Goal: Task Accomplishment & Management: Complete application form

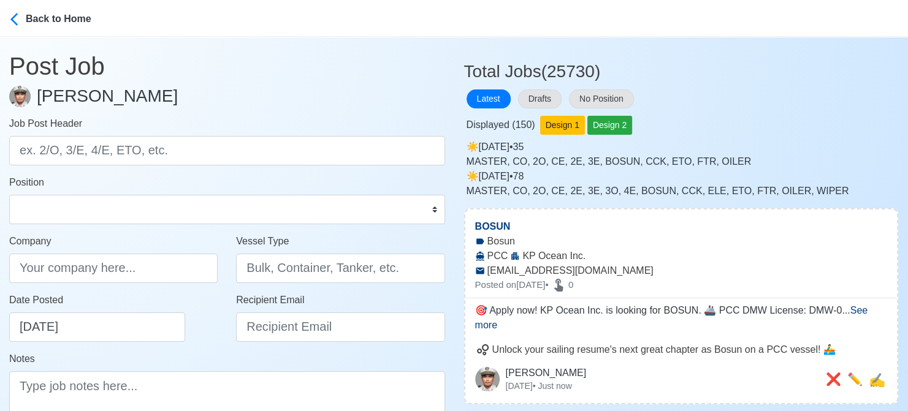
click at [11, 230] on form "Job Post Header Position Master Chief Officer 2nd Officer 3rd Officer Junior Of…" at bounding box center [227, 281] width 436 height 331
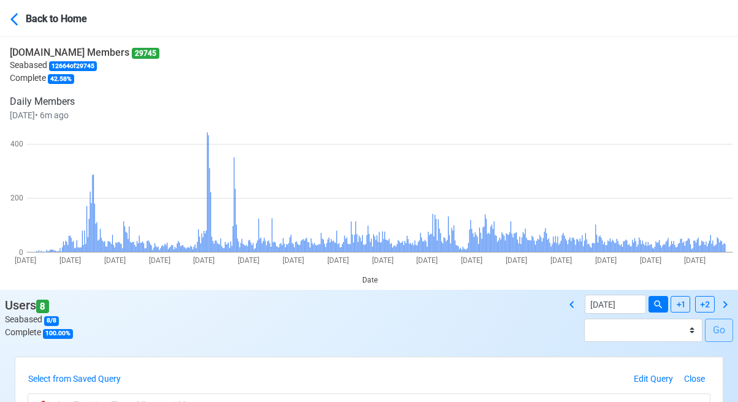
scroll to position [184, 0]
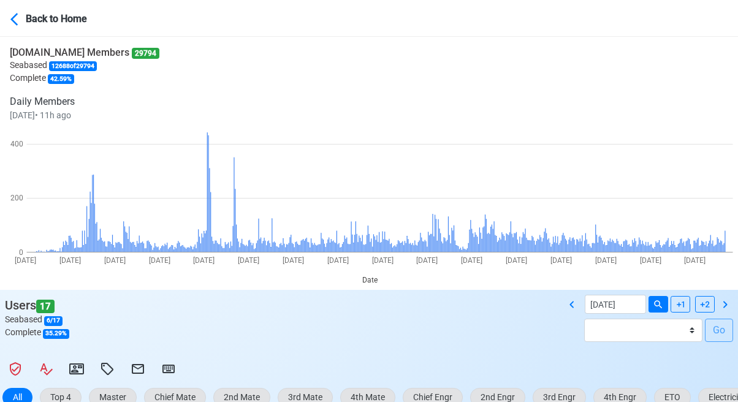
click at [12, 289] on div "[DOMAIN_NAME] Members 29794 Seabased 12688 of 29794 Complete 42.59 % Daily Memb…" at bounding box center [369, 163] width 738 height 253
click at [570, 306] on icon at bounding box center [572, 304] width 15 height 15
type input "[DATE]"
click at [2, 274] on div "SeamanBio.PH Members 29797 Seabased 12689 of 29797 Complete 42.58 % Daily Membe…" at bounding box center [369, 163] width 738 height 253
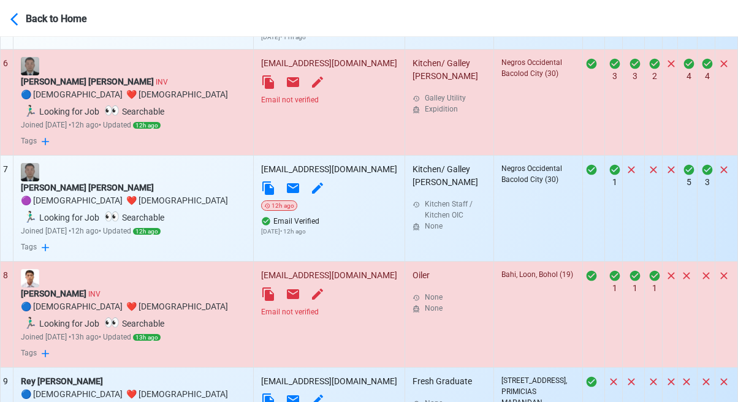
scroll to position [1145, 0]
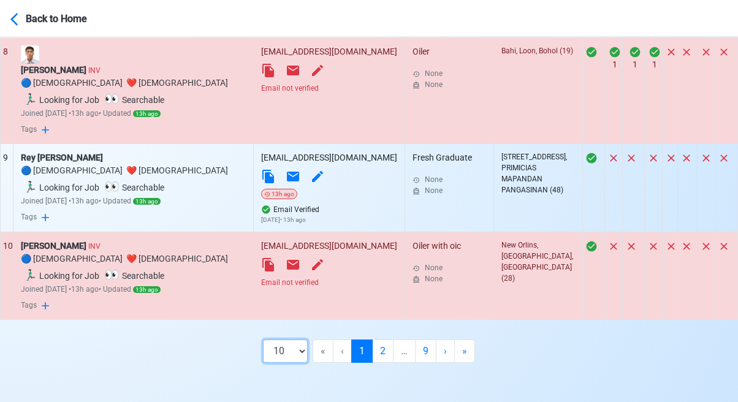
click at [291, 354] on select "10 50 100 200" at bounding box center [285, 351] width 45 height 23
select select "100"
click at [295, 363] on select "10 50 100 200" at bounding box center [285, 351] width 45 height 23
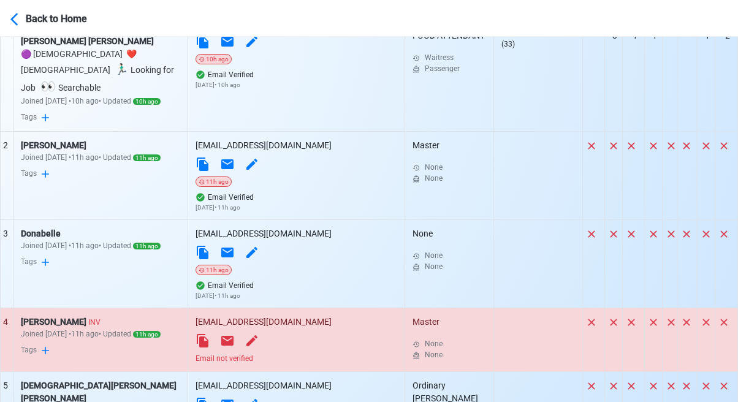
scroll to position [552, 0]
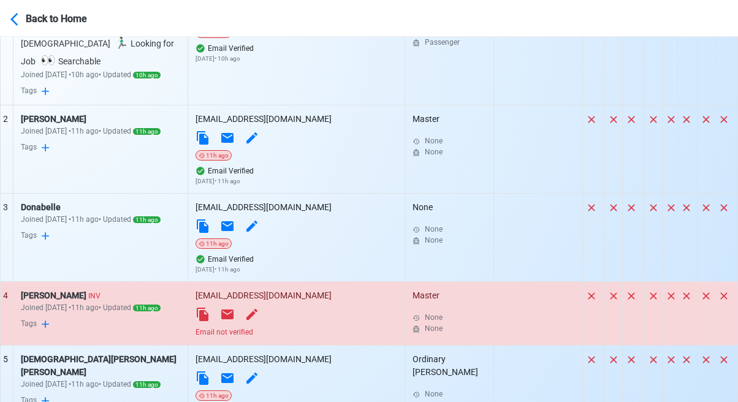
click at [292, 327] on div "Email not verified" at bounding box center [297, 332] width 202 height 11
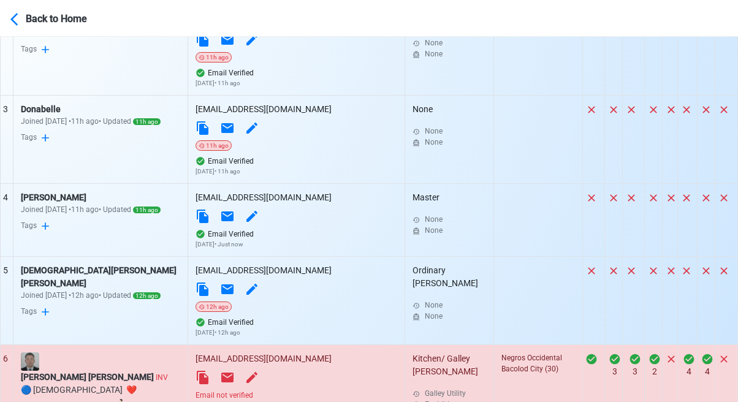
scroll to position [797, 0]
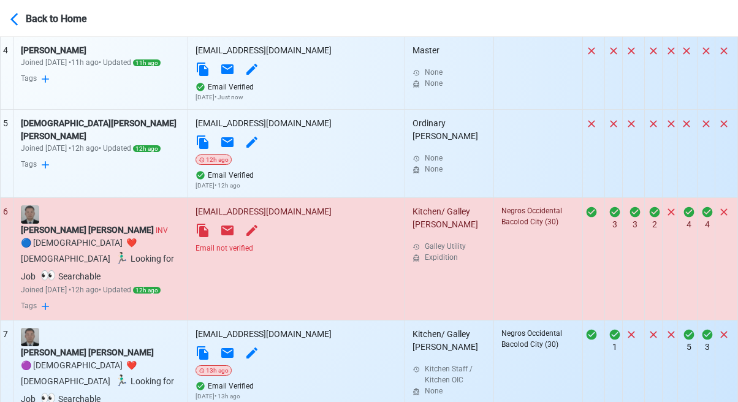
click at [292, 243] on div "Email not verified" at bounding box center [297, 248] width 202 height 11
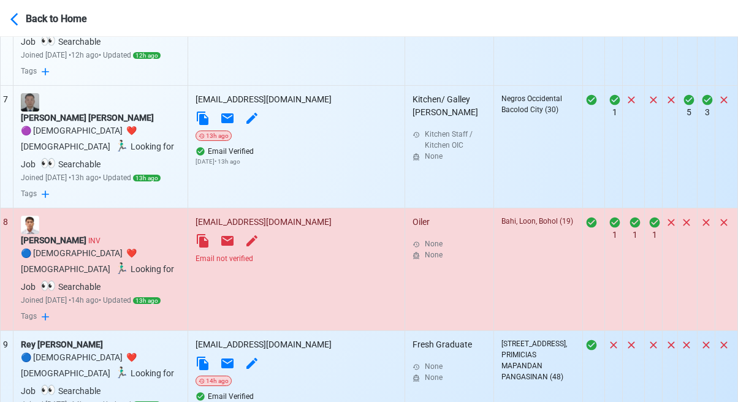
scroll to position [1042, 0]
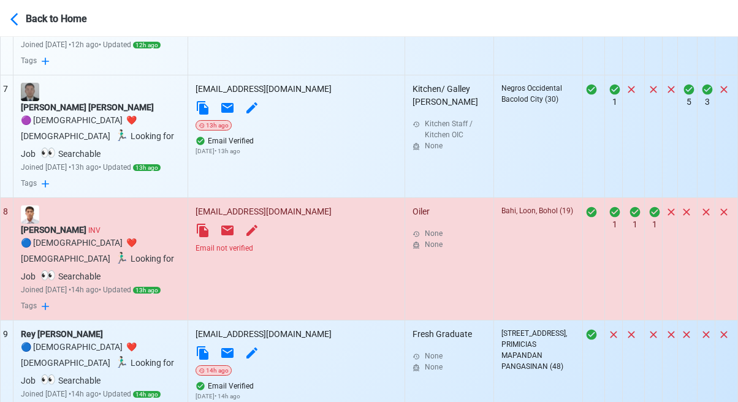
click at [299, 243] on div "Email not verified" at bounding box center [297, 248] width 202 height 11
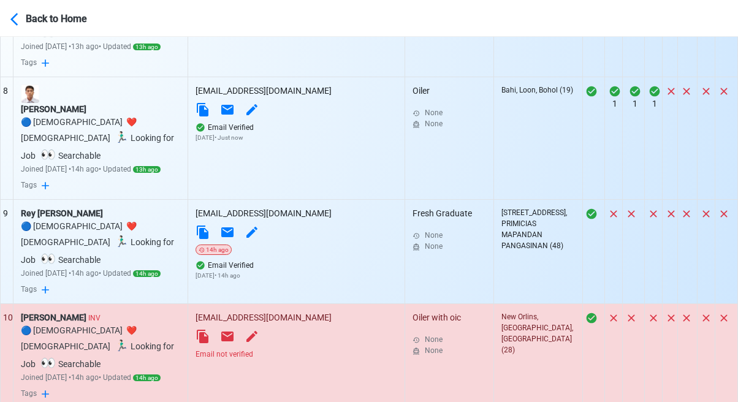
scroll to position [1165, 0]
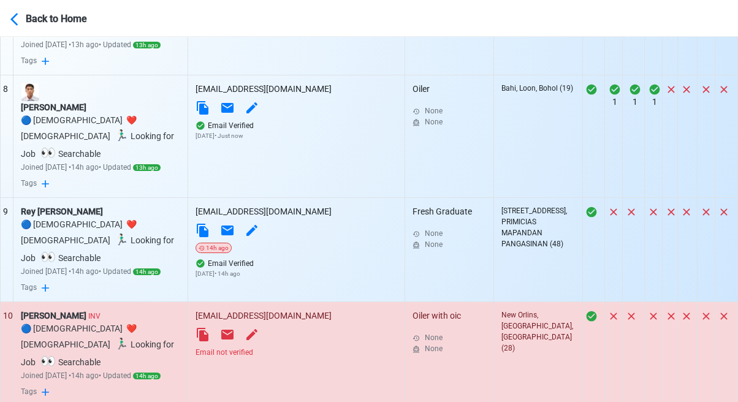
click at [303, 347] on div "Email not verified" at bounding box center [297, 352] width 202 height 11
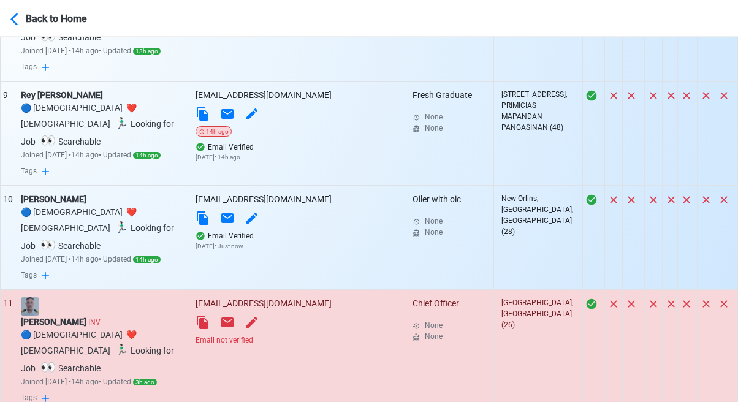
scroll to position [1287, 0]
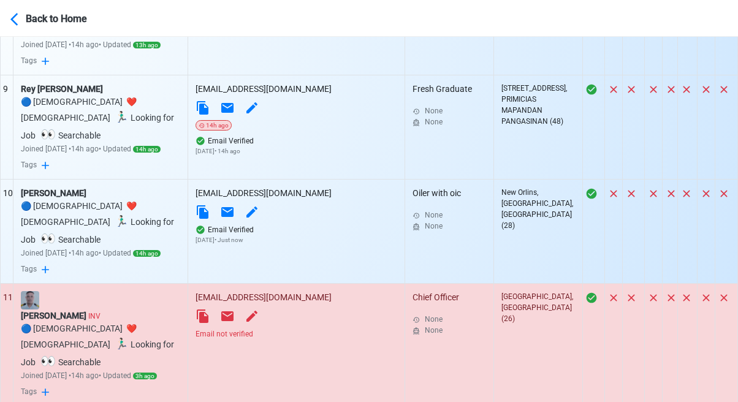
click at [307, 329] on div "Email not verified" at bounding box center [297, 334] width 202 height 11
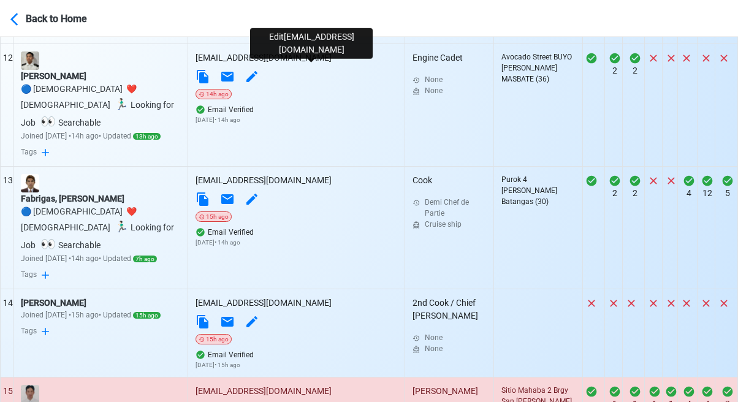
scroll to position [1655, 0]
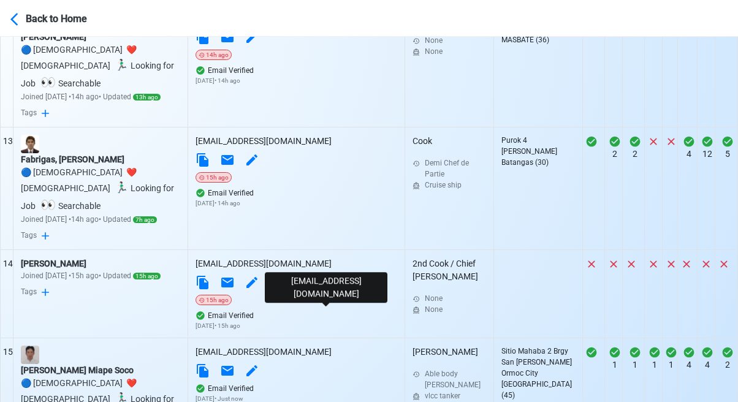
scroll to position [1717, 0]
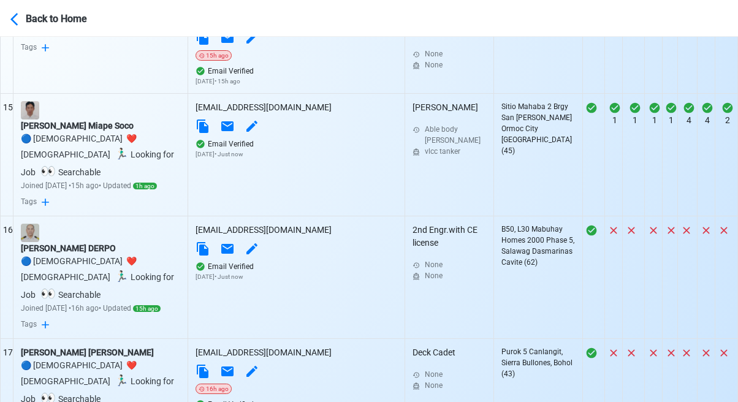
scroll to position [2023, 0]
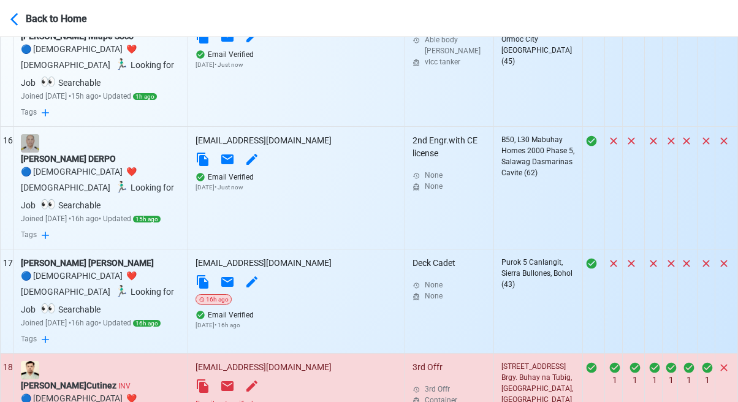
click at [304, 398] on div "Email not verified" at bounding box center [297, 403] width 202 height 11
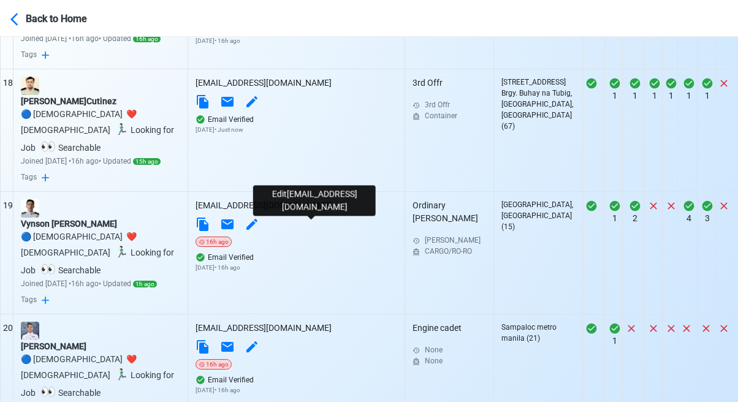
scroll to position [2391, 0]
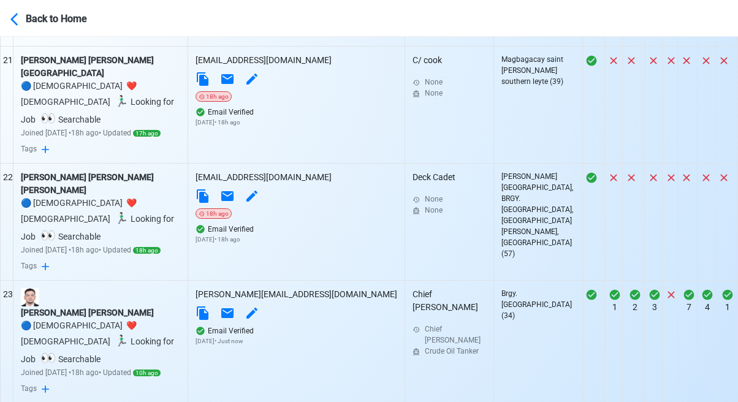
scroll to position [2820, 0]
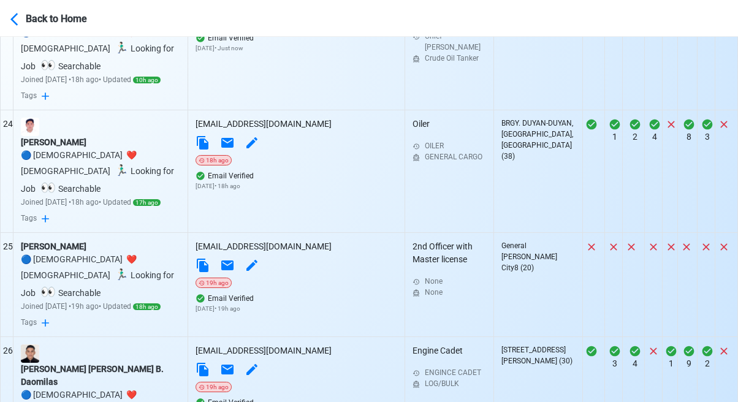
scroll to position [3065, 0]
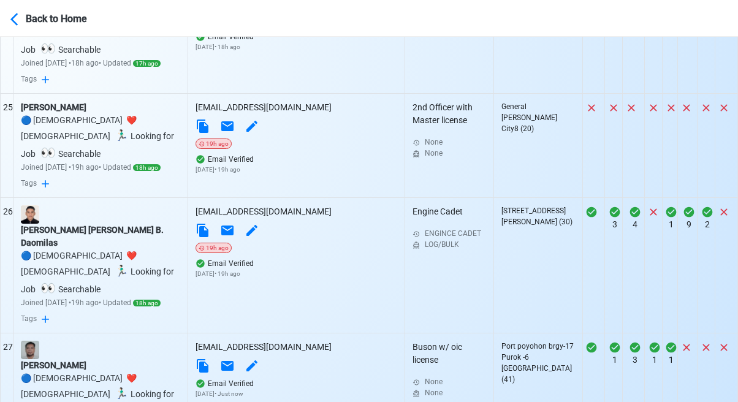
scroll to position [3249, 0]
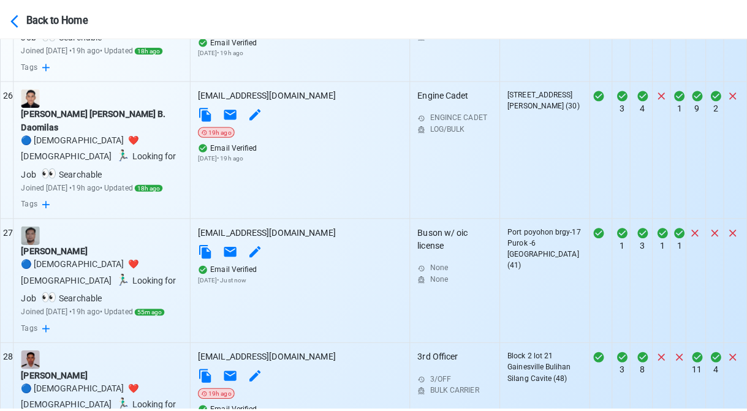
scroll to position [3372, 0]
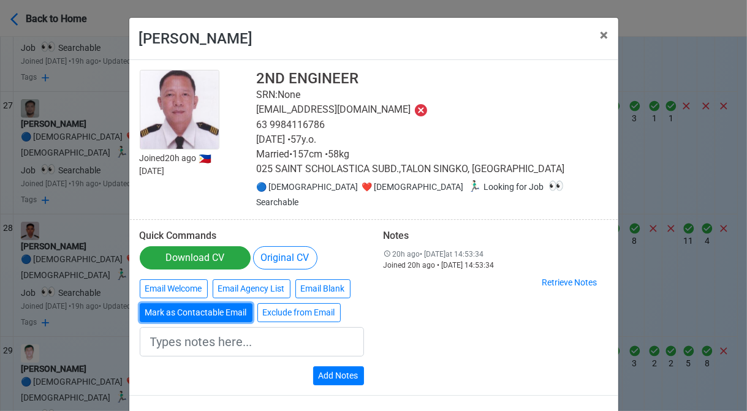
click at [200, 303] on button "Mark as Contactable Email" at bounding box center [196, 312] width 113 height 19
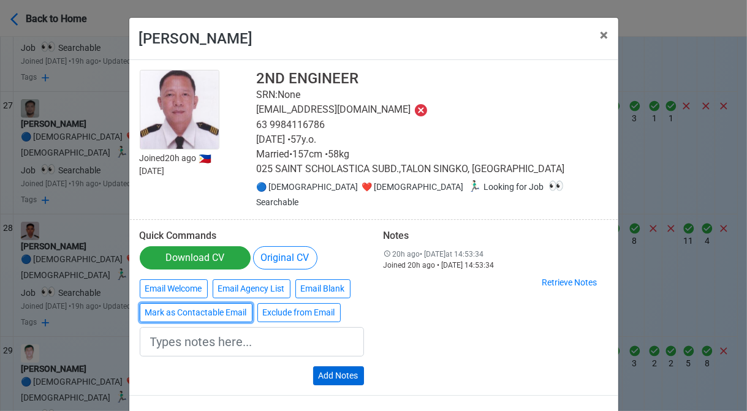
type input "Marked as Contactable email"
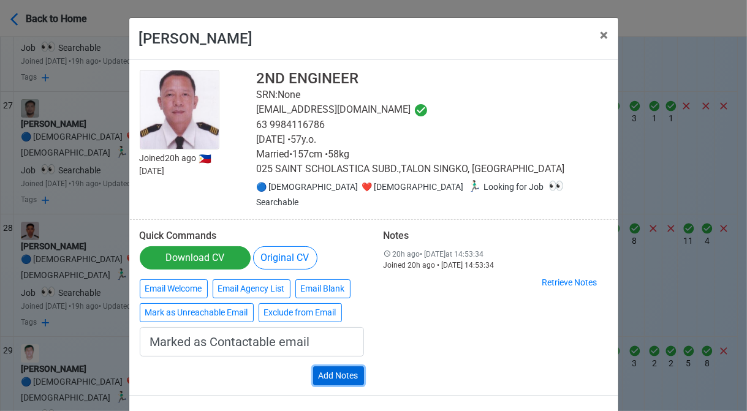
click at [336, 367] on button "Add Notes" at bounding box center [338, 376] width 51 height 19
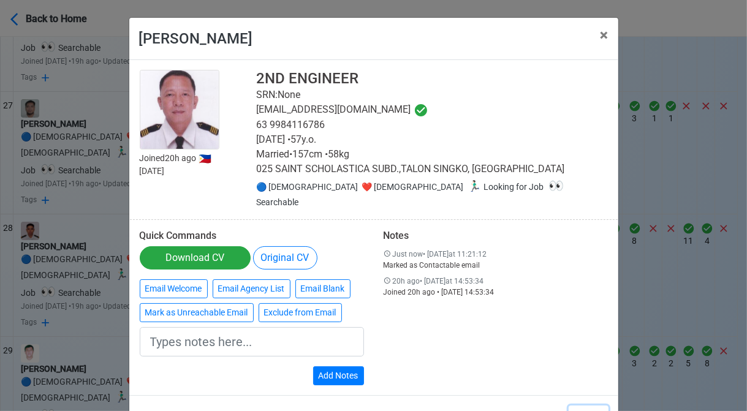
click at [582, 406] on button "Close" at bounding box center [589, 417] width 40 height 23
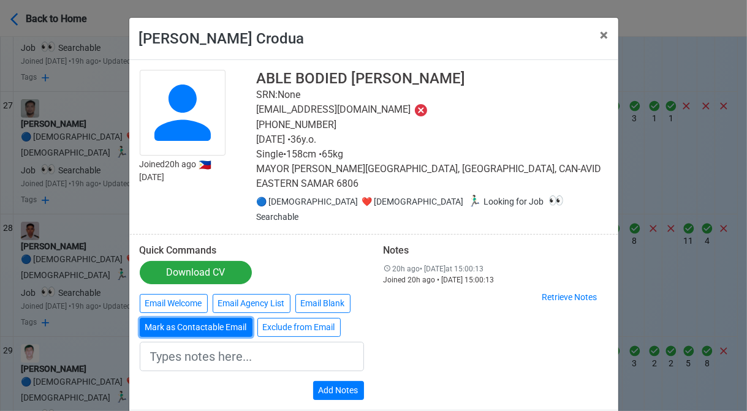
click at [196, 318] on button "Mark as Contactable Email" at bounding box center [196, 327] width 113 height 19
type input "Marked as Contactable email"
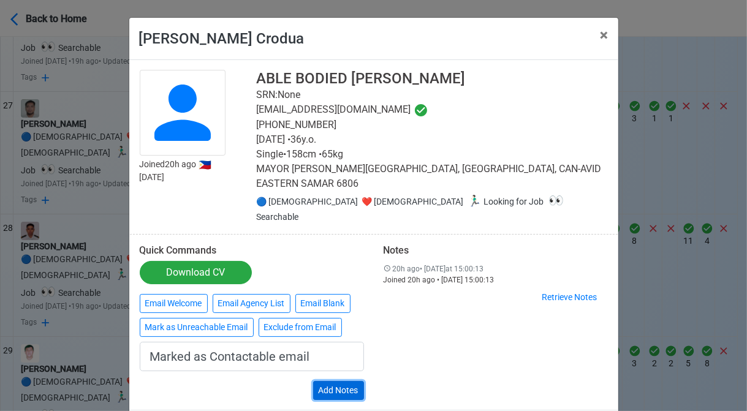
click at [343, 381] on button "Add Notes" at bounding box center [338, 390] width 51 height 19
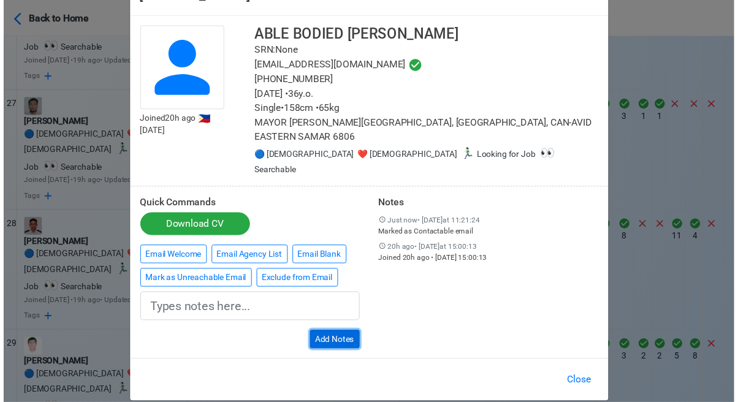
scroll to position [44, 0]
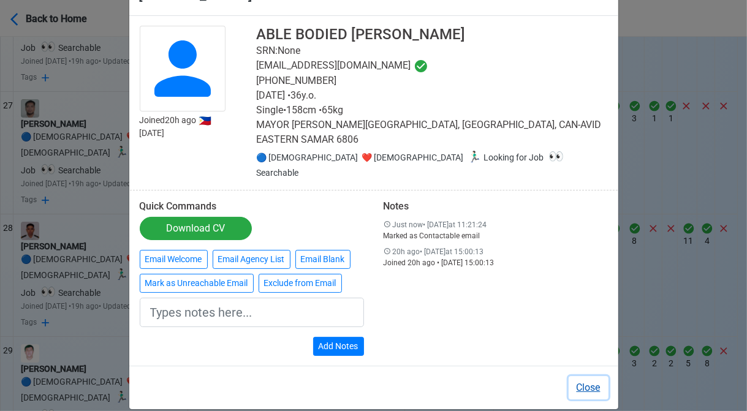
drag, startPoint x: 582, startPoint y: 370, endPoint x: 536, endPoint y: 339, distance: 55.6
click at [582, 376] on button "Close" at bounding box center [589, 387] width 40 height 23
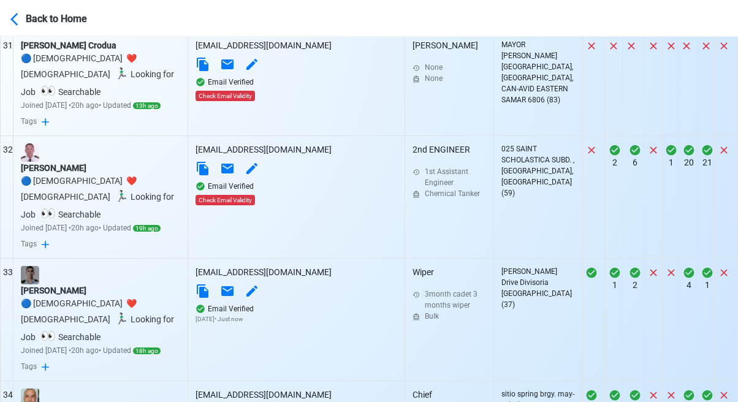
scroll to position [3923, 0]
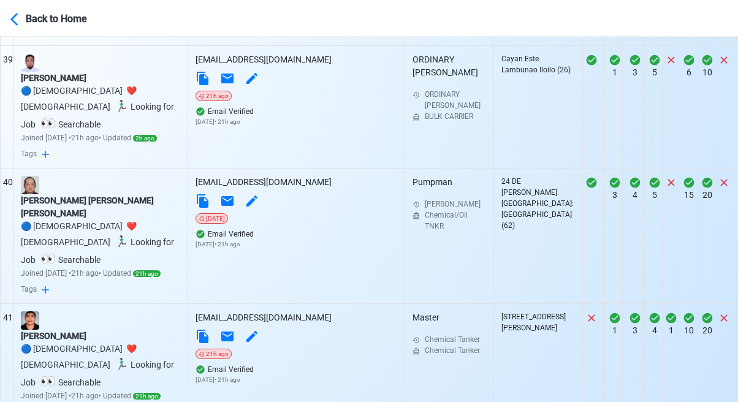
scroll to position [4843, 0]
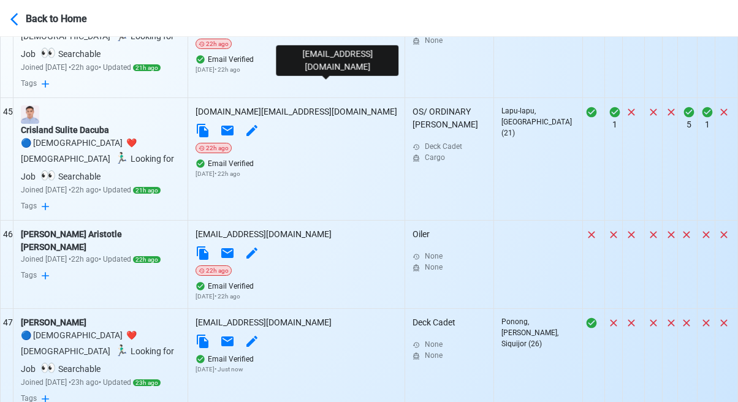
scroll to position [5456, 0]
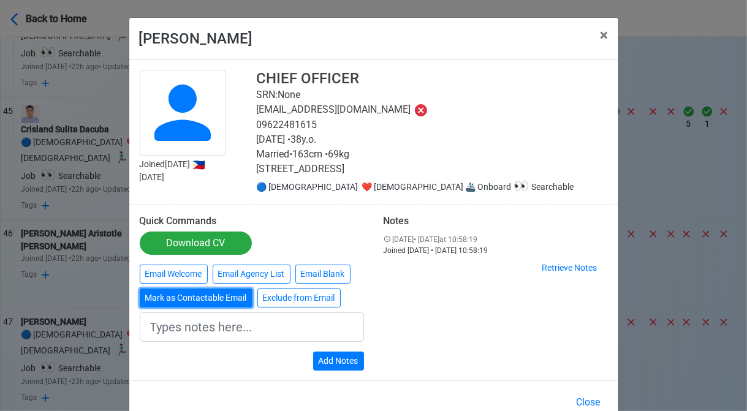
click at [193, 298] on button "Mark as Contactable Email" at bounding box center [196, 298] width 113 height 19
type input "Marked as Contactable email"
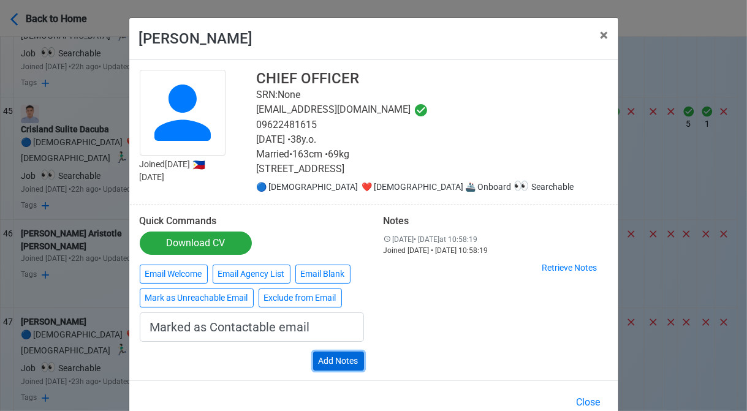
click at [333, 356] on button "Add Notes" at bounding box center [338, 361] width 51 height 19
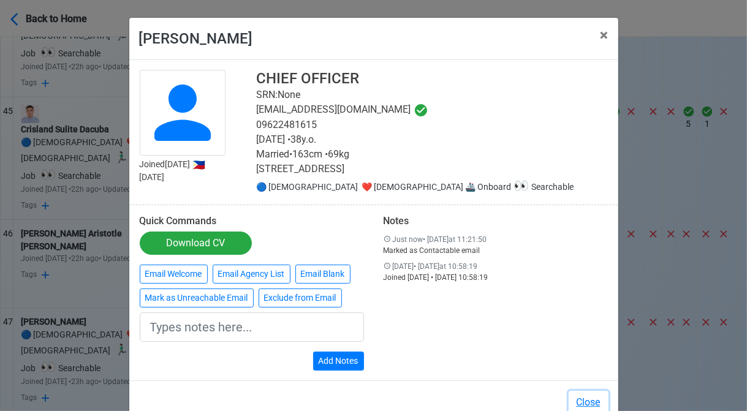
drag, startPoint x: 585, startPoint y: 398, endPoint x: 459, endPoint y: 331, distance: 143.2
click at [584, 398] on button "Close" at bounding box center [589, 402] width 40 height 23
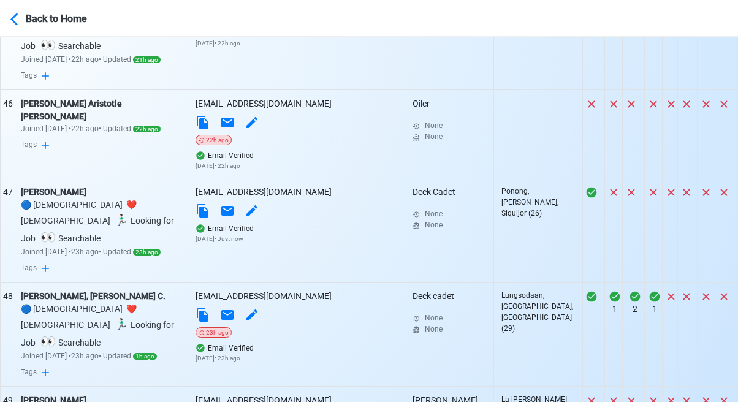
scroll to position [5640, 0]
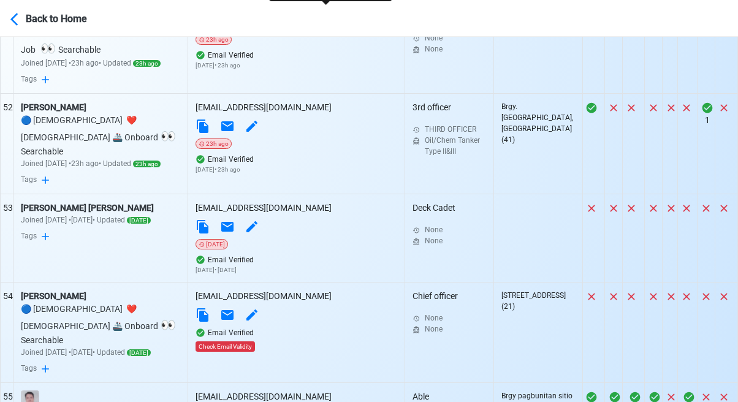
scroll to position [6314, 0]
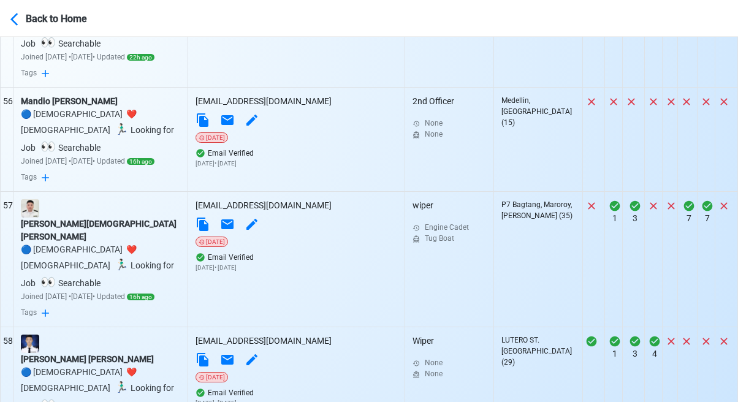
scroll to position [6621, 0]
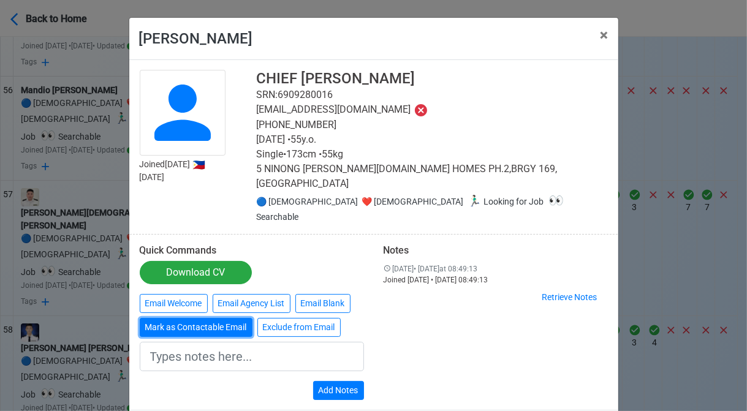
click at [201, 318] on button "Mark as Contactable Email" at bounding box center [196, 327] width 113 height 19
type input "Marked as Contactable email"
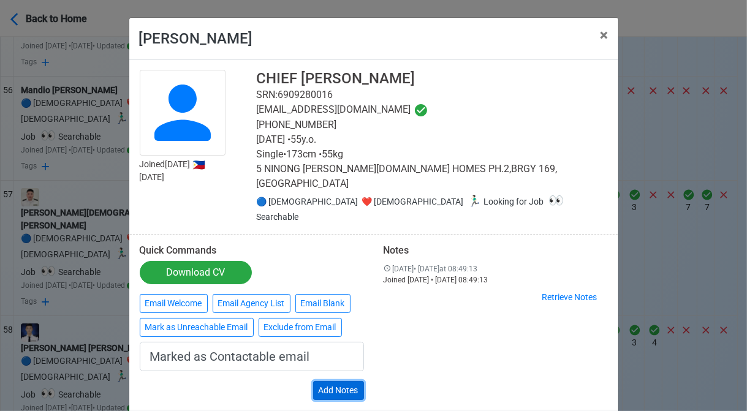
click at [338, 381] on button "Add Notes" at bounding box center [338, 390] width 51 height 19
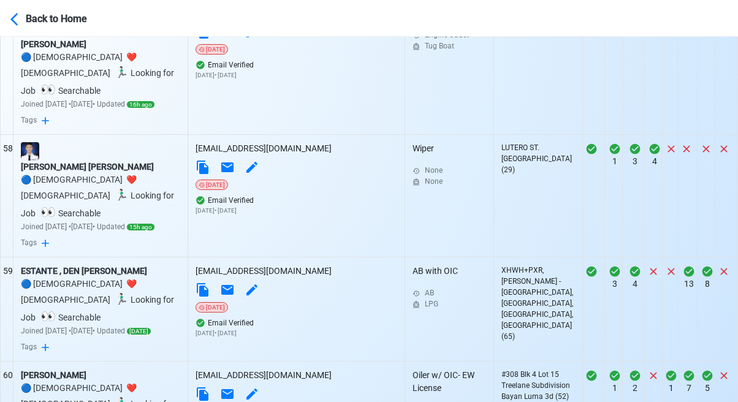
scroll to position [6805, 0]
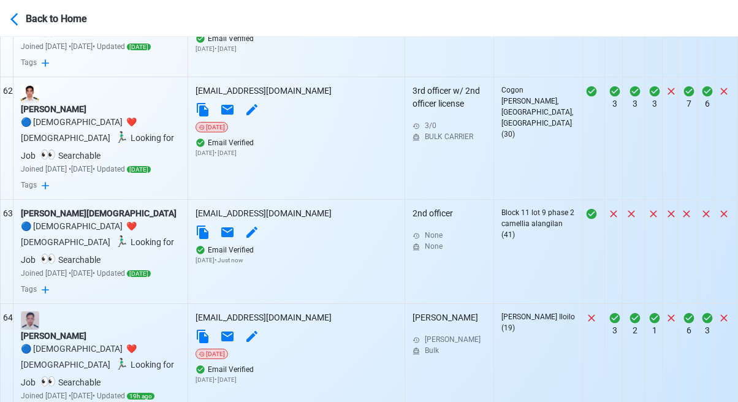
scroll to position [7479, 0]
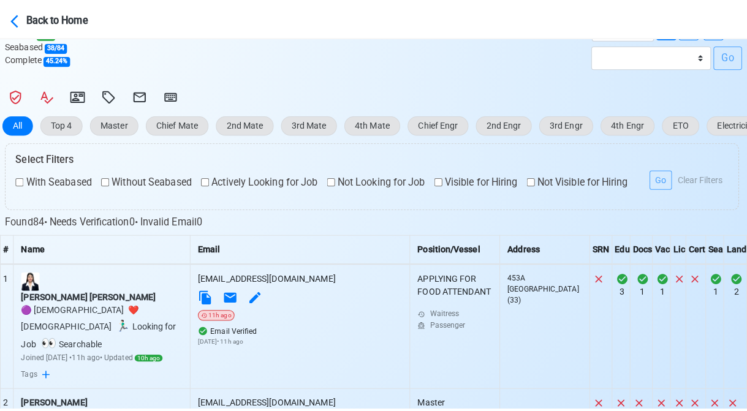
scroll to position [264, 0]
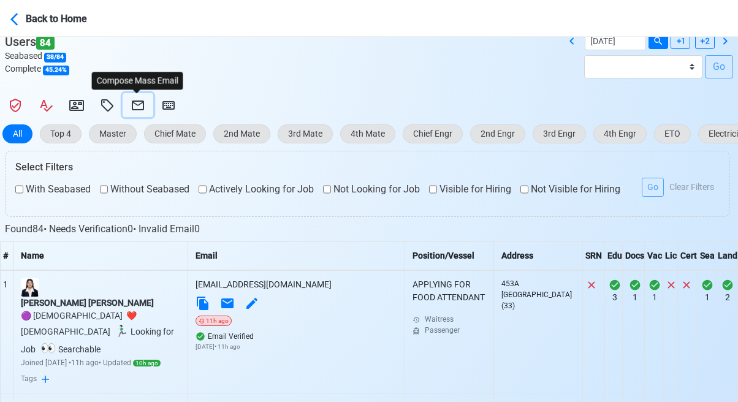
click at [134, 110] on icon at bounding box center [138, 105] width 15 height 15
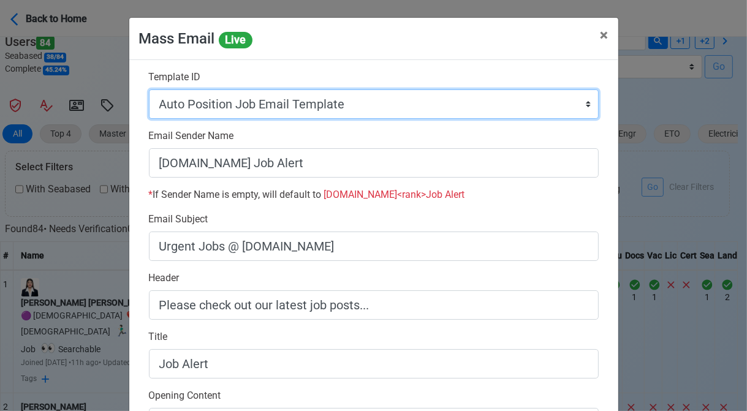
click at [349, 107] on select "Auto Position Job Email Template Incomplete CV Email Template ETO/ETR Job Email…" at bounding box center [374, 104] width 450 height 29
select select "d-0c193ece46b24c5dbce89cdb3e751472"
click at [149, 90] on select "Auto Position Job Email Template Incomplete CV Email Template ETO/ETR Job Email…" at bounding box center [374, 104] width 450 height 29
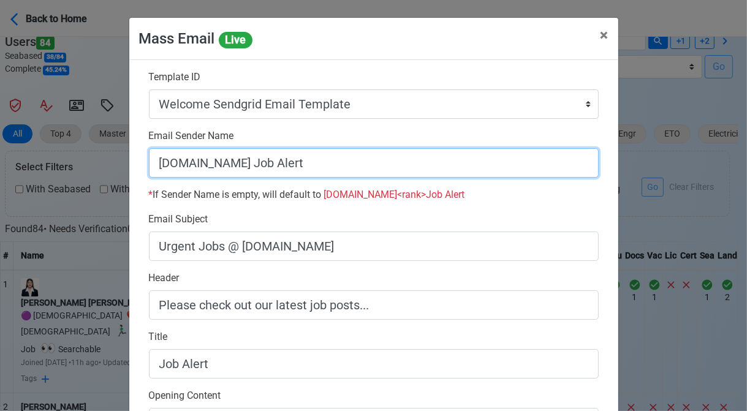
drag, startPoint x: 305, startPoint y: 166, endPoint x: 233, endPoint y: 167, distance: 71.7
click at [233, 167] on input "SeamanBio.PH Job Alert" at bounding box center [374, 162] width 450 height 29
click at [150, 164] on input "[DOMAIN_NAME]" at bounding box center [374, 162] width 450 height 29
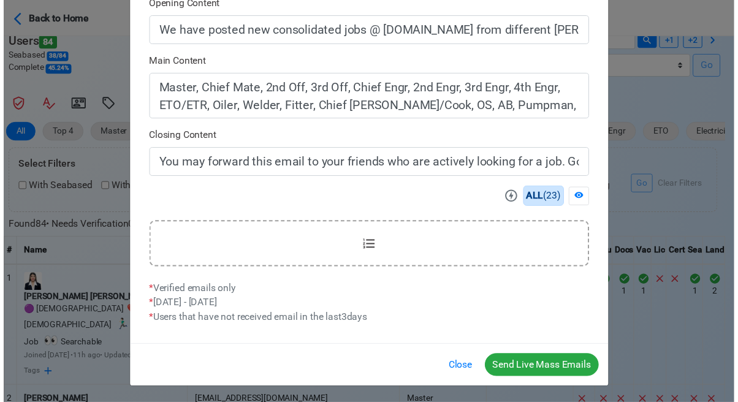
scroll to position [392, 0]
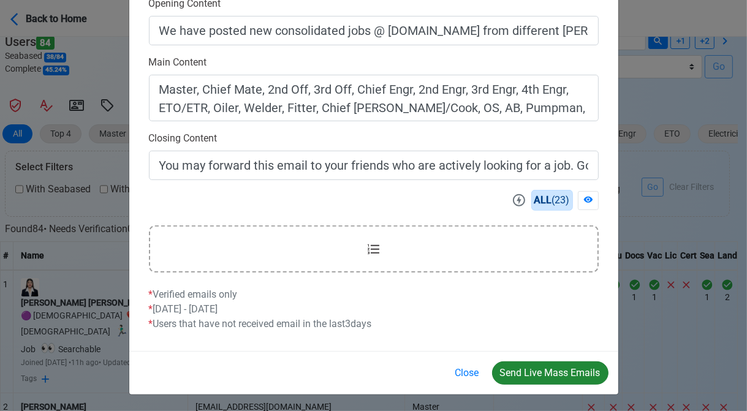
type input "Welcome to SeamanBio.PH"
click at [551, 365] on button "Send Live Mass Emails" at bounding box center [550, 373] width 116 height 23
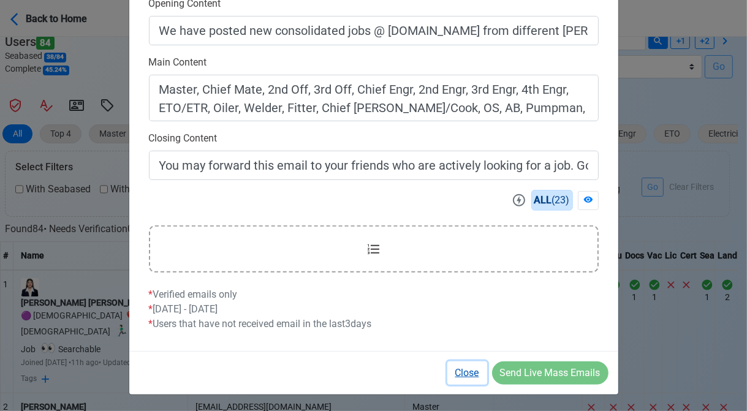
click at [462, 369] on button "Close" at bounding box center [468, 373] width 40 height 23
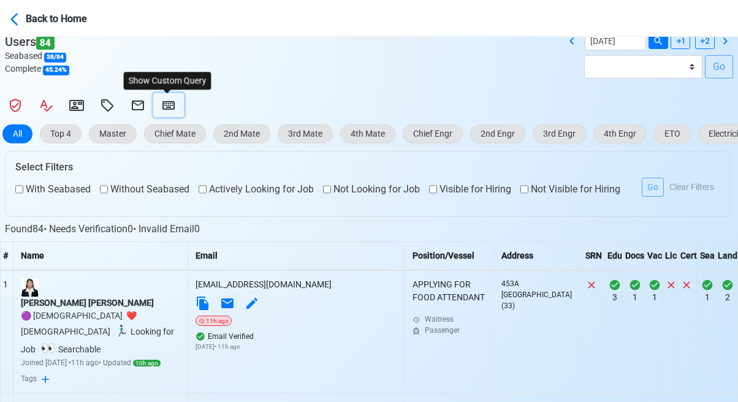
click at [162, 100] on icon at bounding box center [168, 105] width 15 height 15
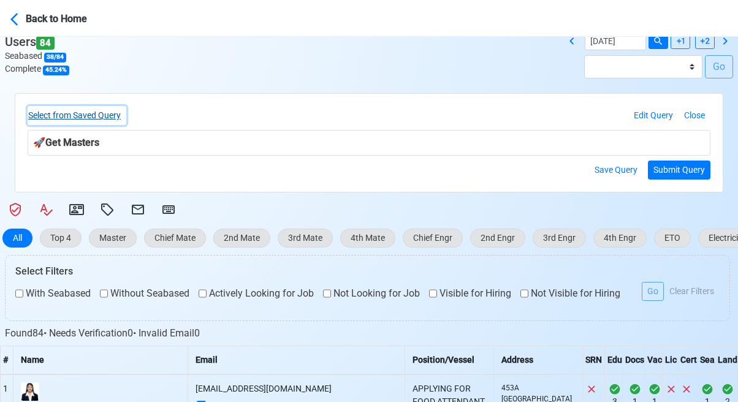
click at [104, 113] on button "Select from Saved Query" at bounding box center [77, 115] width 99 height 19
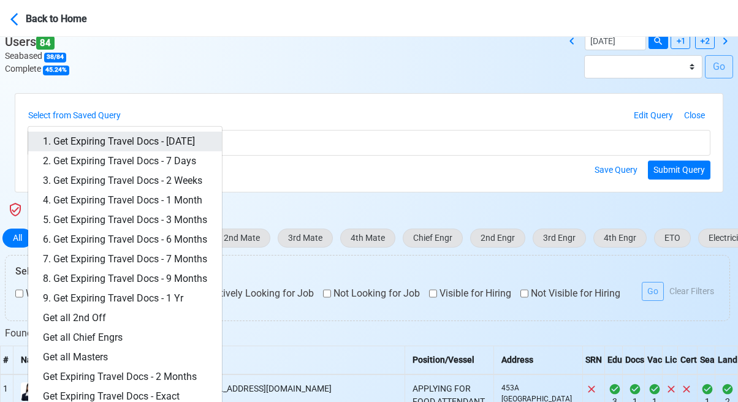
click at [148, 134] on link "1. Get Expiring Travel Docs - Today" at bounding box center [125, 142] width 194 height 20
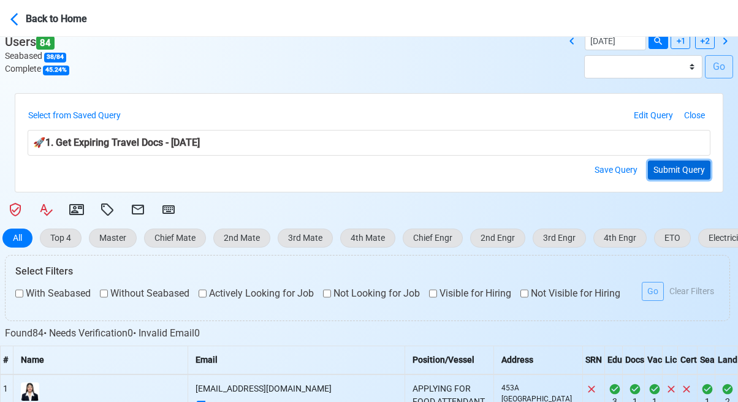
click at [672, 171] on button "Submit Query" at bounding box center [679, 170] width 63 height 19
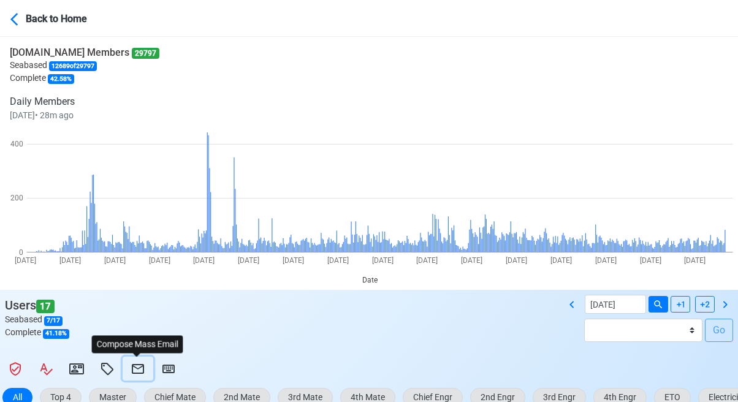
click at [135, 369] on icon at bounding box center [138, 369] width 12 height 10
select select "d-3b19375d23d24df28478c14aceb0a42a"
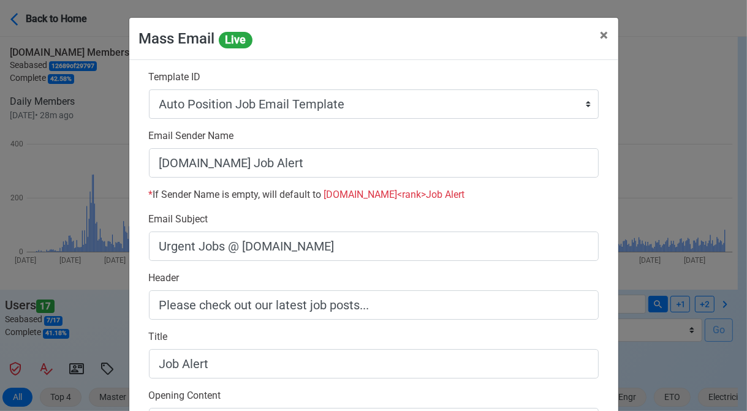
click at [693, 173] on div "Mass Email Live × Close Template ID Auto Position Job Email Template Incomplete…" at bounding box center [373, 205] width 747 height 411
click at [601, 32] on span "×" at bounding box center [605, 34] width 8 height 17
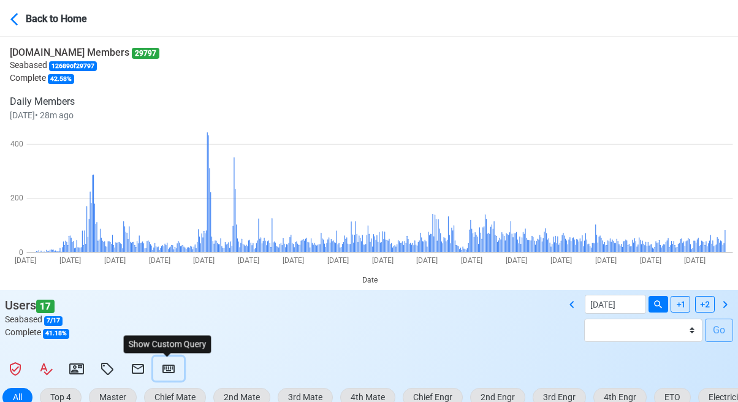
click at [167, 367] on icon at bounding box center [168, 369] width 12 height 9
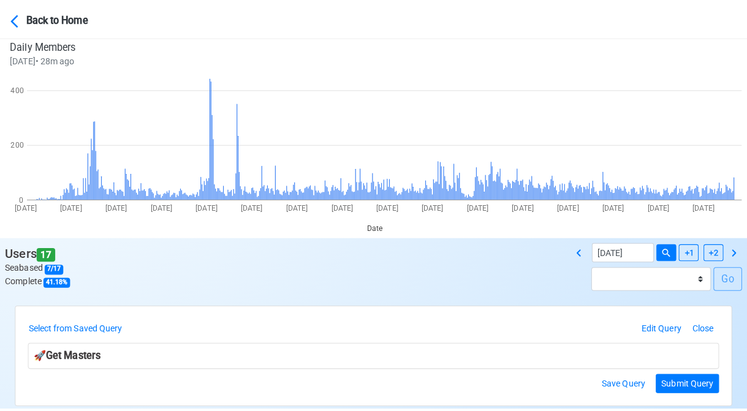
scroll to position [123, 0]
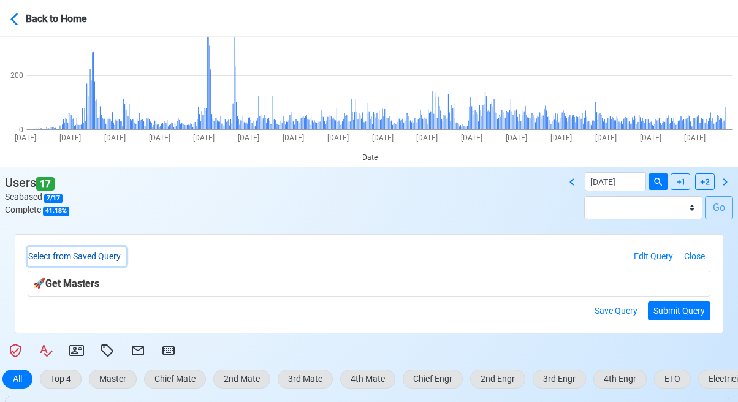
click at [109, 252] on button "Select from Saved Query" at bounding box center [77, 256] width 99 height 19
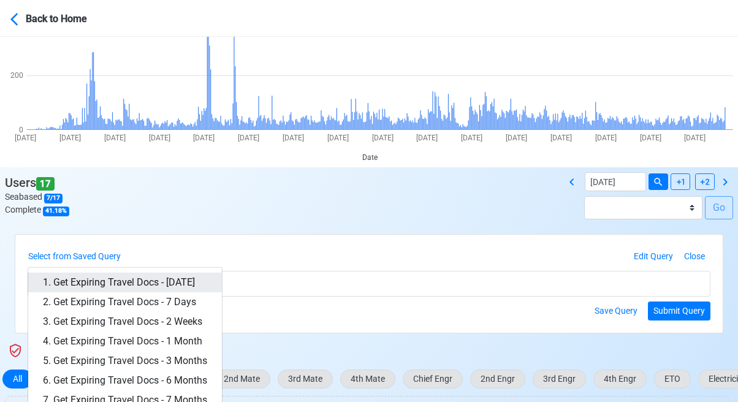
click at [162, 277] on link "1. Get Expiring Travel Docs - Today" at bounding box center [125, 283] width 194 height 20
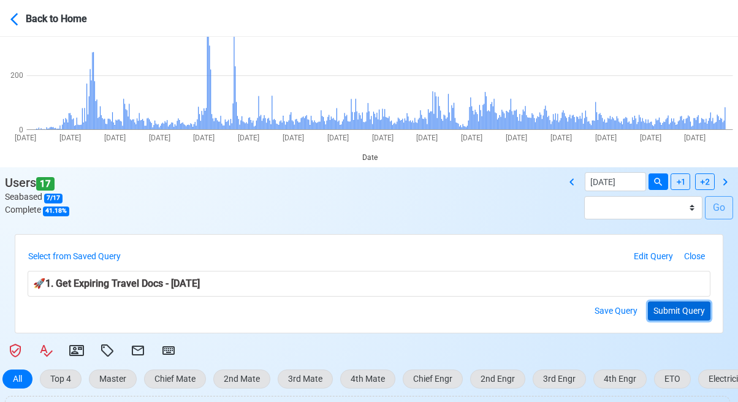
click at [665, 308] on button "Submit Query" at bounding box center [679, 311] width 63 height 19
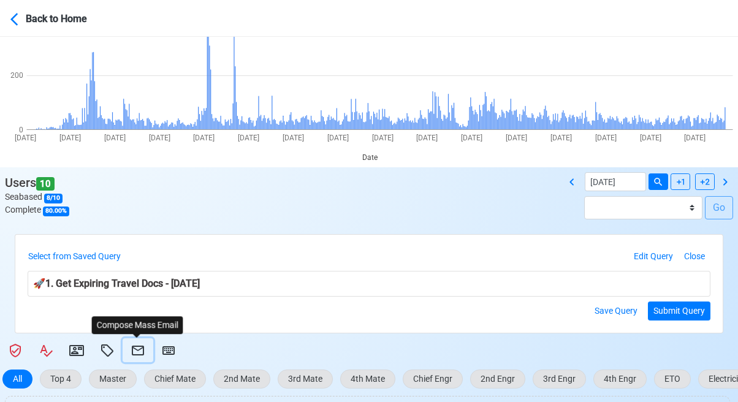
click at [140, 348] on icon at bounding box center [138, 350] width 15 height 15
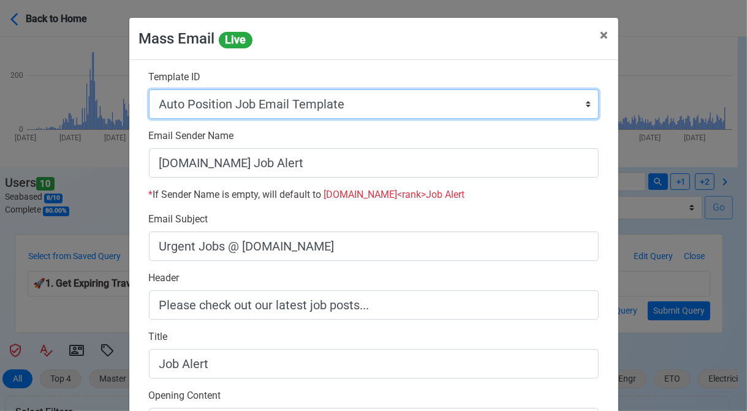
click at [400, 107] on select "Auto Position Job Email Template Incomplete CV Email Template ETO/ETR Job Email…" at bounding box center [374, 104] width 450 height 29
select select "d-3e71907ffd064a39999872a824aaf79a"
click at [149, 90] on select "Auto Position Job Email Template Incomplete CV Email Template ETO/ETR Job Email…" at bounding box center [374, 104] width 450 height 29
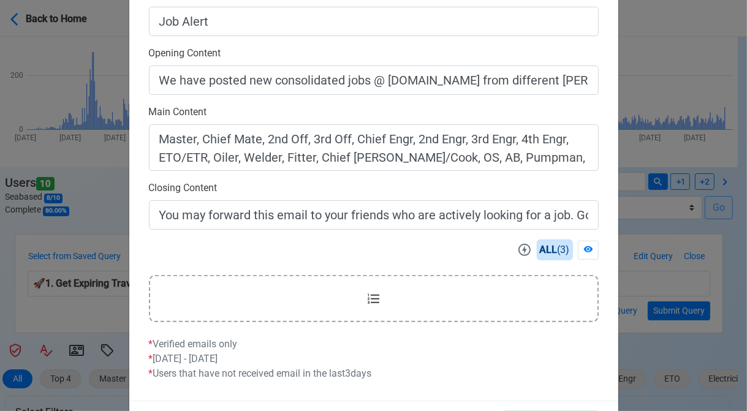
scroll to position [392, 0]
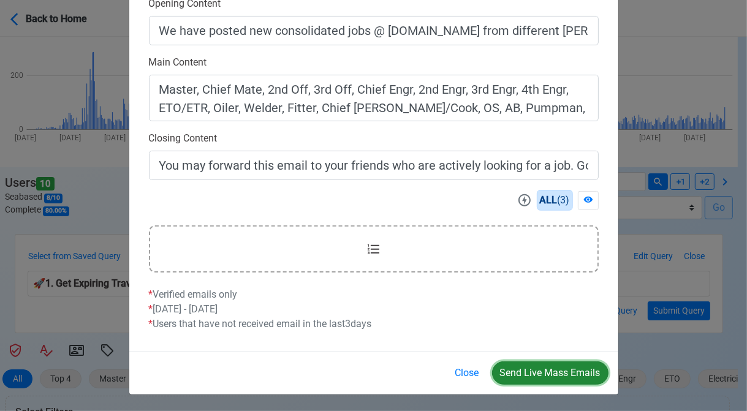
click at [549, 372] on button "Send Live Mass Emails" at bounding box center [550, 373] width 116 height 23
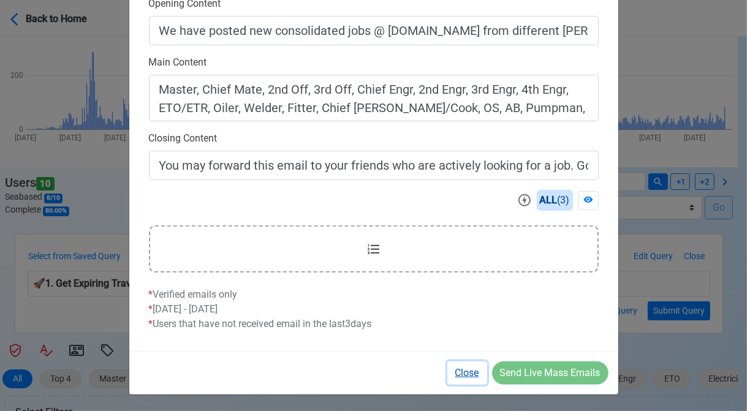
click at [467, 369] on button "Close" at bounding box center [468, 373] width 40 height 23
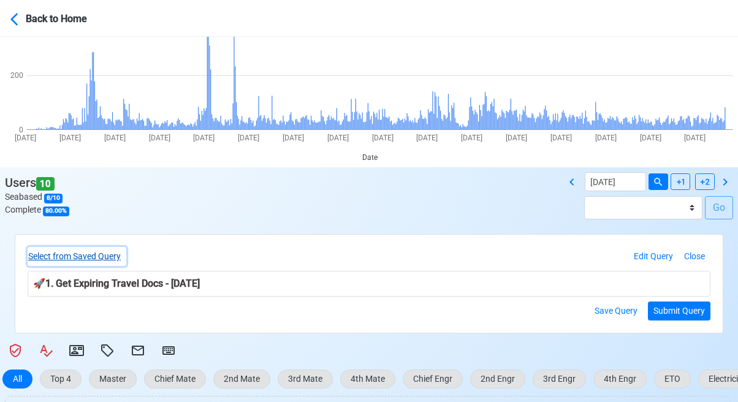
click at [113, 257] on button "Select from Saved Query" at bounding box center [77, 256] width 99 height 19
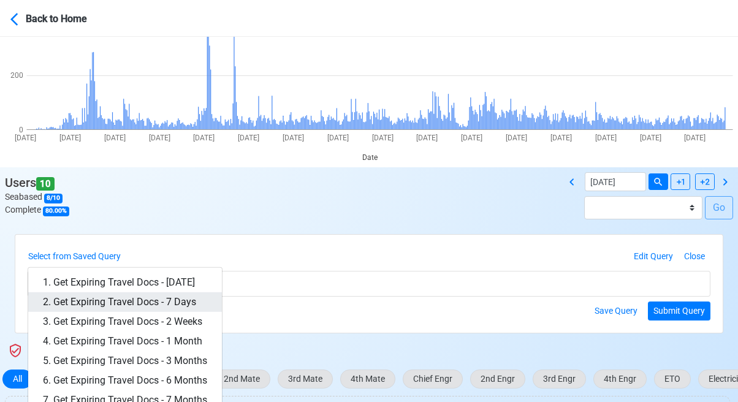
click at [171, 295] on link "2. Get Expiring Travel Docs - 7 Days" at bounding box center [125, 302] width 194 height 20
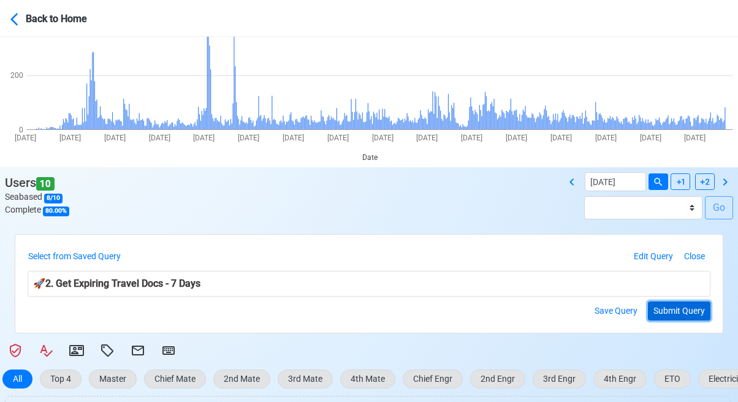
click at [673, 310] on button "Submit Query" at bounding box center [679, 311] width 63 height 19
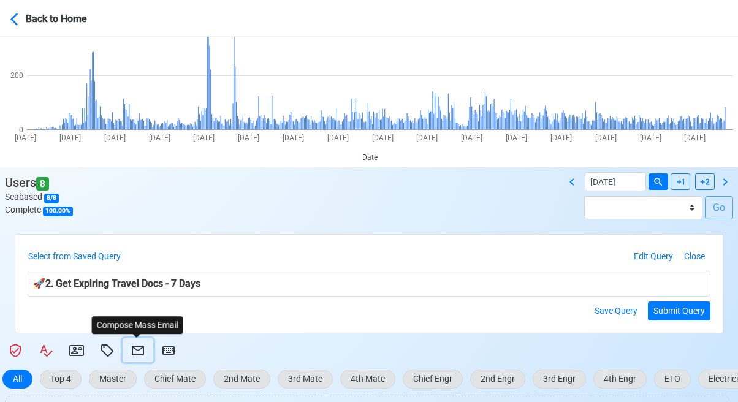
click at [135, 350] on icon at bounding box center [138, 351] width 12 height 10
select select "d-3e71907ffd064a39999872a824aaf79a"
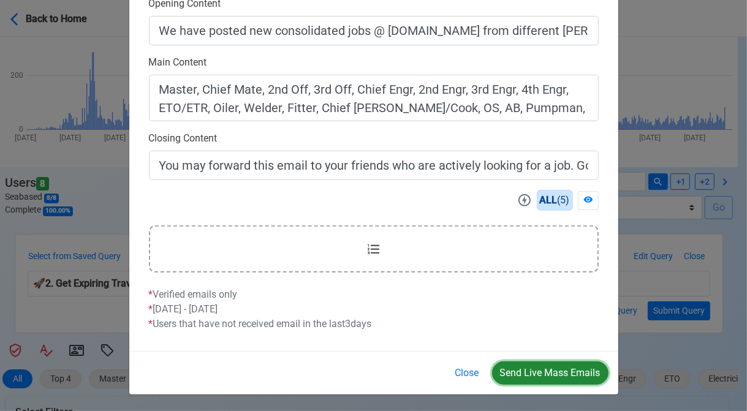
click at [542, 365] on button "Send Live Mass Emails" at bounding box center [550, 373] width 116 height 23
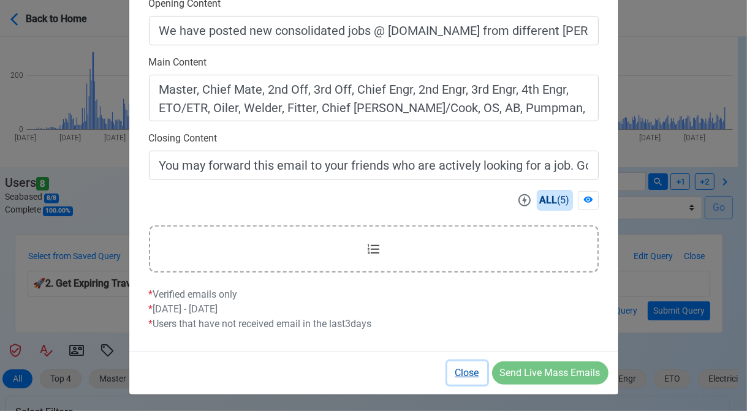
click at [463, 370] on button "Close" at bounding box center [468, 373] width 40 height 23
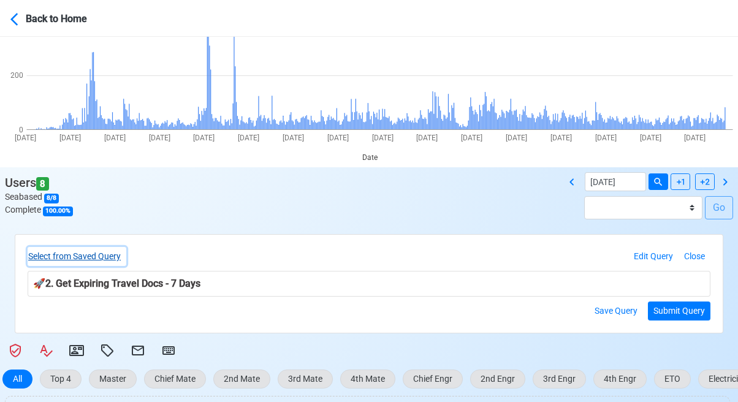
click at [117, 257] on button "Select from Saved Query" at bounding box center [77, 256] width 99 height 19
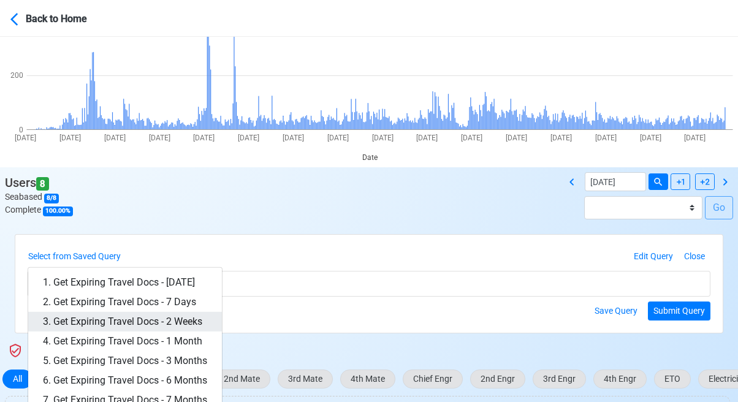
click at [156, 316] on link "3. Get Expiring Travel Docs - 2 Weeks" at bounding box center [125, 322] width 194 height 20
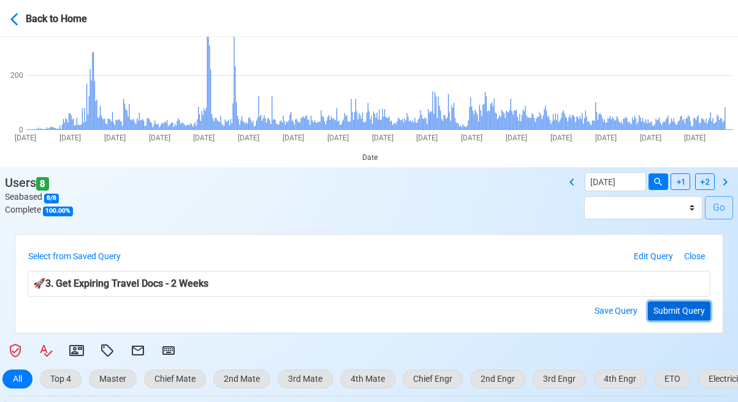
click at [666, 308] on button "Submit Query" at bounding box center [679, 311] width 63 height 19
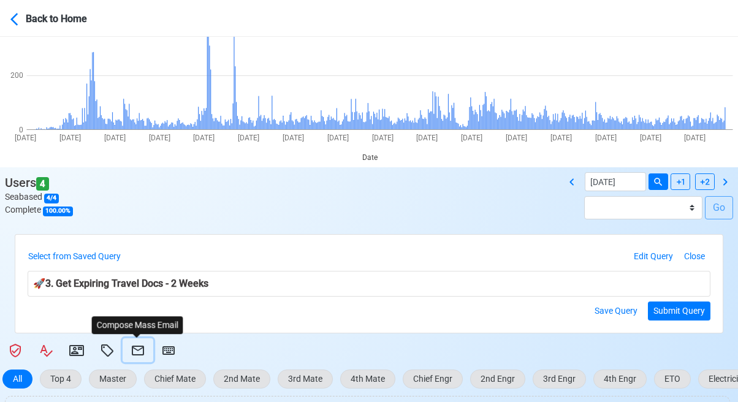
click at [135, 345] on icon at bounding box center [138, 350] width 15 height 15
select select "d-3e71907ffd064a39999872a824aaf79a"
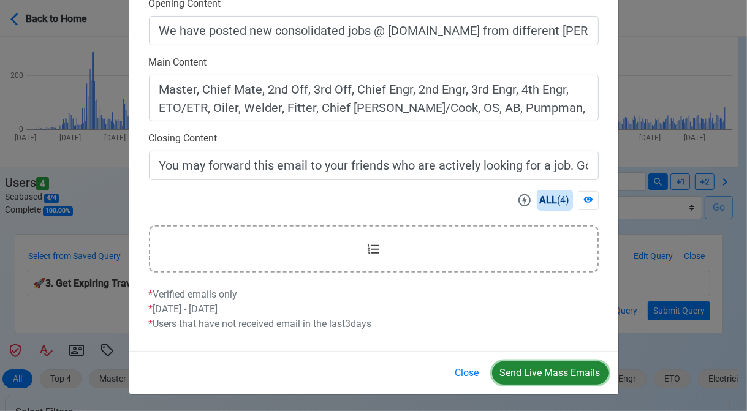
click at [523, 370] on button "Send Live Mass Emails" at bounding box center [550, 373] width 116 height 23
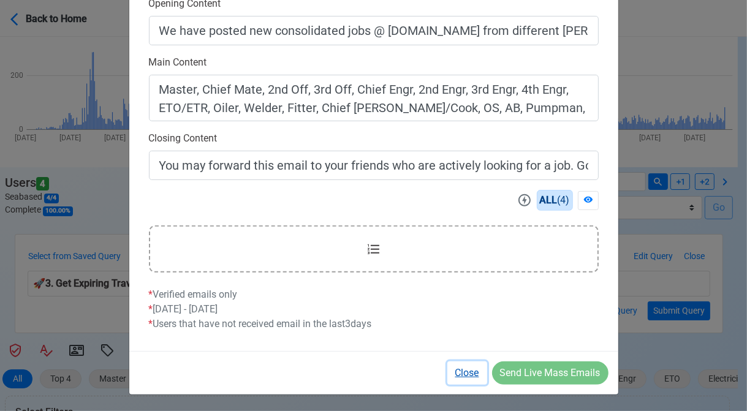
click at [468, 374] on button "Close" at bounding box center [468, 373] width 40 height 23
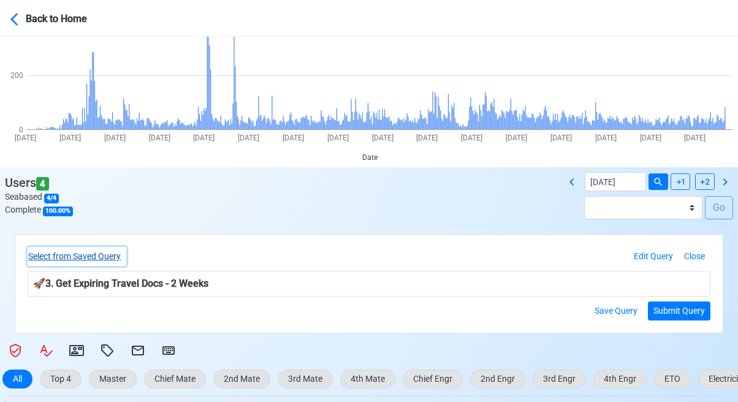
click at [104, 260] on button "Select from Saved Query" at bounding box center [77, 256] width 99 height 19
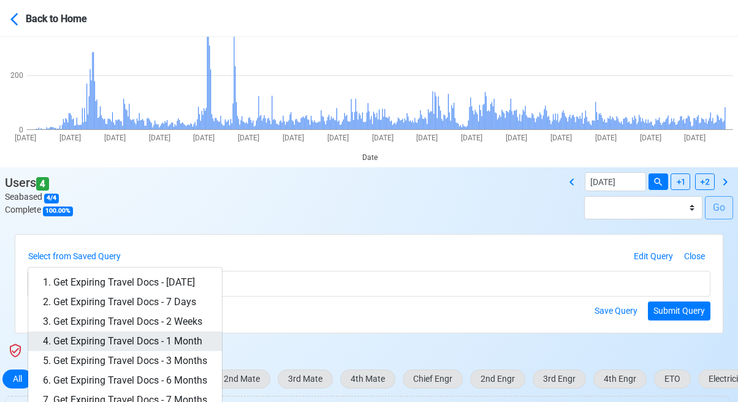
click at [147, 333] on link "4. Get Expiring Travel Docs - 1 Month" at bounding box center [125, 342] width 194 height 20
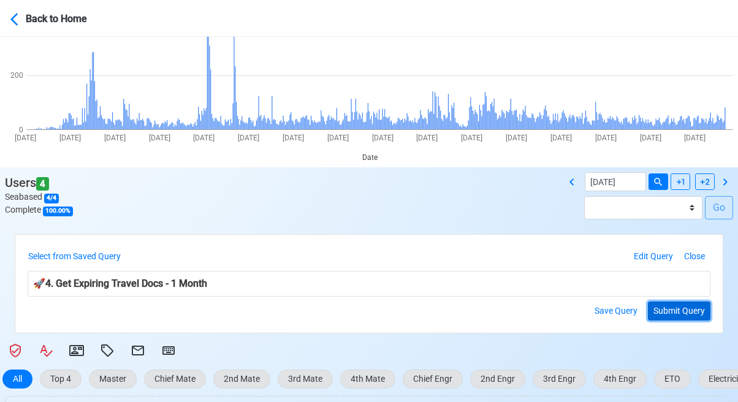
click at [680, 310] on button "Submit Query" at bounding box center [679, 311] width 63 height 19
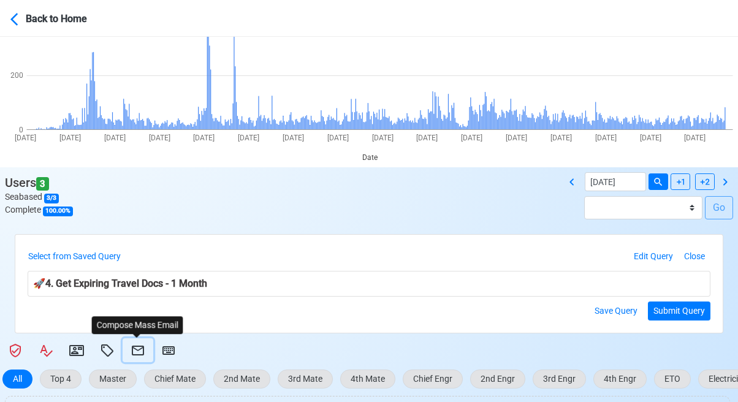
click at [142, 345] on icon at bounding box center [138, 350] width 15 height 15
select select "d-3e71907ffd064a39999872a824aaf79a"
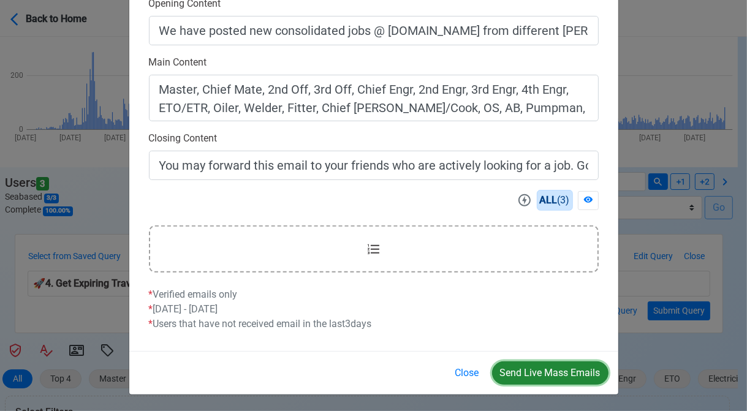
click at [544, 365] on button "Send Live Mass Emails" at bounding box center [550, 373] width 116 height 23
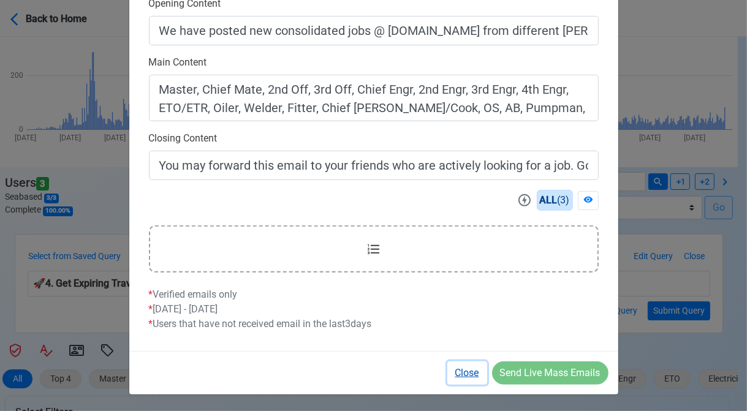
click at [471, 373] on button "Close" at bounding box center [468, 373] width 40 height 23
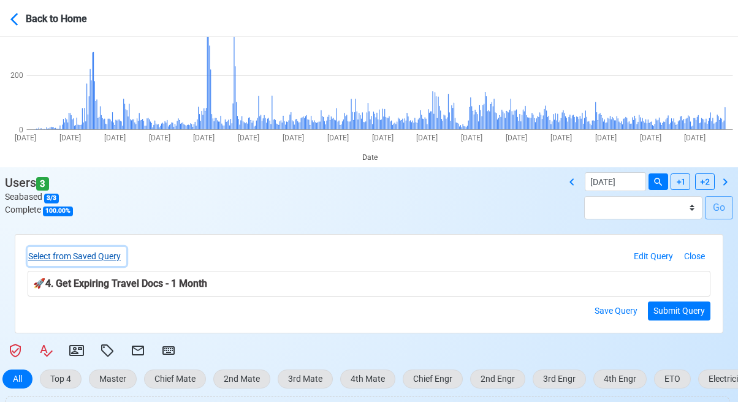
click at [107, 254] on button "Select from Saved Query" at bounding box center [77, 256] width 99 height 19
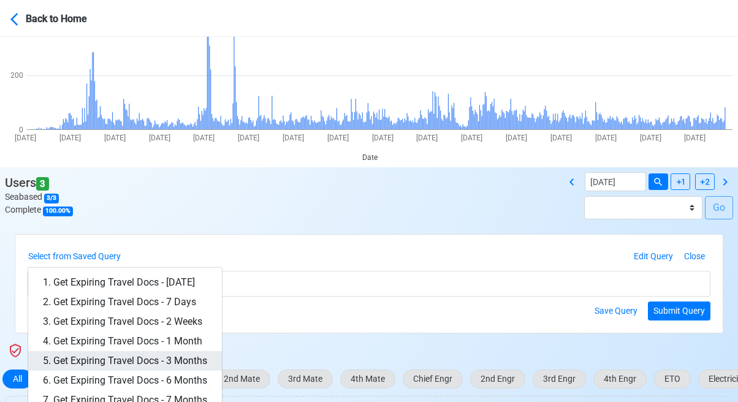
click at [168, 359] on link "5. Get Expiring Travel Docs - 3 Months" at bounding box center [125, 361] width 194 height 20
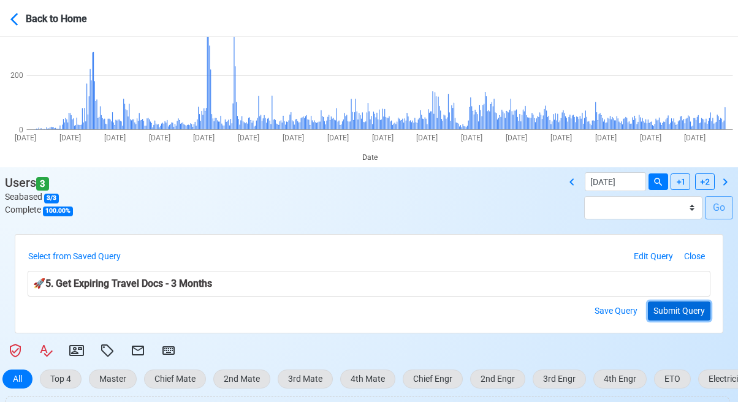
click at [683, 306] on button "Submit Query" at bounding box center [679, 311] width 63 height 19
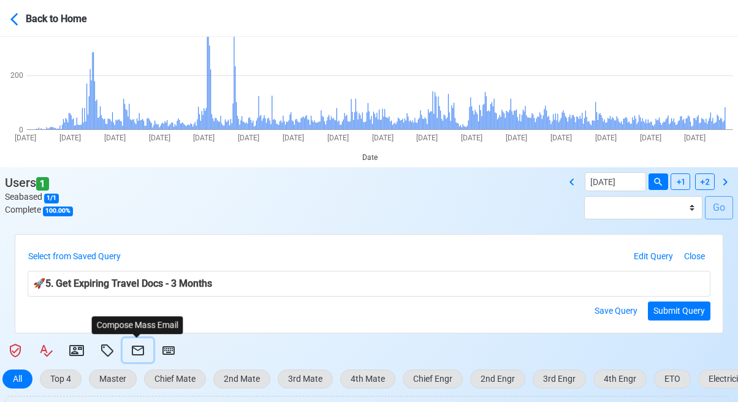
click at [140, 351] on icon at bounding box center [138, 350] width 15 height 15
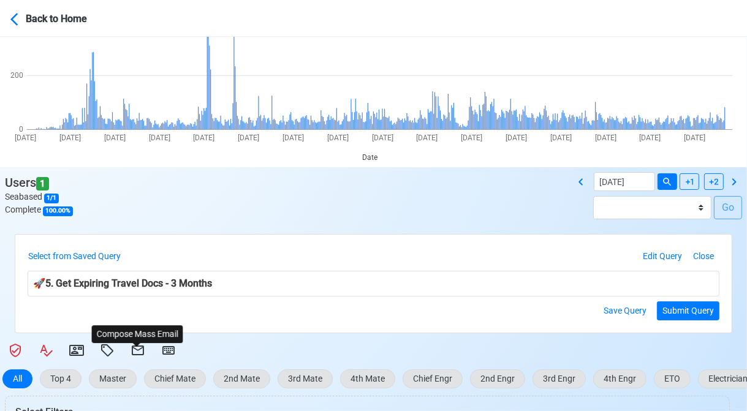
select select "d-3e71907ffd064a39999872a824aaf79a"
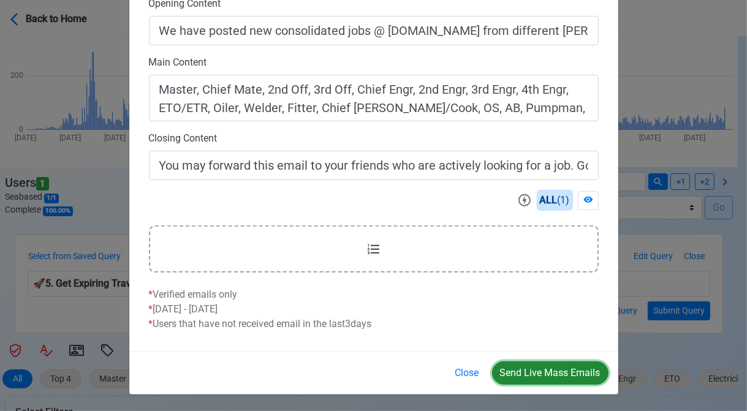
click at [543, 370] on button "Send Live Mass Emails" at bounding box center [550, 373] width 116 height 23
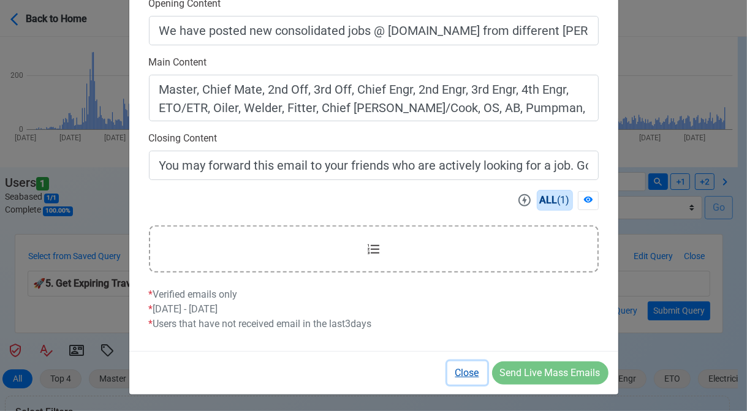
drag, startPoint x: 474, startPoint y: 375, endPoint x: 312, endPoint y: 316, distance: 172.2
click at [473, 375] on button "Close" at bounding box center [468, 373] width 40 height 23
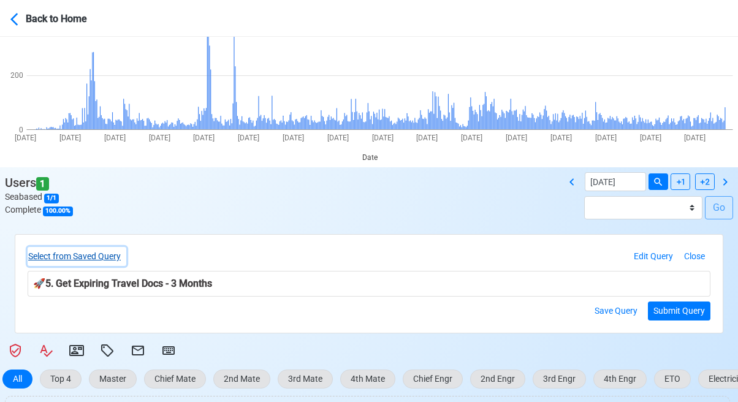
click at [81, 254] on button "Select from Saved Query" at bounding box center [77, 256] width 99 height 19
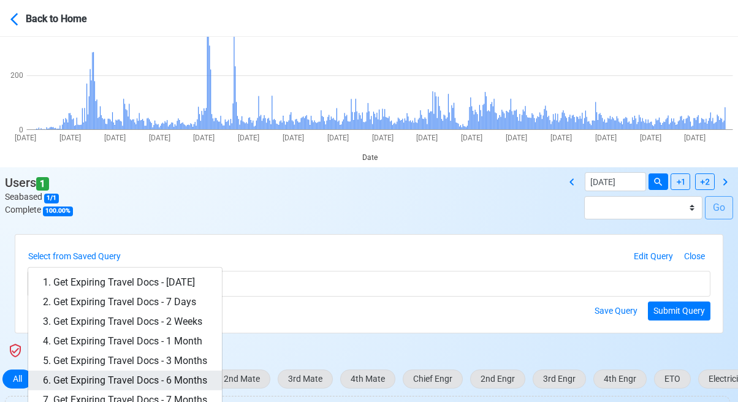
click at [190, 379] on link "6. Get Expiring Travel Docs - 6 Months" at bounding box center [125, 381] width 194 height 20
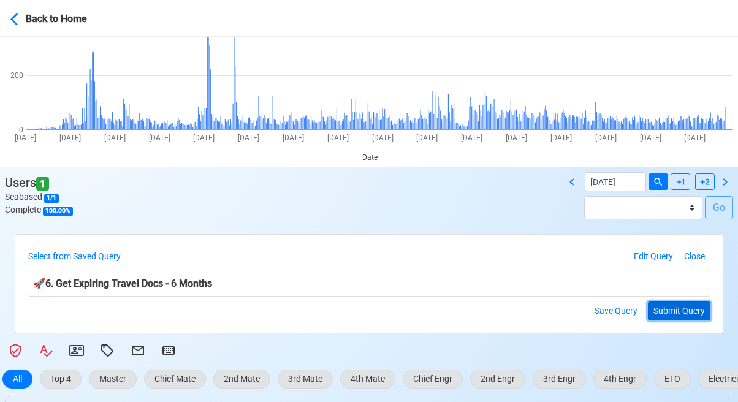
click at [669, 309] on button "Submit Query" at bounding box center [679, 311] width 63 height 19
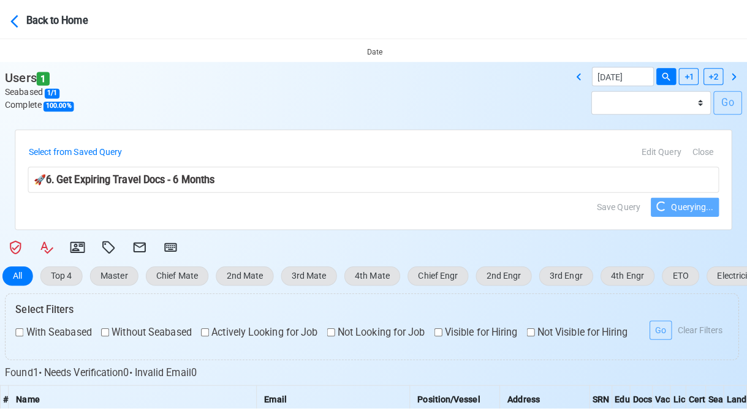
scroll to position [245, 0]
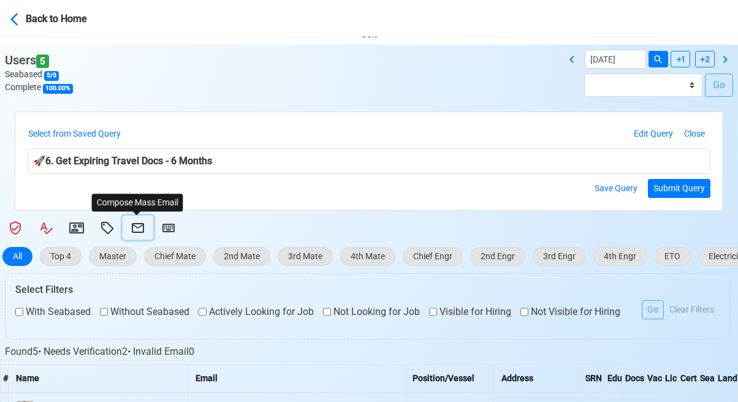
click at [137, 226] on icon at bounding box center [138, 228] width 15 height 15
select select "d-3e71907ffd064a39999872a824aaf79a"
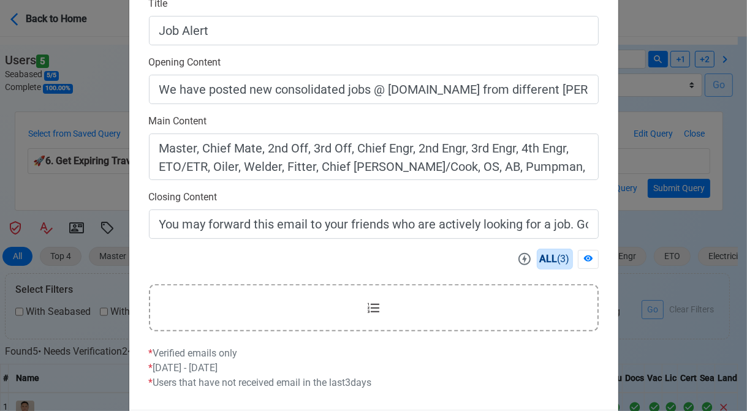
scroll to position [368, 0]
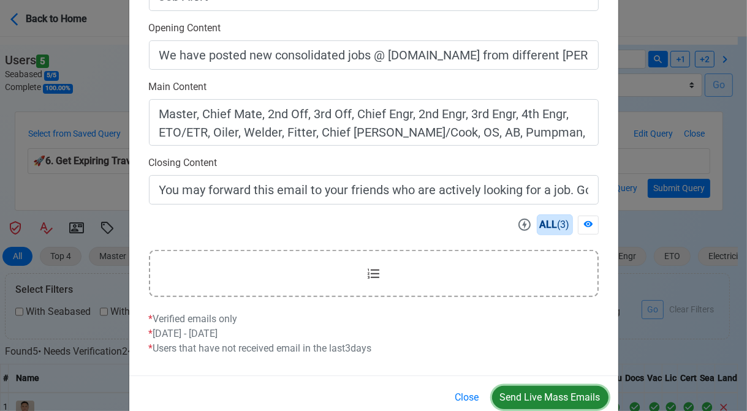
click at [557, 391] on button "Send Live Mass Emails" at bounding box center [550, 397] width 116 height 23
click at [7, 200] on div "Mass Email Live × Close Template ID Auto Position Job Email Template Incomplete…" at bounding box center [373, 205] width 747 height 411
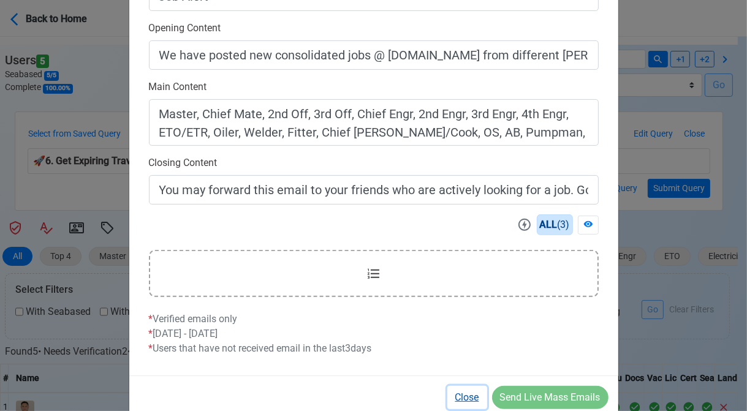
click at [463, 399] on button "Close" at bounding box center [468, 397] width 40 height 23
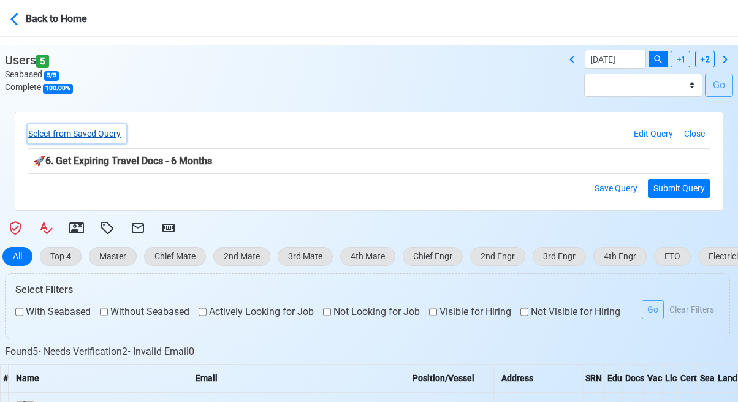
click at [107, 131] on button "Select from Saved Query" at bounding box center [77, 133] width 99 height 19
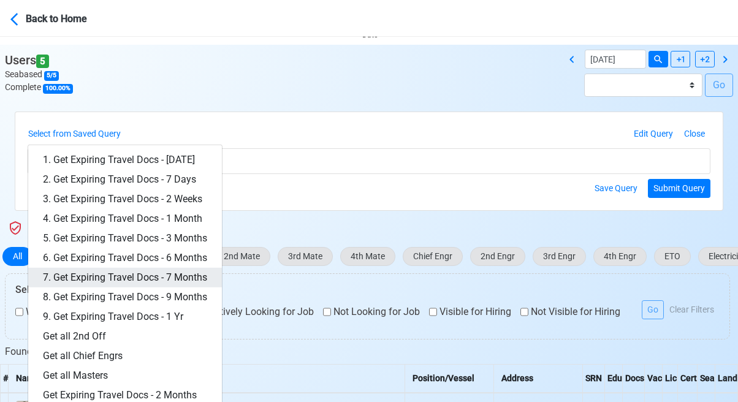
click at [178, 276] on link "7. Get Expiring Travel Docs - 7 Months" at bounding box center [125, 278] width 194 height 20
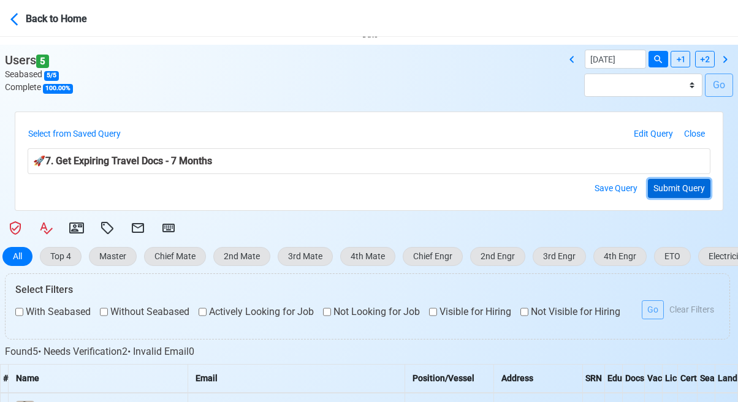
click at [679, 181] on button "Submit Query" at bounding box center [679, 188] width 63 height 19
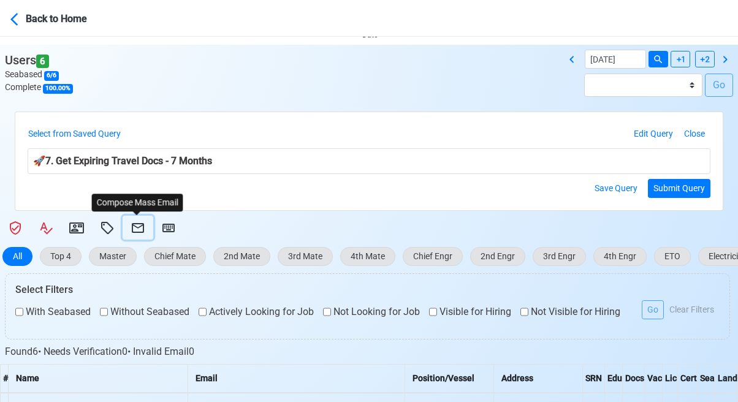
click at [142, 227] on icon at bounding box center [138, 228] width 12 height 10
select select "d-3e71907ffd064a39999872a824aaf79a"
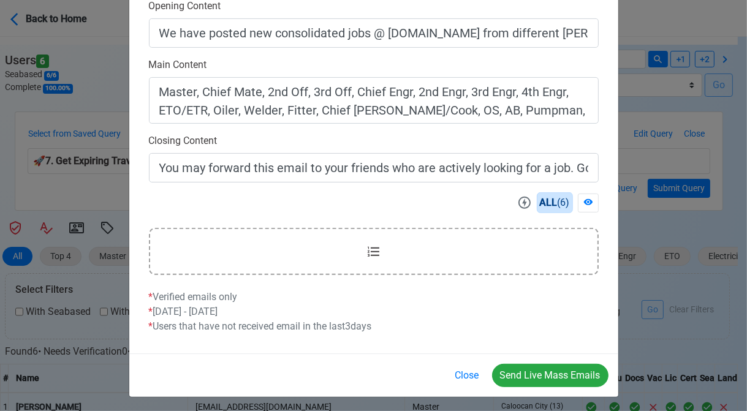
scroll to position [392, 0]
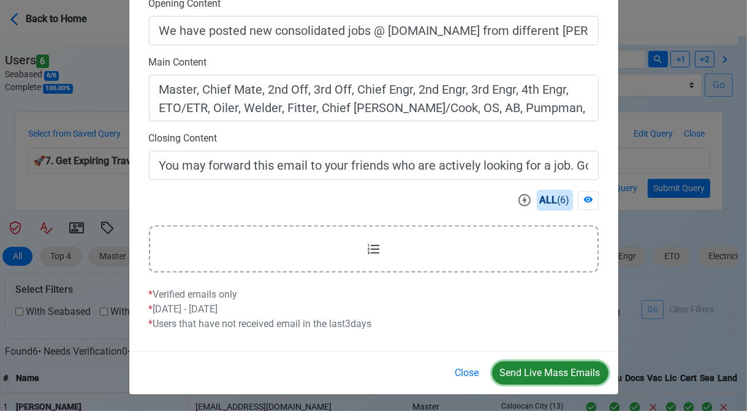
click at [539, 372] on button "Send Live Mass Emails" at bounding box center [550, 373] width 116 height 23
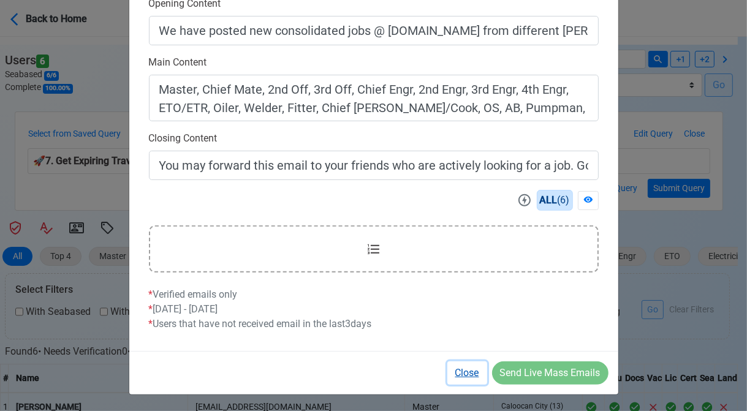
click at [463, 368] on button "Close" at bounding box center [468, 373] width 40 height 23
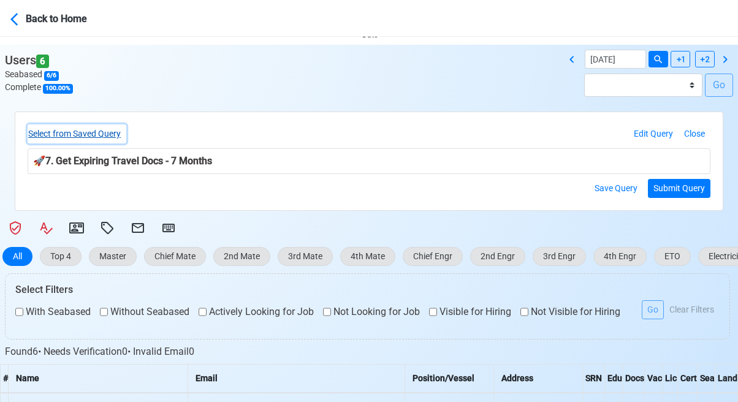
click at [113, 134] on button "Select from Saved Query" at bounding box center [77, 133] width 99 height 19
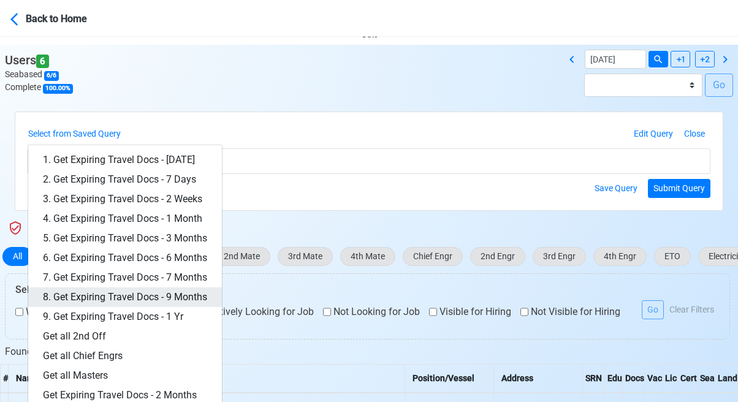
click at [177, 297] on link "8. Get Expiring Travel Docs - 9 Months" at bounding box center [125, 298] width 194 height 20
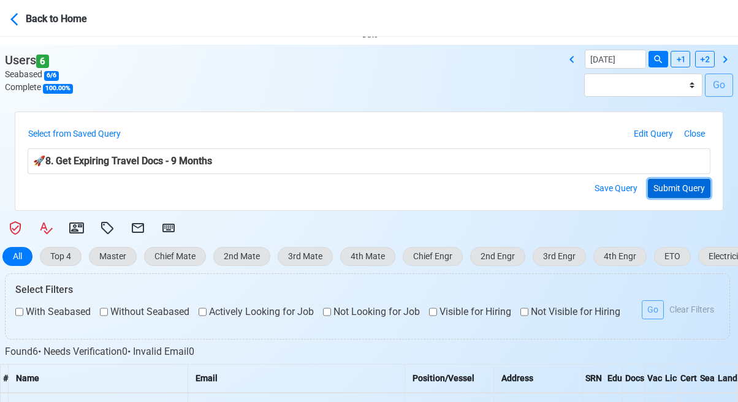
click at [678, 186] on button "Submit Query" at bounding box center [679, 188] width 63 height 19
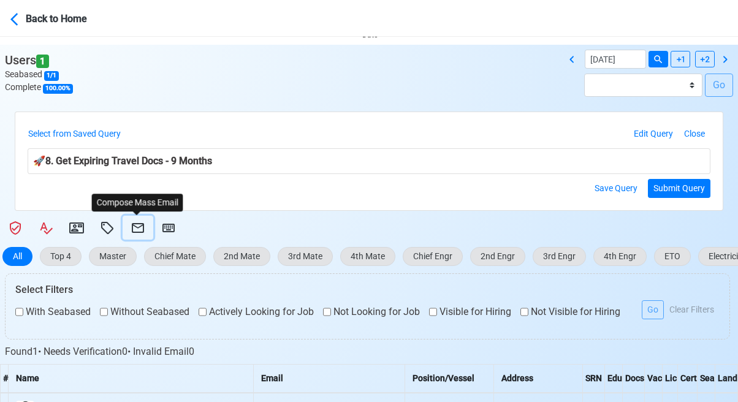
click at [134, 226] on icon at bounding box center [138, 228] width 12 height 10
select select "d-3e71907ffd064a39999872a824aaf79a"
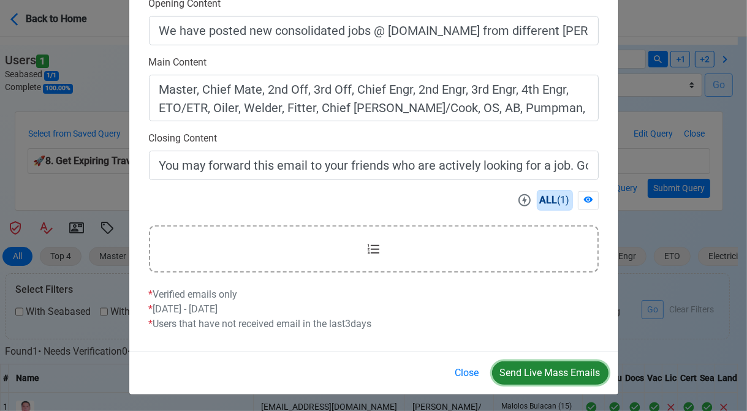
click at [550, 373] on button "Send Live Mass Emails" at bounding box center [550, 373] width 116 height 23
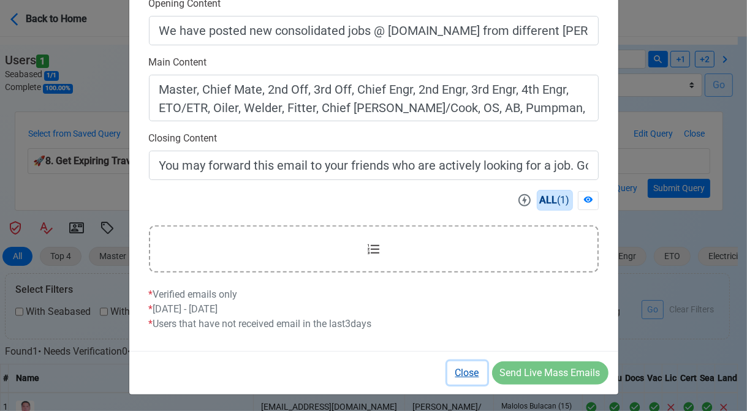
click at [471, 373] on button "Close" at bounding box center [468, 373] width 40 height 23
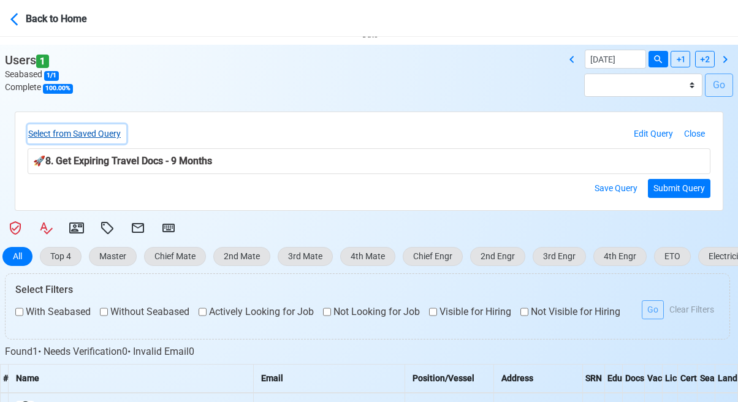
click at [115, 134] on button "Select from Saved Query" at bounding box center [77, 133] width 99 height 19
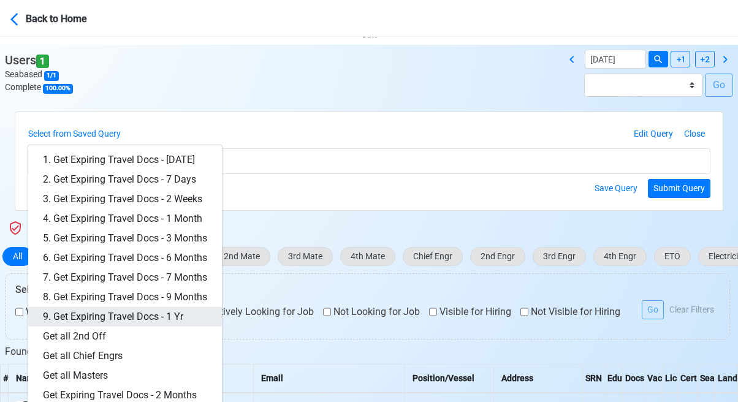
click at [180, 321] on link "9. Get Expiring Travel Docs - 1 Yr" at bounding box center [125, 317] width 194 height 20
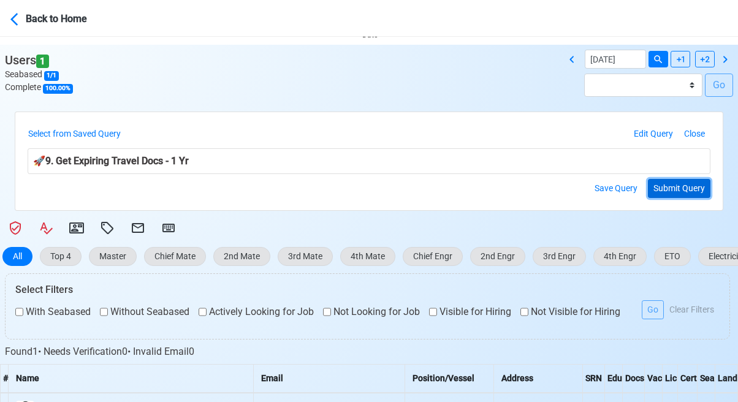
click at [682, 188] on button "Submit Query" at bounding box center [679, 188] width 63 height 19
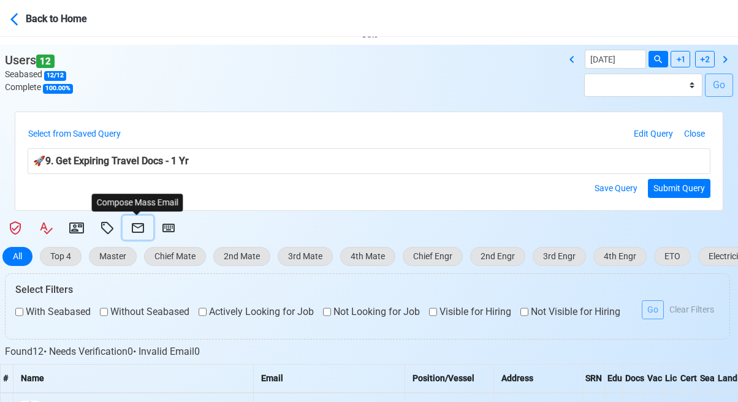
click at [137, 227] on icon at bounding box center [138, 228] width 12 height 10
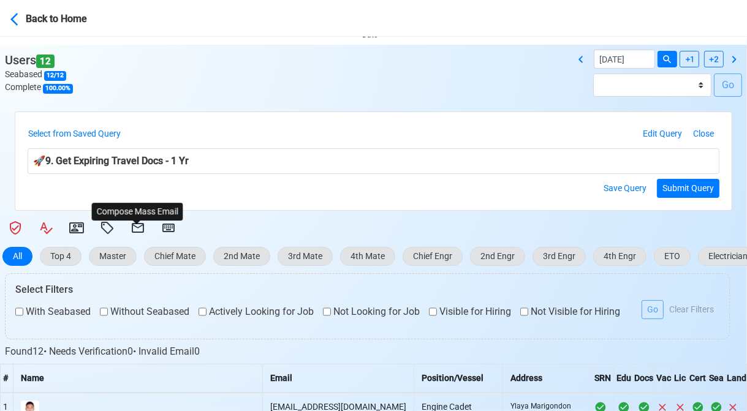
select select "d-3e71907ffd064a39999872a824aaf79a"
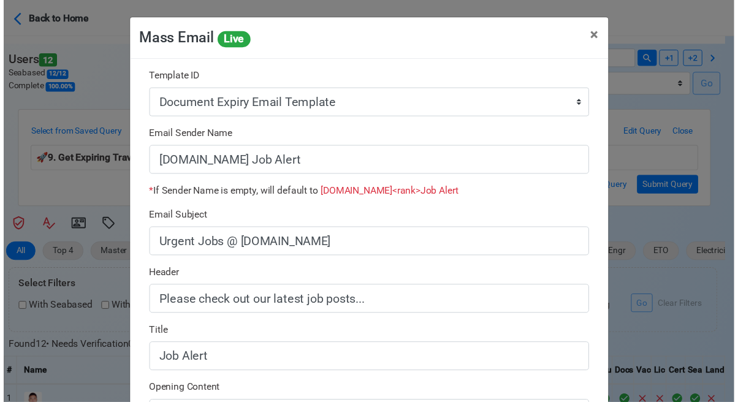
scroll to position [368, 0]
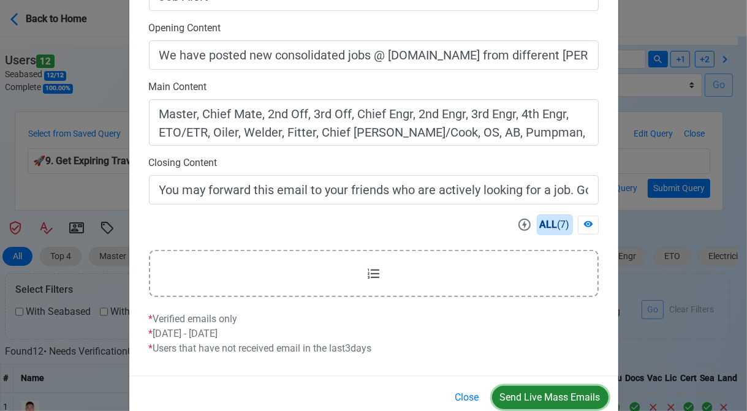
click at [558, 394] on button "Send Live Mass Emails" at bounding box center [550, 397] width 116 height 23
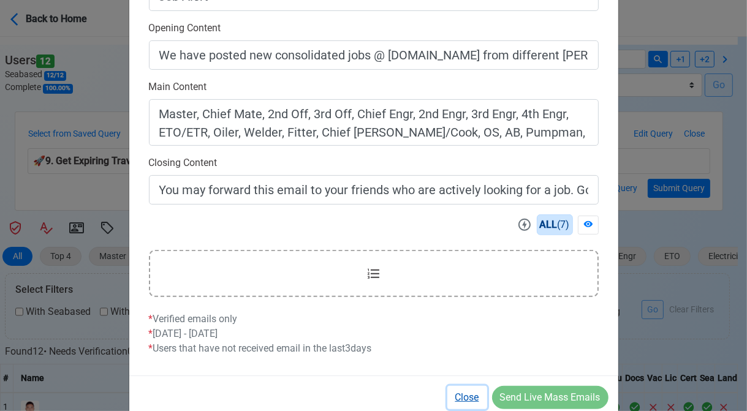
click at [468, 397] on button "Close" at bounding box center [468, 397] width 40 height 23
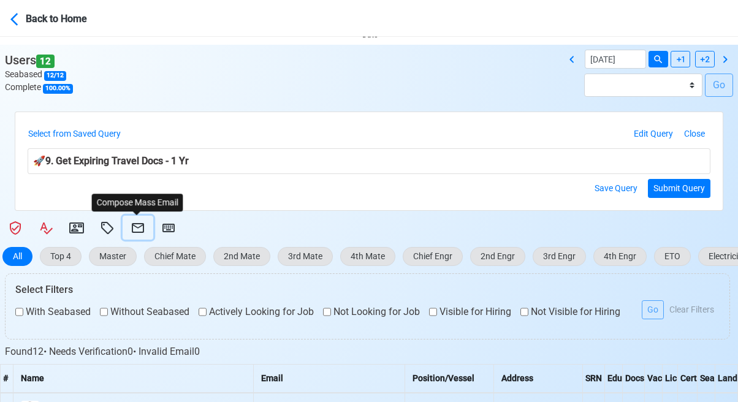
click at [145, 226] on button at bounding box center [138, 228] width 31 height 24
select select "d-3e71907ffd064a39999872a824aaf79a"
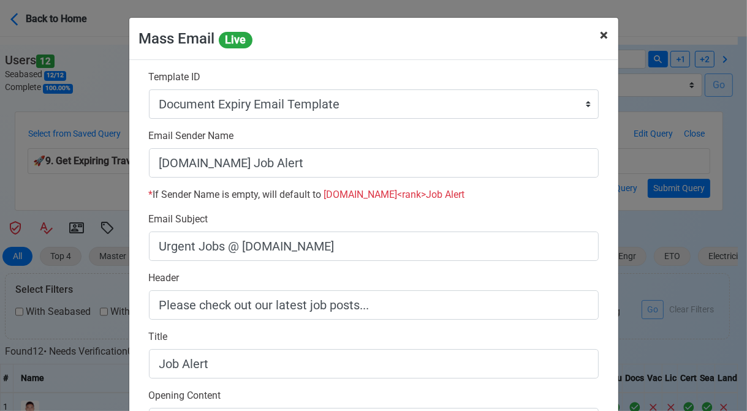
click at [601, 37] on span "×" at bounding box center [605, 34] width 8 height 17
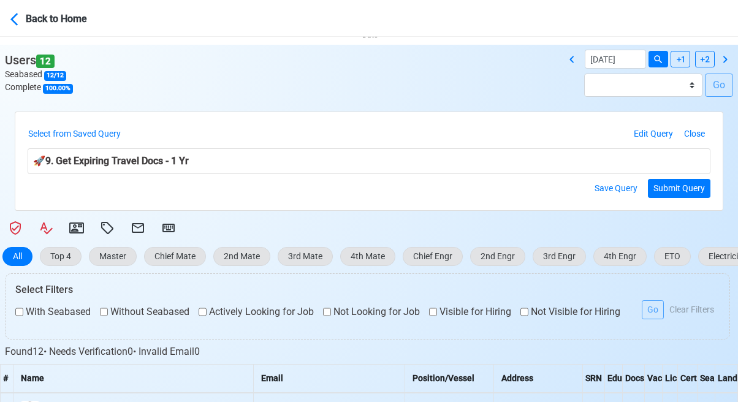
click at [7, 197] on div "Select from Saved Query 1. Get Expiring Travel Docs - Today 2. Get Expiring Tra…" at bounding box center [369, 161] width 738 height 99
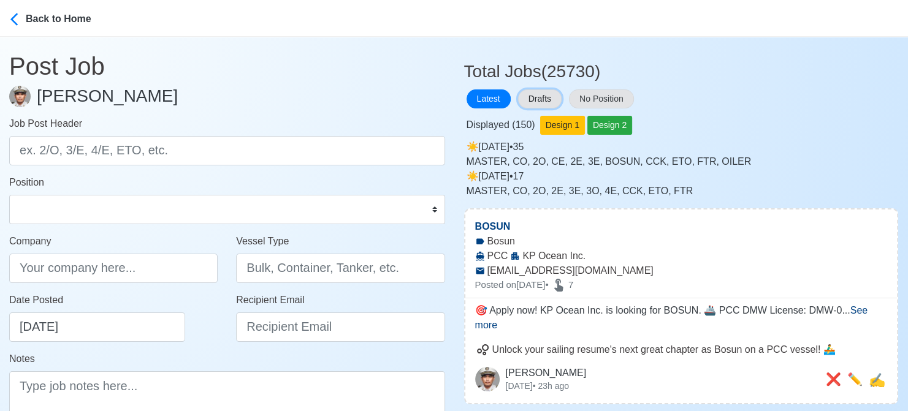
click at [535, 93] on button "Drafts" at bounding box center [540, 99] width 44 height 19
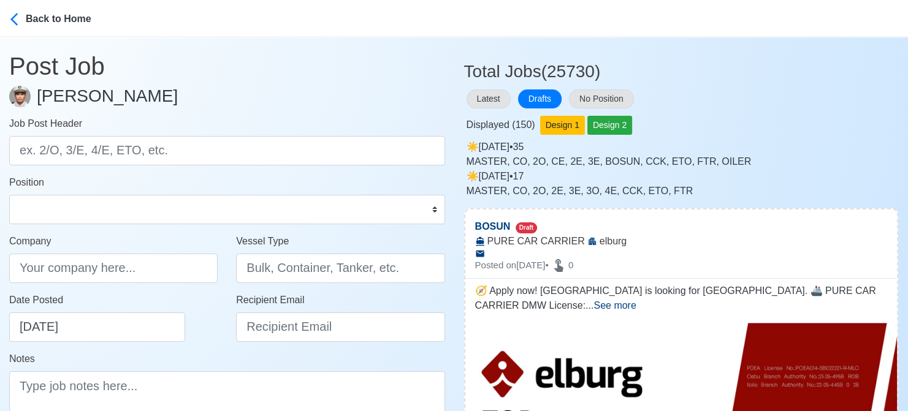
click at [768, 93] on div "Latest Drafts No Position" at bounding box center [681, 99] width 435 height 24
click at [1, 226] on main "Post Job Jeyner Gil Job Post Header Position Master Chief Officer 2nd Officer 3…" at bounding box center [227, 264] width 454 height 455
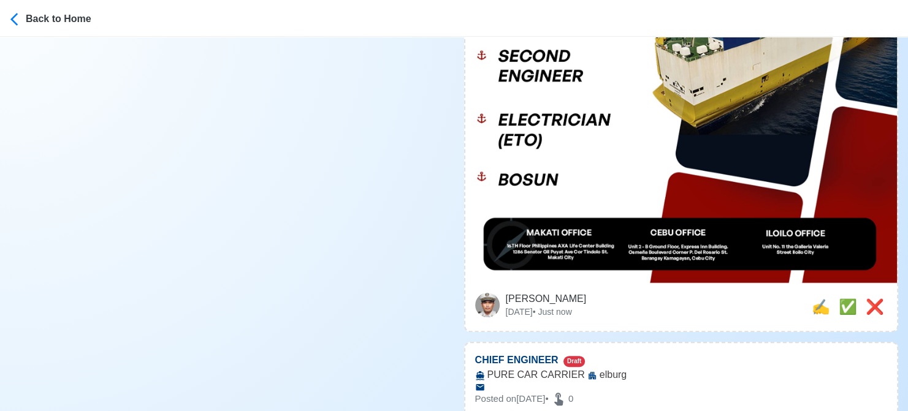
scroll to position [613, 0]
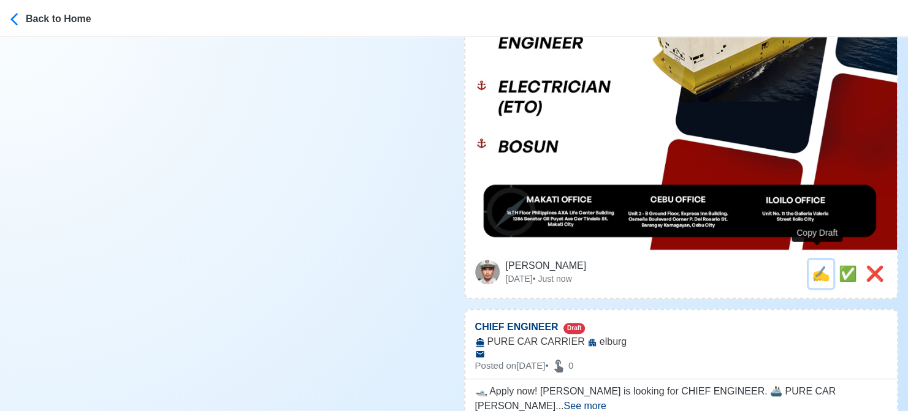
drag, startPoint x: 816, startPoint y: 262, endPoint x: 707, endPoint y: 250, distance: 109.8
click at [814, 265] on span "✍️" at bounding box center [821, 273] width 18 height 17
type input "BOSUN"
type input "elburg"
type input "PURE CAR CARRIER"
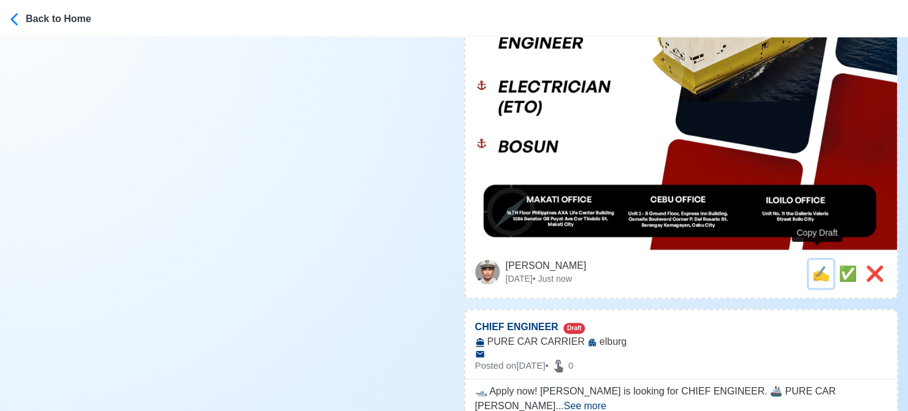
type textarea "🧭 Apply now! elburg is looking for BOSUN. 🚢 PURE CAR CARRIER DMW License: POEA0…"
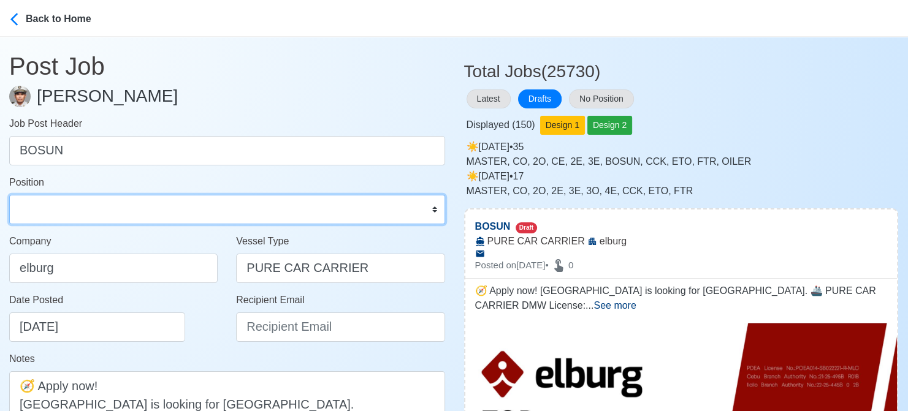
click at [67, 210] on select "Master Chief Officer 2nd Officer 3rd Officer Junior Officer Chief Engineer 2nd …" at bounding box center [227, 209] width 436 height 29
select select "Bosun"
click at [9, 195] on select "Master Chief Officer 2nd Officer 3rd Officer Junior Officer Chief Engineer 2nd …" at bounding box center [227, 209] width 436 height 29
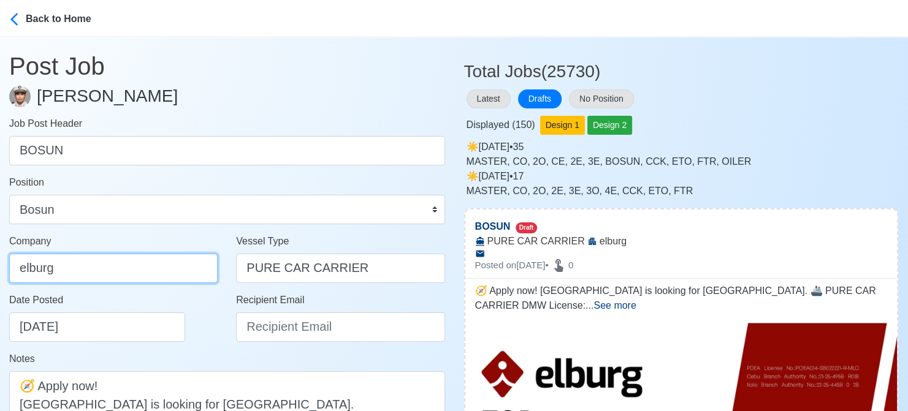
click at [132, 271] on input "elburg" at bounding box center [113, 268] width 208 height 29
type input "Elburg Shipmanagement Phils., Inc. (Cebu Branch)"
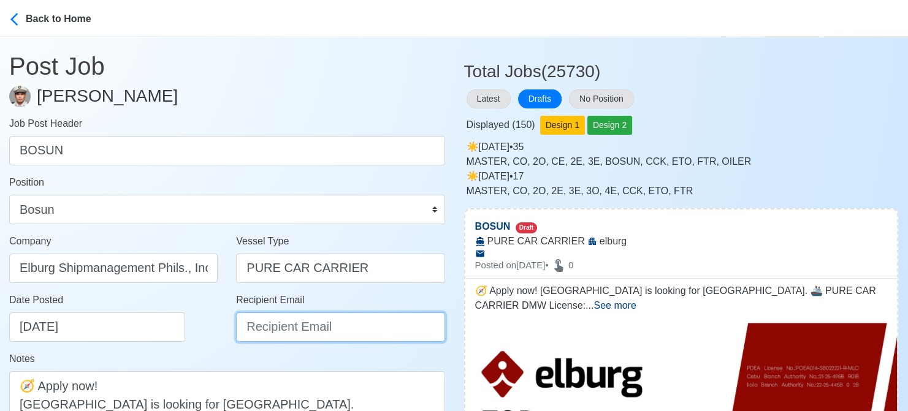
click at [288, 330] on input "Recipient Email" at bounding box center [340, 327] width 208 height 29
type input "R"
paste input "recruitment@elburgshipmanagement.com.ph"
type input "recruitment@elburgshipmanagement.com.ph"
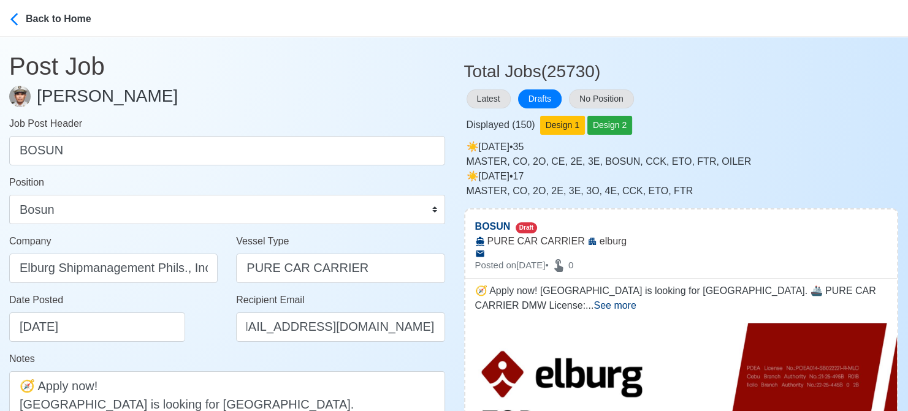
click at [197, 340] on div "Date Posted 08/19/2025" at bounding box center [116, 317] width 215 height 49
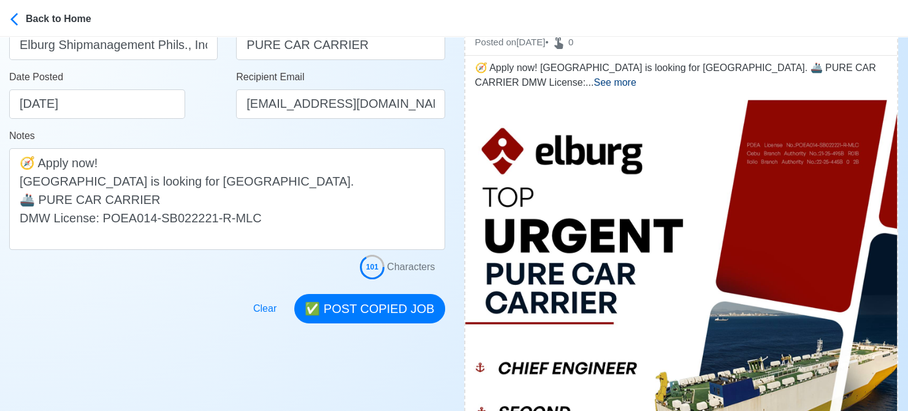
scroll to position [245, 0]
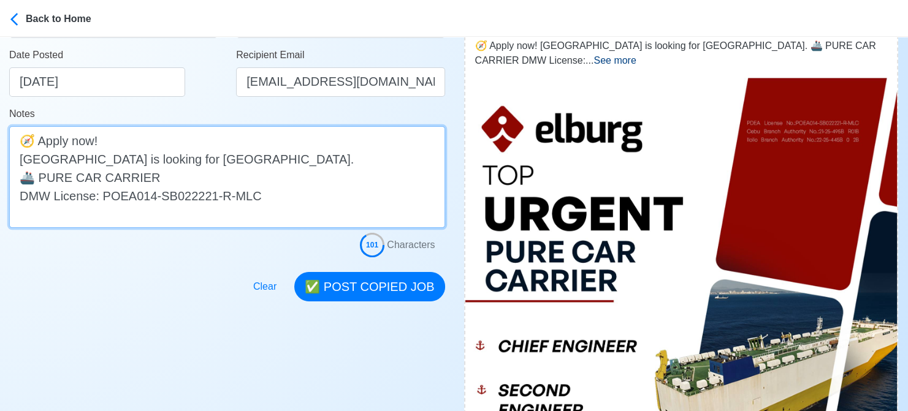
click at [24, 162] on textarea "🧭 Apply now! elburg is looking for BOSUN. 🚢 PURE CAR CARRIER DMW License: POEA0…" at bounding box center [227, 177] width 436 height 102
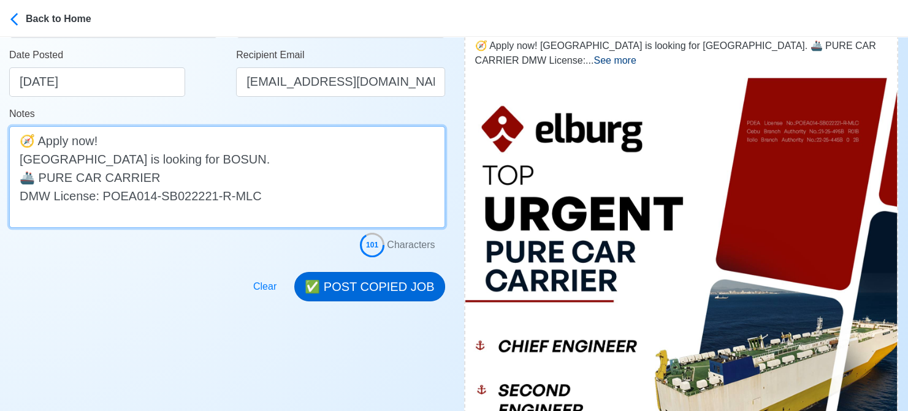
type textarea "🧭 Apply now! Elburg is looking for BOSUN. 🚢 PURE CAR CARRIER DMW License: POEA0…"
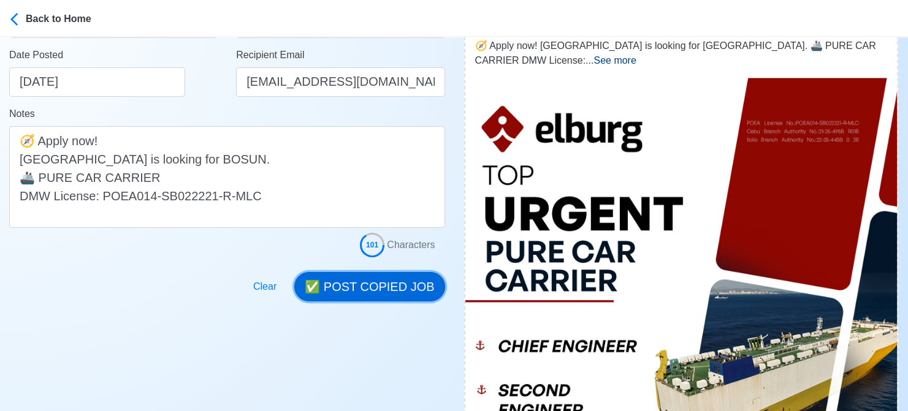
click at [362, 280] on button "✅ POST COPIED JOB" at bounding box center [369, 286] width 150 height 29
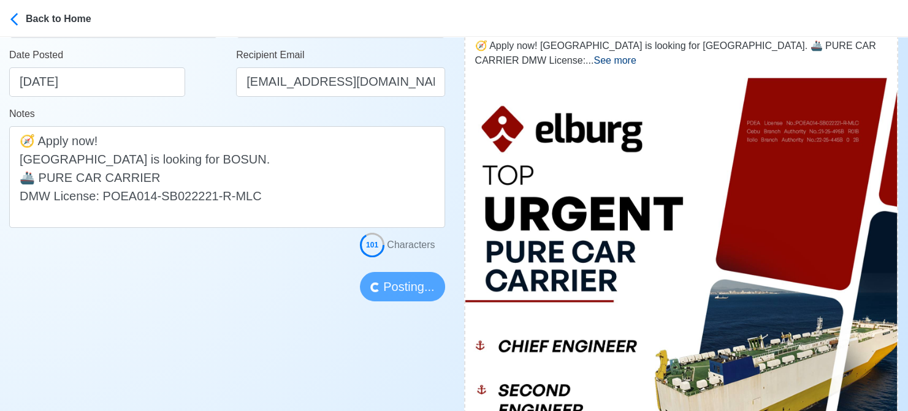
click at [19, 269] on div at bounding box center [227, 279] width 436 height 44
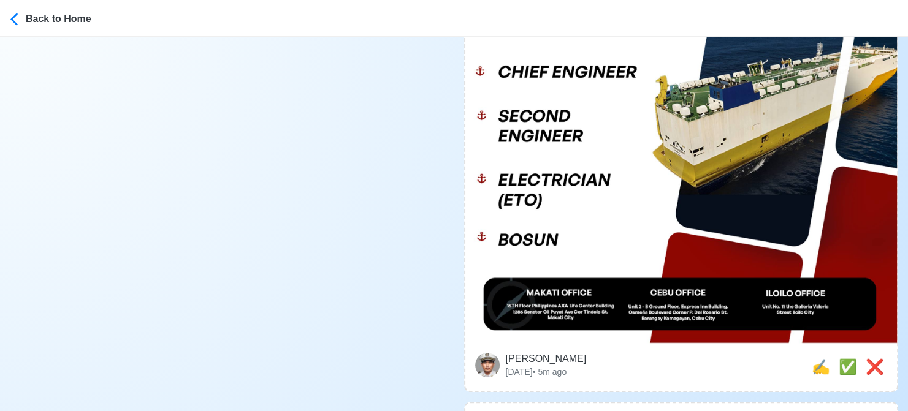
scroll to position [552, 0]
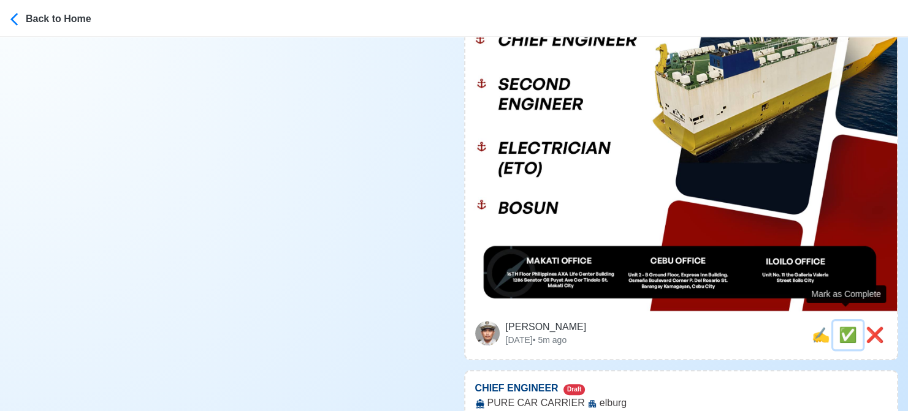
click at [839, 327] on span "✅" at bounding box center [848, 335] width 18 height 17
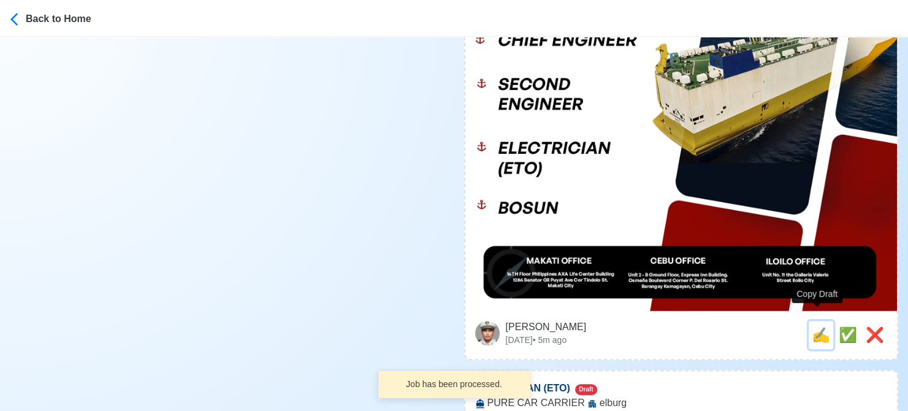
drag, startPoint x: 814, startPoint y: 326, endPoint x: 441, endPoint y: 295, distance: 374.0
click at [814, 327] on span "✍️" at bounding box center [821, 335] width 18 height 17
type input "CHIEF ENGINEER"
select select
type input "elburg"
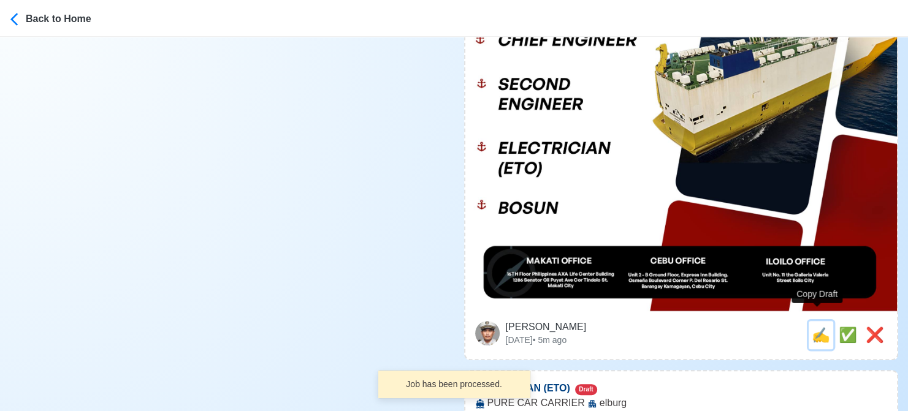
type input "PURE CAR CARRIER"
type textarea "🛥️ Apply now! elburg is looking for CHIEF ENGINEER. 🚢 PURE CAR CARRIER DMW Lice…"
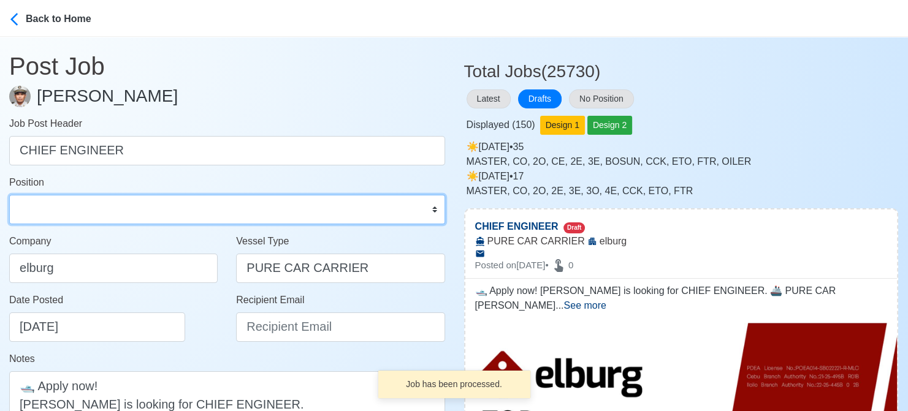
drag, startPoint x: 96, startPoint y: 205, endPoint x: 99, endPoint y: 196, distance: 10.3
click at [96, 207] on select "Master Chief Officer 2nd Officer 3rd Officer Junior Officer Chief Engineer 2nd …" at bounding box center [227, 209] width 436 height 29
select select "Chief Engineer"
click at [9, 195] on select "Master Chief Officer 2nd Officer 3rd Officer Junior Officer Chief Engineer 2nd …" at bounding box center [227, 209] width 436 height 29
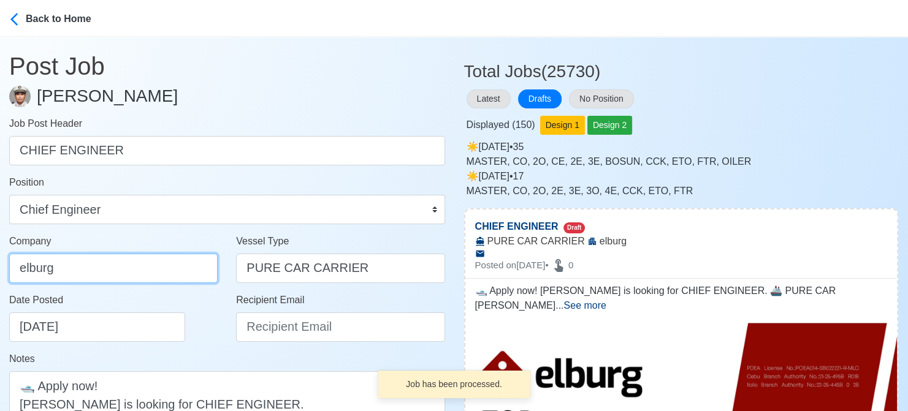
click at [116, 267] on input "elburg" at bounding box center [113, 268] width 208 height 29
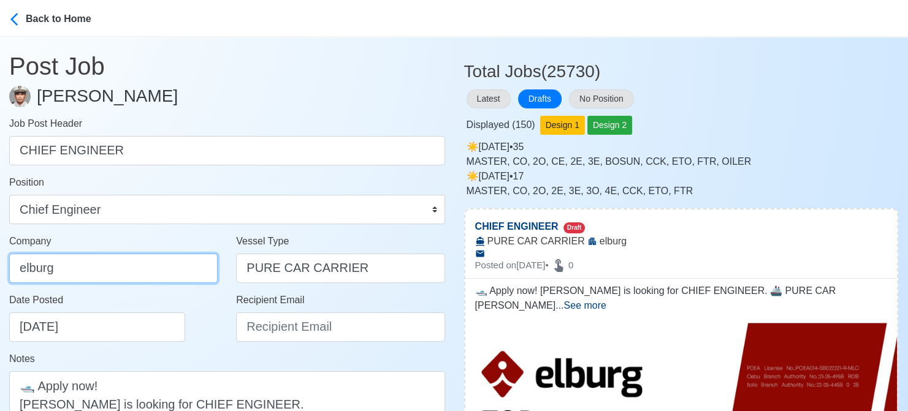
type input "Elburg Shipmanagement Phils., Inc. (Cebu Branch)"
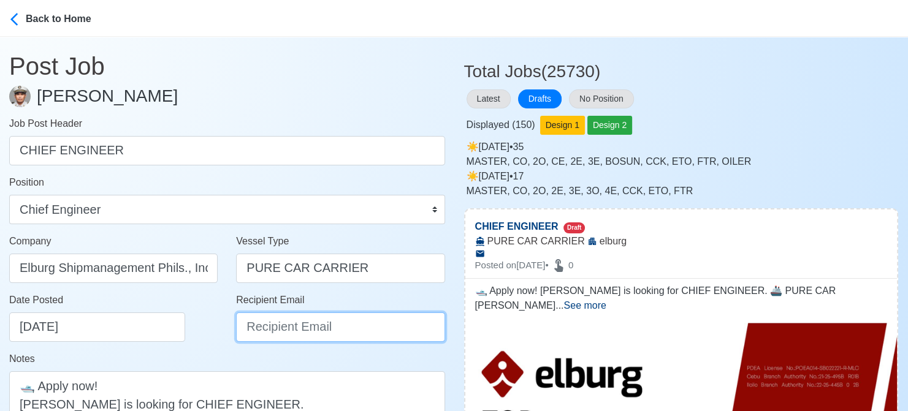
click at [258, 323] on input "Recipient Email" at bounding box center [340, 327] width 208 height 29
paste input "[EMAIL_ADDRESS][DOMAIN_NAME]"
type input "[EMAIL_ADDRESS][DOMAIN_NAME]"
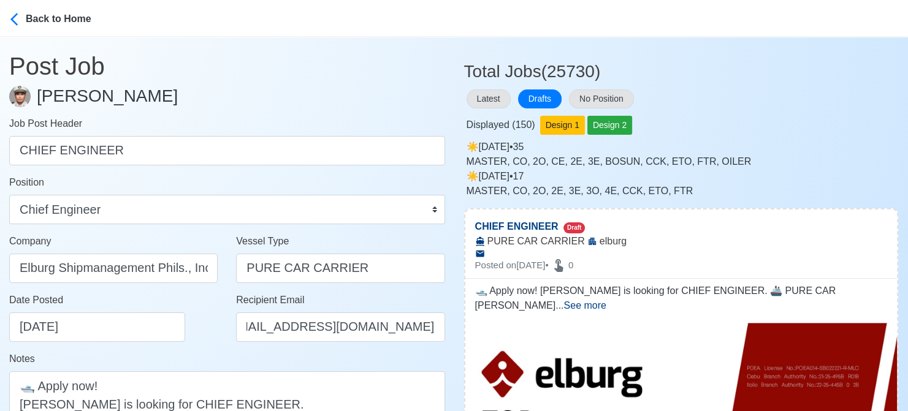
click at [192, 334] on div "Date Posted 08/19/2025" at bounding box center [116, 317] width 215 height 49
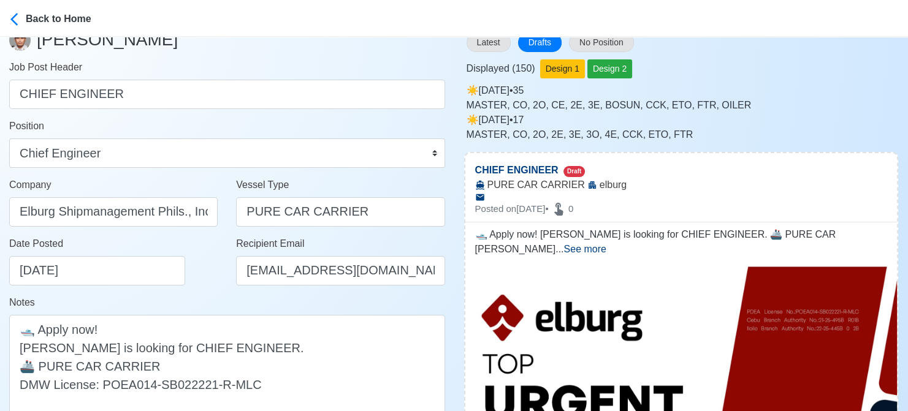
scroll to position [61, 0]
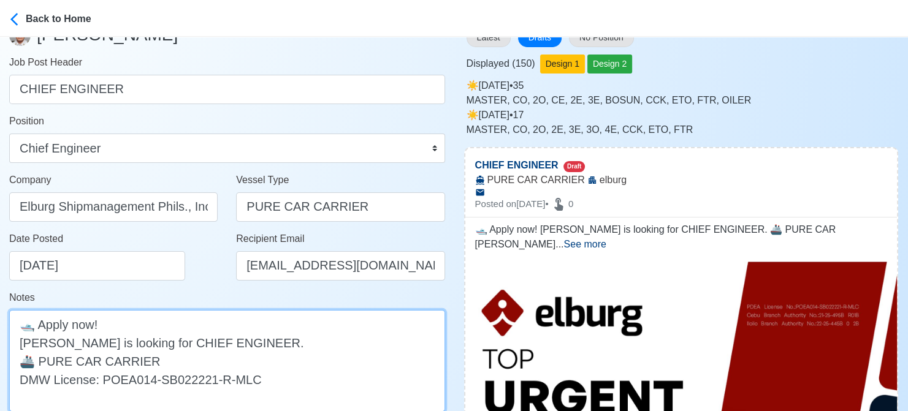
click at [25, 345] on textarea "🛥️ Apply now! elburg is looking for CHIEF ENGINEER. 🚢 PURE CAR CARRIER DMW Lice…" at bounding box center [227, 361] width 436 height 102
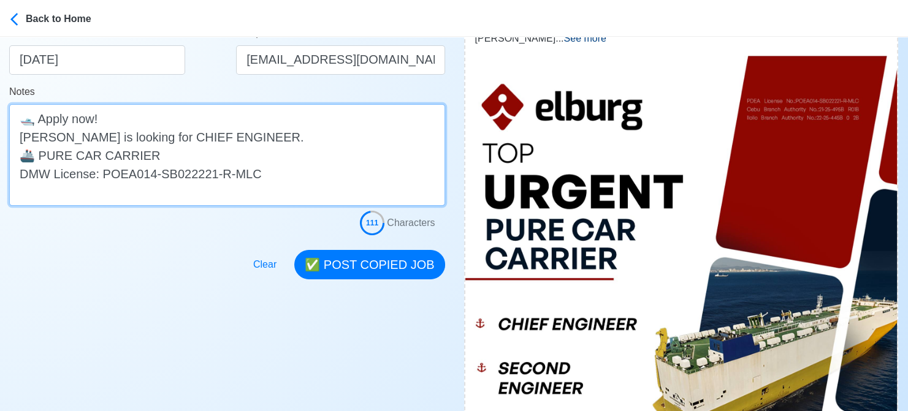
scroll to position [307, 0]
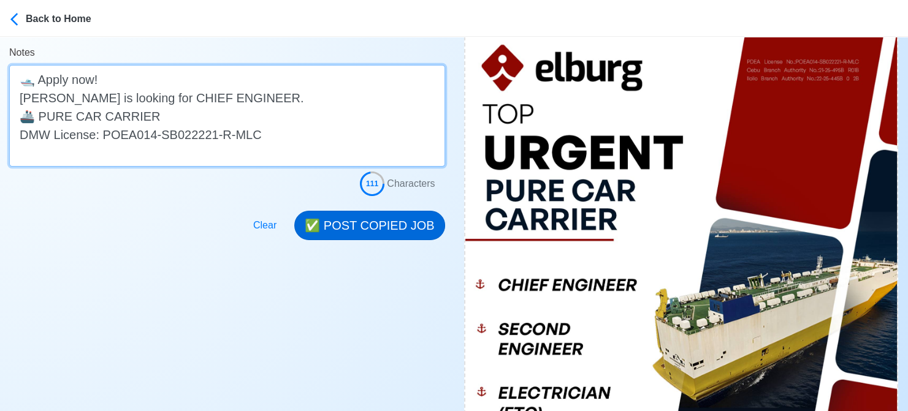
type textarea "🛥️ Apply now! Elburg is looking for CHIEF ENGINEER. 🚢 PURE CAR CARRIER DMW Lice…"
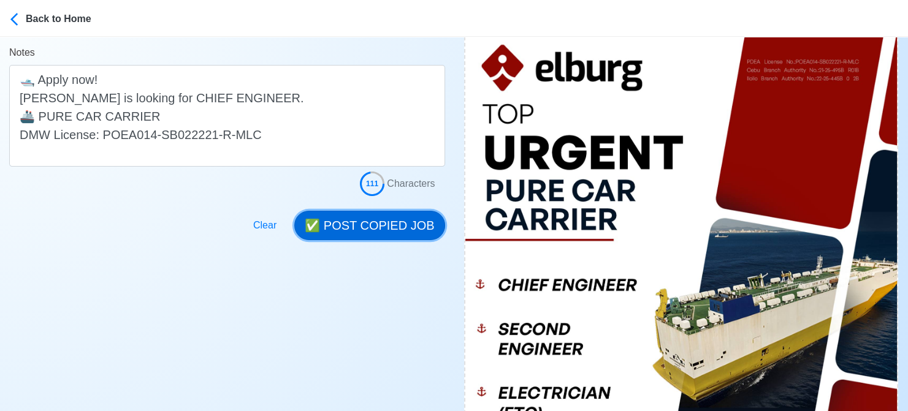
click at [392, 222] on button "✅ POST COPIED JOB" at bounding box center [369, 225] width 150 height 29
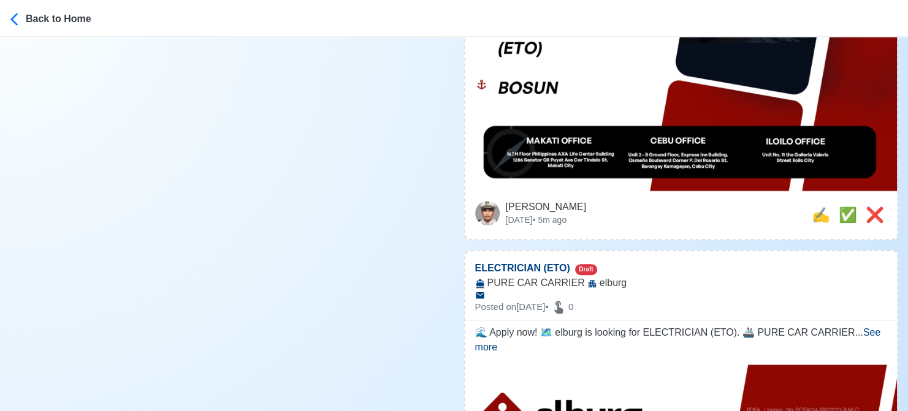
scroll to position [674, 0]
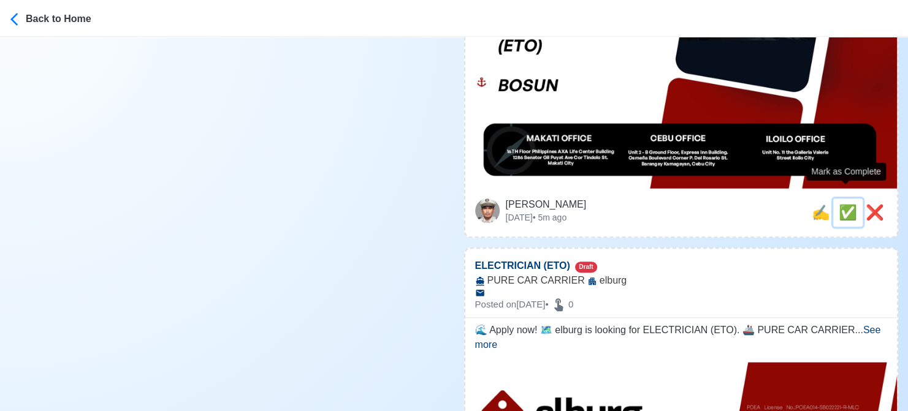
click at [846, 204] on span "✅" at bounding box center [848, 212] width 18 height 17
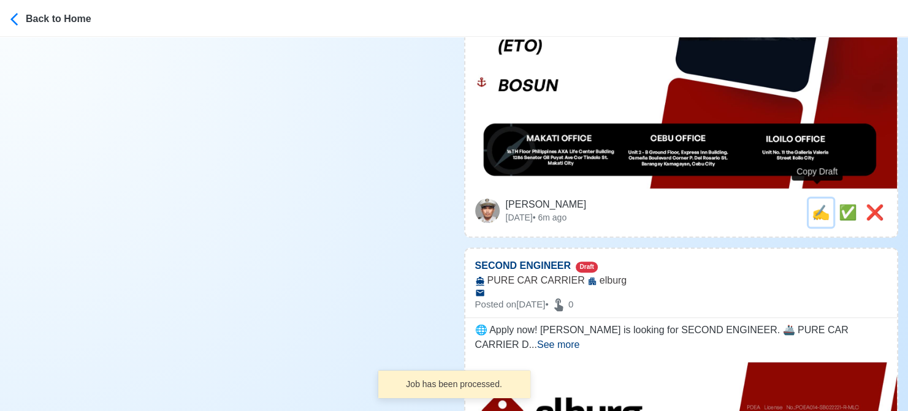
click at [815, 204] on span "✍️" at bounding box center [821, 212] width 18 height 17
type input "ELECTRICIAN (ETO)"
select select
type input "elburg"
type input "PURE CAR CARRIER"
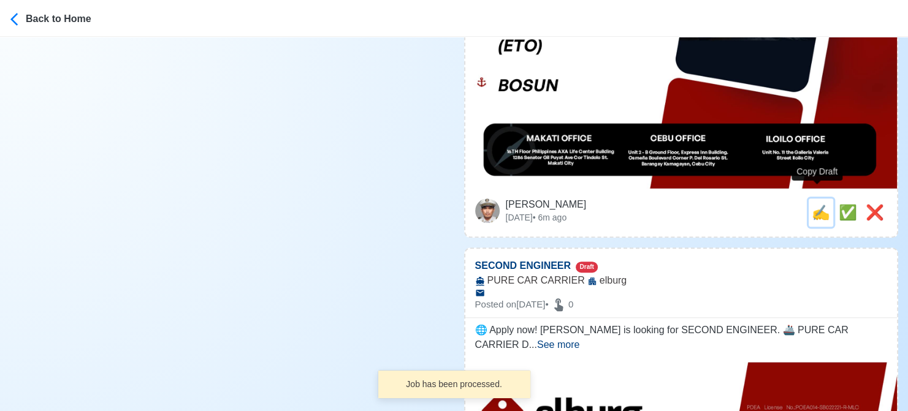
type textarea "🌊 Apply now! 🗺️ elburg is looking for ELECTRICIAN (ETO). 🚢 PURE CAR CARRIER DMW…"
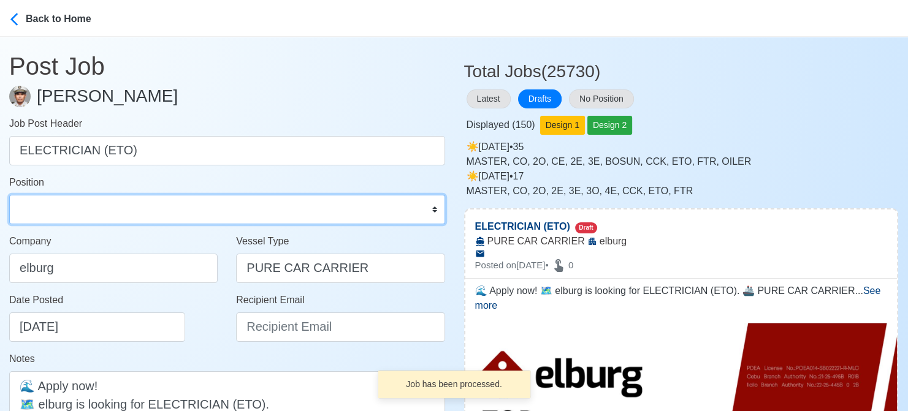
click at [86, 205] on select "Master Chief Officer 2nd Officer 3rd Officer Junior Officer Chief Engineer 2nd …" at bounding box center [227, 209] width 436 height 29
select select "ETO/ETR"
click at [9, 195] on select "Master Chief Officer 2nd Officer 3rd Officer Junior Officer Chief Engineer 2nd …" at bounding box center [227, 209] width 436 height 29
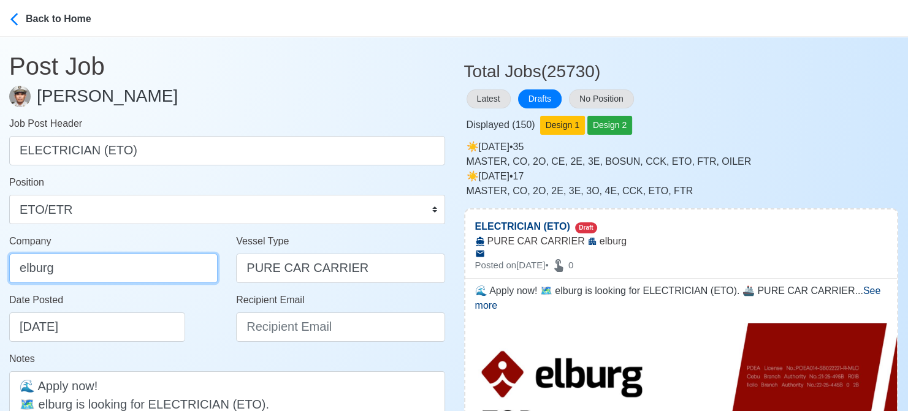
click at [162, 275] on input "elburg" at bounding box center [113, 268] width 208 height 29
type input "Elburg Shipmanagement Phils., Inc. (Cebu Branch)"
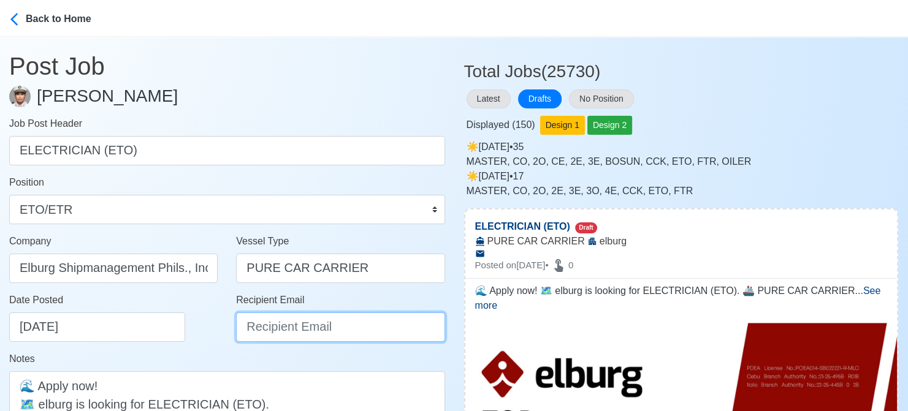
click at [268, 322] on input "Recipient Email" at bounding box center [340, 327] width 208 height 29
paste input "[EMAIL_ADDRESS][DOMAIN_NAME]"
type input "[EMAIL_ADDRESS][DOMAIN_NAME]"
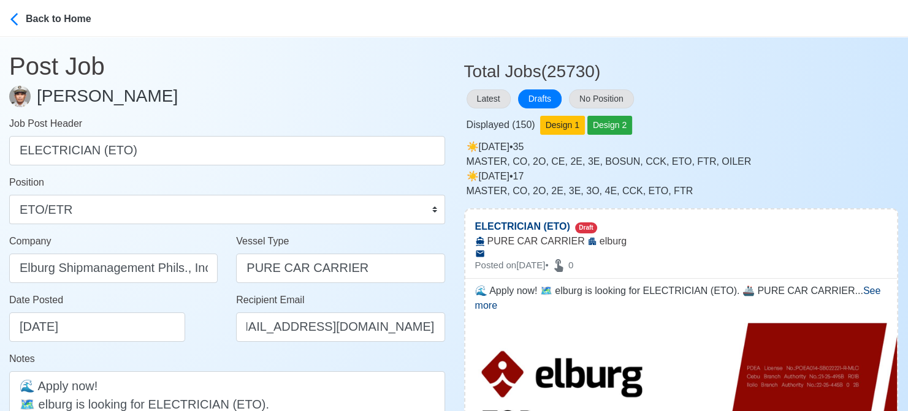
click at [196, 350] on div "Date Posted 08/19/2025" at bounding box center [113, 322] width 227 height 59
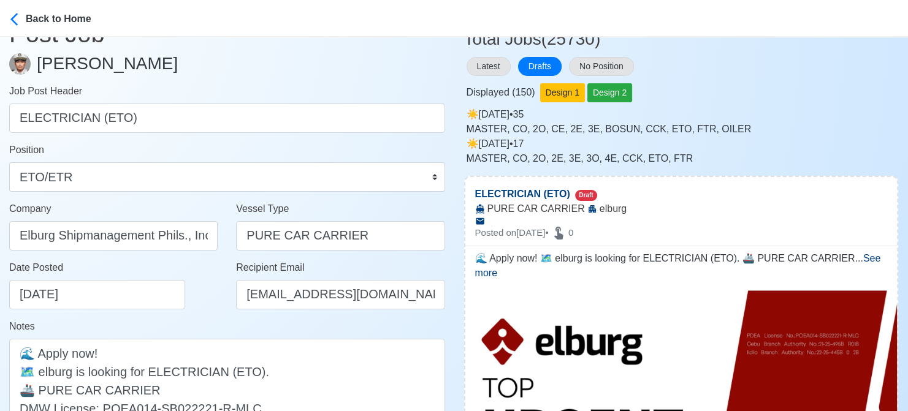
scroll to position [123, 0]
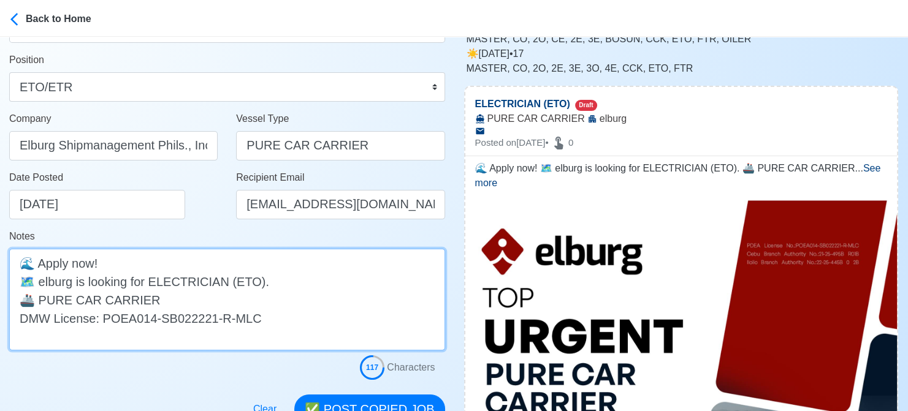
click at [45, 282] on textarea "🌊 Apply now! 🗺️ elburg is looking for ELECTRICIAN (ETO). 🚢 PURE CAR CARRIER DMW…" at bounding box center [227, 300] width 436 height 102
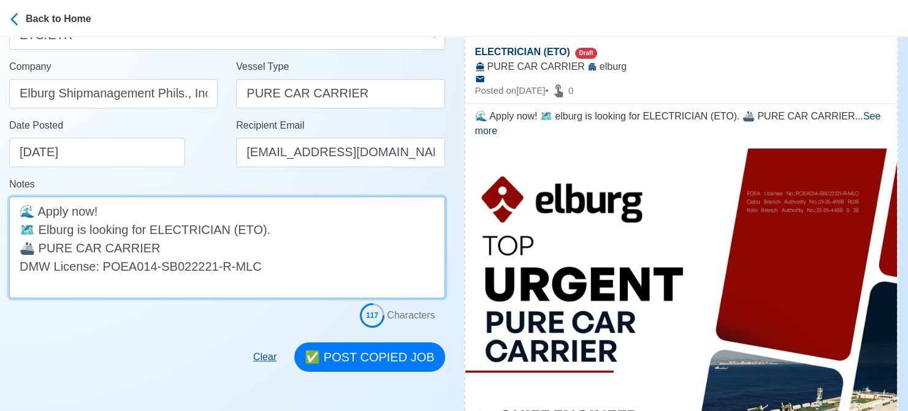
scroll to position [245, 0]
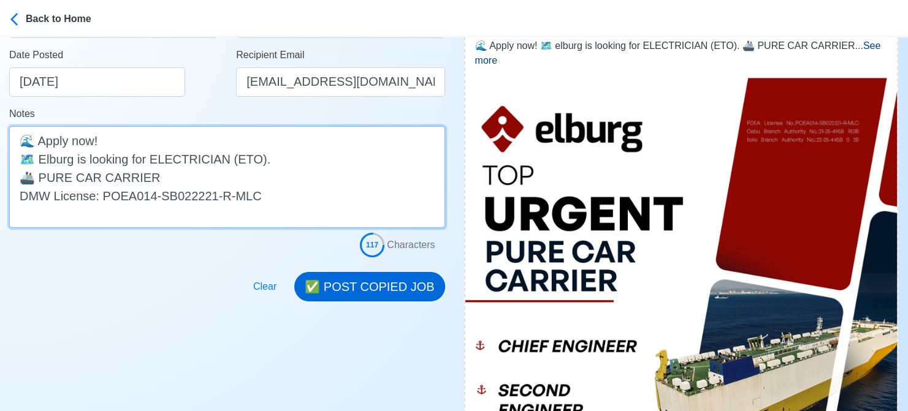
type textarea "🌊 Apply now! 🗺️ Elburg is looking for ELECTRICIAN (ETO). 🚢 PURE CAR CARRIER DMW…"
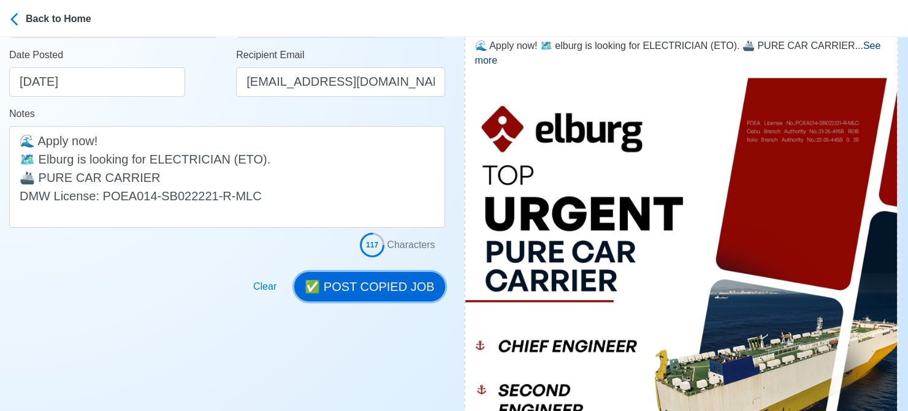
click at [358, 284] on button "✅ POST COPIED JOB" at bounding box center [369, 286] width 150 height 29
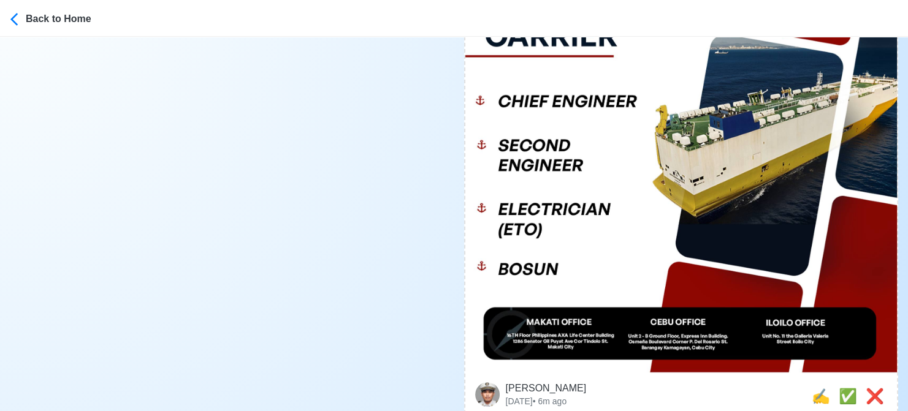
scroll to position [674, 0]
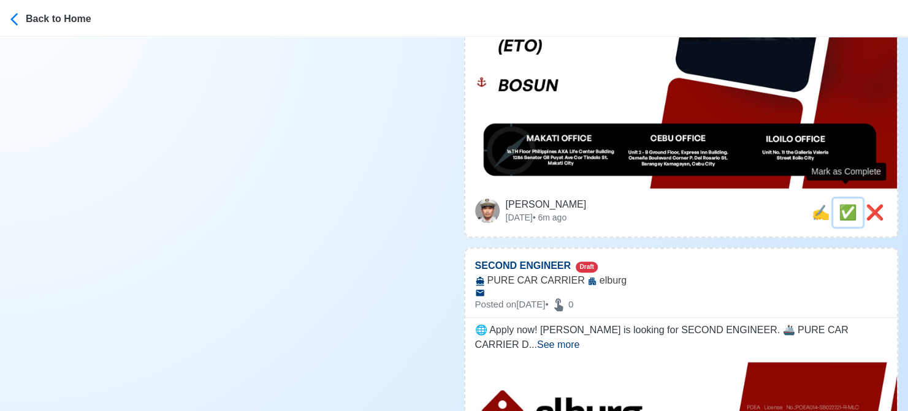
click at [847, 204] on span "✅" at bounding box center [848, 212] width 18 height 17
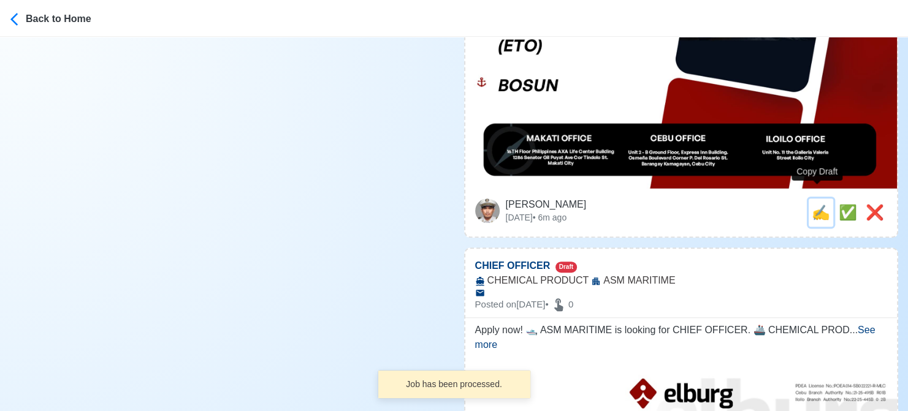
click at [817, 204] on span "✍️" at bounding box center [821, 212] width 18 height 17
type input "SECOND ENGINEER"
select select
type input "elburg"
type input "PURE CAR CARRIER"
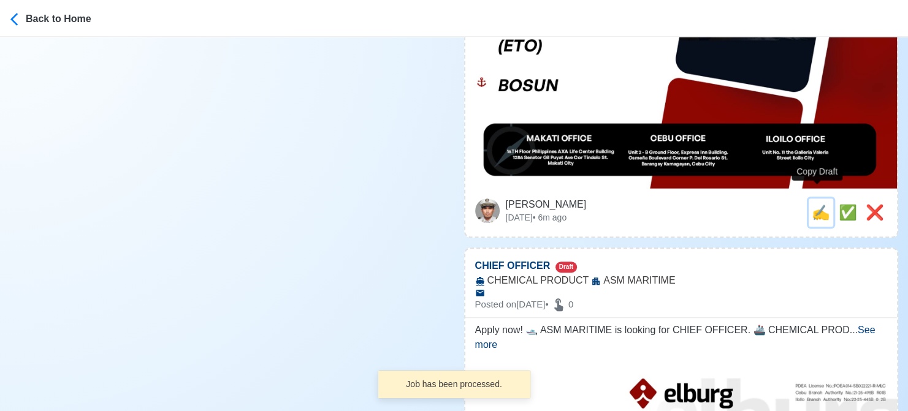
type textarea "🌐 Apply now! elburg is looking for SECOND ENGINEER. 🚢 PURE CAR CARRIER DMW Lice…"
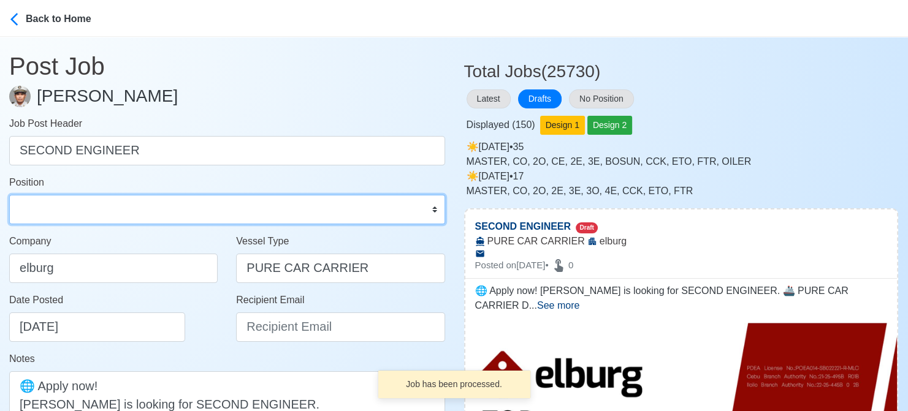
click at [123, 208] on select "Master Chief Officer 2nd Officer 3rd Officer Junior Officer Chief Engineer 2nd …" at bounding box center [227, 209] width 436 height 29
select select "2nd Engineer"
click at [9, 195] on select "Master Chief Officer 2nd Officer 3rd Officer Junior Officer Chief Engineer 2nd …" at bounding box center [227, 209] width 436 height 29
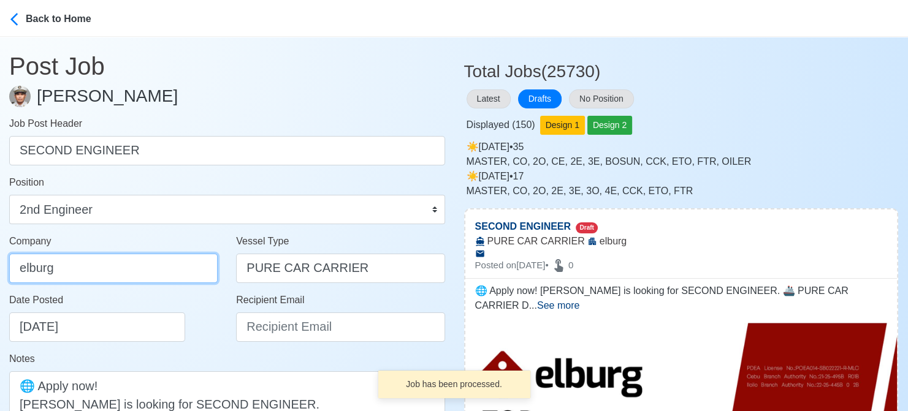
click at [101, 270] on input "elburg" at bounding box center [113, 268] width 208 height 29
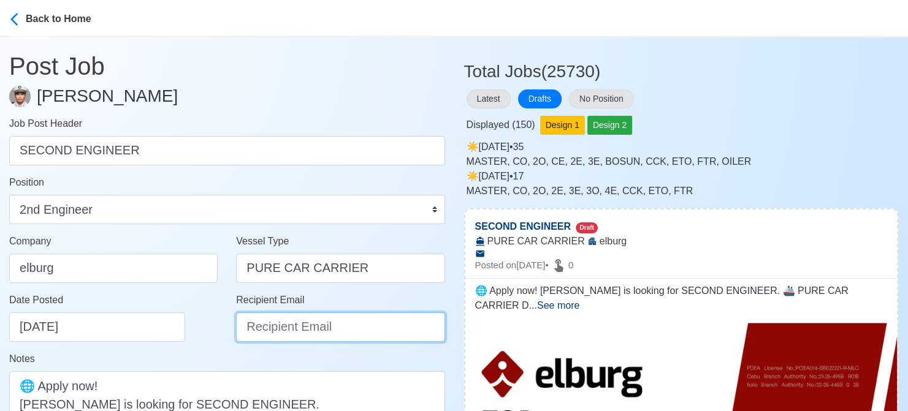
click at [283, 336] on input "Recipient Email" at bounding box center [340, 327] width 208 height 29
paste input "[EMAIL_ADDRESS][DOMAIN_NAME]"
type input "[EMAIL_ADDRESS][DOMAIN_NAME]"
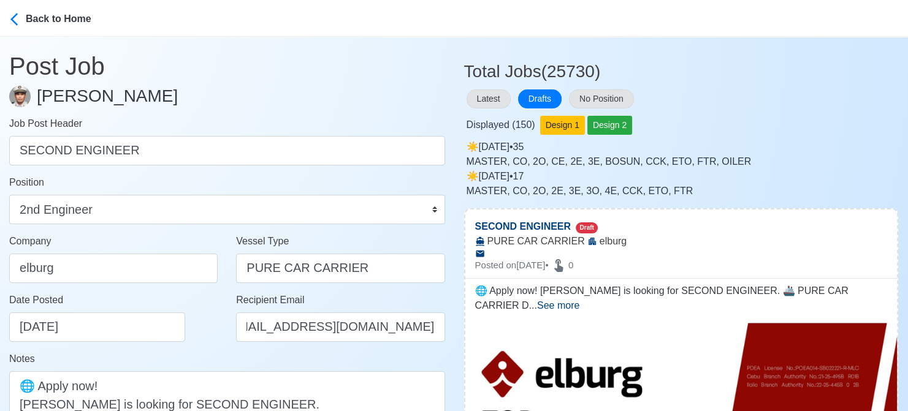
click at [203, 350] on div "Date Posted 08/19/2025" at bounding box center [113, 322] width 227 height 59
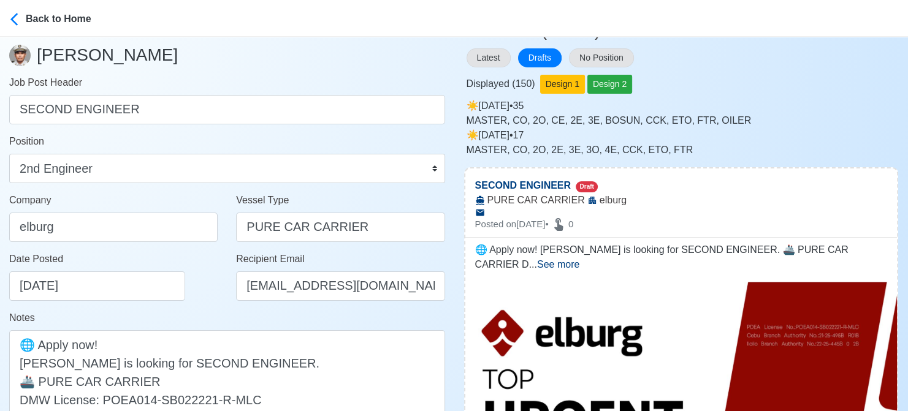
scroll to position [123, 0]
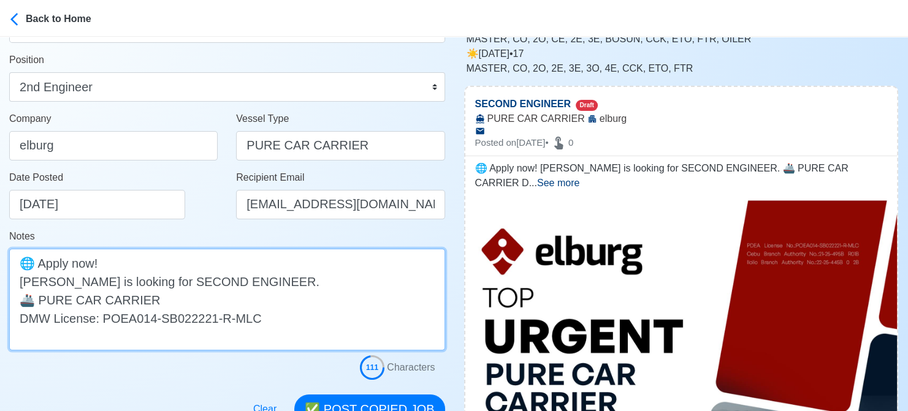
click at [24, 283] on textarea "🌐 Apply now! elburg is looking for SECOND ENGINEER. 🚢 PURE CAR CARRIER DMW Lice…" at bounding box center [227, 300] width 436 height 102
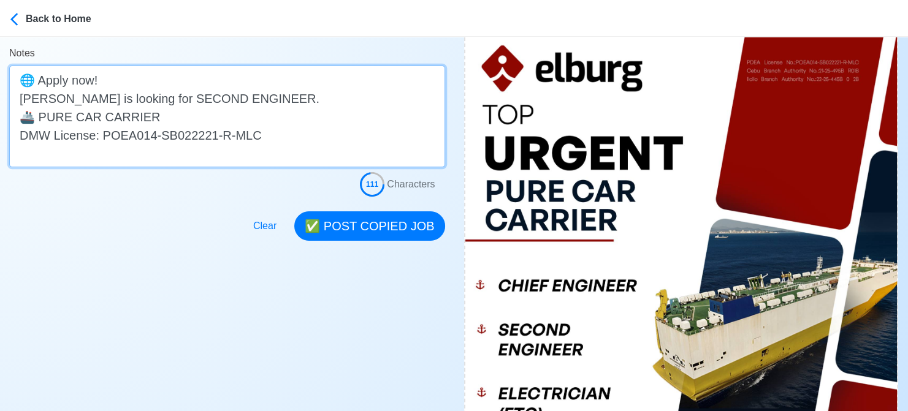
scroll to position [307, 0]
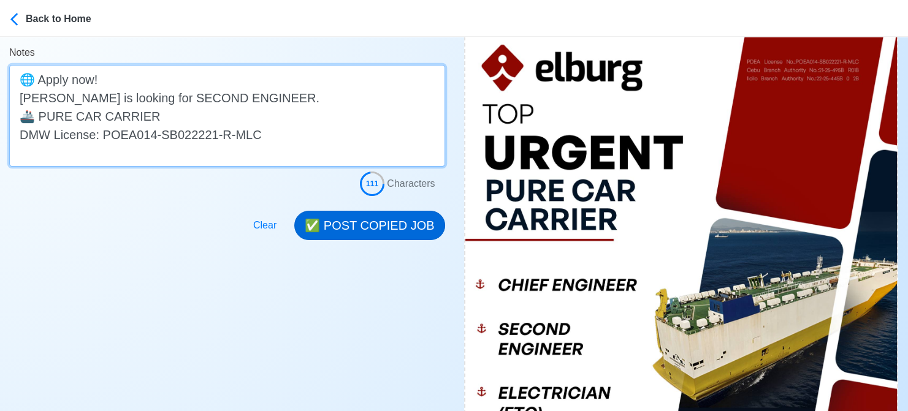
type textarea "🌐 Apply now! Elburg is looking for SECOND ENGINEER. 🚢 PURE CAR CARRIER DMW Lice…"
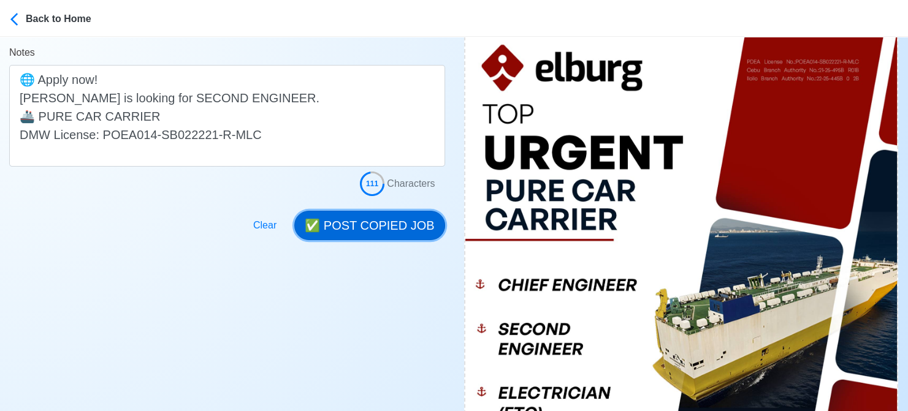
click at [376, 223] on button "✅ POST COPIED JOB" at bounding box center [369, 225] width 150 height 29
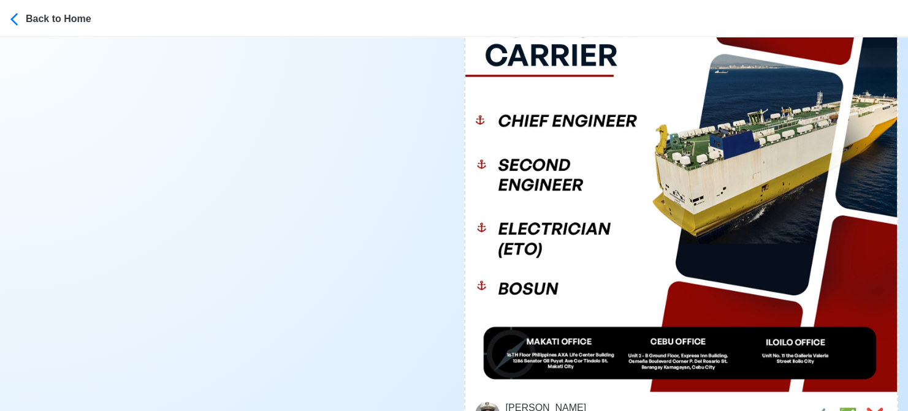
scroll to position [552, 0]
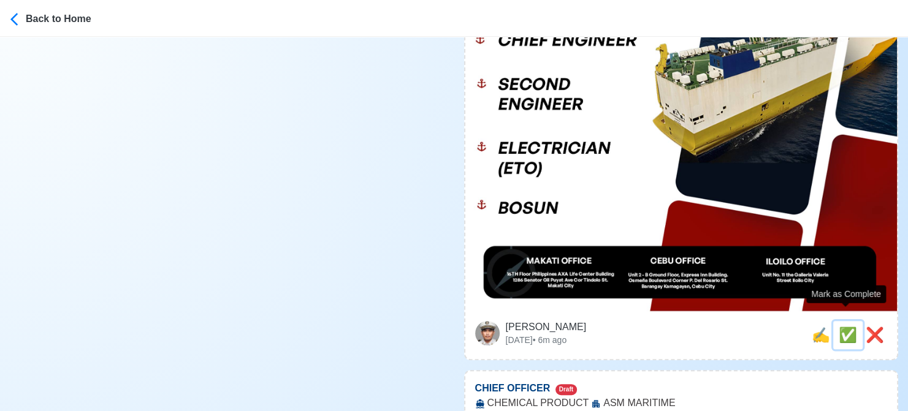
click at [850, 327] on span "✅" at bounding box center [848, 335] width 18 height 17
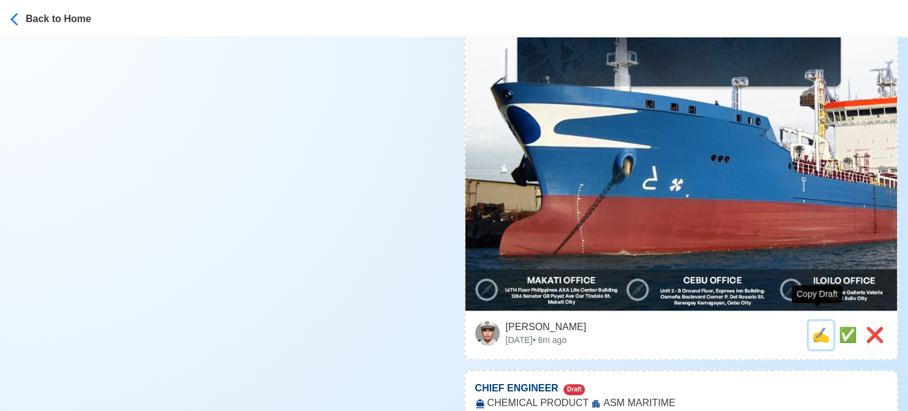
click at [814, 327] on span "✍️" at bounding box center [821, 335] width 18 height 17
type input "CHIEF OFFICER"
select select
type input "ASM MARITIME"
type input "CHEMICAL PRODUCT"
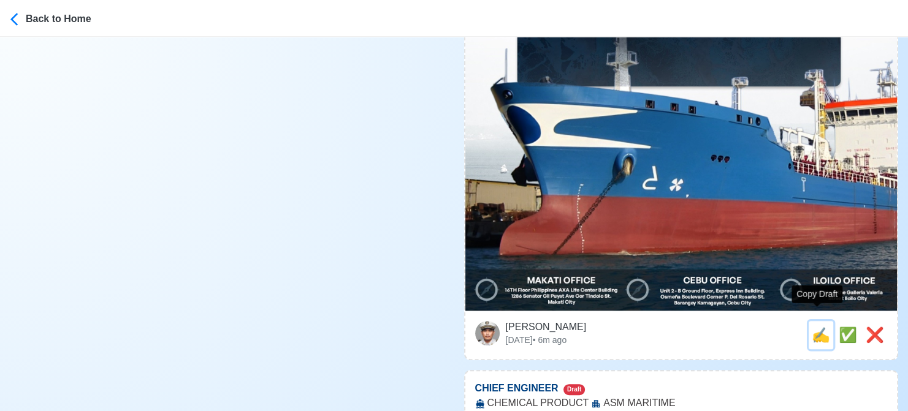
type textarea "Apply now! 🛥️ ASM MARITIME is looking for CHIEF OFFICER. 🚢 CHEMICAL PRODUCT DMW…"
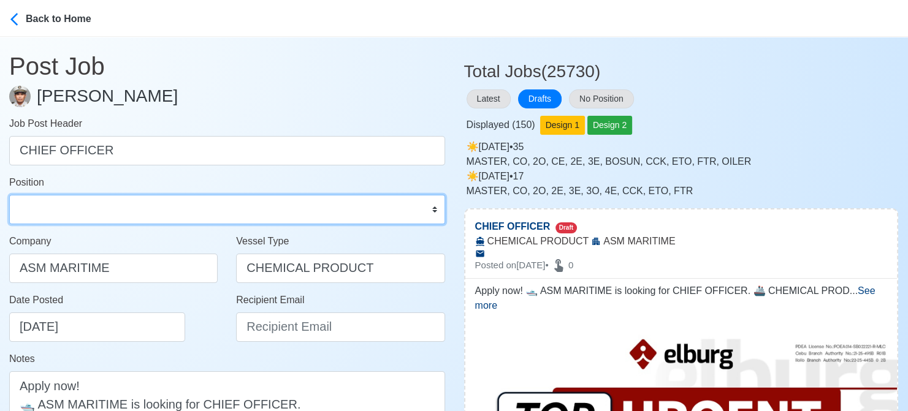
click at [145, 210] on select "Master Chief Officer 2nd Officer 3rd Officer Junior Officer Chief Engineer 2nd …" at bounding box center [227, 209] width 436 height 29
select select "Chief Officer"
click at [9, 195] on select "Master Chief Officer 2nd Officer 3rd Officer Junior Officer Chief Engineer 2nd …" at bounding box center [227, 209] width 436 height 29
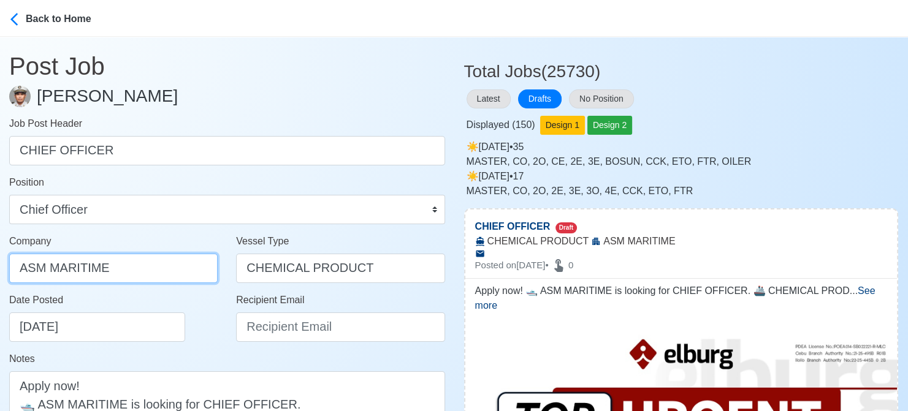
drag, startPoint x: 156, startPoint y: 270, endPoint x: -12, endPoint y: 273, distance: 168.6
click at [0, 273] on html "Back to Home Post Job Jeyner Gil Job Post Header CHIEF OFFICER Position Master …" at bounding box center [454, 205] width 908 height 411
type input "Elburg Shipmanagement Phils., Inc. (Cebu Branch)"
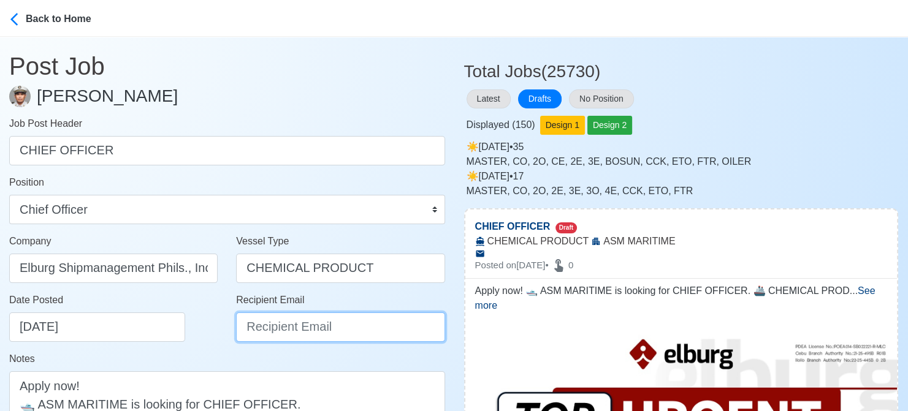
click at [275, 323] on input "Recipient Email" at bounding box center [340, 327] width 208 height 29
paste input "[EMAIL_ADDRESS][DOMAIN_NAME]"
type input "[EMAIL_ADDRESS][DOMAIN_NAME]"
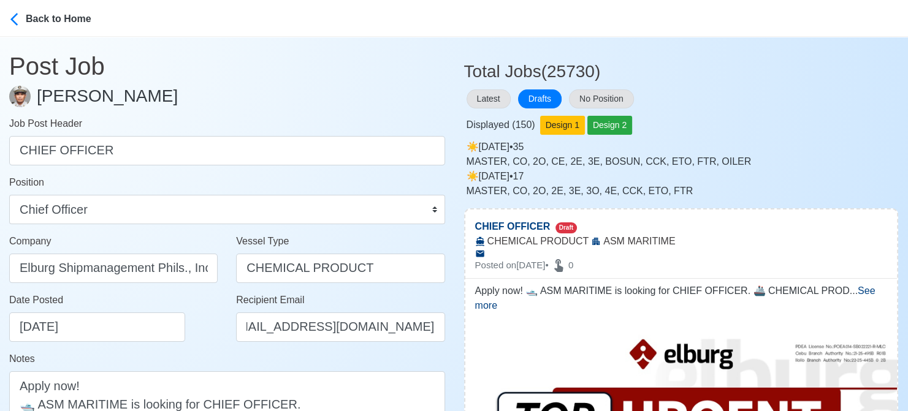
click at [187, 343] on div "Date Posted 08/19/2025" at bounding box center [113, 322] width 227 height 59
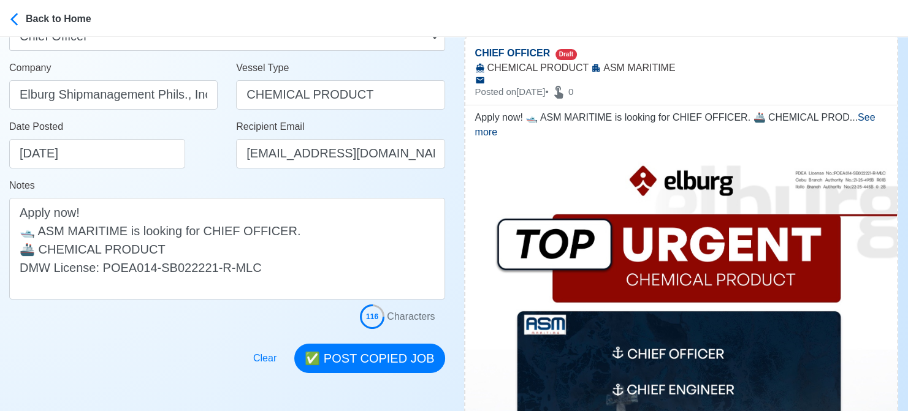
scroll to position [184, 0]
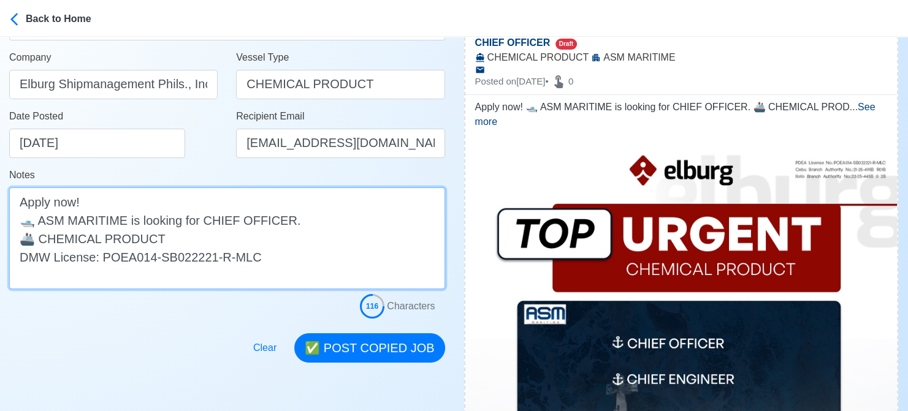
click at [39, 223] on textarea "Apply now! 🛥️ ASM MARITIME is looking for CHIEF OFFICER. 🚢 CHEMICAL PRODUCT DMW…" at bounding box center [227, 239] width 436 height 102
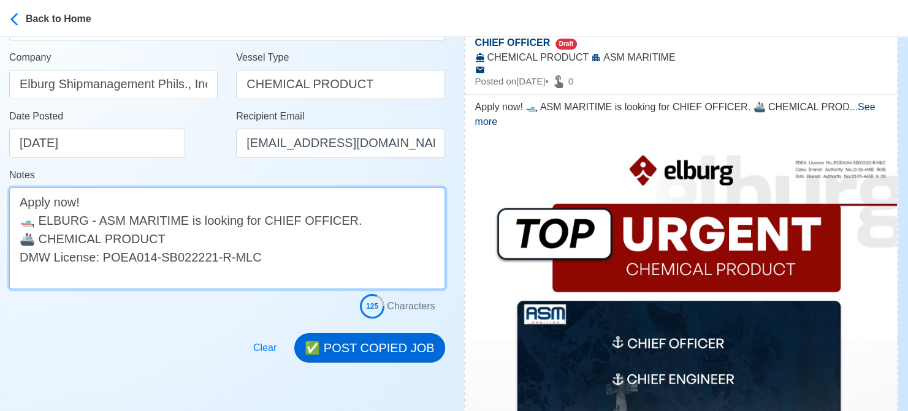
type textarea "Apply now! 🛥️ ELBURG - ASM MARITIME is looking for CHIEF OFFICER. 🚢 CHEMICAL PR…"
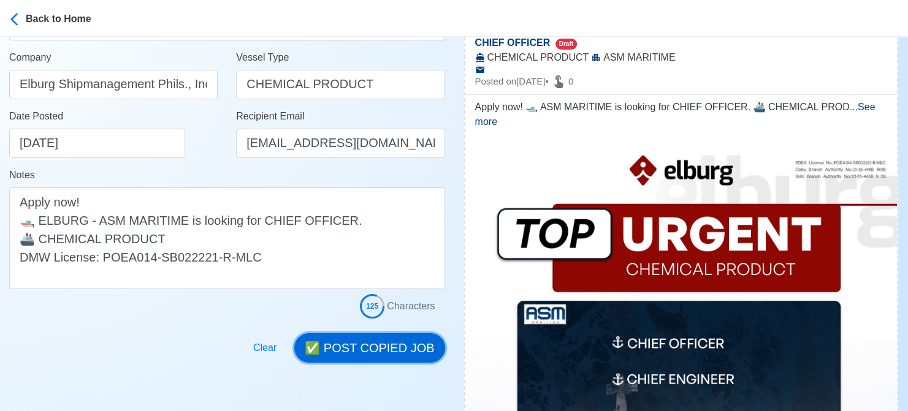
click at [391, 343] on button "✅ POST COPIED JOB" at bounding box center [369, 347] width 150 height 29
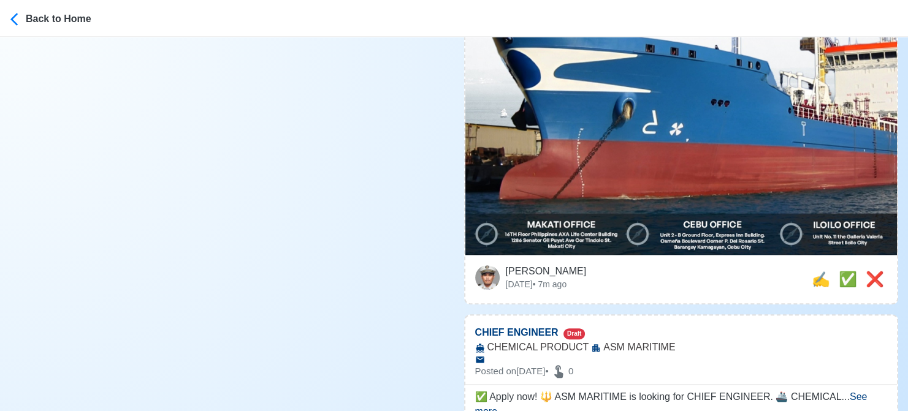
scroll to position [674, 0]
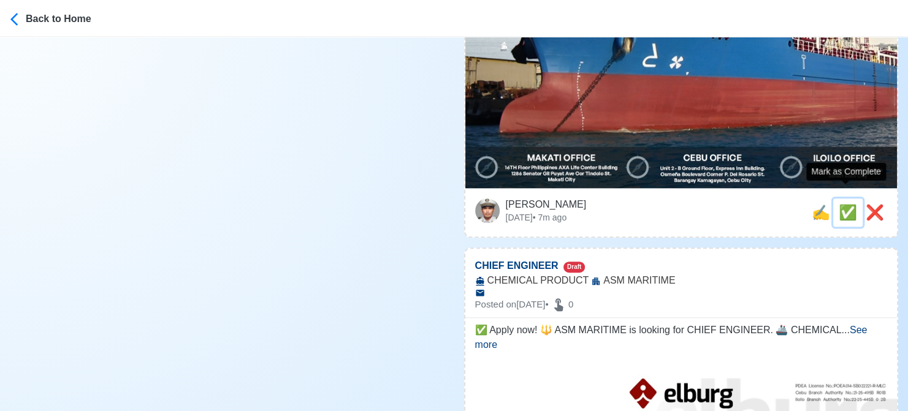
click at [841, 204] on span "✅" at bounding box center [848, 212] width 18 height 17
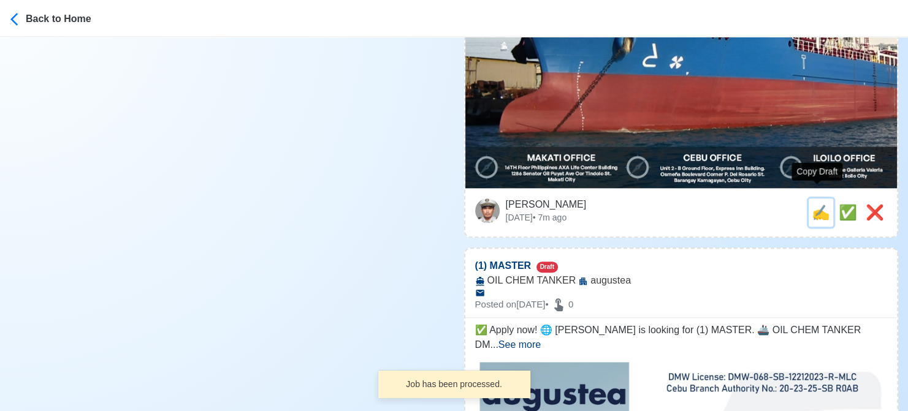
click at [817, 204] on span "✍️" at bounding box center [821, 212] width 18 height 17
type input "CHIEF ENGINEER"
select select
type input "ASM MARITIME"
type input "CHEMICAL PRODUCT"
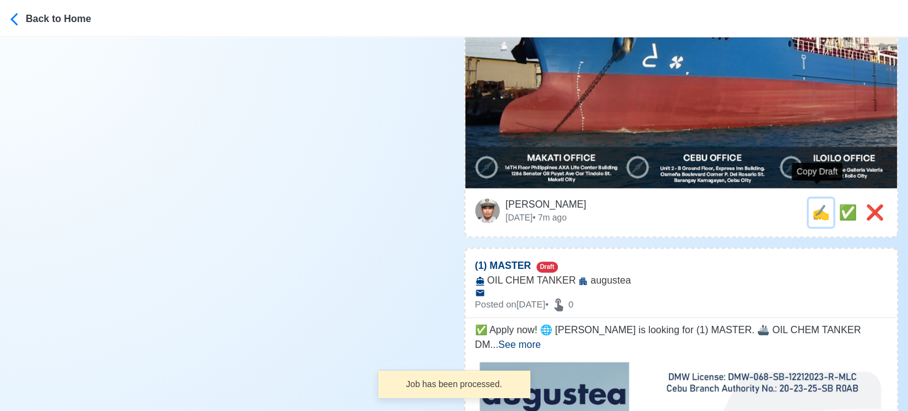
type textarea "✅ Apply now! 🔱 ASM MARITIME is looking for CHIEF ENGINEER. 🚢 CHEMICAL PRODUCT D…"
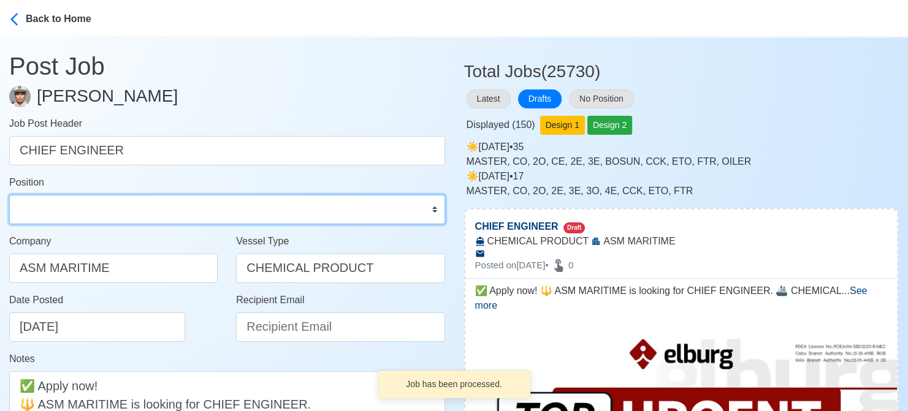
click at [83, 206] on select "Master Chief Officer 2nd Officer 3rd Officer Junior Officer Chief Engineer 2nd …" at bounding box center [227, 209] width 436 height 29
select select "Chief Engineer"
click at [9, 195] on select "Master Chief Officer 2nd Officer 3rd Officer Junior Officer Chief Engineer 2nd …" at bounding box center [227, 209] width 436 height 29
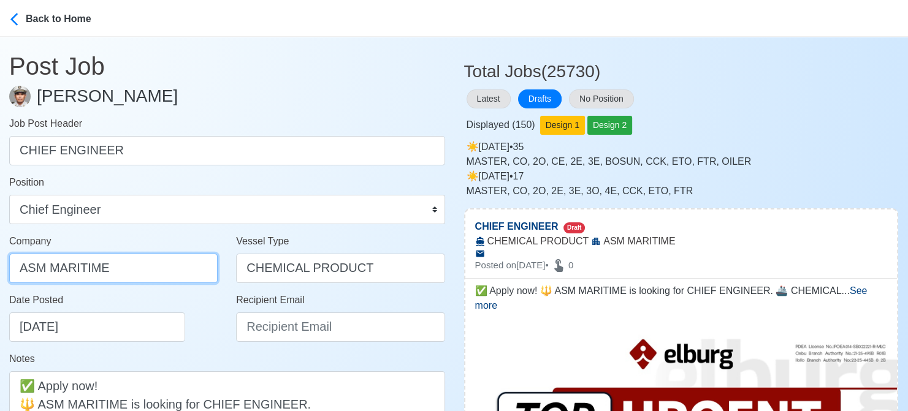
drag, startPoint x: 128, startPoint y: 276, endPoint x: -12, endPoint y: 269, distance: 140.6
click at [0, 269] on html "Back to Home Post Job Jeyner Gil Job Post Header CHIEF ENGINEER Position Master…" at bounding box center [454, 205] width 908 height 411
type input "Elburg Shipmanagement Phils., Inc. (Cebu Branch)"
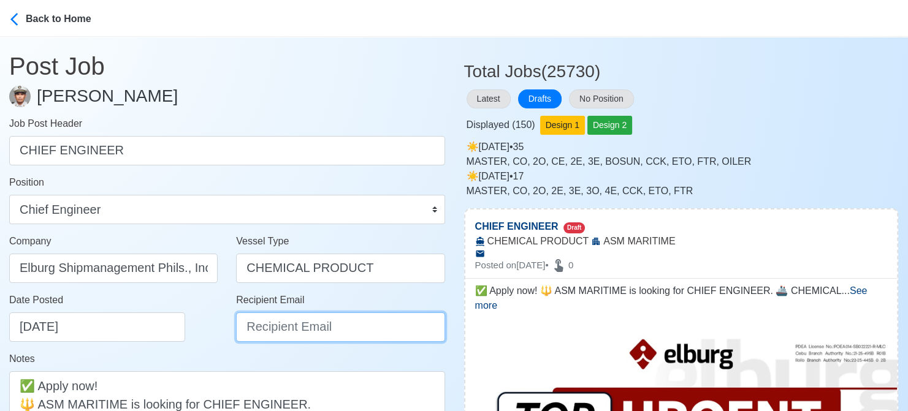
click at [277, 323] on input "Recipient Email" at bounding box center [340, 327] width 208 height 29
paste input "[EMAIL_ADDRESS][DOMAIN_NAME]"
type input "[EMAIL_ADDRESS][DOMAIN_NAME]"
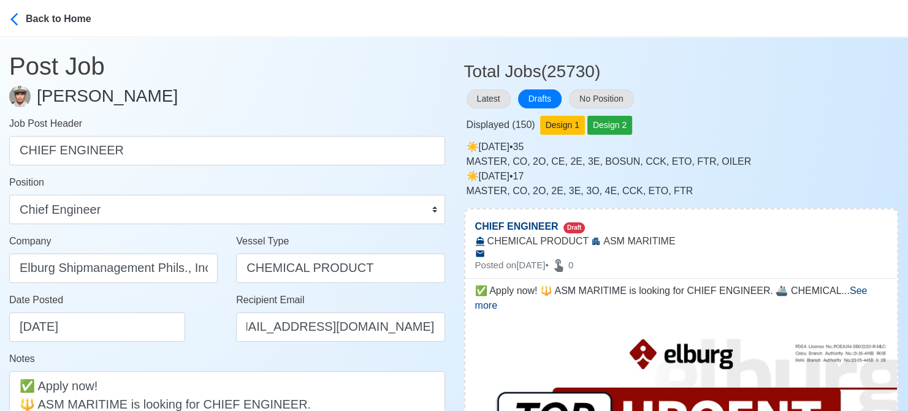
click at [199, 341] on div "Date Posted 08/19/2025" at bounding box center [116, 317] width 215 height 49
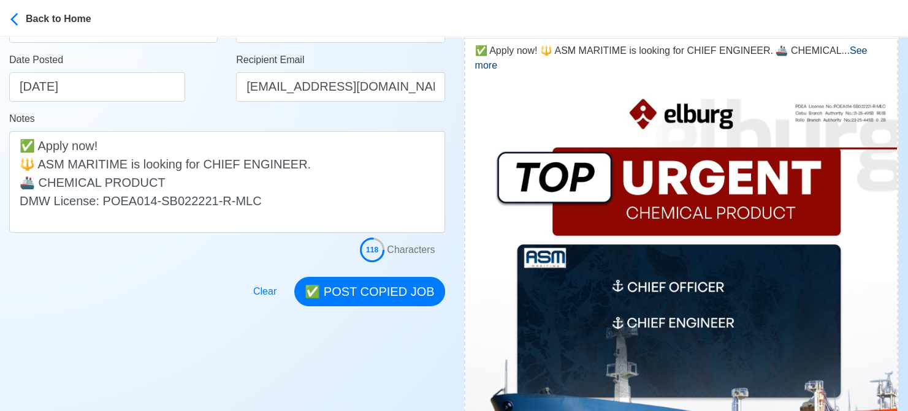
scroll to position [245, 0]
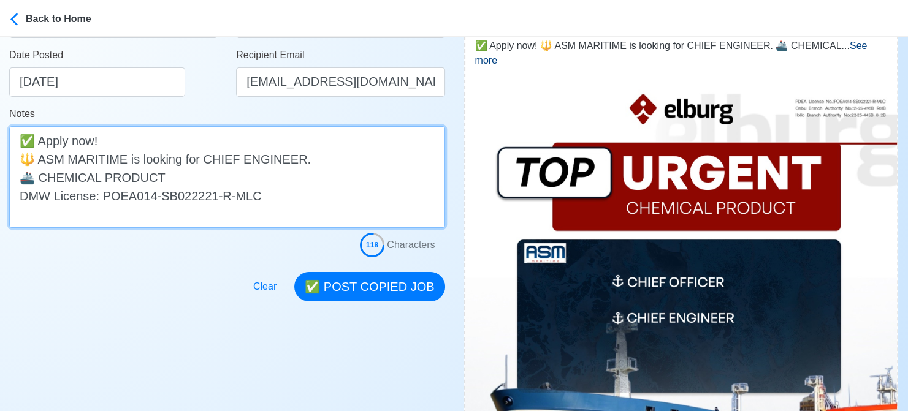
click at [41, 163] on textarea "✅ Apply now! 🔱 ASM MARITIME is looking for CHIEF ENGINEER. 🚢 CHEMICAL PRODUCT D…" at bounding box center [227, 177] width 436 height 102
type textarea "✅ Apply now! 🔱 ELBURG - ASM MARITIME is looking for CHIEF ENGINEER. 🚢 CHEMICAL …"
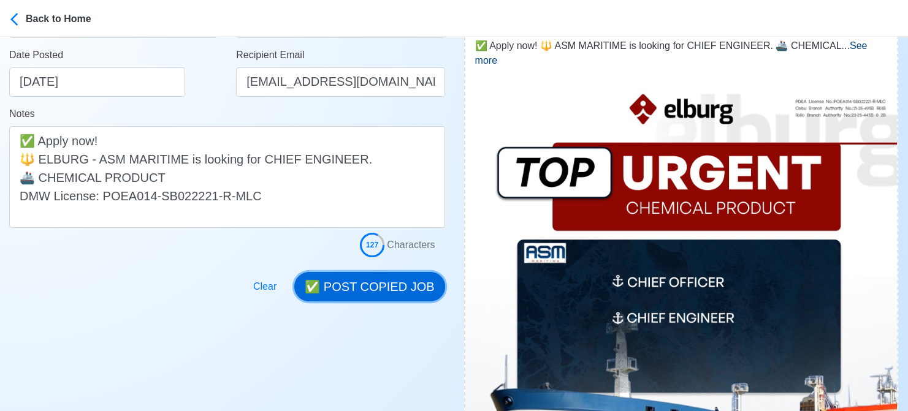
click at [365, 289] on button "✅ POST COPIED JOB" at bounding box center [369, 286] width 150 height 29
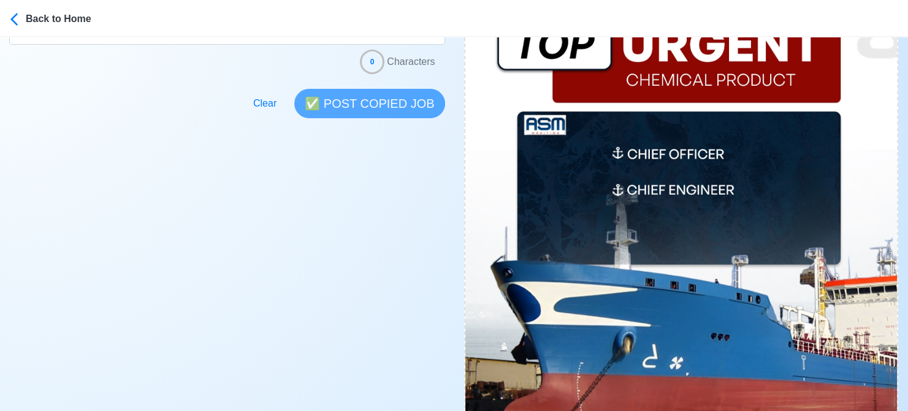
scroll to position [490, 0]
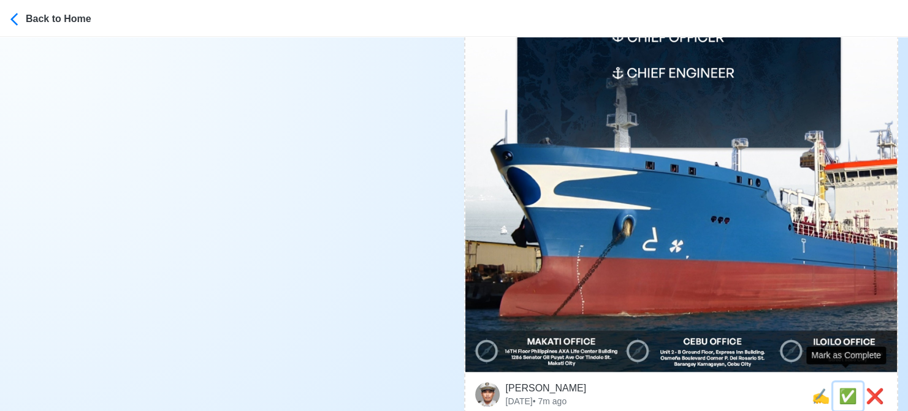
click at [840, 388] on span "✅" at bounding box center [848, 396] width 18 height 17
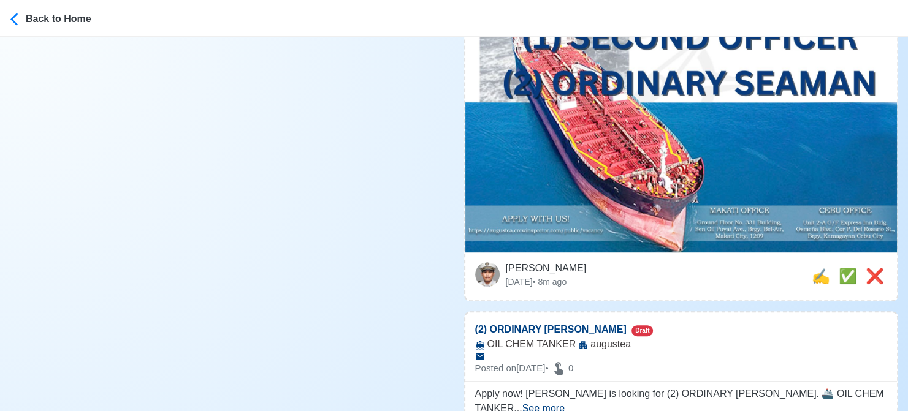
scroll to position [613, 0]
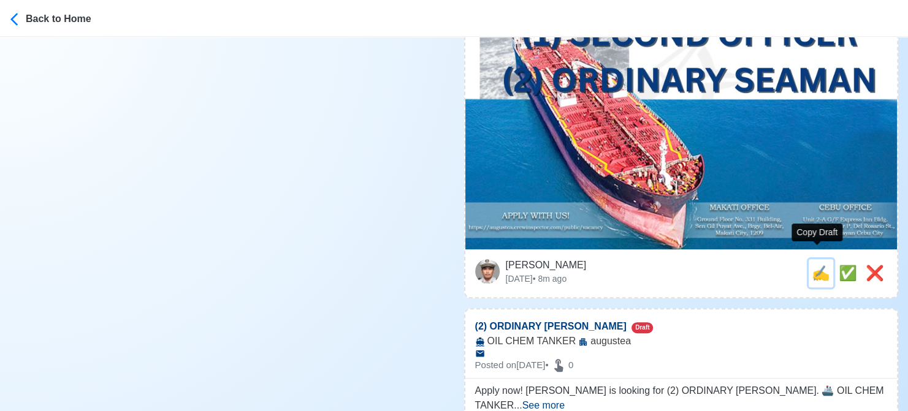
click at [814, 265] on span "✍️" at bounding box center [821, 273] width 18 height 17
type input "(1) MASTER"
select select
type input "augustea"
type input "OIL CHEM TANKER"
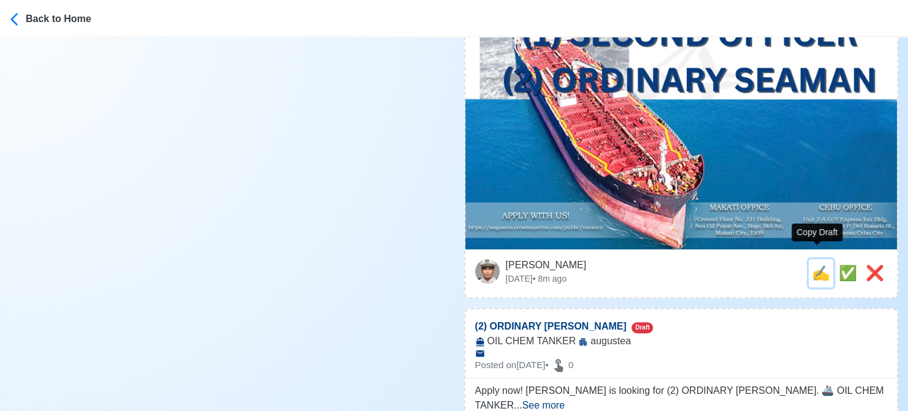
type textarea "✅ Apply now! 🌐 augustea is looking for (1) MASTER. 🚢 OIL CHEM TANKER DMW Licens…"
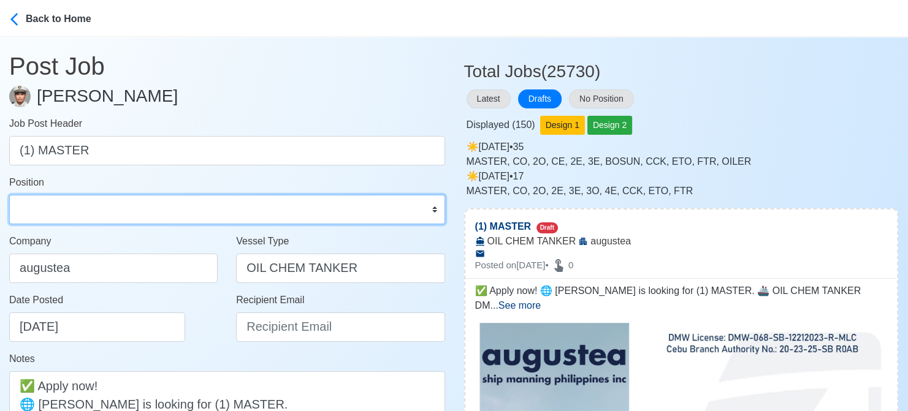
click at [202, 208] on select "Master Chief Officer 2nd Officer 3rd Officer Junior Officer Chief Engineer 2nd …" at bounding box center [227, 209] width 436 height 29
select select "Master"
click at [9, 195] on select "Master Chief Officer 2nd Officer 3rd Officer Junior Officer Chief Engineer 2nd …" at bounding box center [227, 209] width 436 height 29
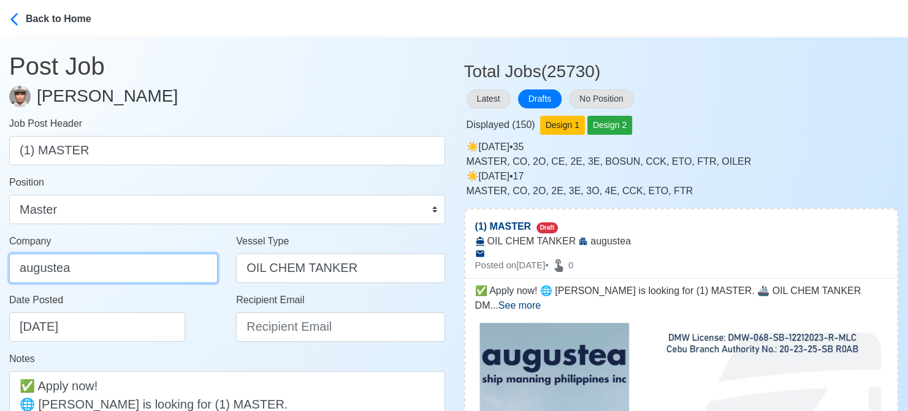
click at [112, 266] on input "augustea" at bounding box center [113, 268] width 208 height 29
type input "AUGUSTEA SHIP [PERSON_NAME] PHILIPPINES INC."
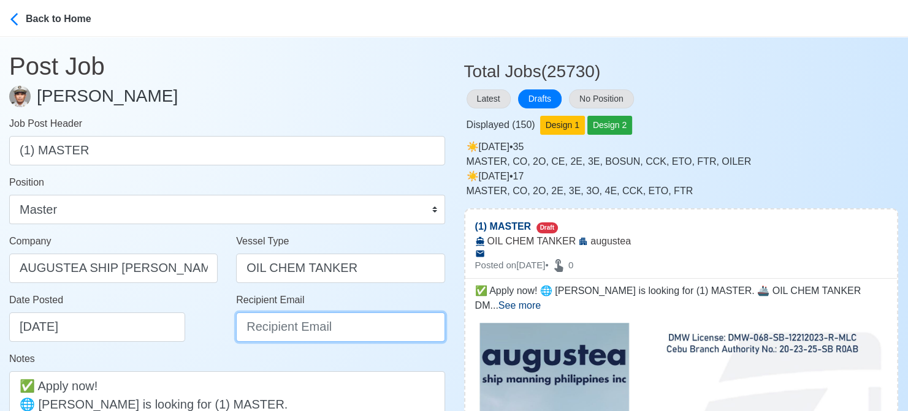
click at [299, 340] on input "Recipient Email" at bounding box center [340, 327] width 208 height 29
type input "[EMAIL_ADDRESS][DOMAIN_NAME]"
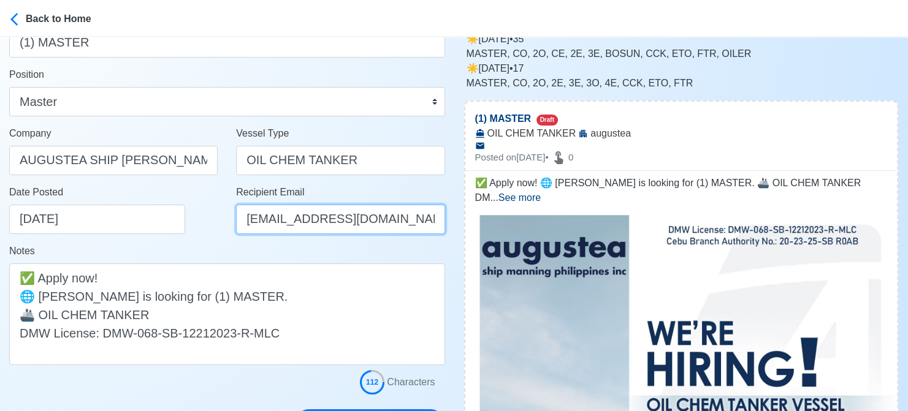
scroll to position [123, 0]
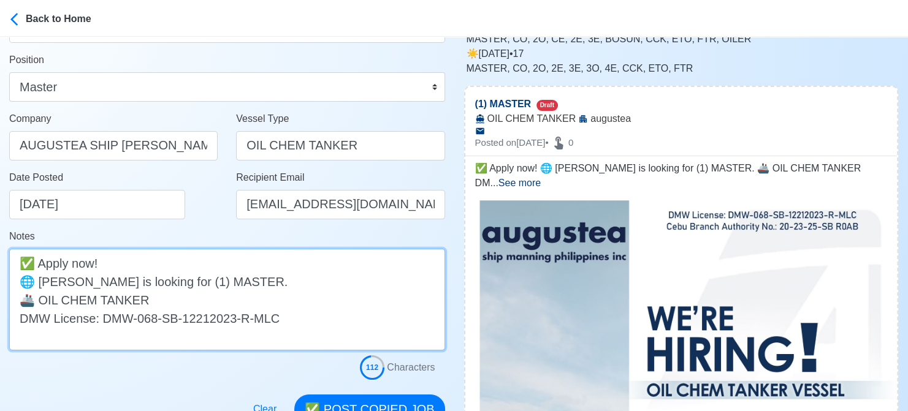
click at [45, 284] on textarea "✅ Apply now! 🌐 augustea is looking for (1) MASTER. 🚢 OIL CHEM TANKER DMW Licens…" at bounding box center [227, 300] width 436 height 102
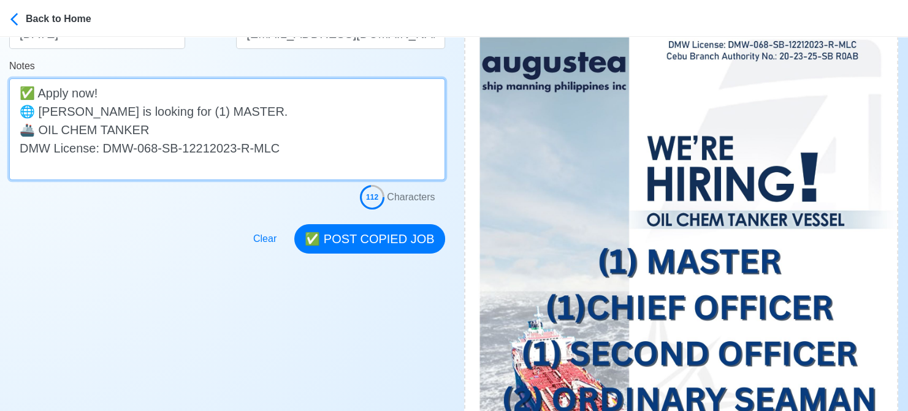
scroll to position [307, 0]
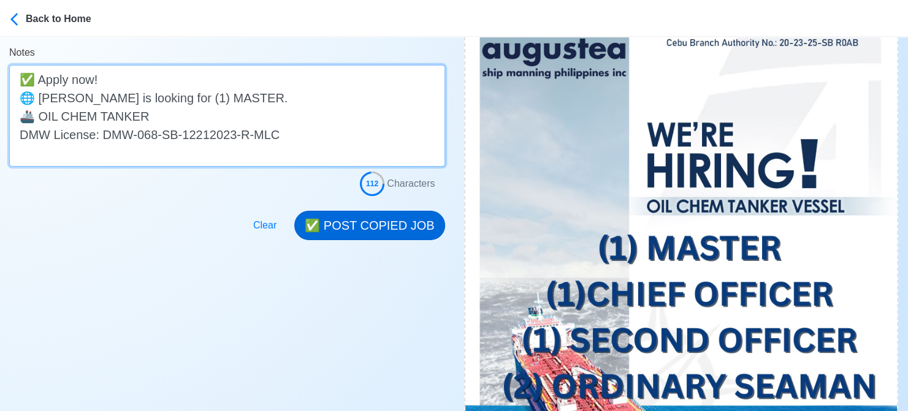
type textarea "✅ Apply now! 🌐 Augustea is looking for (1) MASTER. 🚢 OIL CHEM TANKER DMW Licens…"
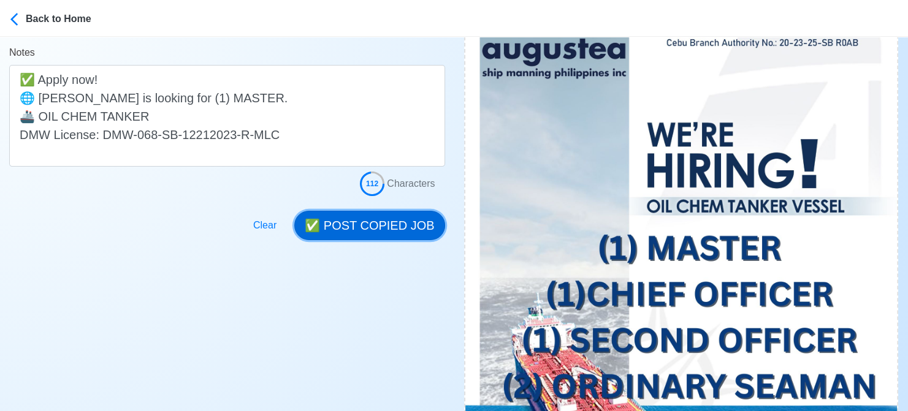
click at [405, 228] on button "✅ POST COPIED JOB" at bounding box center [369, 225] width 150 height 29
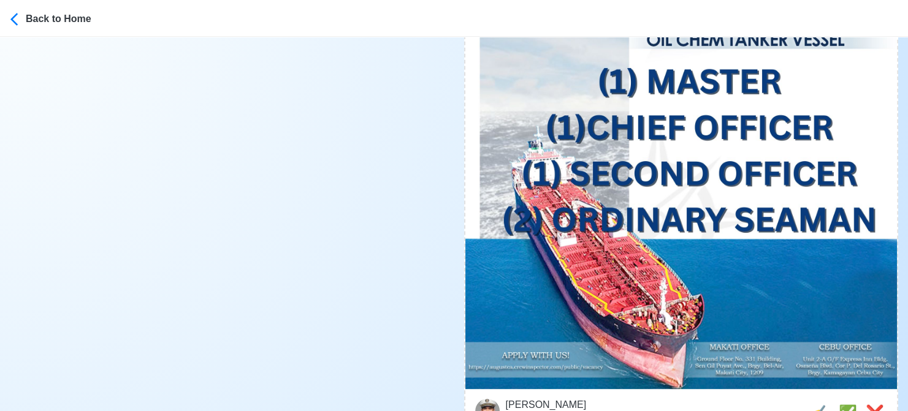
scroll to position [490, 0]
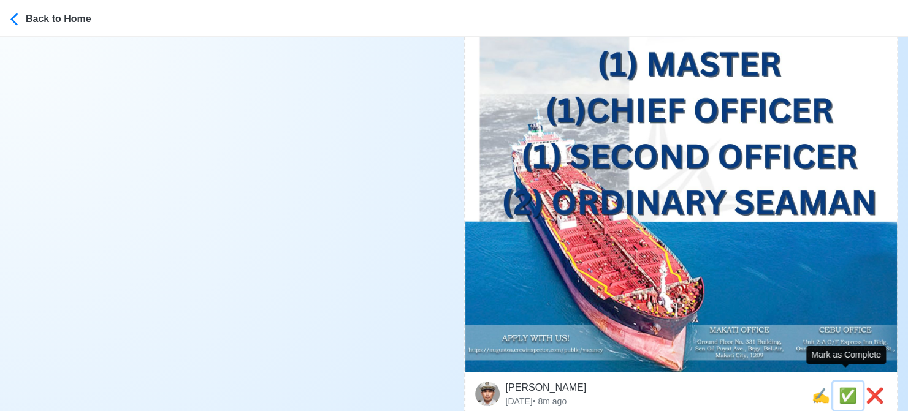
click at [844, 387] on span "✅" at bounding box center [848, 395] width 18 height 17
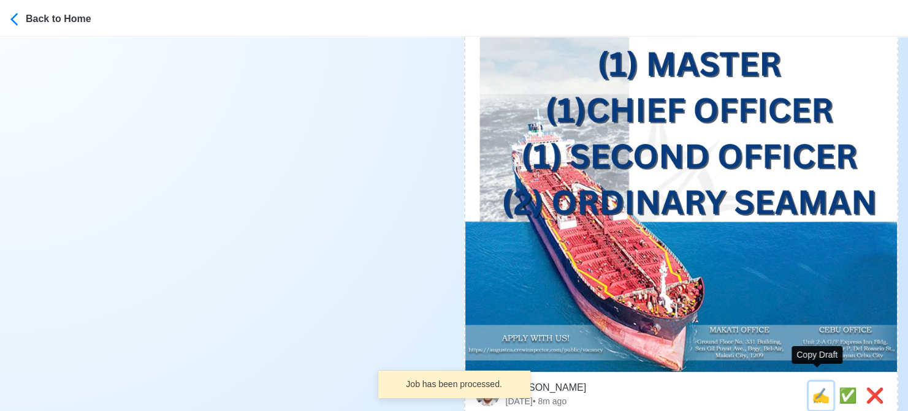
click at [815, 387] on span "✍️" at bounding box center [821, 395] width 18 height 17
type input "(2) ORDINARY [PERSON_NAME]"
select select
type input "augustea"
type input "OIL CHEM TANKER"
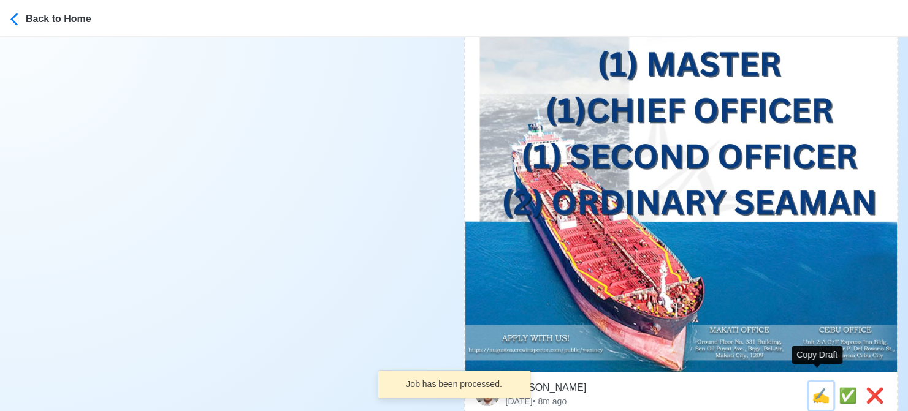
type textarea "Apply now! augustea is looking for (2) ORDINARY SEAMAN. 🚢 OIL CHEM TANKER DMW L…"
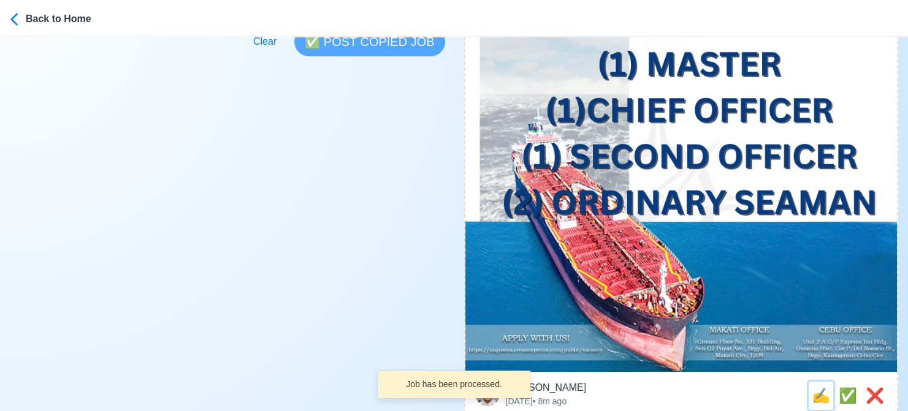
scroll to position [0, 0]
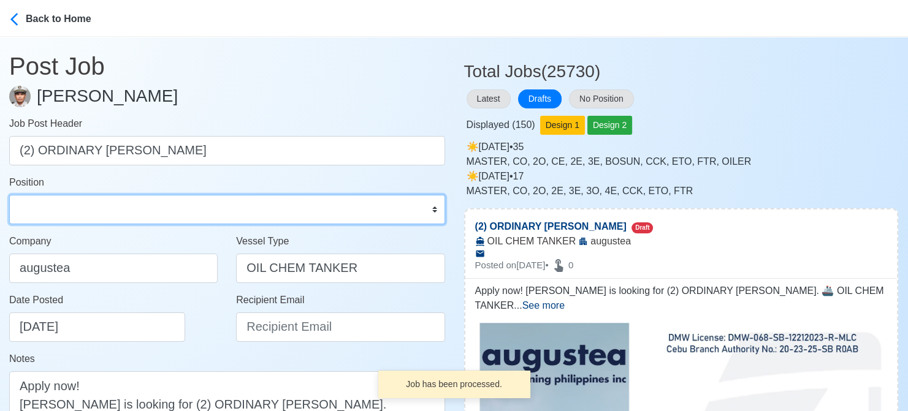
click at [113, 200] on select "Master Chief Officer 2nd Officer 3rd Officer Junior Officer Chief Engineer 2nd …" at bounding box center [227, 209] width 436 height 29
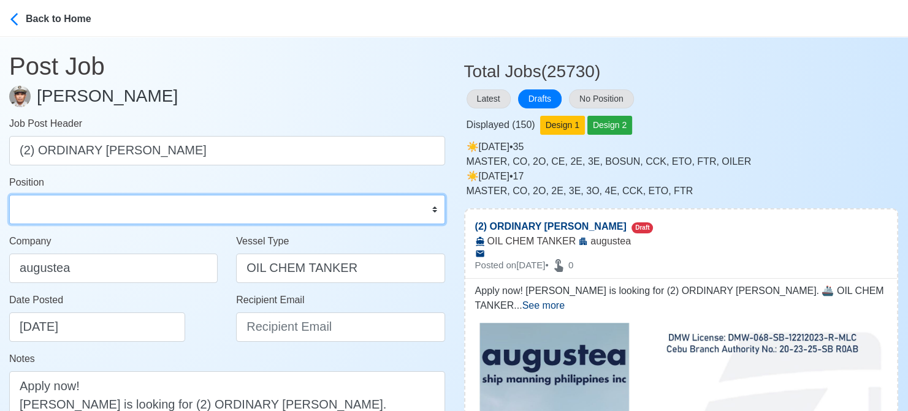
select select "Ordinary [PERSON_NAME]"
click at [9, 195] on select "Master Chief Officer 2nd Officer 3rd Officer Junior Officer Chief Engineer 2nd …" at bounding box center [227, 209] width 436 height 29
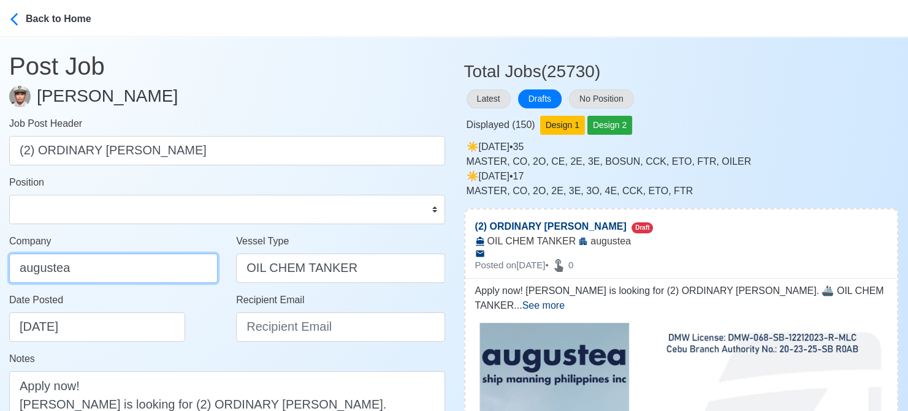
click at [120, 263] on input "augustea" at bounding box center [113, 268] width 208 height 29
type input "AUGUSTEA SHIP [PERSON_NAME] PHILIPPINES INC."
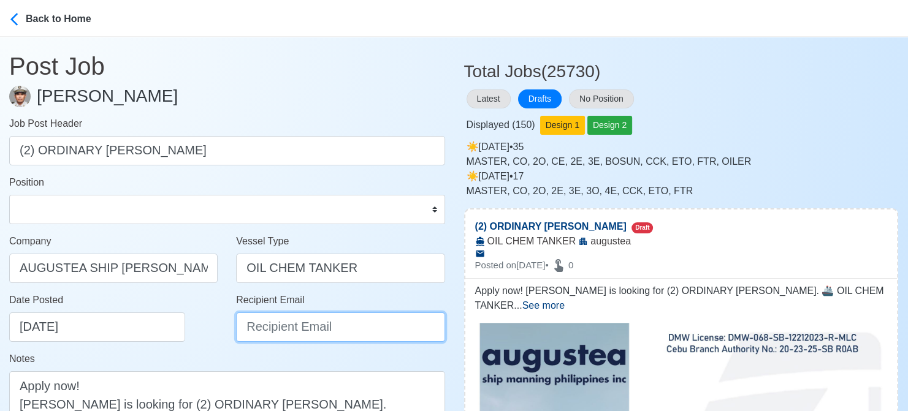
click at [284, 334] on input "Recipient Email" at bounding box center [340, 327] width 208 height 29
type input "[EMAIL_ADDRESS][DOMAIN_NAME]"
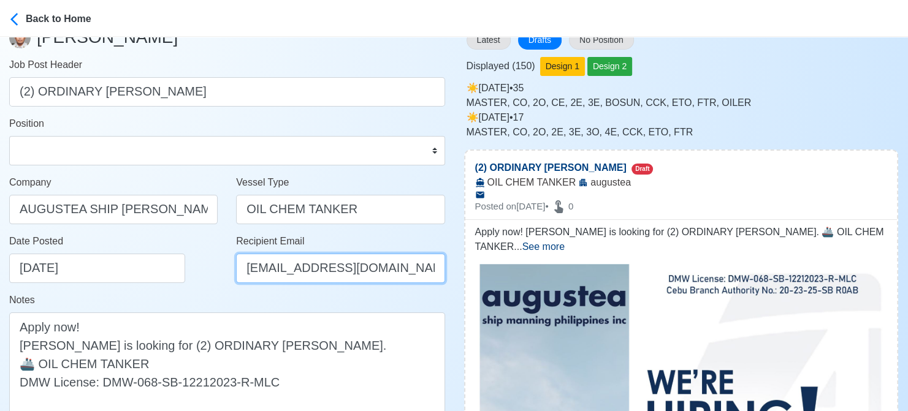
scroll to position [61, 0]
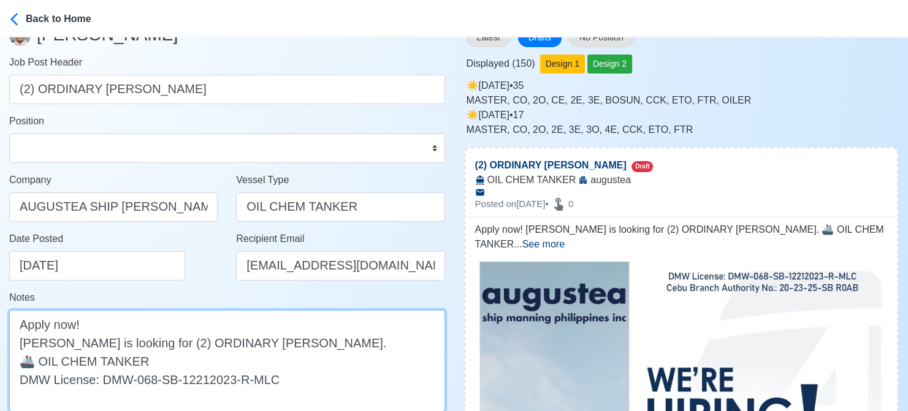
click at [21, 345] on textarea "Apply now! augustea is looking for (2) ORDINARY SEAMAN. 🚢 OIL CHEM TANKER DMW L…" at bounding box center [227, 361] width 436 height 102
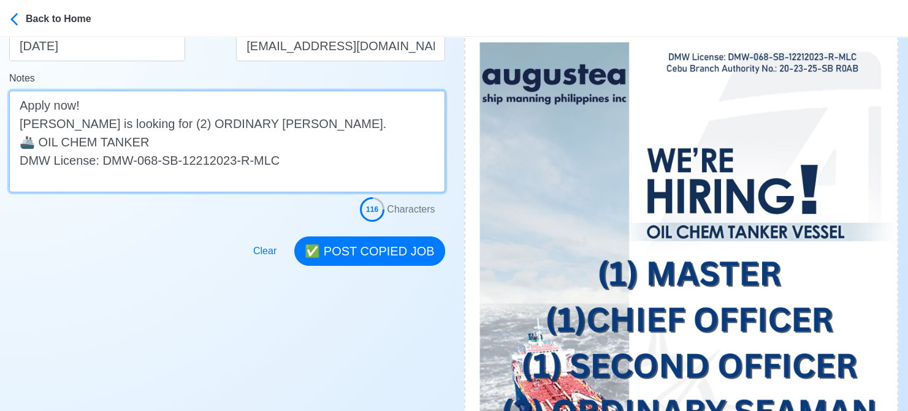
scroll to position [307, 0]
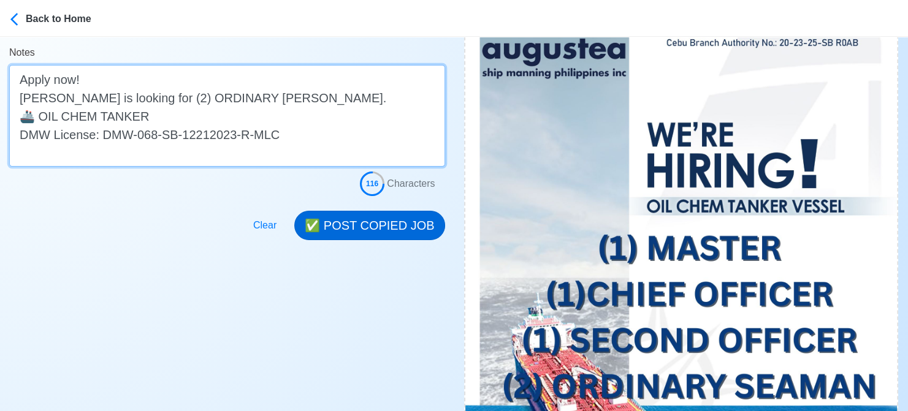
type textarea "Apply now! Augustea is looking for (2) ORDINARY SEAMAN. 🚢 OIL CHEM TANKER DMW L…"
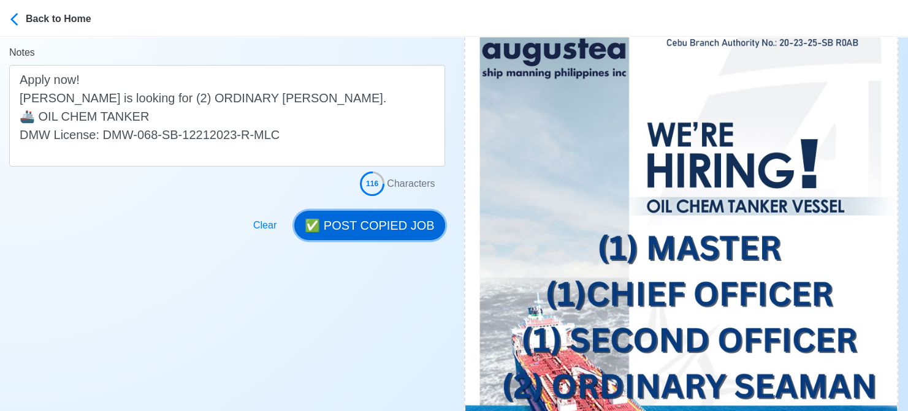
click at [402, 227] on button "✅ POST COPIED JOB" at bounding box center [369, 225] width 150 height 29
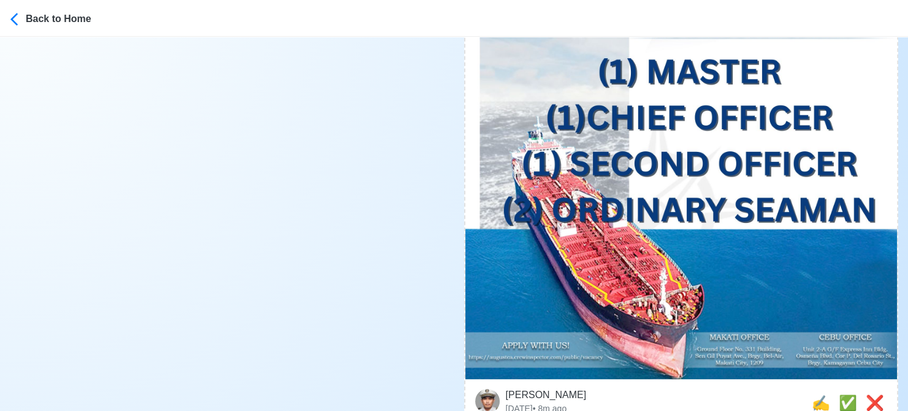
scroll to position [490, 0]
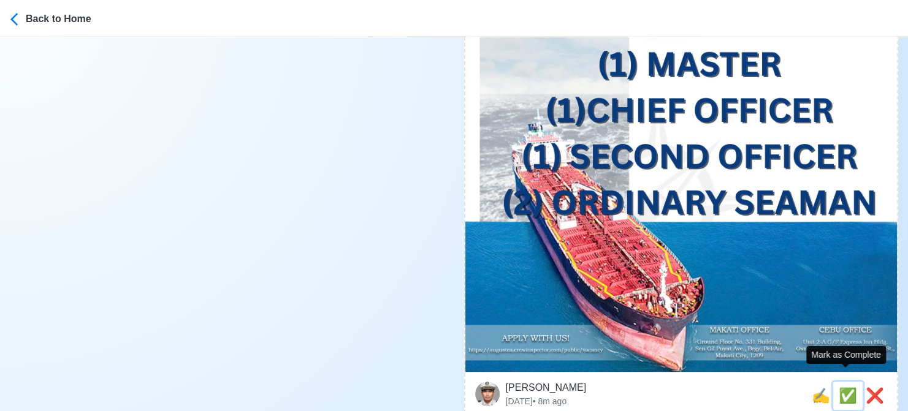
click at [845, 387] on span "✅" at bounding box center [848, 395] width 18 height 17
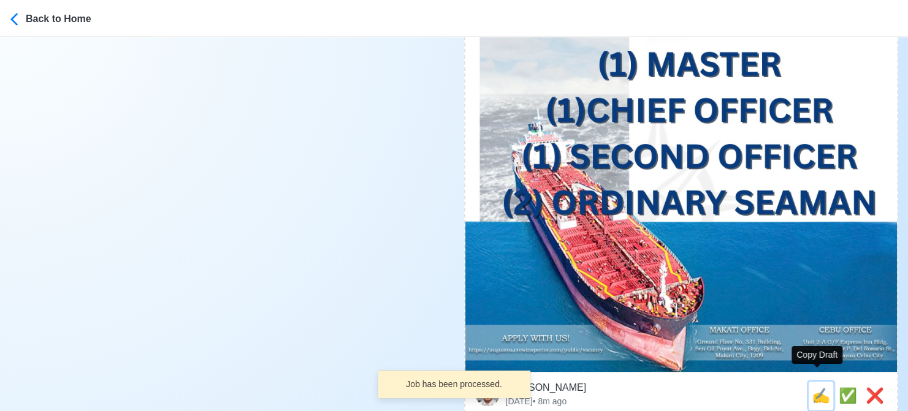
click at [822, 387] on span "✍️" at bounding box center [821, 395] width 18 height 17
type input "(1) SECOND OFFICER"
select select
type input "augustea"
type input "OIL CHEM TANKER"
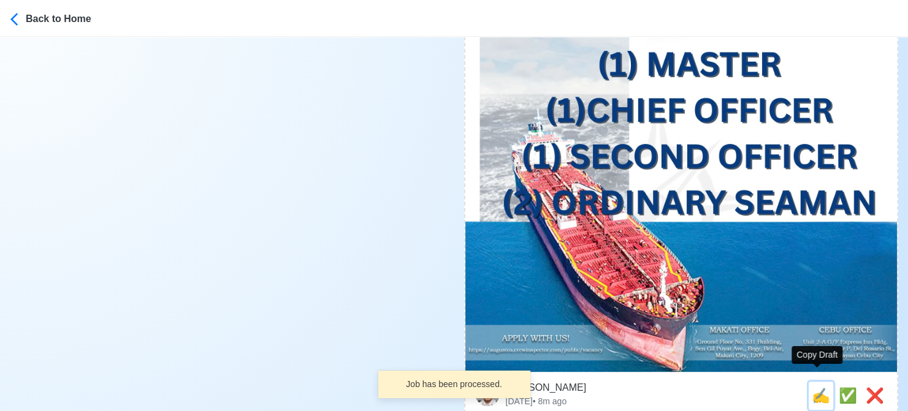
type textarea "🎯 Apply now! 🌎 augustea is looking for (1) SECOND OFFICER. 🚢 OIL CHEM TANKER DM…"
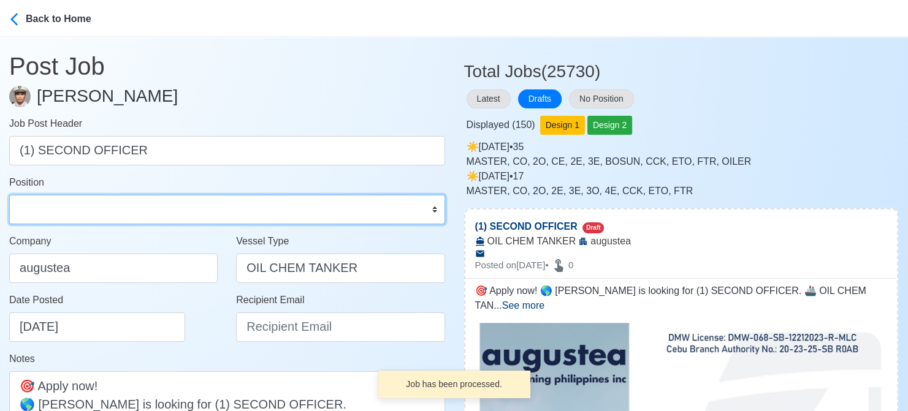
drag, startPoint x: 94, startPoint y: 208, endPoint x: 88, endPoint y: 203, distance: 8.3
click at [92, 208] on select "Master Chief Officer 2nd Officer 3rd Officer Junior Officer Chief Engineer 2nd …" at bounding box center [227, 209] width 436 height 29
select select "2nd Officer"
click at [9, 195] on select "Master Chief Officer 2nd Officer 3rd Officer Junior Officer Chief Engineer 2nd …" at bounding box center [227, 209] width 436 height 29
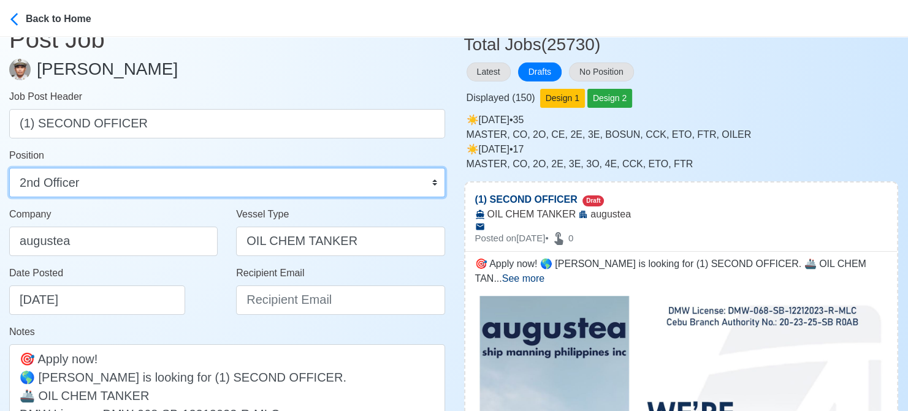
scroll to position [61, 0]
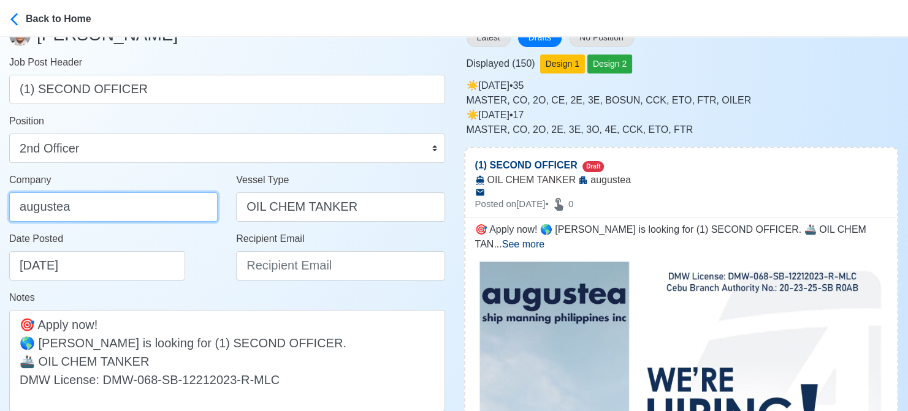
click at [103, 211] on input "augustea" at bounding box center [113, 206] width 208 height 29
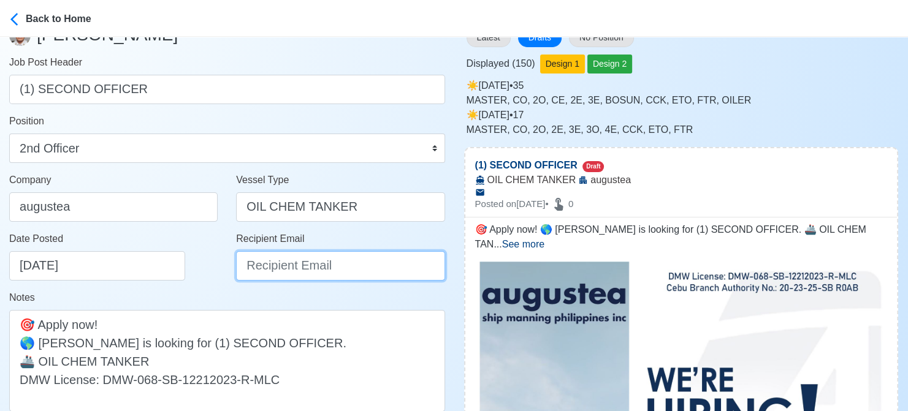
click at [264, 273] on input "Recipient Email" at bounding box center [340, 265] width 208 height 29
type input "[EMAIL_ADDRESS][DOMAIN_NAME]"
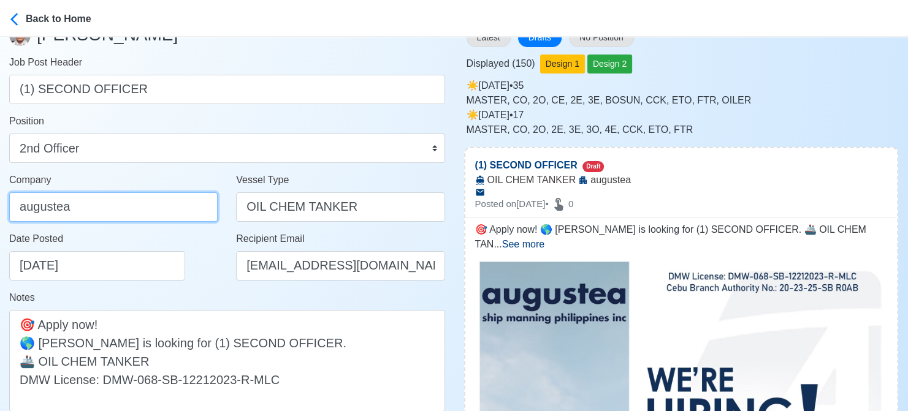
click at [150, 213] on input "augustea" at bounding box center [113, 206] width 208 height 29
type input "AUGUSTEA SHIP [PERSON_NAME] PHILIPPINES INC."
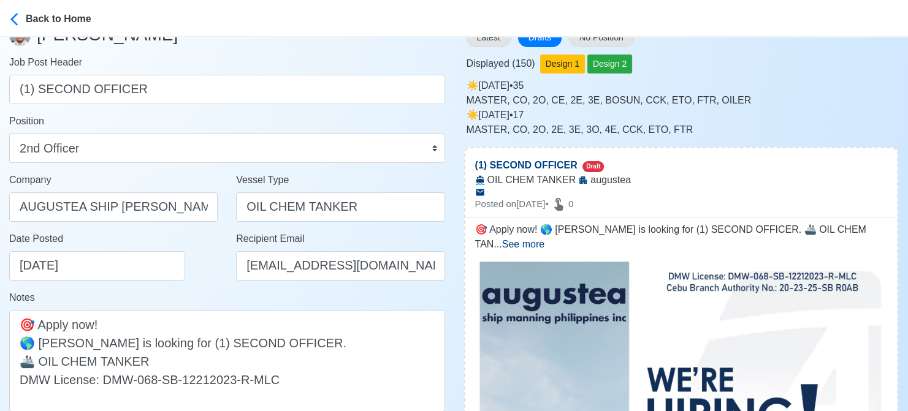
click at [197, 278] on div "Date Posted 08/19/2025" at bounding box center [116, 256] width 215 height 49
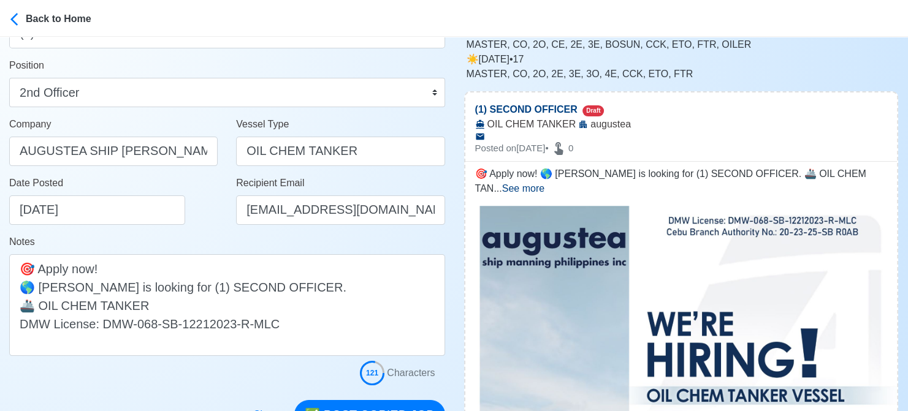
scroll to position [184, 0]
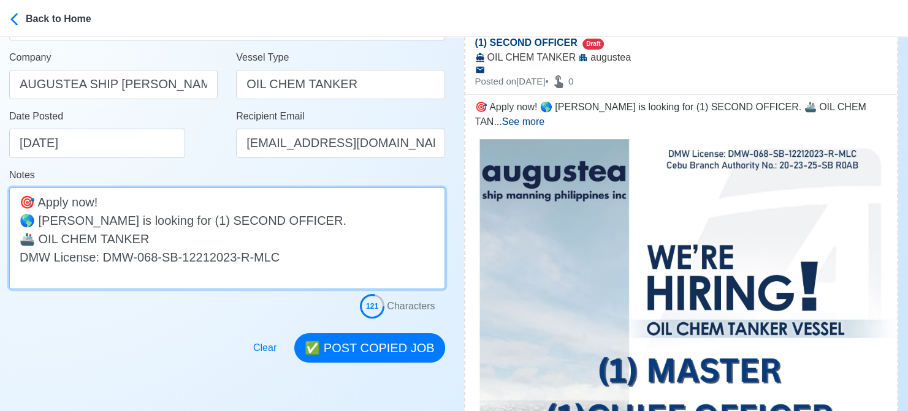
click at [45, 223] on textarea "🎯 Apply now! 🌎 augustea is looking for (1) SECOND OFFICER. 🚢 OIL CHEM TANKER DM…" at bounding box center [227, 239] width 436 height 102
type textarea "🎯 Apply now! 🌎 Augustea is looking for (1) SECOND OFFICER. 🚢 OIL CHEM TANKER DM…"
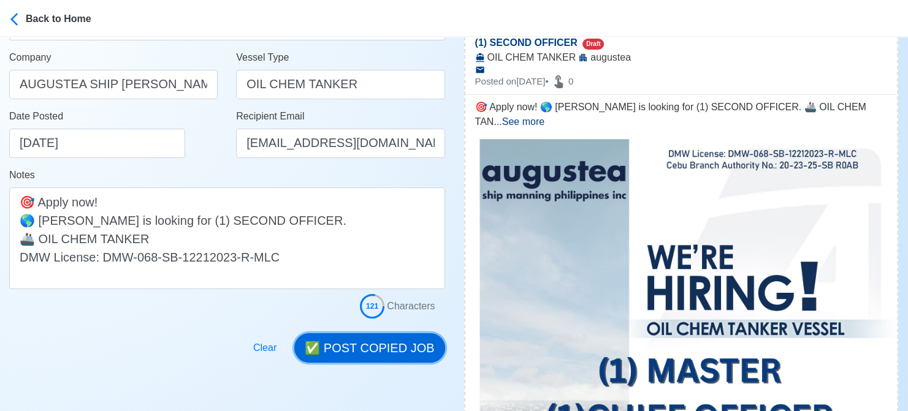
click at [392, 345] on button "✅ POST COPIED JOB" at bounding box center [369, 347] width 150 height 29
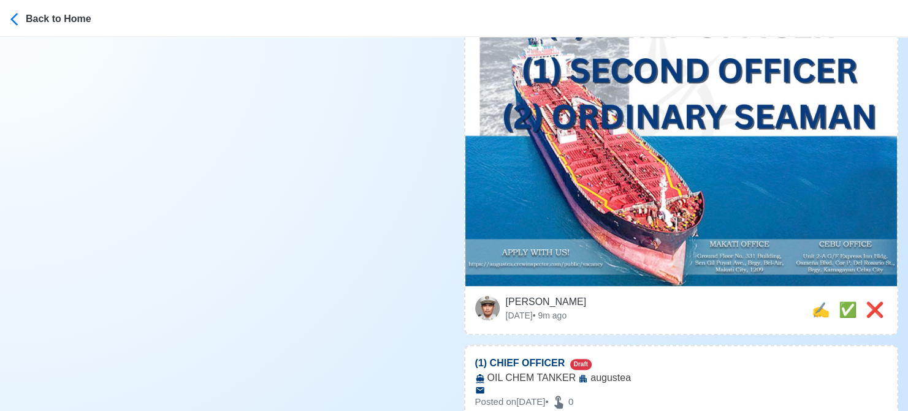
scroll to position [613, 0]
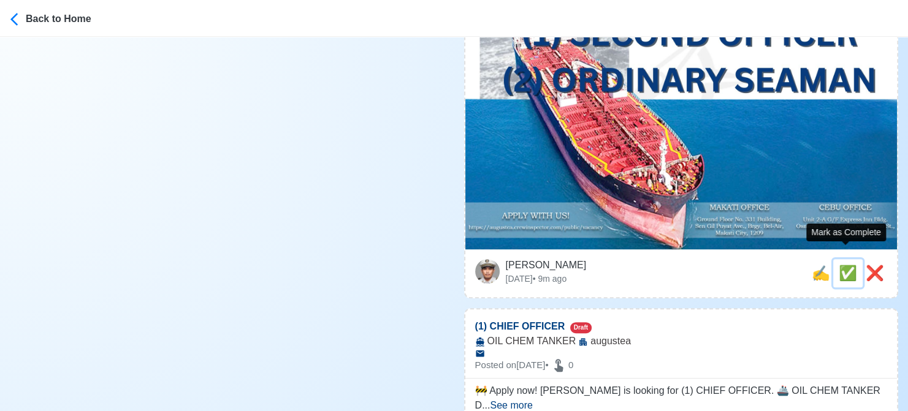
click at [839, 265] on span "✅" at bounding box center [848, 273] width 18 height 17
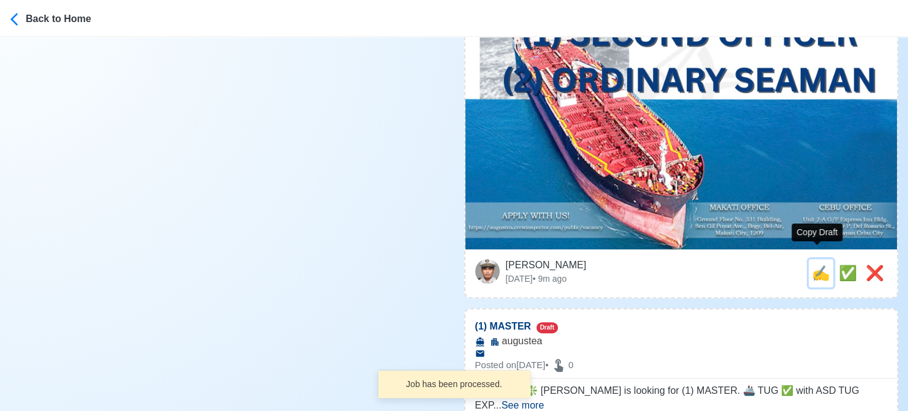
click at [814, 266] on span "✍️" at bounding box center [821, 273] width 18 height 17
type input "(1) CHIEF OFFICER"
select select
type input "augustea"
type input "OIL CHEM TANKER"
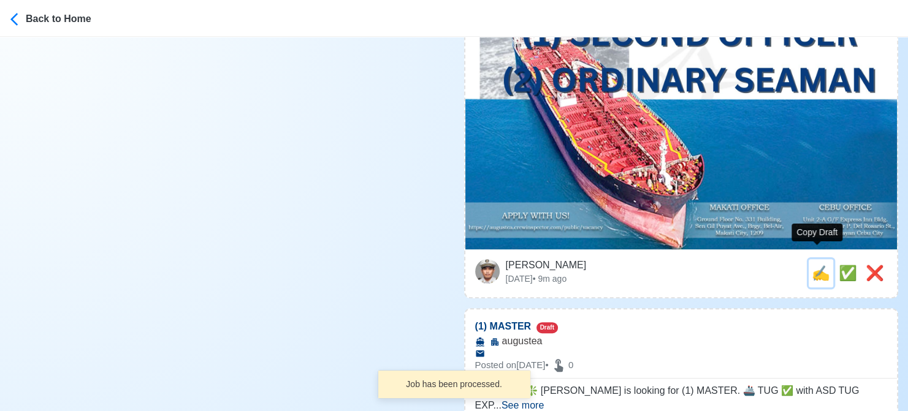
type textarea "🚧 Apply now! augustea is looking for (1) CHIEF OFFICER. 🚢 OIL CHEM TANKER DMW L…"
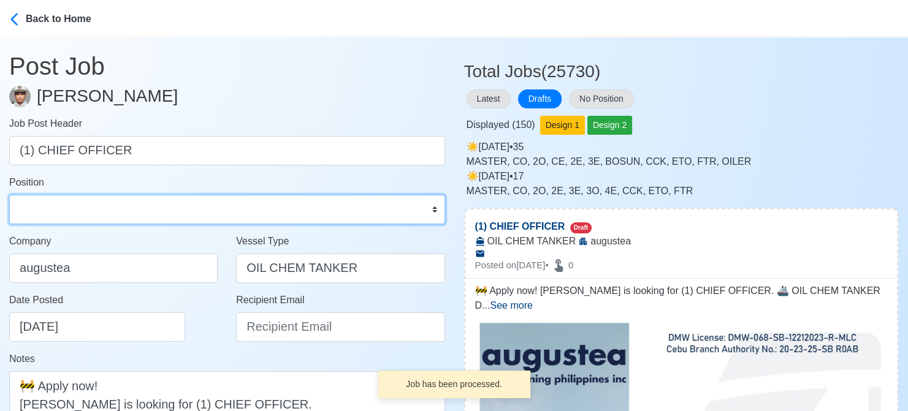
click at [101, 208] on select "Master Chief Officer 2nd Officer 3rd Officer Junior Officer Chief Engineer 2nd …" at bounding box center [227, 209] width 436 height 29
select select "Chief Officer"
click at [9, 195] on select "Master Chief Officer 2nd Officer 3rd Officer Junior Officer Chief Engineer 2nd …" at bounding box center [227, 209] width 436 height 29
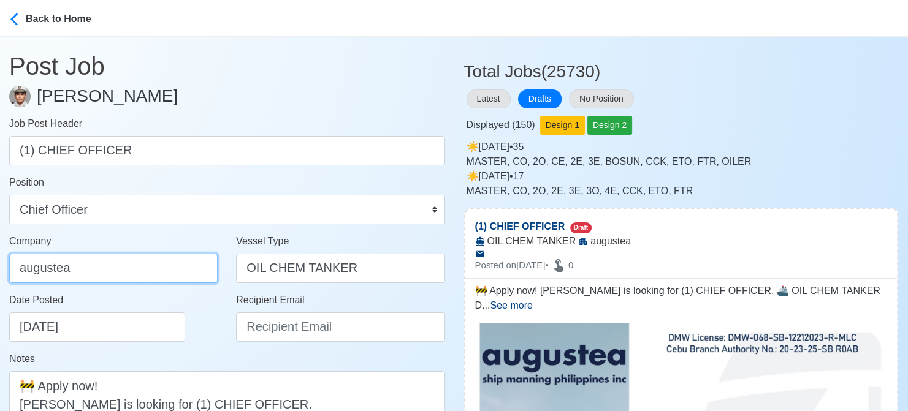
click at [133, 269] on input "augustea" at bounding box center [113, 268] width 208 height 29
type input "AUGUSTEA SHIP [PERSON_NAME] PHILIPPINES INC."
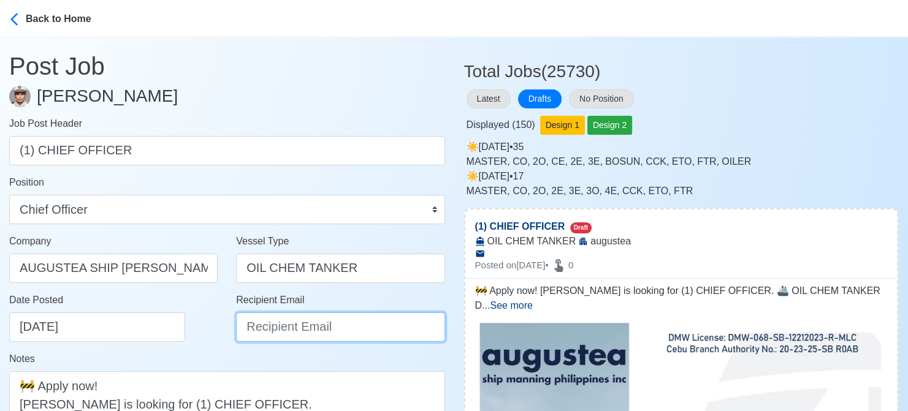
drag, startPoint x: 248, startPoint y: 321, endPoint x: 260, endPoint y: 321, distance: 12.3
click at [248, 321] on input "Recipient Email" at bounding box center [340, 327] width 208 height 29
type input "[EMAIL_ADDRESS][DOMAIN_NAME]"
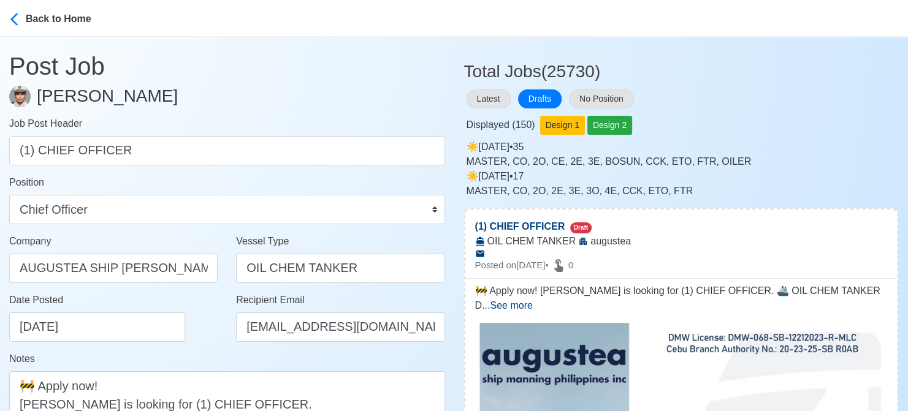
click at [186, 338] on div "Date Posted 08/19/2025" at bounding box center [116, 317] width 215 height 49
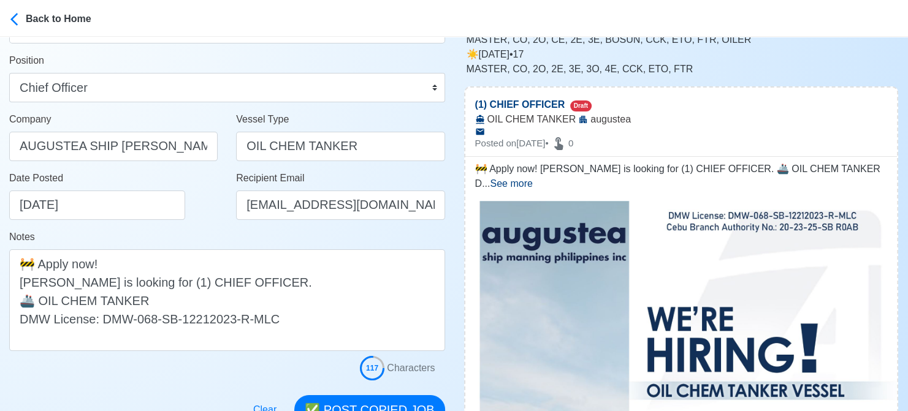
scroll to position [123, 0]
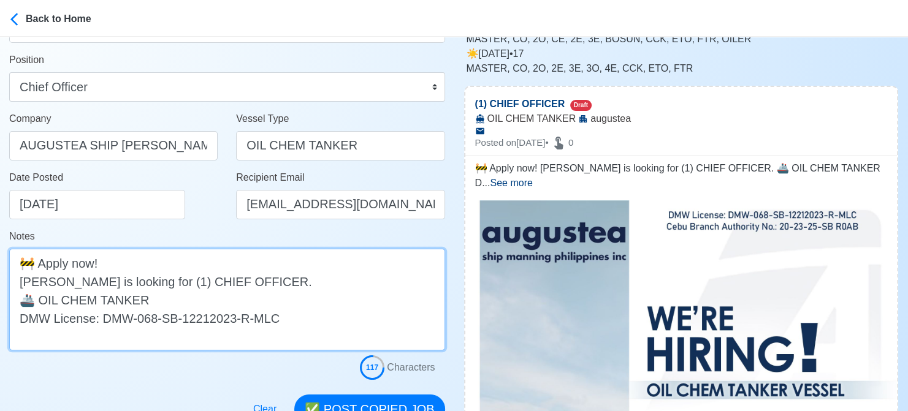
click at [26, 284] on textarea "🚧 Apply now! augustea is looking for (1) CHIEF OFFICER. 🚢 OIL CHEM TANKER DMW L…" at bounding box center [227, 300] width 436 height 102
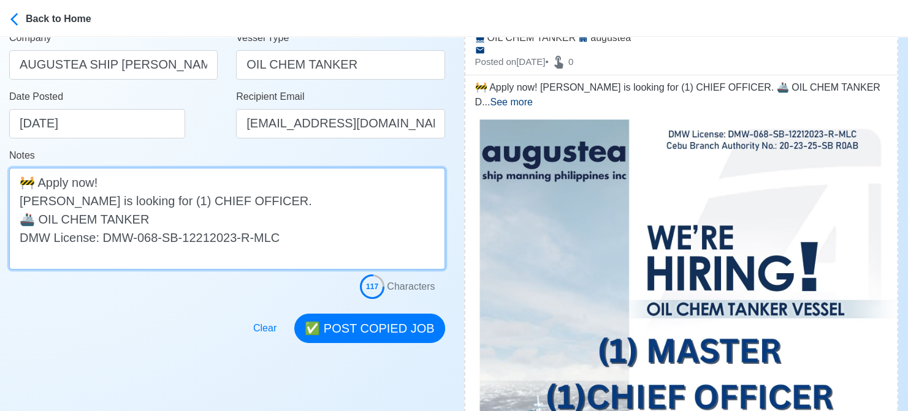
scroll to position [307, 0]
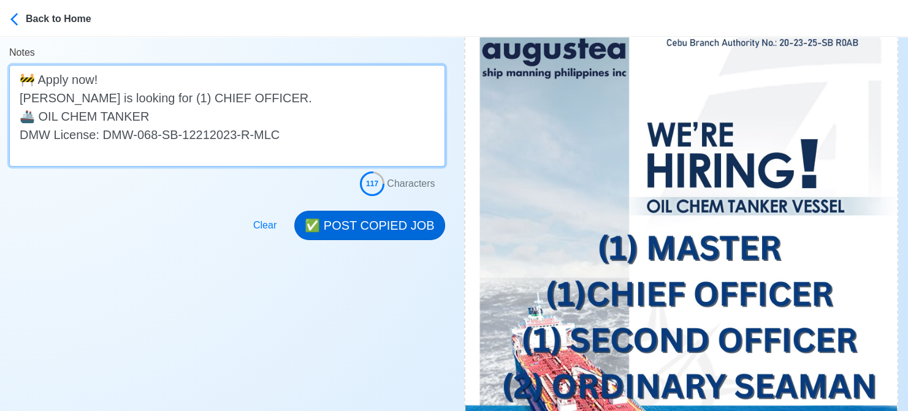
type textarea "🚧 Apply now! Augustea is looking for (1) CHIEF OFFICER. 🚢 OIL CHEM TANKER DMW L…"
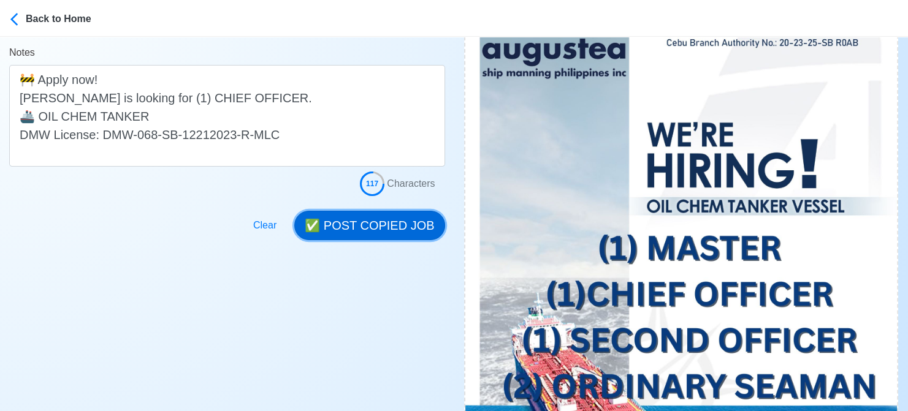
click at [395, 221] on button "✅ POST COPIED JOB" at bounding box center [369, 225] width 150 height 29
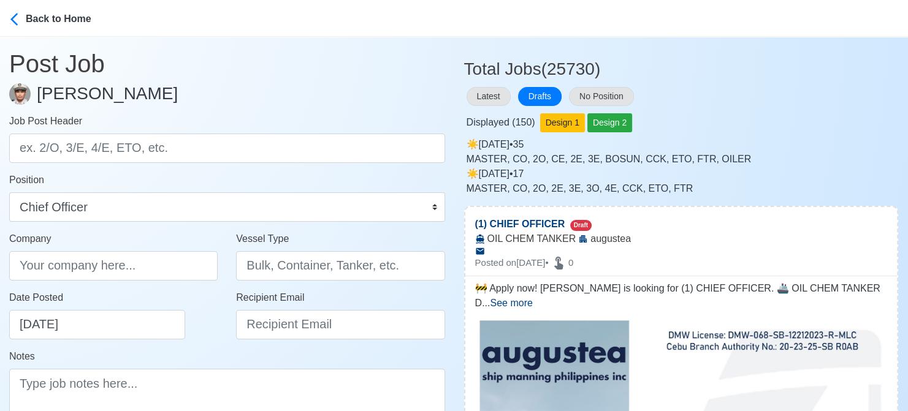
scroll to position [0, 0]
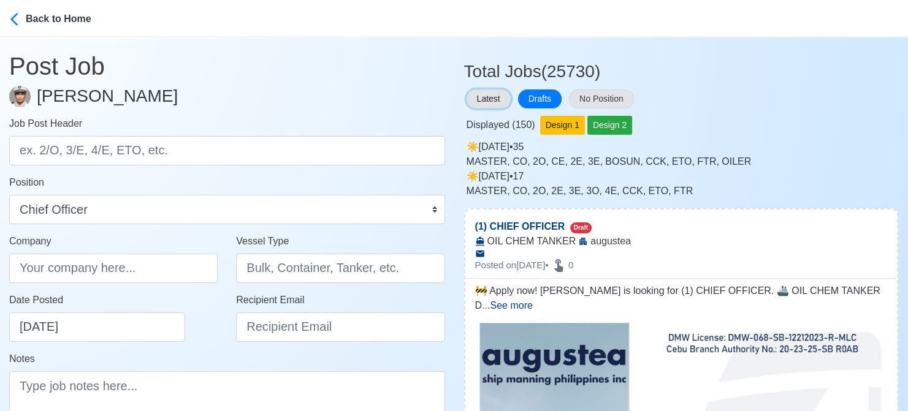
click at [496, 97] on button "Latest" at bounding box center [489, 99] width 44 height 19
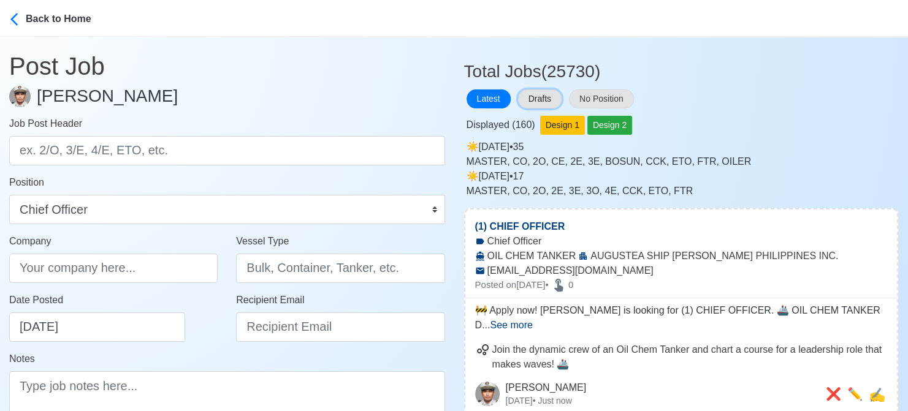
click at [553, 99] on button "Drafts" at bounding box center [540, 99] width 44 height 19
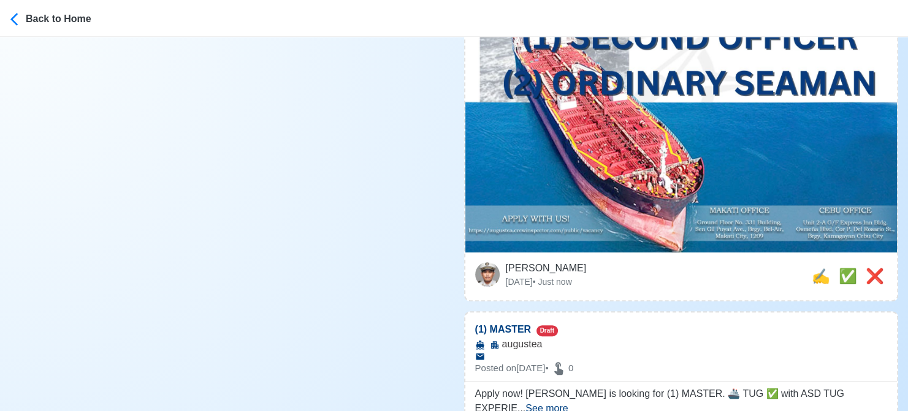
scroll to position [613, 0]
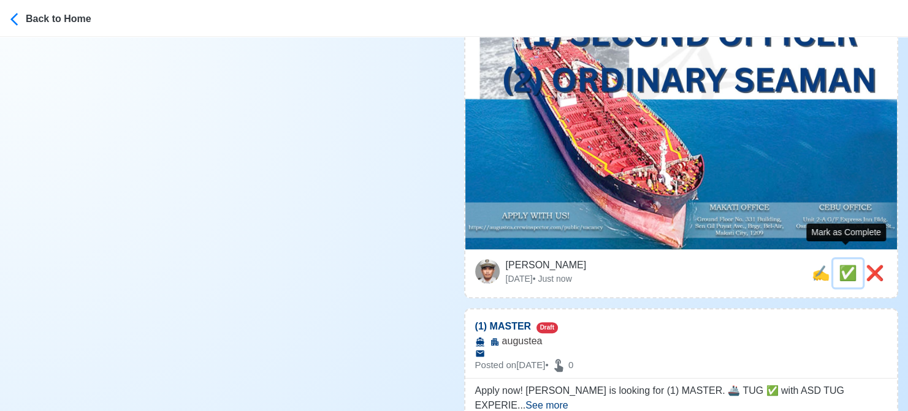
click at [850, 265] on span "✅" at bounding box center [848, 273] width 18 height 17
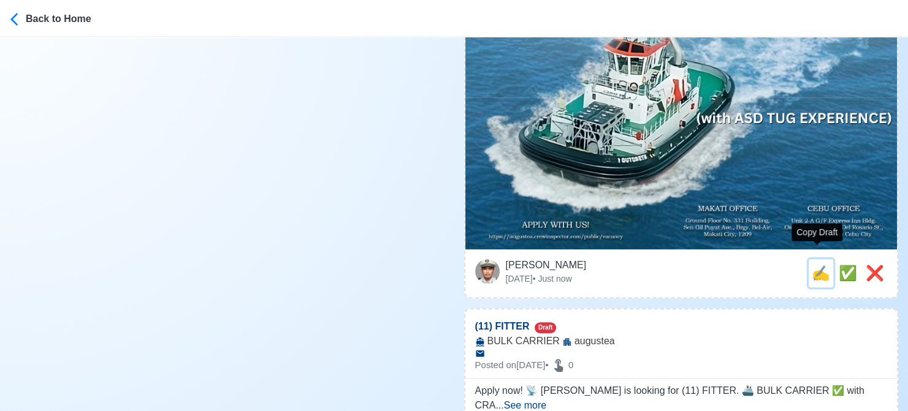
click at [817, 265] on span "✍️" at bounding box center [821, 273] width 18 height 17
type input "(1) MASTER"
select select
type input "augustea"
type textarea "Apply now! augustea is looking for (1) MASTER. 🚢 TUG ✅ with ASD TUG EXPERIENCE …"
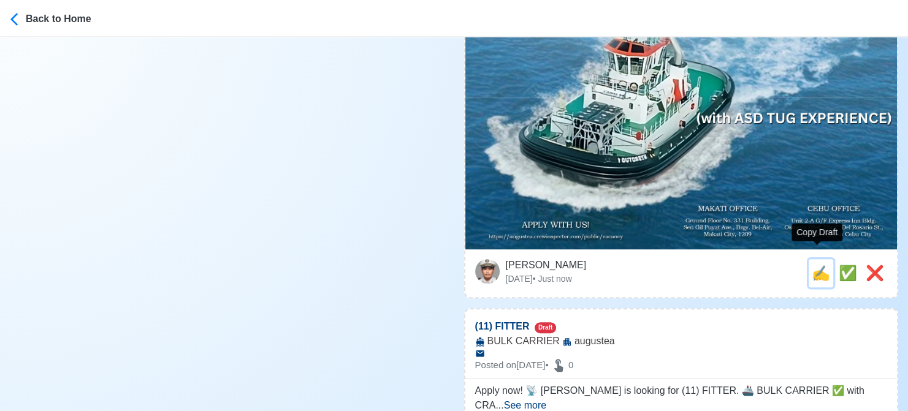
scroll to position [0, 0]
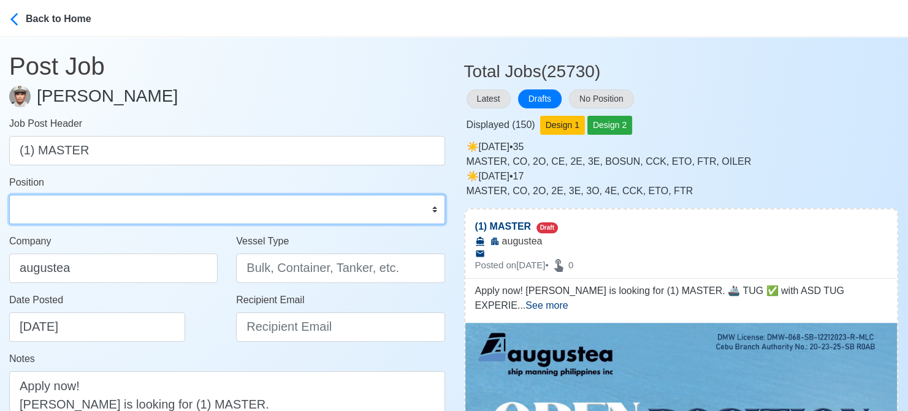
click at [124, 209] on select "Master Chief Officer 2nd Officer 3rd Officer Junior Officer Chief Engineer 2nd …" at bounding box center [227, 209] width 436 height 29
select select "Master"
click at [9, 195] on select "Master Chief Officer 2nd Officer 3rd Officer Junior Officer Chief Engineer 2nd …" at bounding box center [227, 209] width 436 height 29
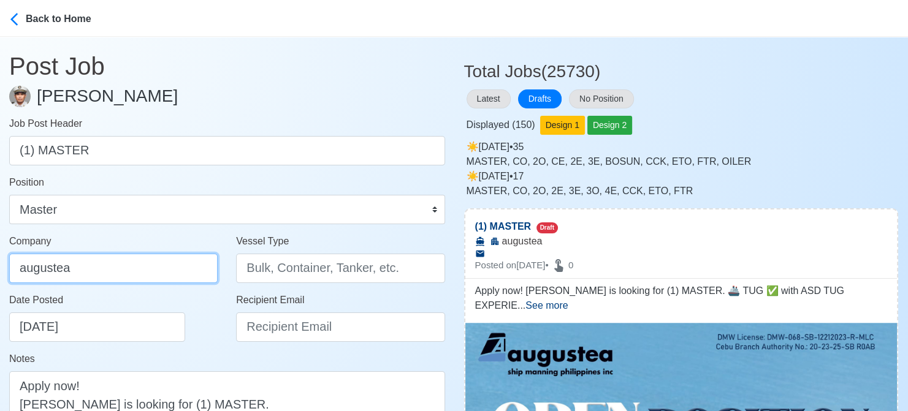
click at [126, 273] on input "augustea" at bounding box center [113, 268] width 208 height 29
type input "AUGUSTEA SHIP [PERSON_NAME] PHILIPPINES INC."
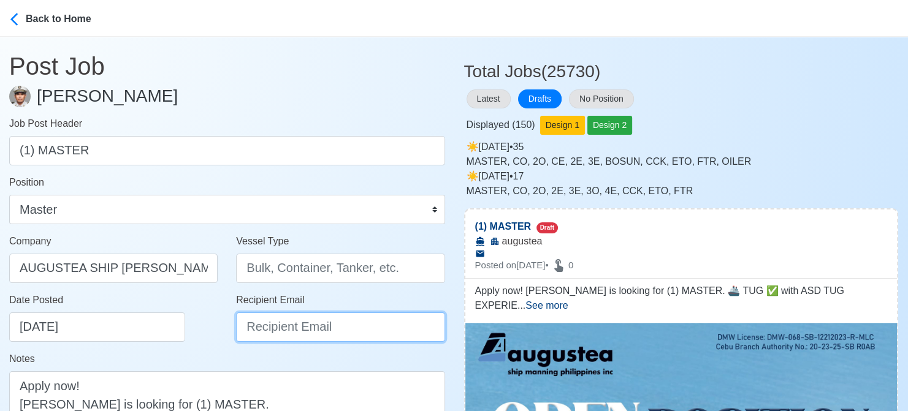
click at [290, 334] on input "Recipient Email" at bounding box center [340, 327] width 208 height 29
type input "[EMAIL_ADDRESS][DOMAIN_NAME]"
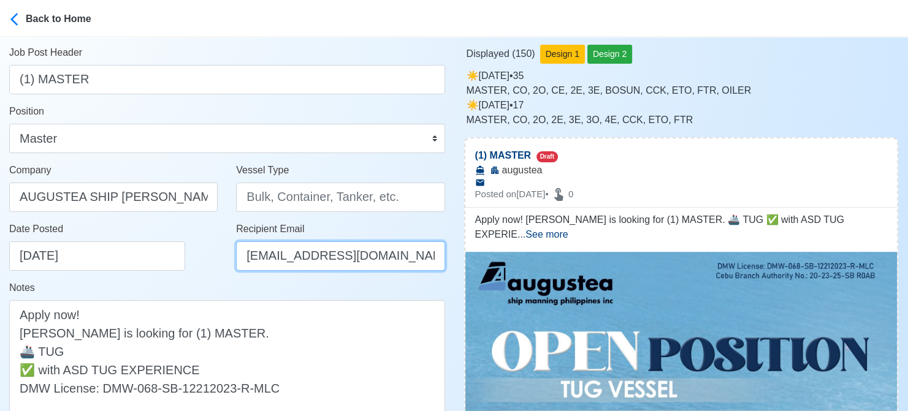
scroll to position [184, 0]
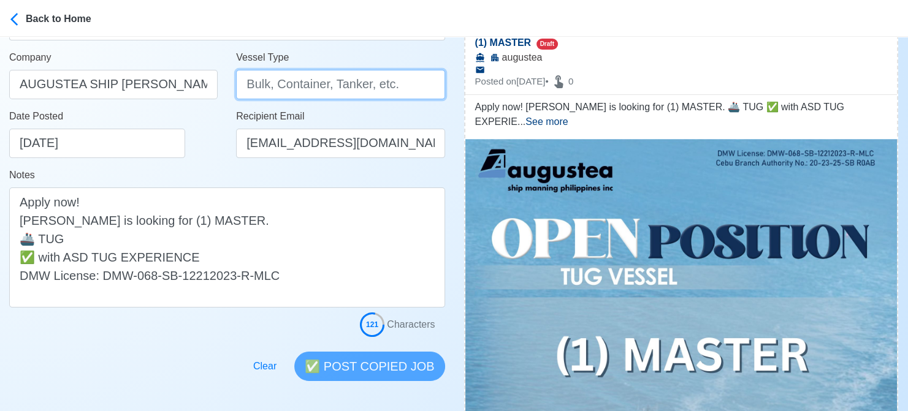
click at [321, 83] on input "Vessel Type" at bounding box center [340, 84] width 208 height 29
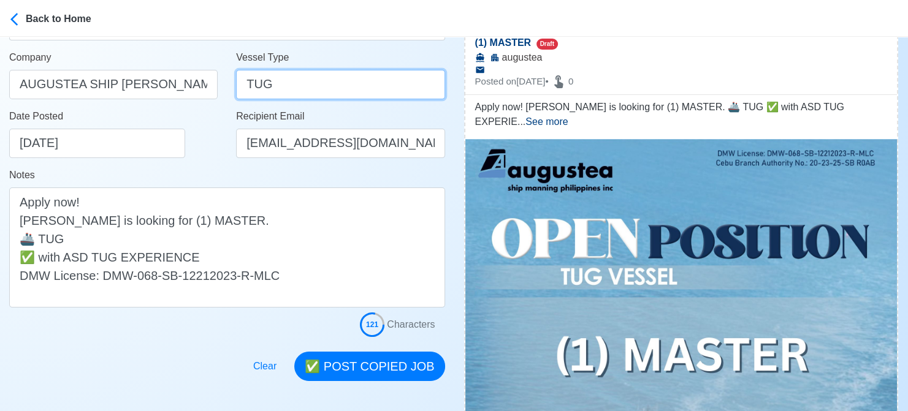
type input "TUG"
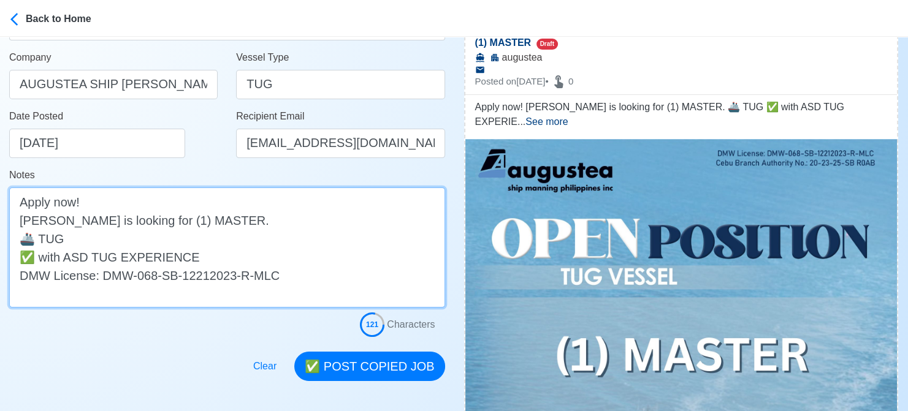
drag, startPoint x: 26, startPoint y: 221, endPoint x: 20, endPoint y: 217, distance: 8.0
click at [26, 221] on textarea "Apply now! augustea is looking for (1) MASTER. 🚢 TUG ✅ with ASD TUG EXPERIENCE …" at bounding box center [227, 248] width 436 height 120
type textarea "Apply now! Augustea is looking for (1) MASTER. 🚢 TUG ✅ with ASD TUG EXPERIENCE …"
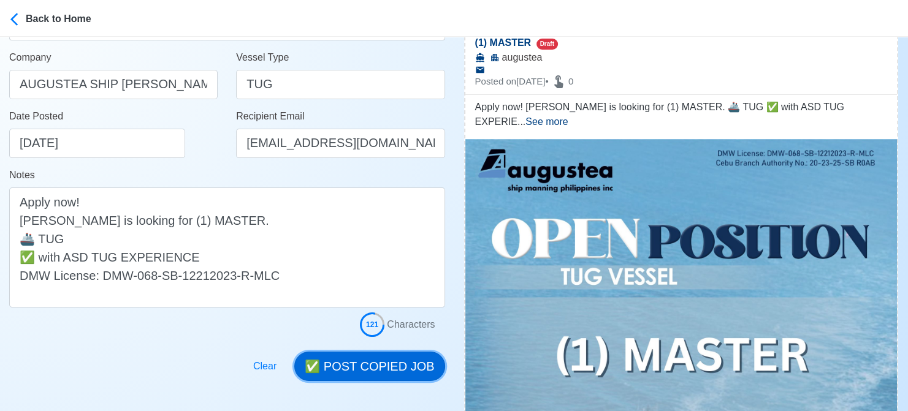
click at [392, 365] on button "✅ POST COPIED JOB" at bounding box center [369, 366] width 150 height 29
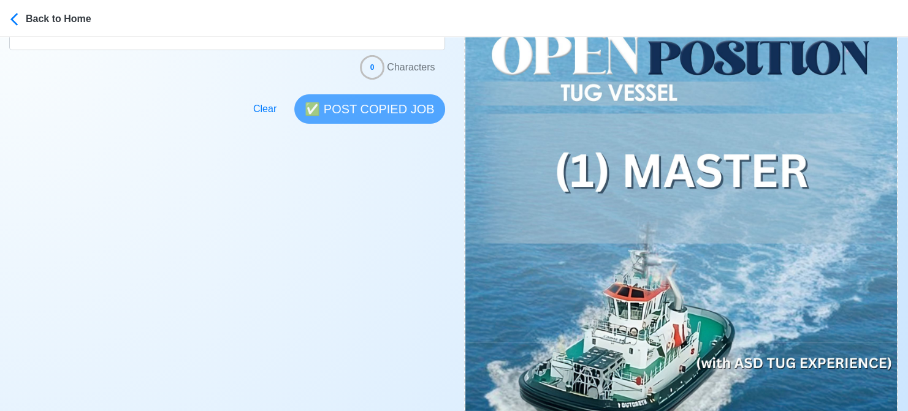
scroll to position [613, 0]
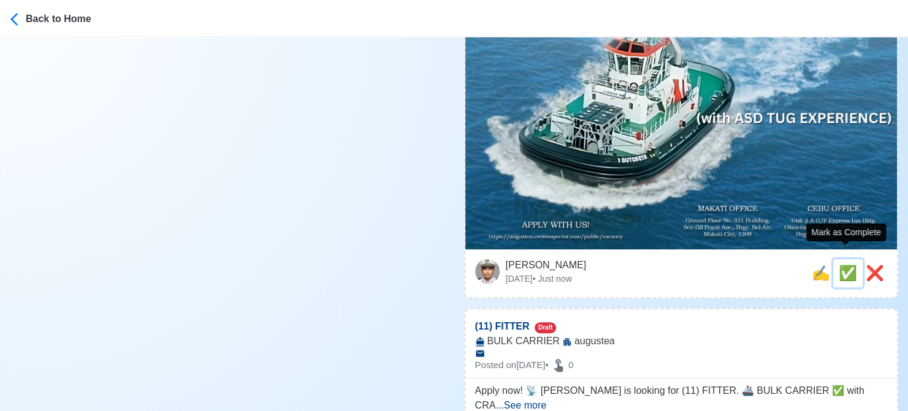
click at [844, 265] on span "✅" at bounding box center [848, 273] width 18 height 17
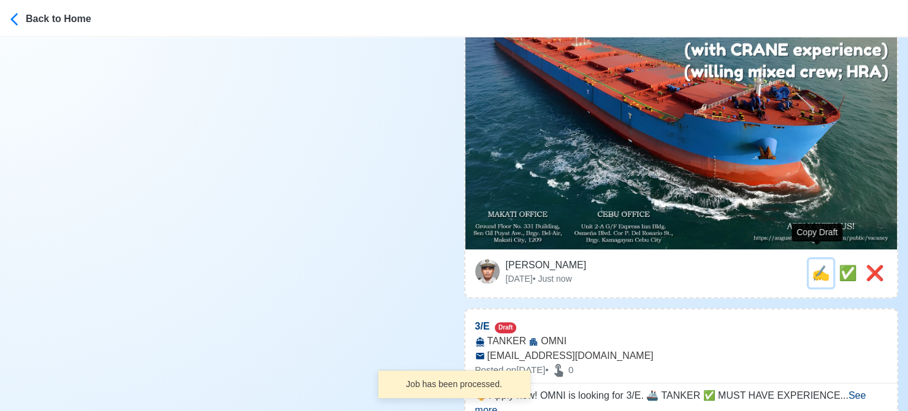
click at [821, 265] on span "✍️" at bounding box center [821, 273] width 18 height 17
type input "(11) FITTER"
select select
type input "augustea"
type input "BULK CARRIER"
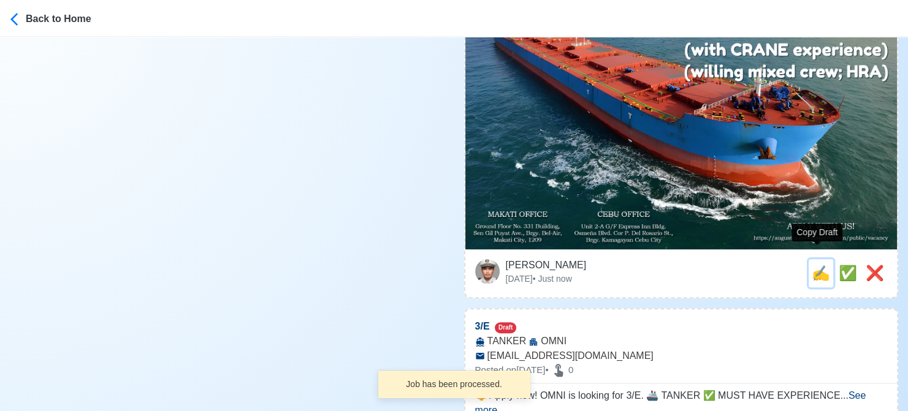
type textarea "Apply now! 📡 augustea is looking for (11) FITTER. 🚢 BULK CARRIER ✅ with CRANE e…"
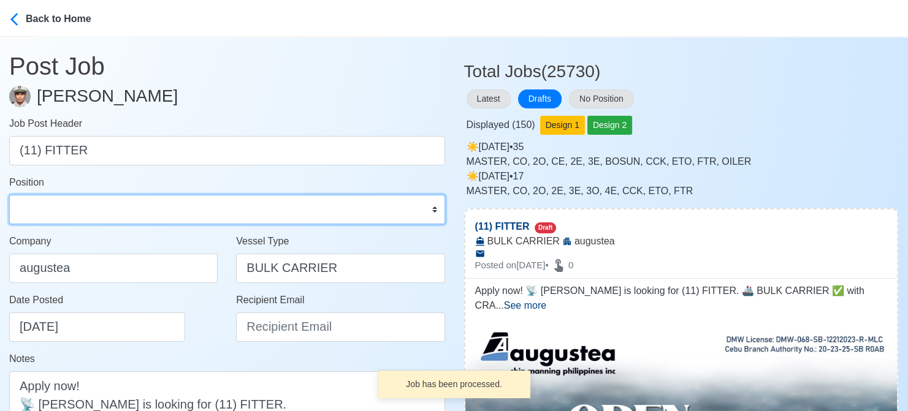
click at [93, 211] on select "Master Chief Officer 2nd Officer 3rd Officer Junior Officer Chief Engineer 2nd …" at bounding box center [227, 209] width 436 height 29
select select "Fitter"
click at [9, 195] on select "Master Chief Officer 2nd Officer 3rd Officer Junior Officer Chief Engineer 2nd …" at bounding box center [227, 209] width 436 height 29
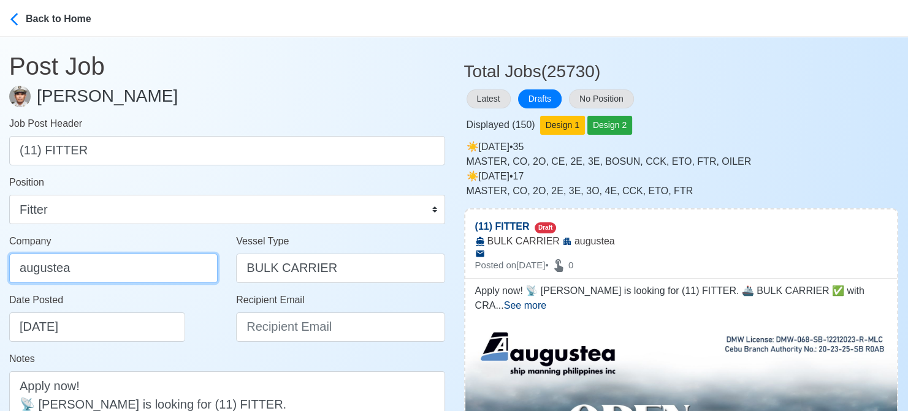
click at [132, 267] on input "augustea" at bounding box center [113, 268] width 208 height 29
type input "AUGUSTEA SHIP [PERSON_NAME] PHILIPPINES INC."
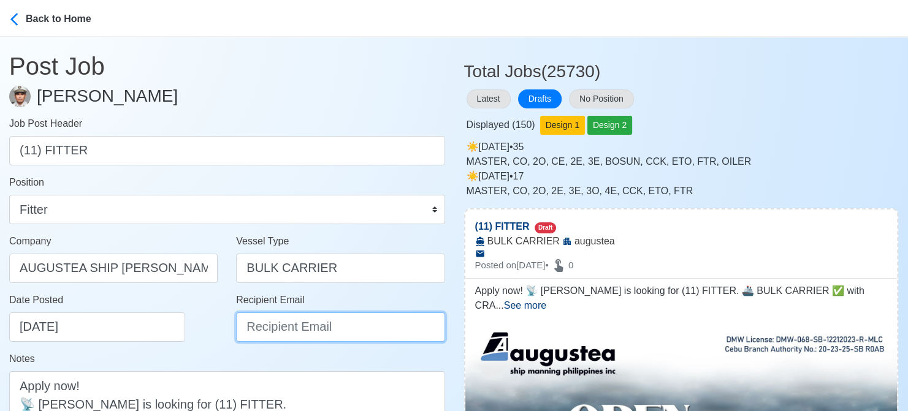
drag, startPoint x: 272, startPoint y: 333, endPoint x: 273, endPoint y: 326, distance: 7.5
click at [272, 333] on input "Recipient Email" at bounding box center [340, 327] width 208 height 29
type input "[EMAIL_ADDRESS][DOMAIN_NAME]"
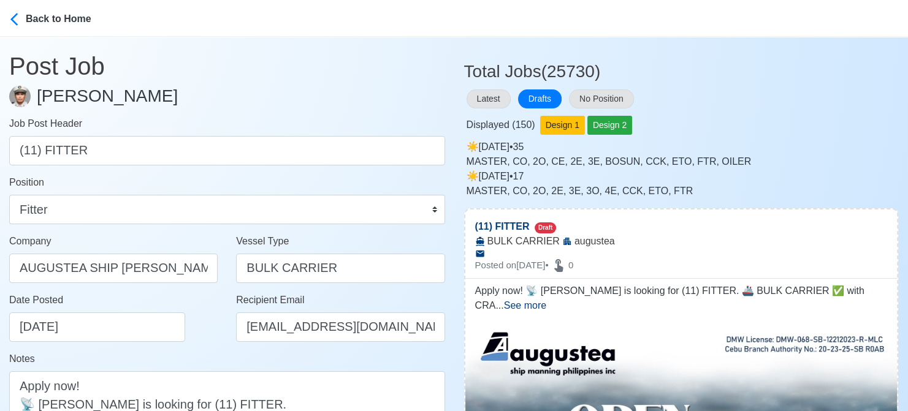
click at [199, 339] on div "Date Posted 08/19/2025" at bounding box center [116, 317] width 215 height 49
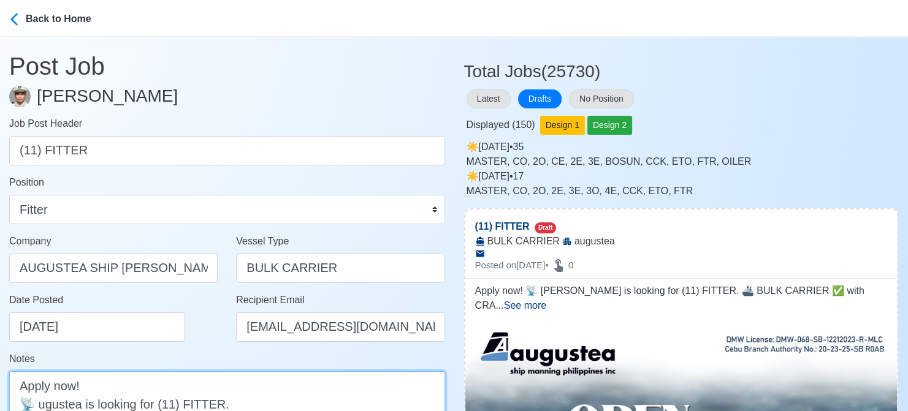
scroll to position [1, 0]
type textarea "Apply now! 📡 Augustea is looking for (11) FITTER. 🚢 BULK CARRIER ✅ with CRANE e…"
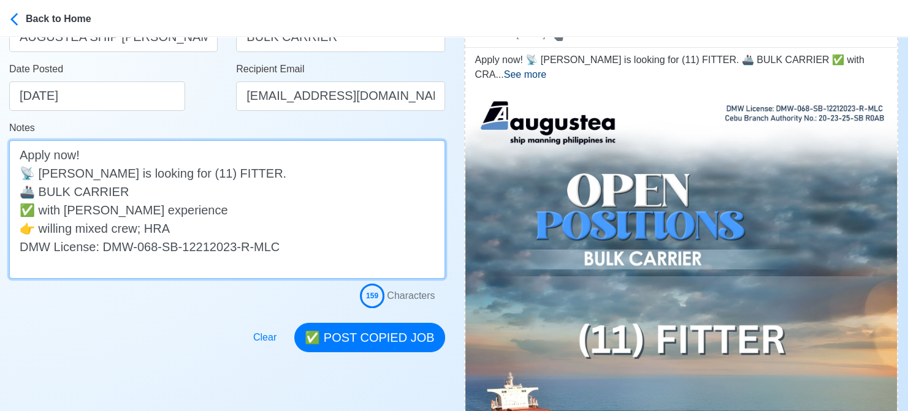
scroll to position [246, 0]
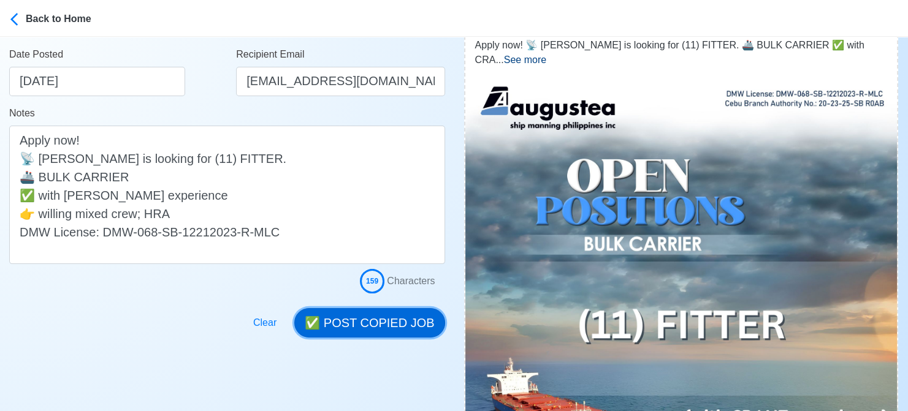
click at [376, 321] on button "✅ POST COPIED JOB" at bounding box center [369, 322] width 150 height 29
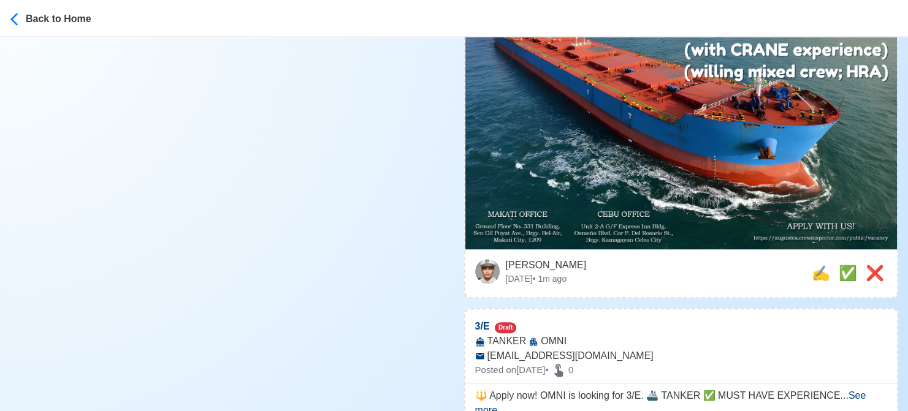
scroll to position [736, 0]
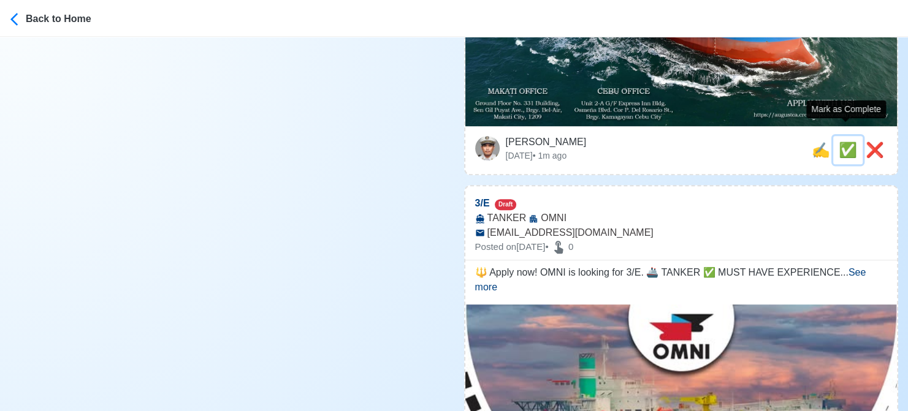
click at [839, 142] on span "✅" at bounding box center [848, 150] width 18 height 17
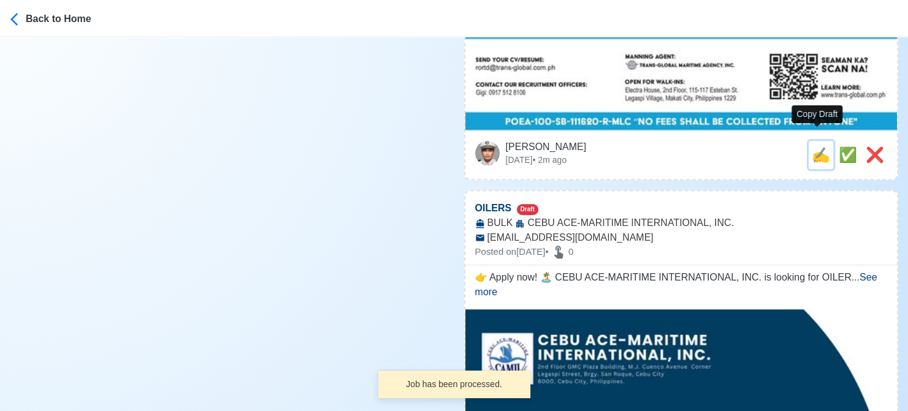
click at [812, 147] on span "✍️" at bounding box center [821, 155] width 18 height 17
type input "3/E"
select select
type input "OMNI"
type input "TANKER"
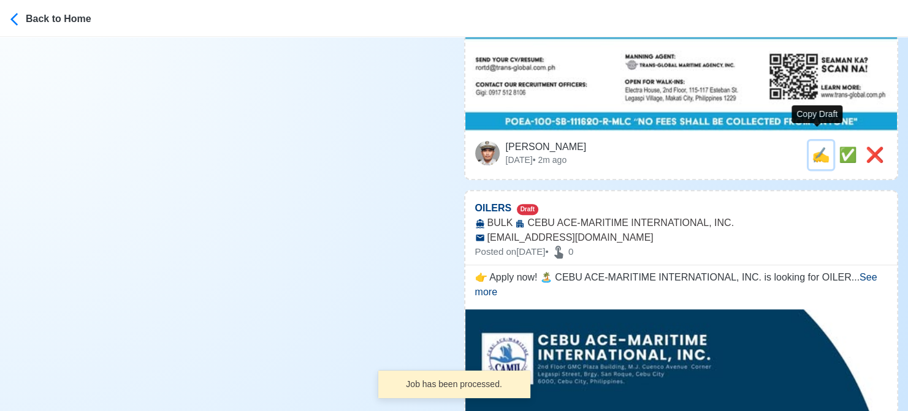
type input "[EMAIL_ADDRESS][DOMAIN_NAME]"
type textarea "🔱 Apply now! OMNI is looking for 3/E. 🚢 TANKER ✅ MUST HAVE EXPERIENCE WITH CRUD…"
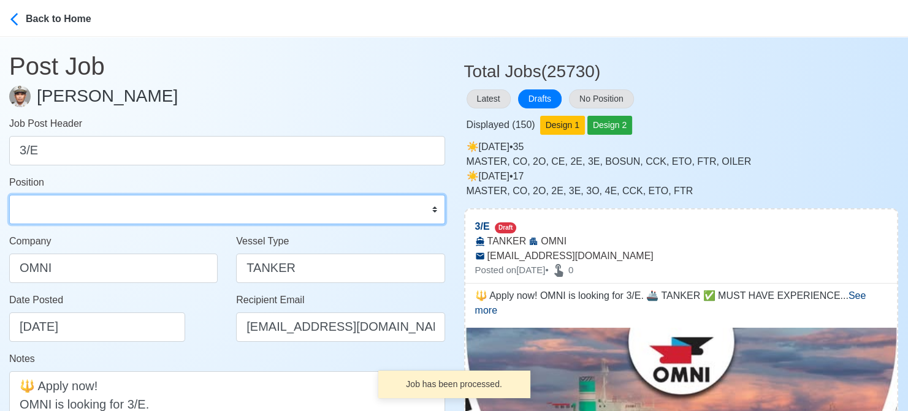
click at [110, 208] on select "Master Chief Officer 2nd Officer 3rd Officer Junior Officer Chief Engineer 2nd …" at bounding box center [227, 209] width 436 height 29
select select "3rd Engineer"
click at [9, 195] on select "Master Chief Officer 2nd Officer 3rd Officer Junior Officer Chief Engineer 2nd …" at bounding box center [227, 209] width 436 height 29
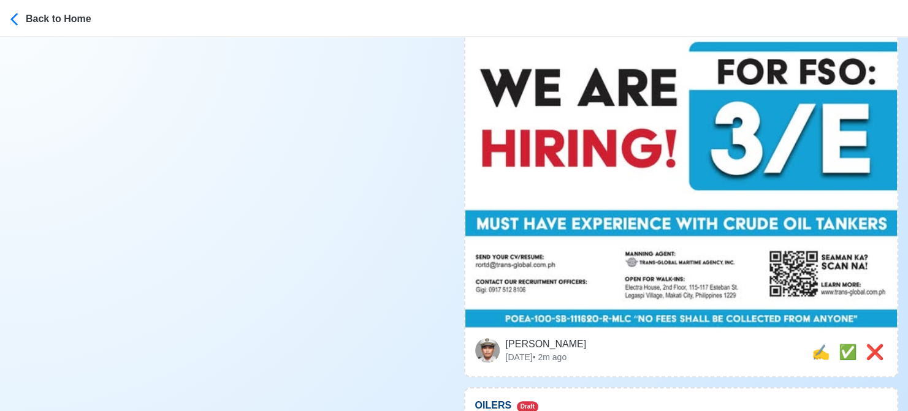
scroll to position [674, 0]
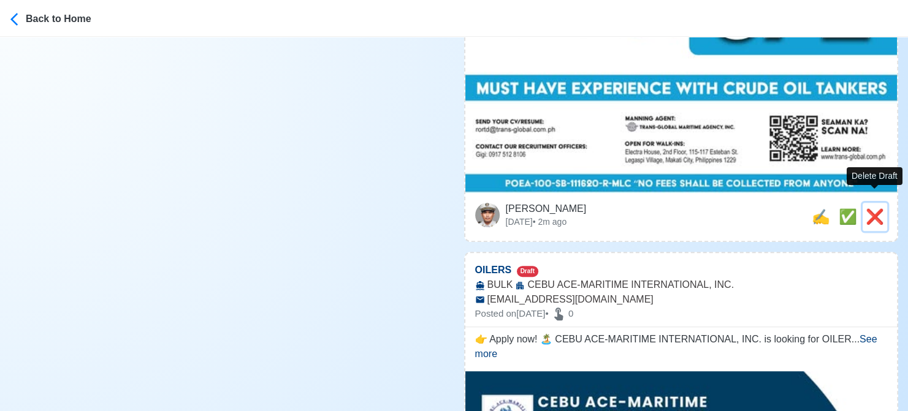
click at [875, 208] on span "❌" at bounding box center [875, 216] width 18 height 17
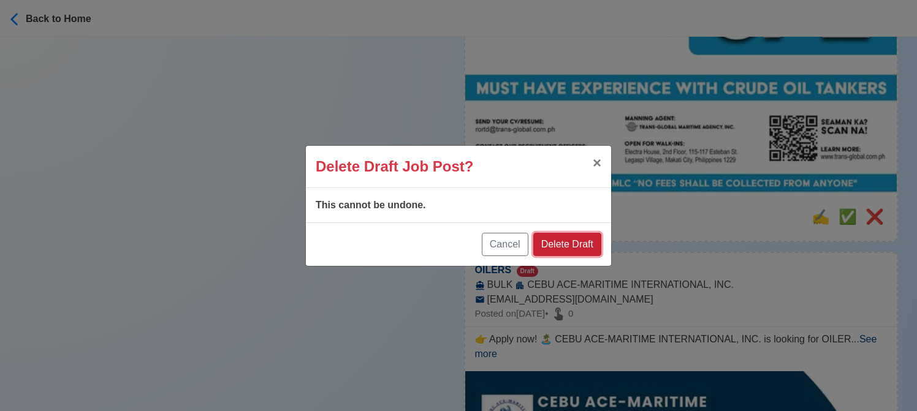
click at [573, 240] on button "Delete Draft" at bounding box center [567, 244] width 68 height 23
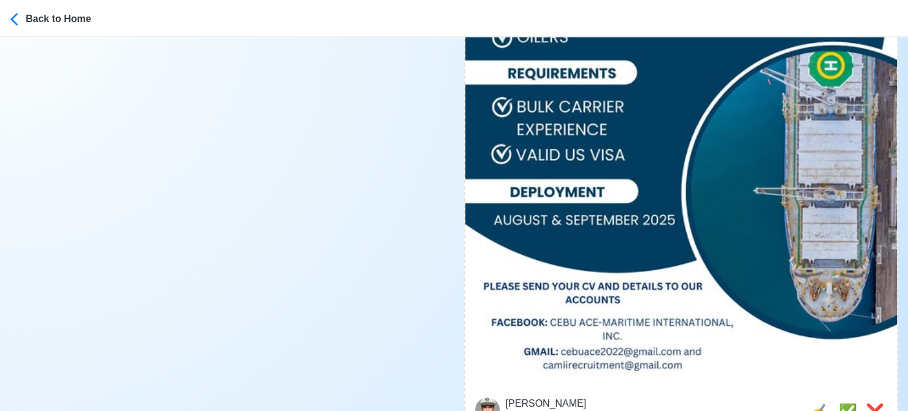
scroll to position [552, 0]
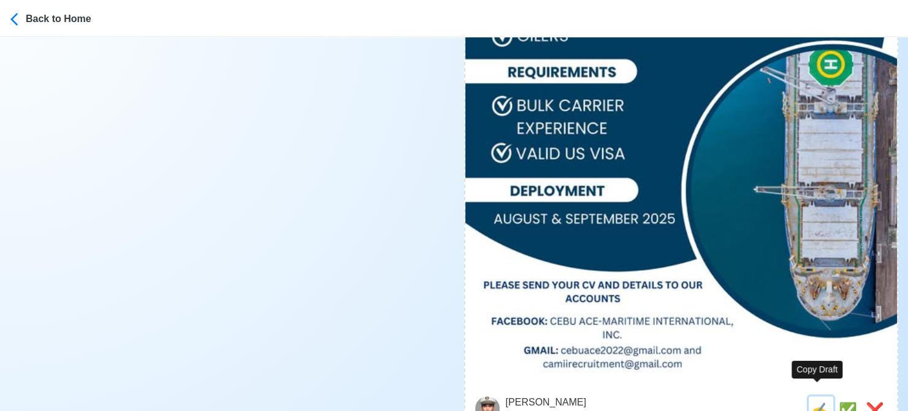
click at [817, 402] on span "✍️" at bounding box center [821, 410] width 18 height 17
type input "OILERS"
select select
type input "CEBU ACE-MARITIME INTERNATIONAL, INC."
type input "BULK"
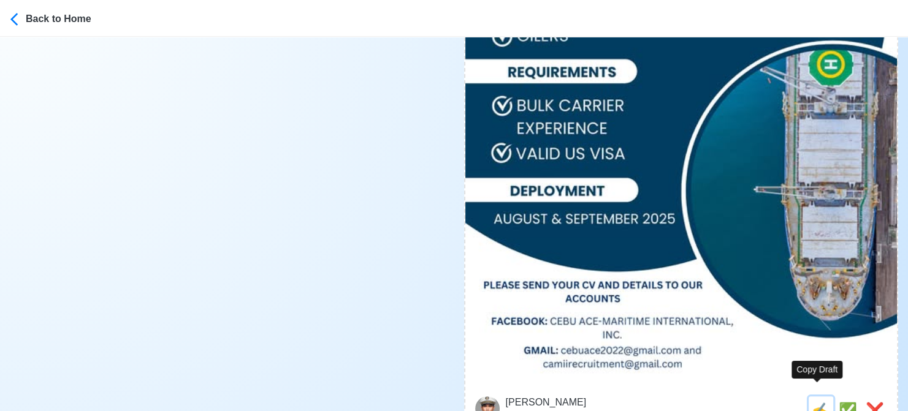
type input "[EMAIL_ADDRESS][DOMAIN_NAME]"
type textarea "👉 Apply now! 🏝️ CEBU ACE-MARITIME INTERNATIONAL, INC. is looking for OILERS. 🚢 …"
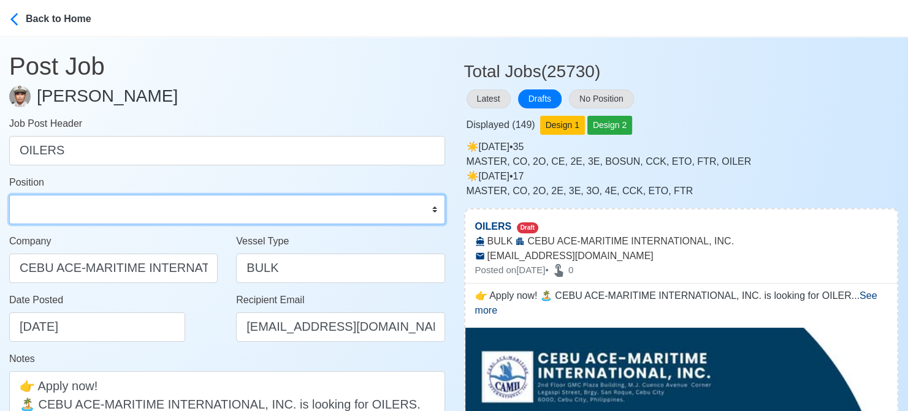
drag, startPoint x: 161, startPoint y: 203, endPoint x: 145, endPoint y: 194, distance: 18.1
click at [161, 203] on select "Master Chief Officer 2nd Officer 3rd Officer Junior Officer Chief Engineer 2nd …" at bounding box center [227, 209] width 436 height 29
select select "Oiler"
click at [9, 195] on select "Master Chief Officer 2nd Officer 3rd Officer Junior Officer Chief Engineer 2nd …" at bounding box center [227, 209] width 436 height 29
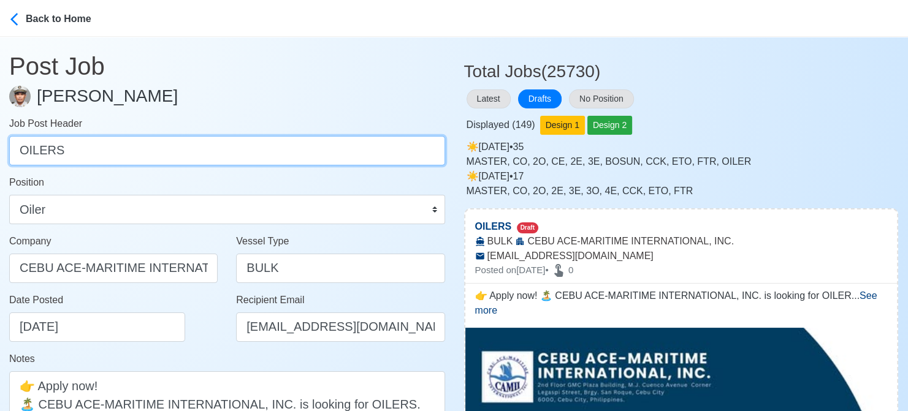
click at [98, 154] on input "OILERS" at bounding box center [227, 150] width 436 height 29
type input "OILER"
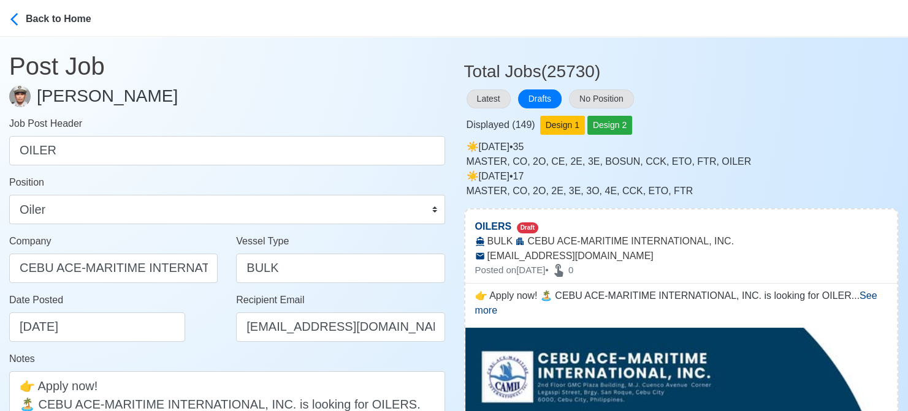
click at [177, 321] on div "Date Posted 08/19/2025" at bounding box center [116, 317] width 215 height 49
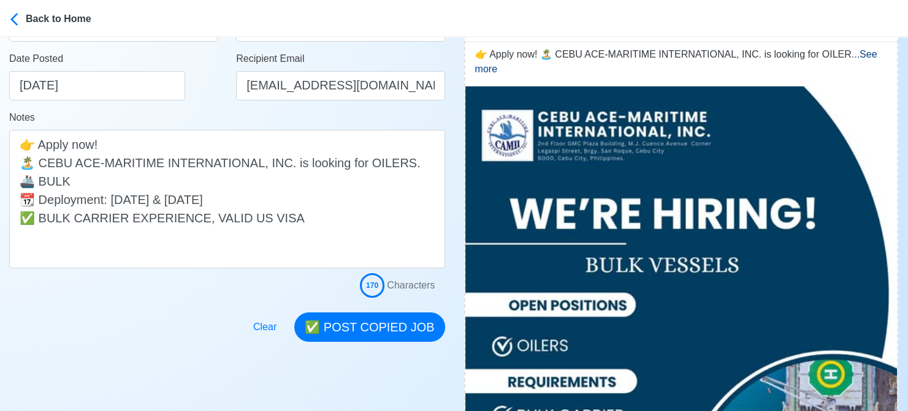
scroll to position [245, 0]
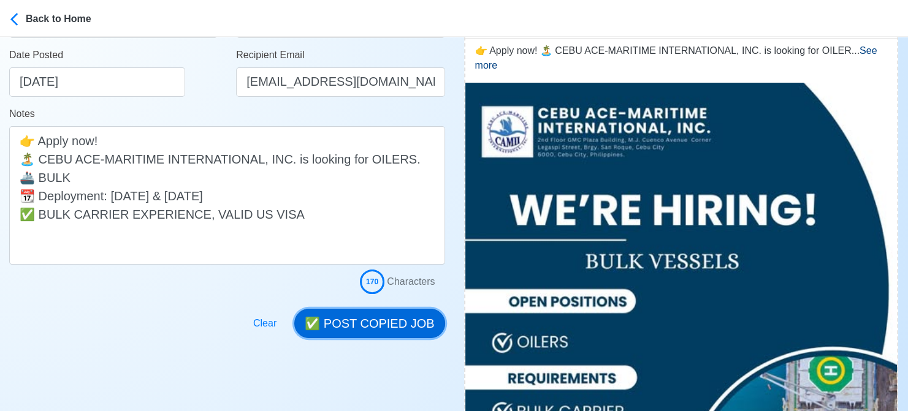
click at [396, 324] on button "✅ POST COPIED JOB" at bounding box center [369, 323] width 150 height 29
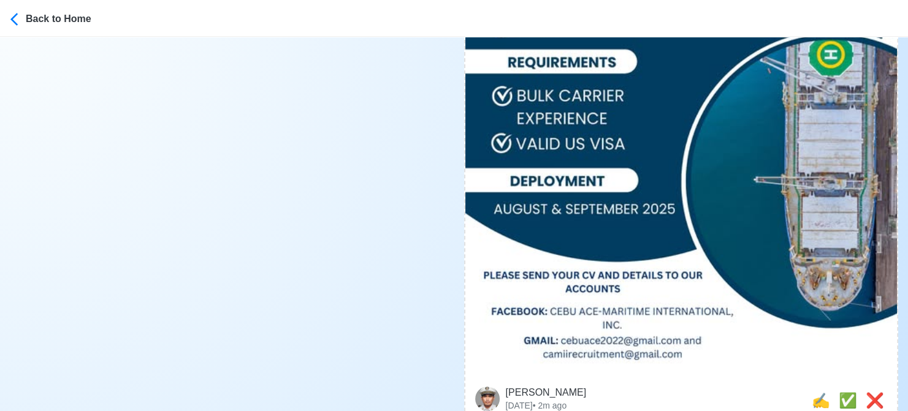
scroll to position [674, 0]
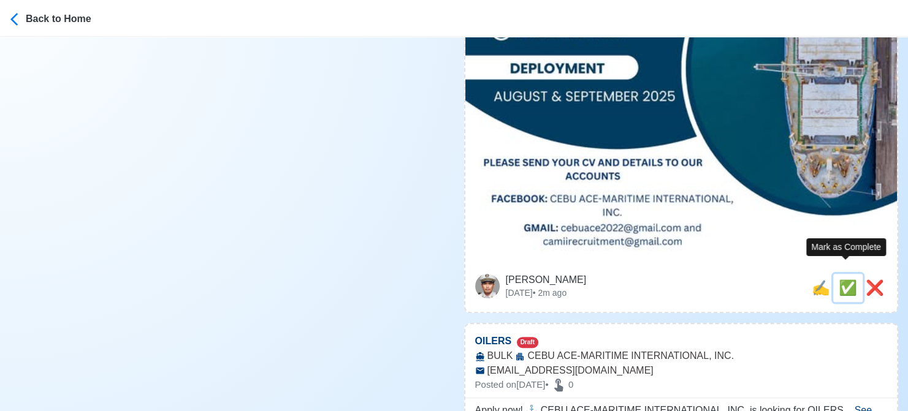
click at [848, 280] on span "✅" at bounding box center [848, 288] width 18 height 17
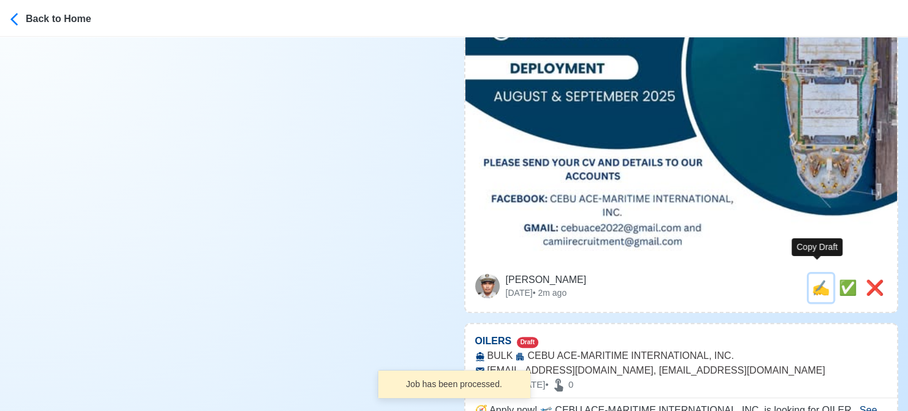
drag, startPoint x: 819, startPoint y: 276, endPoint x: 638, endPoint y: 243, distance: 184.5
click at [818, 280] on span "✍️" at bounding box center [821, 288] width 18 height 17
type input "OILERS"
select select
type input "CEBU ACE-MARITIME INTERNATIONAL, INC."
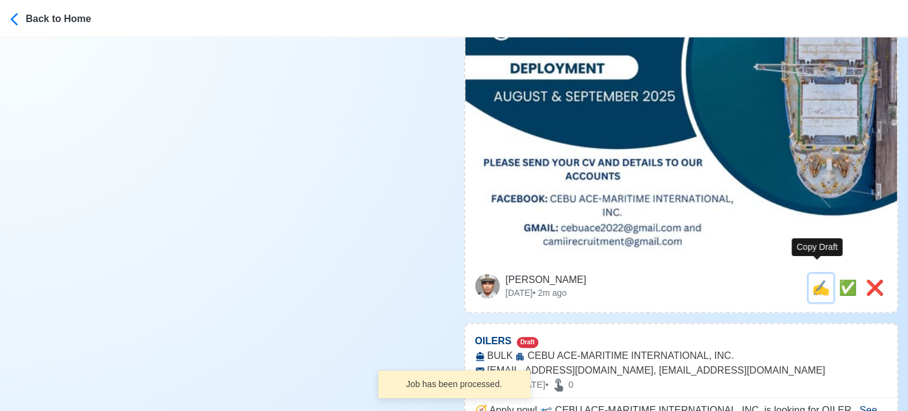
type input "BULK"
type input "cebuace2022@gmail.com"
type textarea "Apply now! ⚓ CEBU ACE-MARITIME INTERNATIONAL, INC. is looking for OILERS. 🚢 BUL…"
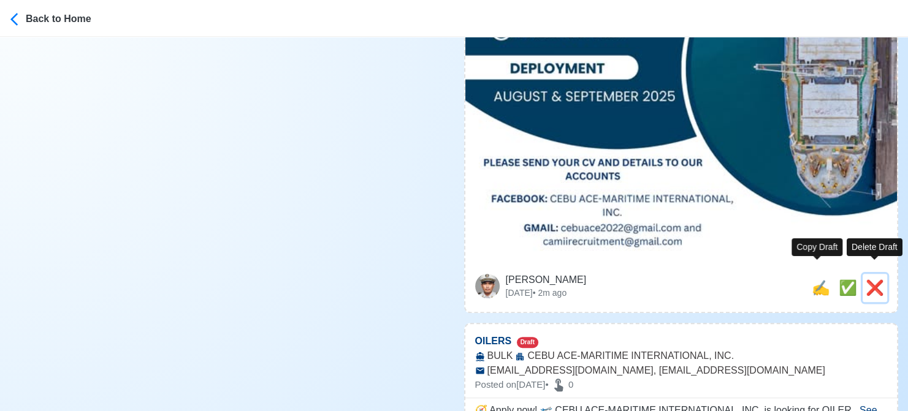
click at [873, 280] on span "❌" at bounding box center [875, 288] width 18 height 17
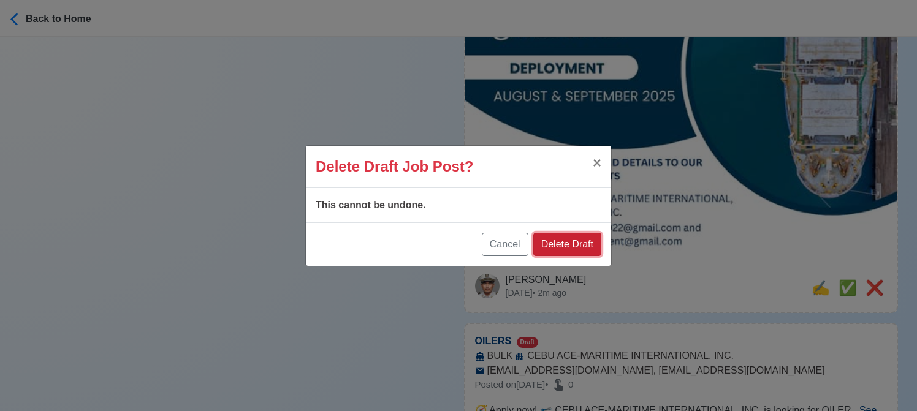
click at [586, 243] on button "Delete Draft" at bounding box center [567, 244] width 68 height 23
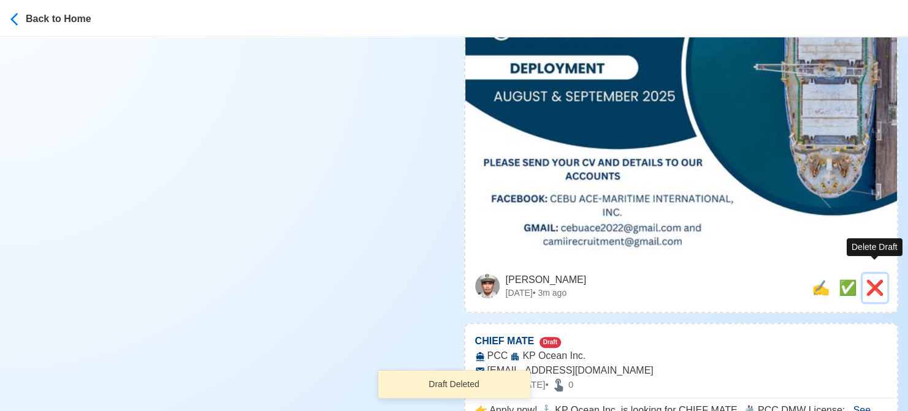
click at [873, 280] on span "❌" at bounding box center [875, 288] width 18 height 17
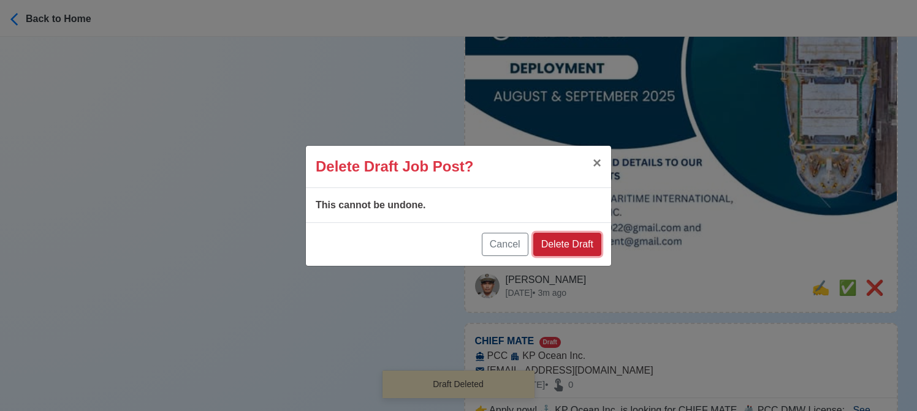
click at [561, 243] on button "Delete Draft" at bounding box center [567, 244] width 68 height 23
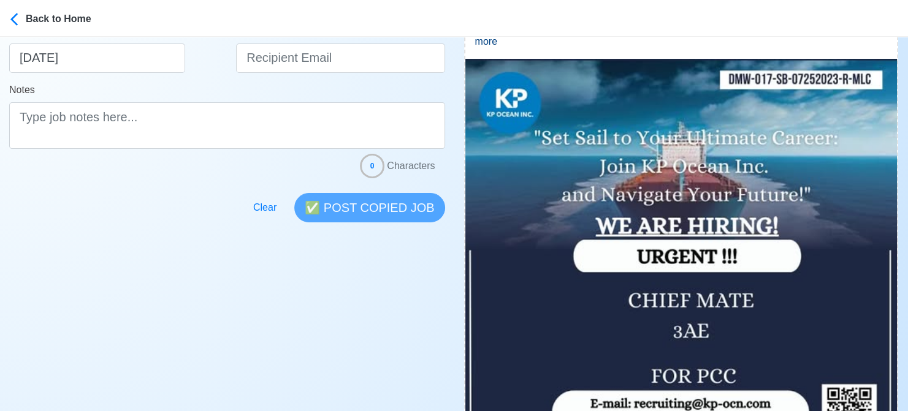
scroll to position [368, 0]
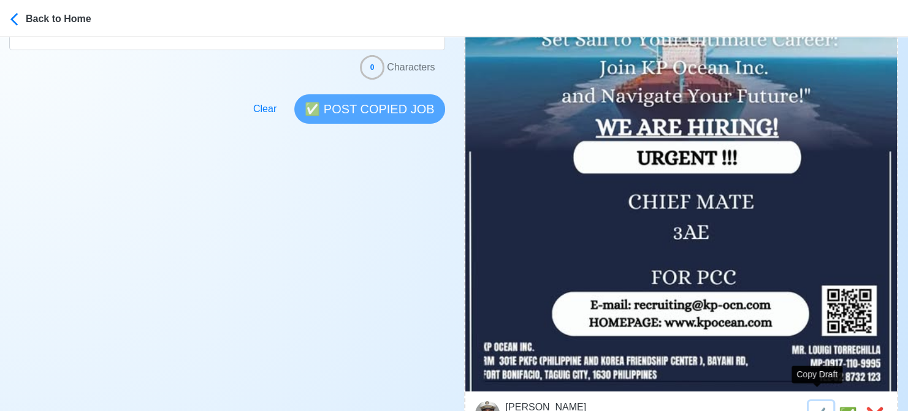
click at [815, 407] on span "✍️" at bounding box center [821, 415] width 18 height 17
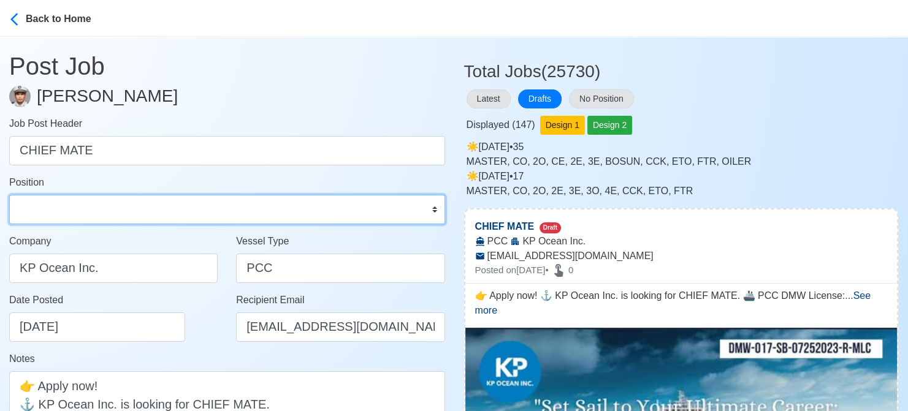
click at [112, 215] on select "Master Chief Officer 2nd Officer 3rd Officer Junior Officer Chief Engineer 2nd …" at bounding box center [227, 209] width 436 height 29
click at [9, 195] on select "Master Chief Officer 2nd Officer 3rd Officer Junior Officer Chief Engineer 2nd …" at bounding box center [227, 209] width 436 height 29
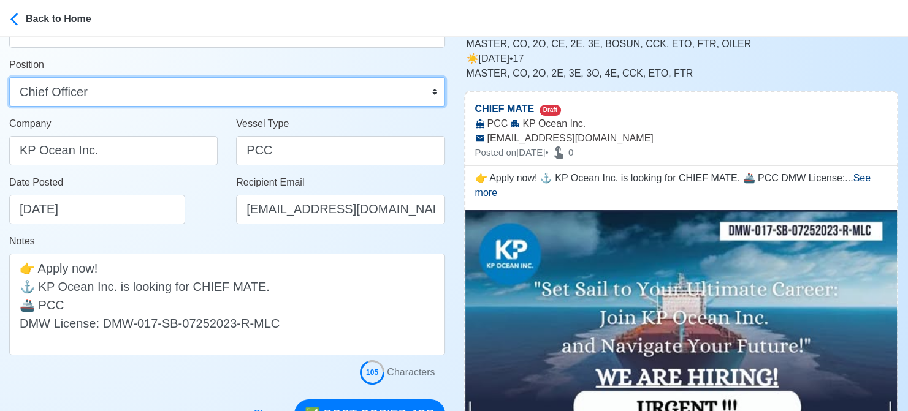
scroll to position [245, 0]
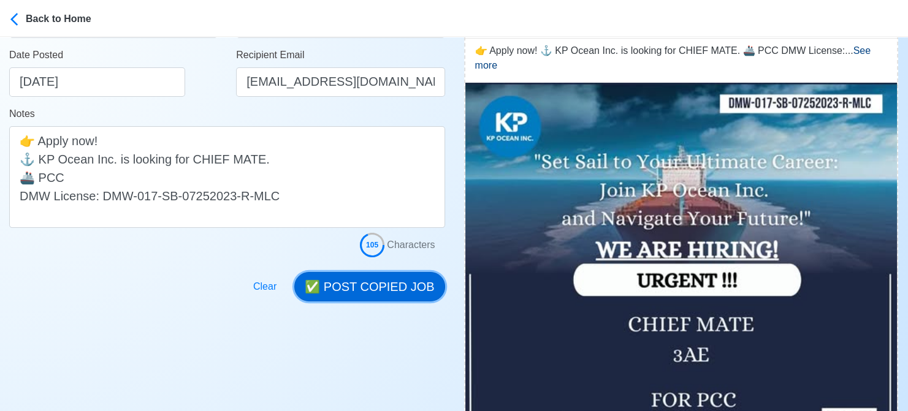
click at [370, 288] on button "✅ POST COPIED JOB" at bounding box center [369, 286] width 150 height 29
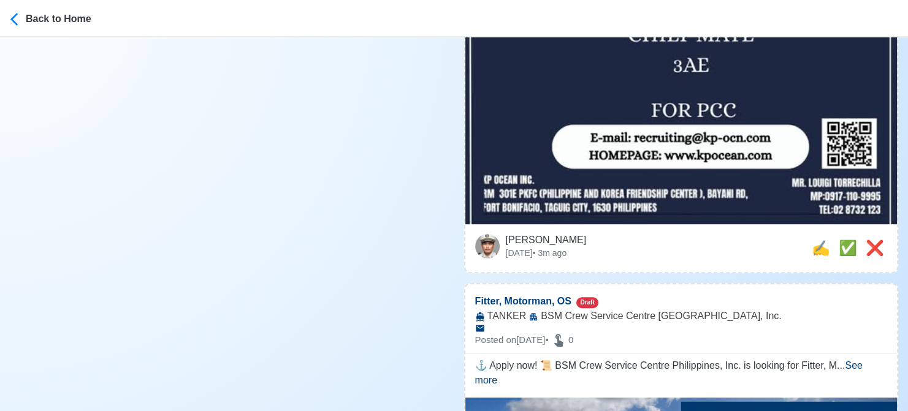
scroll to position [552, 0]
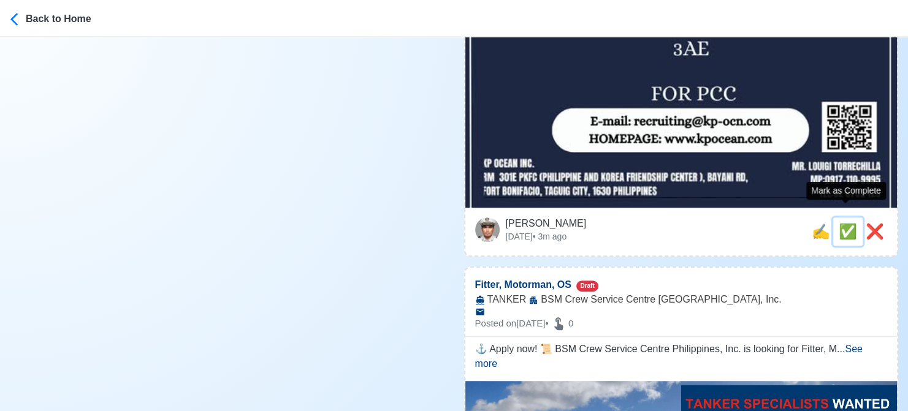
click at [844, 223] on span "✅" at bounding box center [848, 231] width 18 height 17
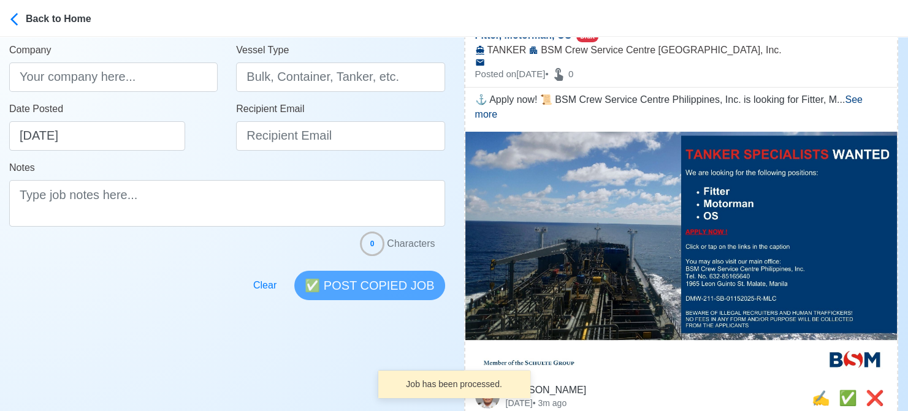
scroll to position [184, 0]
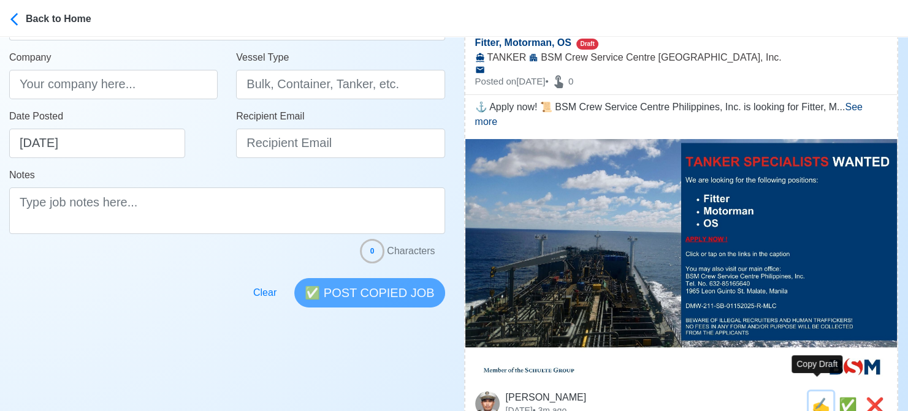
click at [818, 397] on span "✍️" at bounding box center [821, 405] width 18 height 17
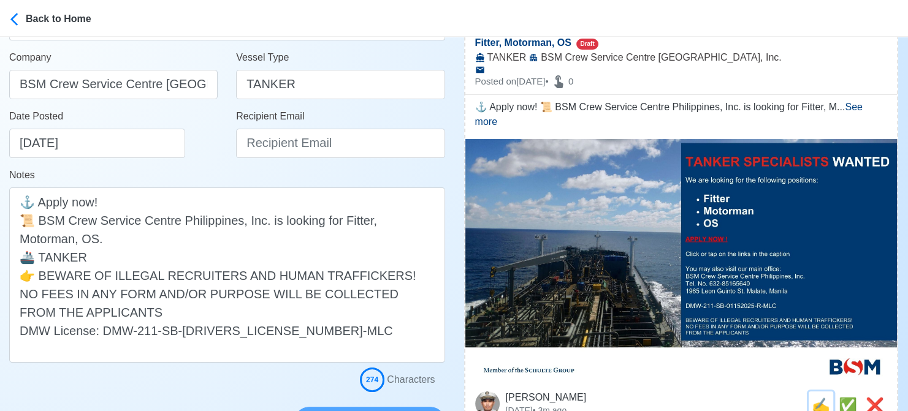
scroll to position [0, 0]
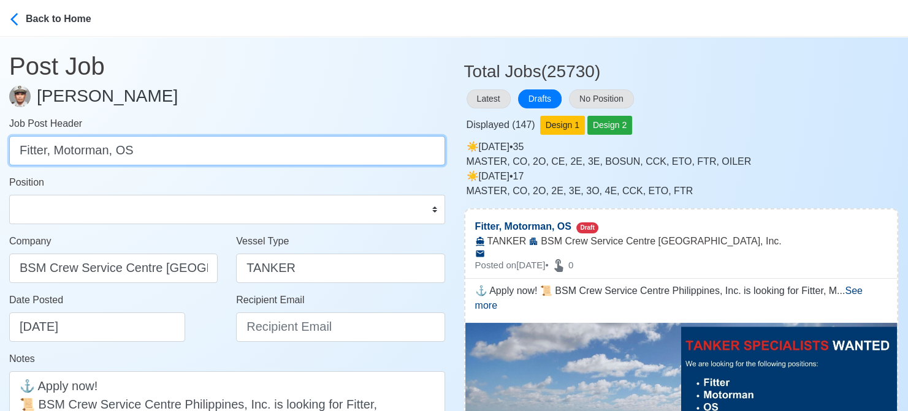
drag, startPoint x: 54, startPoint y: 151, endPoint x: 250, endPoint y: 159, distance: 195.7
click at [250, 159] on input "Fitter, Motorman, OS" at bounding box center [227, 150] width 436 height 29
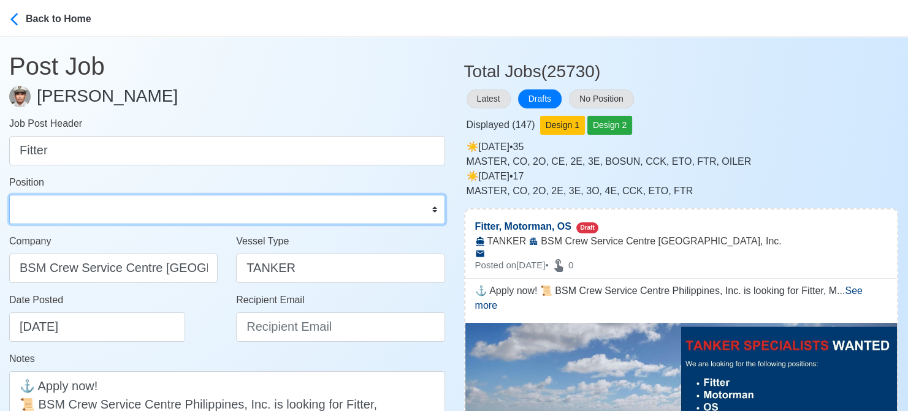
click at [256, 202] on select "Master Chief Officer 2nd Officer 3rd Officer Junior Officer Chief Engineer 2nd …" at bounding box center [227, 209] width 436 height 29
click at [9, 195] on select "Master Chief Officer 2nd Officer 3rd Officer Junior Officer Chief Engineer 2nd …" at bounding box center [227, 209] width 436 height 29
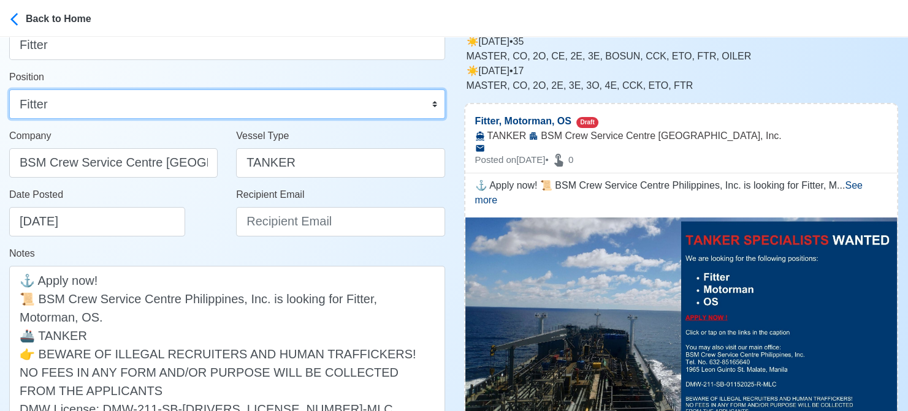
scroll to position [123, 0]
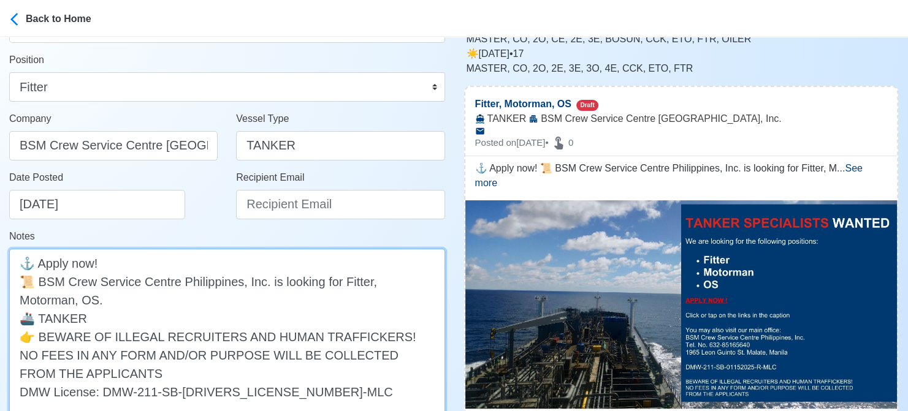
drag, startPoint x: 368, startPoint y: 284, endPoint x: 402, endPoint y: 305, distance: 40.2
click at [402, 305] on textarea "⚓ Apply now! 📜 BSM Crew Service Centre Philippines, Inc. is looking for Fitter,…" at bounding box center [227, 336] width 436 height 175
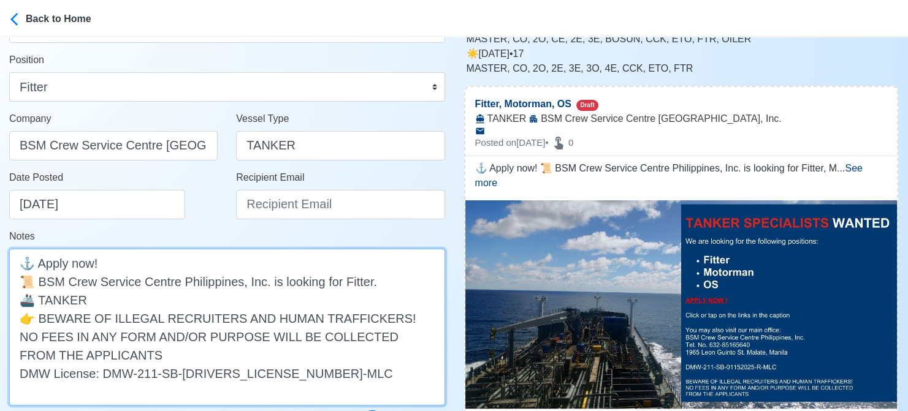
scroll to position [245, 0]
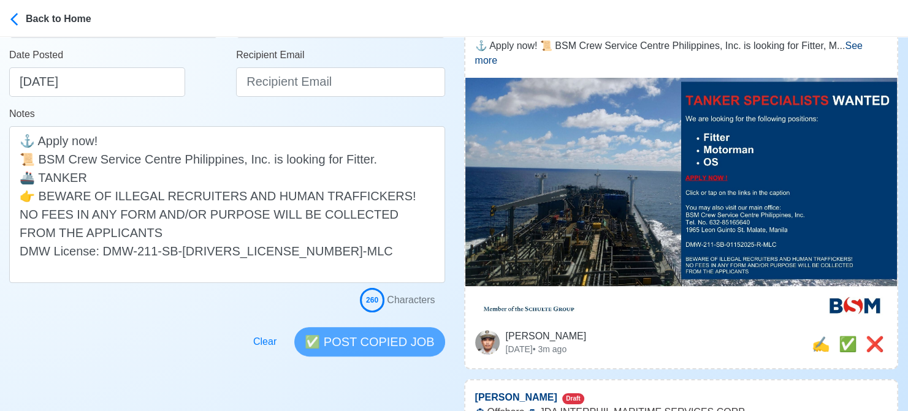
click at [307, 99] on div "Recipient Email" at bounding box center [340, 77] width 227 height 59
click at [309, 90] on input "Recipient Email" at bounding box center [340, 81] width 208 height 29
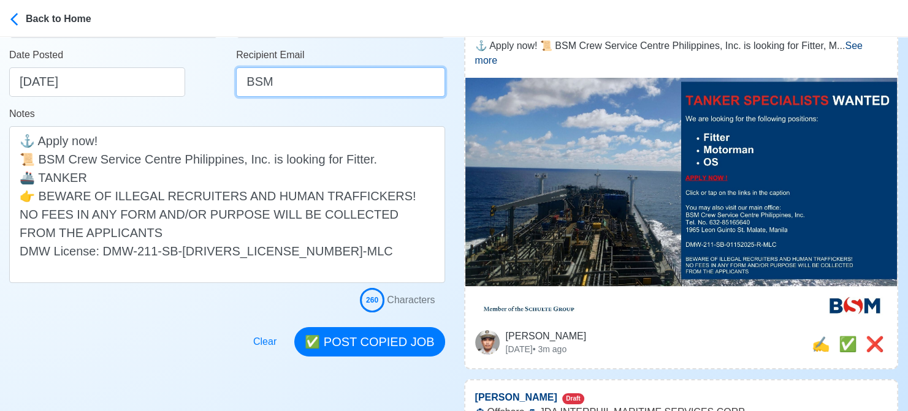
drag, startPoint x: 310, startPoint y: 77, endPoint x: 156, endPoint y: 77, distance: 153.9
click at [156, 77] on div "Date Posted 08/19/2025 Recipient Email BSM" at bounding box center [227, 77] width 454 height 59
paste input "[EMAIL_ADDRESS][DOMAIN_NAME]"
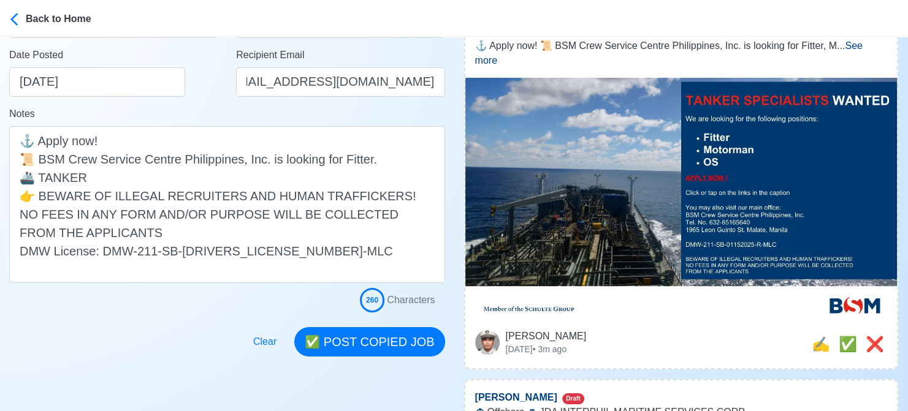
click at [196, 114] on div "Notes ⚓ Apply now! 📜 BSM Crew Service Centre Philippines, Inc. is looking for F…" at bounding box center [227, 195] width 436 height 177
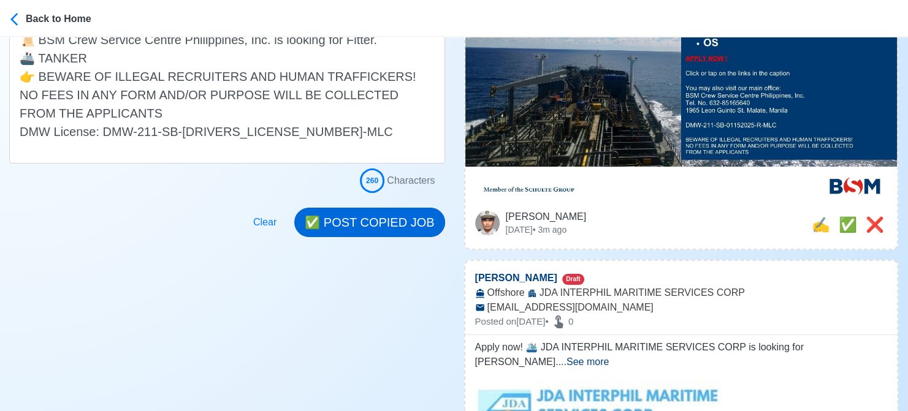
scroll to position [368, 0]
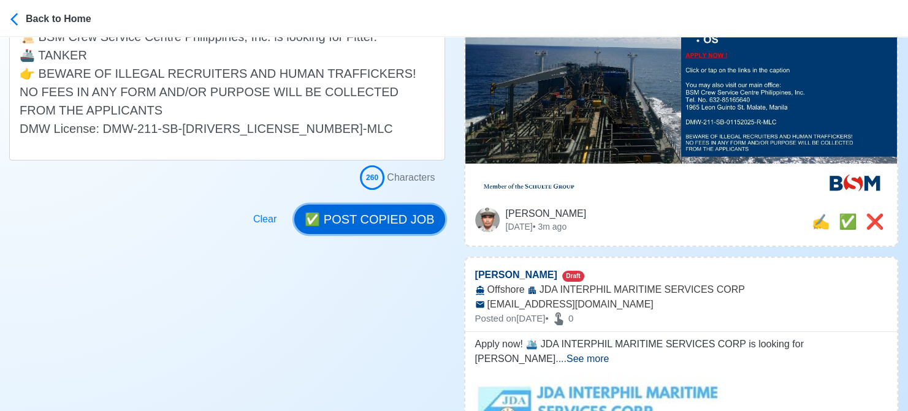
click at [377, 218] on button "✅ POST COPIED JOB" at bounding box center [369, 219] width 150 height 29
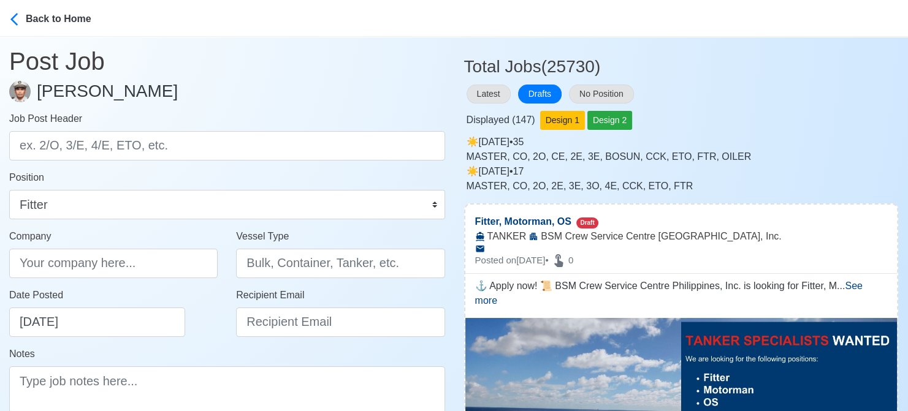
scroll to position [0, 0]
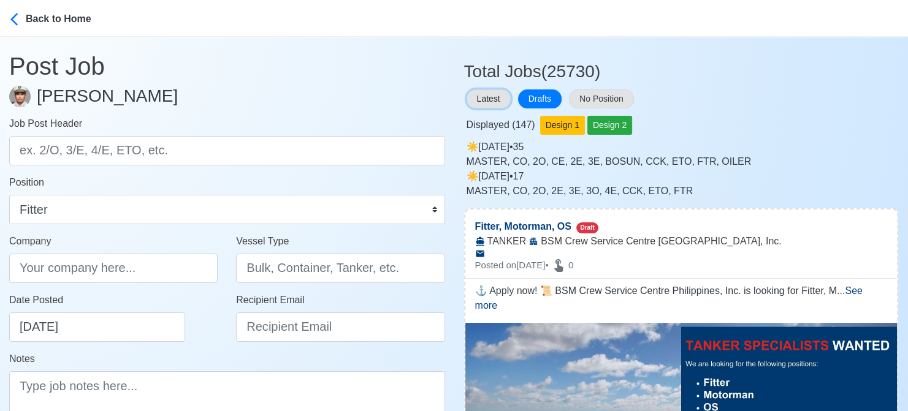
click at [490, 97] on button "Latest" at bounding box center [489, 99] width 44 height 19
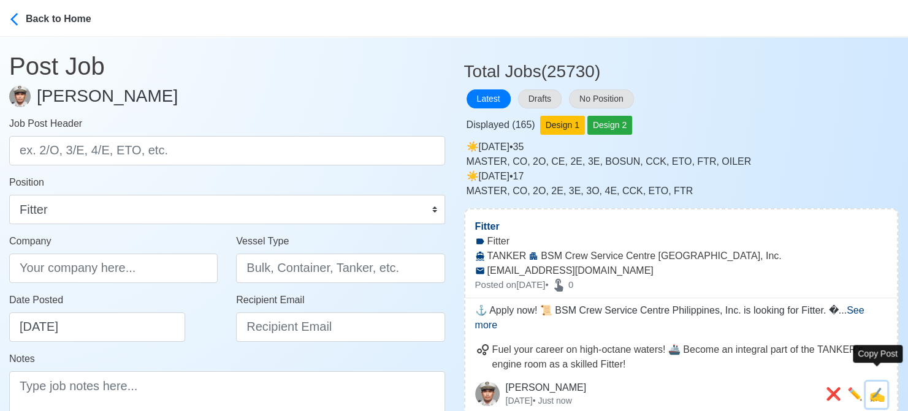
click at [877, 387] on span "✍️" at bounding box center [877, 394] width 17 height 15
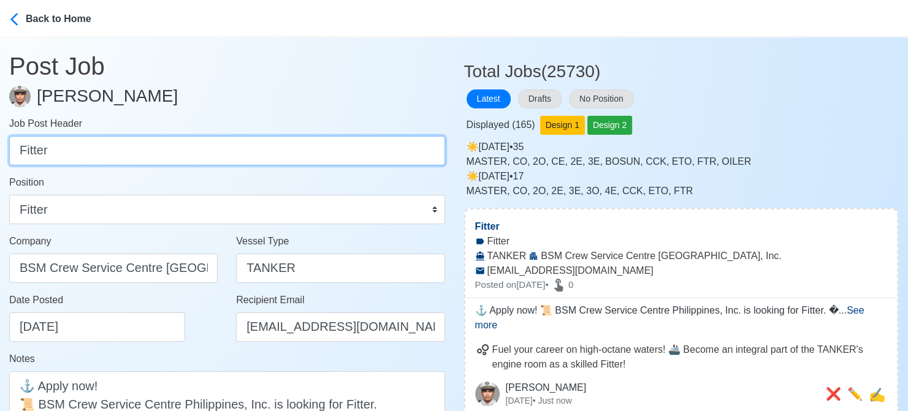
drag, startPoint x: 62, startPoint y: 140, endPoint x: -12, endPoint y: 137, distance: 74.3
click at [0, 137] on html "Back to Home Post Job Jeyner Gil Job Post Header Fitter Position Master Chief O…" at bounding box center [454, 205] width 908 height 411
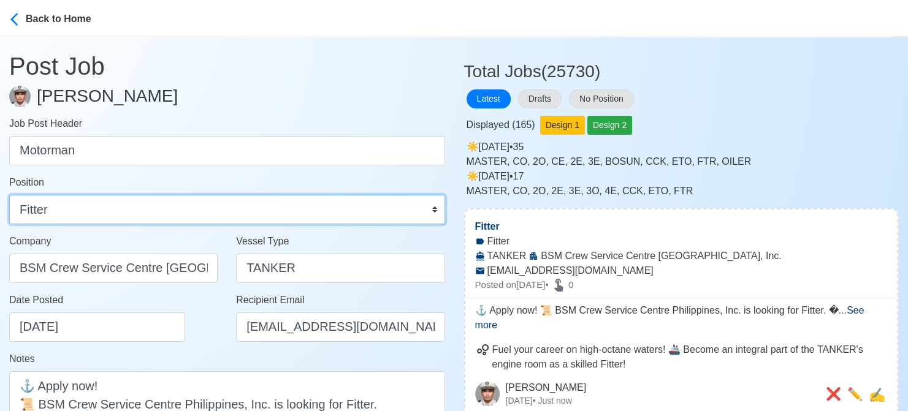
drag, startPoint x: 69, startPoint y: 211, endPoint x: 76, endPoint y: 197, distance: 16.4
click at [69, 211] on select "Master Chief Officer 2nd Officer 3rd Officer Junior Officer Chief Engineer 2nd …" at bounding box center [227, 209] width 436 height 29
click at [9, 195] on select "Master Chief Officer 2nd Officer 3rd Officer Junior Officer Chief Engineer 2nd …" at bounding box center [227, 209] width 436 height 29
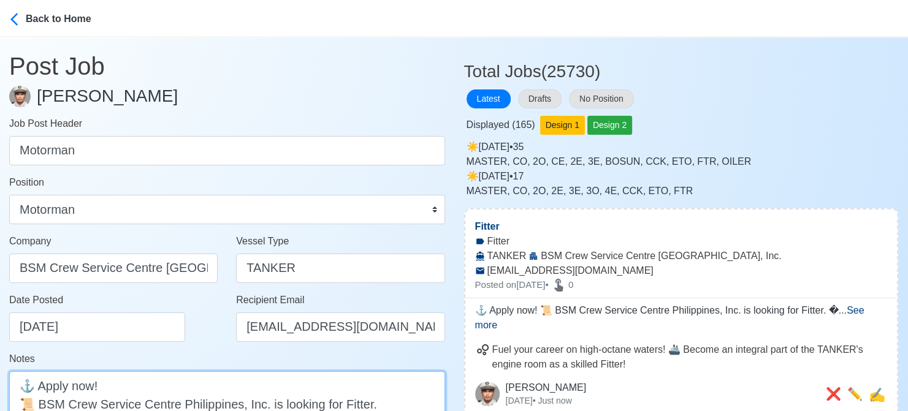
paste textarea "Motorman"
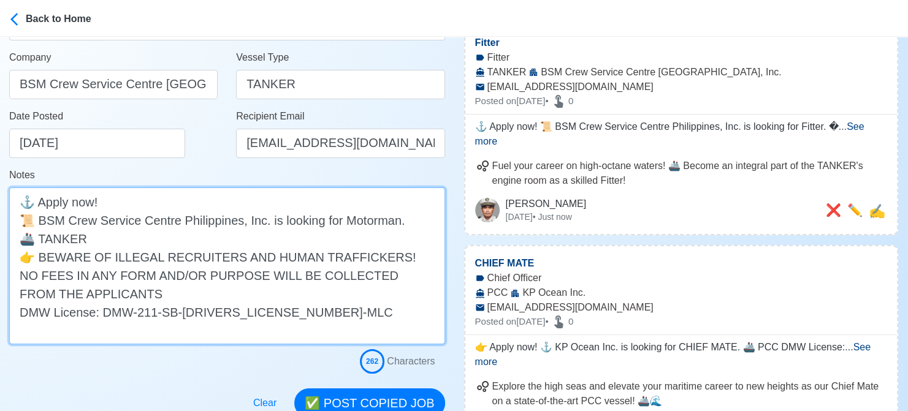
scroll to position [185, 0]
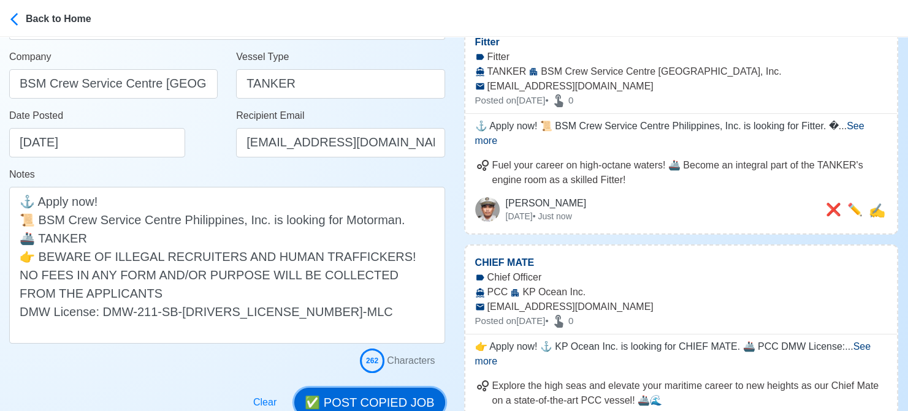
click at [395, 392] on button "✅ POST COPIED JOB" at bounding box center [369, 402] width 150 height 29
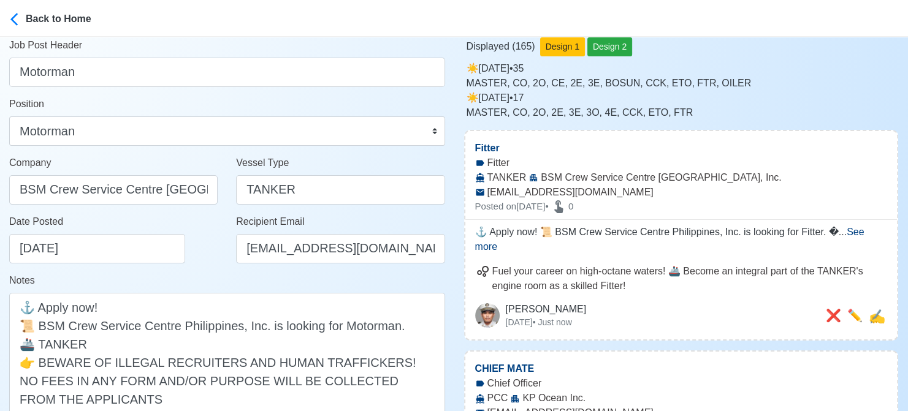
scroll to position [62, 0]
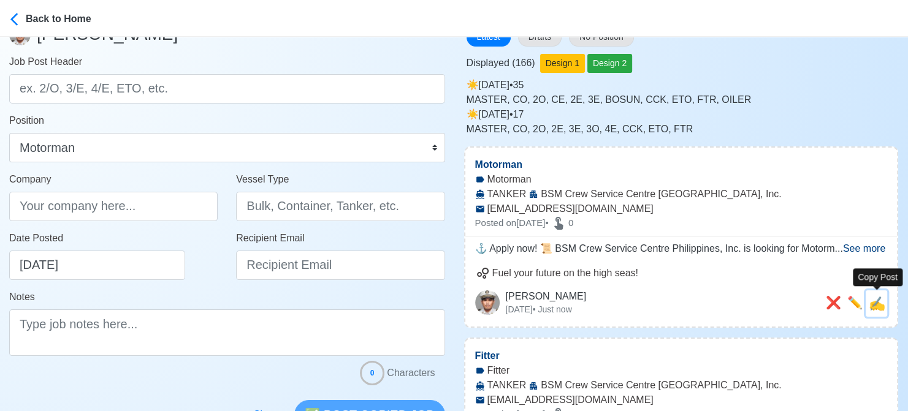
click at [879, 303] on span "✍️" at bounding box center [877, 303] width 17 height 15
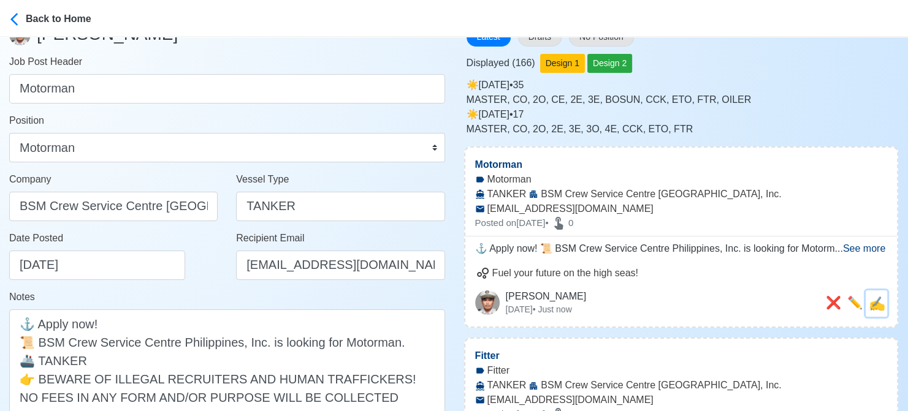
scroll to position [0, 0]
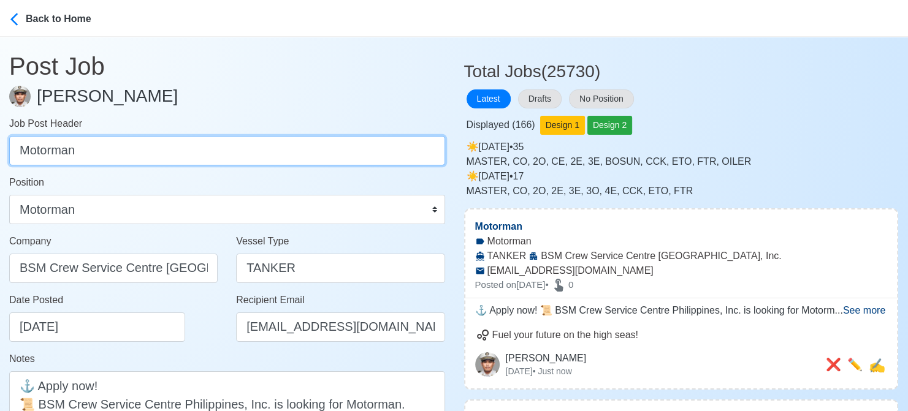
drag, startPoint x: 150, startPoint y: 154, endPoint x: -12, endPoint y: 141, distance: 162.4
click at [0, 141] on html "Back to Home Post Job Jeyner Gil Job Post Header Motorman Position Master Chief…" at bounding box center [454, 205] width 908 height 411
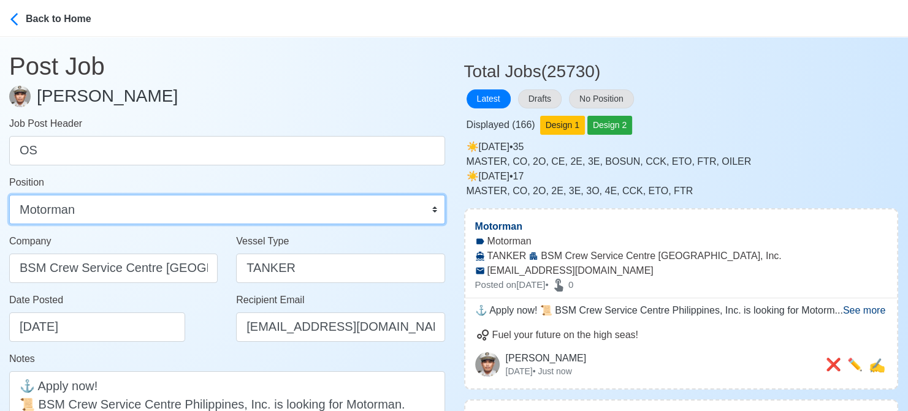
click at [101, 218] on select "Master Chief Officer 2nd Officer 3rd Officer Junior Officer Chief Engineer 2nd …" at bounding box center [227, 209] width 436 height 29
click at [9, 195] on select "Master Chief Officer 2nd Officer 3rd Officer Junior Officer Chief Engineer 2nd …" at bounding box center [227, 209] width 436 height 29
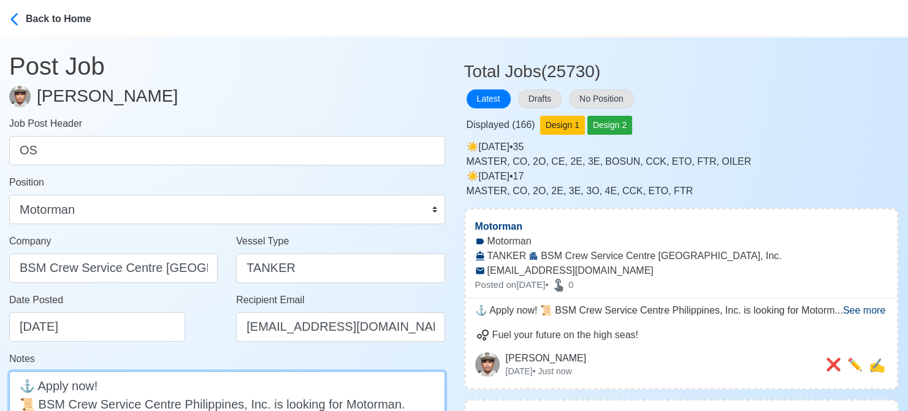
paste textarea "O"
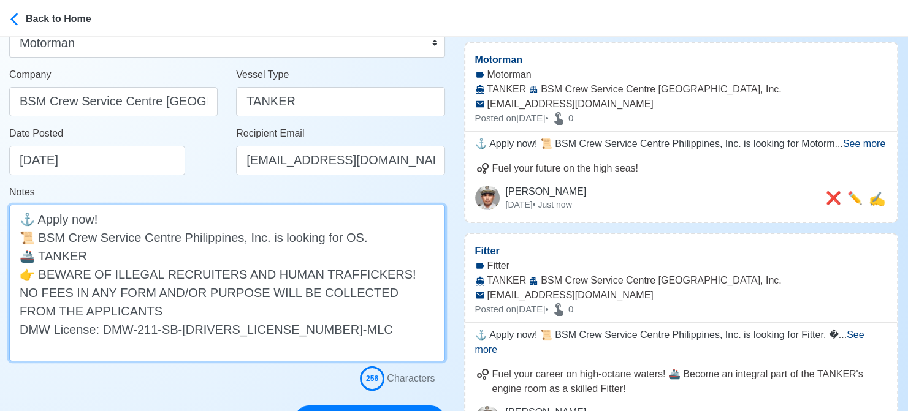
scroll to position [185, 0]
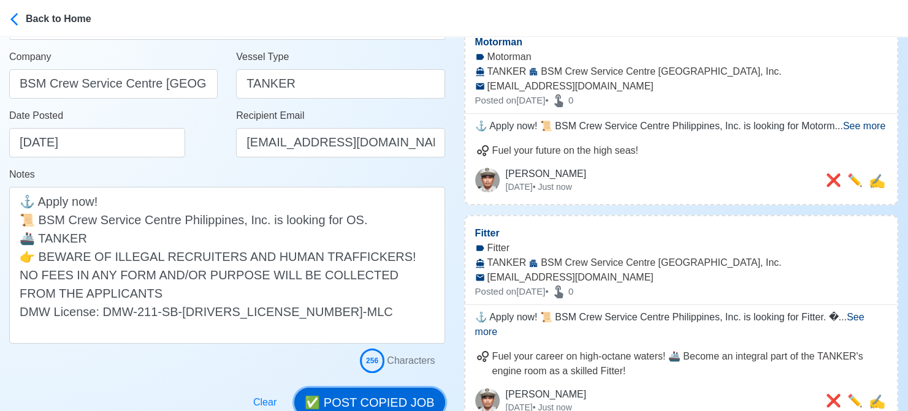
click at [393, 398] on button "✅ POST COPIED JOB" at bounding box center [369, 402] width 150 height 29
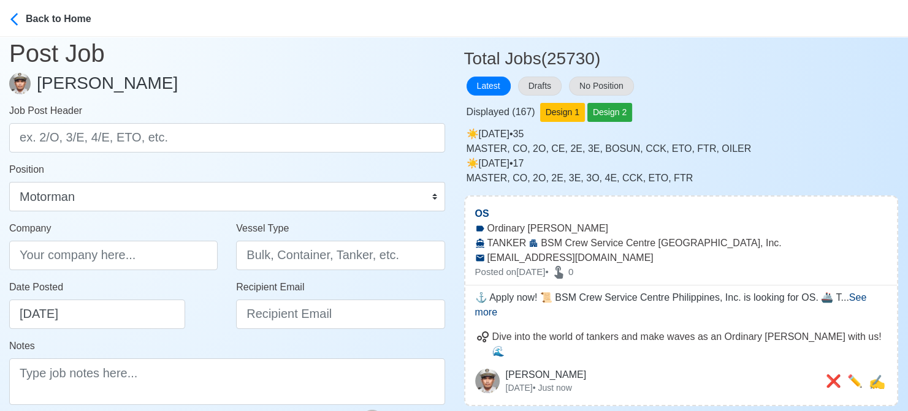
scroll to position [0, 0]
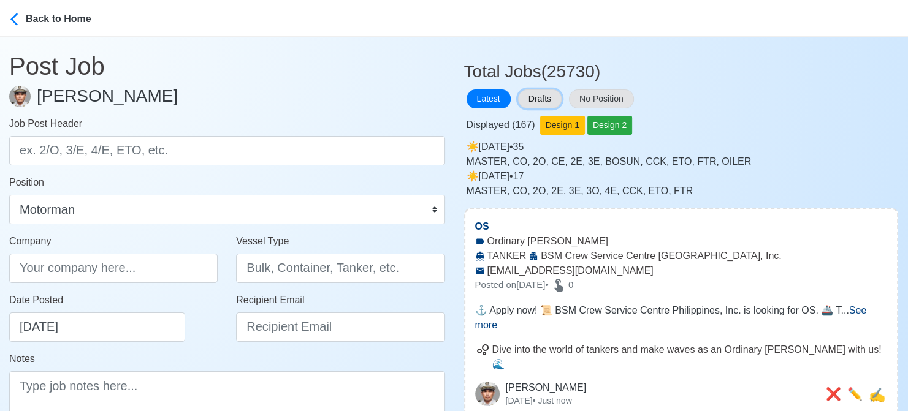
click at [552, 102] on button "Drafts" at bounding box center [540, 99] width 44 height 19
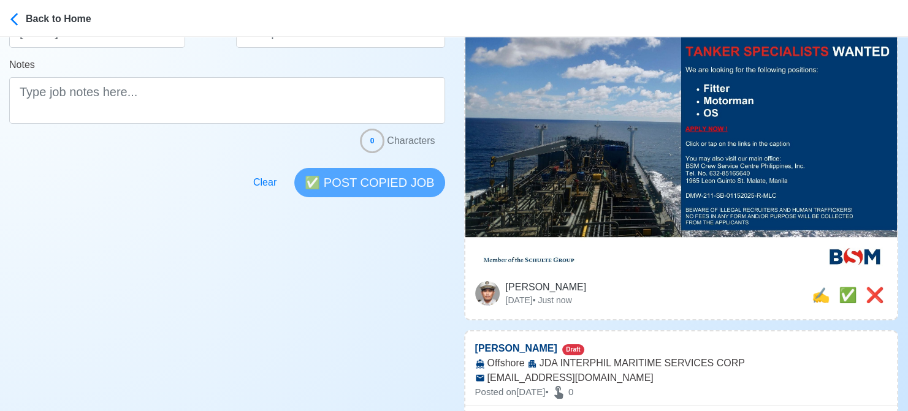
scroll to position [307, 0]
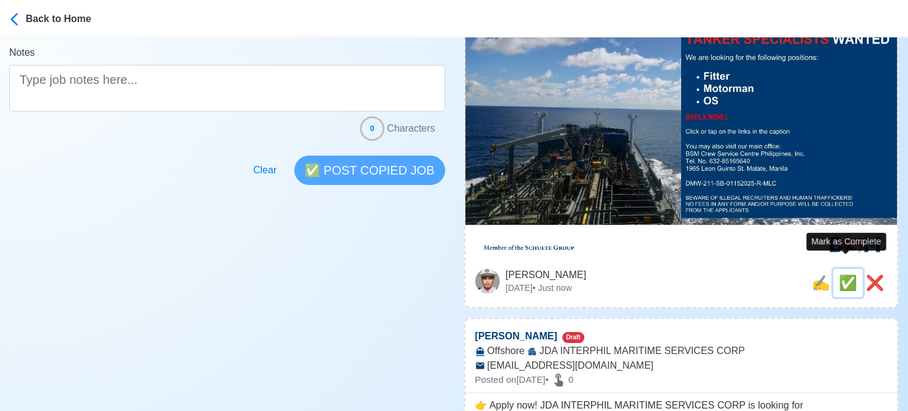
click at [845, 275] on span "✅" at bounding box center [848, 283] width 18 height 17
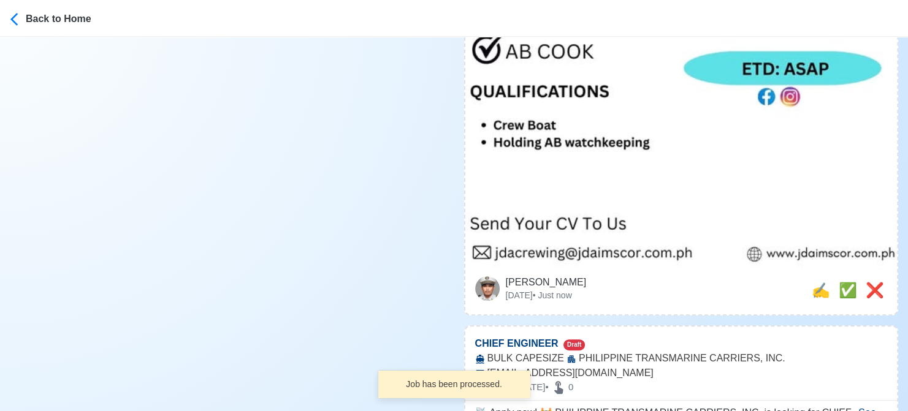
scroll to position [613, 0]
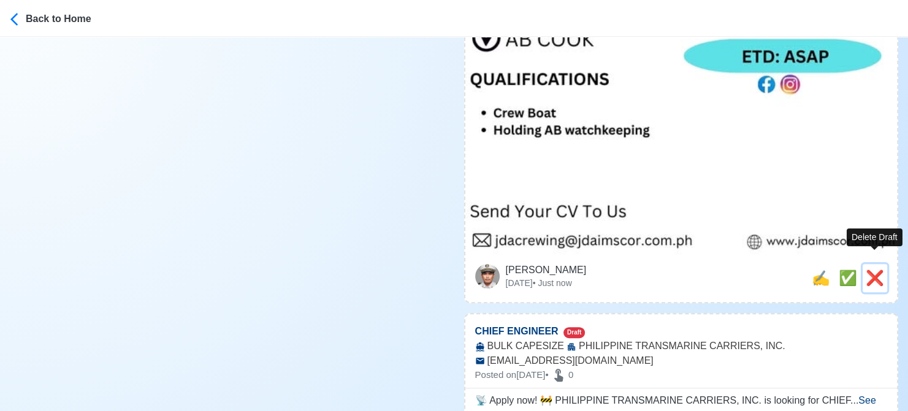
click at [878, 270] on span "❌" at bounding box center [875, 278] width 18 height 17
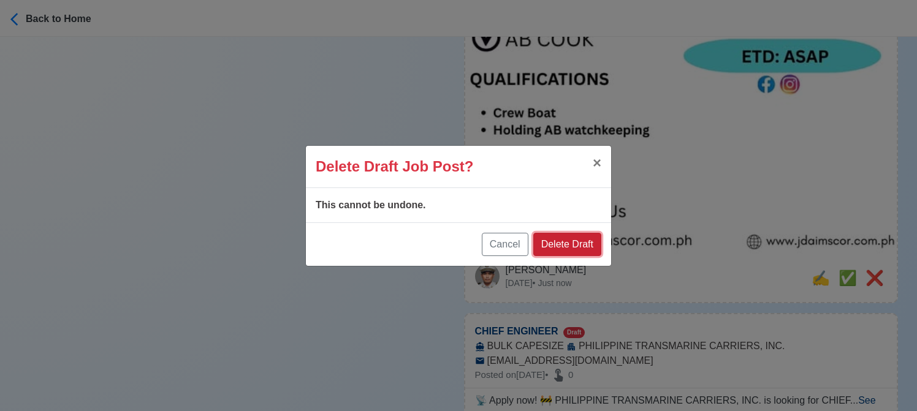
click at [568, 243] on button "Delete Draft" at bounding box center [567, 244] width 68 height 23
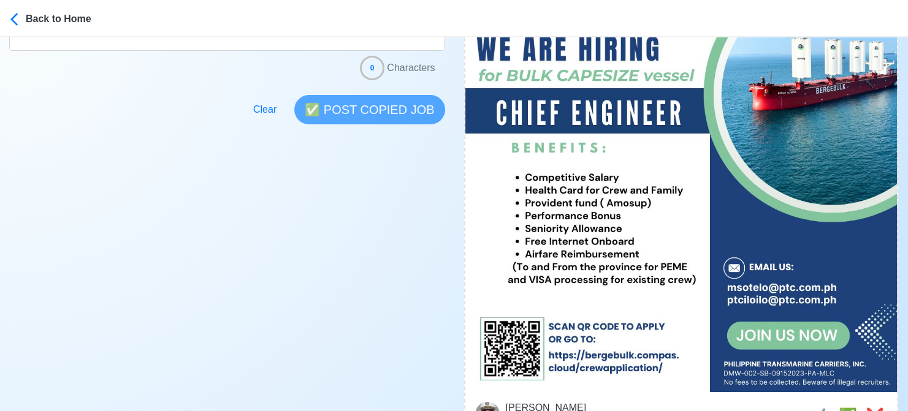
scroll to position [368, 0]
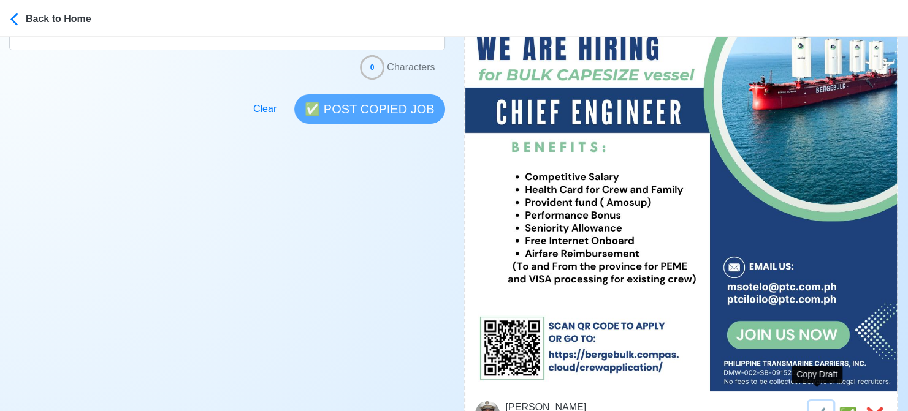
click at [816, 407] on span "✍️" at bounding box center [821, 415] width 18 height 17
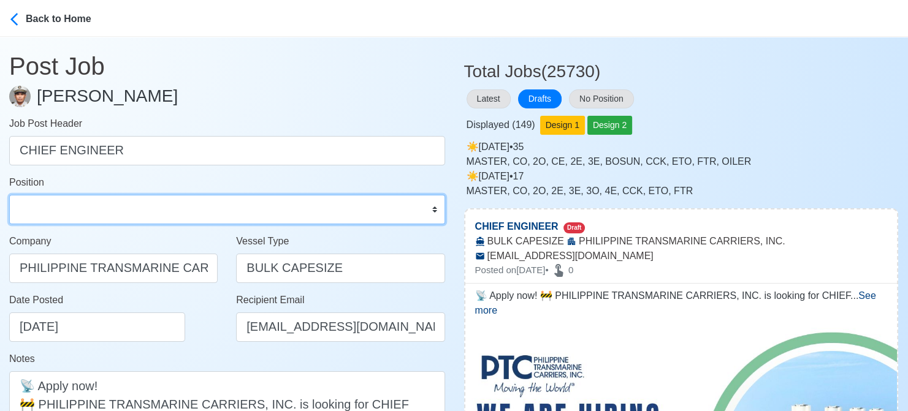
drag, startPoint x: 93, startPoint y: 212, endPoint x: 91, endPoint y: 198, distance: 14.3
click at [93, 212] on select "Master Chief Officer 2nd Officer 3rd Officer Junior Officer Chief Engineer 2nd …" at bounding box center [227, 209] width 436 height 29
click at [9, 195] on select "Master Chief Officer 2nd Officer 3rd Officer Junior Officer Chief Engineer 2nd …" at bounding box center [227, 209] width 436 height 29
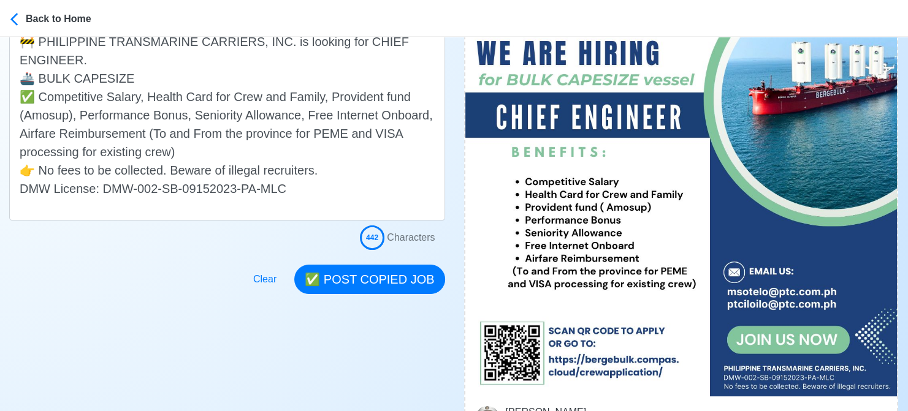
scroll to position [368, 0]
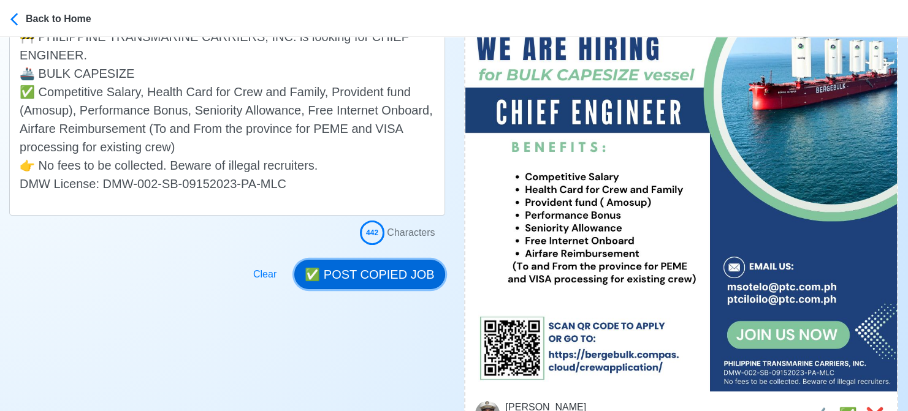
click at [375, 268] on button "✅ POST COPIED JOB" at bounding box center [369, 274] width 150 height 29
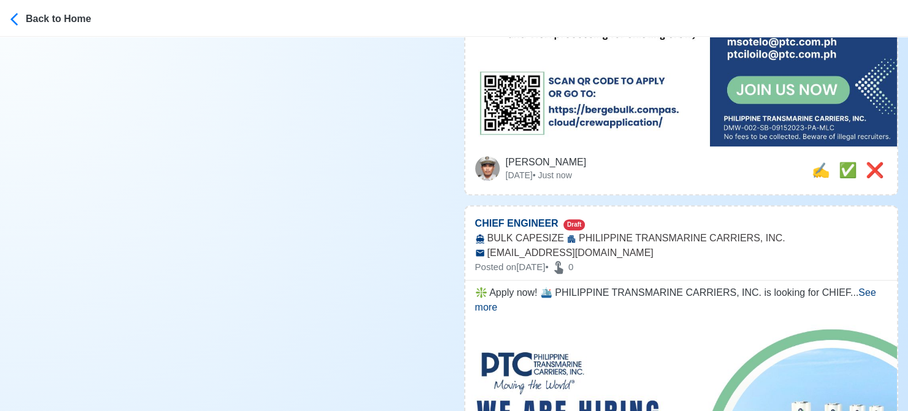
scroll to position [674, 0]
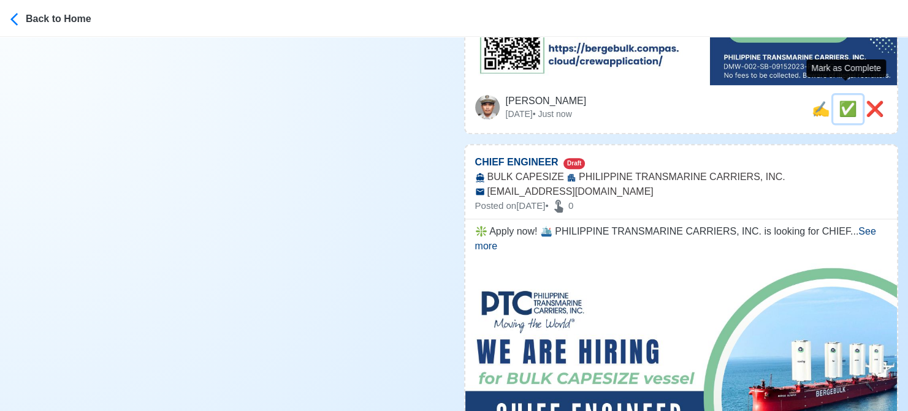
click at [846, 101] on span "✅" at bounding box center [848, 109] width 18 height 17
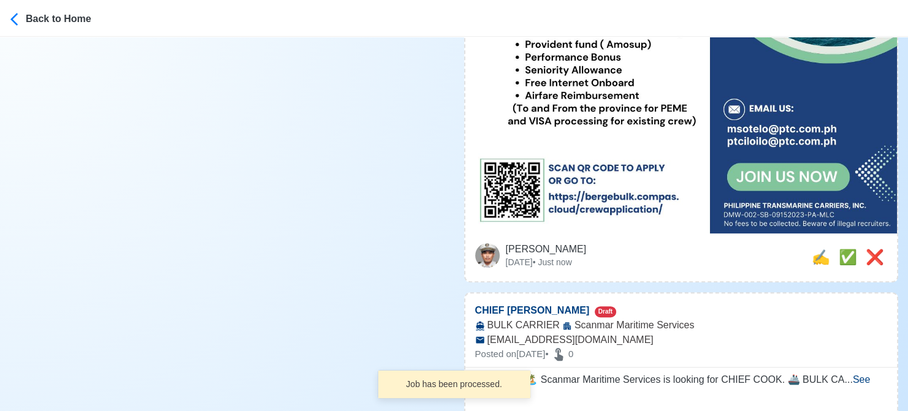
scroll to position [552, 0]
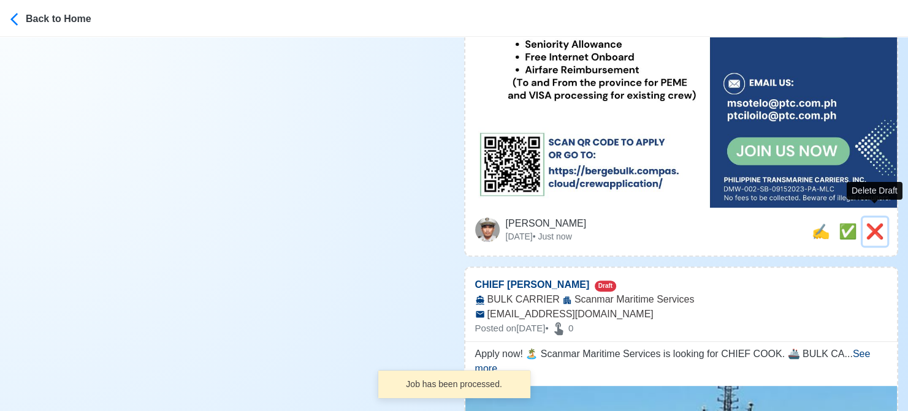
click at [873, 223] on span "❌" at bounding box center [875, 231] width 18 height 17
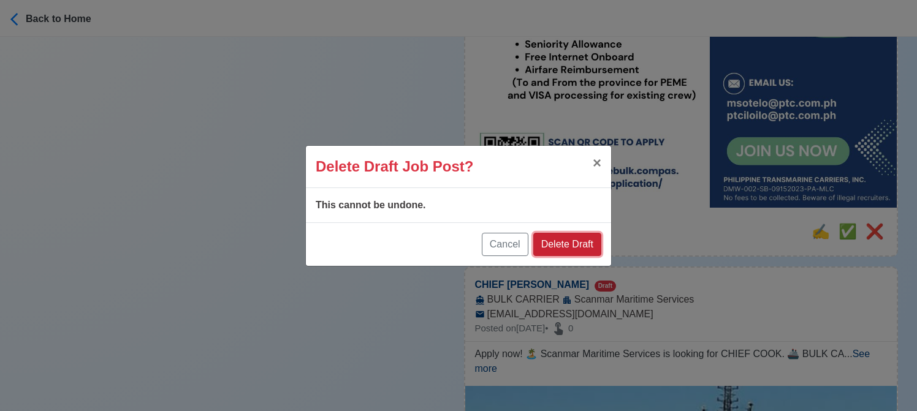
click at [581, 242] on button "Delete Draft" at bounding box center [567, 244] width 68 height 23
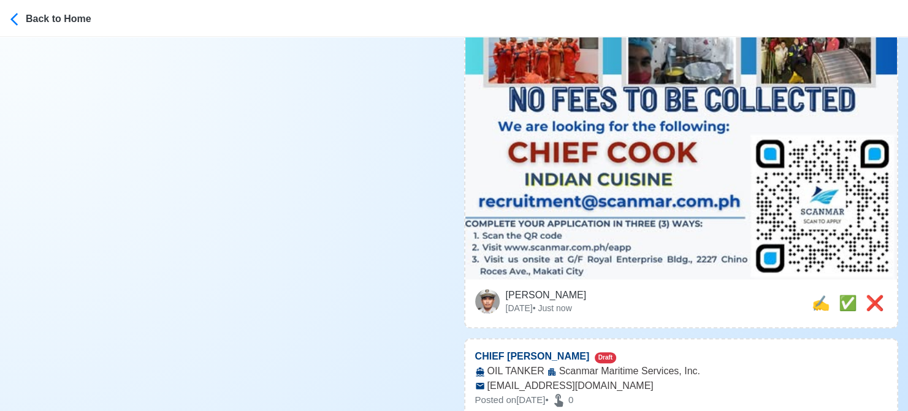
scroll to position [736, 0]
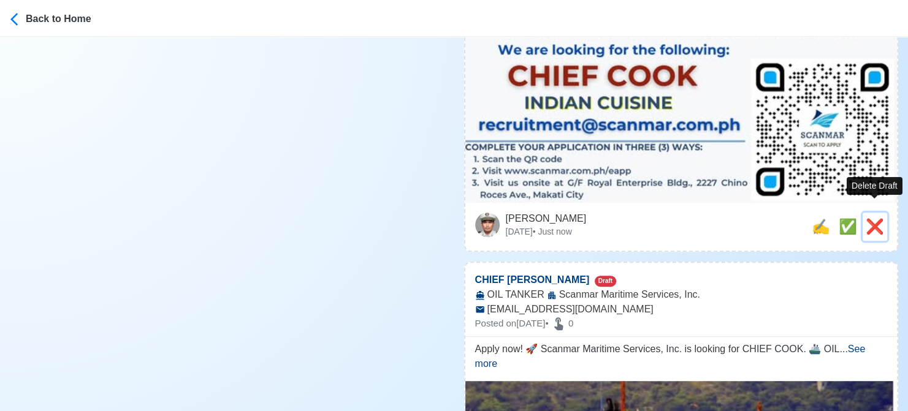
click at [875, 218] on span "❌" at bounding box center [875, 226] width 18 height 17
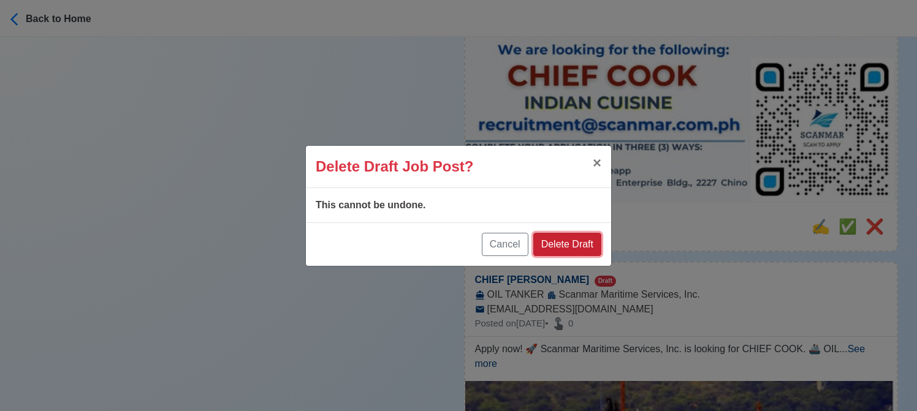
click at [563, 239] on button "Delete Draft" at bounding box center [567, 244] width 68 height 23
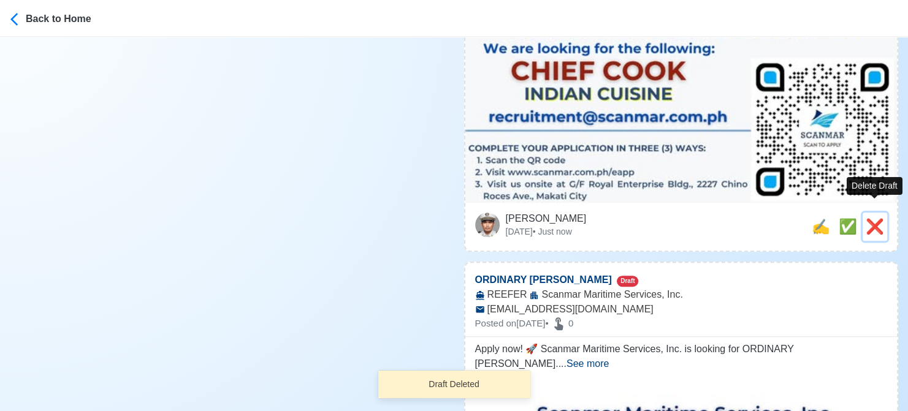
click at [866, 218] on span "❌" at bounding box center [875, 226] width 18 height 17
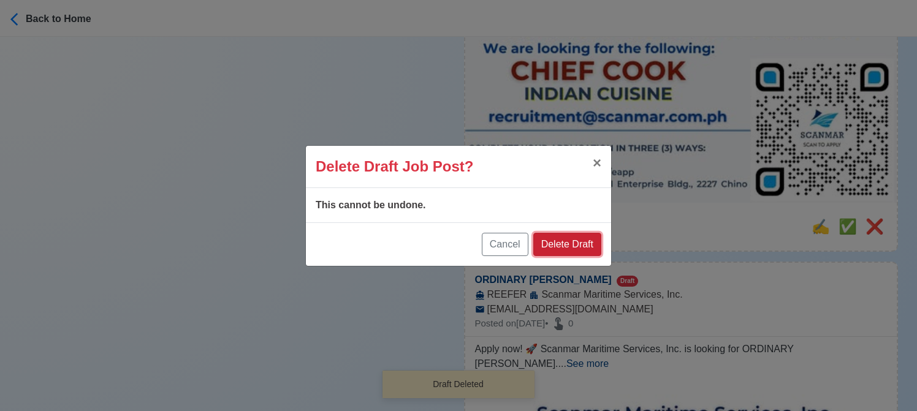
click at [582, 246] on button "Delete Draft" at bounding box center [567, 244] width 68 height 23
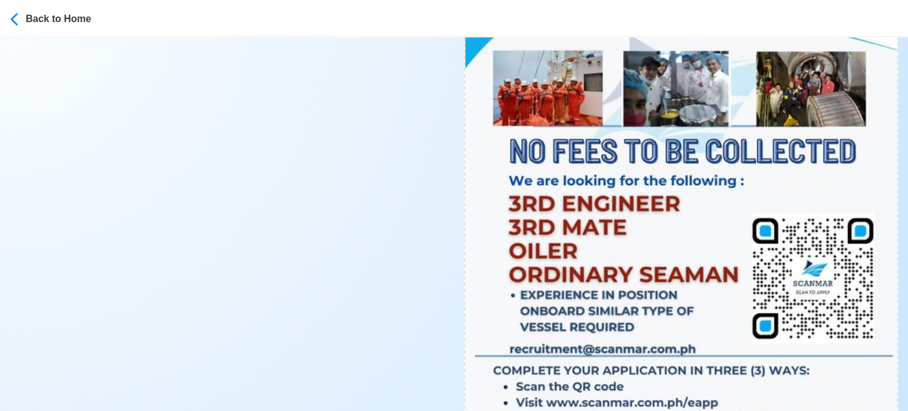
scroll to position [674, 0]
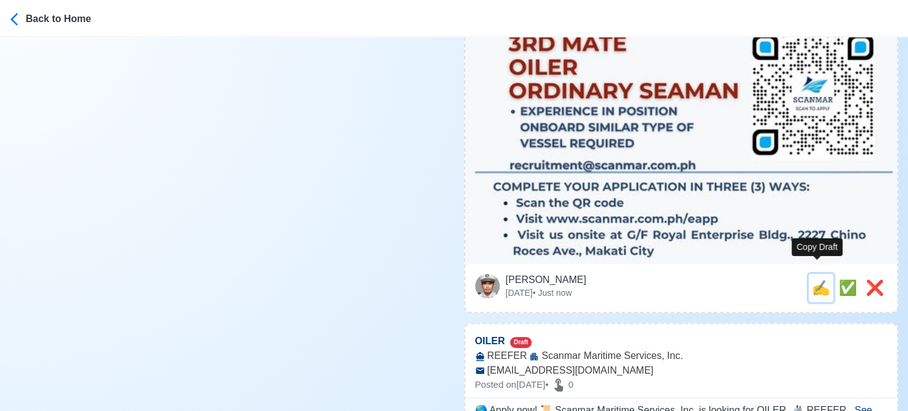
click at [812, 280] on span "✍️" at bounding box center [821, 288] width 18 height 17
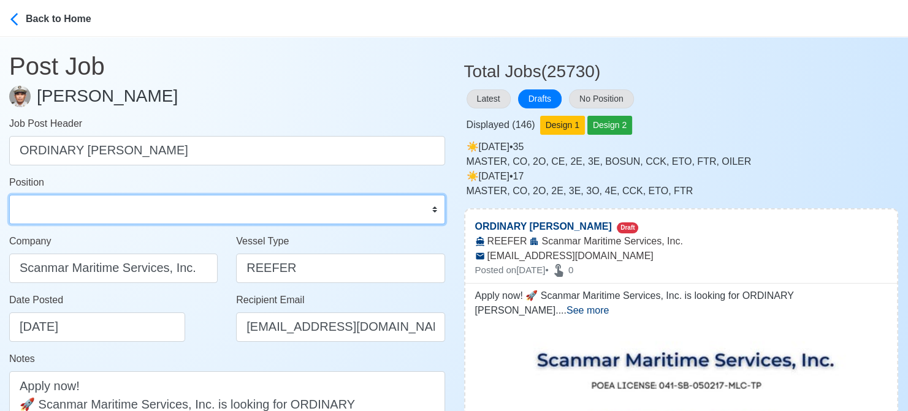
click at [157, 208] on select "Master Chief Officer 2nd Officer 3rd Officer Junior Officer Chief Engineer 2nd …" at bounding box center [227, 209] width 436 height 29
click at [9, 195] on select "Master Chief Officer 2nd Officer 3rd Officer Junior Officer Chief Engineer 2nd …" at bounding box center [227, 209] width 436 height 29
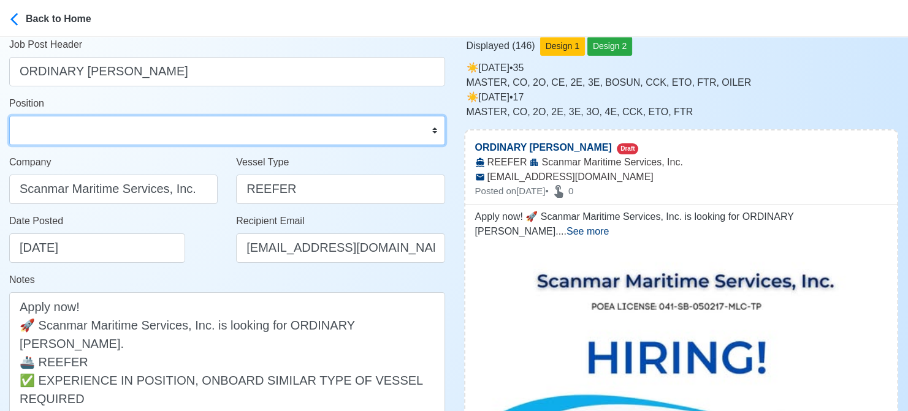
scroll to position [184, 0]
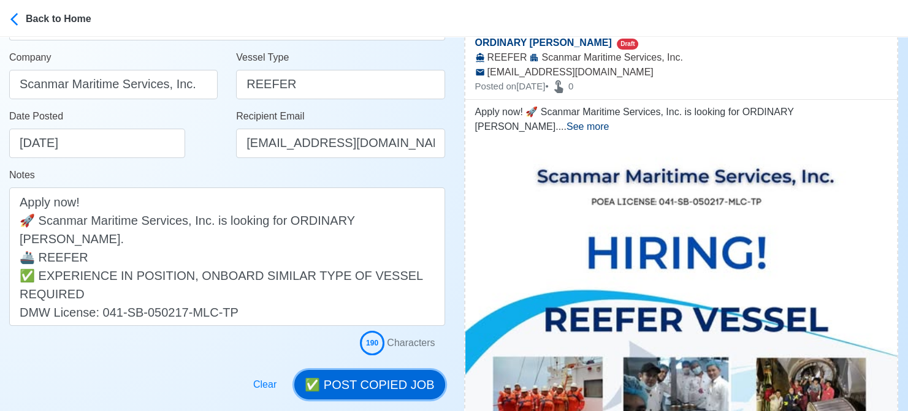
click at [383, 381] on button "✅ POST COPIED JOB" at bounding box center [369, 384] width 150 height 29
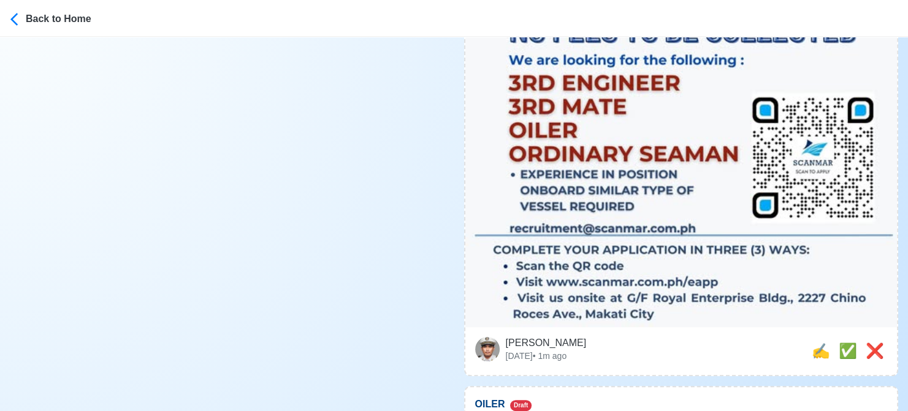
scroll to position [613, 0]
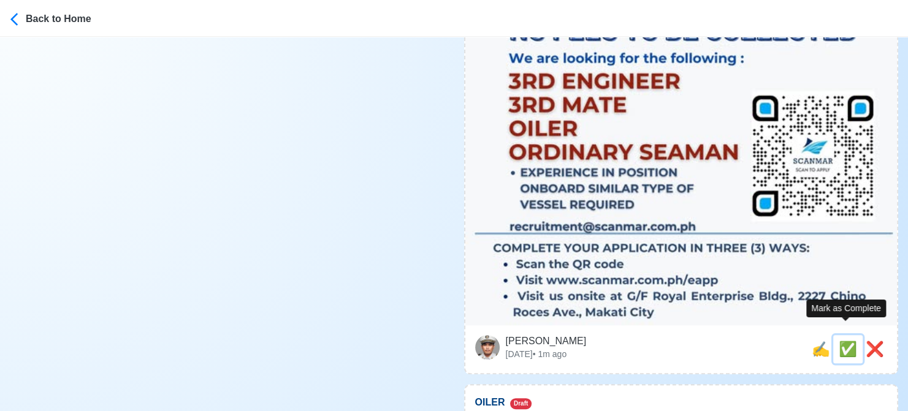
click at [839, 341] on span "✅" at bounding box center [848, 349] width 18 height 17
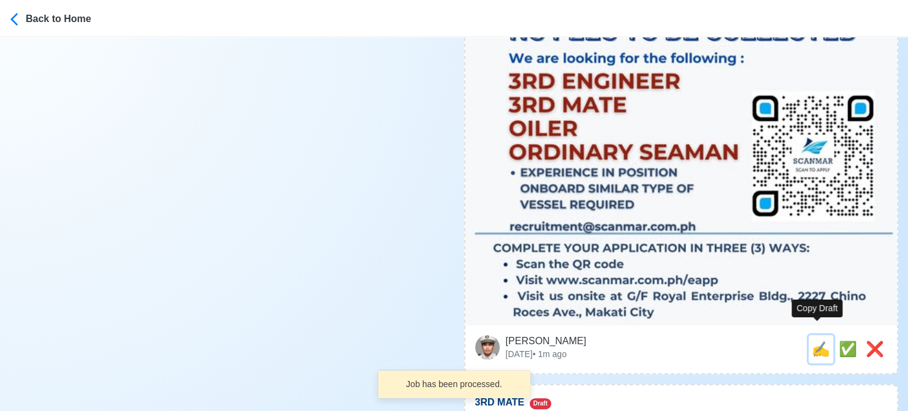
click at [818, 341] on span "✍️" at bounding box center [821, 349] width 18 height 17
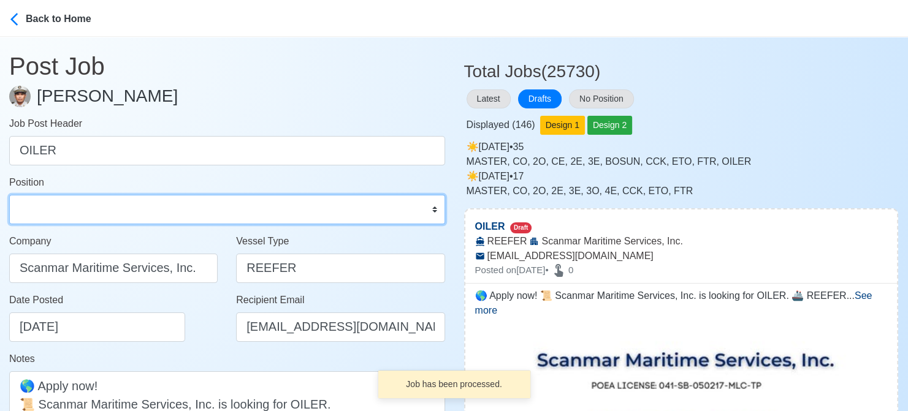
click at [113, 201] on select "Master Chief Officer 2nd Officer 3rd Officer Junior Officer Chief Engineer 2nd …" at bounding box center [227, 209] width 436 height 29
click at [9, 195] on select "Master Chief Officer 2nd Officer 3rd Officer Junior Officer Chief Engineer 2nd …" at bounding box center [227, 209] width 436 height 29
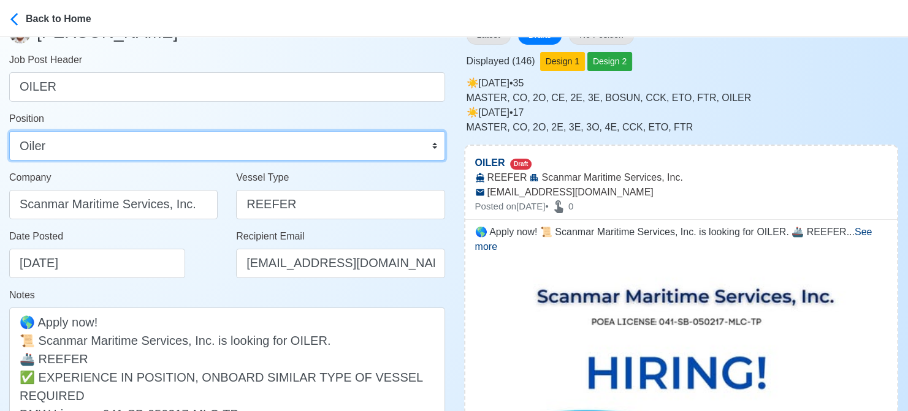
scroll to position [245, 0]
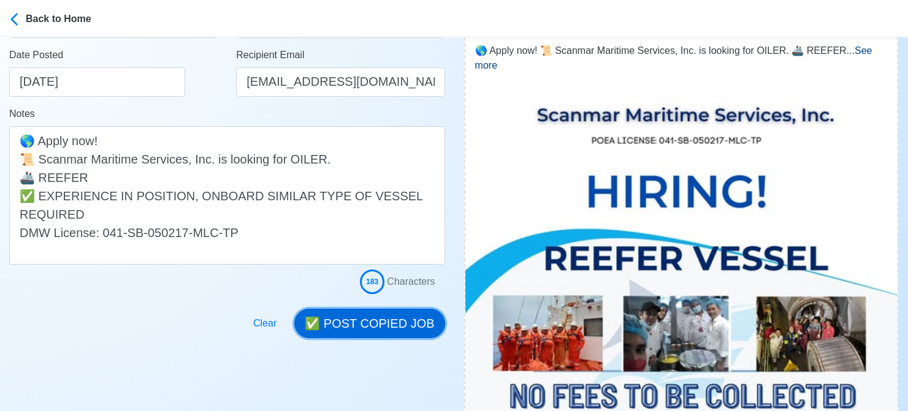
click at [389, 318] on button "✅ POST COPIED JOB" at bounding box center [369, 323] width 150 height 29
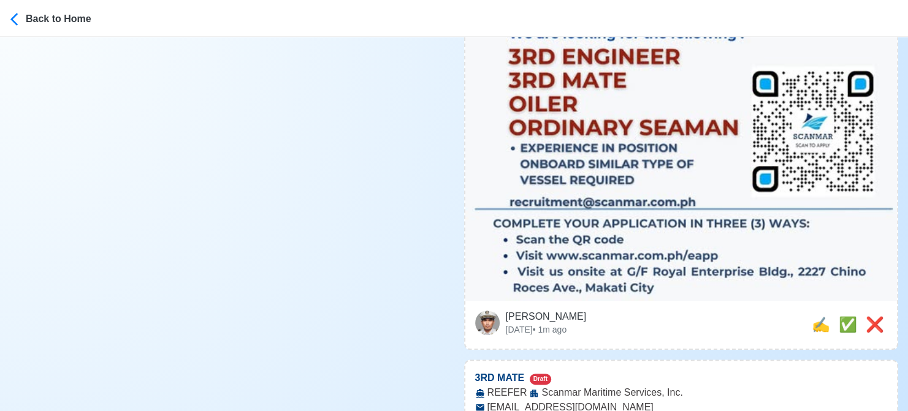
scroll to position [674, 0]
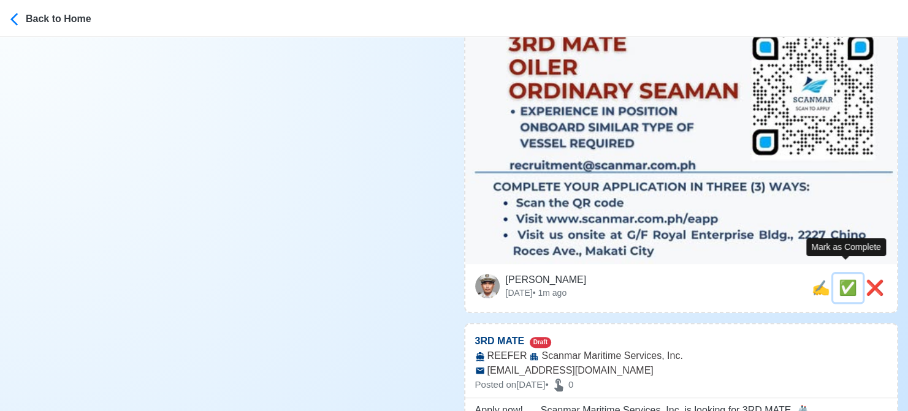
click at [844, 280] on span "✅" at bounding box center [848, 288] width 18 height 17
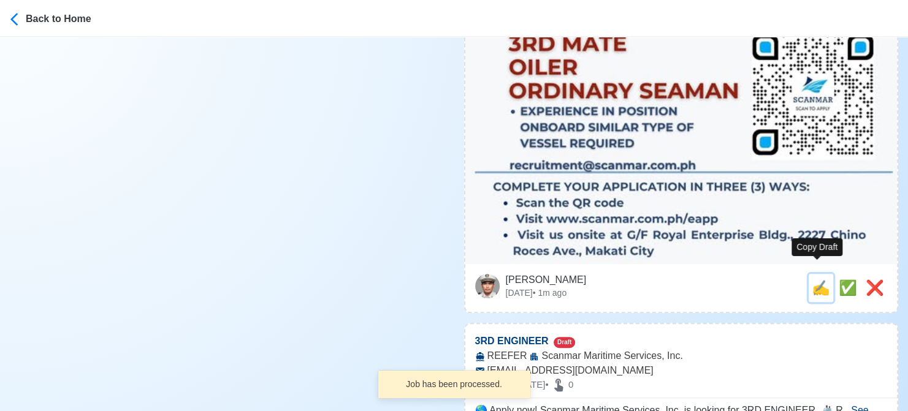
drag, startPoint x: 818, startPoint y: 274, endPoint x: 785, endPoint y: 273, distance: 33.7
click at [817, 280] on span "✍️" at bounding box center [821, 288] width 18 height 17
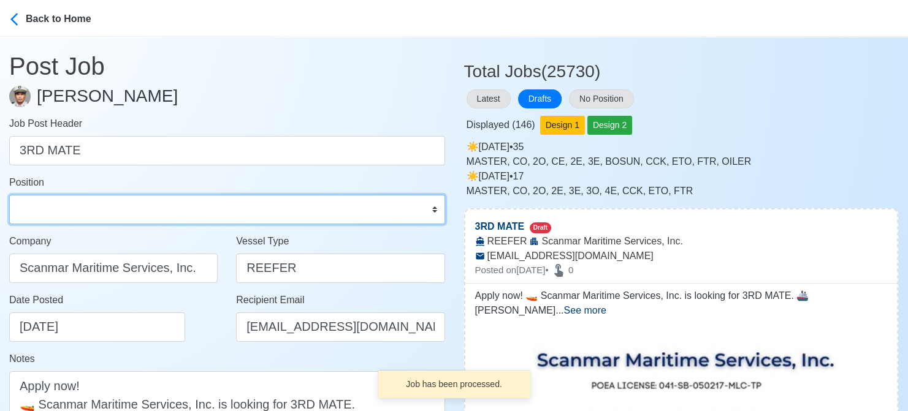
click at [58, 209] on select "Master Chief Officer 2nd Officer 3rd Officer Junior Officer Chief Engineer 2nd …" at bounding box center [227, 209] width 436 height 29
click at [9, 195] on select "Master Chief Officer 2nd Officer 3rd Officer Junior Officer Chief Engineer 2nd …" at bounding box center [227, 209] width 436 height 29
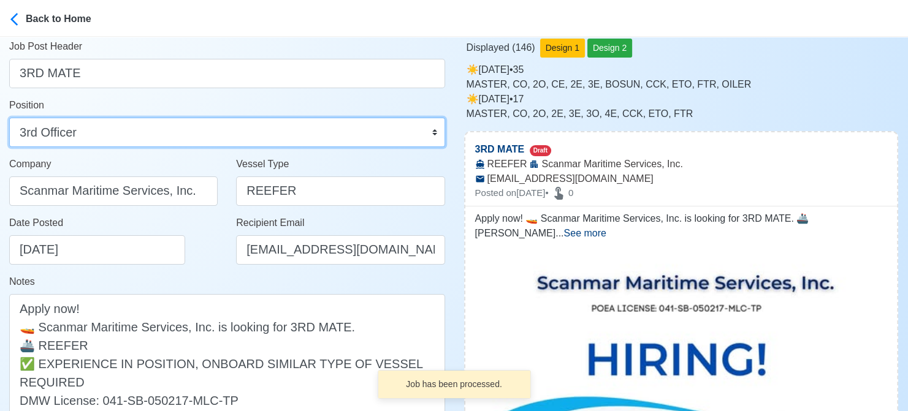
scroll to position [245, 0]
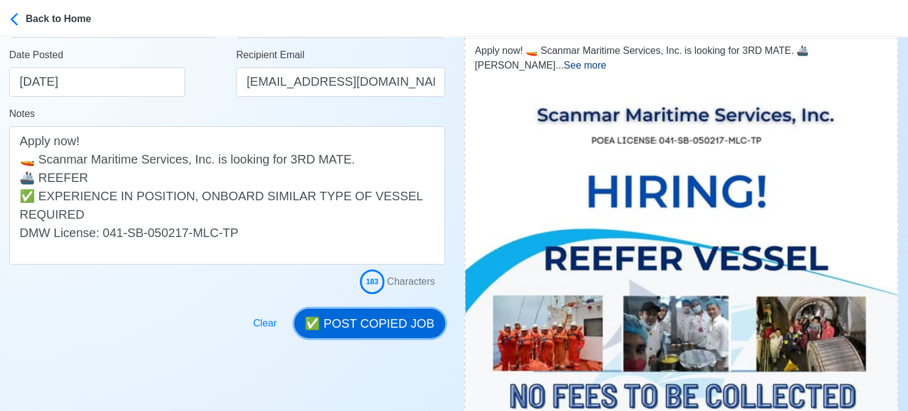
click at [422, 324] on button "✅ POST COPIED JOB" at bounding box center [369, 323] width 150 height 29
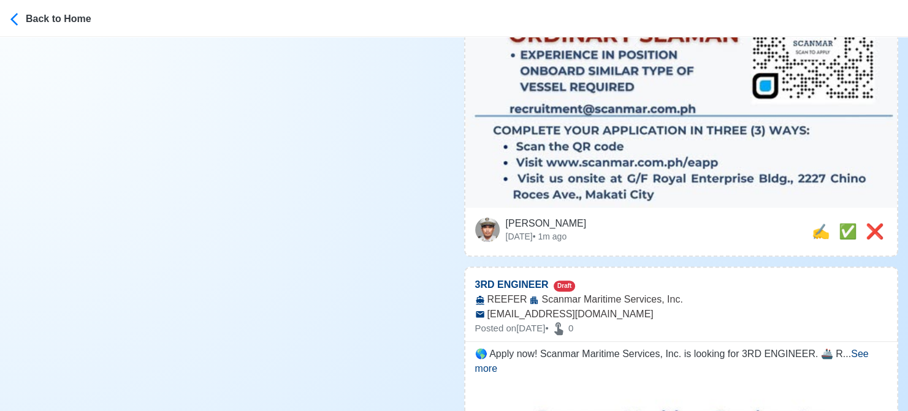
scroll to position [736, 0]
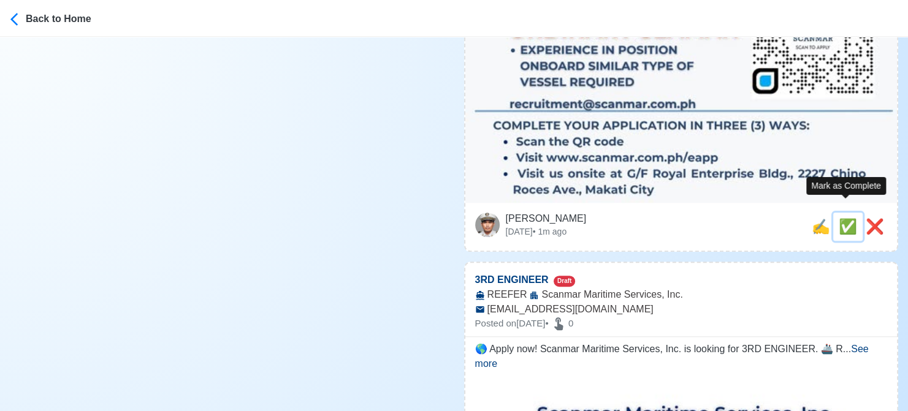
click at [845, 218] on span "✅" at bounding box center [848, 226] width 18 height 17
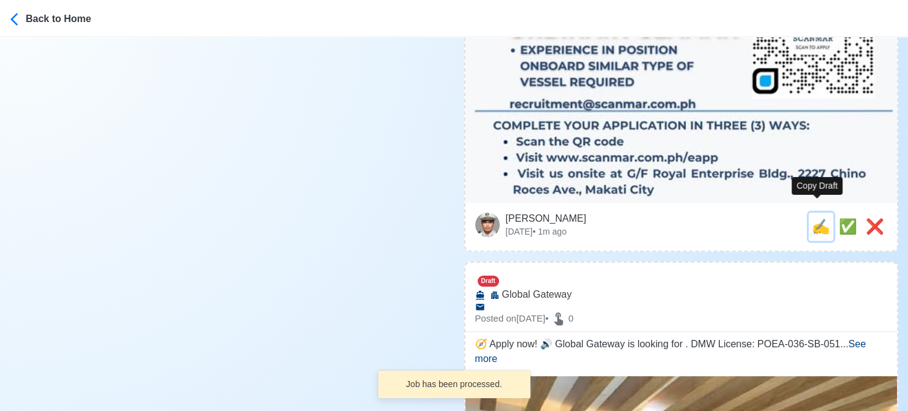
click at [815, 218] on span "✍️" at bounding box center [821, 226] width 18 height 17
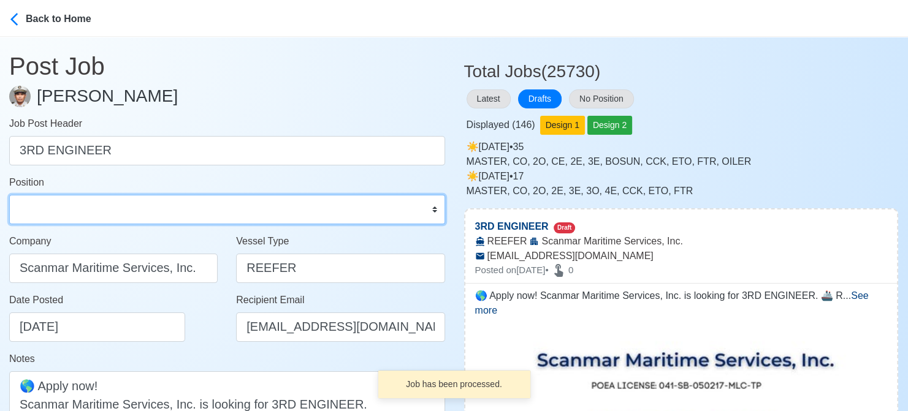
click at [131, 212] on select "Master Chief Officer 2nd Officer 3rd Officer Junior Officer Chief Engineer 2nd …" at bounding box center [227, 209] width 436 height 29
click at [9, 195] on select "Master Chief Officer 2nd Officer 3rd Officer Junior Officer Chief Engineer 2nd …" at bounding box center [227, 209] width 436 height 29
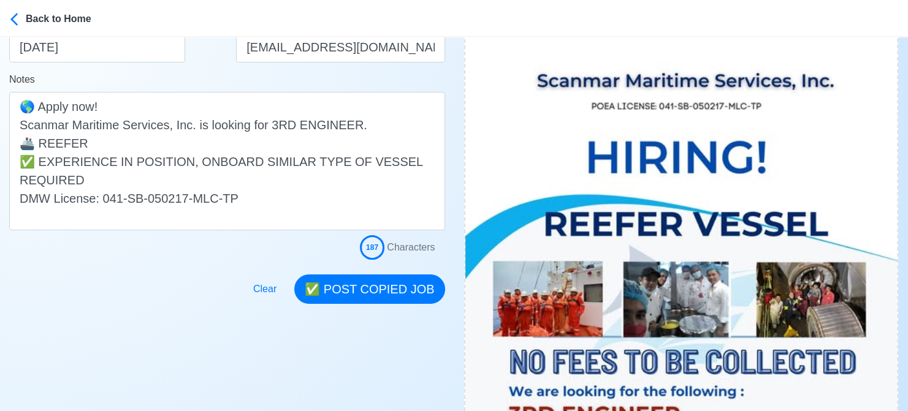
scroll to position [307, 0]
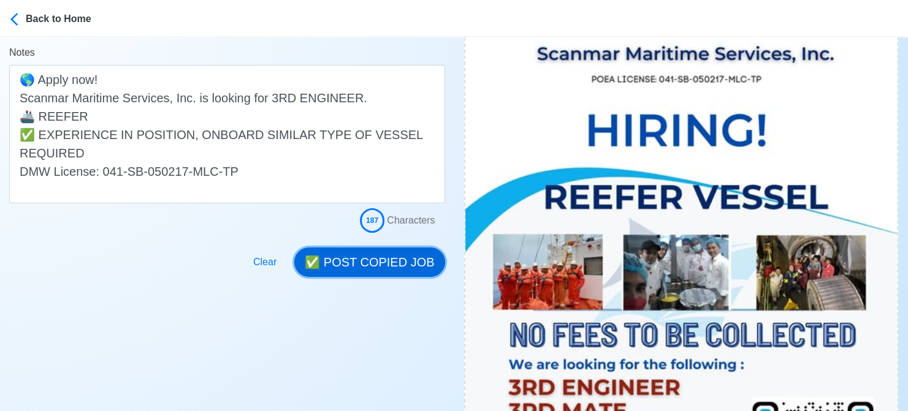
click at [395, 258] on button "✅ POST COPIED JOB" at bounding box center [369, 262] width 150 height 29
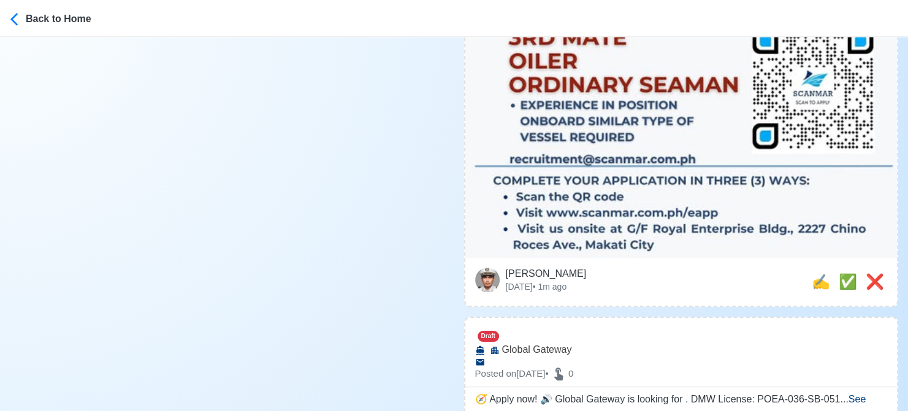
scroll to position [797, 0]
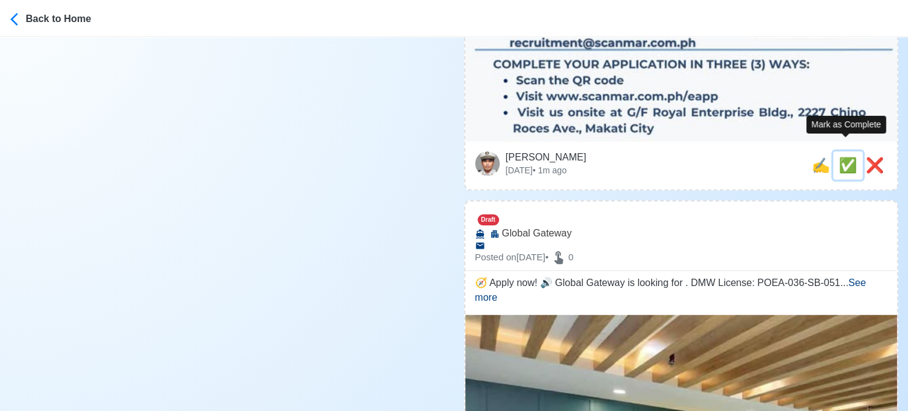
click at [840, 157] on span "✅" at bounding box center [848, 165] width 18 height 17
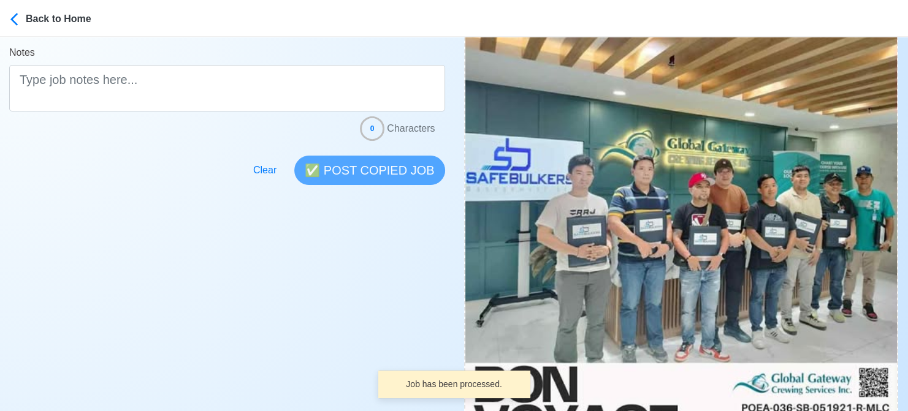
scroll to position [552, 0]
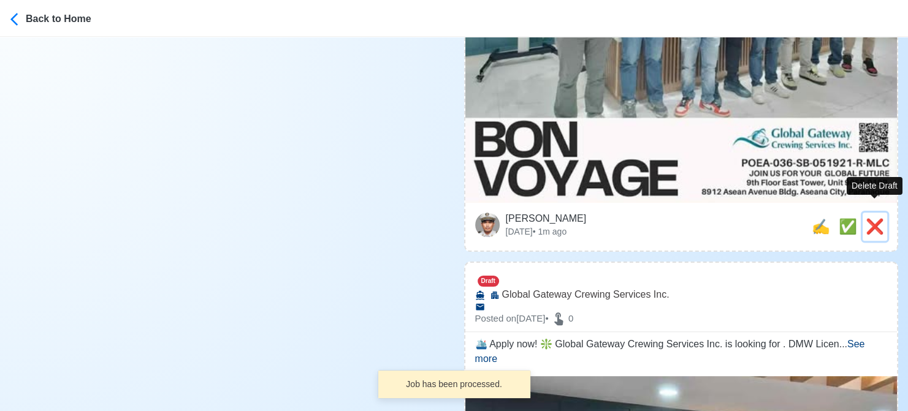
click at [874, 218] on span "❌" at bounding box center [875, 226] width 18 height 17
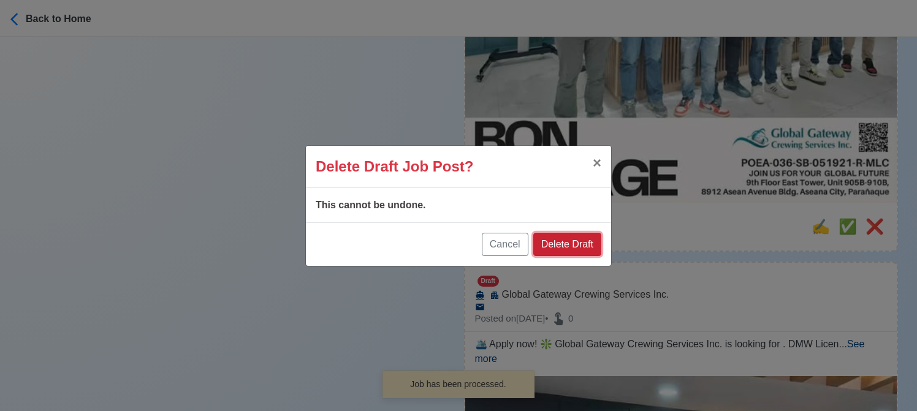
click at [573, 242] on button "Delete Draft" at bounding box center [567, 244] width 68 height 23
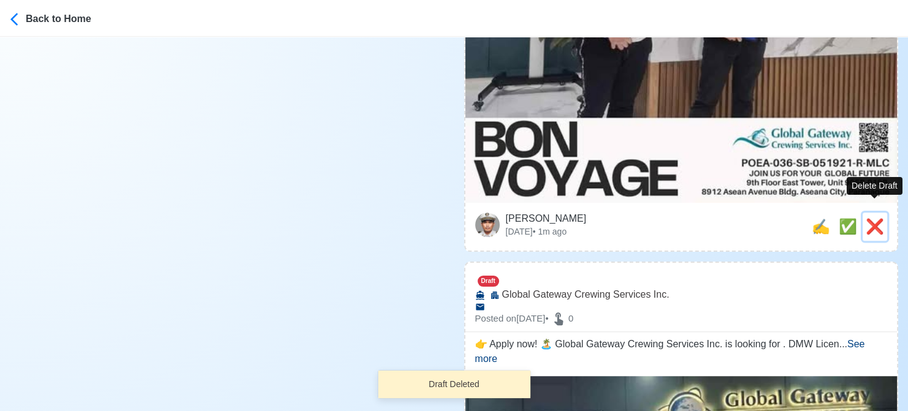
click at [875, 218] on span "❌" at bounding box center [875, 226] width 18 height 17
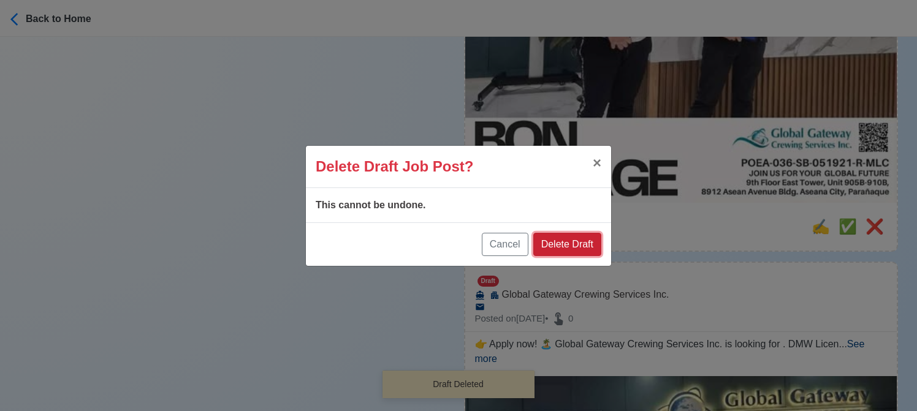
click at [571, 243] on button "Delete Draft" at bounding box center [567, 244] width 68 height 23
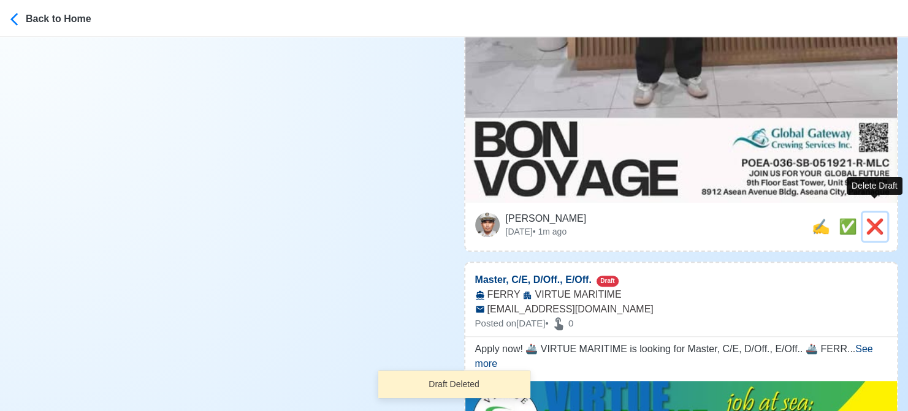
click at [877, 218] on span "❌" at bounding box center [875, 226] width 18 height 17
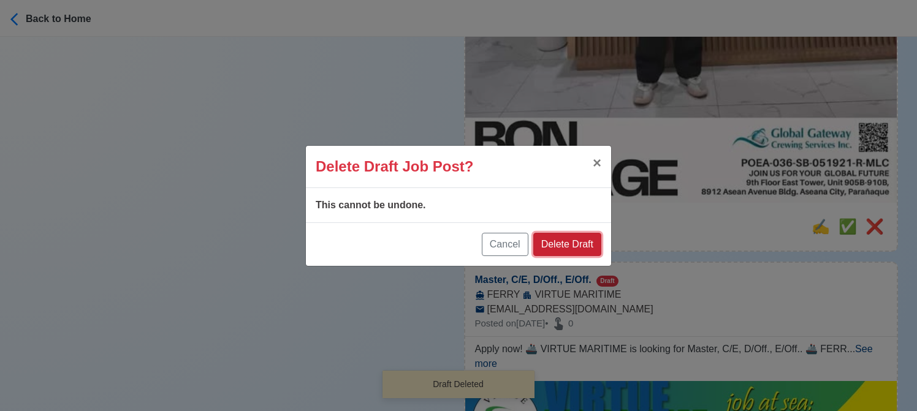
click at [578, 244] on button "Delete Draft" at bounding box center [567, 244] width 68 height 23
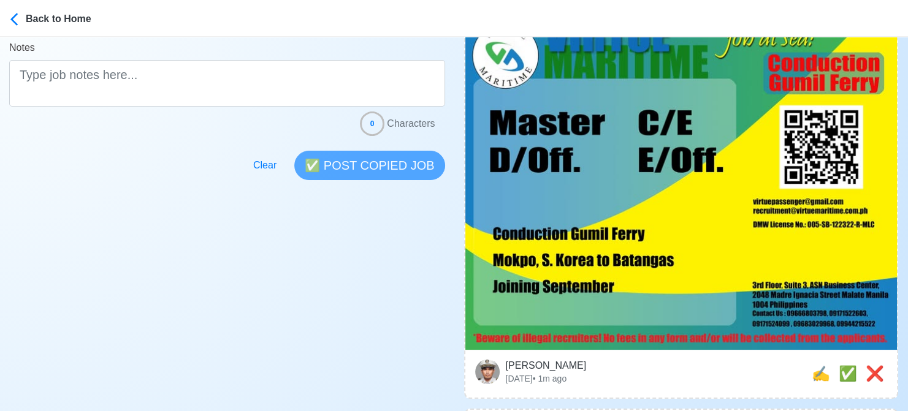
scroll to position [368, 0]
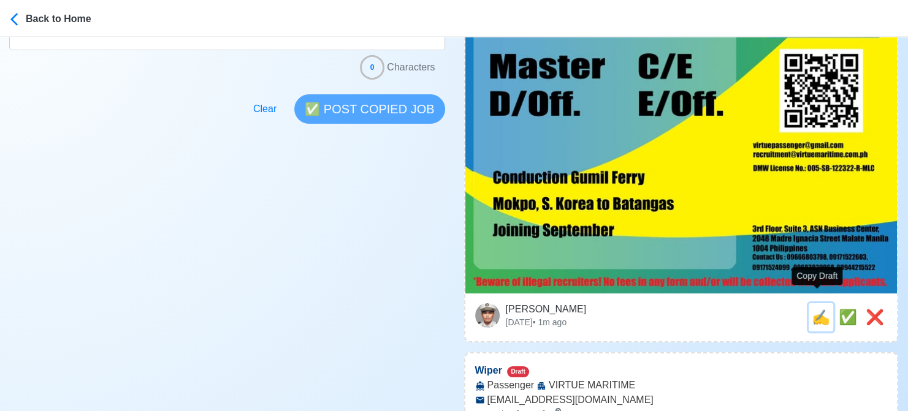
click at [819, 309] on span "✍️" at bounding box center [821, 317] width 18 height 17
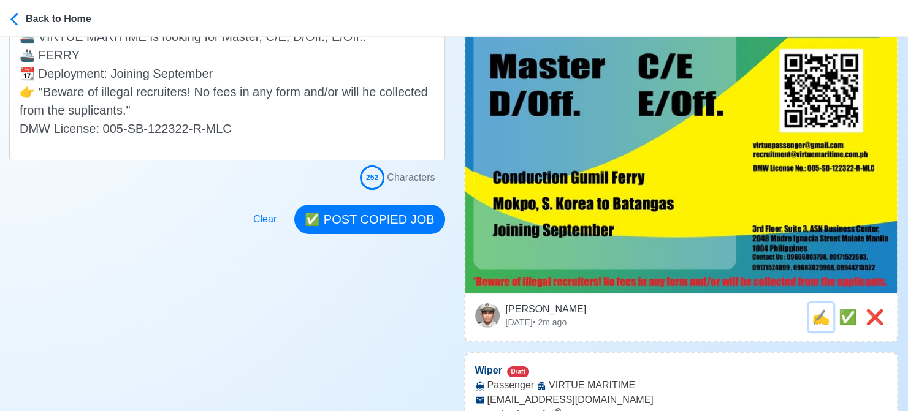
scroll to position [0, 0]
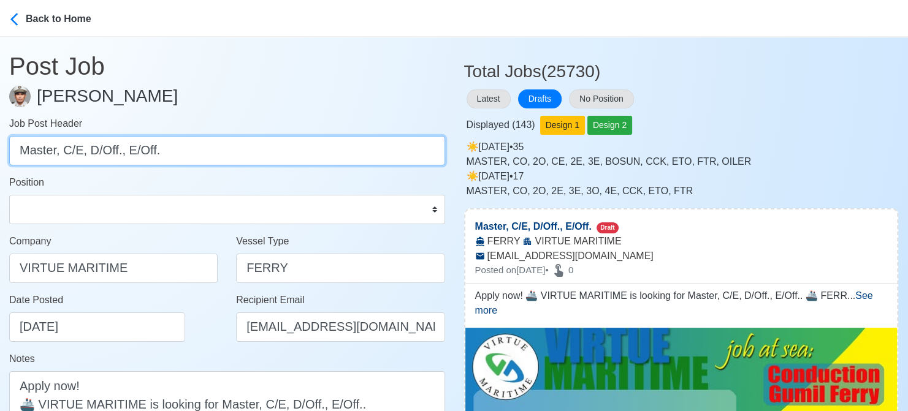
drag, startPoint x: 61, startPoint y: 149, endPoint x: 275, endPoint y: 153, distance: 213.4
click at [275, 153] on input "Master, C/E, D/Off., E/Off." at bounding box center [227, 150] width 436 height 29
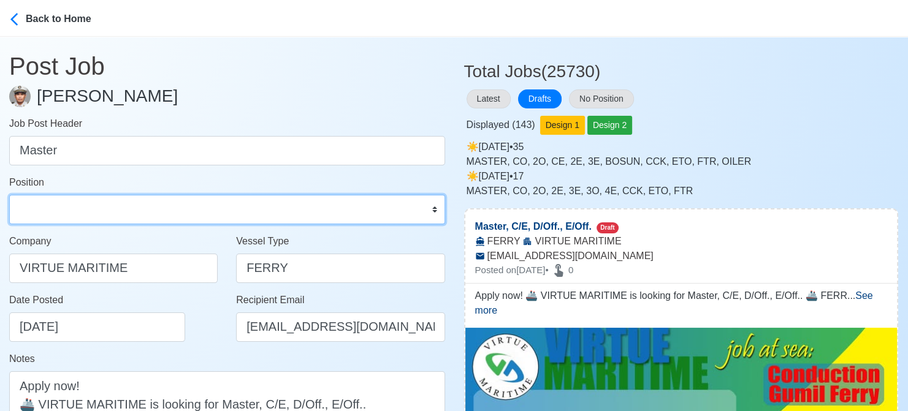
click at [235, 204] on select "Master Chief Officer 2nd Officer 3rd Officer Junior Officer Chief Engineer 2nd …" at bounding box center [227, 209] width 436 height 29
click at [9, 195] on select "Master Chief Officer 2nd Officer 3rd Officer Junior Officer Chief Engineer 2nd …" at bounding box center [227, 209] width 436 height 29
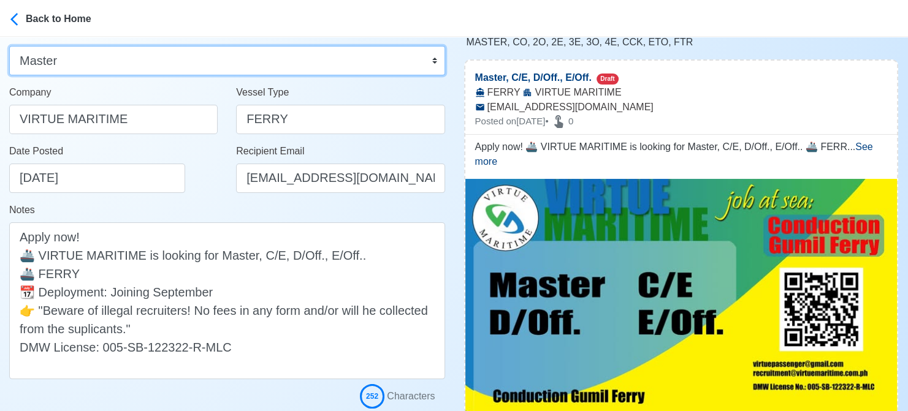
scroll to position [184, 0]
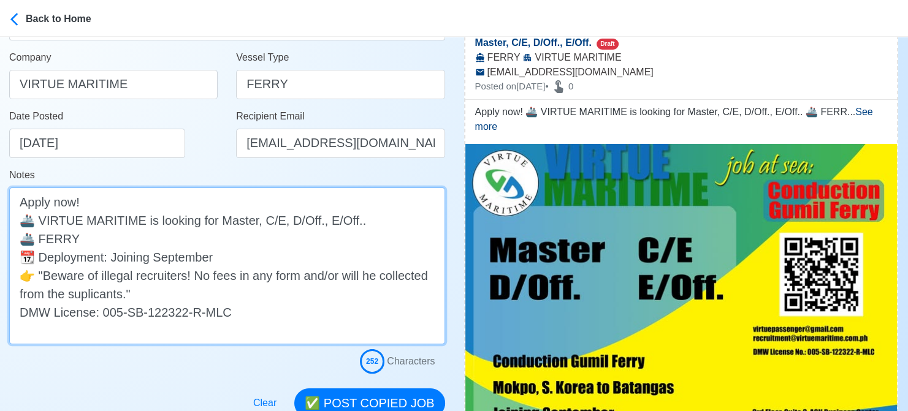
drag, startPoint x: 253, startPoint y: 223, endPoint x: 354, endPoint y: 220, distance: 100.6
click at [354, 220] on textarea "Apply now! 🚢 VIRTUE MARITIME is looking for Master, C/E, D/Off., E/Off.. 🚢 FERR…" at bounding box center [227, 266] width 436 height 157
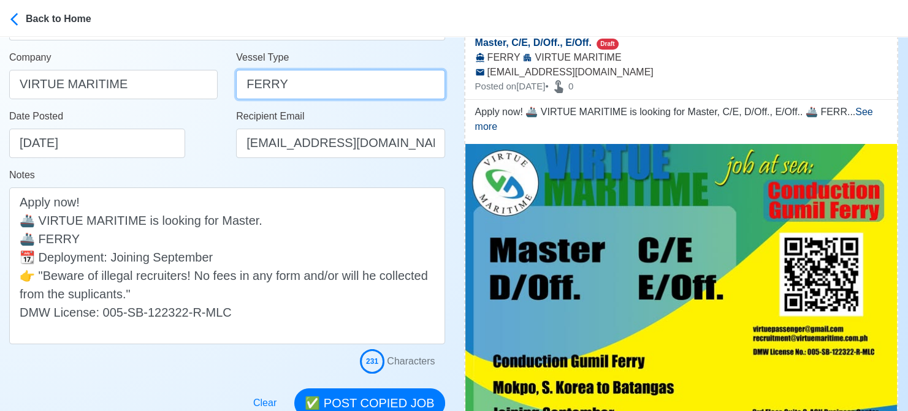
click at [256, 83] on input "FERRY" at bounding box center [340, 84] width 208 height 29
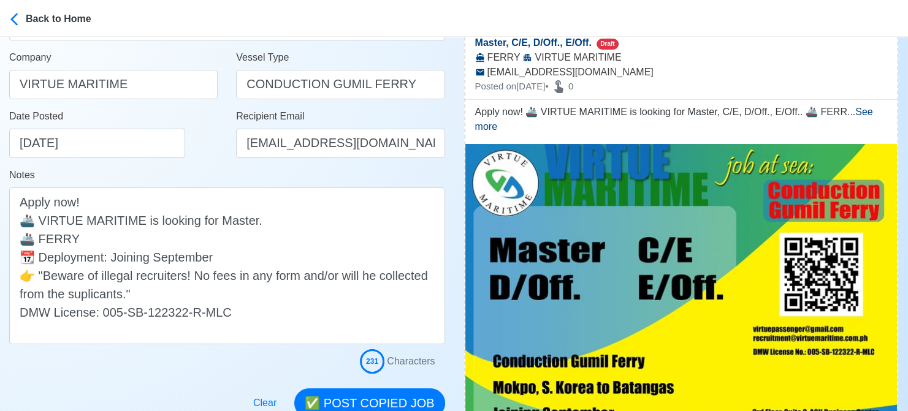
click at [21, 372] on div at bounding box center [227, 364] width 436 height 20
click at [17, 366] on div at bounding box center [227, 364] width 436 height 20
drag, startPoint x: 152, startPoint y: 83, endPoint x: -12, endPoint y: 57, distance: 166.3
click at [0, 57] on html "Back to Home Post Job Jeyner Gil Job Post Header Master Position Master Chief O…" at bounding box center [454, 21] width 908 height 411
paste input "SERVICES CORP."
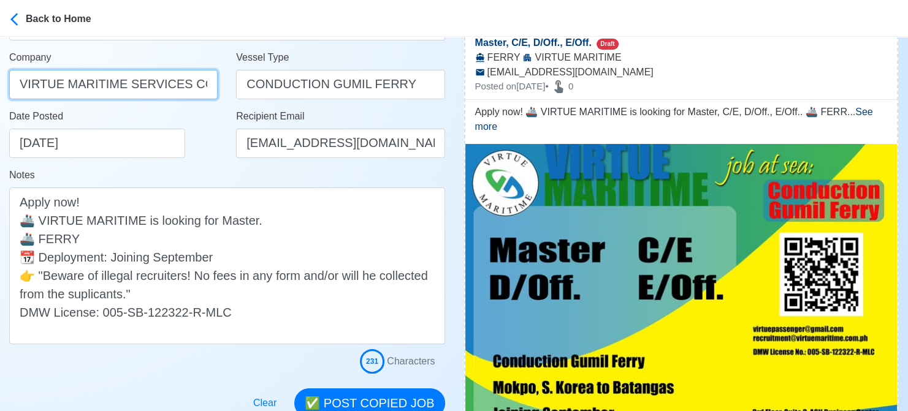
scroll to position [0, 5]
click at [212, 172] on div "Notes Apply now! 🚢 VIRTUE MARITIME is looking for Master. 🚢 FERRY 📆 Deployment:…" at bounding box center [227, 256] width 436 height 177
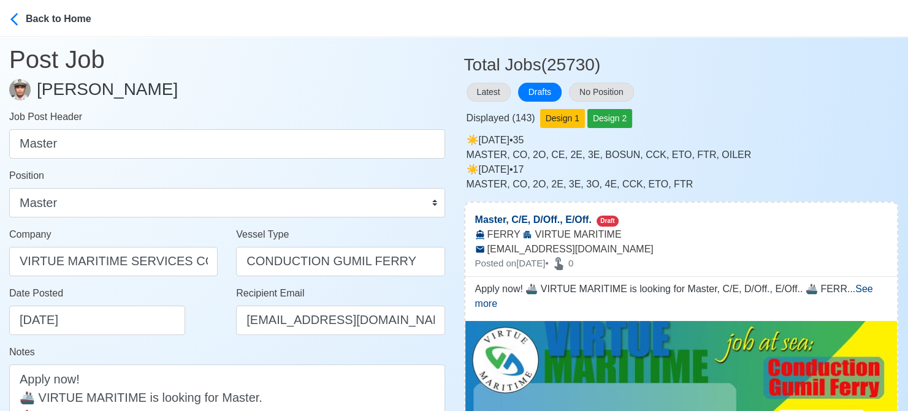
scroll to position [0, 0]
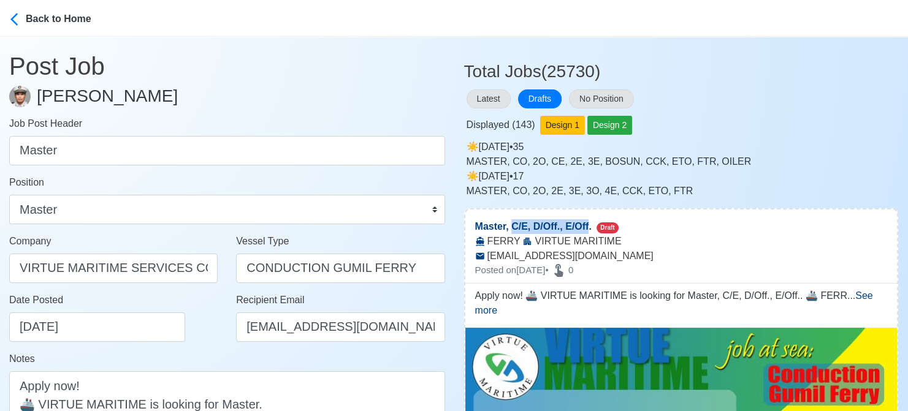
drag, startPoint x: 510, startPoint y: 227, endPoint x: 591, endPoint y: 216, distance: 81.7
click at [591, 216] on p "Master, C/E, D/Off., E/Off. Draft" at bounding box center [681, 222] width 432 height 25
copy p "C/E, D/Off., E/Off"
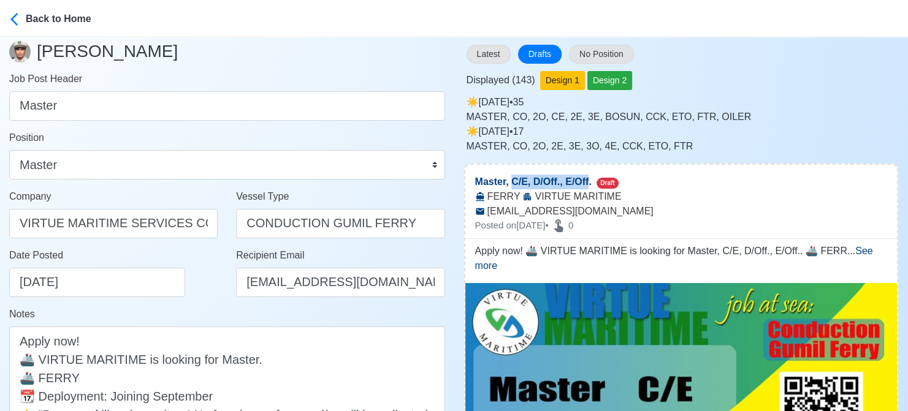
scroll to position [184, 0]
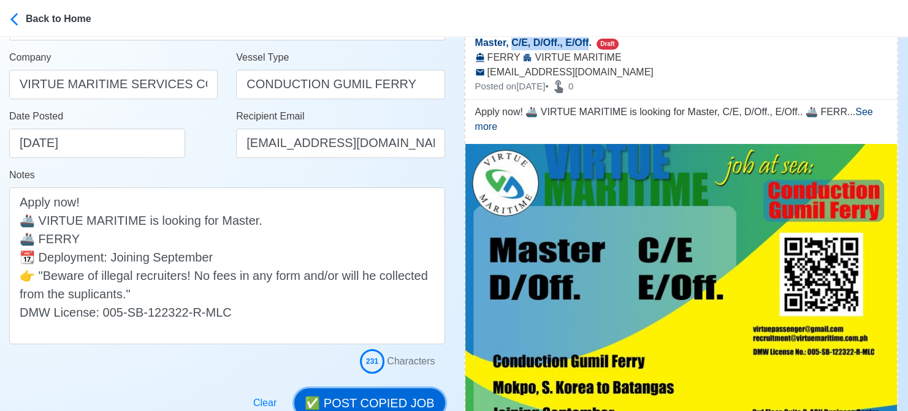
click at [410, 398] on button "✅ POST COPIED JOB" at bounding box center [369, 403] width 150 height 29
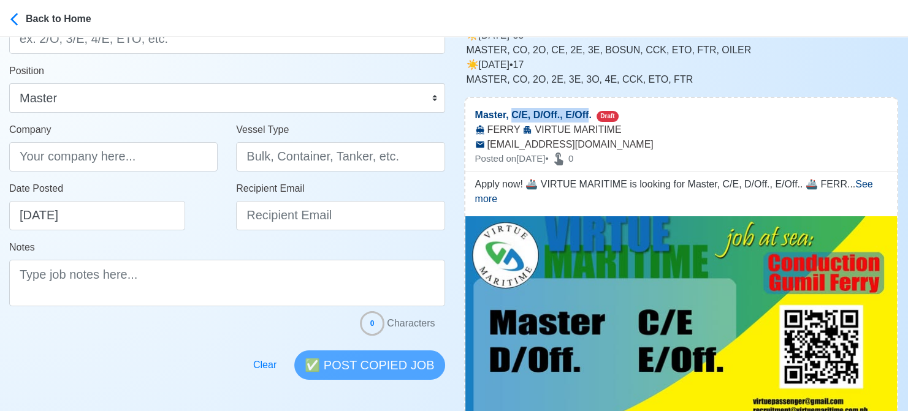
scroll to position [0, 0]
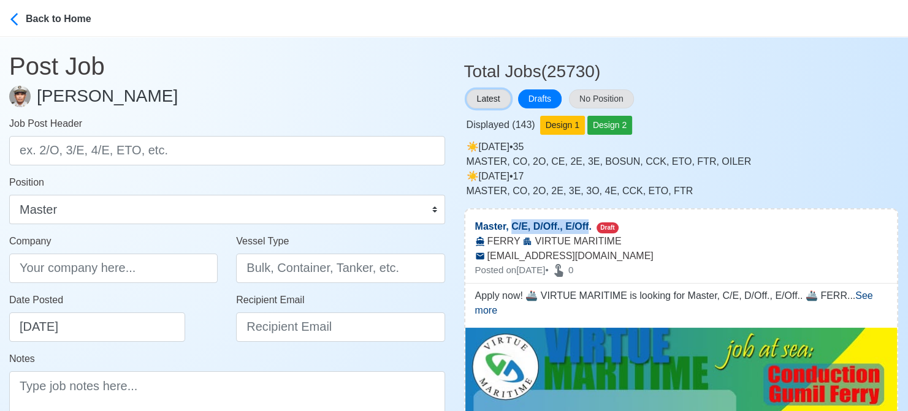
click at [494, 90] on button "Latest" at bounding box center [489, 99] width 44 height 19
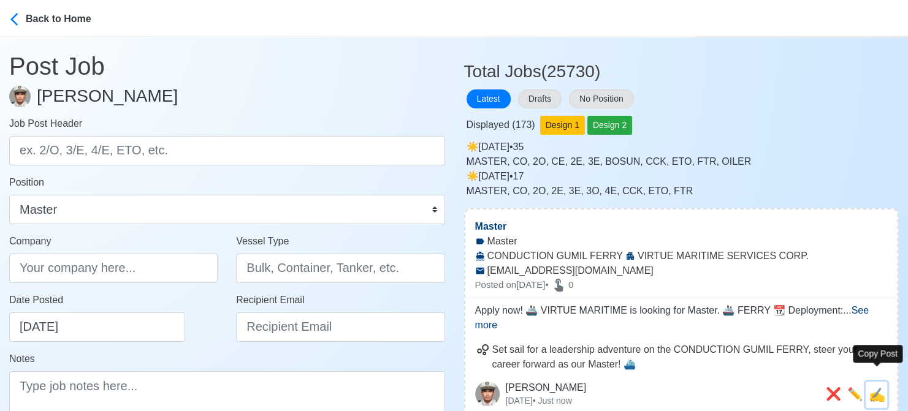
drag, startPoint x: 881, startPoint y: 385, endPoint x: 825, endPoint y: 371, distance: 58.1
click at [882, 387] on span "✍️" at bounding box center [877, 394] width 17 height 15
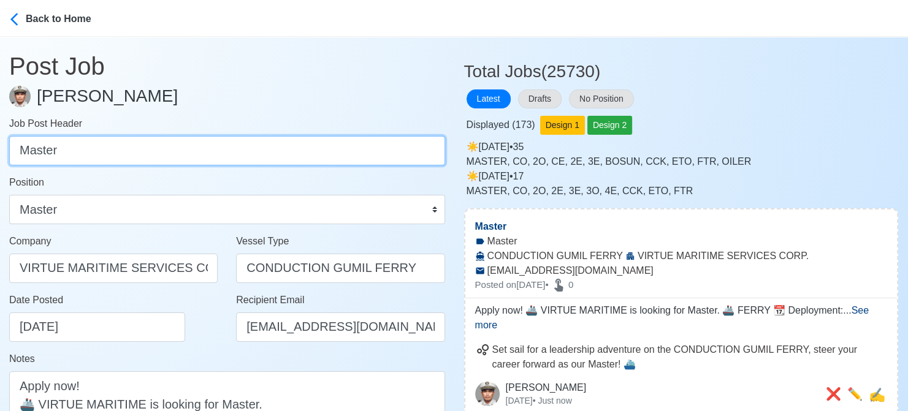
drag, startPoint x: 169, startPoint y: 150, endPoint x: -12, endPoint y: 117, distance: 183.9
click at [0, 117] on html "Back to Home Post Job Jeyner Gil Job Post Header Master Position Master Chief O…" at bounding box center [454, 205] width 908 height 411
paste input "C/E, D/Off., E/Off"
drag, startPoint x: 44, startPoint y: 151, endPoint x: 120, endPoint y: 154, distance: 75.4
click at [121, 152] on input "C/E, D/Off., E/Off" at bounding box center [227, 150] width 436 height 29
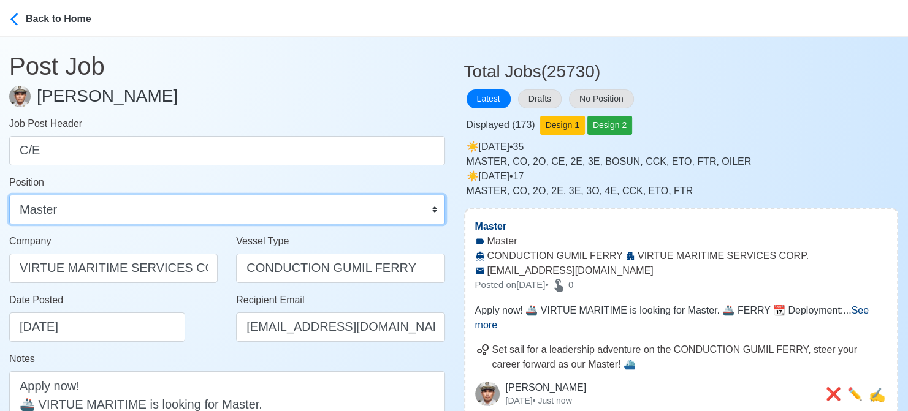
click at [122, 208] on select "Master Chief Officer 2nd Officer 3rd Officer Junior Officer Chief Engineer 2nd …" at bounding box center [227, 209] width 436 height 29
click at [9, 195] on select "Master Chief Officer 2nd Officer 3rd Officer Junior Officer Chief Engineer 2nd …" at bounding box center [227, 209] width 436 height 29
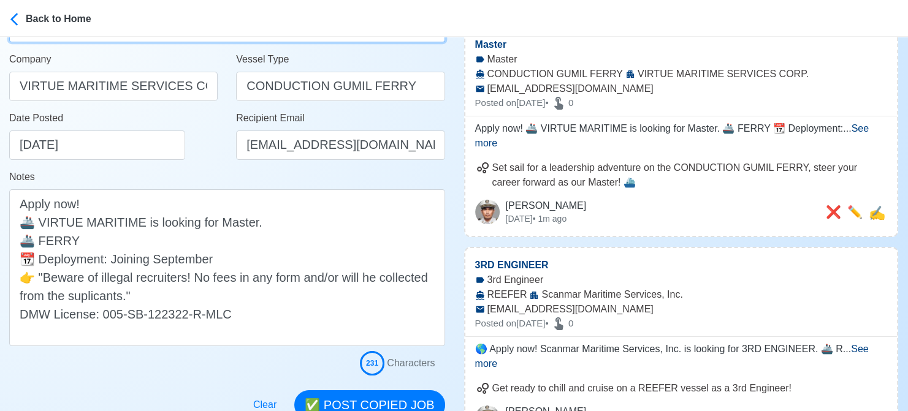
scroll to position [184, 0]
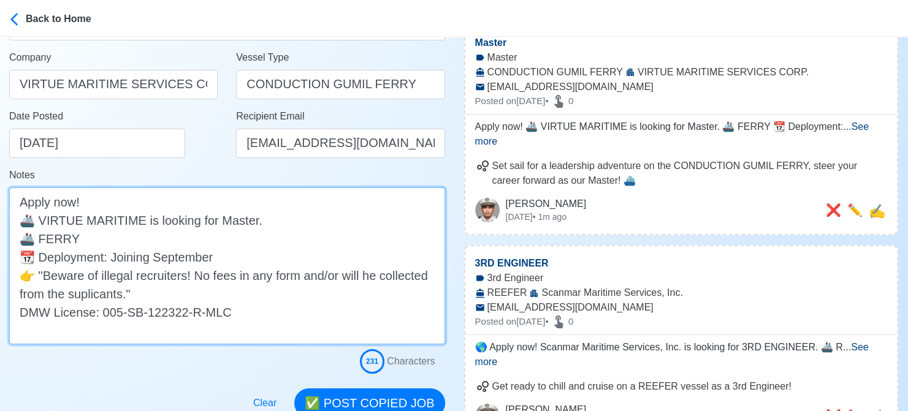
click at [242, 217] on textarea "Apply now! 🚢 VIRTUE MARITIME is looking for Master. 🚢 FERRY 📆 Deployment: Joini…" at bounding box center [227, 266] width 436 height 157
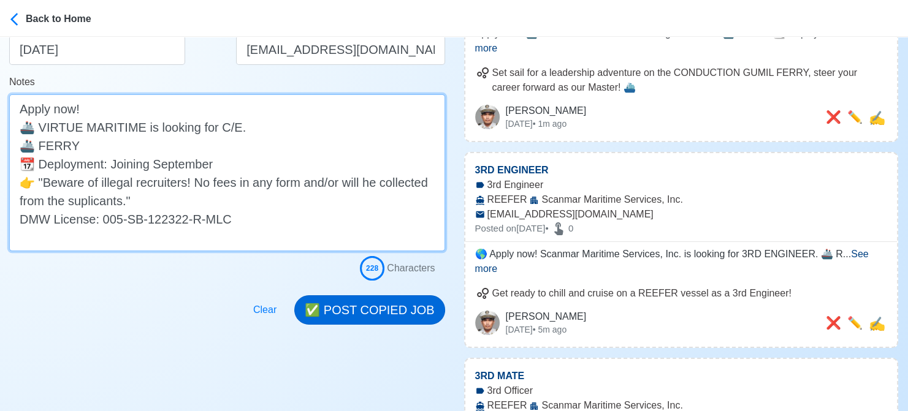
scroll to position [307, 0]
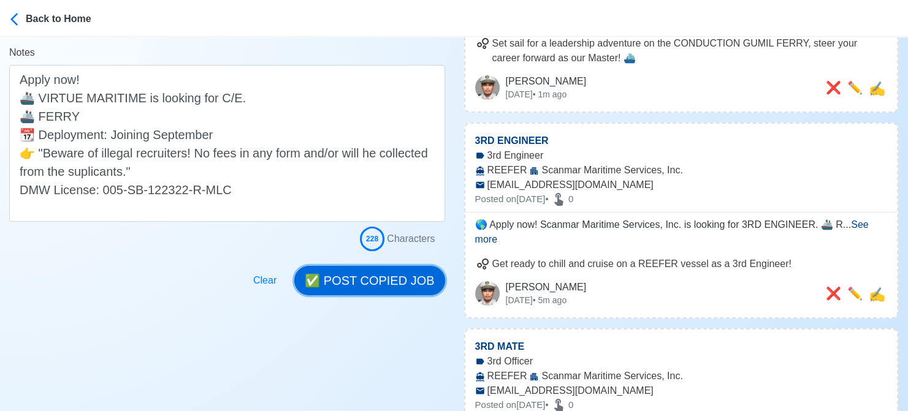
click at [383, 284] on button "✅ POST COPIED JOB" at bounding box center [369, 280] width 150 height 29
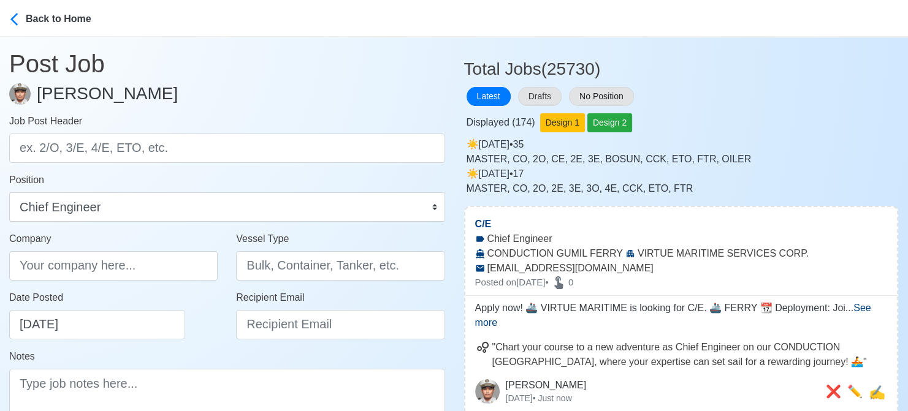
scroll to position [0, 0]
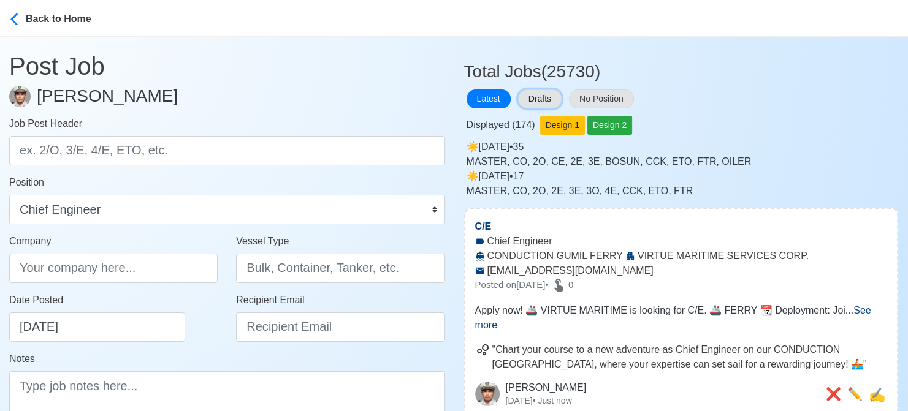
click at [550, 94] on button "Drafts" at bounding box center [540, 99] width 44 height 19
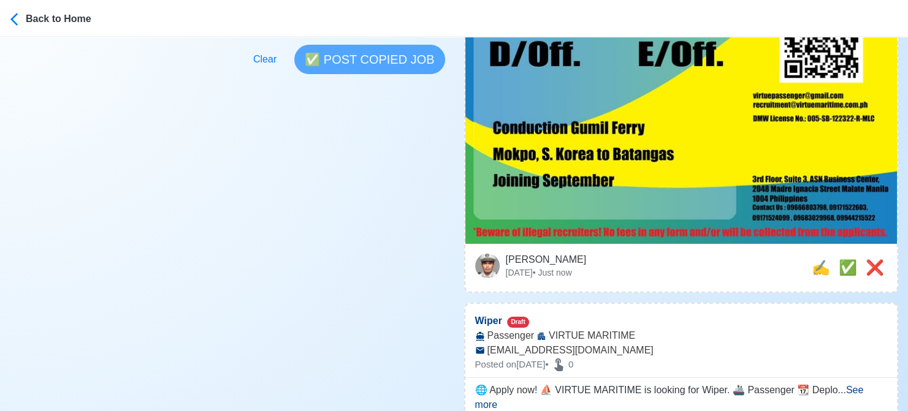
scroll to position [429, 0]
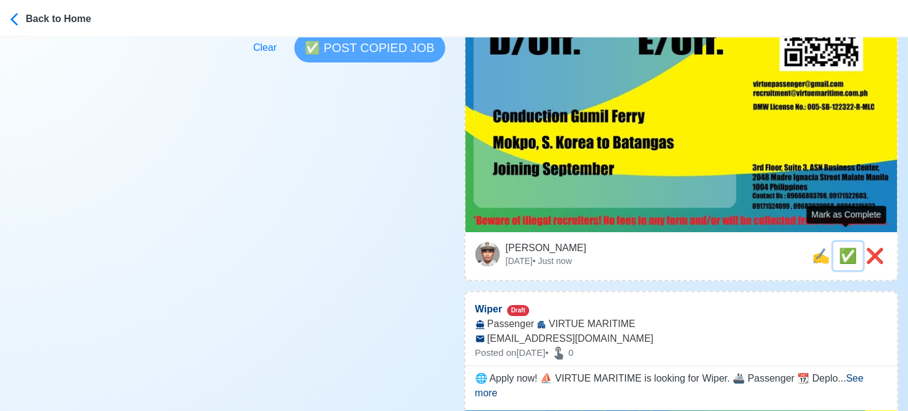
click at [839, 248] on span "✅" at bounding box center [848, 256] width 18 height 17
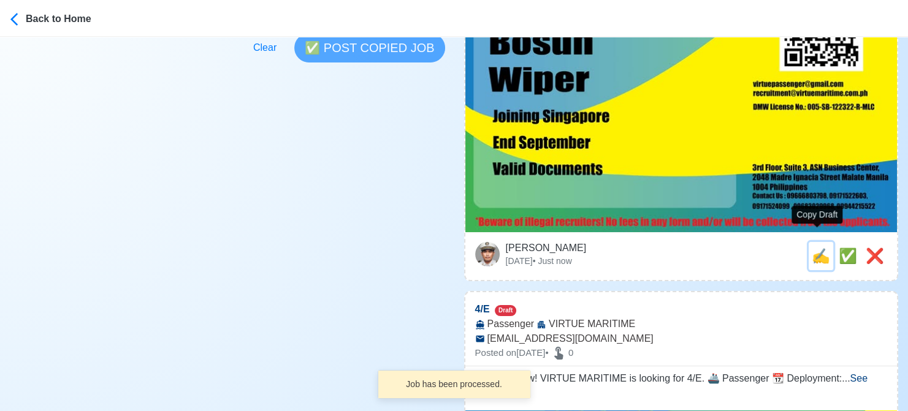
click at [817, 248] on span "✍️" at bounding box center [821, 256] width 18 height 17
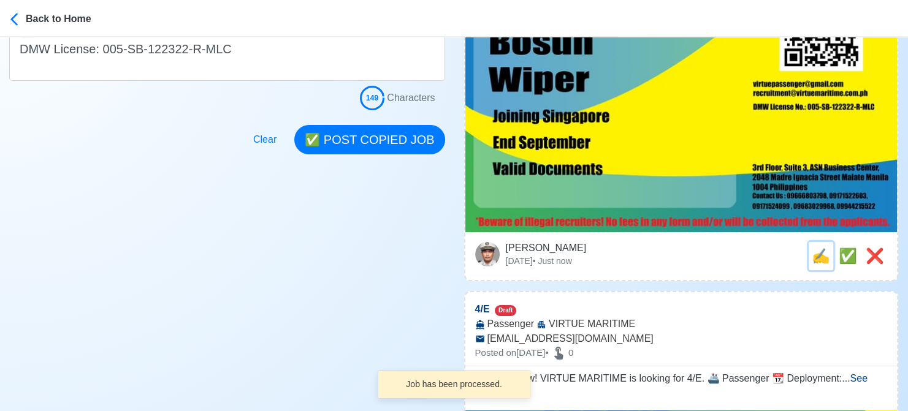
scroll to position [0, 0]
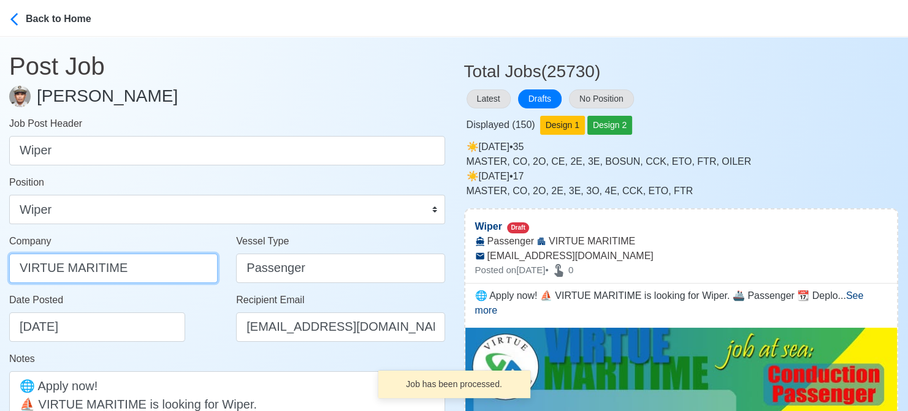
drag, startPoint x: 159, startPoint y: 265, endPoint x: -12, endPoint y: 261, distance: 171.1
click at [0, 261] on html "Back to Home Post Job Jeyner Gil Job Post Header Wiper Position Master Chief Of…" at bounding box center [454, 205] width 908 height 411
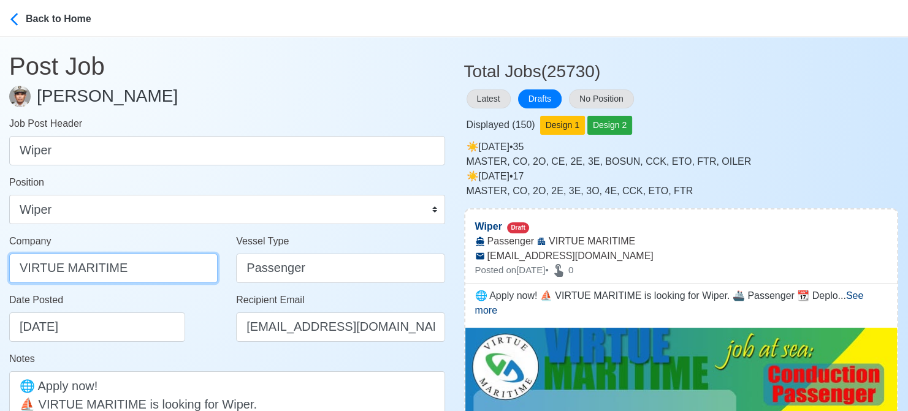
paste input "D/Off., E/Off"
paste input "SERVICES CORP."
click at [198, 316] on div "Date Posted 08/19/2025" at bounding box center [116, 317] width 215 height 49
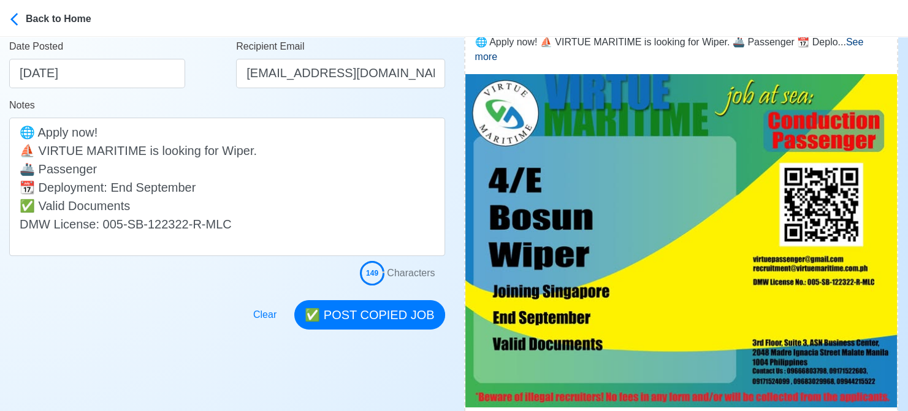
scroll to position [245, 0]
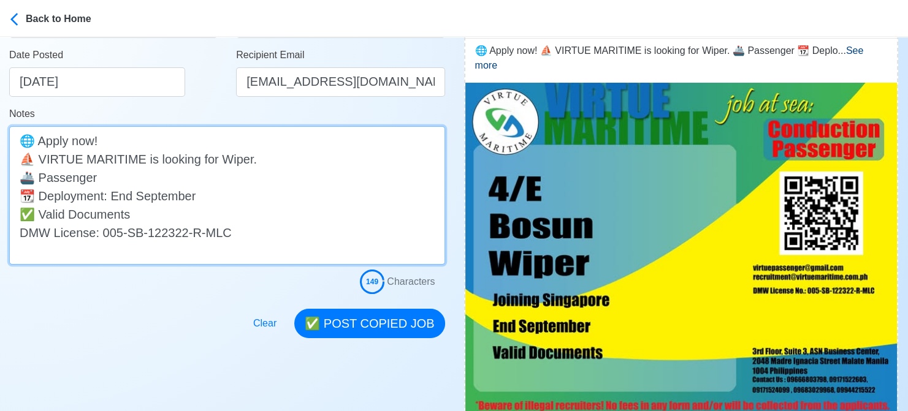
click at [204, 198] on textarea "🌐 Apply now! ⛵ VIRTUE MARITIME is looking for Wiper. 🚢 Passenger 📆 Deployment: …" at bounding box center [227, 195] width 436 height 139
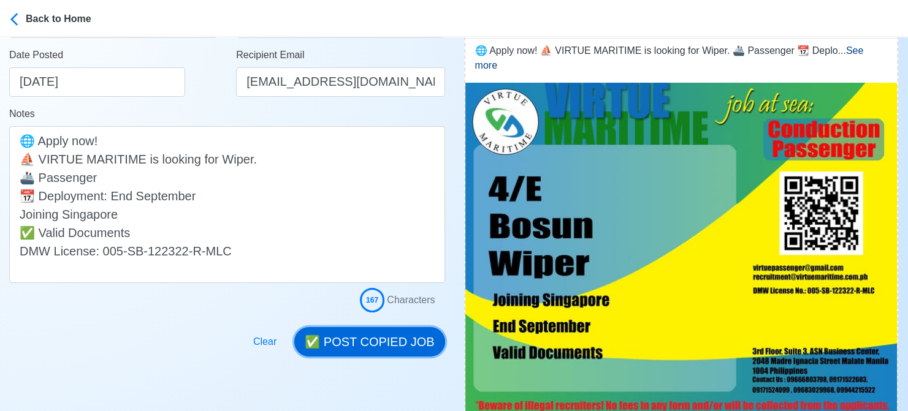
click at [389, 342] on button "✅ POST COPIED JOB" at bounding box center [369, 341] width 150 height 29
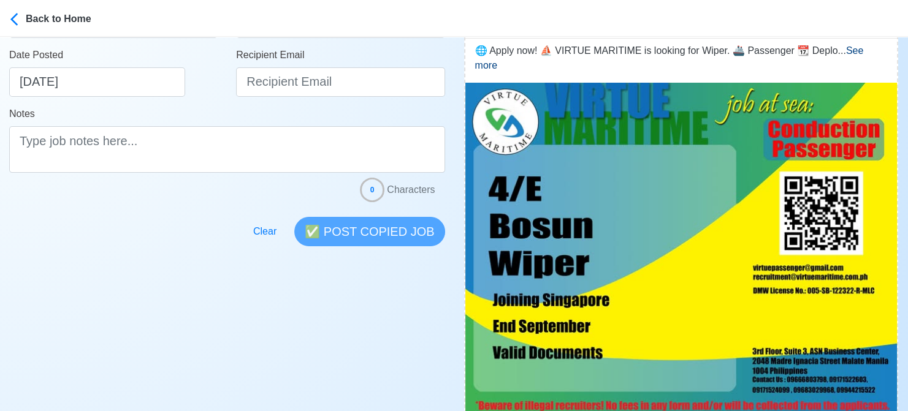
click at [10, 227] on div at bounding box center [227, 224] width 436 height 44
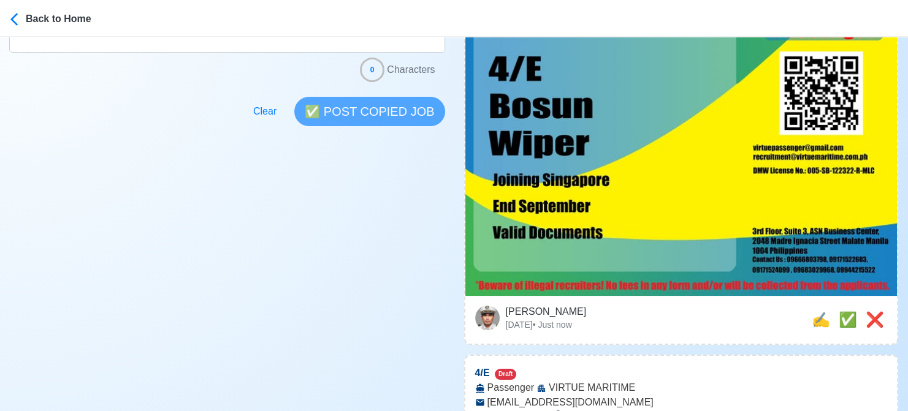
scroll to position [490, 0]
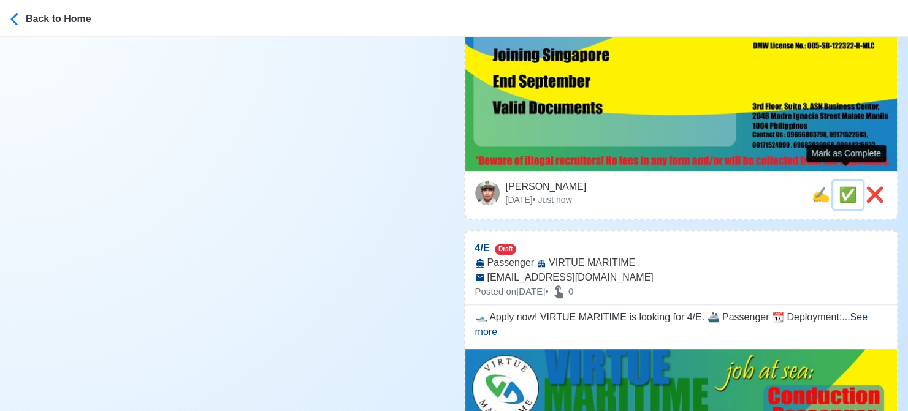
click at [845, 186] on span "✅" at bounding box center [848, 194] width 18 height 17
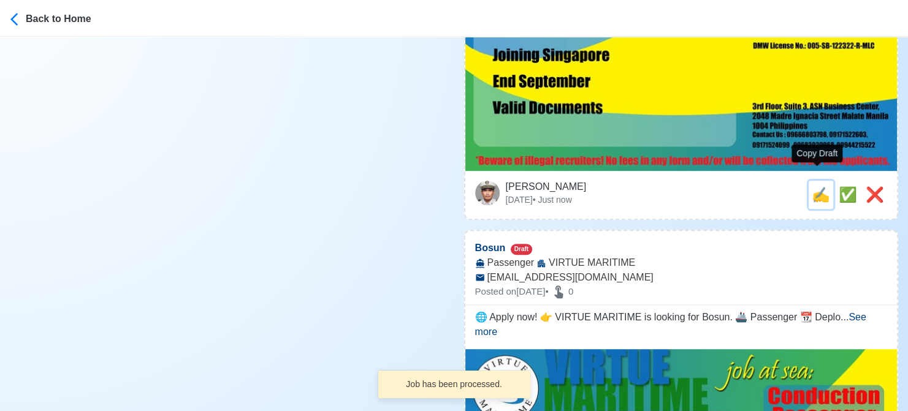
click at [815, 186] on span "✍️" at bounding box center [821, 194] width 18 height 17
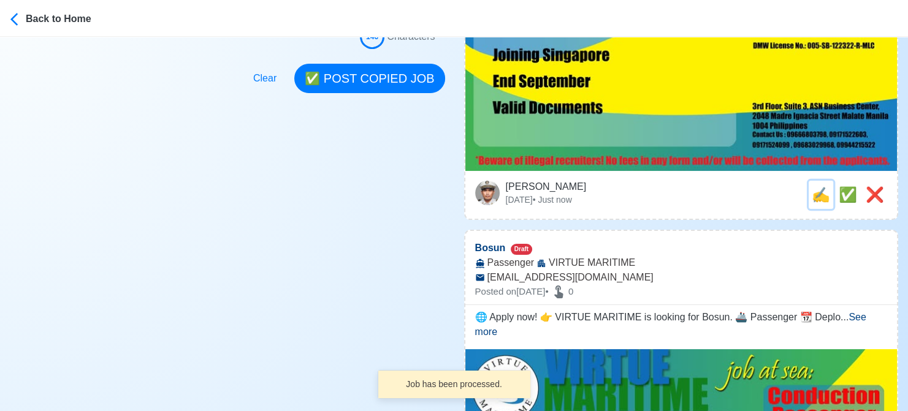
scroll to position [0, 0]
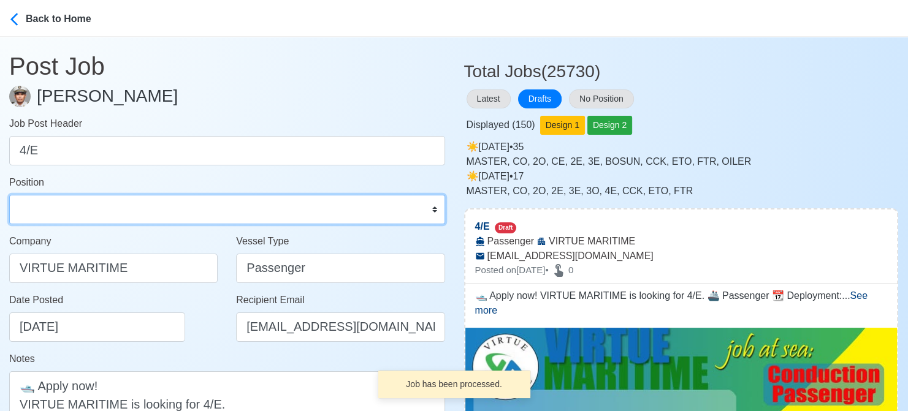
drag, startPoint x: 169, startPoint y: 212, endPoint x: 164, endPoint y: 207, distance: 7.4
click at [168, 211] on select "Master Chief Officer 2nd Officer 3rd Officer Junior Officer Chief Engineer 2nd …" at bounding box center [227, 209] width 436 height 29
click at [9, 195] on select "Master Chief Officer 2nd Officer 3rd Officer Junior Officer Chief Engineer 2nd …" at bounding box center [227, 209] width 436 height 29
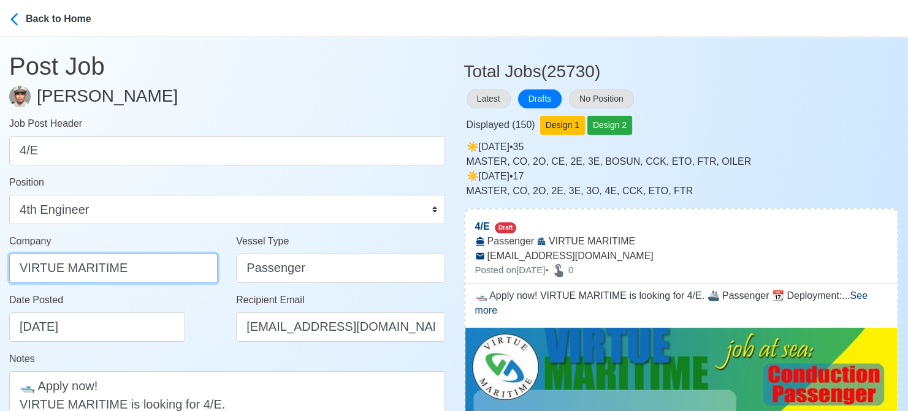
drag, startPoint x: 169, startPoint y: 269, endPoint x: -12, endPoint y: 270, distance: 180.8
click at [0, 270] on html "Back to Home Post Job Jeyner Gil Job Post Header 4/E Position Master Chief Offi…" at bounding box center [454, 205] width 908 height 411
paste input "SERVICES CORP."
click at [212, 348] on div "Date Posted 08/19/2025" at bounding box center [113, 322] width 227 height 59
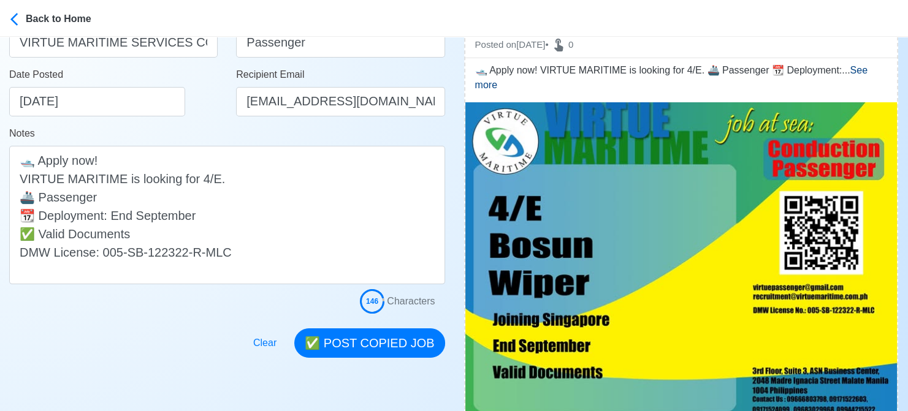
scroll to position [245, 0]
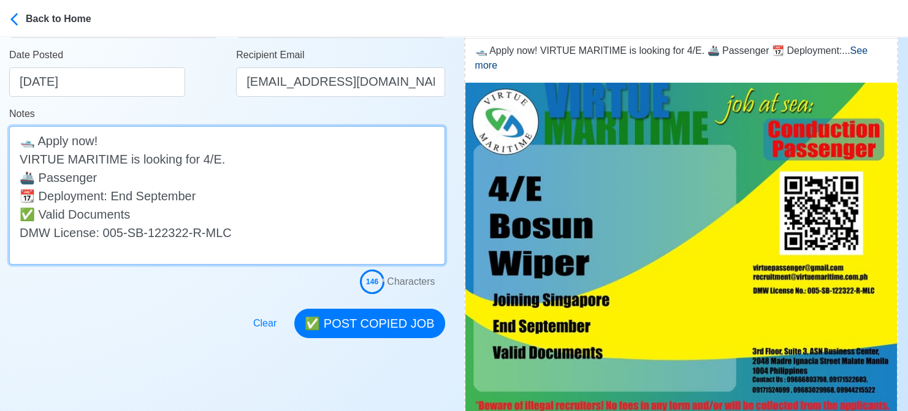
click at [216, 190] on textarea "🛥️ Apply now! VIRTUE MARITIME is looking for 4/E. 🚢 Passenger 📆 Deployment: End…" at bounding box center [227, 195] width 436 height 139
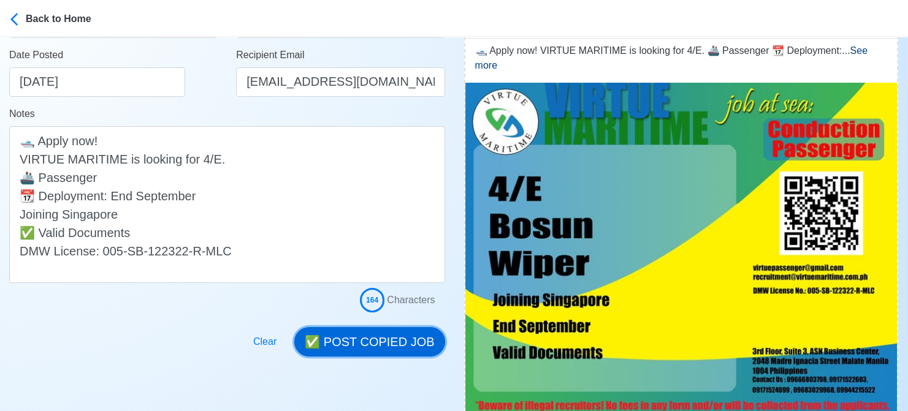
click at [377, 334] on button "✅ POST COPIED JOB" at bounding box center [369, 341] width 150 height 29
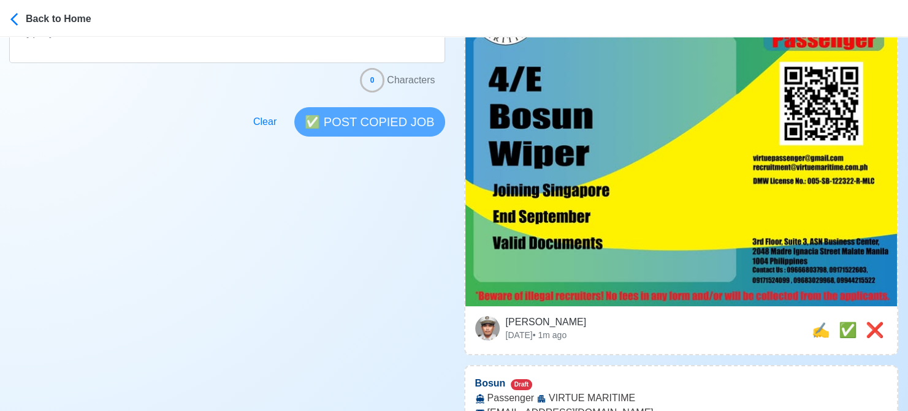
scroll to position [429, 0]
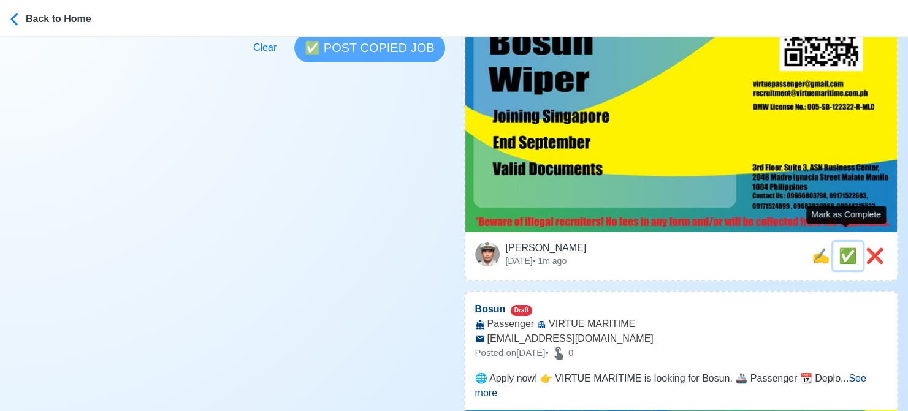
click at [846, 248] on span "✅" at bounding box center [848, 256] width 18 height 17
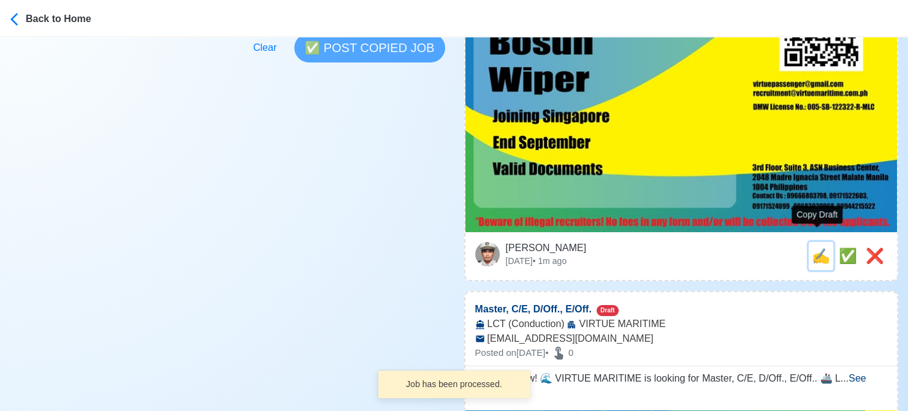
click at [812, 248] on span "✍️" at bounding box center [821, 256] width 18 height 17
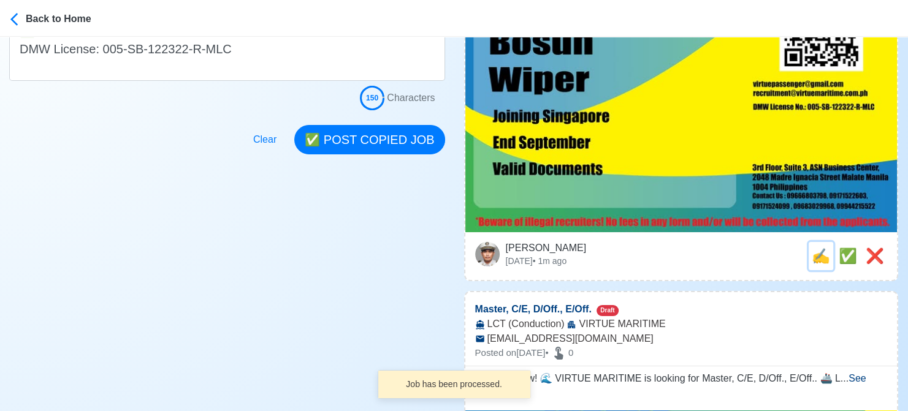
scroll to position [0, 0]
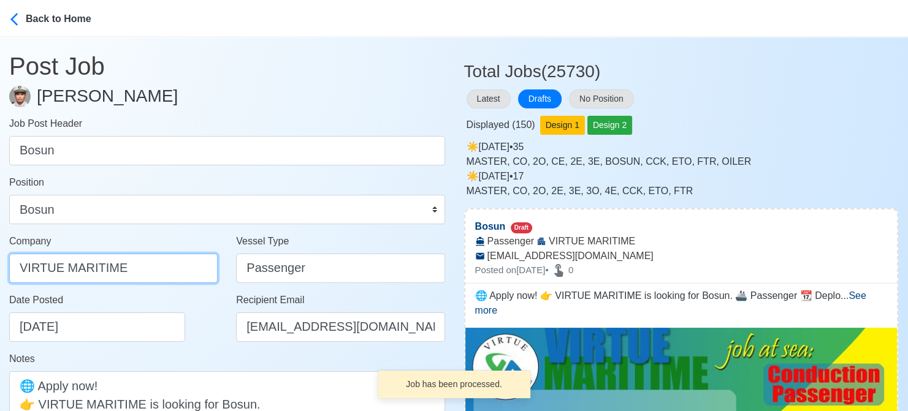
drag, startPoint x: 160, startPoint y: 262, endPoint x: -12, endPoint y: 257, distance: 172.4
click at [0, 257] on html "Back to Home Post Job Jeyner Gil Job Post Header Bosun Position Master Chief Of…" at bounding box center [454, 205] width 908 height 411
paste input "SERVICES CORP."
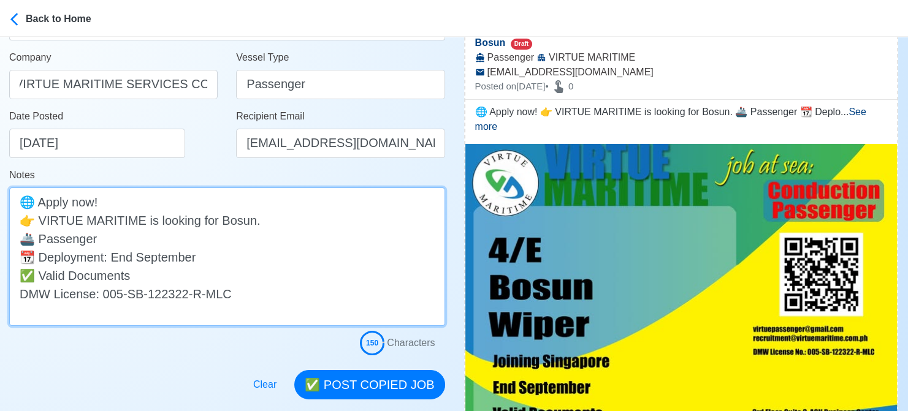
click at [204, 257] on textarea "🌐 Apply now! 👉 VIRTUE MARITIME is looking for Bosun. 🚢 Passenger 📆 Deployment: …" at bounding box center [227, 257] width 436 height 139
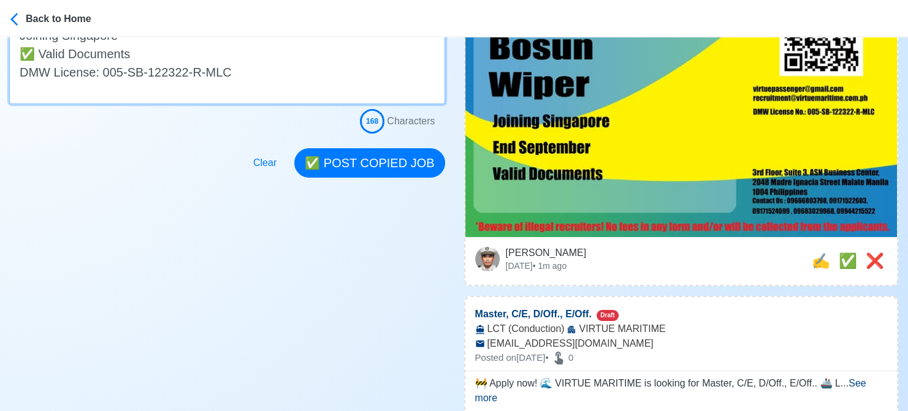
scroll to position [429, 0]
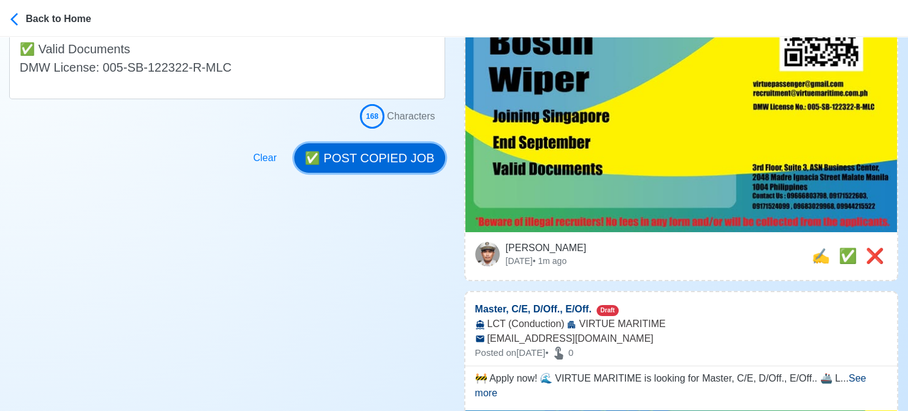
click at [397, 162] on button "✅ POST COPIED JOB" at bounding box center [369, 157] width 150 height 29
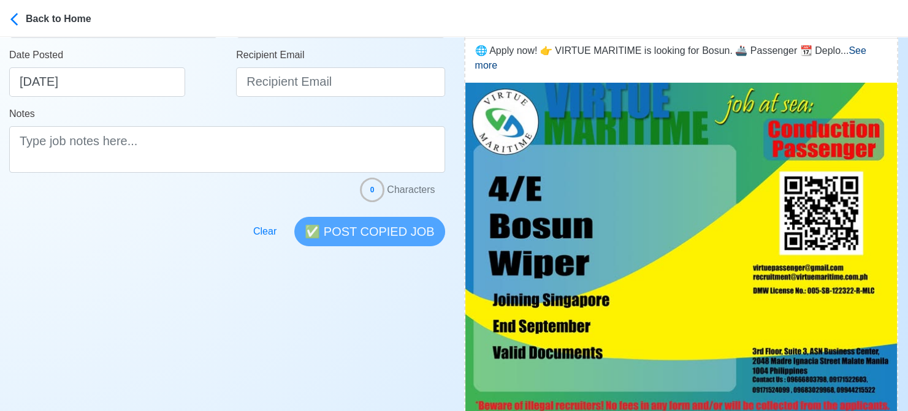
scroll to position [490, 0]
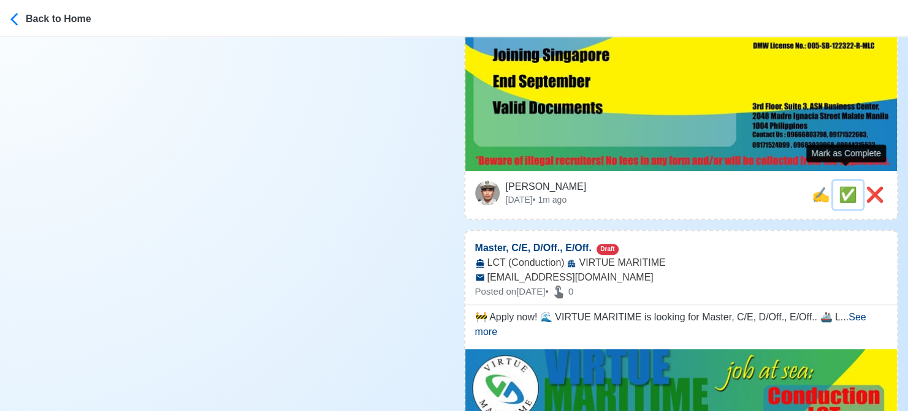
click at [839, 186] on span "✅" at bounding box center [848, 194] width 18 height 17
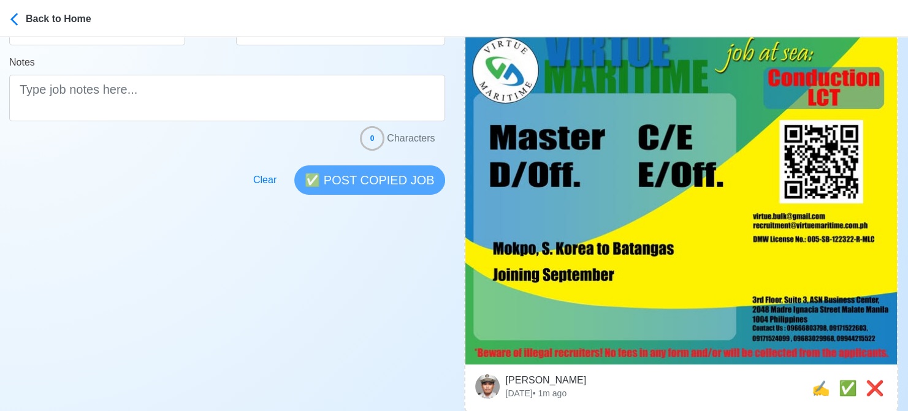
scroll to position [429, 0]
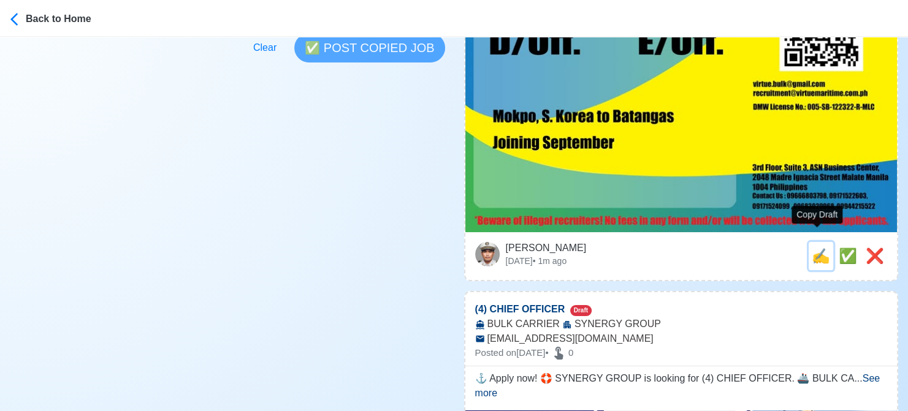
drag, startPoint x: 814, startPoint y: 240, endPoint x: 626, endPoint y: 223, distance: 188.9
click at [813, 248] on span "✍️" at bounding box center [821, 256] width 18 height 17
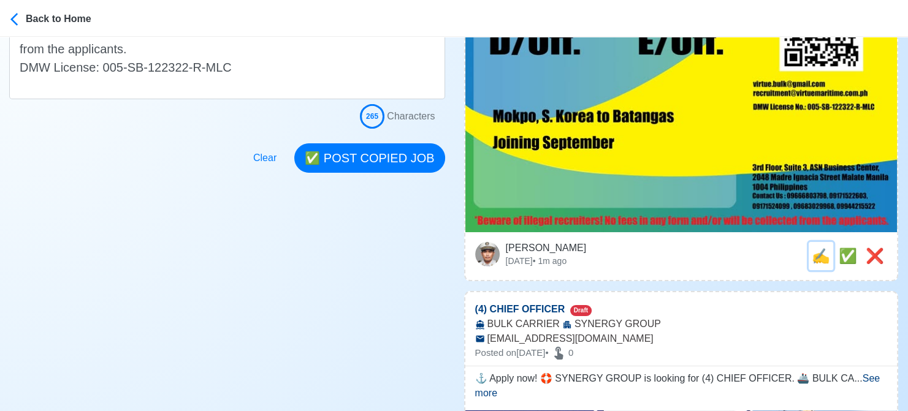
scroll to position [0, 0]
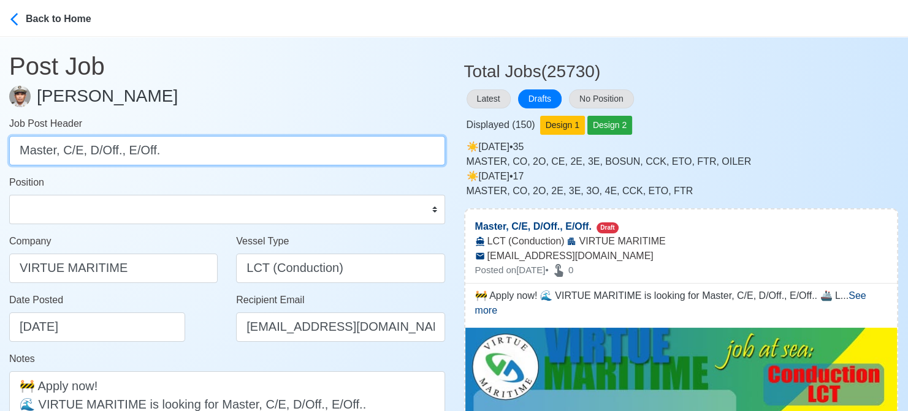
drag, startPoint x: 61, startPoint y: 151, endPoint x: 197, endPoint y: 165, distance: 136.2
click at [197, 165] on input "Master, C/E, D/Off., E/Off." at bounding box center [227, 150] width 436 height 29
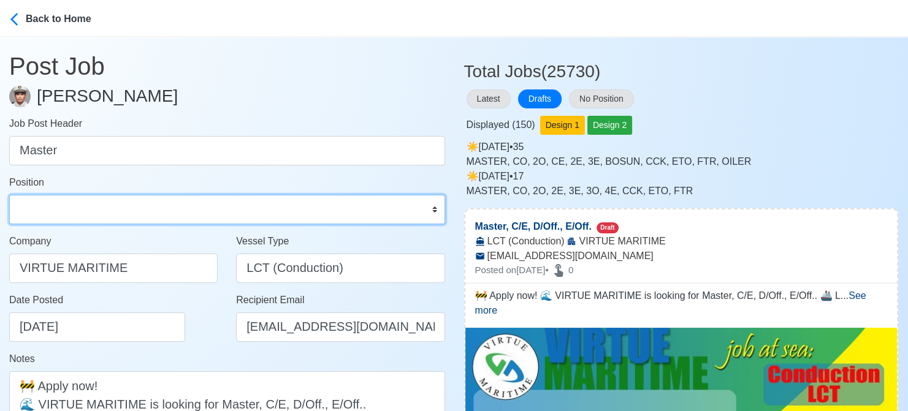
click at [189, 215] on select "Master Chief Officer 2nd Officer 3rd Officer Junior Officer Chief Engineer 2nd …" at bounding box center [227, 209] width 436 height 29
click at [9, 195] on select "Master Chief Officer 2nd Officer 3rd Officer Junior Officer Chief Engineer 2nd …" at bounding box center [227, 209] width 436 height 29
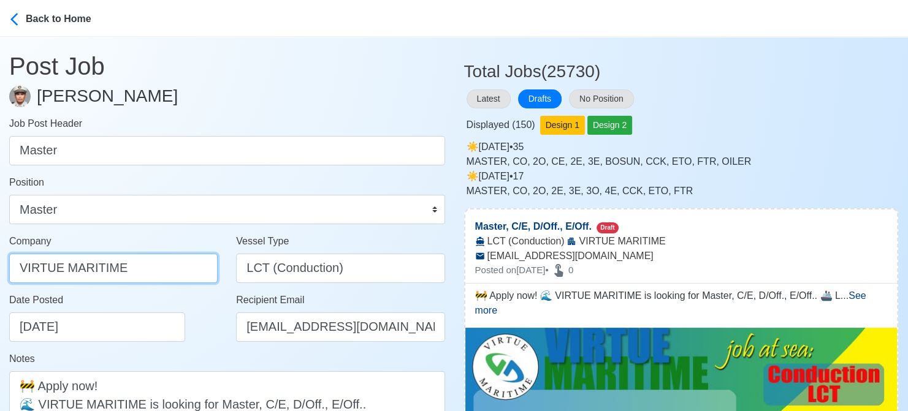
drag, startPoint x: 148, startPoint y: 267, endPoint x: -12, endPoint y: 264, distance: 160.0
click at [0, 264] on html "Back to Home Post Job Jeyner Gil Job Post Header Master Position Master Chief O…" at bounding box center [454, 205] width 908 height 411
paste input "SERVICES CORP."
click at [175, 330] on div "Date Posted 08/19/2025" at bounding box center [116, 317] width 215 height 49
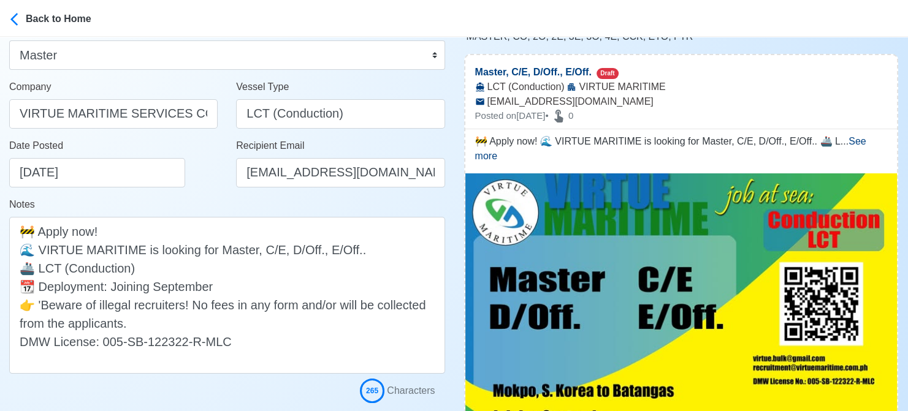
scroll to position [184, 0]
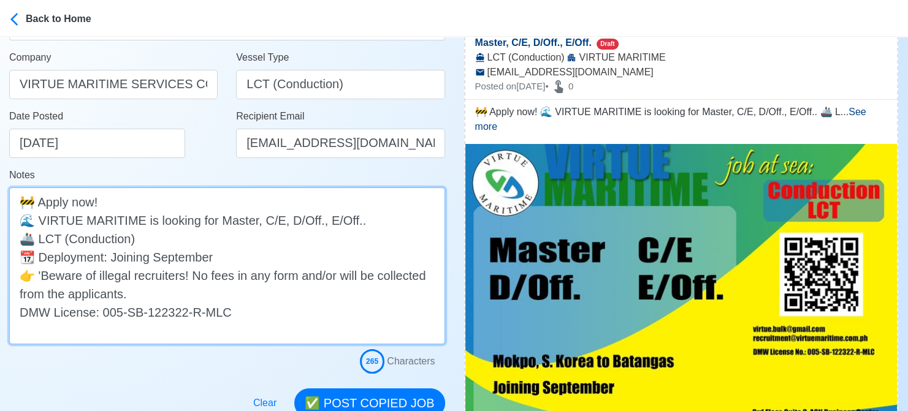
drag, startPoint x: 250, startPoint y: 223, endPoint x: 354, endPoint y: 216, distance: 104.5
click at [354, 216] on textarea "🚧 Apply now! 🌊 VIRTUE MARITIME is looking for Master, C/E, D/Off., E/Off.. 🚢 LC…" at bounding box center [227, 266] width 436 height 157
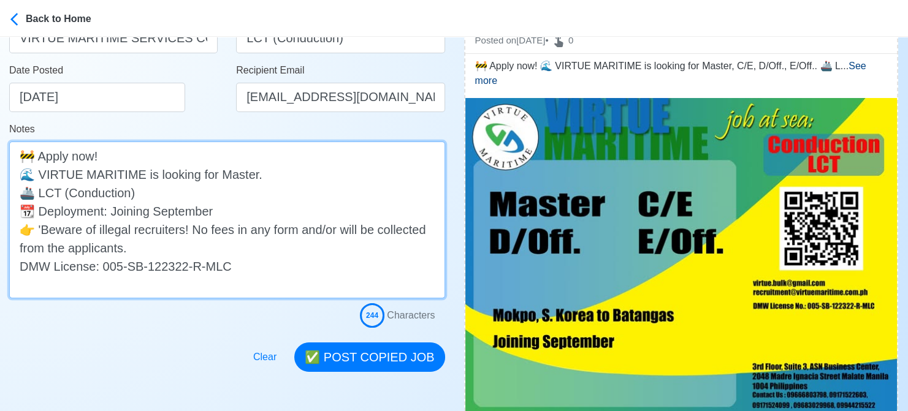
scroll to position [245, 0]
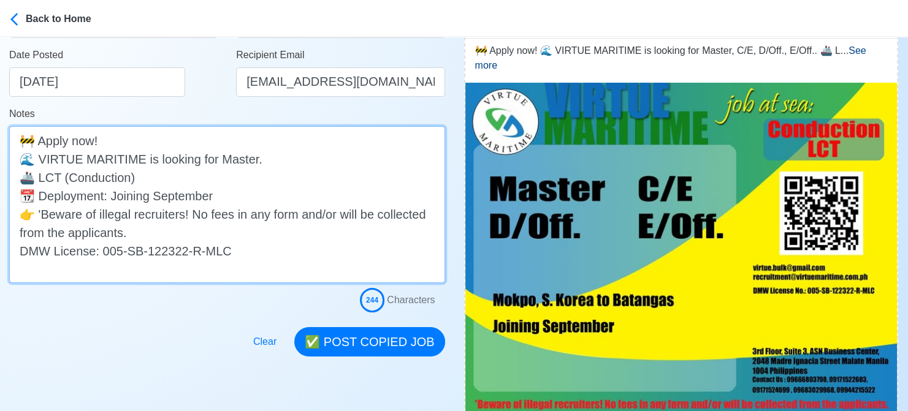
click at [257, 196] on textarea "🚧 Apply now! 🌊 VIRTUE MARITIME is looking for Master. 🚢 LCT (Conduction) 📆 Depl…" at bounding box center [227, 204] width 436 height 157
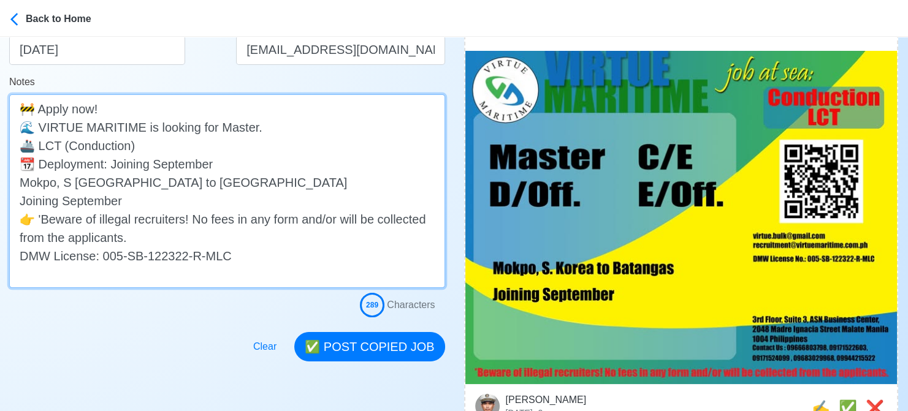
scroll to position [307, 0]
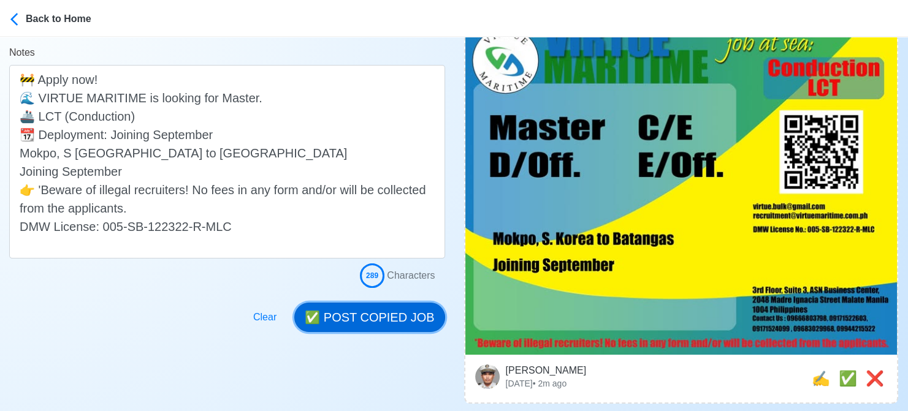
click at [378, 318] on button "✅ POST COPIED JOB" at bounding box center [369, 317] width 150 height 29
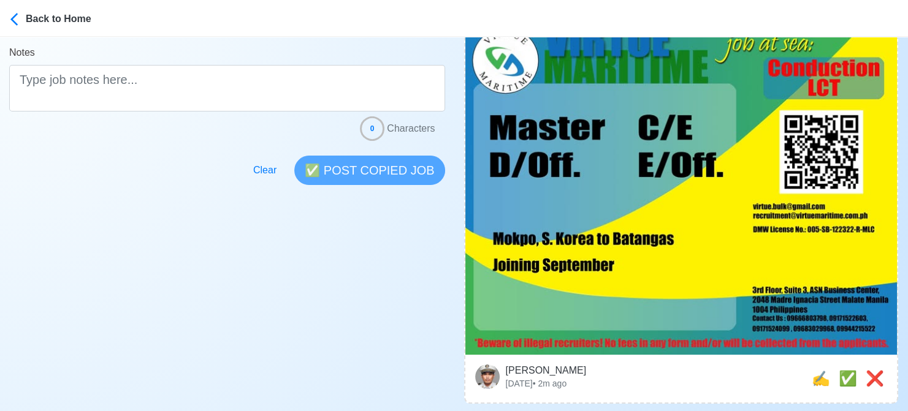
scroll to position [0, 0]
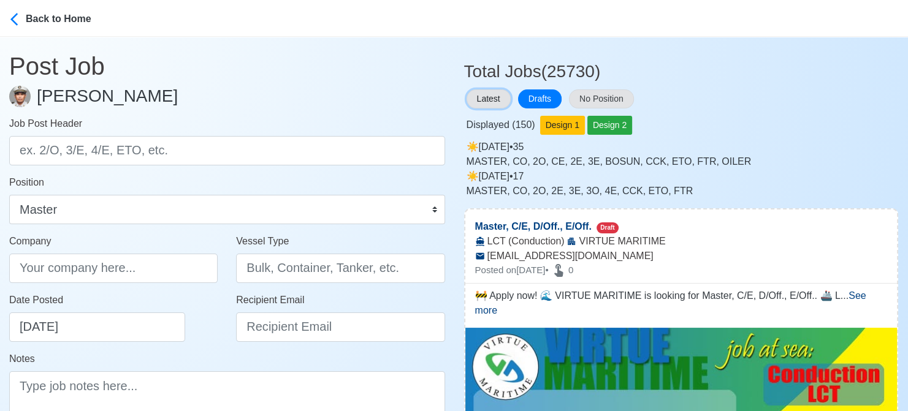
click at [488, 100] on button "Latest" at bounding box center [489, 99] width 44 height 19
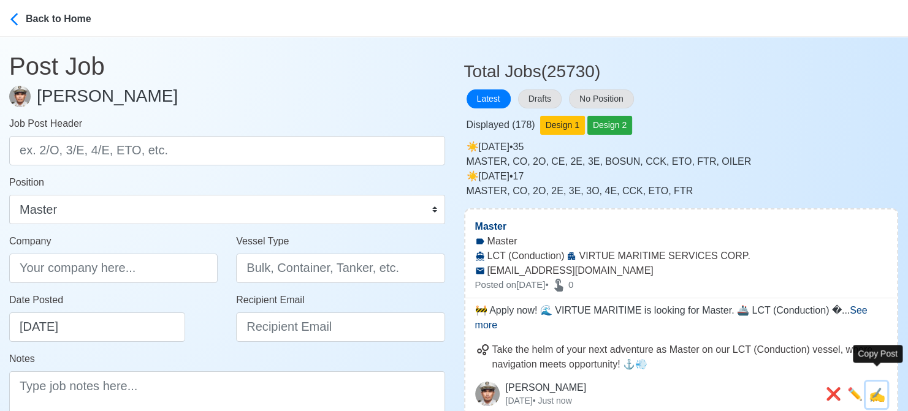
click at [875, 387] on span "✍️" at bounding box center [877, 394] width 17 height 15
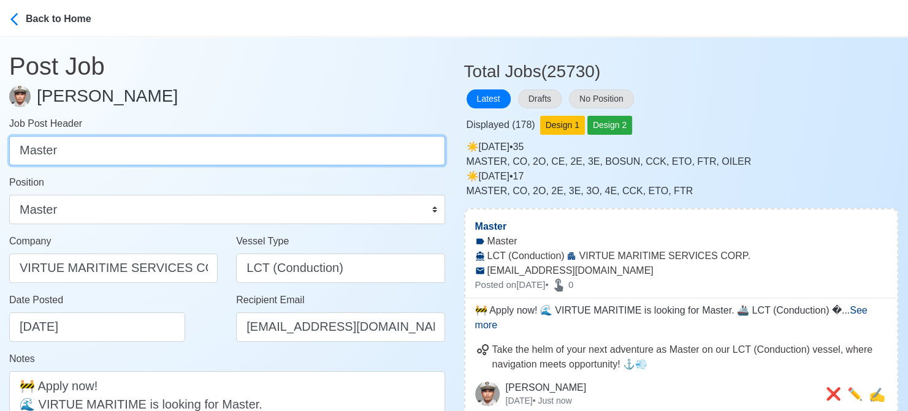
drag, startPoint x: 103, startPoint y: 147, endPoint x: -12, endPoint y: 156, distance: 115.7
click at [0, 156] on html "Back to Home Post Job Jeyner Gil Job Post Header Master Position Master Chief O…" at bounding box center [454, 205] width 908 height 411
drag, startPoint x: 78, startPoint y: 158, endPoint x: -12, endPoint y: 151, distance: 90.3
click at [0, 151] on html "Back to Home Post Job Jeyner Gil Job Post Header C/E Position Master Chief Offi…" at bounding box center [454, 205] width 908 height 411
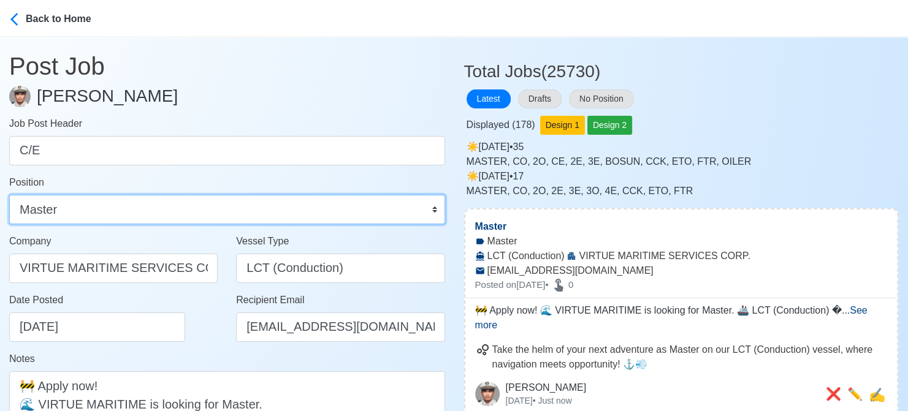
click at [77, 208] on select "Master Chief Officer 2nd Officer 3rd Officer Junior Officer Chief Engineer 2nd …" at bounding box center [227, 209] width 436 height 29
click at [9, 195] on select "Master Chief Officer 2nd Officer 3rd Officer Junior Officer Chief Engineer 2nd …" at bounding box center [227, 209] width 436 height 29
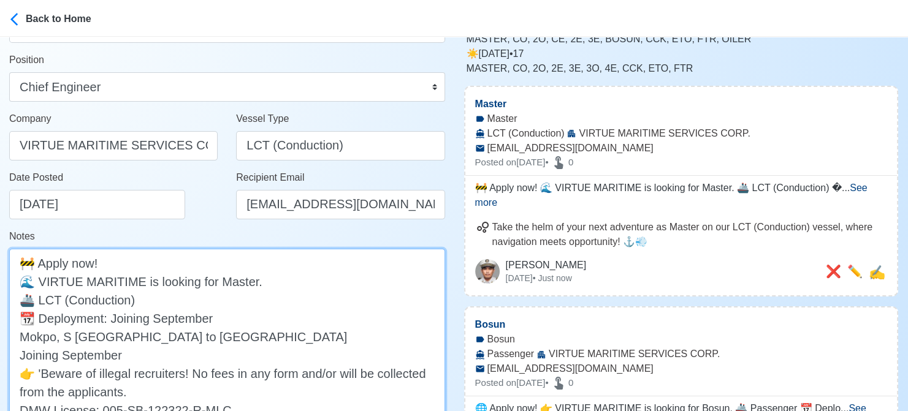
click at [234, 284] on textarea "🚧 Apply now! 🌊 VIRTUE MARITIME is looking for Master. 🚢 LCT (Conduction) 📆 Depl…" at bounding box center [227, 346] width 436 height 194
paste textarea "C/E"
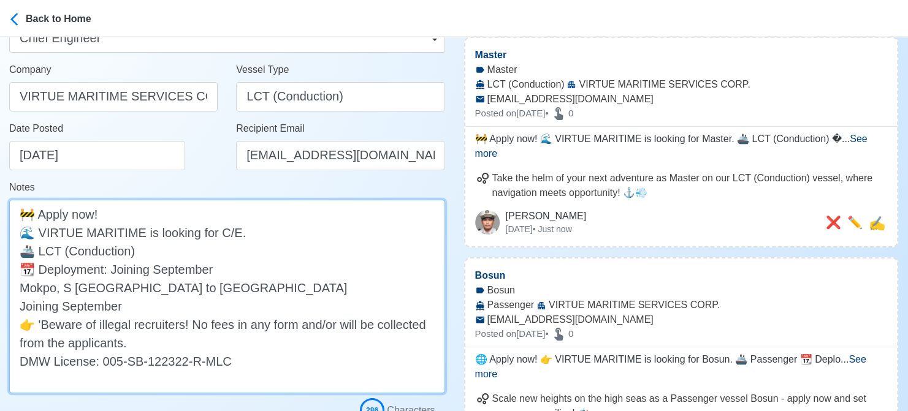
scroll to position [307, 0]
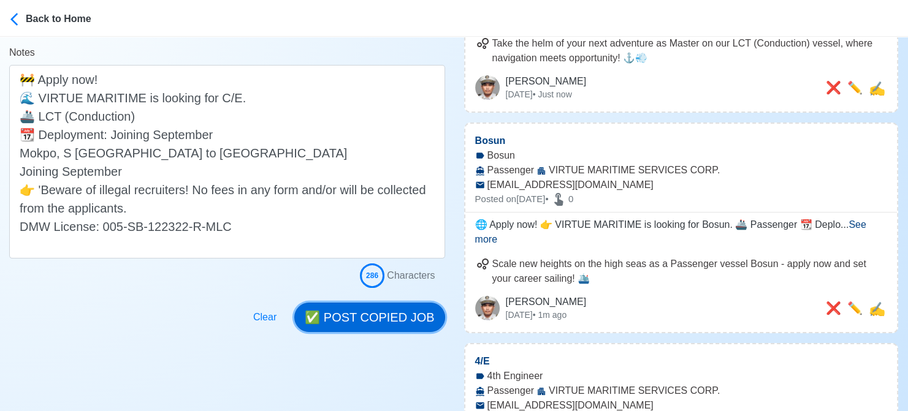
click at [409, 316] on button "✅ POST COPIED JOB" at bounding box center [369, 317] width 150 height 29
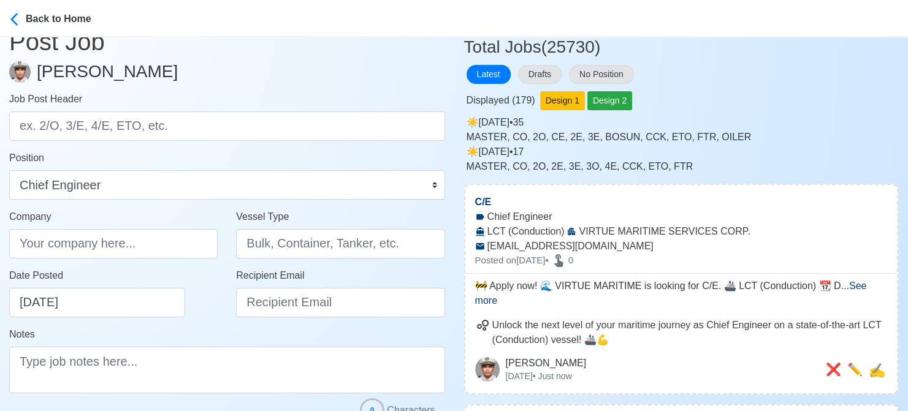
scroll to position [0, 0]
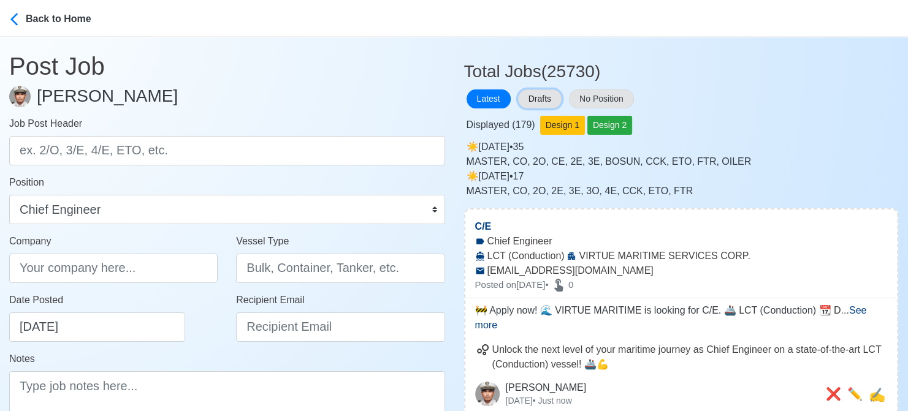
click at [549, 100] on button "Drafts" at bounding box center [540, 99] width 44 height 19
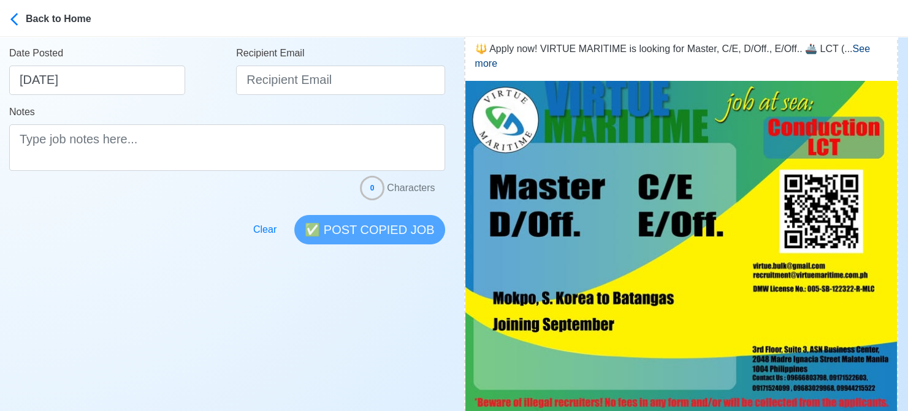
scroll to position [368, 0]
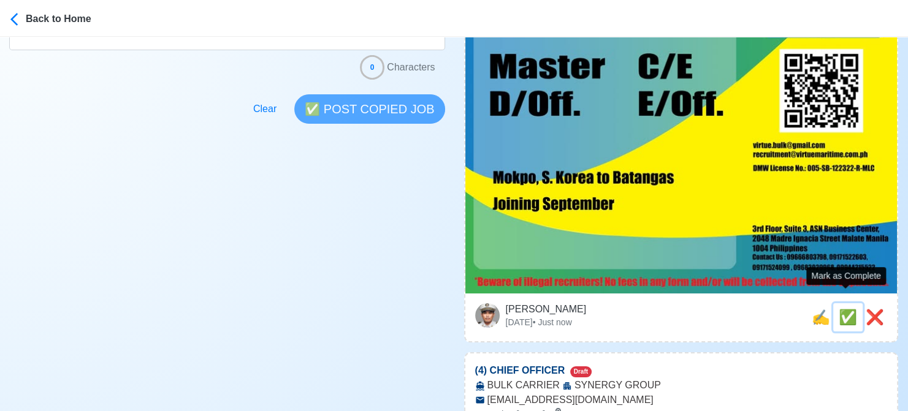
click at [848, 309] on span "✅" at bounding box center [848, 317] width 18 height 17
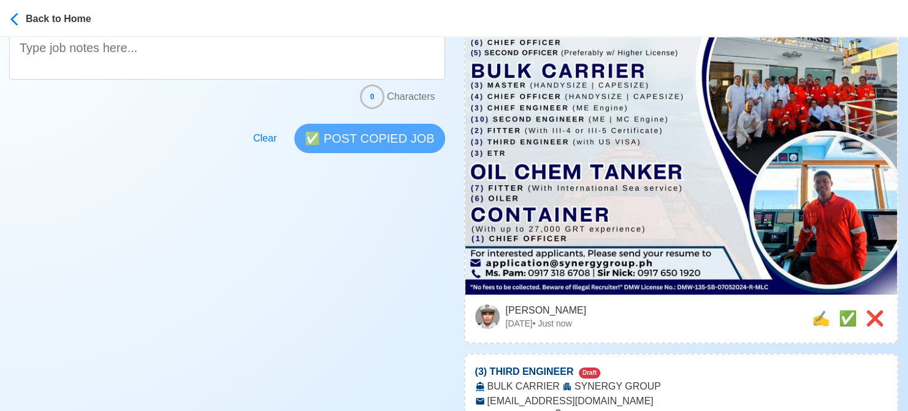
scroll to position [429, 0]
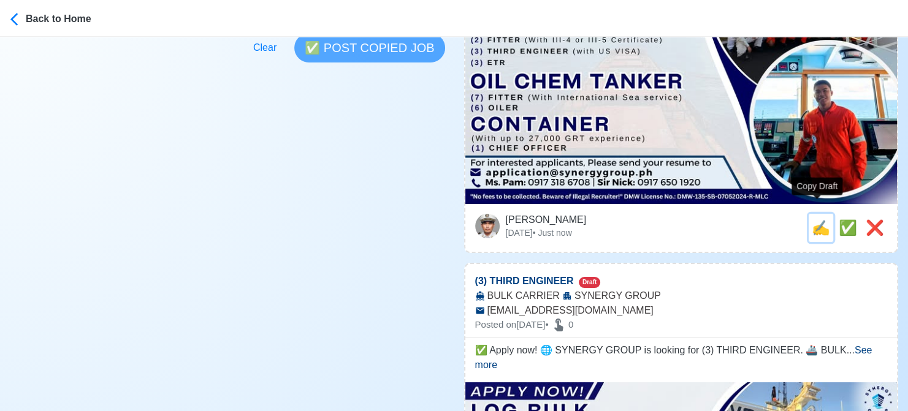
click at [825, 219] on span "✍️" at bounding box center [821, 227] width 18 height 17
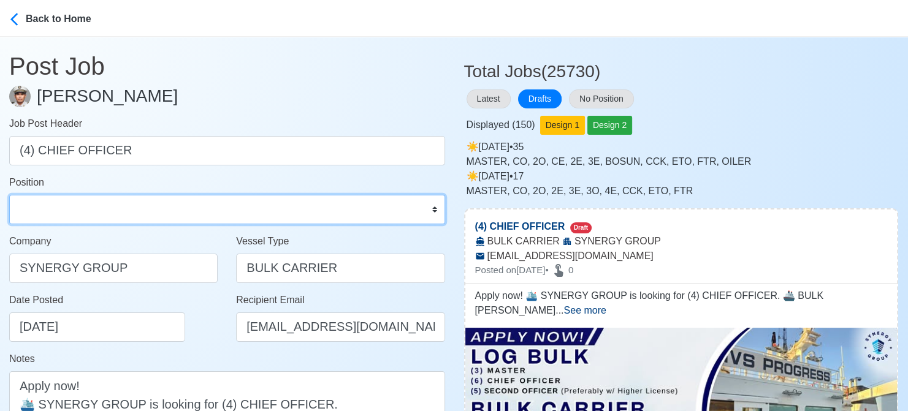
drag, startPoint x: 118, startPoint y: 211, endPoint x: 118, endPoint y: 196, distance: 15.3
click at [118, 211] on select "Master Chief Officer 2nd Officer 3rd Officer Junior Officer Chief Engineer 2nd …" at bounding box center [227, 209] width 436 height 29
click at [9, 195] on select "Master Chief Officer 2nd Officer 3rd Officer Junior Officer Chief Engineer 2nd …" at bounding box center [227, 209] width 436 height 29
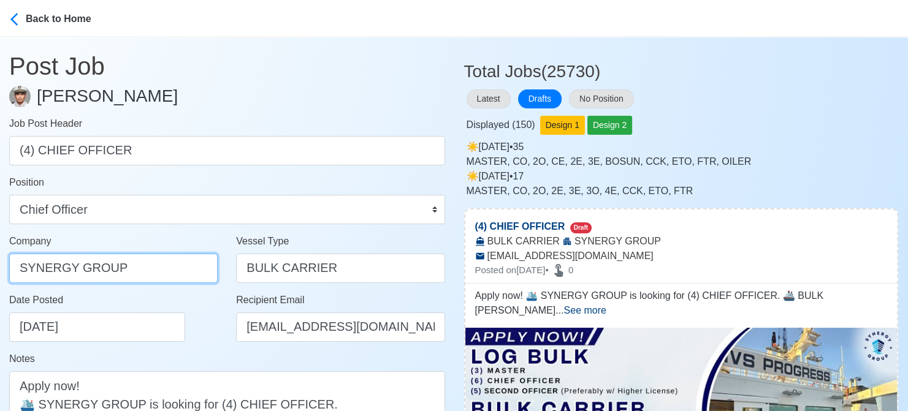
click at [157, 271] on input "SYNERGY GROUP" at bounding box center [113, 268] width 208 height 29
drag, startPoint x: 156, startPoint y: 267, endPoint x: -12, endPoint y: 268, distance: 168.0
click at [0, 268] on html "Back to Home Post Job Jeyner Gil Job Post Header (4) CHIEF OFFICER Position Mas…" at bounding box center [454, 205] width 908 height 411
paste input "GROUP OPERATIONS INC"
click at [202, 333] on div "Date Posted 08/19/2025" at bounding box center [116, 317] width 215 height 49
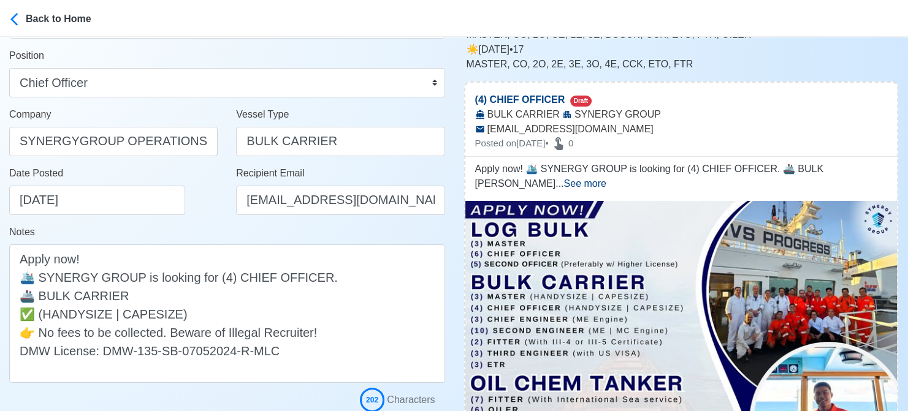
scroll to position [184, 0]
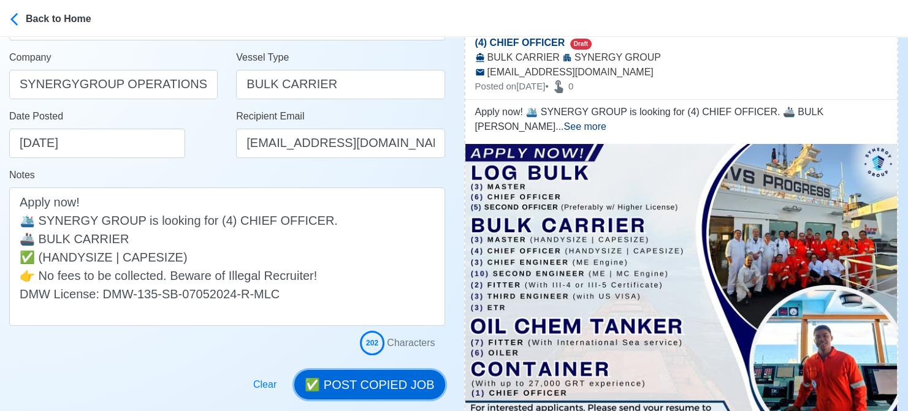
click at [372, 382] on button "✅ POST COPIED JOB" at bounding box center [369, 384] width 150 height 29
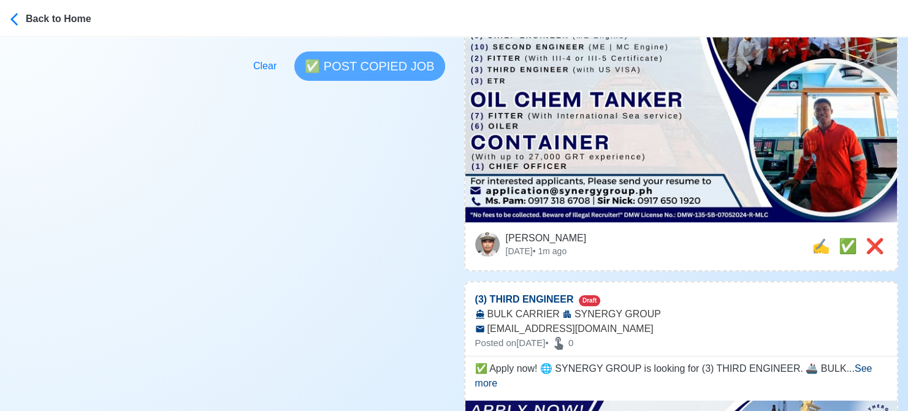
scroll to position [490, 0]
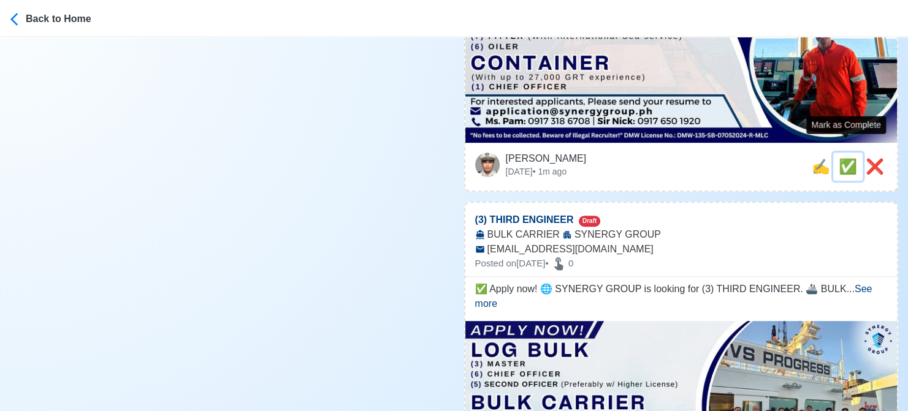
click at [840, 158] on span "✅" at bounding box center [848, 166] width 18 height 17
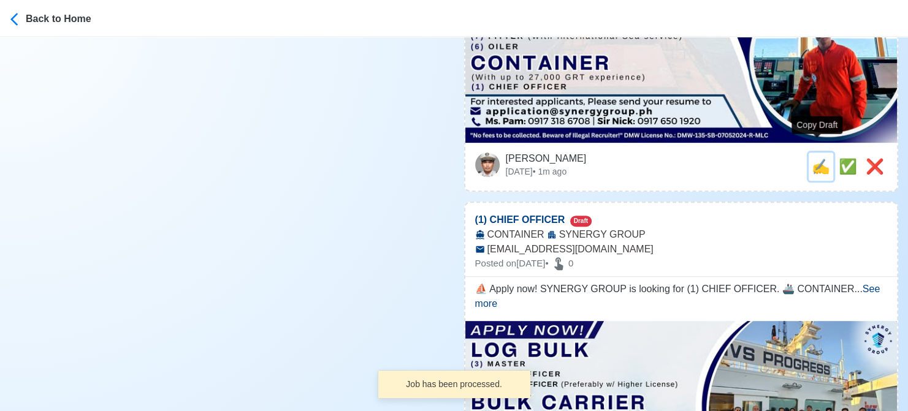
click at [820, 158] on span "✍️" at bounding box center [821, 166] width 18 height 17
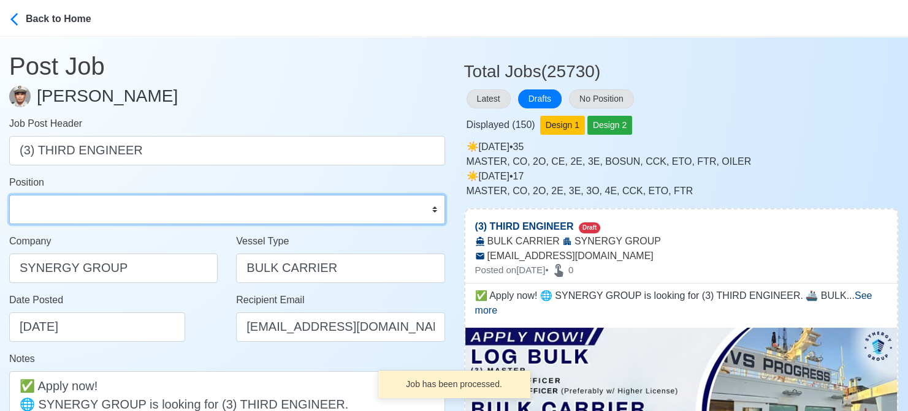
click at [83, 206] on select "Master Chief Officer 2nd Officer 3rd Officer Junior Officer Chief Engineer 2nd …" at bounding box center [227, 209] width 436 height 29
click at [9, 195] on select "Master Chief Officer 2nd Officer 3rd Officer Junior Officer Chief Engineer 2nd …" at bounding box center [227, 209] width 436 height 29
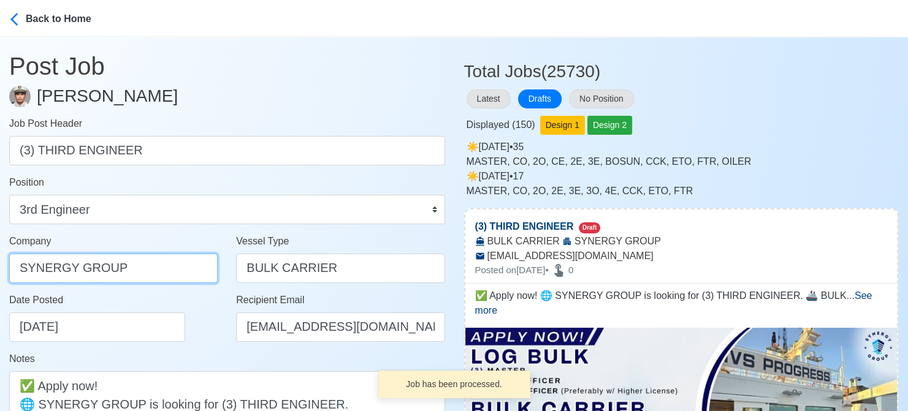
drag, startPoint x: 128, startPoint y: 275, endPoint x: -12, endPoint y: 251, distance: 141.8
click at [0, 251] on html "Back to Home Post Job Jeyner Gil Job Post Header (3) THIRD ENGINEER Position Ma…" at bounding box center [454, 205] width 908 height 411
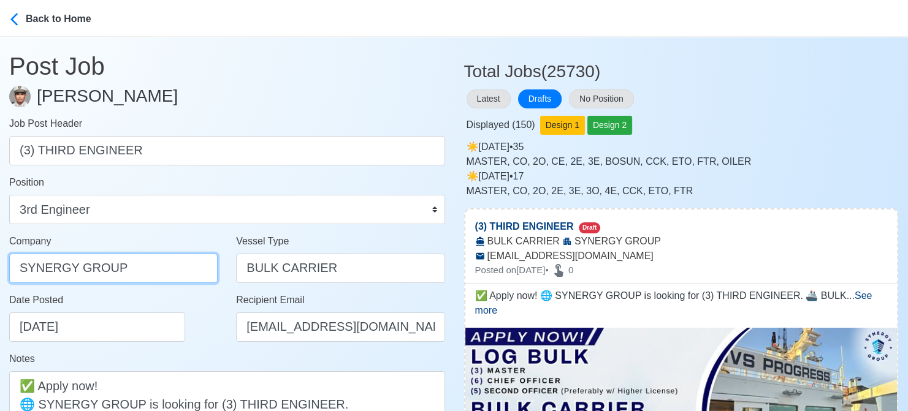
paste input "GROUP OPERATIONS INC"
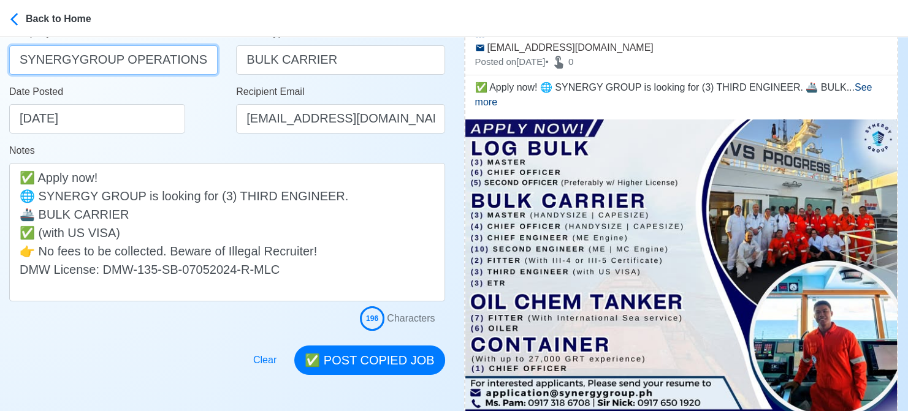
scroll to position [245, 0]
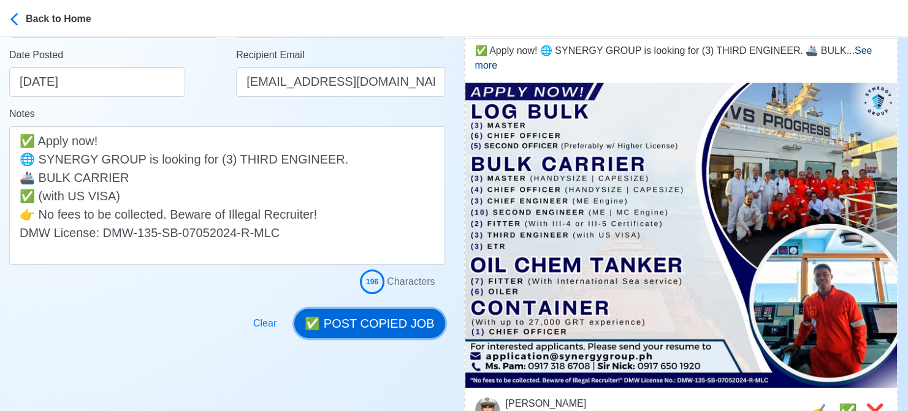
click at [369, 317] on button "✅ POST COPIED JOB" at bounding box center [369, 323] width 150 height 29
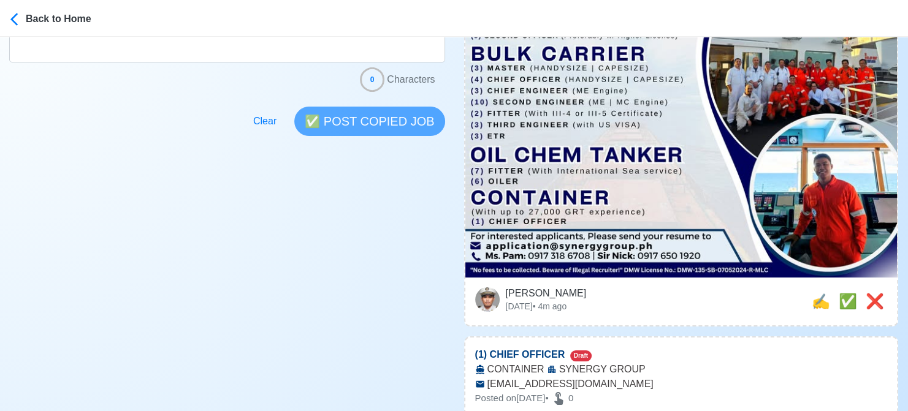
scroll to position [368, 0]
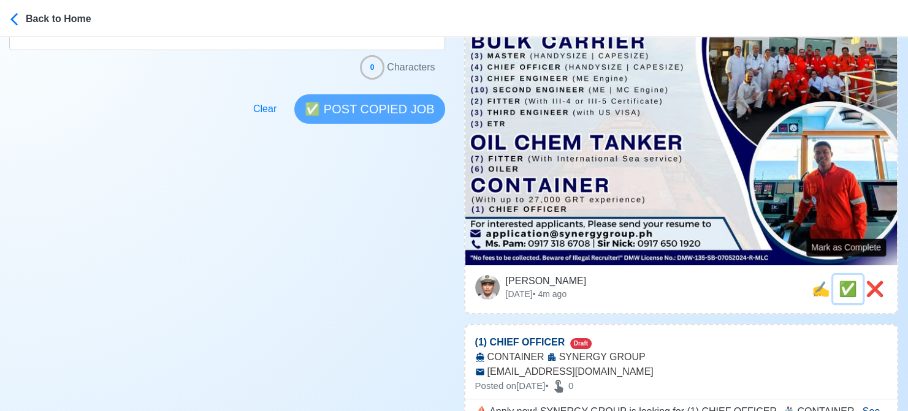
click at [847, 281] on span "✅" at bounding box center [848, 289] width 18 height 17
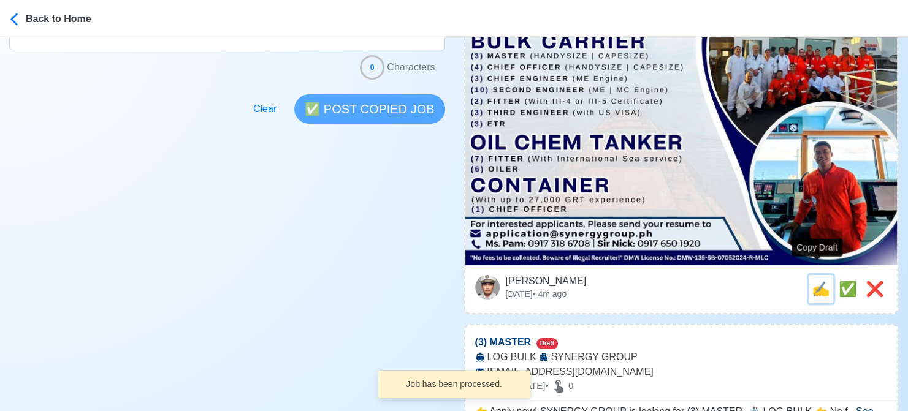
drag, startPoint x: 814, startPoint y: 274, endPoint x: 751, endPoint y: 269, distance: 63.4
click at [814, 281] on span "✍️" at bounding box center [821, 289] width 18 height 17
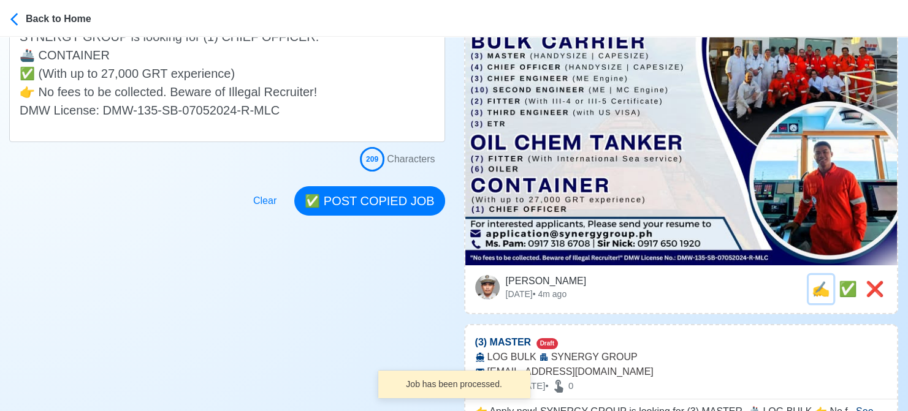
scroll to position [0, 0]
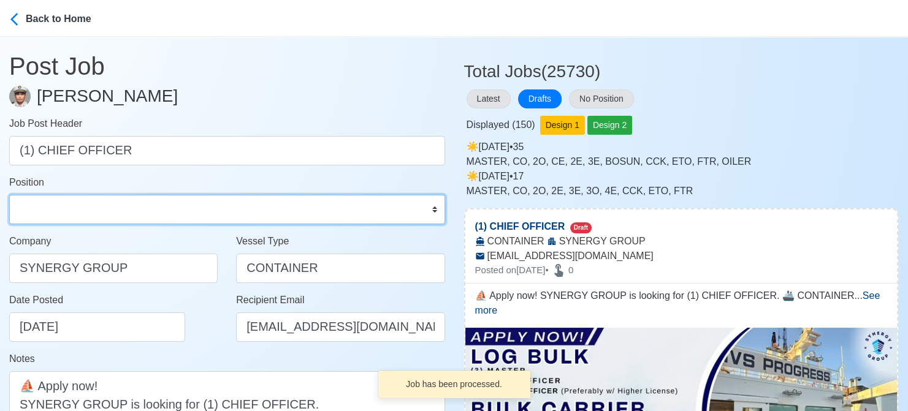
click at [135, 213] on select "Master Chief Officer 2nd Officer 3rd Officer Junior Officer Chief Engineer 2nd …" at bounding box center [227, 209] width 436 height 29
click at [9, 195] on select "Master Chief Officer 2nd Officer 3rd Officer Junior Officer Chief Engineer 2nd …" at bounding box center [227, 209] width 436 height 29
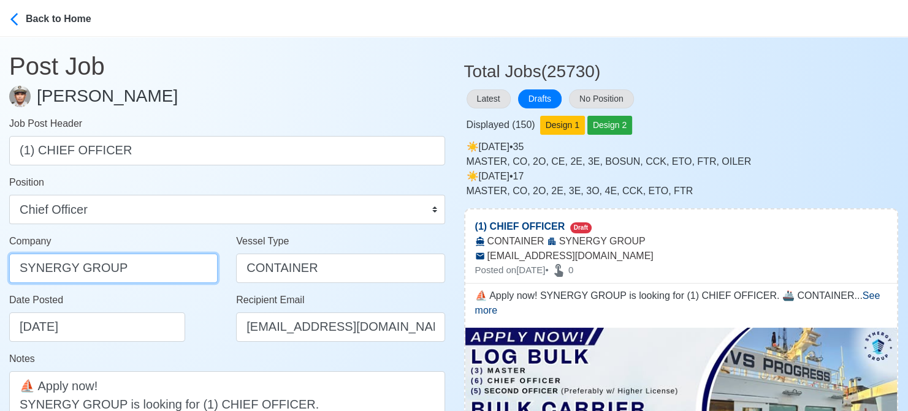
drag, startPoint x: 137, startPoint y: 270, endPoint x: -12, endPoint y: 264, distance: 149.1
click at [0, 264] on html "Back to Home Post Job Jeyner Gil Job Post Header (1) CHIEF OFFICER Position Mas…" at bounding box center [454, 205] width 908 height 411
paste input "GROUP OPERATIONS INC"
click at [183, 323] on div "Date Posted 08/19/2025" at bounding box center [116, 317] width 215 height 49
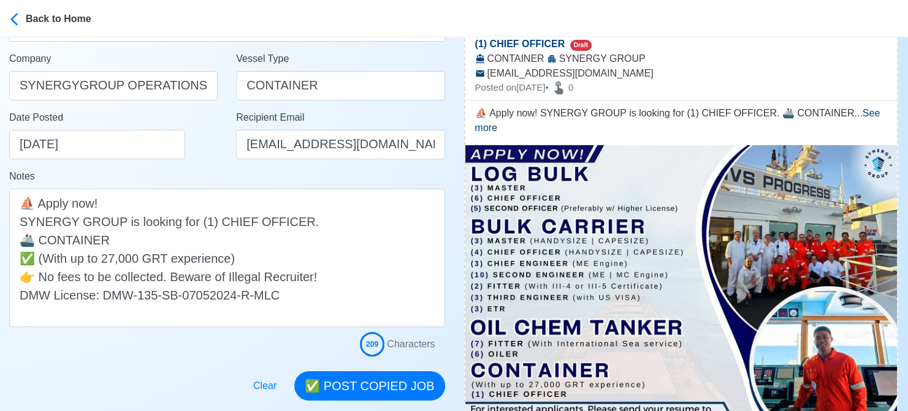
scroll to position [184, 0]
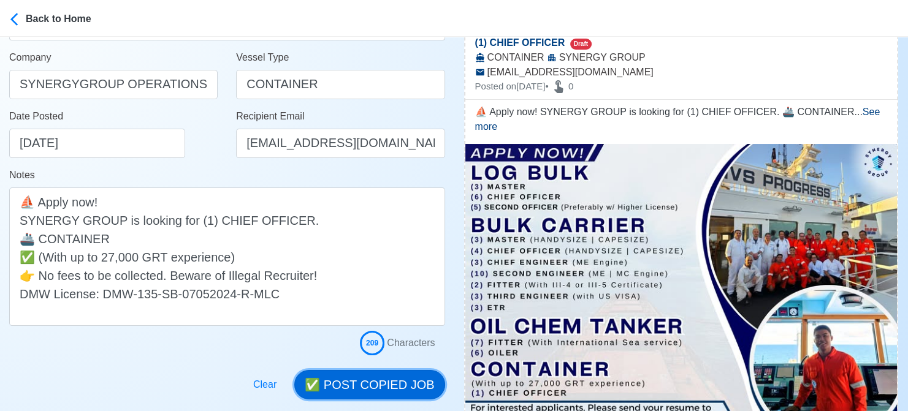
click at [376, 379] on button "✅ POST COPIED JOB" at bounding box center [369, 384] width 150 height 29
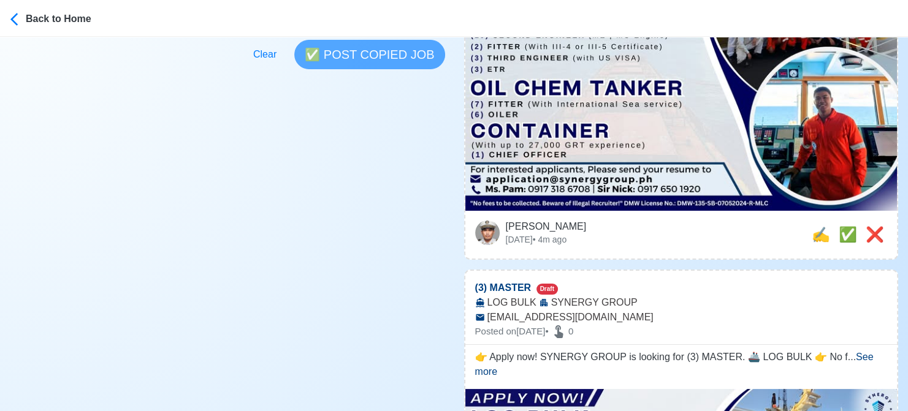
scroll to position [429, 0]
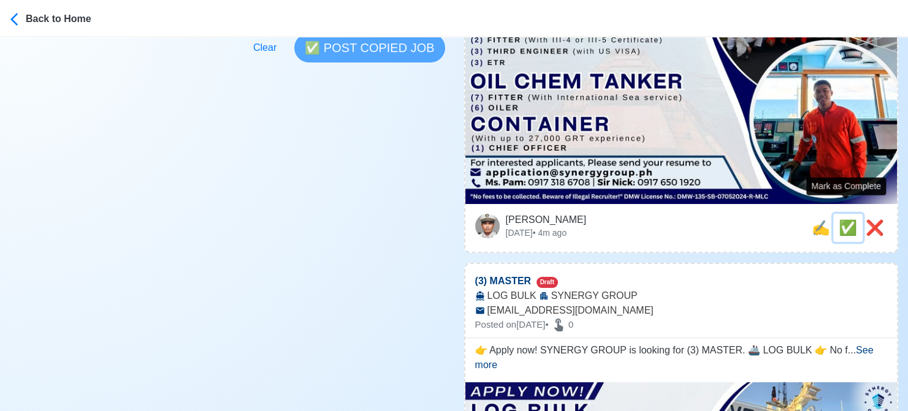
click at [847, 219] on span "✅" at bounding box center [848, 227] width 18 height 17
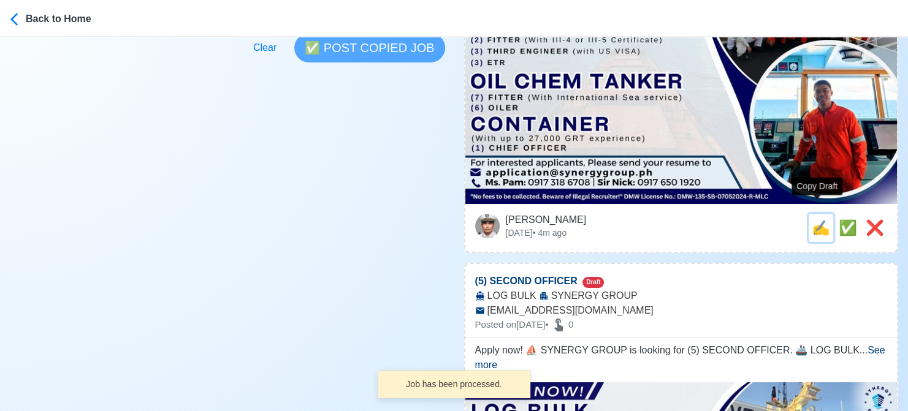
click at [817, 219] on span "✍️" at bounding box center [821, 227] width 18 height 17
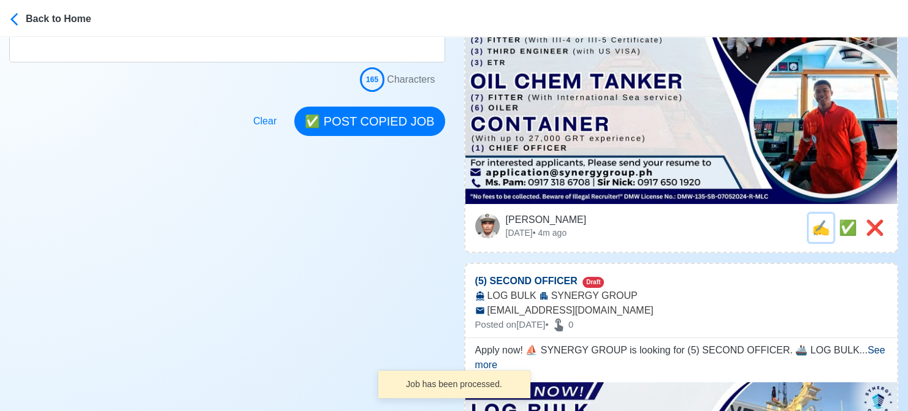
scroll to position [0, 0]
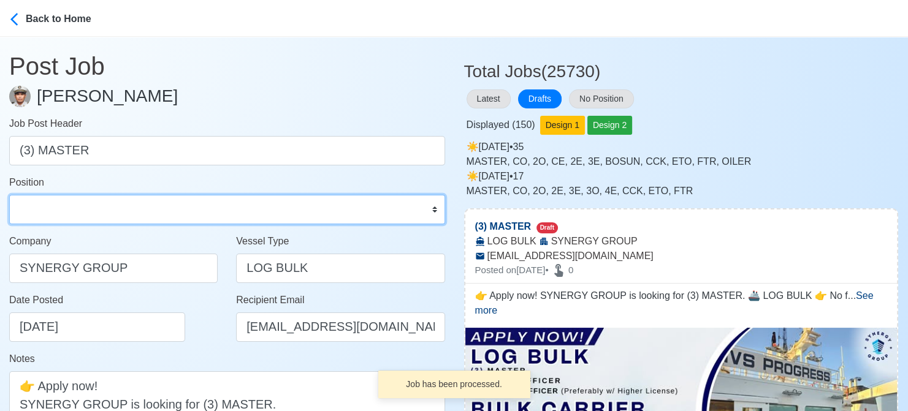
click at [159, 210] on select "Master Chief Officer 2nd Officer 3rd Officer Junior Officer Chief Engineer 2nd …" at bounding box center [227, 209] width 436 height 29
click at [9, 195] on select "Master Chief Officer 2nd Officer 3rd Officer Junior Officer Chief Engineer 2nd …" at bounding box center [227, 209] width 436 height 29
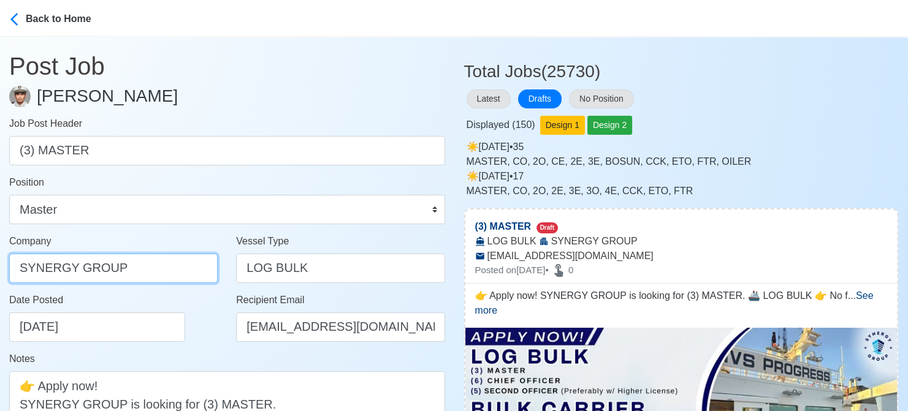
drag, startPoint x: 143, startPoint y: 267, endPoint x: -12, endPoint y: 267, distance: 155.1
click at [0, 267] on html "Back to Home Post Job Jeyner Gil Job Post Header (3) MASTER Position Master Chi…" at bounding box center [454, 205] width 908 height 411
paste input "GROUP OPERATIONS INC"
click at [185, 319] on div "Date Posted 08/19/2025" at bounding box center [116, 317] width 215 height 49
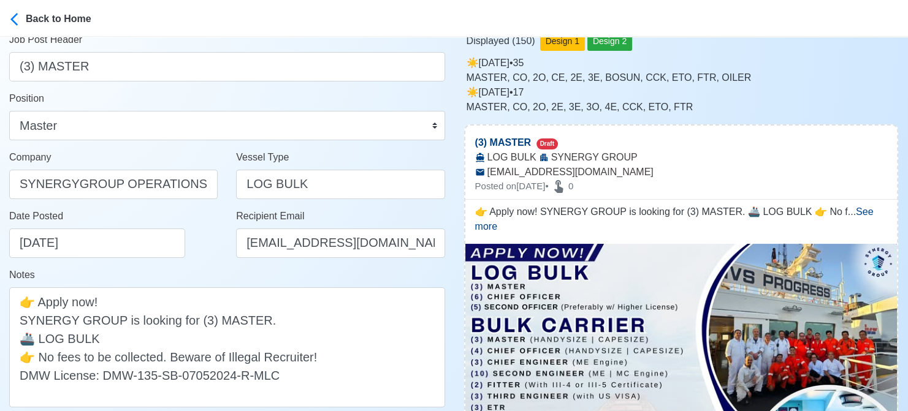
scroll to position [245, 0]
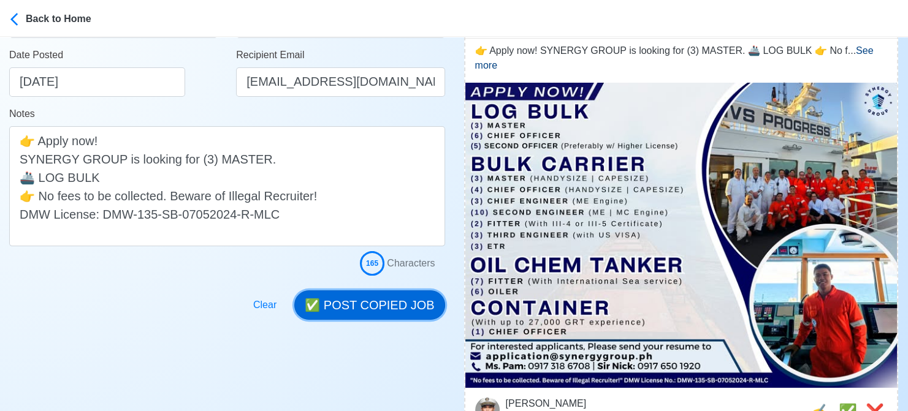
click at [410, 309] on button "✅ POST COPIED JOB" at bounding box center [369, 305] width 150 height 29
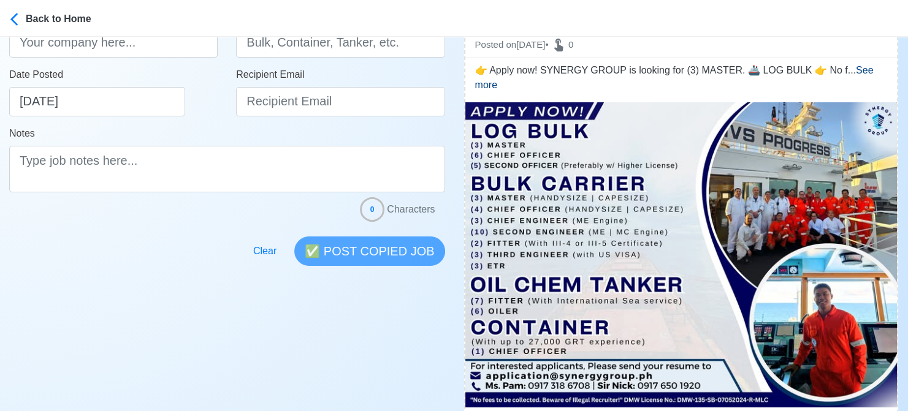
scroll to position [307, 0]
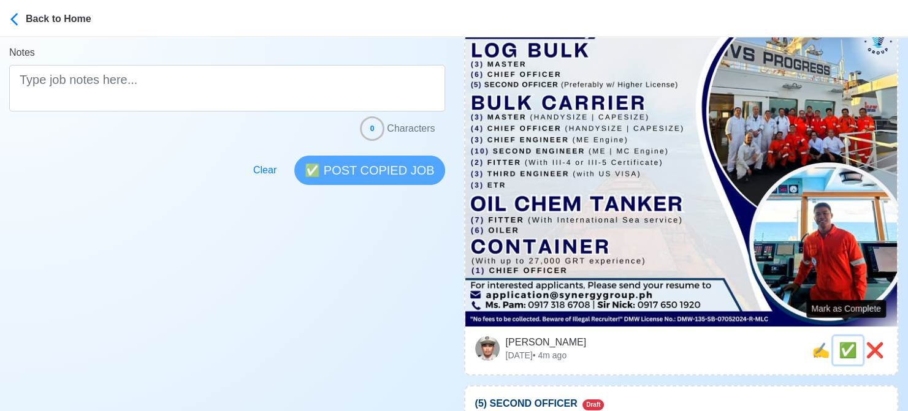
click at [848, 342] on span "✅" at bounding box center [848, 350] width 18 height 17
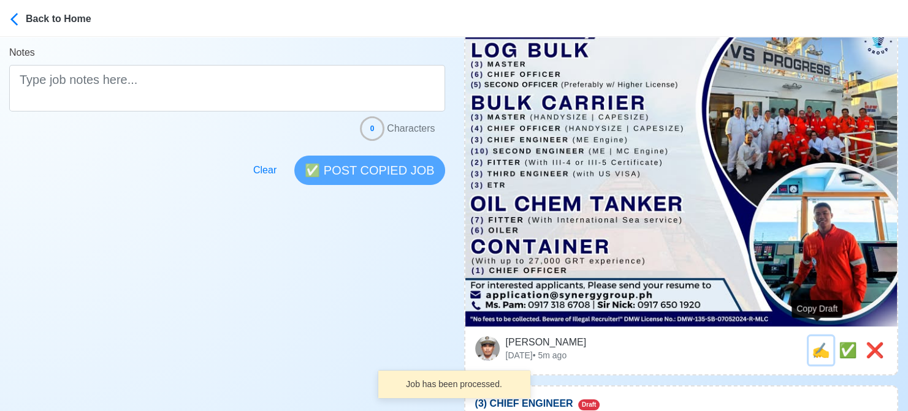
drag, startPoint x: 812, startPoint y: 333, endPoint x: 627, endPoint y: 301, distance: 188.0
click at [812, 342] on span "✍️" at bounding box center [821, 350] width 18 height 17
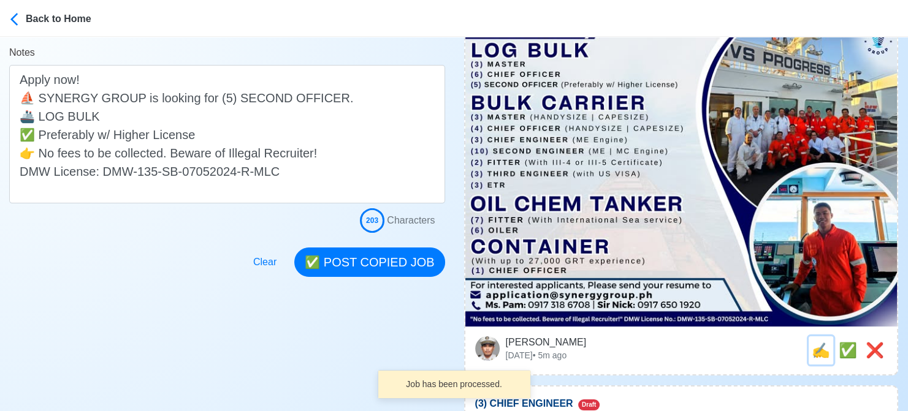
scroll to position [0, 0]
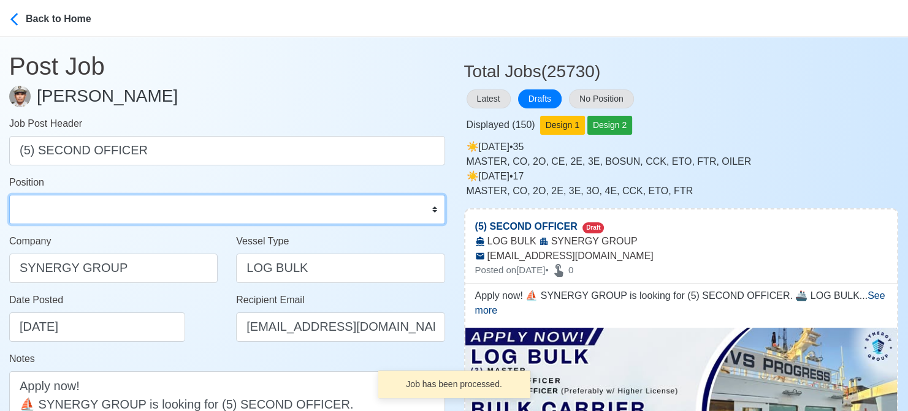
click at [105, 207] on select "Master Chief Officer 2nd Officer 3rd Officer Junior Officer Chief Engineer 2nd …" at bounding box center [227, 209] width 436 height 29
click at [9, 195] on select "Master Chief Officer 2nd Officer 3rd Officer Junior Officer Chief Engineer 2nd …" at bounding box center [227, 209] width 436 height 29
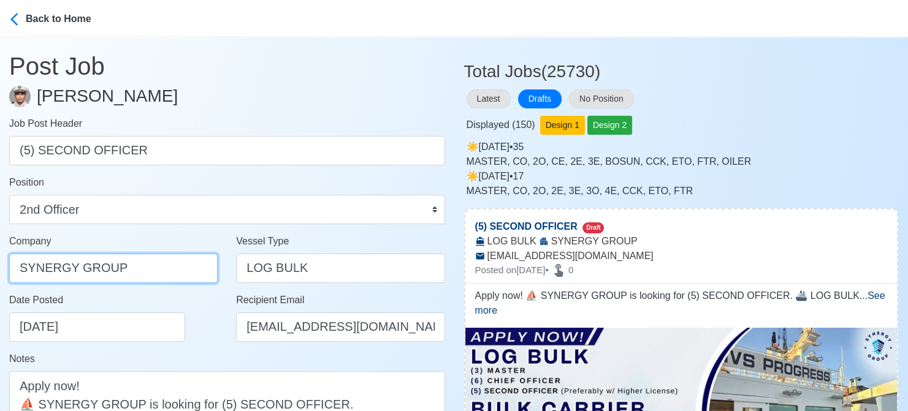
drag, startPoint x: 139, startPoint y: 264, endPoint x: -12, endPoint y: 257, distance: 151.6
click at [0, 257] on html "Back to Home Post Job Jeyner Gil Job Post Header (5) SECOND OFFICER Position Ma…" at bounding box center [454, 205] width 908 height 411
paste input "GROUP OPERATIONS INC"
click at [210, 314] on div "Date Posted 08/19/2025" at bounding box center [116, 317] width 215 height 49
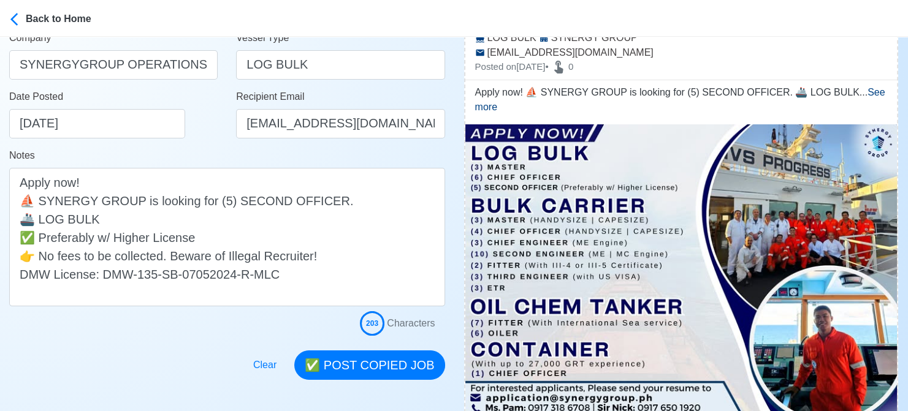
scroll to position [245, 0]
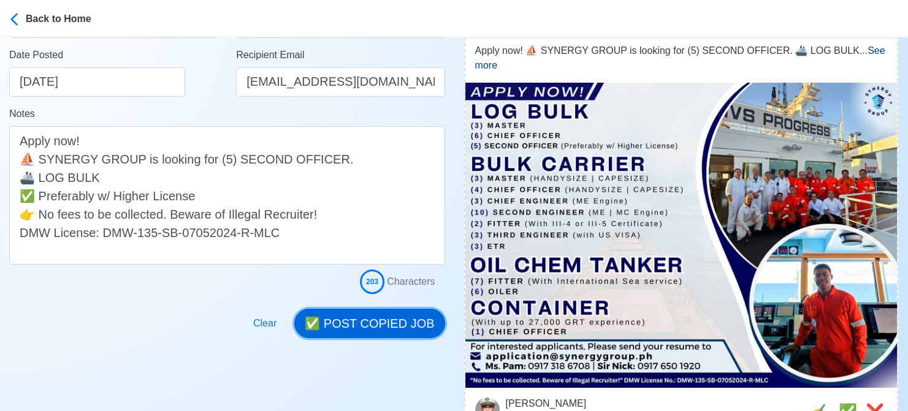
click at [387, 309] on button "✅ POST COPIED JOB" at bounding box center [369, 323] width 150 height 29
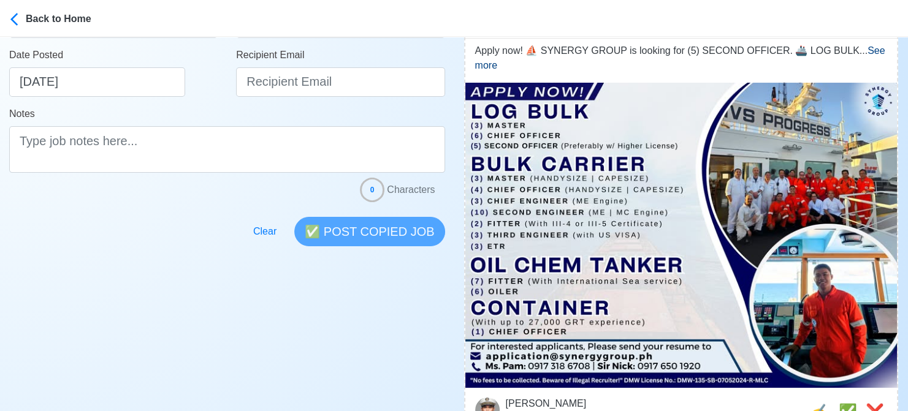
click at [11, 237] on div at bounding box center [227, 224] width 436 height 44
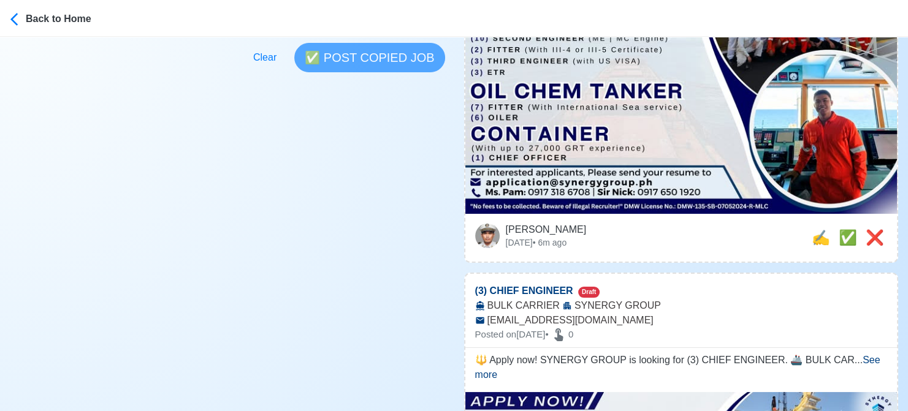
scroll to position [429, 0]
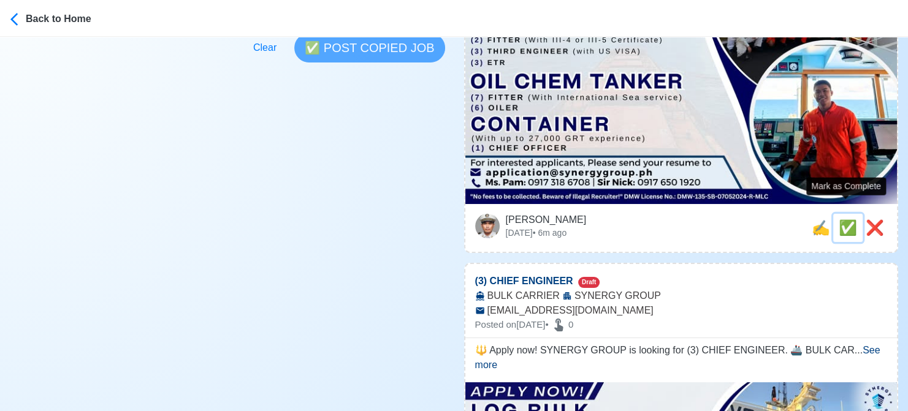
click at [843, 219] on span "✅" at bounding box center [848, 227] width 18 height 17
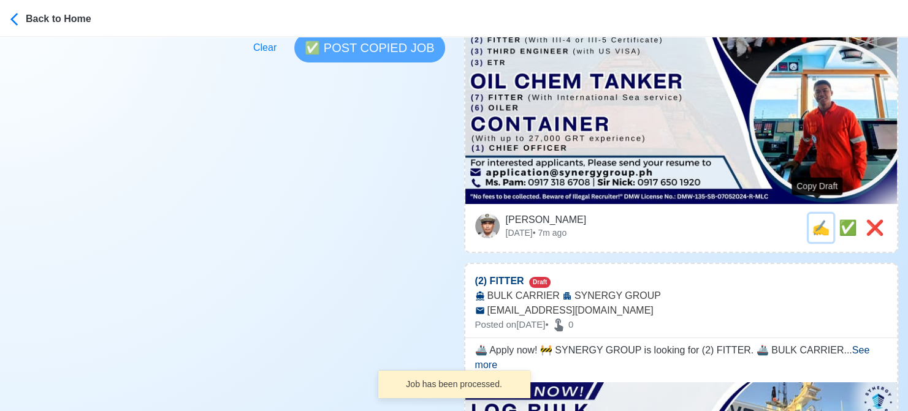
click at [817, 219] on span "✍️" at bounding box center [821, 227] width 18 height 17
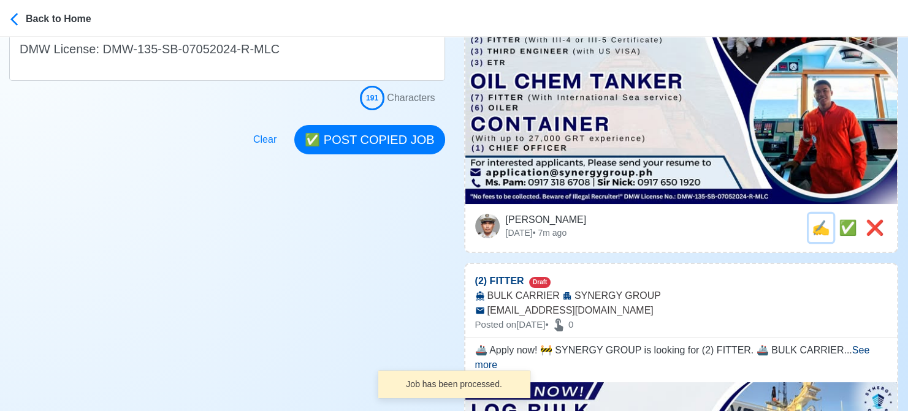
scroll to position [0, 0]
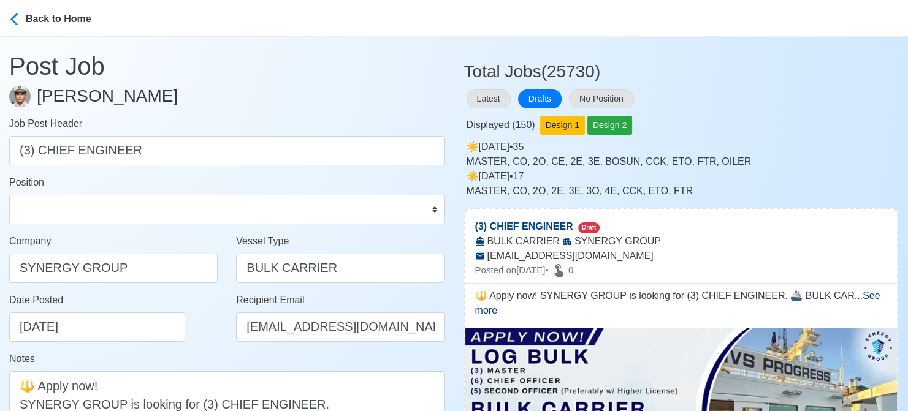
click at [7, 225] on main "Post Job Jeyner Gil Job Post Header (3) CHIEF ENGINEER Position Master Chief Of…" at bounding box center [227, 310] width 454 height 547
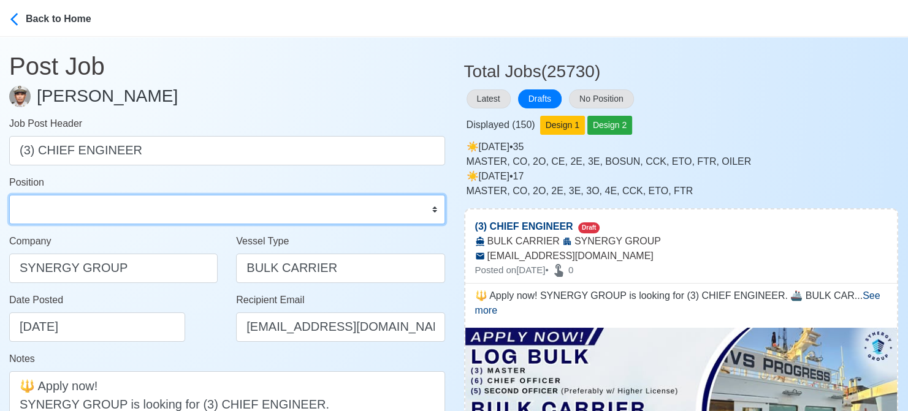
click at [140, 215] on select "Master Chief Officer 2nd Officer 3rd Officer Junior Officer Chief Engineer 2nd …" at bounding box center [227, 209] width 436 height 29
click at [9, 195] on select "Master Chief Officer 2nd Officer 3rd Officer Junior Officer Chief Engineer 2nd …" at bounding box center [227, 209] width 436 height 29
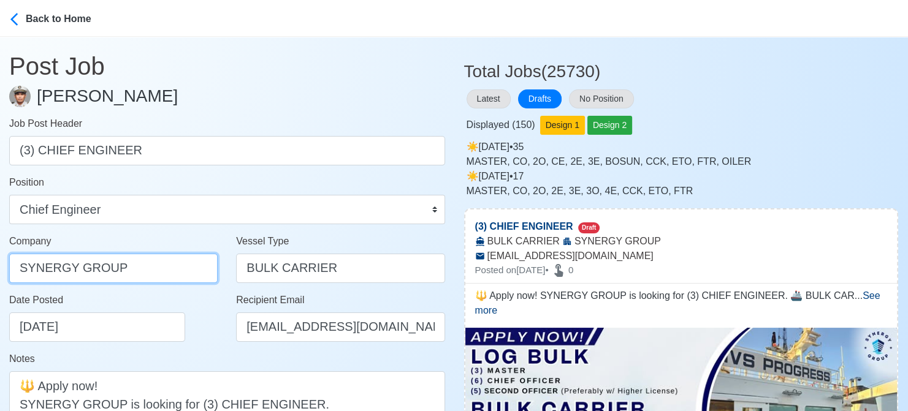
drag, startPoint x: 150, startPoint y: 271, endPoint x: -12, endPoint y: 264, distance: 162.6
click at [0, 264] on html "Back to Home Post Job Jeyner Gil Job Post Header (3) CHIEF ENGINEER Position Ma…" at bounding box center [454, 205] width 908 height 411
paste input "GROUP OPERATIONS INC"
click at [199, 327] on div "Date Posted 08/19/2025" at bounding box center [116, 317] width 215 height 49
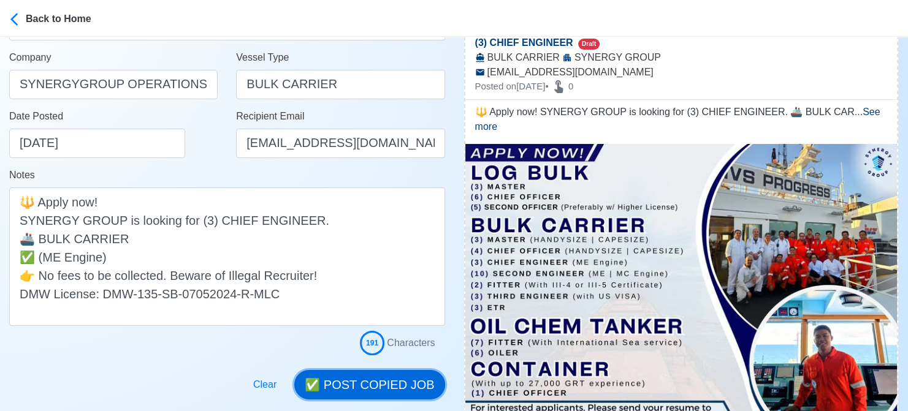
click at [412, 374] on button "✅ POST COPIED JOB" at bounding box center [369, 384] width 150 height 29
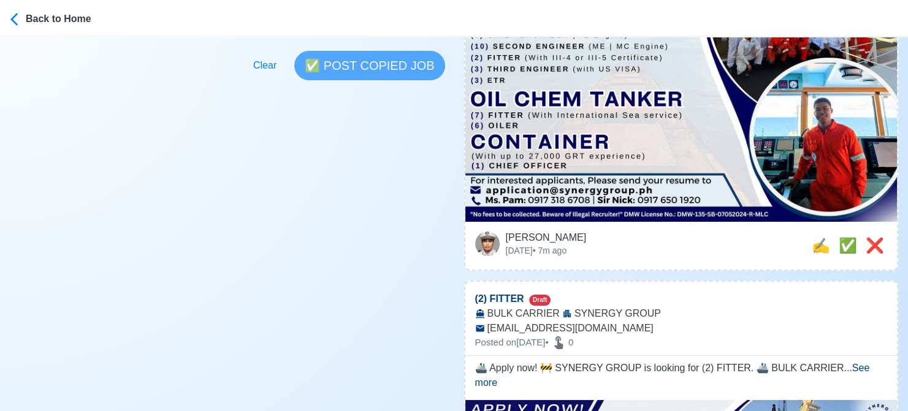
scroll to position [429, 0]
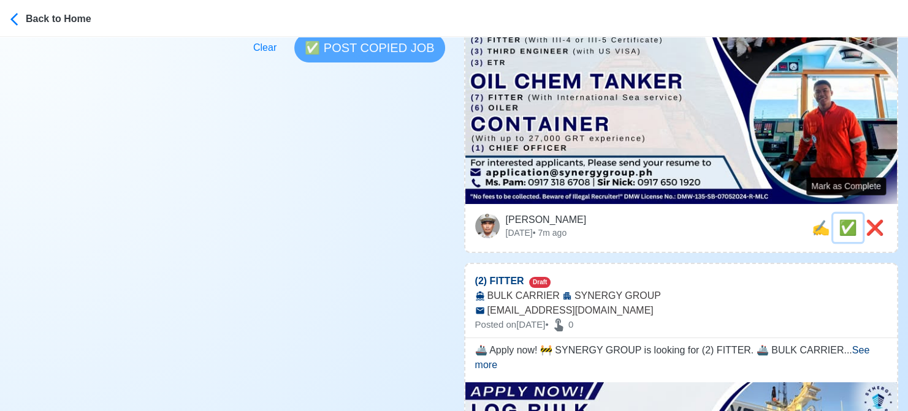
click at [844, 219] on span "✅" at bounding box center [848, 227] width 18 height 17
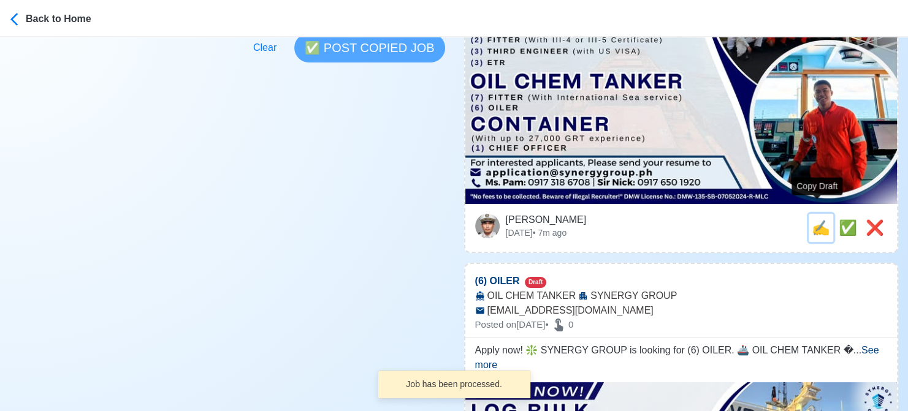
click at [820, 219] on span "✍️" at bounding box center [821, 227] width 18 height 17
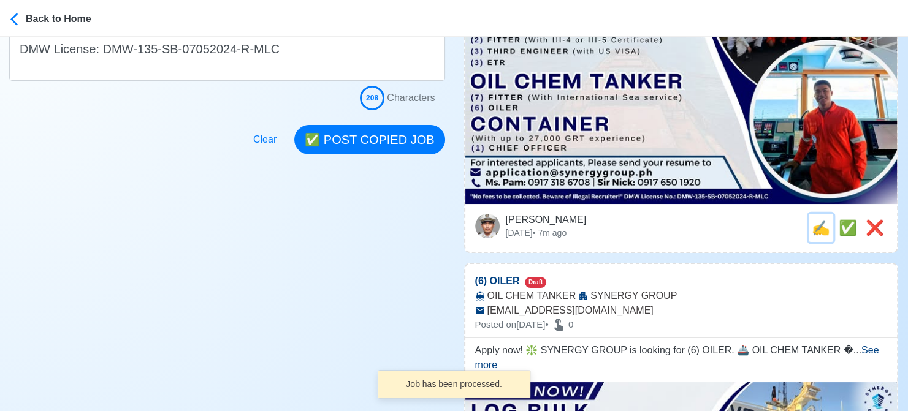
scroll to position [0, 0]
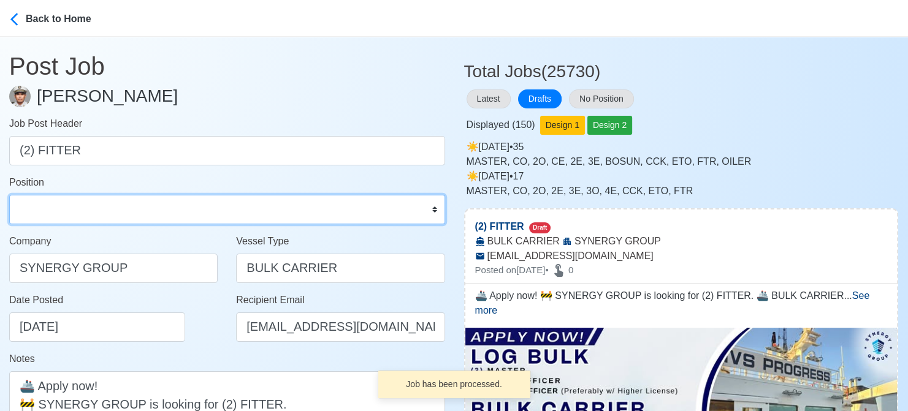
drag, startPoint x: 150, startPoint y: 208, endPoint x: 147, endPoint y: 198, distance: 10.9
click at [150, 208] on select "Master Chief Officer 2nd Officer 3rd Officer Junior Officer Chief Engineer 2nd …" at bounding box center [227, 209] width 436 height 29
click at [9, 195] on select "Master Chief Officer 2nd Officer 3rd Officer Junior Officer Chief Engineer 2nd …" at bounding box center [227, 209] width 436 height 29
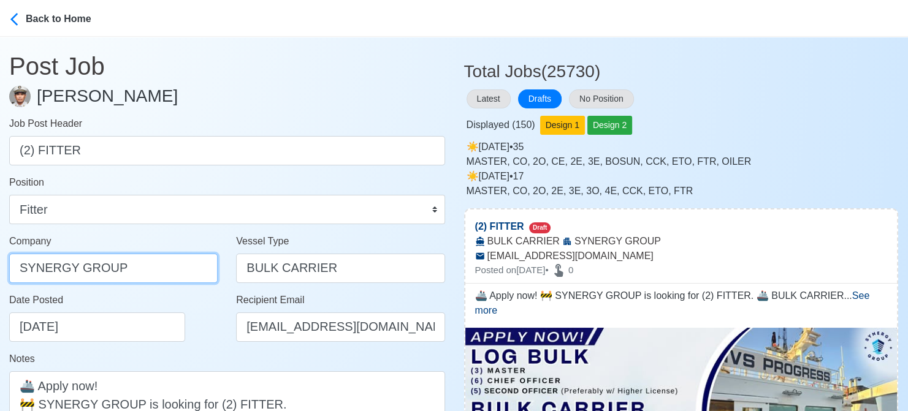
drag, startPoint x: 161, startPoint y: 267, endPoint x: -12, endPoint y: 262, distance: 173.6
click at [0, 262] on html "Back to Home Post Job Jeyner Gil Job Post Header (2) FITTER Position Master Chi…" at bounding box center [454, 205] width 908 height 411
paste input "GROUP OPERATIONS INC"
click at [206, 318] on div "Date Posted 08/19/2025" at bounding box center [116, 317] width 215 height 49
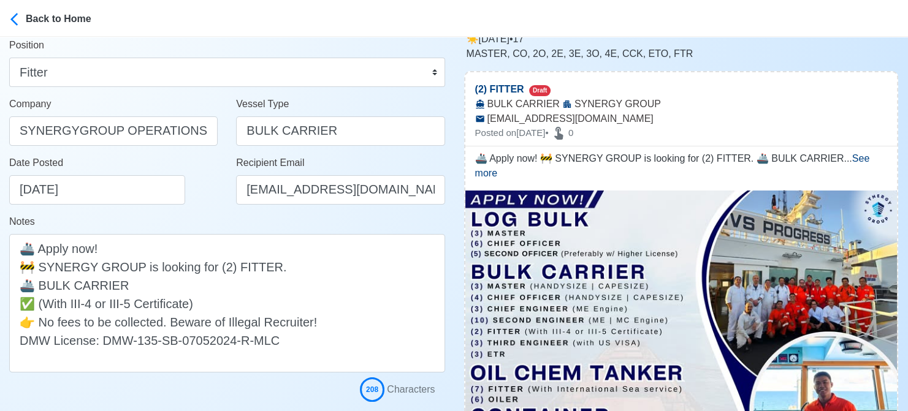
scroll to position [184, 0]
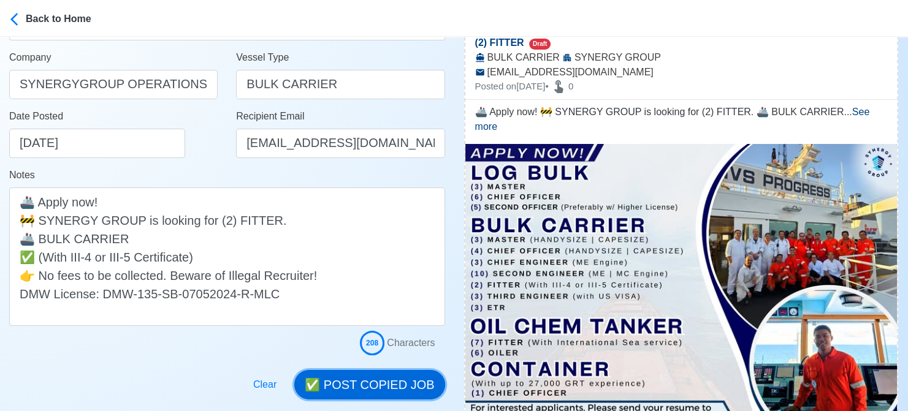
click at [365, 391] on button "✅ POST COPIED JOB" at bounding box center [369, 384] width 150 height 29
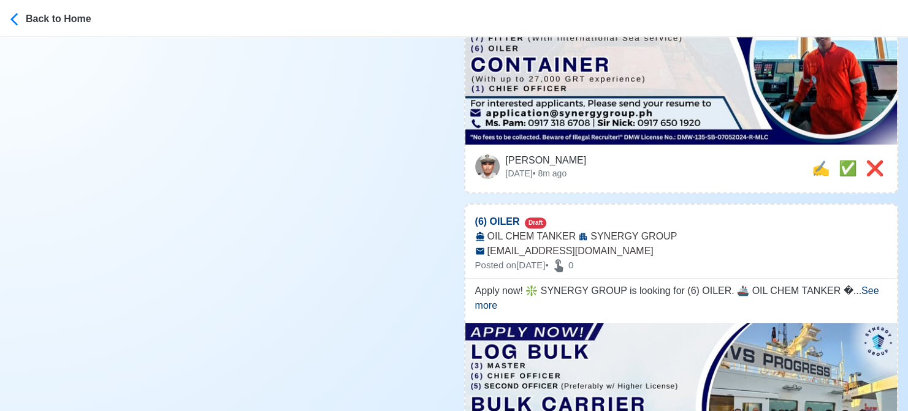
scroll to position [490, 0]
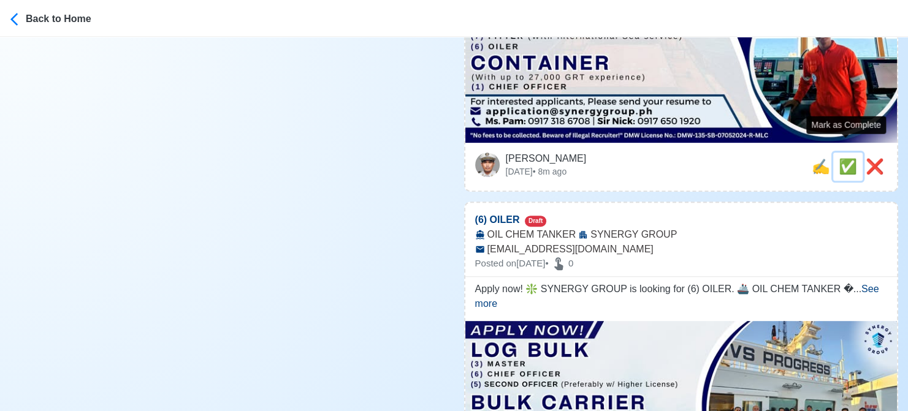
click at [842, 158] on span "✅" at bounding box center [848, 166] width 18 height 17
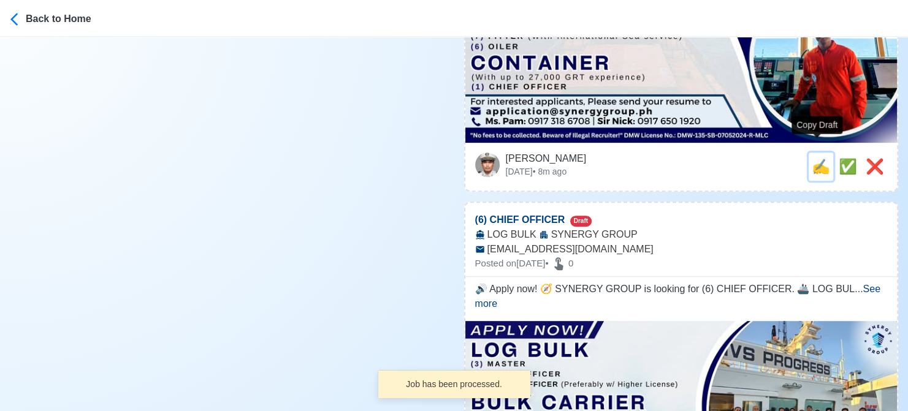
drag, startPoint x: 815, startPoint y: 153, endPoint x: 622, endPoint y: 156, distance: 192.5
click at [812, 158] on span "✍️" at bounding box center [821, 166] width 18 height 17
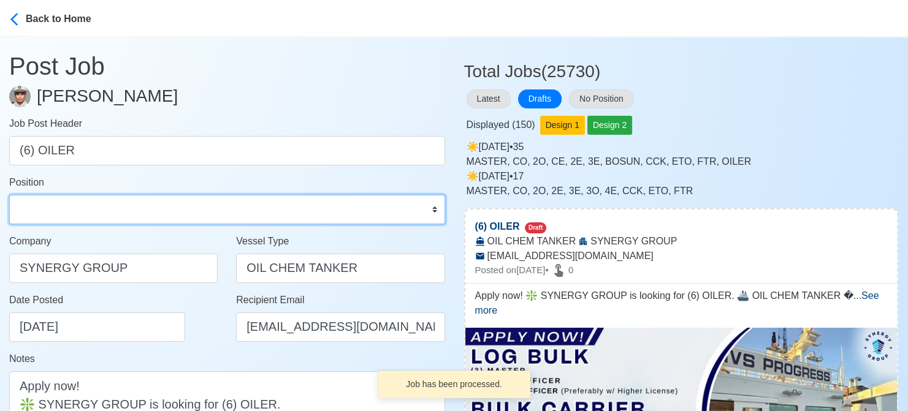
click at [71, 200] on select "Master Chief Officer 2nd Officer 3rd Officer Junior Officer Chief Engineer 2nd …" at bounding box center [227, 209] width 436 height 29
click at [9, 195] on select "Master Chief Officer 2nd Officer 3rd Officer Junior Officer Chief Engineer 2nd …" at bounding box center [227, 209] width 436 height 29
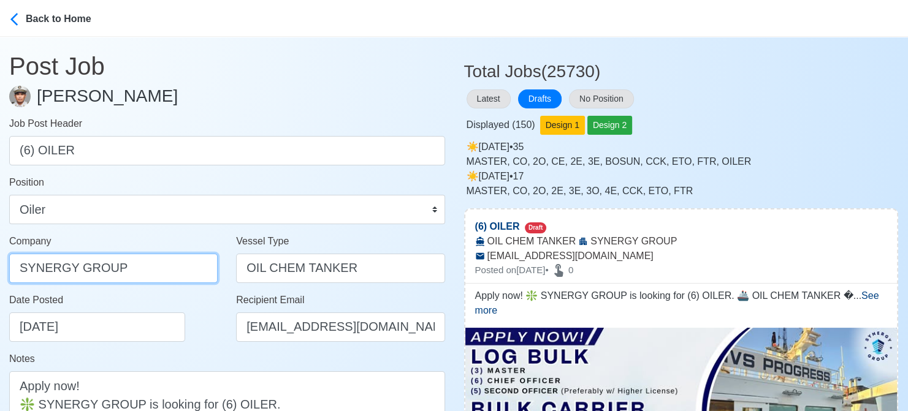
drag, startPoint x: 146, startPoint y: 267, endPoint x: -12, endPoint y: 266, distance: 158.2
click at [0, 266] on html "Back to Home Post Job Jeyner Gil Job Post Header (6) OILER Position Master Chie…" at bounding box center [454, 205] width 908 height 411
paste input "GROUP OPERATIONS INC"
click at [215, 318] on div "Date Posted 08/19/2025" at bounding box center [116, 317] width 215 height 49
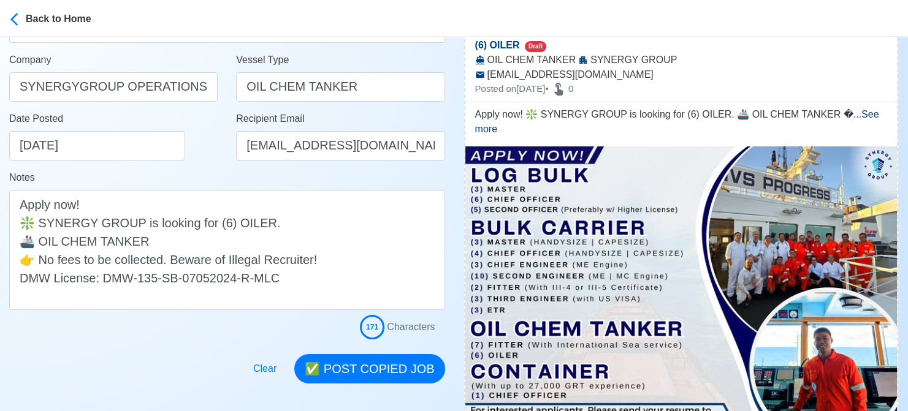
scroll to position [184, 0]
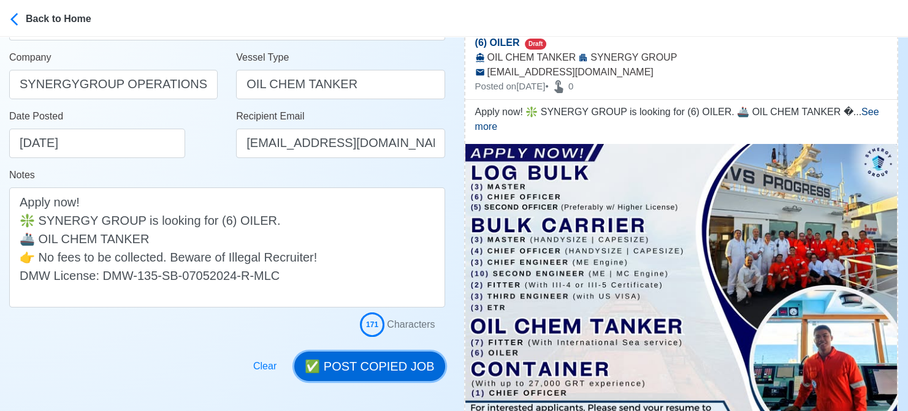
click at [370, 362] on button "✅ POST COPIED JOB" at bounding box center [369, 366] width 150 height 29
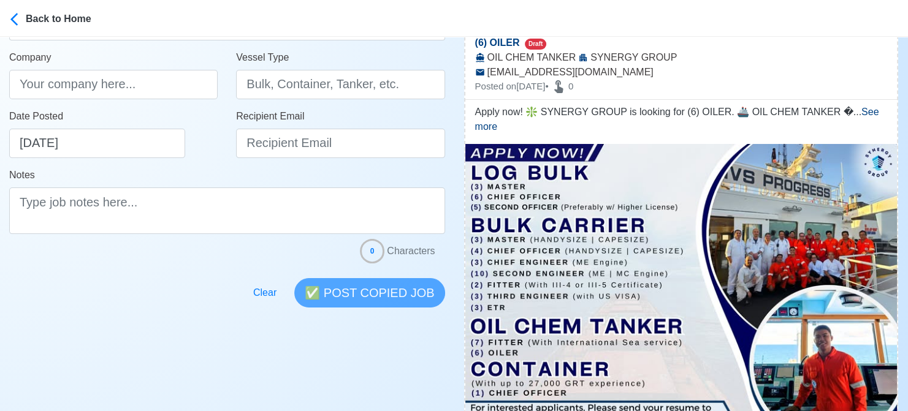
click at [17, 291] on div at bounding box center [227, 286] width 436 height 44
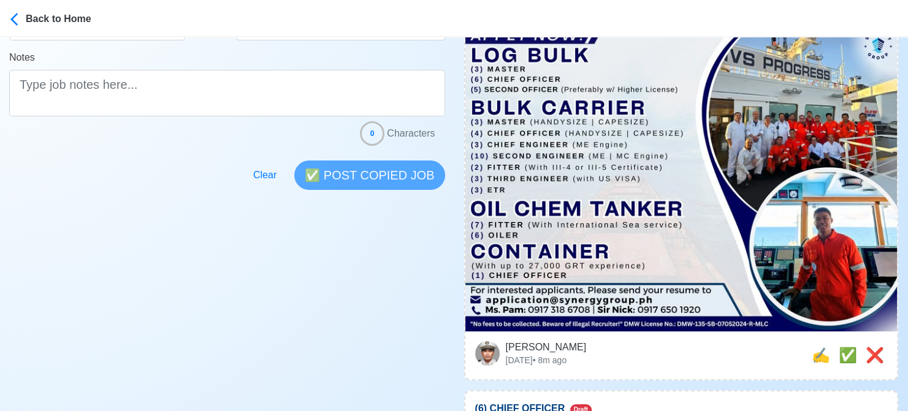
scroll to position [490, 0]
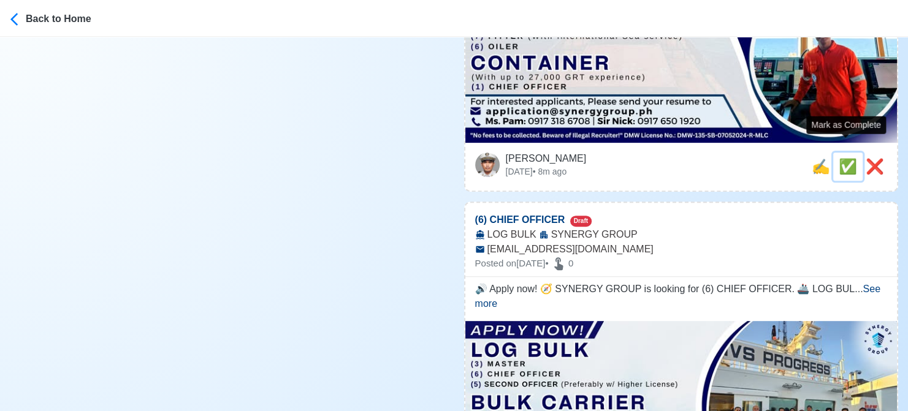
click at [842, 158] on span "✅" at bounding box center [848, 166] width 18 height 17
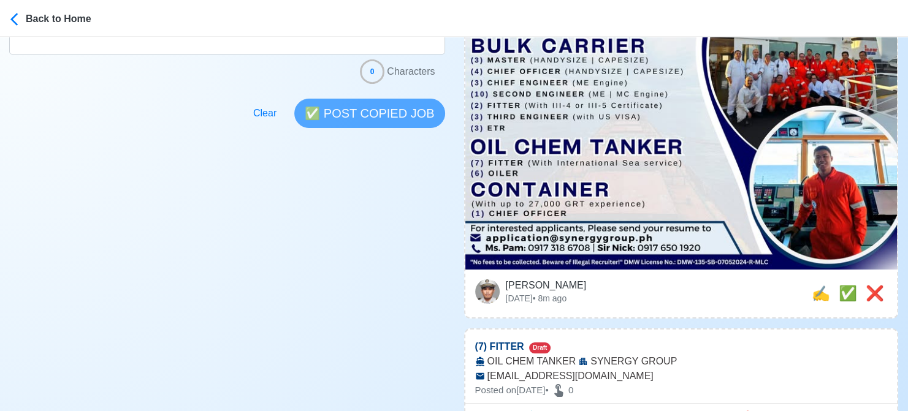
scroll to position [368, 0]
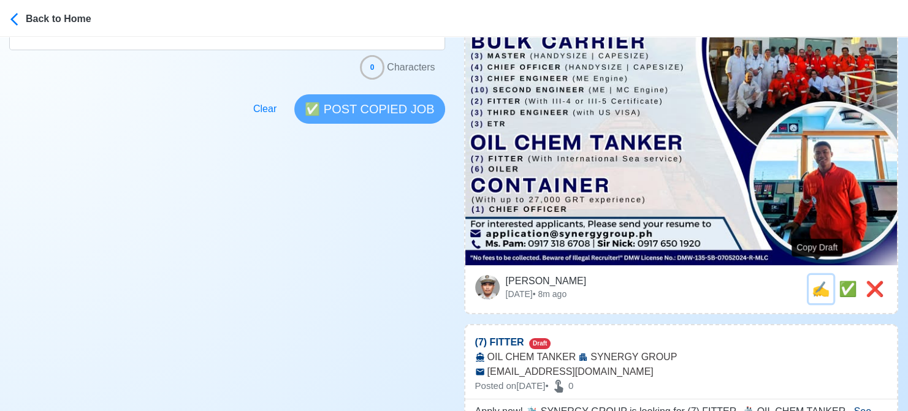
click at [817, 281] on span "✍️" at bounding box center [821, 289] width 18 height 17
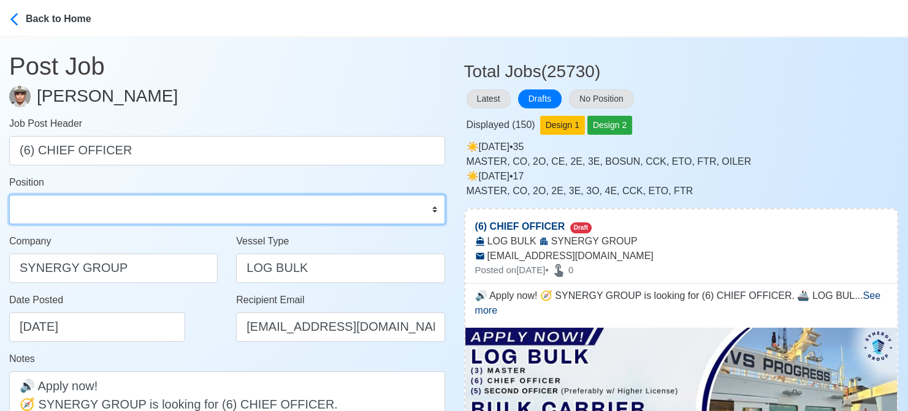
click at [103, 215] on select "Master Chief Officer 2nd Officer 3rd Officer Junior Officer Chief Engineer 2nd …" at bounding box center [227, 209] width 436 height 29
click at [9, 195] on select "Master Chief Officer 2nd Officer 3rd Officer Junior Officer Chief Engineer 2nd …" at bounding box center [227, 209] width 436 height 29
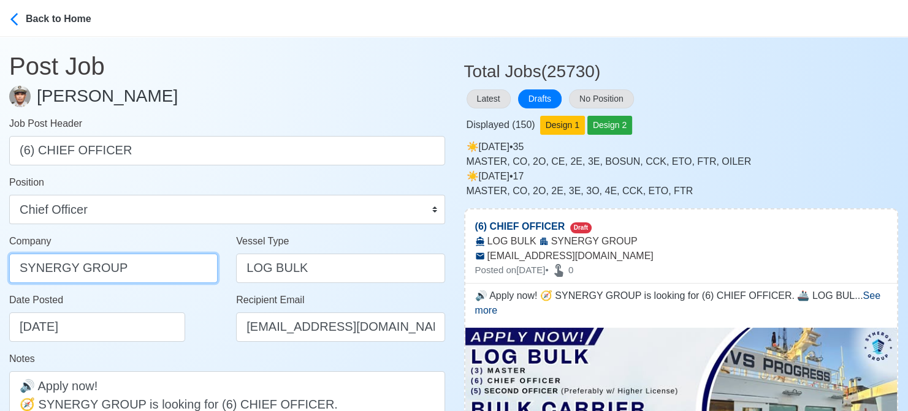
drag, startPoint x: 181, startPoint y: 273, endPoint x: -12, endPoint y: 262, distance: 194.1
click at [0, 262] on html "Back to Home Post Job Jeyner Gil Job Post Header (6) CHIEF OFFICER Position Mas…" at bounding box center [454, 205] width 908 height 411
paste input "GROUP OPERATIONS INC"
click at [211, 341] on div "Date Posted 08/19/2025" at bounding box center [116, 317] width 215 height 49
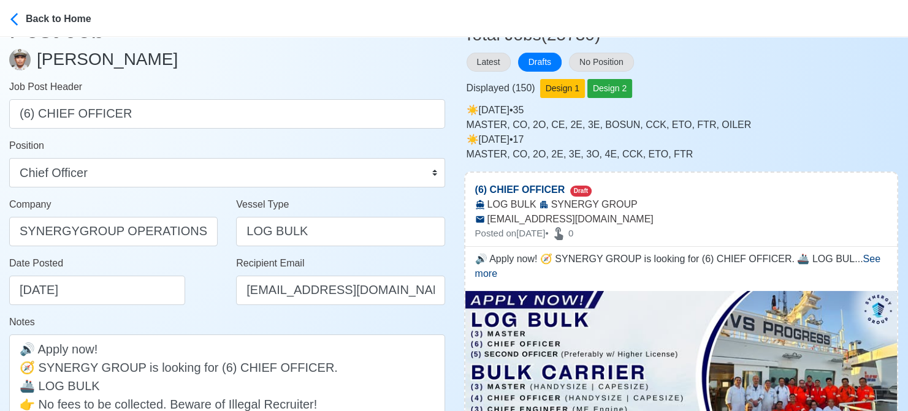
scroll to position [184, 0]
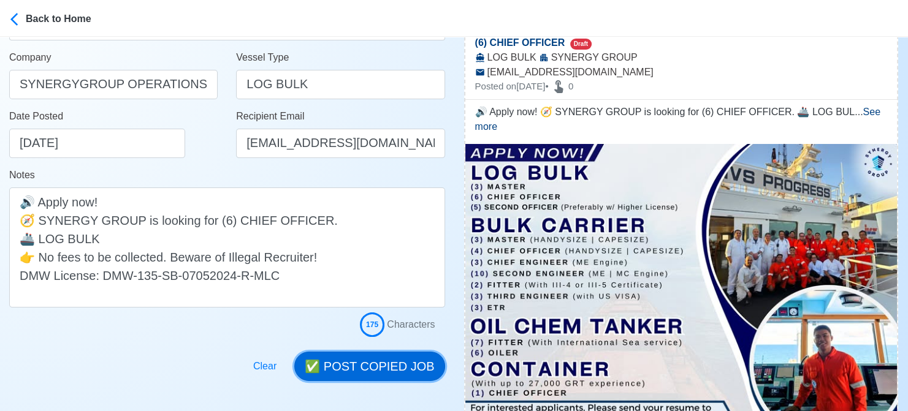
click at [360, 360] on button "✅ POST COPIED JOB" at bounding box center [369, 366] width 150 height 29
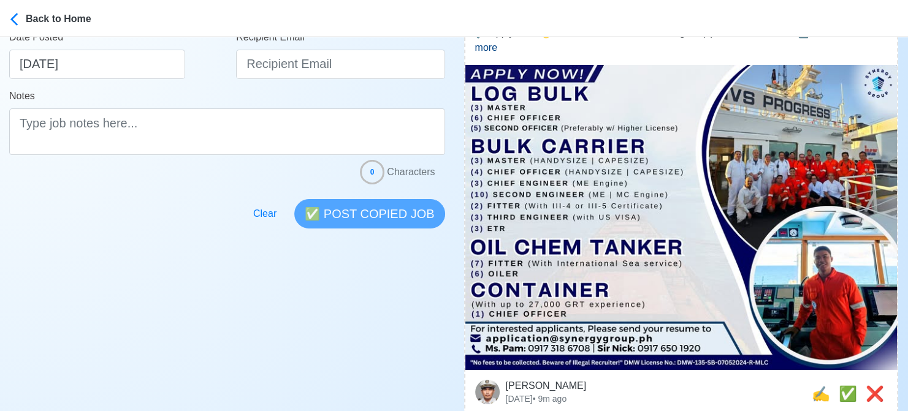
scroll to position [368, 0]
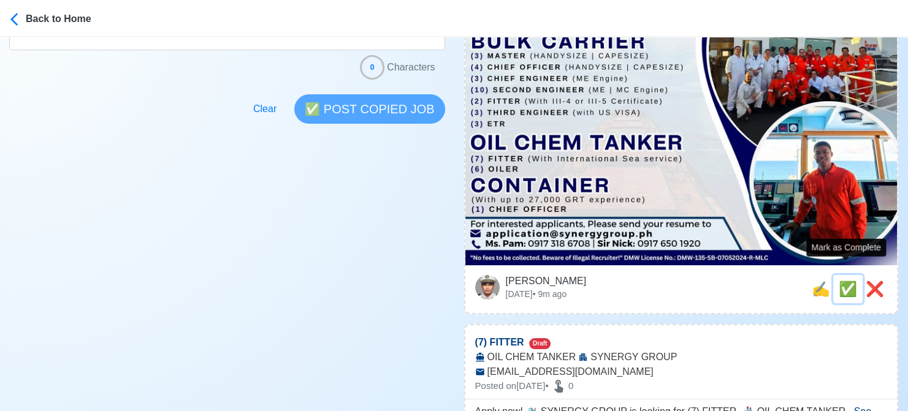
click at [839, 281] on span "✅" at bounding box center [848, 289] width 18 height 17
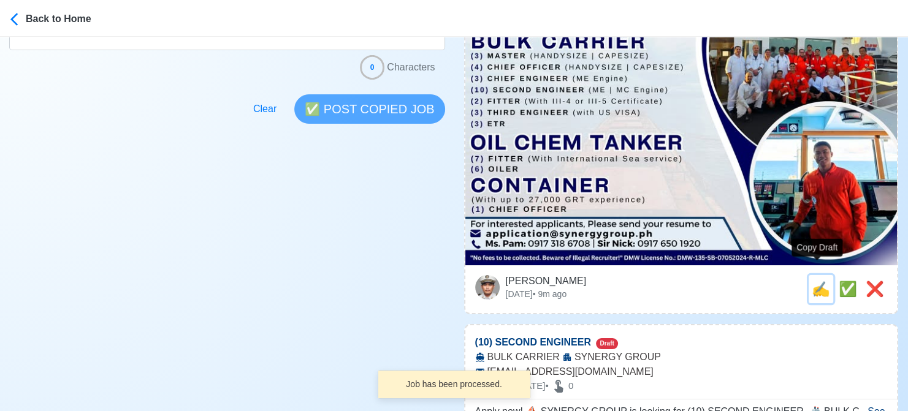
drag, startPoint x: 814, startPoint y: 276, endPoint x: 797, endPoint y: 272, distance: 17.7
click at [814, 281] on span "✍️" at bounding box center [821, 289] width 18 height 17
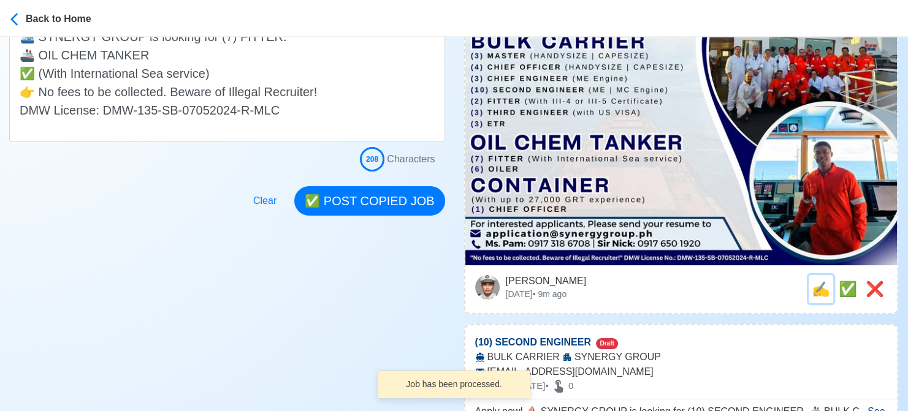
scroll to position [0, 0]
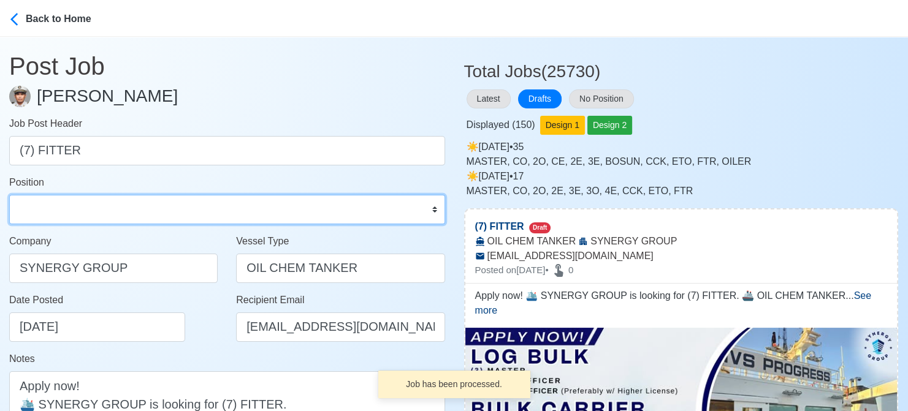
click at [101, 209] on select "Master Chief Officer 2nd Officer 3rd Officer Junior Officer Chief Engineer 2nd …" at bounding box center [227, 209] width 436 height 29
click at [9, 195] on select "Master Chief Officer 2nd Officer 3rd Officer Junior Officer Chief Engineer 2nd …" at bounding box center [227, 209] width 436 height 29
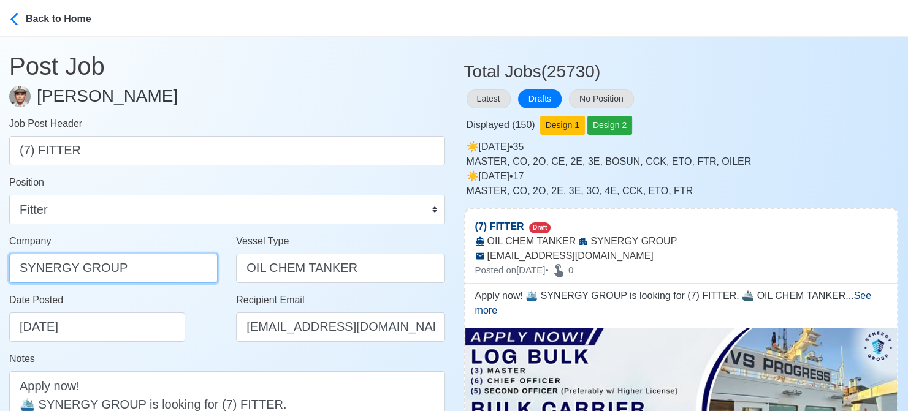
drag, startPoint x: 155, startPoint y: 267, endPoint x: -12, endPoint y: 255, distance: 167.8
click at [0, 255] on html "Back to Home Post Job Jeyner Gil Job Post Header (7) FITTER Position Master Chi…" at bounding box center [454, 205] width 908 height 411
paste input "GROUP OPERATIONS INC"
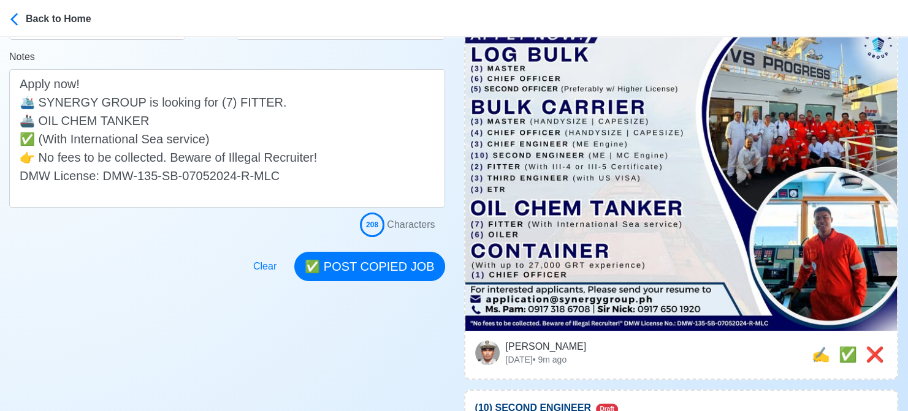
scroll to position [307, 0]
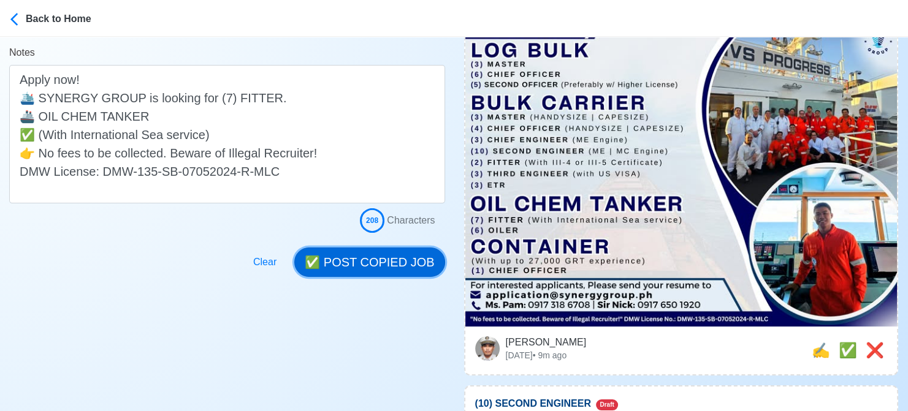
click at [368, 264] on button "✅ POST COPIED JOB" at bounding box center [369, 262] width 150 height 29
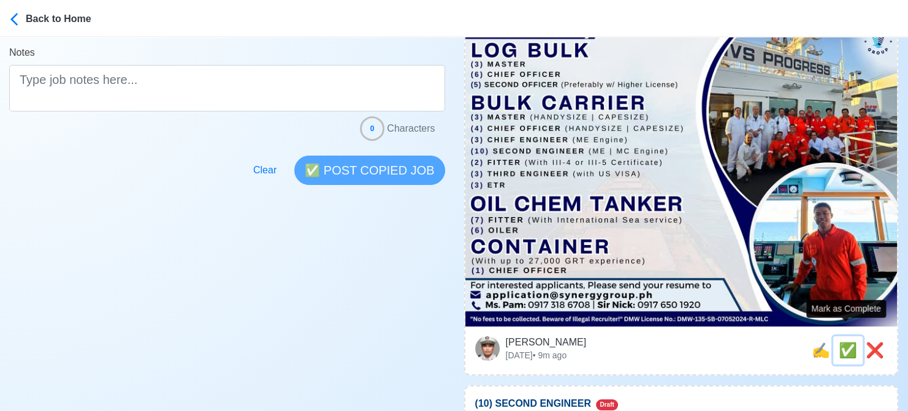
click at [840, 342] on span "✅" at bounding box center [848, 350] width 18 height 17
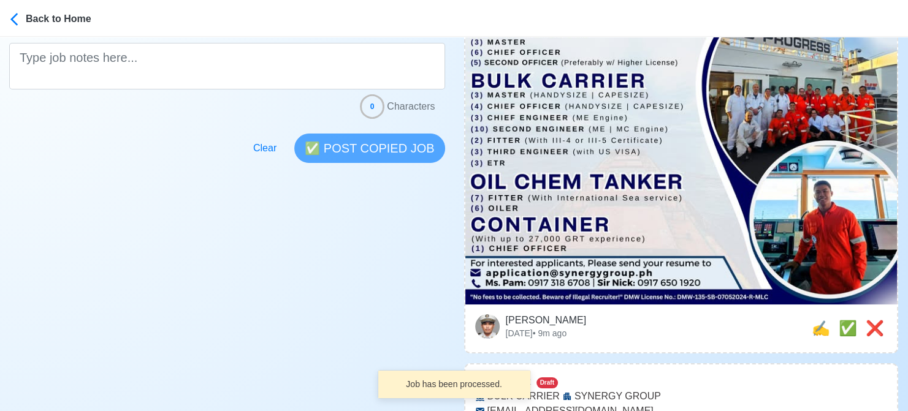
scroll to position [368, 0]
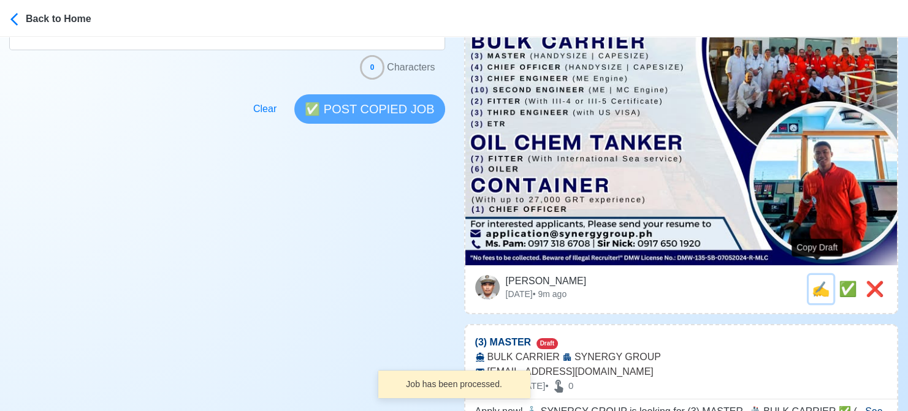
click at [817, 281] on span "✍️" at bounding box center [821, 289] width 18 height 17
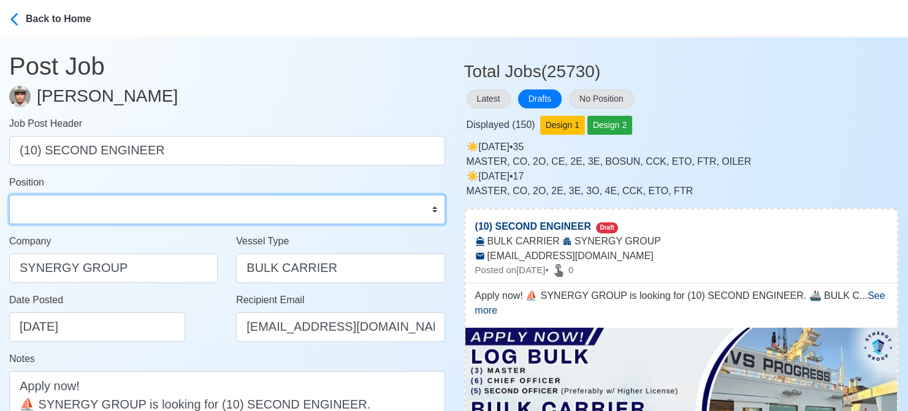
click at [100, 210] on select "Master Chief Officer 2nd Officer 3rd Officer Junior Officer Chief Engineer 2nd …" at bounding box center [227, 209] width 436 height 29
click at [9, 195] on select "Master Chief Officer 2nd Officer 3rd Officer Junior Officer Chief Engineer 2nd …" at bounding box center [227, 209] width 436 height 29
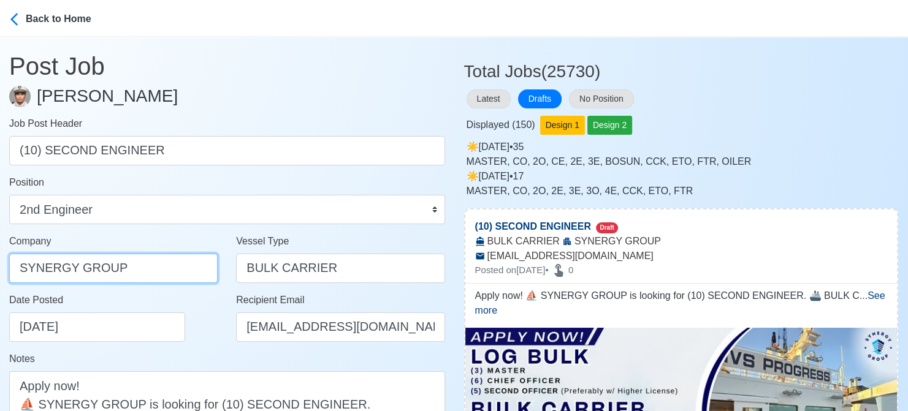
drag, startPoint x: 142, startPoint y: 275, endPoint x: -12, endPoint y: 259, distance: 155.4
click at [0, 259] on html "Back to Home Post Job Jeyner Gil Job Post Header (10) SECOND ENGINEER Position …" at bounding box center [454, 205] width 908 height 411
paste input "GROUP OPERATIONS INC"
click at [226, 322] on div "Date Posted 08/19/2025" at bounding box center [113, 322] width 227 height 59
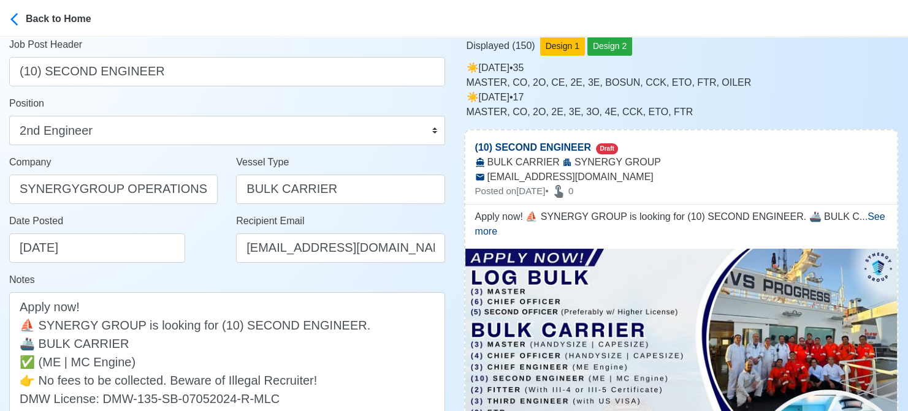
scroll to position [184, 0]
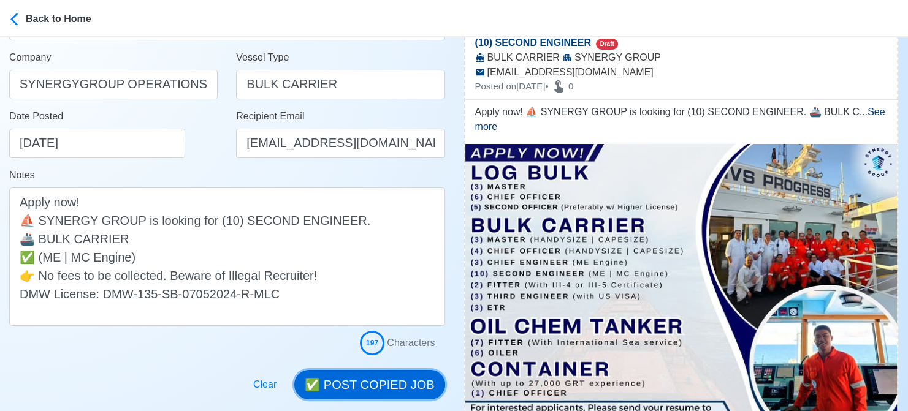
click at [381, 381] on button "✅ POST COPIED JOB" at bounding box center [369, 384] width 150 height 29
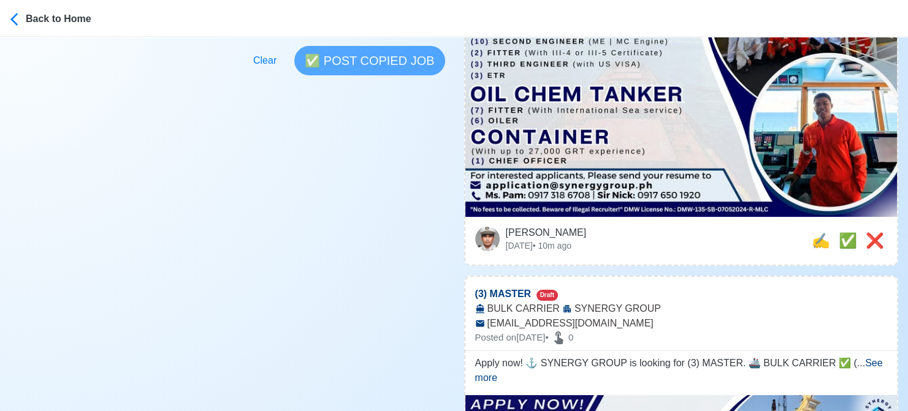
scroll to position [429, 0]
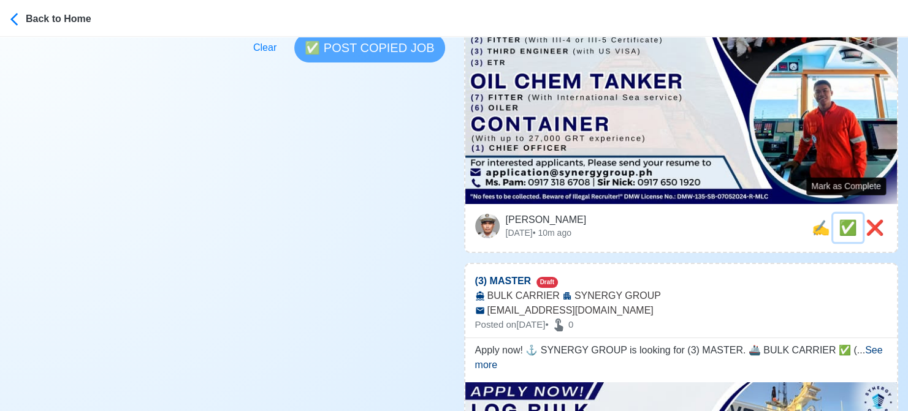
drag, startPoint x: 839, startPoint y: 210, endPoint x: 831, endPoint y: 210, distance: 7.4
click at [839, 219] on span "✅" at bounding box center [848, 227] width 18 height 17
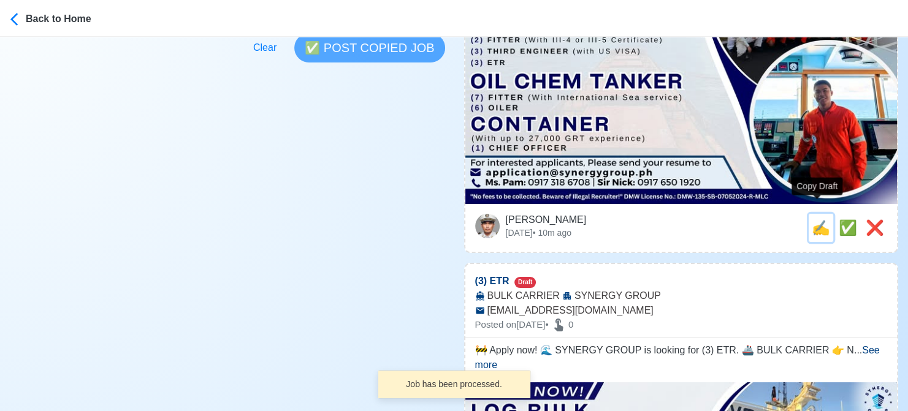
click at [812, 219] on span "✍️" at bounding box center [821, 227] width 18 height 17
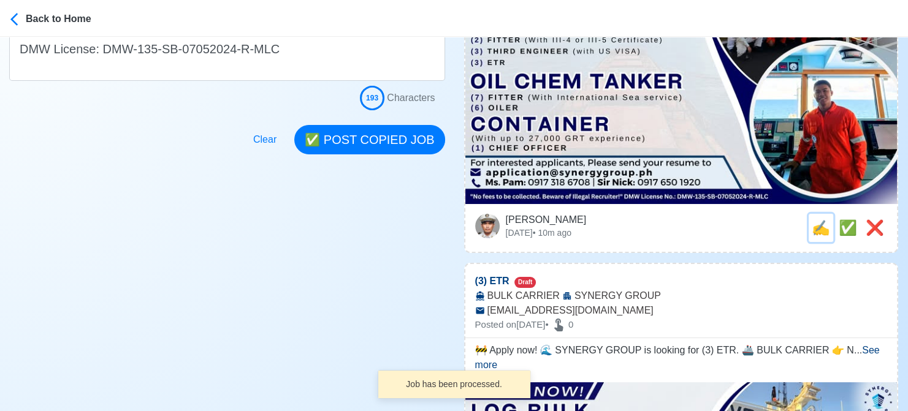
scroll to position [0, 0]
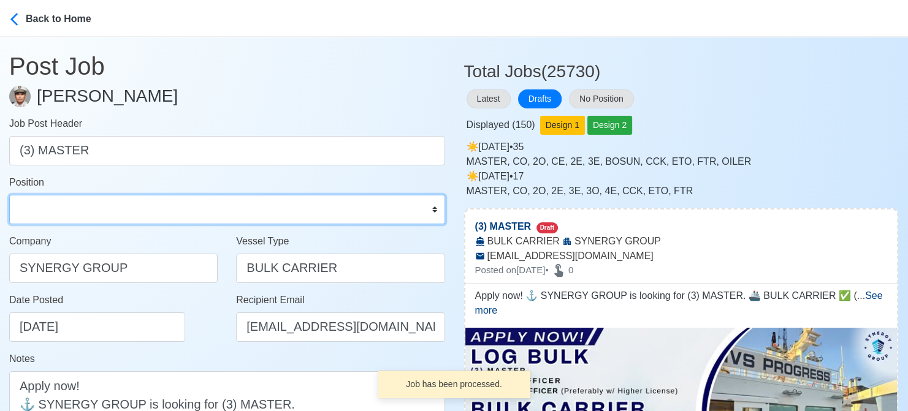
click at [121, 202] on select "Master Chief Officer 2nd Officer 3rd Officer Junior Officer Chief Engineer 2nd …" at bounding box center [227, 209] width 436 height 29
click at [9, 195] on select "Master Chief Officer 2nd Officer 3rd Officer Junior Officer Chief Engineer 2nd …" at bounding box center [227, 209] width 436 height 29
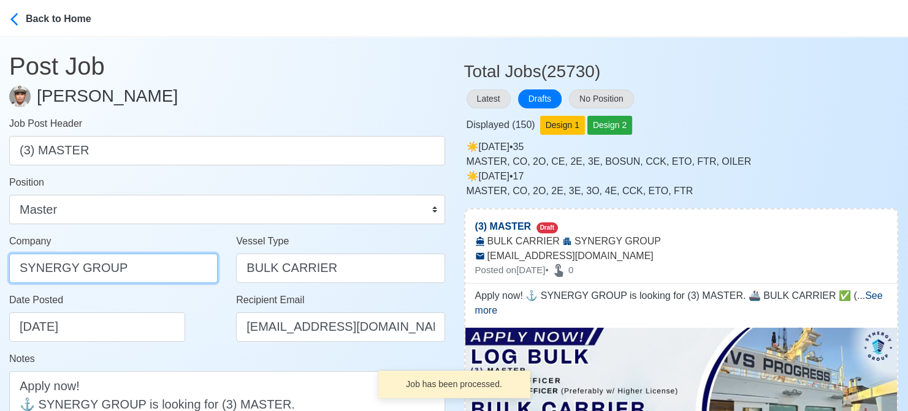
drag, startPoint x: 128, startPoint y: 274, endPoint x: -12, endPoint y: 272, distance: 140.4
click at [0, 272] on html "Back to Home Post Job Jeyner Gil Job Post Header (3) MASTER Position Master Chi…" at bounding box center [454, 205] width 908 height 411
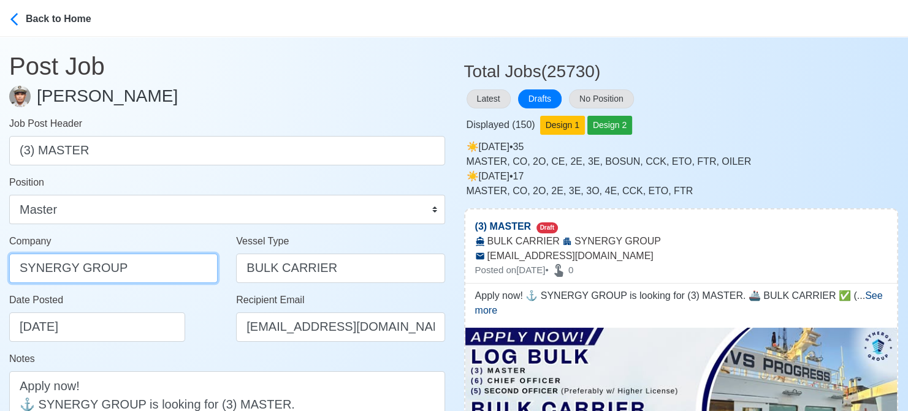
paste input "GROUP OPERATIONS INC"
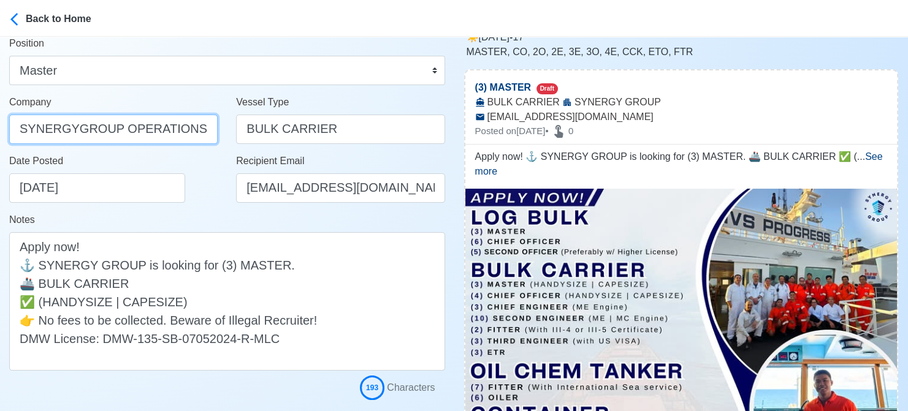
scroll to position [184, 0]
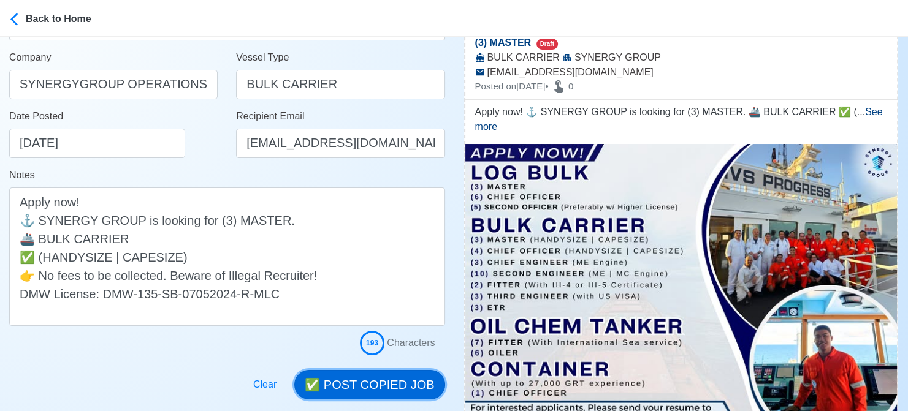
click at [381, 391] on button "✅ POST COPIED JOB" at bounding box center [369, 384] width 150 height 29
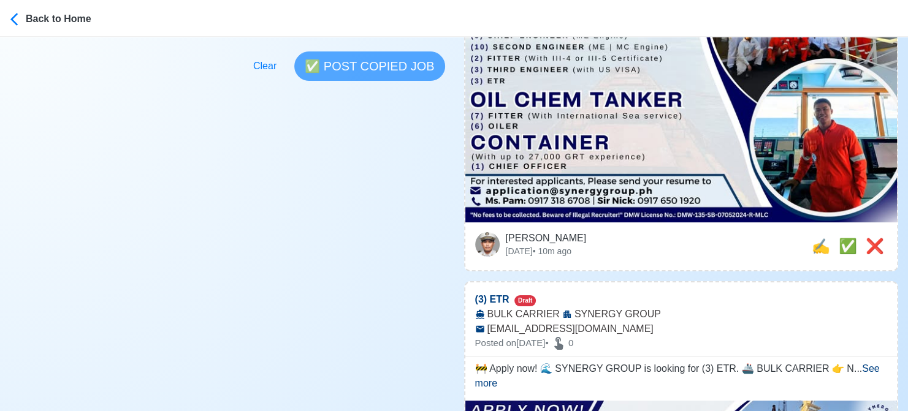
scroll to position [429, 0]
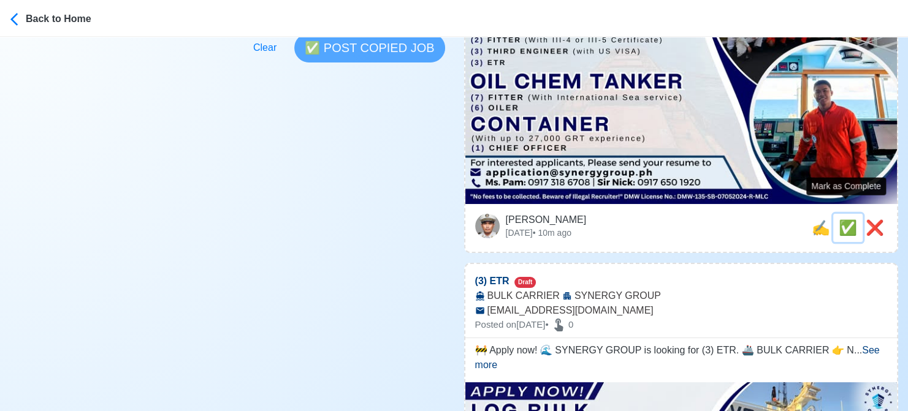
click at [841, 219] on span "✅" at bounding box center [848, 227] width 18 height 17
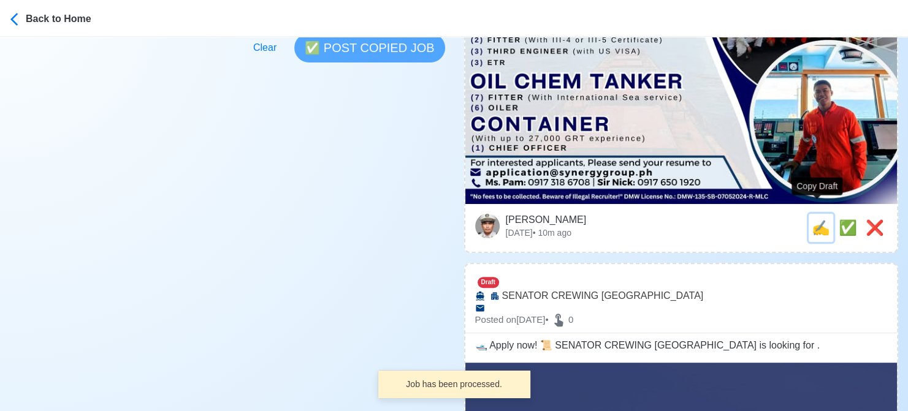
click at [814, 219] on span "✍️" at bounding box center [821, 227] width 18 height 17
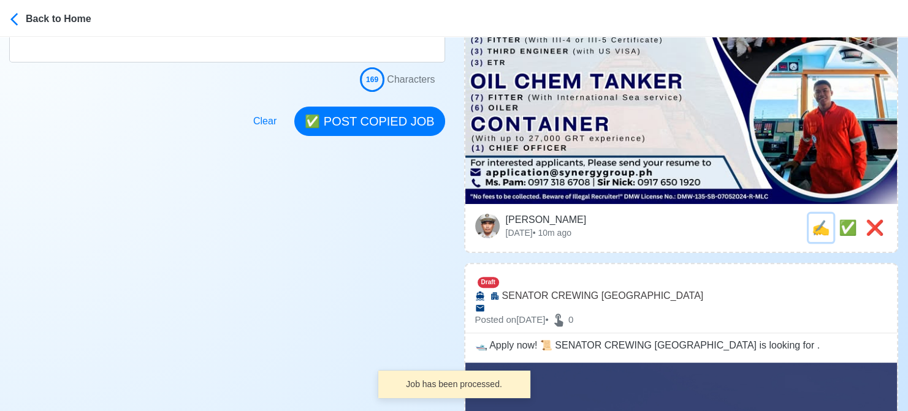
scroll to position [0, 0]
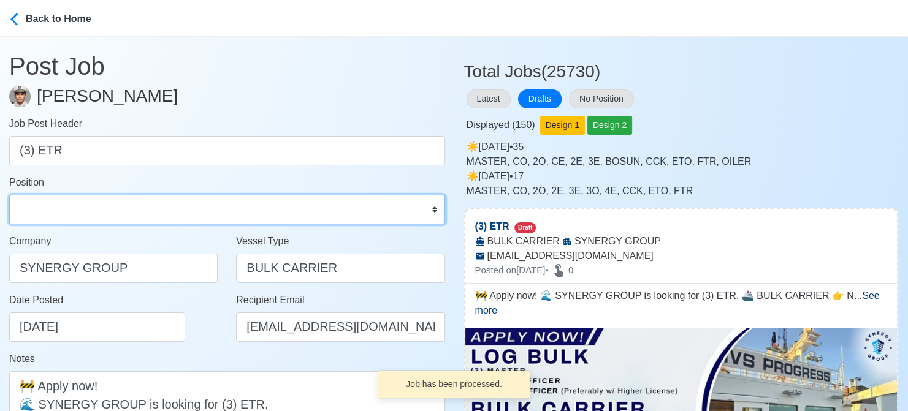
drag, startPoint x: 72, startPoint y: 215, endPoint x: 73, endPoint y: 205, distance: 9.9
click at [72, 215] on select "Master Chief Officer 2nd Officer 3rd Officer Junior Officer Chief Engineer 2nd …" at bounding box center [227, 209] width 436 height 29
click at [9, 195] on select "Master Chief Officer 2nd Officer 3rd Officer Junior Officer Chief Engineer 2nd …" at bounding box center [227, 209] width 436 height 29
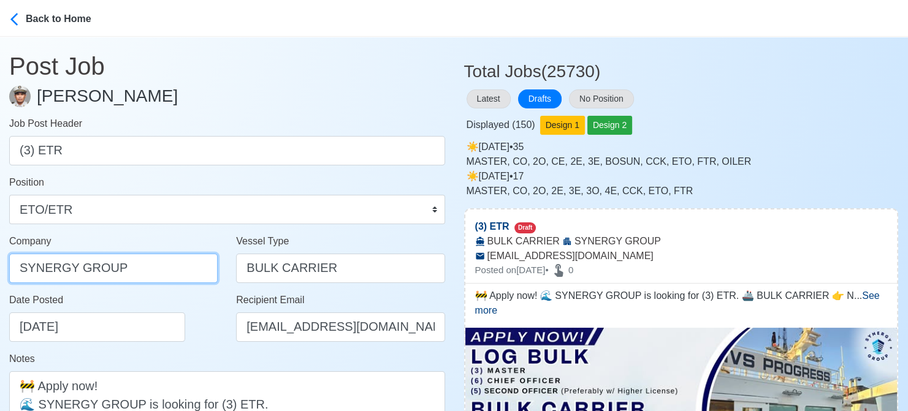
drag, startPoint x: 156, startPoint y: 271, endPoint x: -12, endPoint y: 255, distance: 169.3
click at [0, 255] on html "Back to Home Post Job Jeyner Gil Job Post Header (3) ETR Position Master Chief …" at bounding box center [454, 205] width 908 height 411
paste input "GROUP OPERATIONS INC"
click at [196, 326] on div "Date Posted 08/19/2025" at bounding box center [116, 317] width 215 height 49
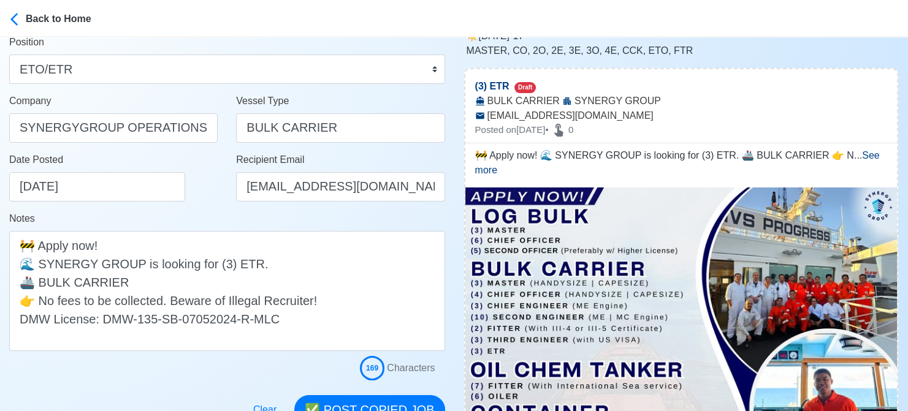
scroll to position [184, 0]
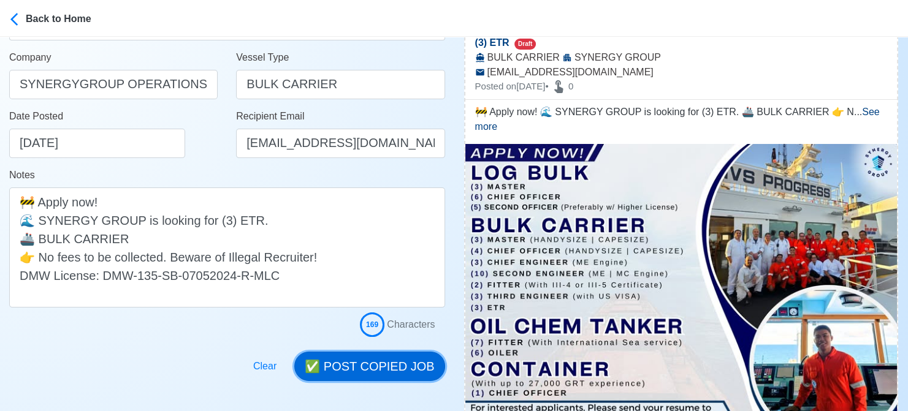
click at [379, 360] on button "✅ POST COPIED JOB" at bounding box center [369, 366] width 150 height 29
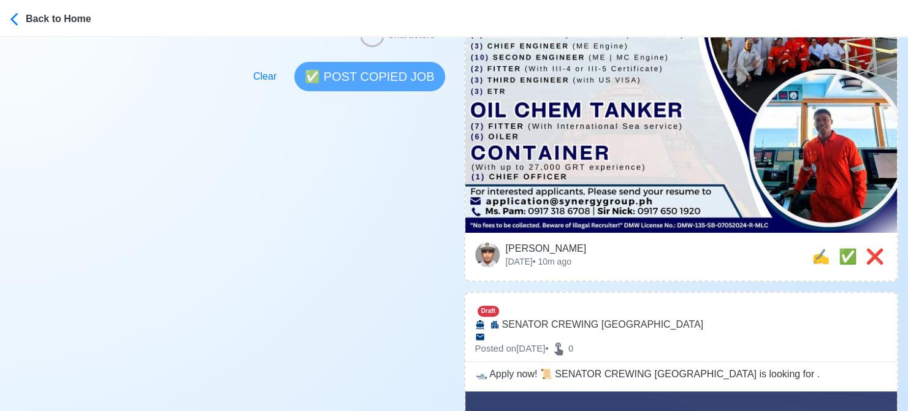
scroll to position [552, 0]
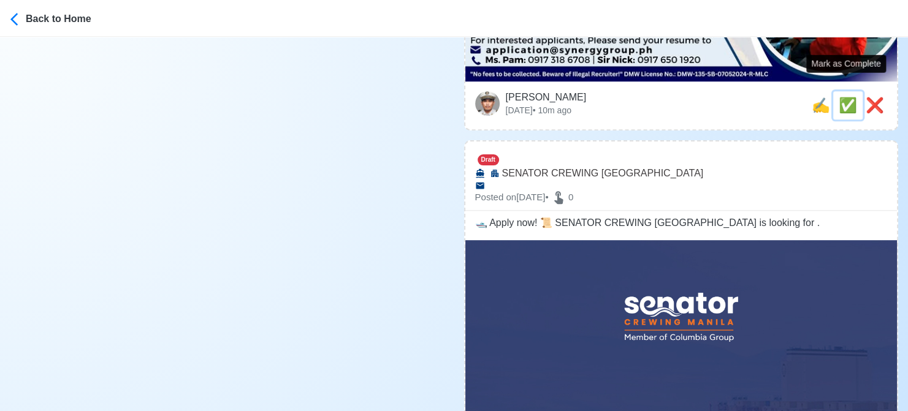
click at [841, 97] on span "✅" at bounding box center [848, 105] width 18 height 17
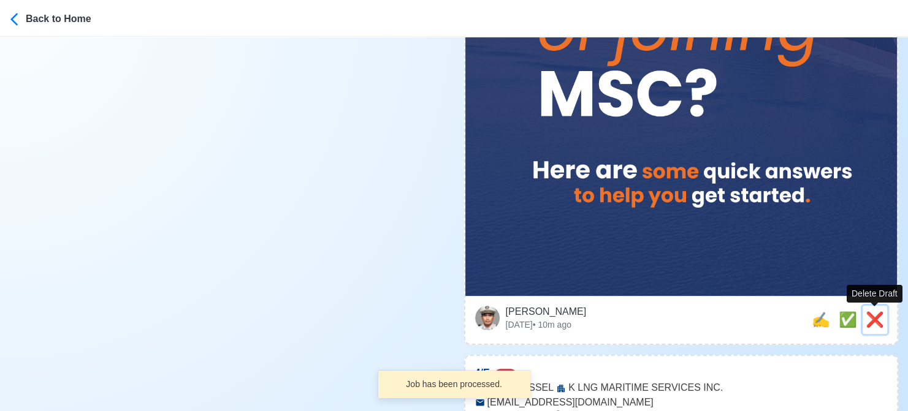
click at [875, 324] on span "❌" at bounding box center [875, 319] width 18 height 17
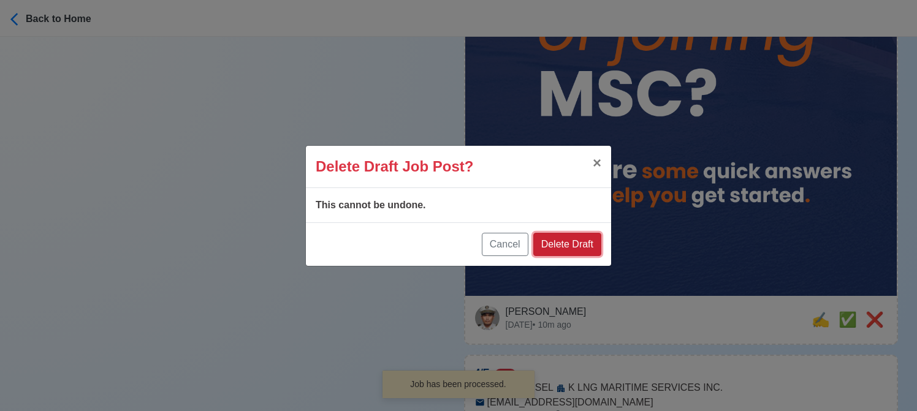
click at [574, 239] on button "Delete Draft" at bounding box center [567, 244] width 68 height 23
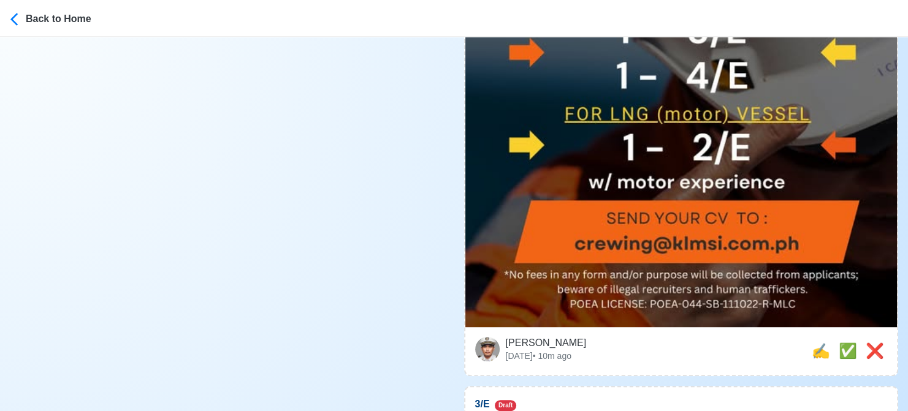
scroll to position [613, 0]
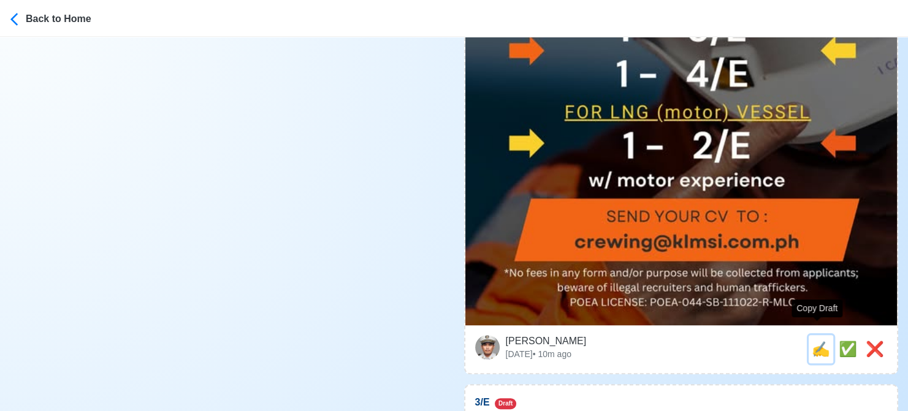
click at [814, 341] on span "✍️" at bounding box center [821, 349] width 18 height 17
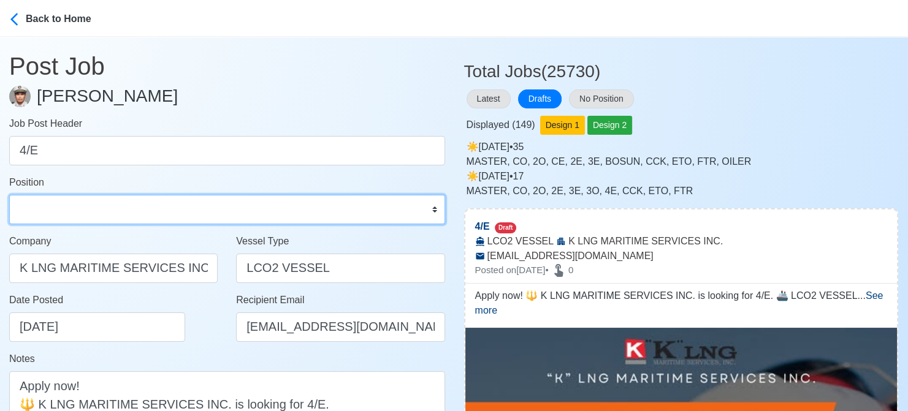
drag, startPoint x: 149, startPoint y: 210, endPoint x: 143, endPoint y: 199, distance: 12.9
click at [149, 210] on select "Master Chief Officer 2nd Officer 3rd Officer Junior Officer Chief Engineer 2nd …" at bounding box center [227, 209] width 436 height 29
click at [9, 195] on select "Master Chief Officer 2nd Officer 3rd Officer Junior Officer Chief Engineer 2nd …" at bounding box center [227, 209] width 436 height 29
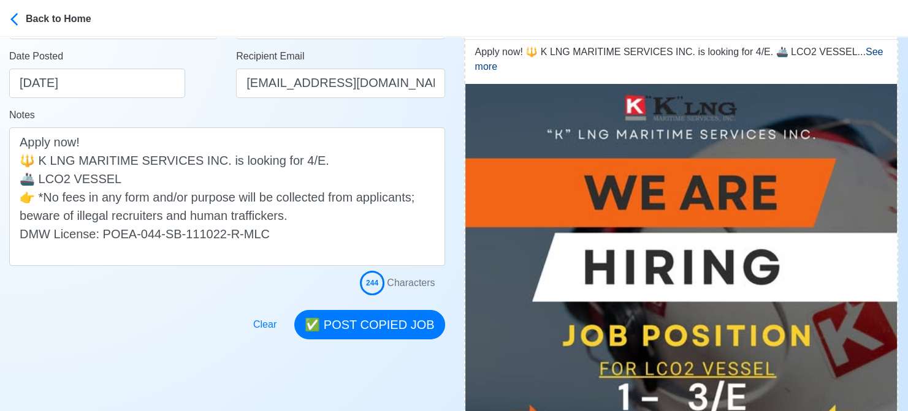
scroll to position [245, 0]
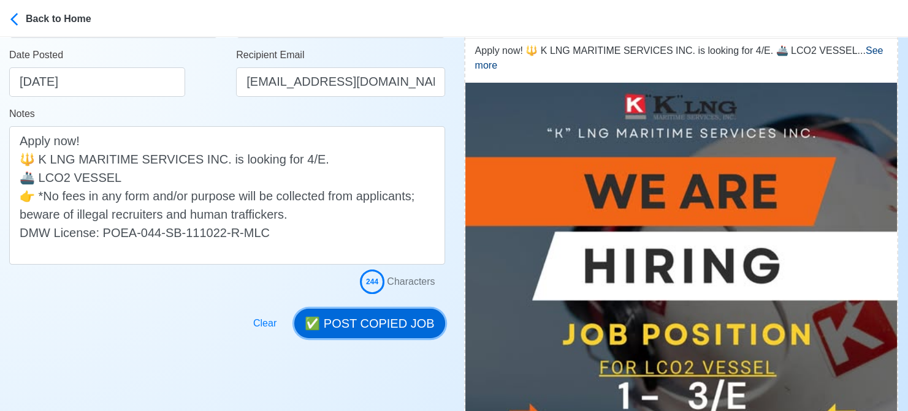
click at [381, 331] on button "✅ POST COPIED JOB" at bounding box center [369, 323] width 150 height 29
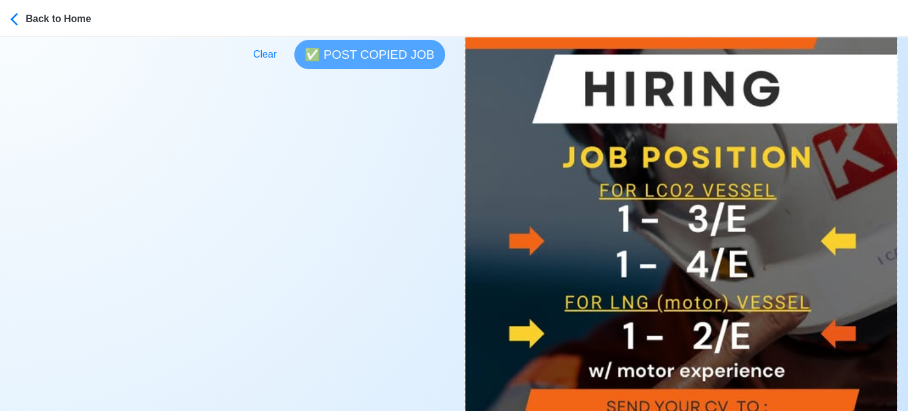
scroll to position [552, 0]
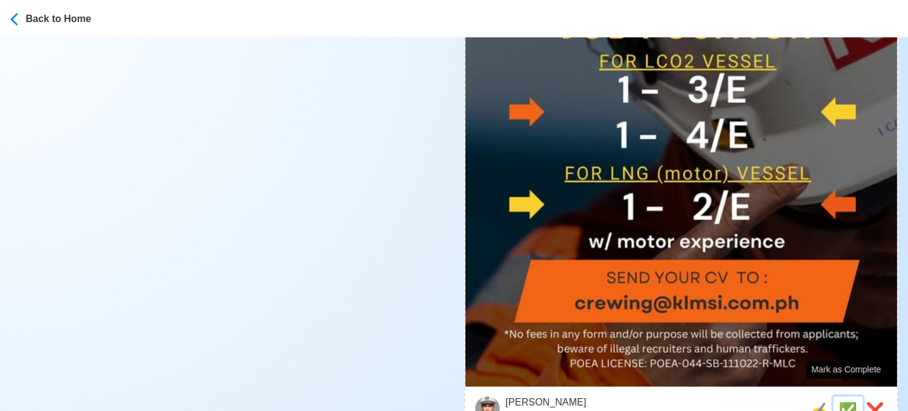
click at [844, 402] on span "✅" at bounding box center [848, 410] width 18 height 17
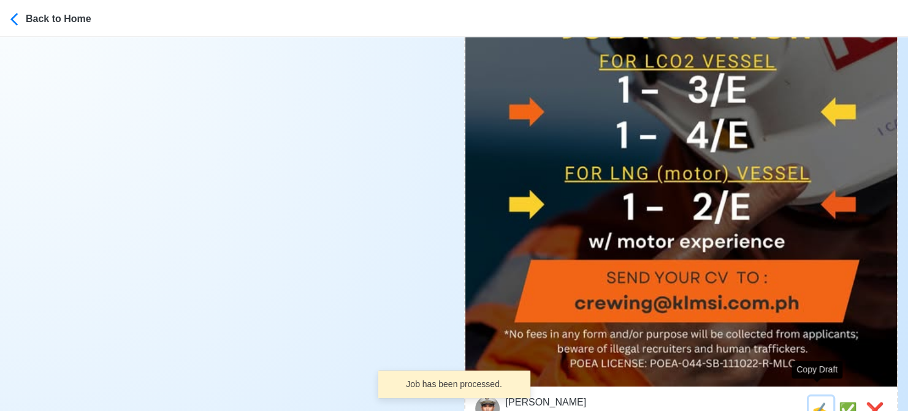
click at [812, 402] on span "✍️" at bounding box center [821, 410] width 18 height 17
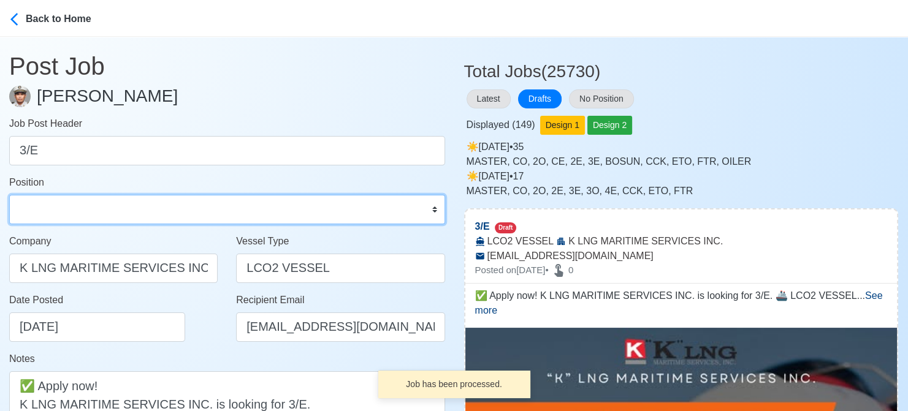
drag, startPoint x: 111, startPoint y: 210, endPoint x: 102, endPoint y: 196, distance: 16.3
click at [111, 210] on select "Master Chief Officer 2nd Officer 3rd Officer Junior Officer Chief Engineer 2nd …" at bounding box center [227, 209] width 436 height 29
click at [9, 195] on select "Master Chief Officer 2nd Officer 3rd Officer Junior Officer Chief Engineer 2nd …" at bounding box center [227, 209] width 436 height 29
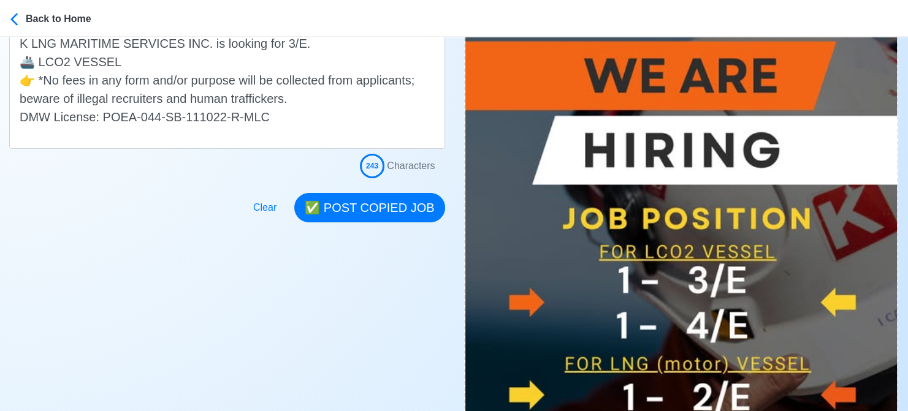
scroll to position [368, 0]
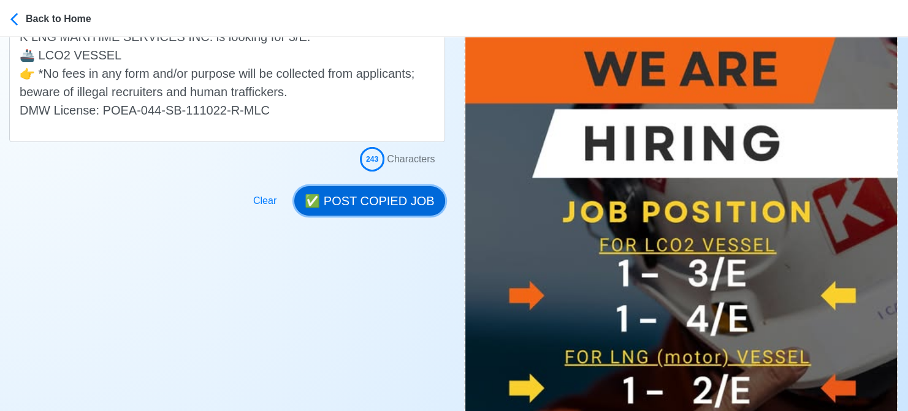
click at [364, 213] on button "✅ POST COPIED JOB" at bounding box center [369, 200] width 150 height 29
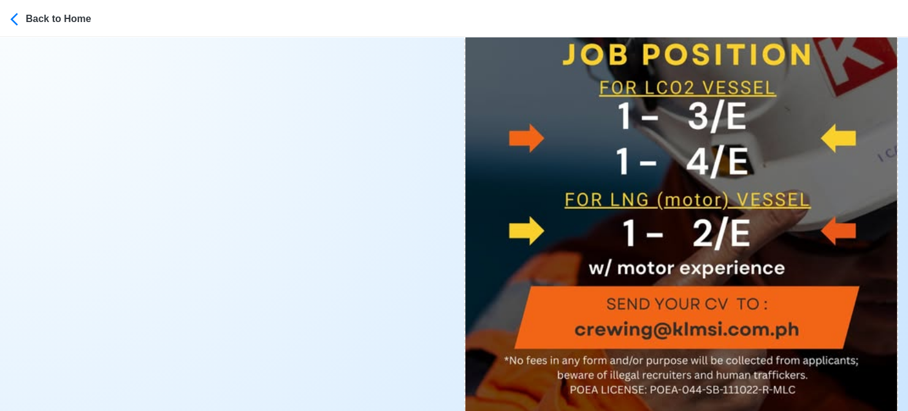
scroll to position [674, 0]
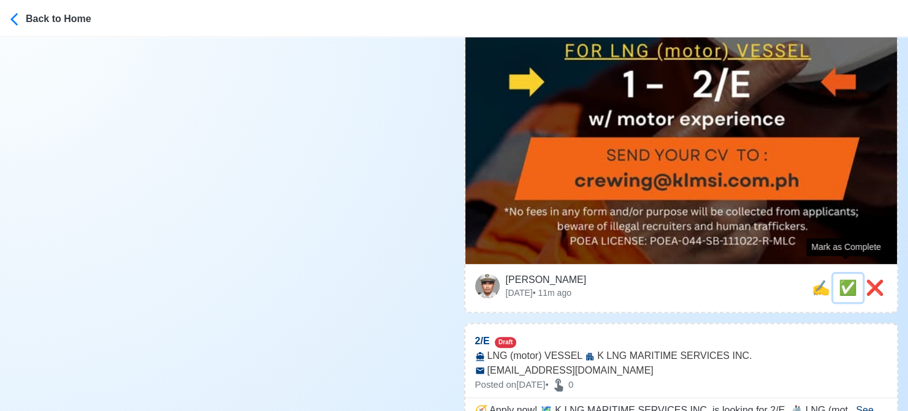
click at [839, 280] on span "✅" at bounding box center [848, 288] width 18 height 17
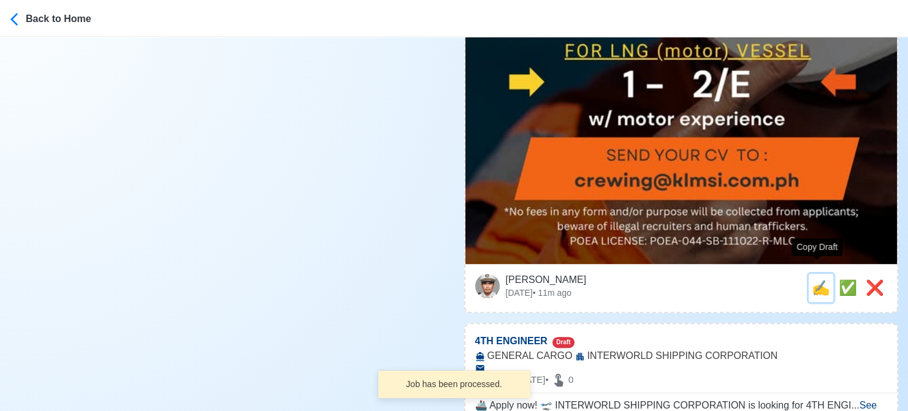
drag, startPoint x: 811, startPoint y: 276, endPoint x: 597, endPoint y: 238, distance: 217.2
click at [812, 280] on span "✍️" at bounding box center [821, 288] width 18 height 17
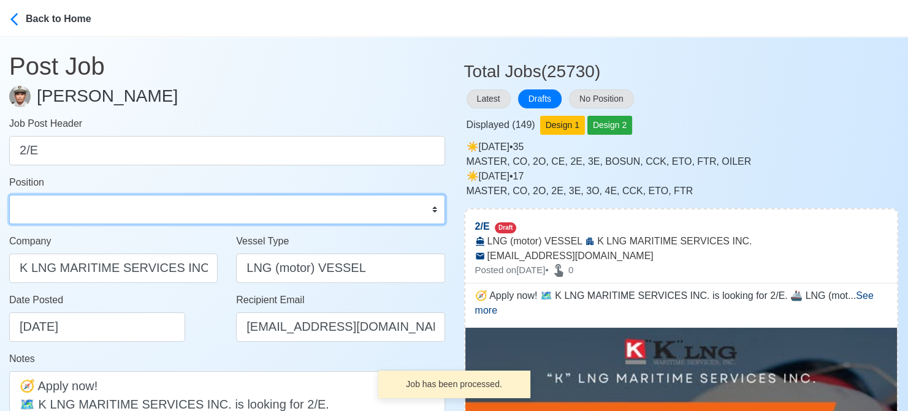
click at [93, 210] on select "Master Chief Officer 2nd Officer 3rd Officer Junior Officer Chief Engineer 2nd …" at bounding box center [227, 209] width 436 height 29
click at [9, 195] on select "Master Chief Officer 2nd Officer 3rd Officer Junior Officer Chief Engineer 2nd …" at bounding box center [227, 209] width 436 height 29
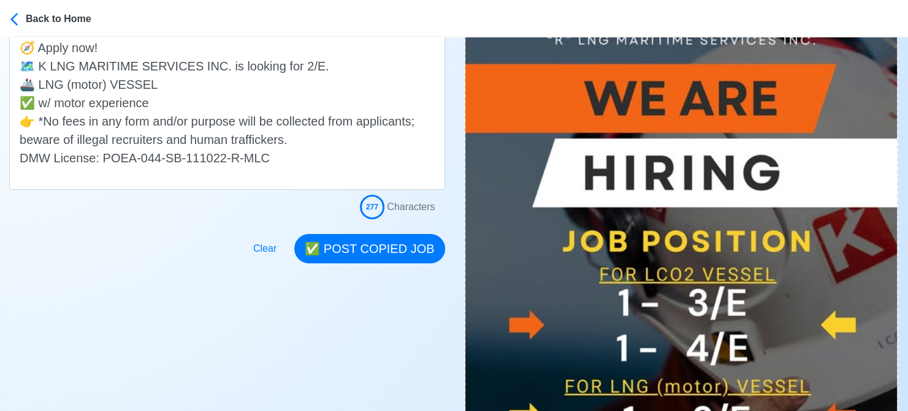
scroll to position [307, 0]
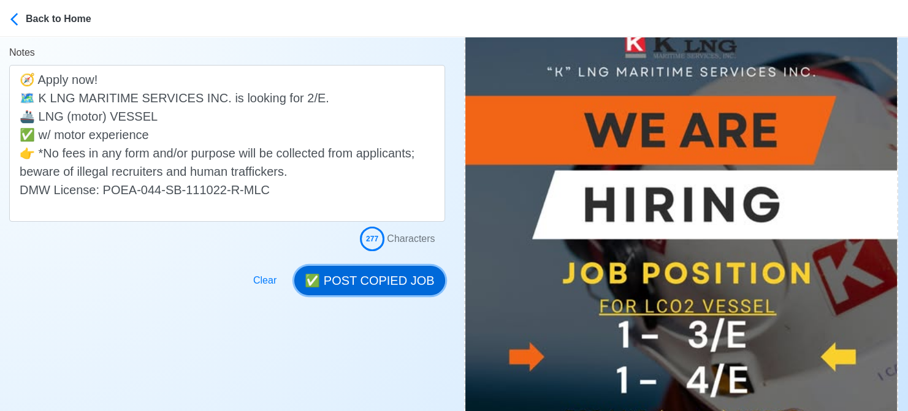
click at [376, 282] on button "✅ POST COPIED JOB" at bounding box center [369, 280] width 150 height 29
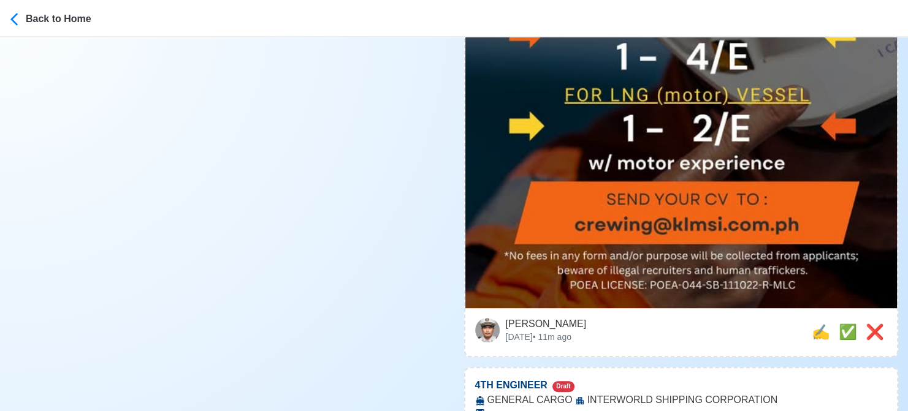
scroll to position [736, 0]
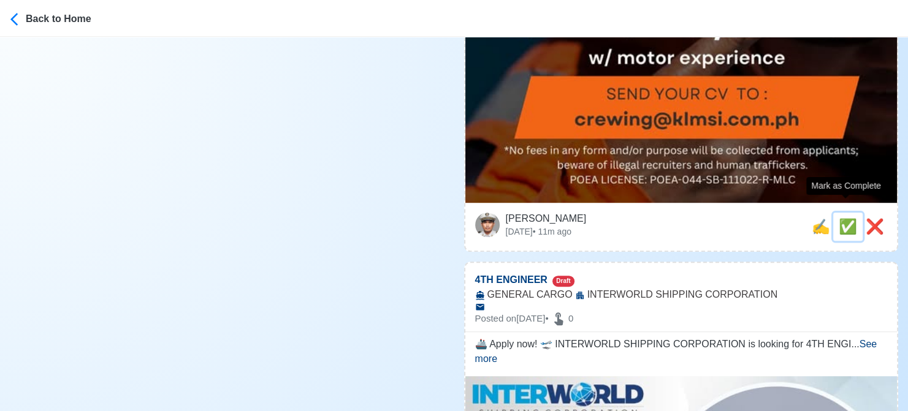
click at [842, 218] on span "✅" at bounding box center [848, 226] width 18 height 17
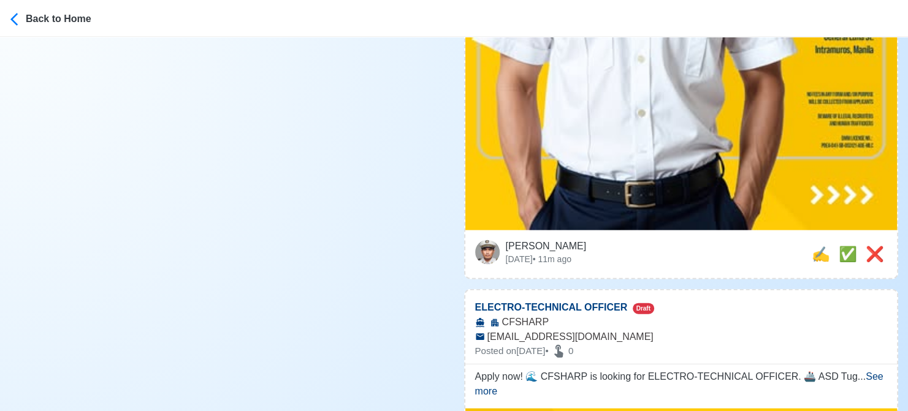
scroll to position [7173, 0]
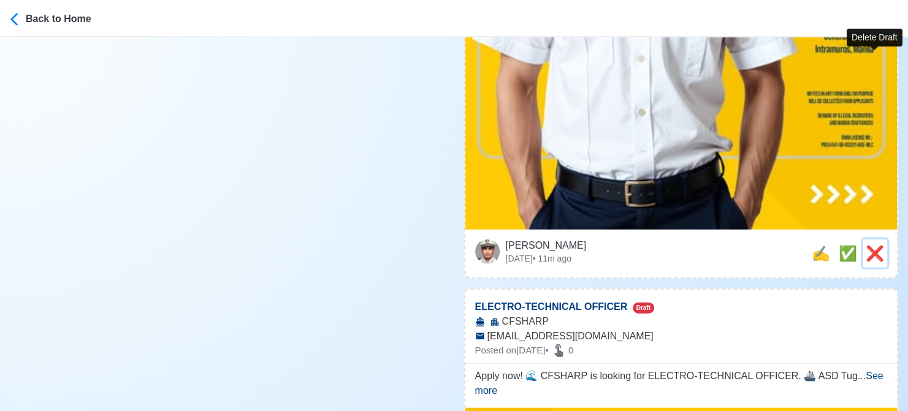
click at [875, 245] on span "❌" at bounding box center [875, 253] width 18 height 17
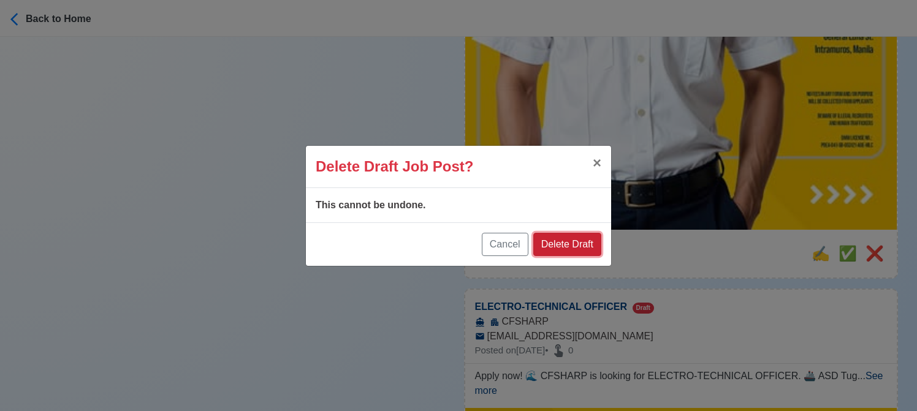
click at [589, 243] on button "Delete Draft" at bounding box center [567, 244] width 68 height 23
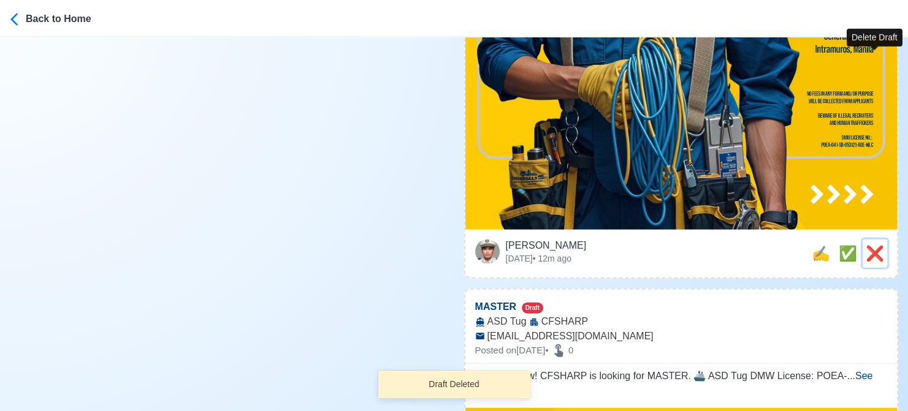
click at [873, 245] on span "❌" at bounding box center [875, 253] width 18 height 17
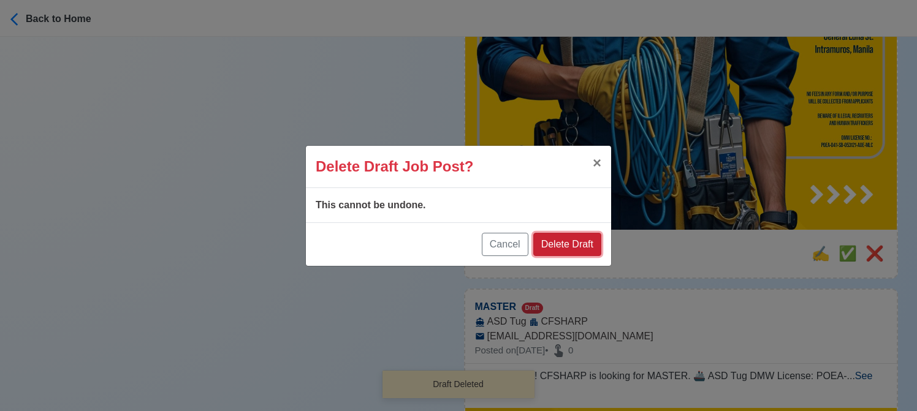
click at [592, 241] on button "Delete Draft" at bounding box center [567, 244] width 68 height 23
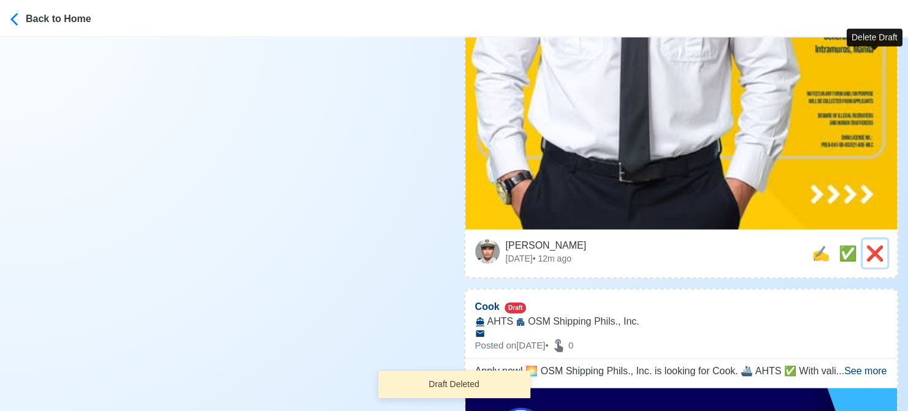
click at [872, 245] on span "❌" at bounding box center [875, 253] width 18 height 17
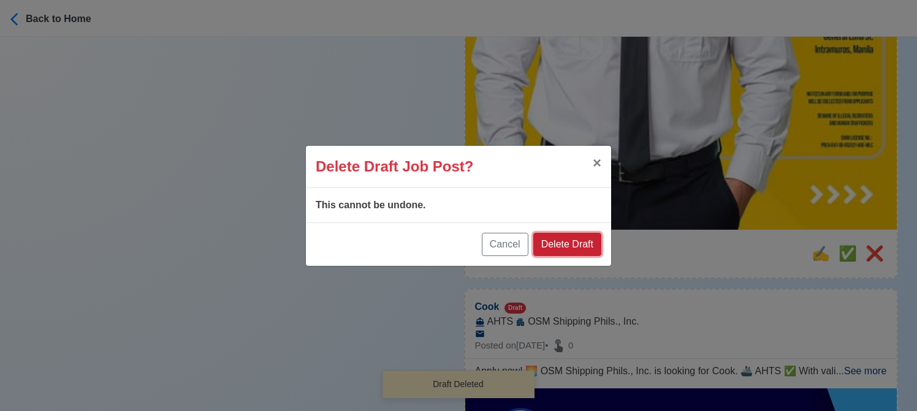
click at [576, 240] on button "Delete Draft" at bounding box center [567, 244] width 68 height 23
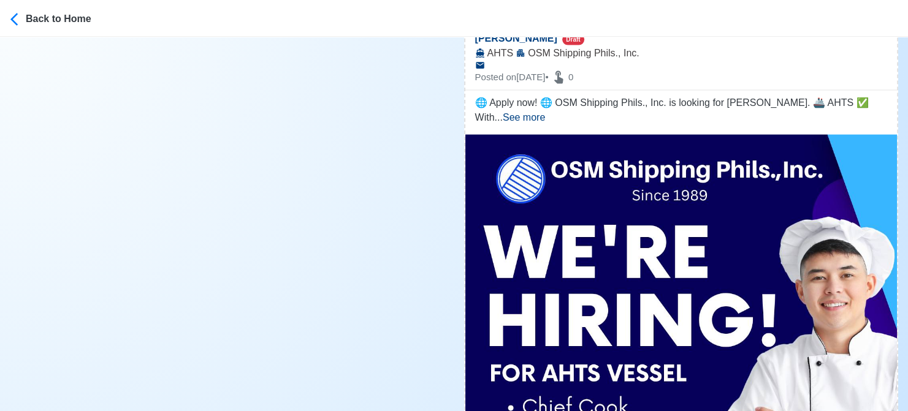
scroll to position [7357, 0]
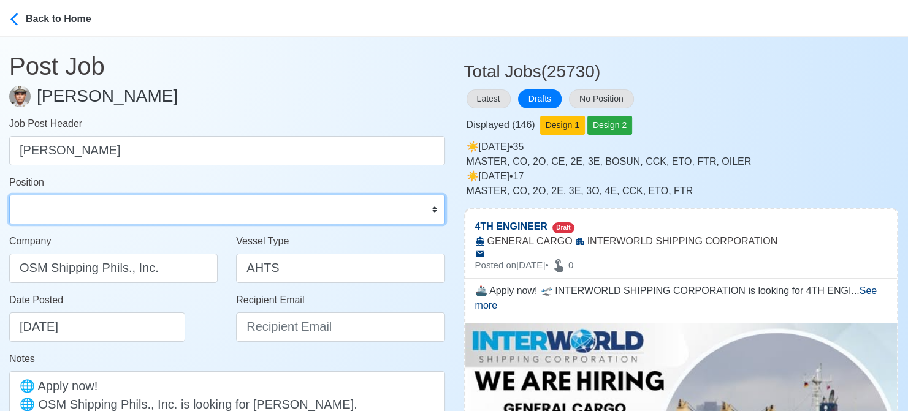
click at [132, 215] on select "Master Chief Officer 2nd Officer 3rd Officer Junior Officer Chief Engineer 2nd …" at bounding box center [227, 209] width 436 height 29
click at [9, 195] on select "Master Chief Officer 2nd Officer 3rd Officer Junior Officer Chief Engineer 2nd …" at bounding box center [227, 209] width 436 height 29
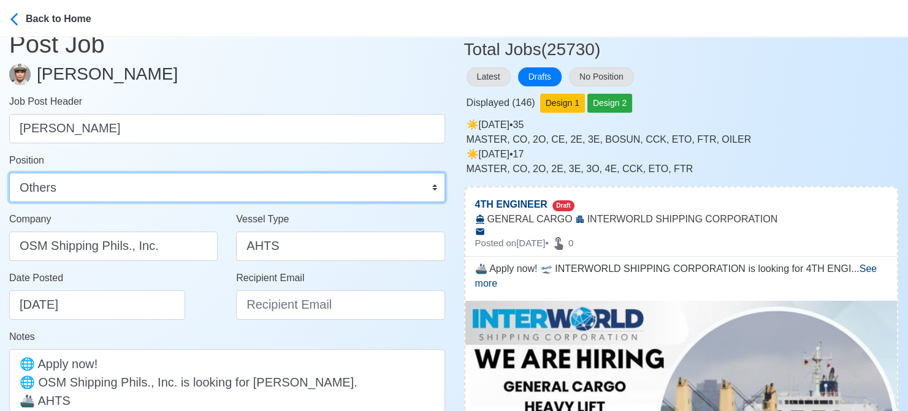
scroll to position [184, 0]
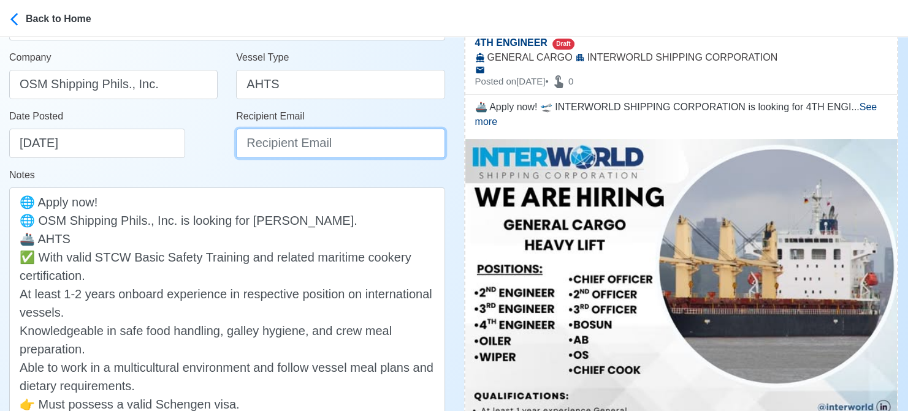
click at [347, 147] on input "Recipient Email" at bounding box center [340, 143] width 208 height 29
paste input "[EMAIL_ADDRESS][DOMAIN_NAME]"
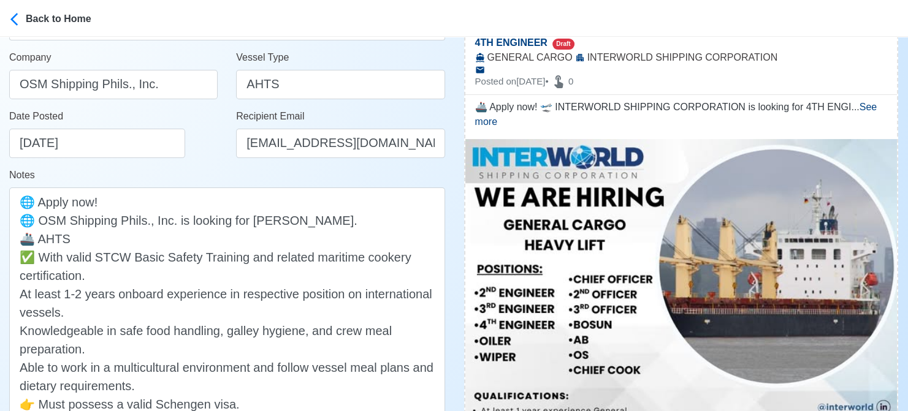
click at [181, 159] on div "Date Posted 08/19/2025" at bounding box center [113, 138] width 227 height 59
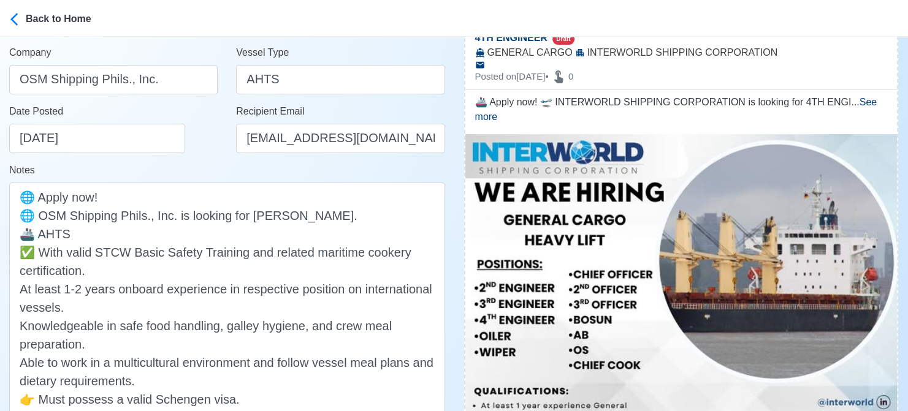
scroll to position [429, 0]
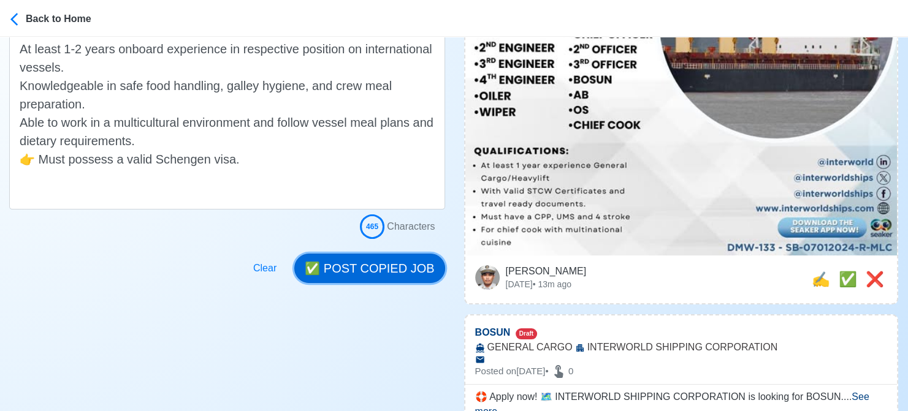
click at [397, 262] on button "✅ POST COPIED JOB" at bounding box center [369, 268] width 150 height 29
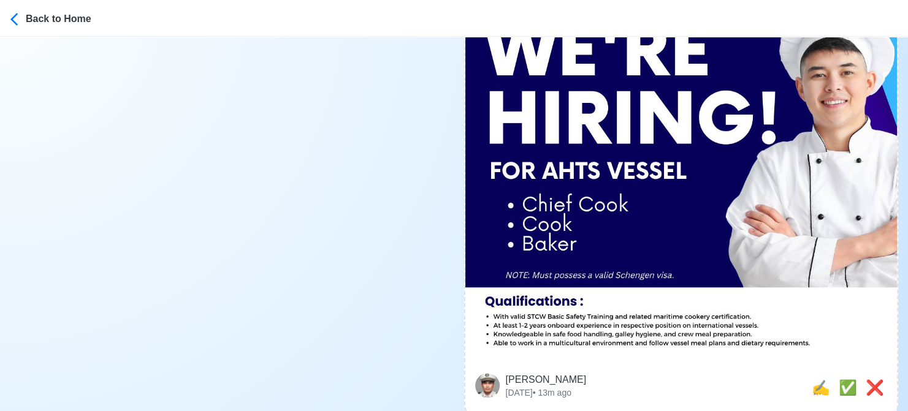
scroll to position [6805, 0]
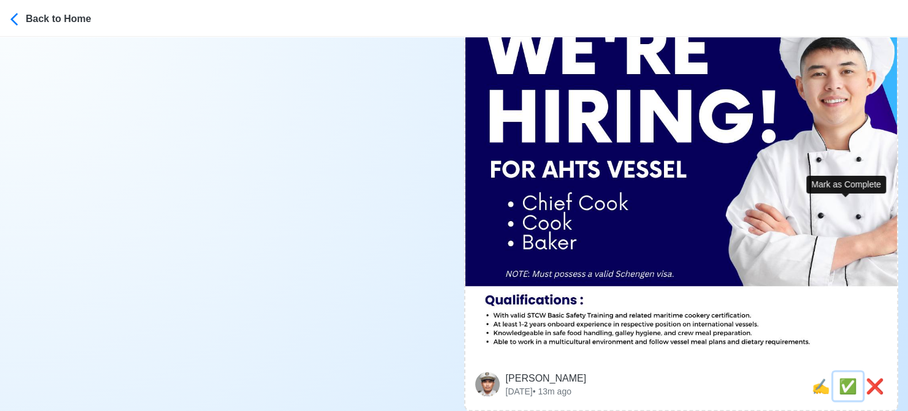
click at [844, 378] on span "✅" at bounding box center [848, 386] width 18 height 17
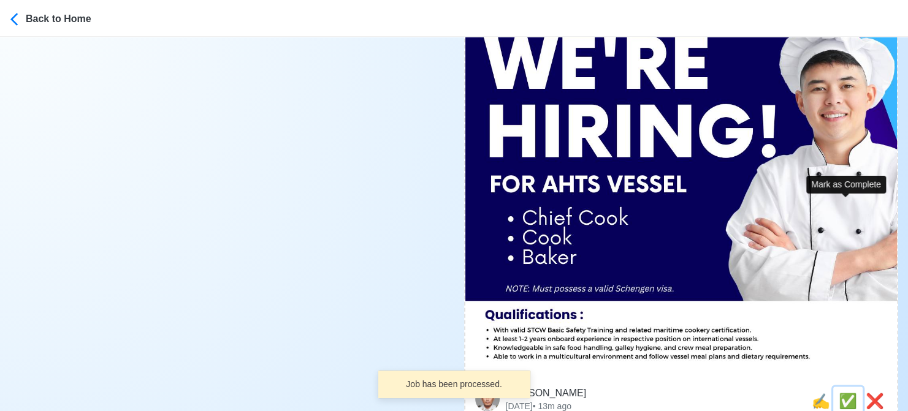
click at [848, 392] on span "✅" at bounding box center [848, 400] width 18 height 17
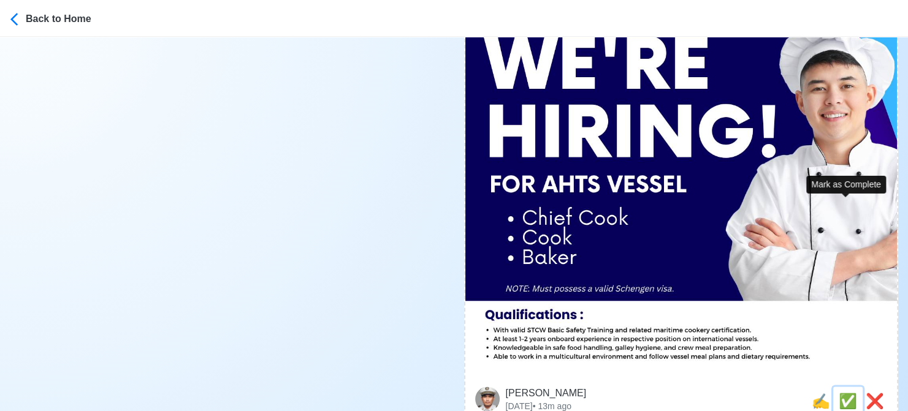
click at [848, 392] on span "✅" at bounding box center [848, 400] width 18 height 17
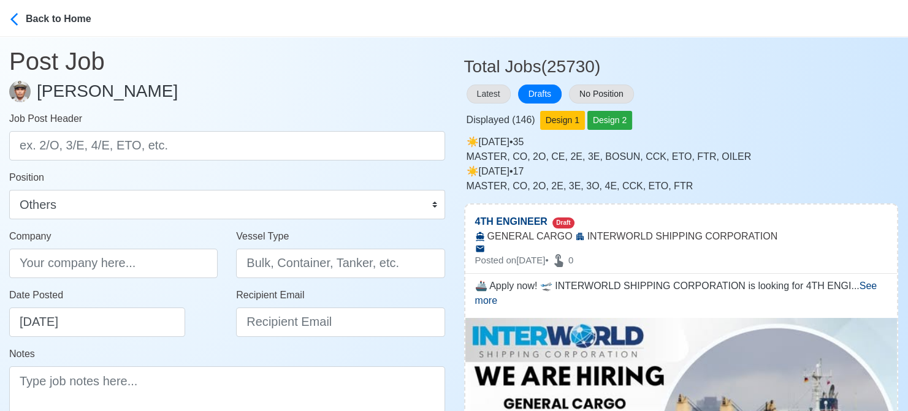
scroll to position [0, 0]
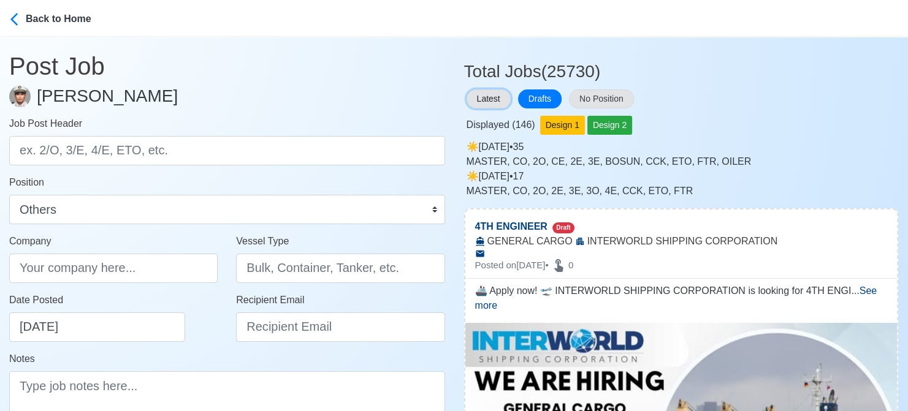
click at [495, 93] on button "Latest" at bounding box center [489, 99] width 44 height 19
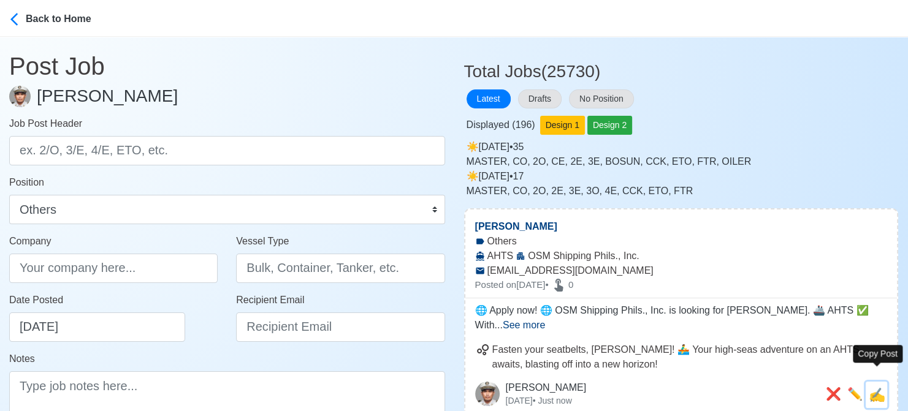
click at [876, 387] on span "✍️" at bounding box center [877, 394] width 17 height 15
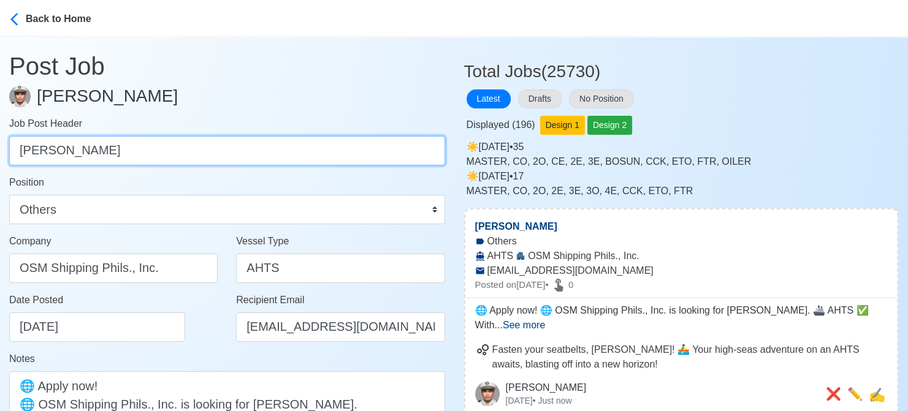
click at [31, 153] on input "[PERSON_NAME]" at bounding box center [227, 150] width 436 height 29
click at [31, 154] on input "[PERSON_NAME]" at bounding box center [227, 150] width 436 height 29
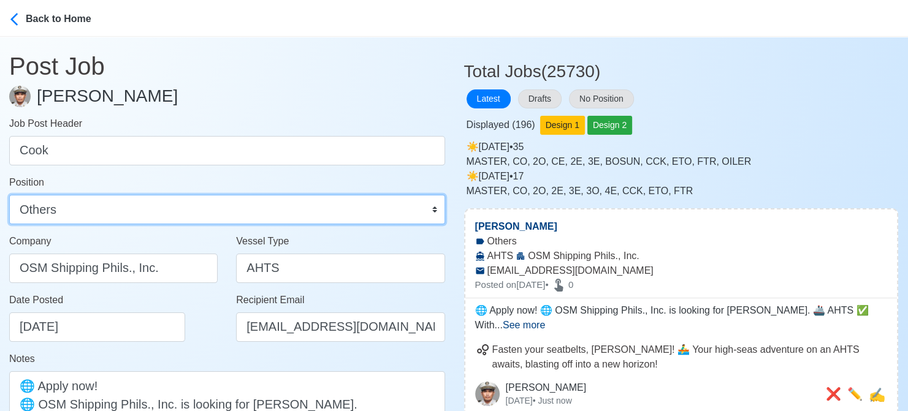
click at [60, 216] on select "Master Chief Officer 2nd Officer 3rd Officer Junior Officer Chief Engineer 2nd …" at bounding box center [227, 209] width 436 height 29
click at [9, 195] on select "Master Chief Officer 2nd Officer 3rd Officer Junior Officer Chief Engineer 2nd …" at bounding box center [227, 209] width 436 height 29
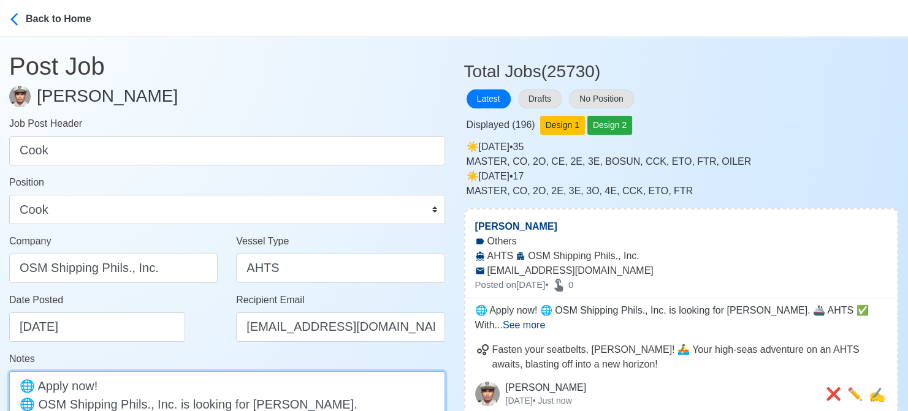
paste textarea "Cook"
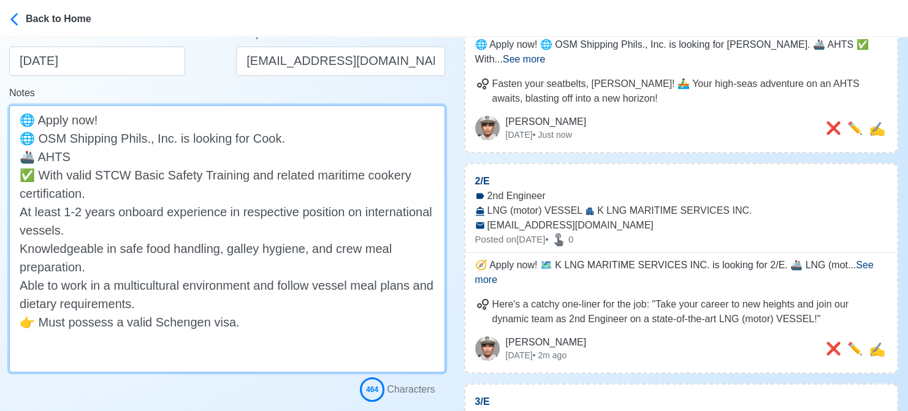
scroll to position [368, 0]
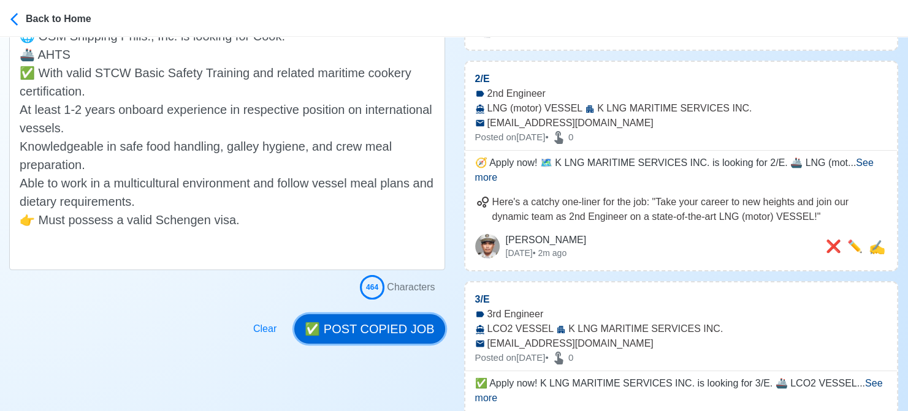
click at [375, 329] on button "✅ POST COPIED JOB" at bounding box center [369, 328] width 150 height 29
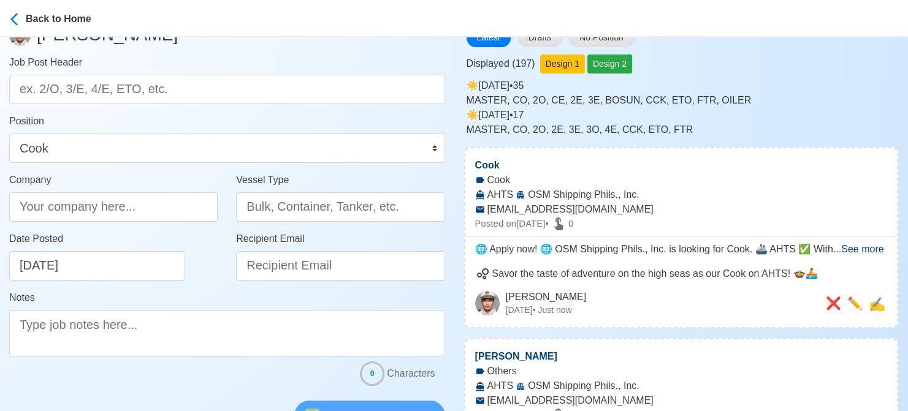
scroll to position [1, 0]
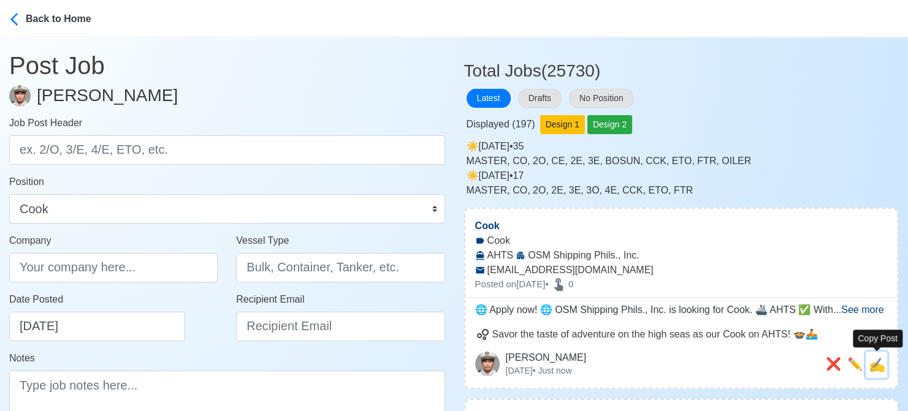
click at [872, 362] on span "✍️" at bounding box center [877, 364] width 17 height 15
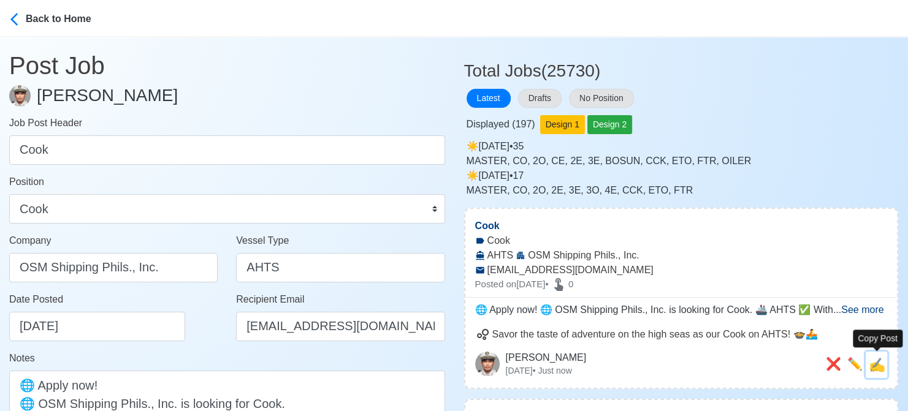
scroll to position [0, 0]
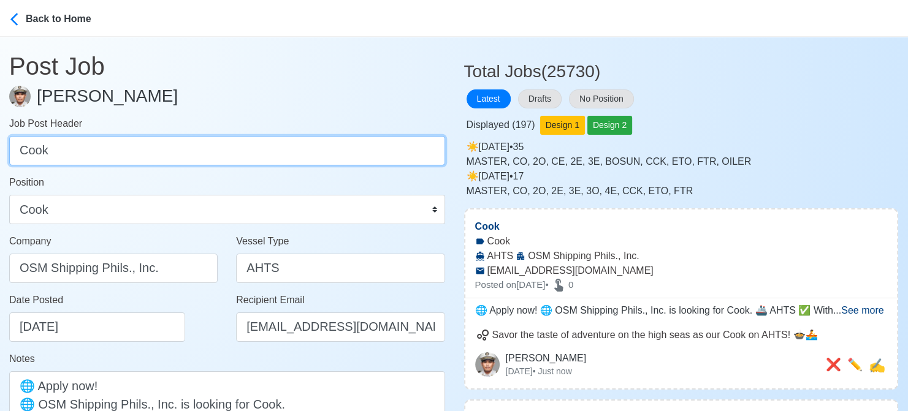
click at [18, 148] on input "Cook" at bounding box center [227, 150] width 436 height 29
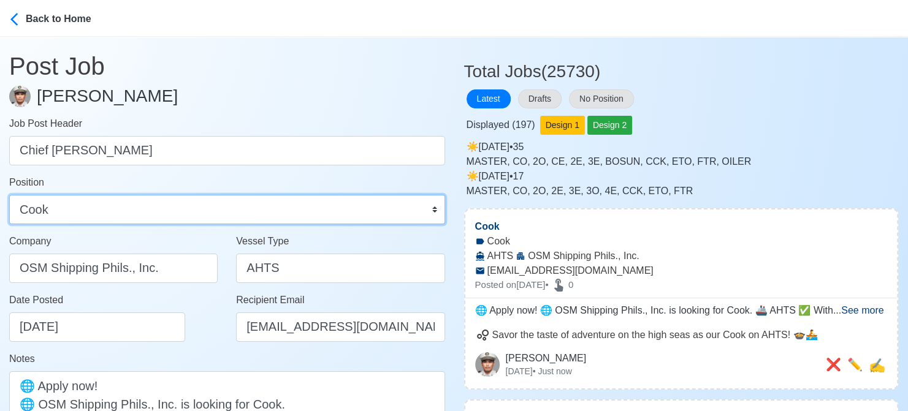
click at [90, 211] on select "Master Chief Officer 2nd Officer 3rd Officer Junior Officer Chief Engineer 2nd …" at bounding box center [227, 209] width 436 height 29
click at [9, 195] on select "Master Chief Officer 2nd Officer 3rd Officer Junior Officer Chief Engineer 2nd …" at bounding box center [227, 209] width 436 height 29
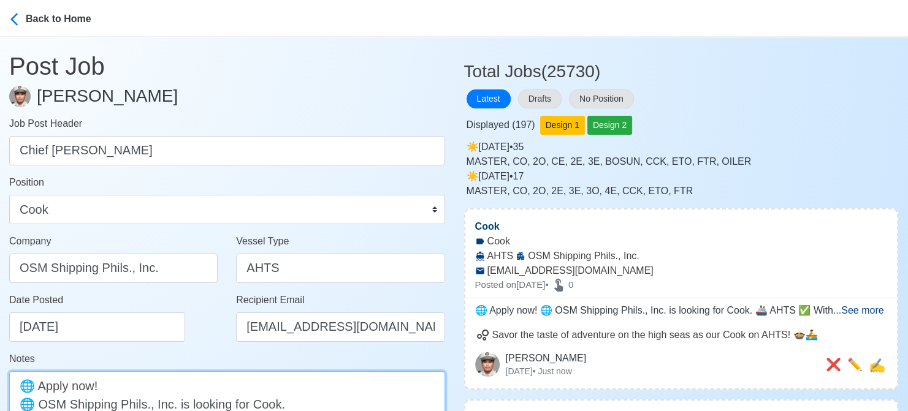
paste textarea "hief C"
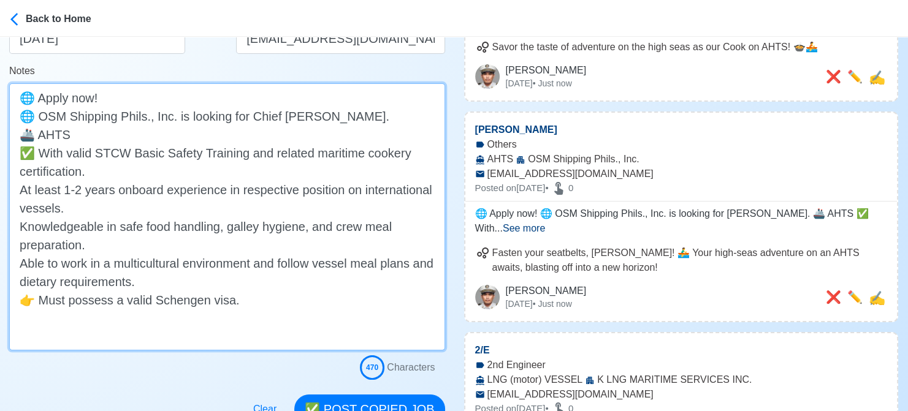
scroll to position [307, 0]
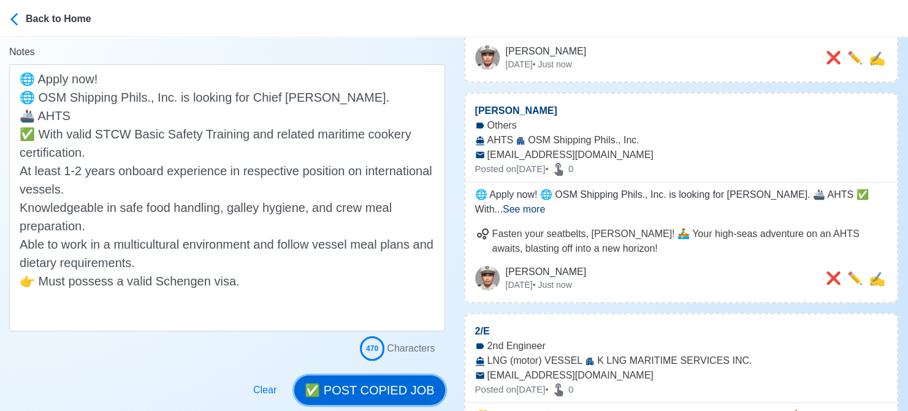
click at [386, 383] on button "✅ POST COPIED JOB" at bounding box center [369, 390] width 150 height 29
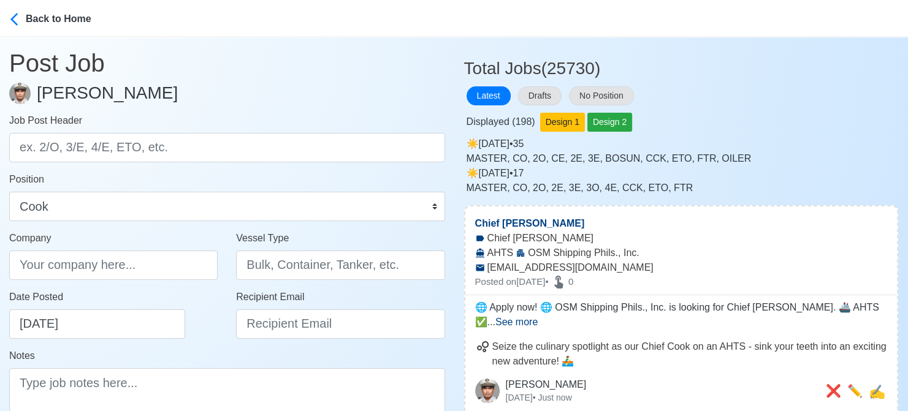
scroll to position [0, 0]
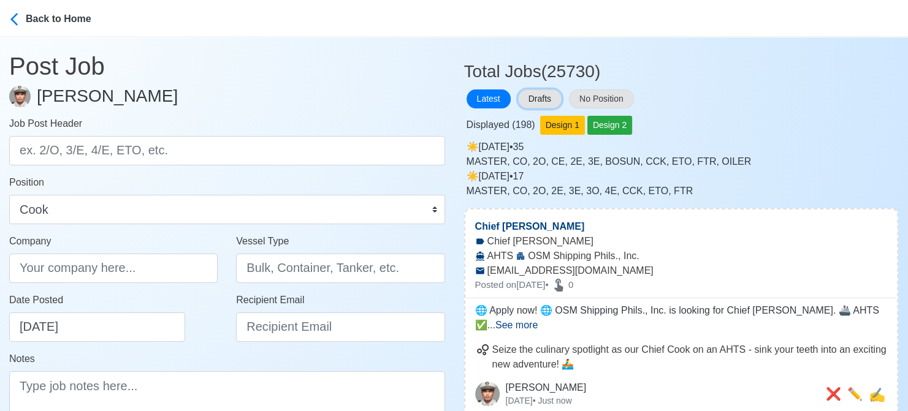
click at [549, 95] on button "Drafts" at bounding box center [540, 99] width 44 height 19
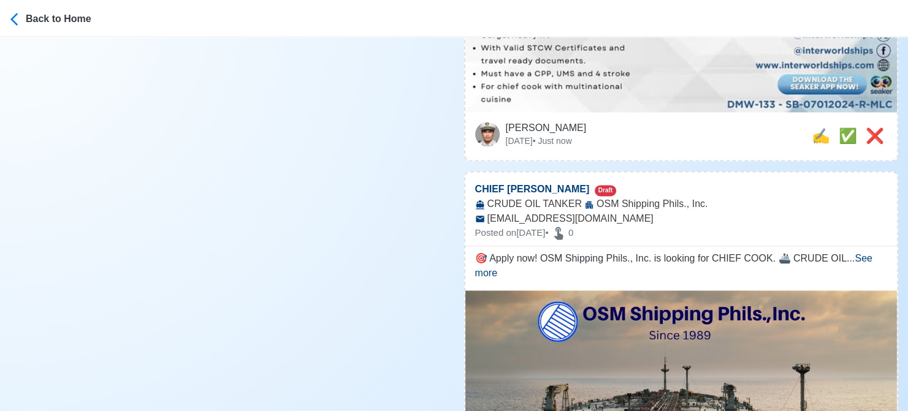
scroll to position [6437, 0]
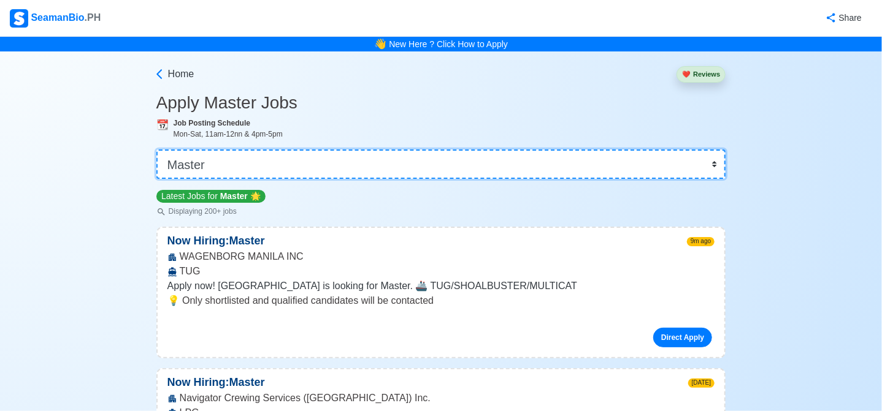
click at [340, 154] on select "👉 Select Rank or Position Master Chief Officer 2nd Officer 3rd Officer Junior O…" at bounding box center [441, 164] width 570 height 29
click at [158, 150] on select "👉 Select Rank or Position Master Chief Officer 2nd Officer 3rd Officer Junior O…" at bounding box center [441, 164] width 570 height 29
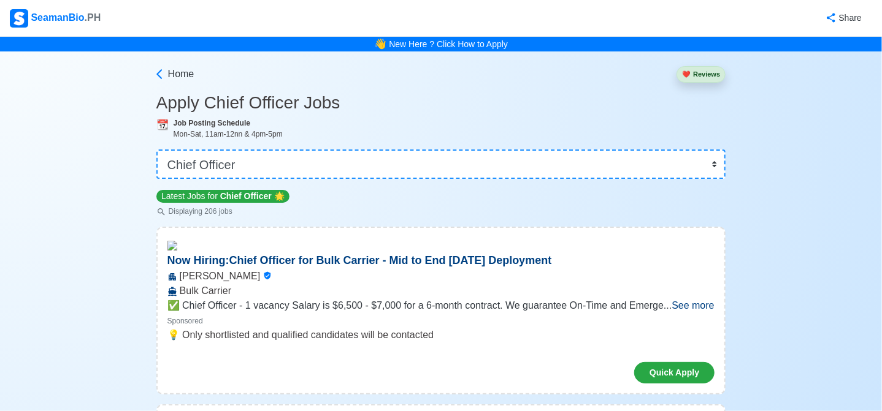
click at [591, 88] on div "Home ❤️ Reviews" at bounding box center [441, 71] width 570 height 41
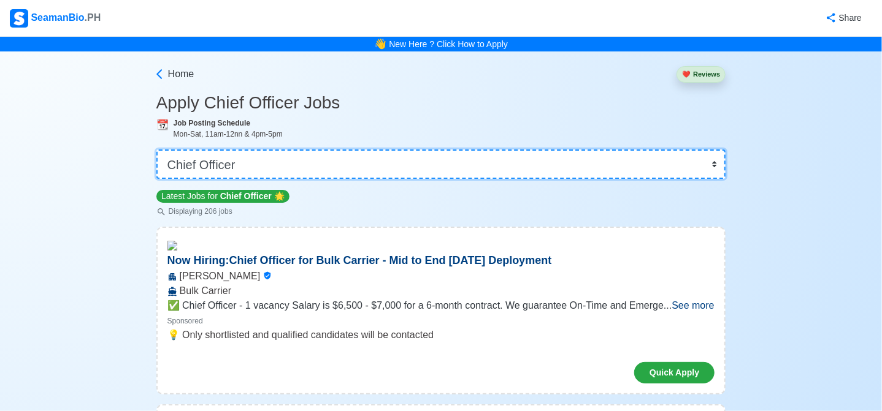
click at [336, 163] on select "👉 Select Rank or Position Master Chief Officer 2nd Officer 3rd Officer Junior O…" at bounding box center [441, 164] width 570 height 29
click at [158, 150] on select "👉 Select Rank or Position Master Chief Officer 2nd Officer 3rd Officer Junior O…" at bounding box center [441, 164] width 570 height 29
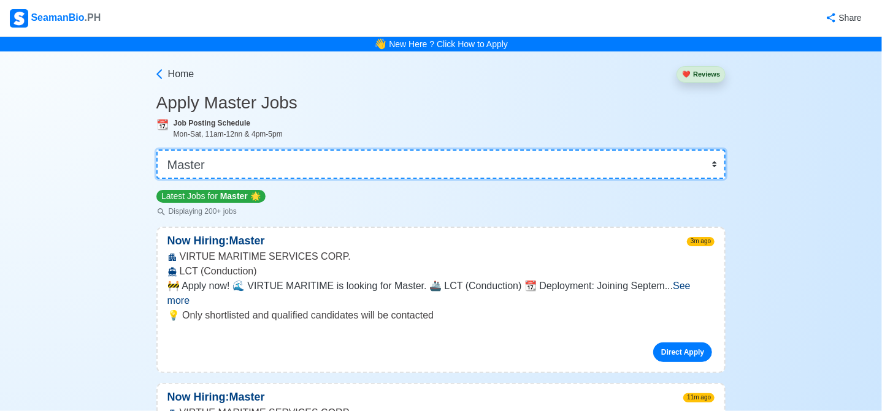
click at [321, 161] on select "👉 Select Rank or Position Master Chief Officer 2nd Officer 3rd Officer Junior O…" at bounding box center [441, 164] width 570 height 29
click at [158, 150] on select "👉 Select Rank or Position Master Chief Officer 2nd Officer 3rd Officer Junior O…" at bounding box center [441, 164] width 570 height 29
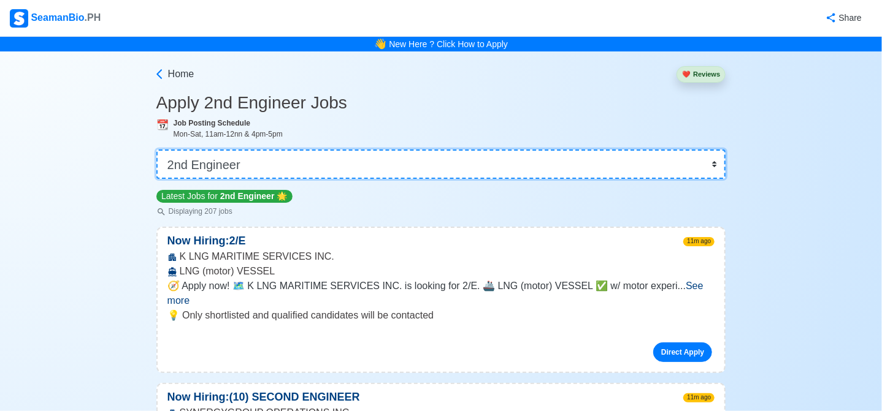
click at [269, 168] on select "👉 Select Rank or Position Master Chief Officer 2nd Officer 3rd Officer Junior O…" at bounding box center [441, 164] width 570 height 29
click at [158, 150] on select "👉 Select Rank or Position Master Chief Officer 2nd Officer 3rd Officer Junior O…" at bounding box center [441, 164] width 570 height 29
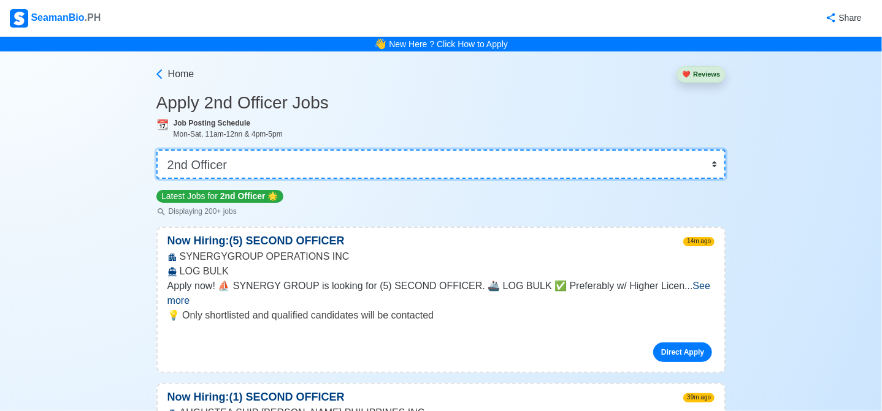
click at [322, 159] on select "👉 Select Rank or Position Master Chief Officer 2nd Officer 3rd Officer Junior O…" at bounding box center [441, 164] width 570 height 29
click at [286, 154] on select "👉 Select Rank or Position Master Chief Officer 2nd Officer 3rd Officer Junior O…" at bounding box center [441, 164] width 570 height 29
click at [275, 159] on select "👉 Select Rank or Position Master Chief Officer 2nd Officer 3rd Officer Junior O…" at bounding box center [441, 164] width 570 height 29
click at [158, 150] on select "👉 Select Rank or Position Master Chief Officer 2nd Officer 3rd Officer Junior O…" at bounding box center [441, 164] width 570 height 29
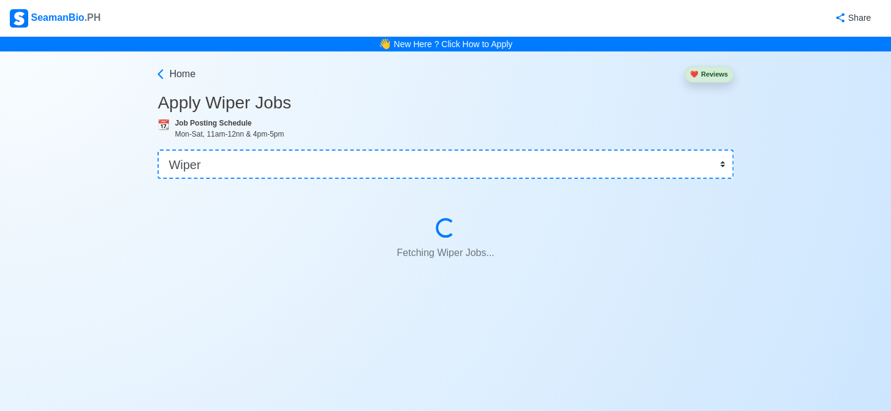
click at [541, 93] on h3 "Apply Wiper Jobs" at bounding box center [446, 103] width 576 height 21
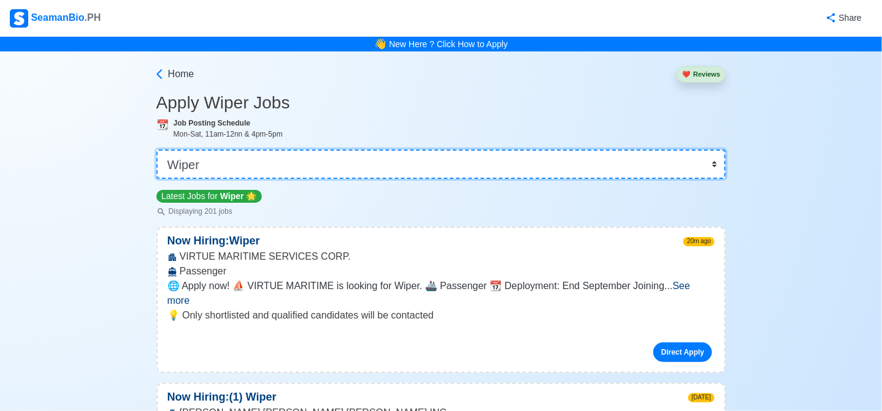
click at [350, 157] on select "👉 Select Rank or Position Master Chief Officer 2nd Officer 3rd Officer Junior O…" at bounding box center [441, 164] width 570 height 29
select select "Chief Officer"
click at [158, 150] on select "👉 Select Rank or Position Master Chief Officer 2nd Officer 3rd Officer Junior O…" at bounding box center [441, 164] width 570 height 29
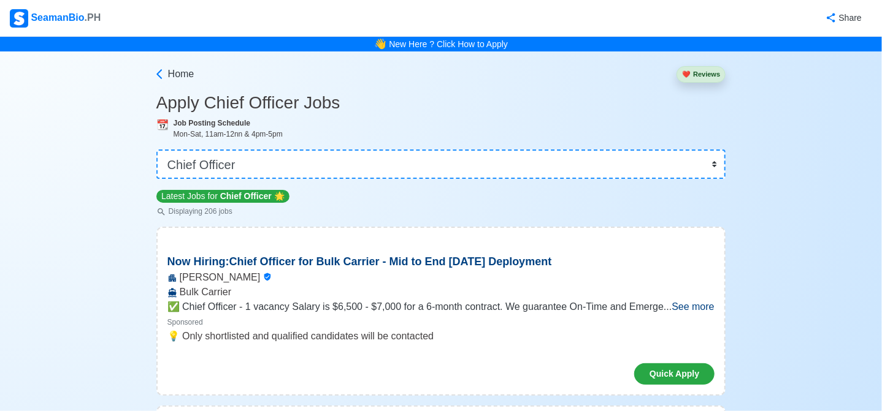
scroll to position [4034, 0]
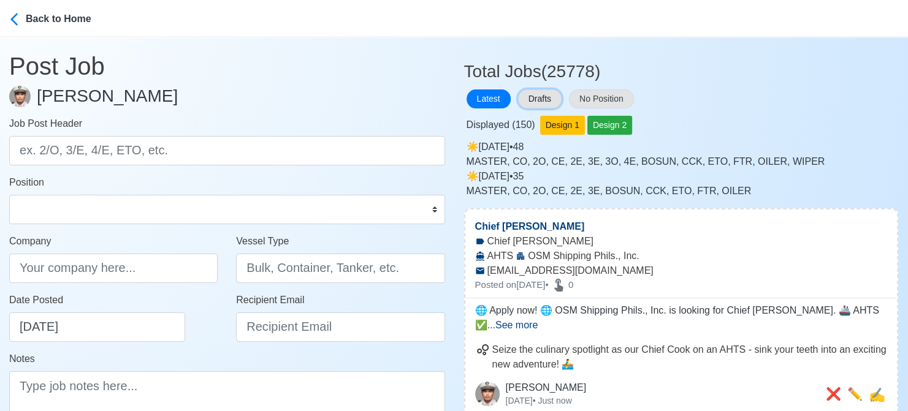
click at [544, 95] on button "Drafts" at bounding box center [540, 99] width 44 height 19
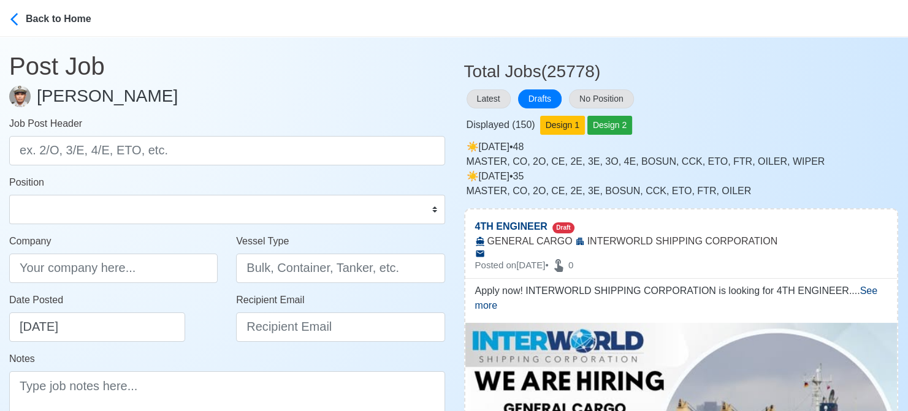
click at [756, 55] on h3 "Total Jobs (25778)" at bounding box center [681, 66] width 435 height 31
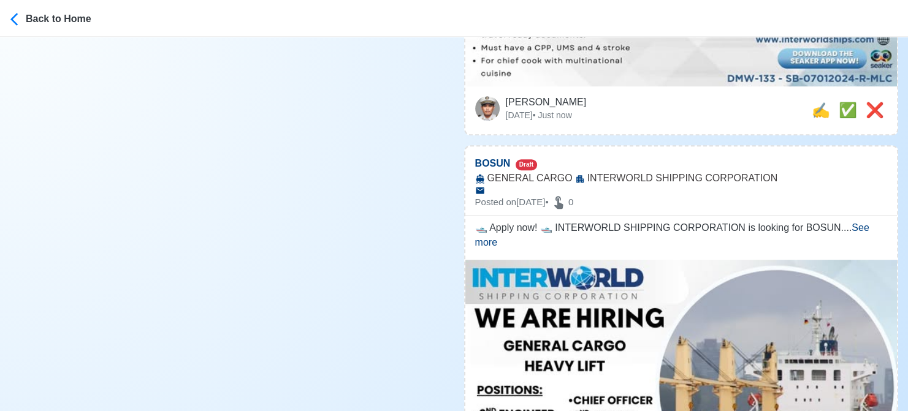
scroll to position [613, 0]
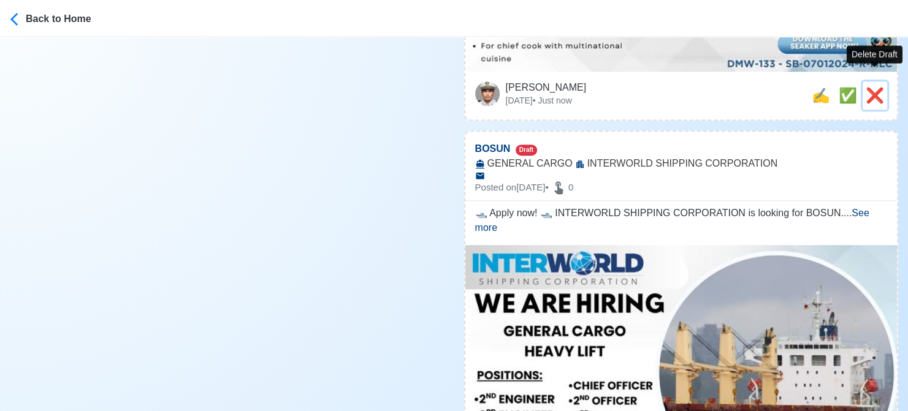
click at [878, 87] on span "❌" at bounding box center [875, 95] width 18 height 17
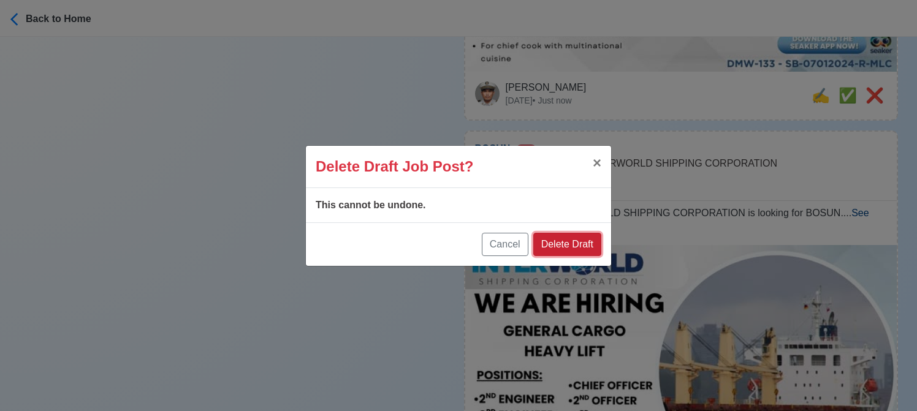
click at [584, 242] on button "Delete Draft" at bounding box center [567, 244] width 68 height 23
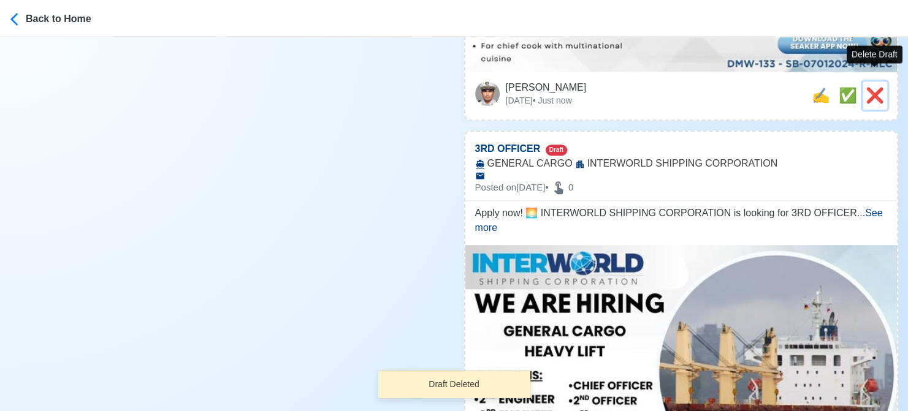
click at [876, 87] on span "❌" at bounding box center [875, 95] width 18 height 17
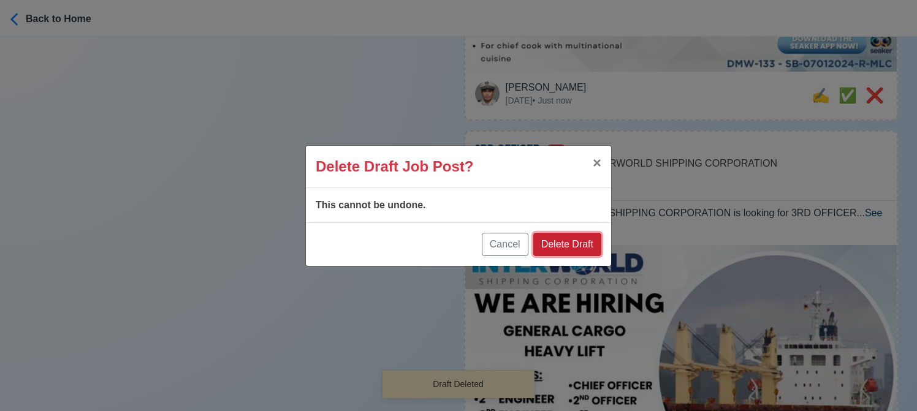
click at [583, 245] on button "Delete Draft" at bounding box center [567, 244] width 68 height 23
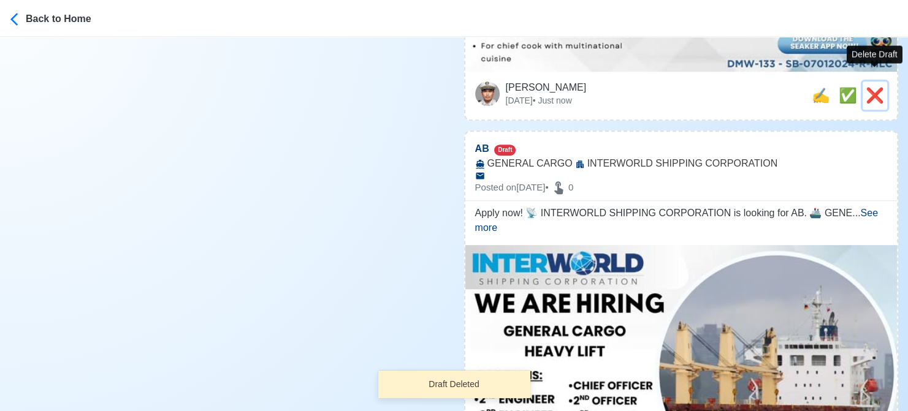
click at [867, 87] on span "❌" at bounding box center [875, 95] width 18 height 17
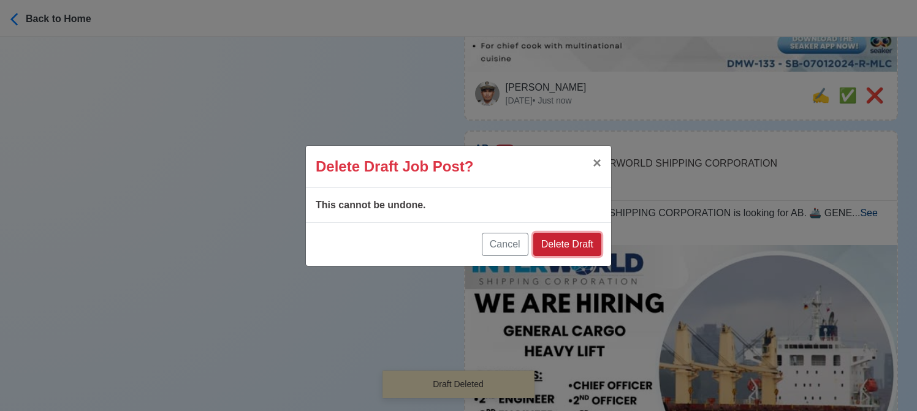
click at [573, 245] on button "Delete Draft" at bounding box center [567, 244] width 68 height 23
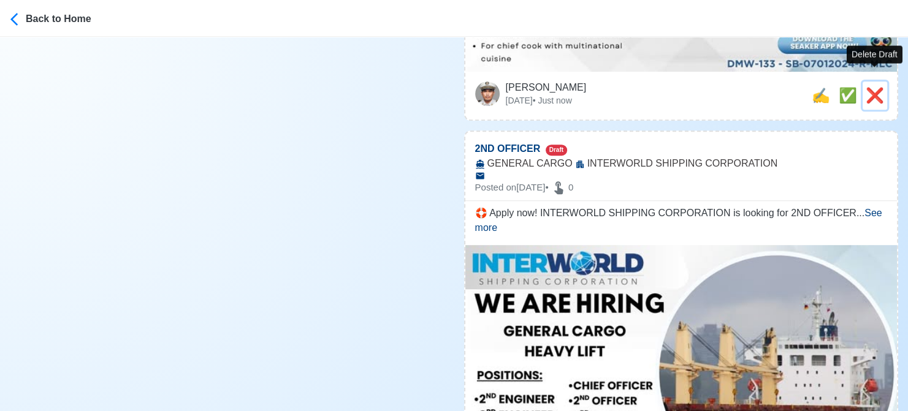
click at [880, 87] on span "❌" at bounding box center [875, 95] width 18 height 17
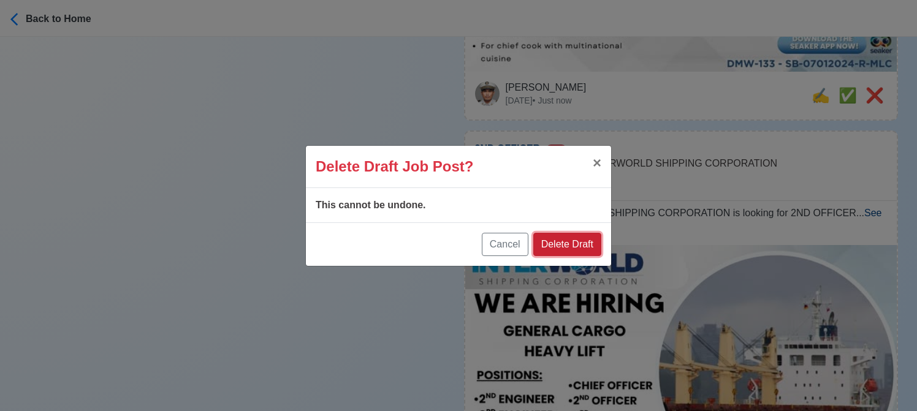
click at [559, 242] on button "Delete Draft" at bounding box center [567, 244] width 68 height 23
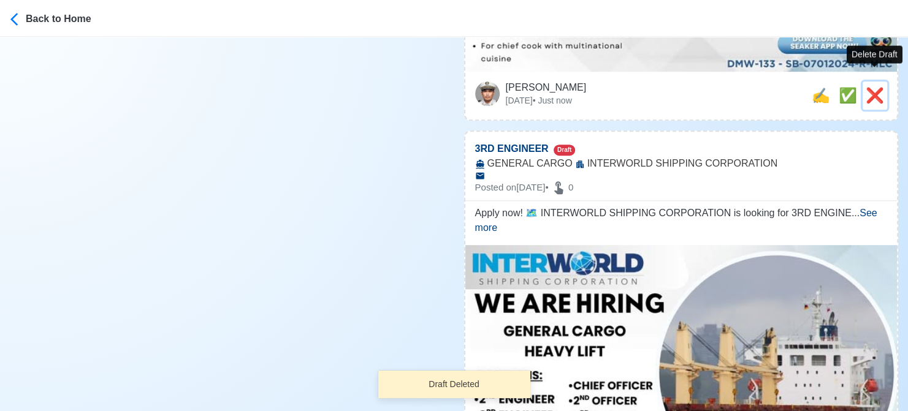
click at [885, 82] on button "❌" at bounding box center [875, 96] width 25 height 28
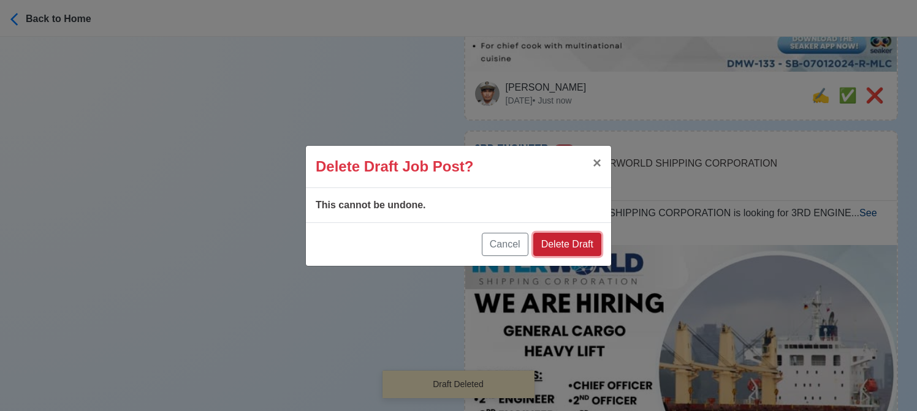
click at [585, 242] on button "Delete Draft" at bounding box center [567, 244] width 68 height 23
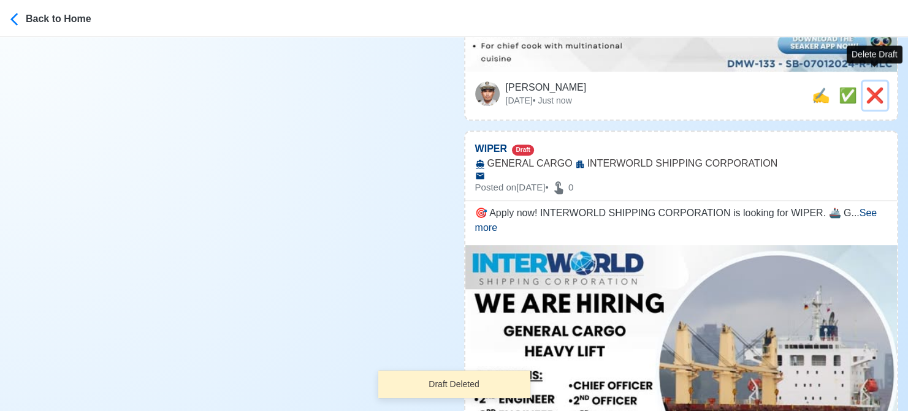
click at [875, 87] on span "❌" at bounding box center [875, 95] width 18 height 17
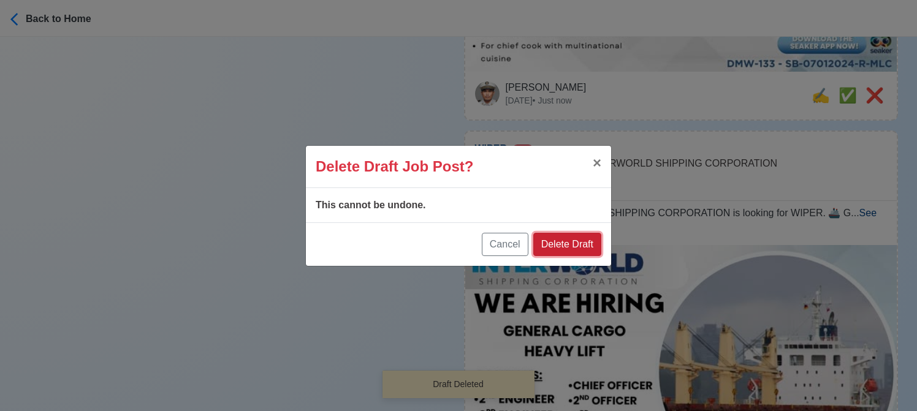
click at [592, 238] on button "Delete Draft" at bounding box center [567, 244] width 68 height 23
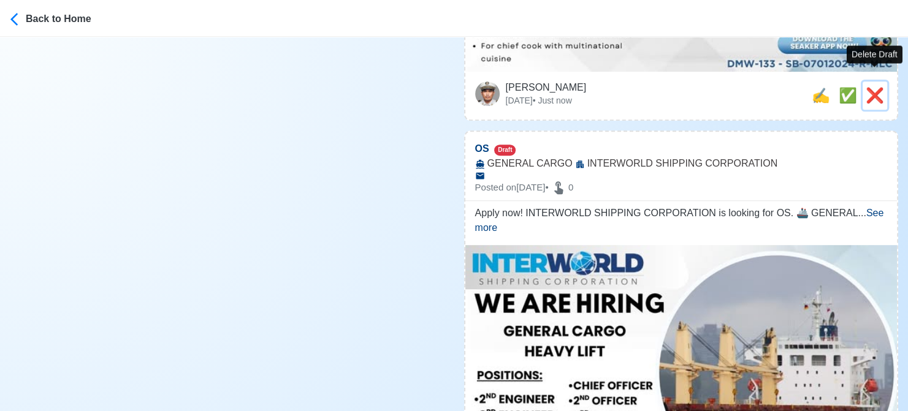
click at [872, 87] on span "❌" at bounding box center [875, 95] width 18 height 17
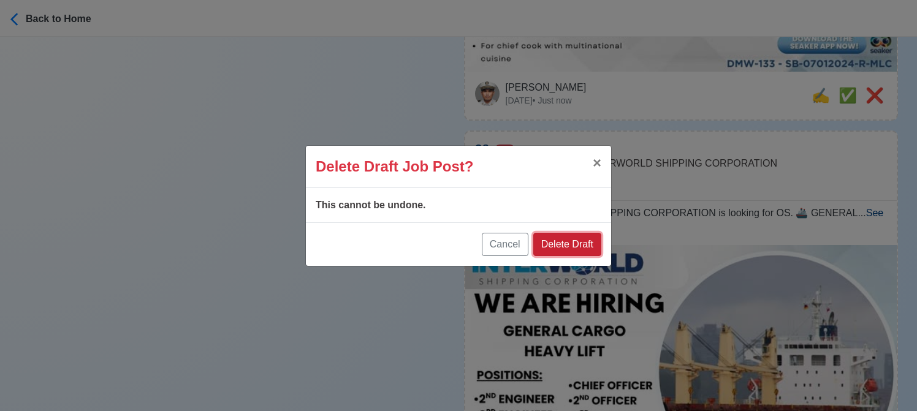
click at [577, 243] on button "Delete Draft" at bounding box center [567, 244] width 68 height 23
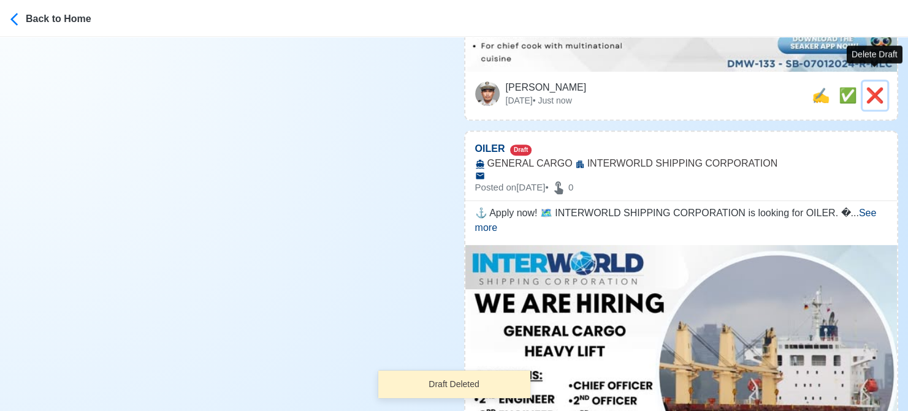
click at [880, 87] on span "❌" at bounding box center [875, 95] width 18 height 17
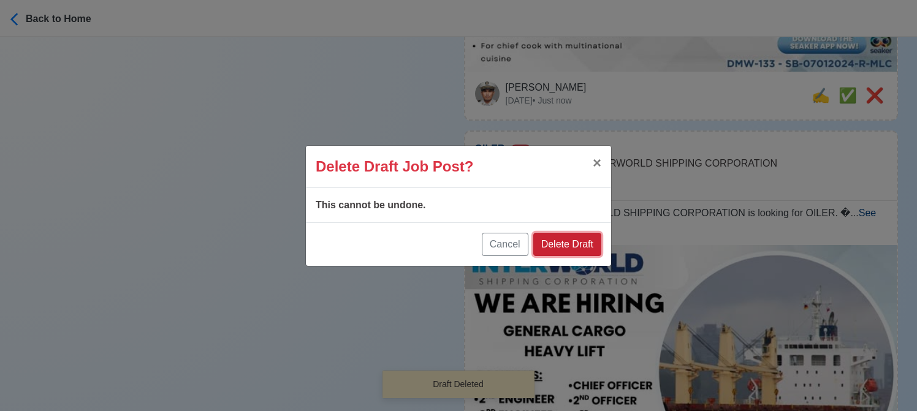
click at [574, 243] on button "Delete Draft" at bounding box center [567, 244] width 68 height 23
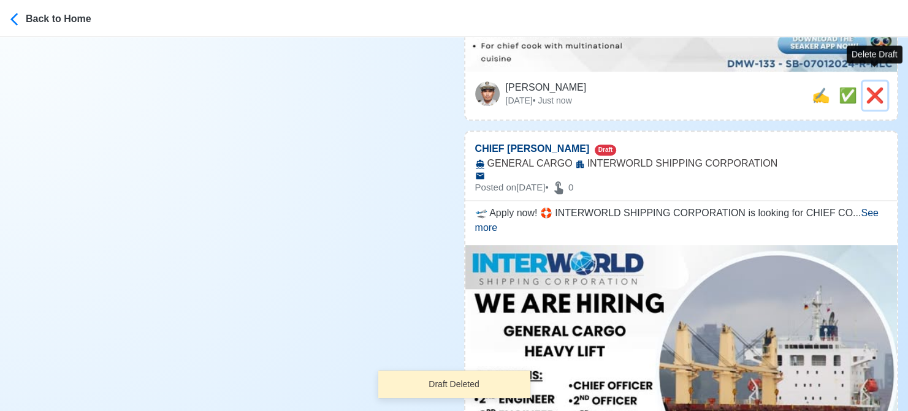
click at [871, 87] on span "❌" at bounding box center [875, 95] width 18 height 17
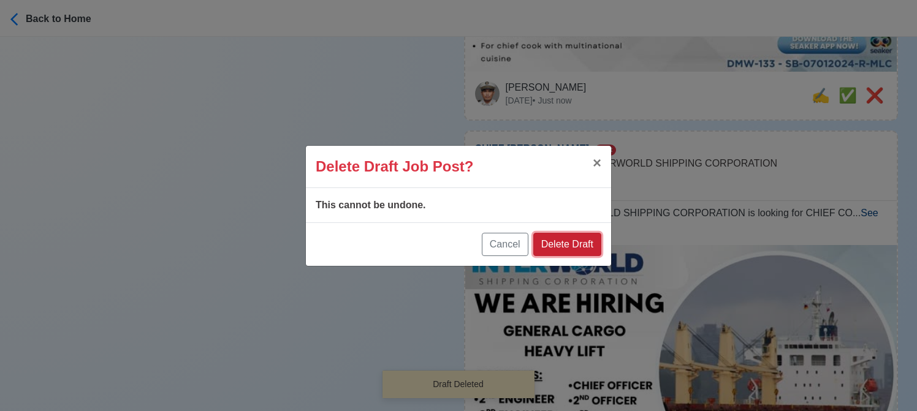
drag, startPoint x: 566, startPoint y: 237, endPoint x: 611, endPoint y: 210, distance: 51.9
click at [565, 236] on button "Delete Draft" at bounding box center [567, 244] width 68 height 23
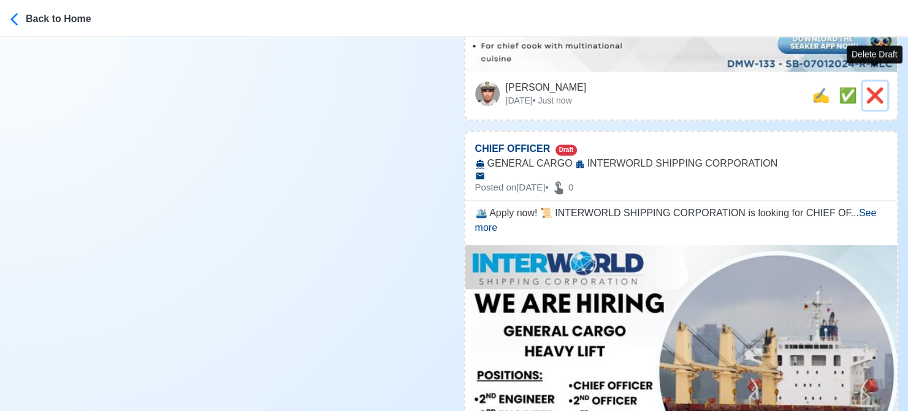
click at [869, 87] on span "❌" at bounding box center [875, 95] width 18 height 17
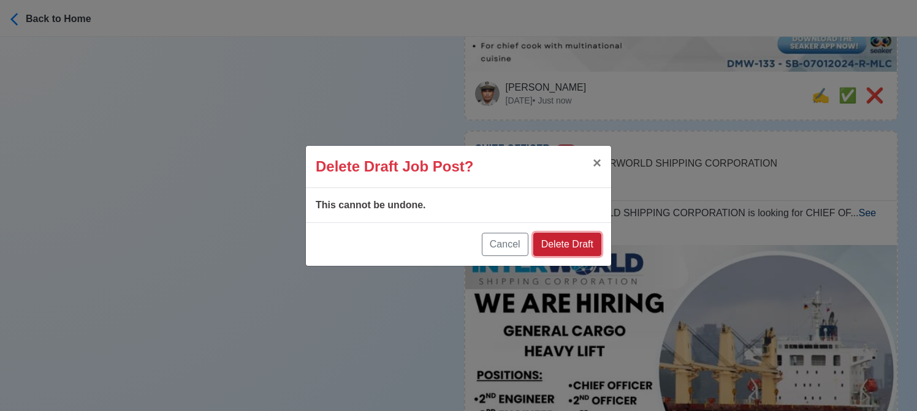
click at [579, 248] on button "Delete Draft" at bounding box center [567, 244] width 68 height 23
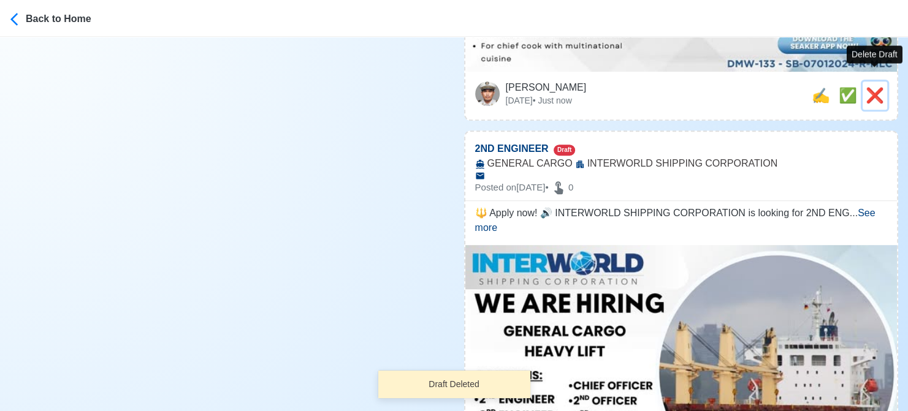
click at [877, 87] on span "❌" at bounding box center [875, 95] width 18 height 17
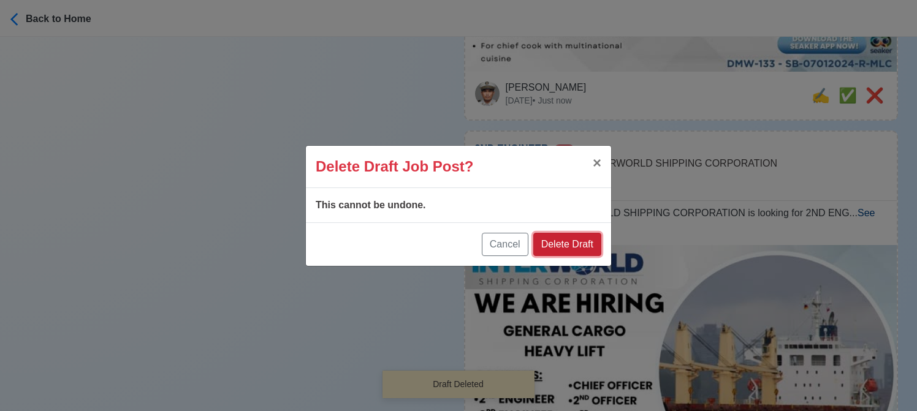
click at [579, 243] on button "Delete Draft" at bounding box center [567, 244] width 68 height 23
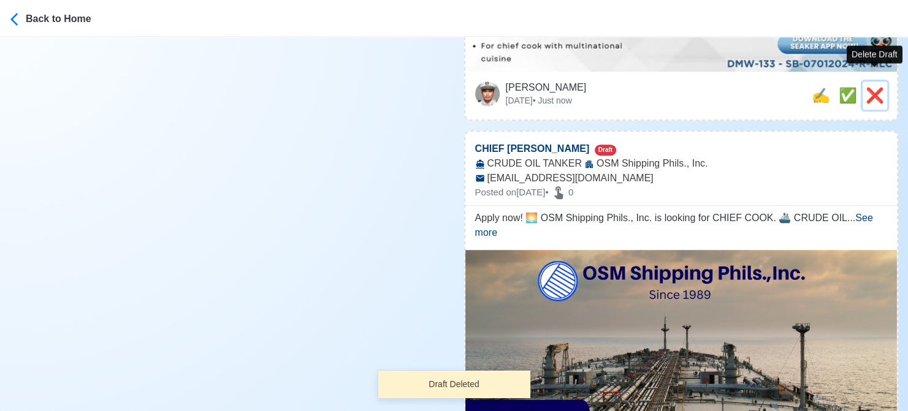
click at [875, 87] on span "❌" at bounding box center [875, 95] width 18 height 17
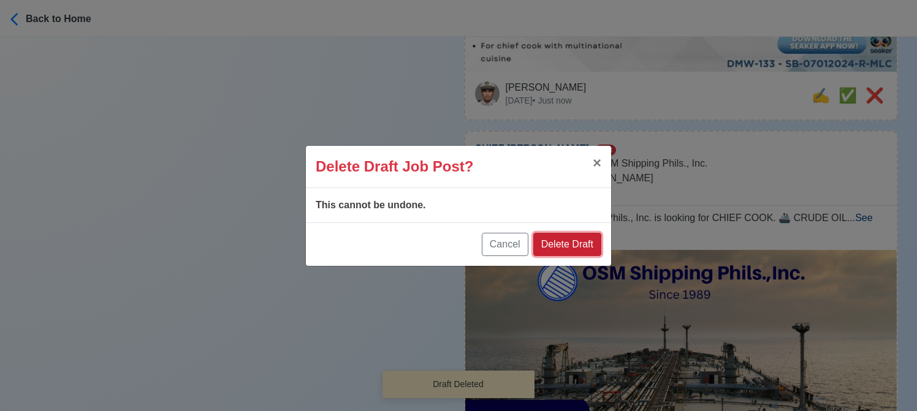
click at [573, 247] on button "Delete Draft" at bounding box center [567, 244] width 68 height 23
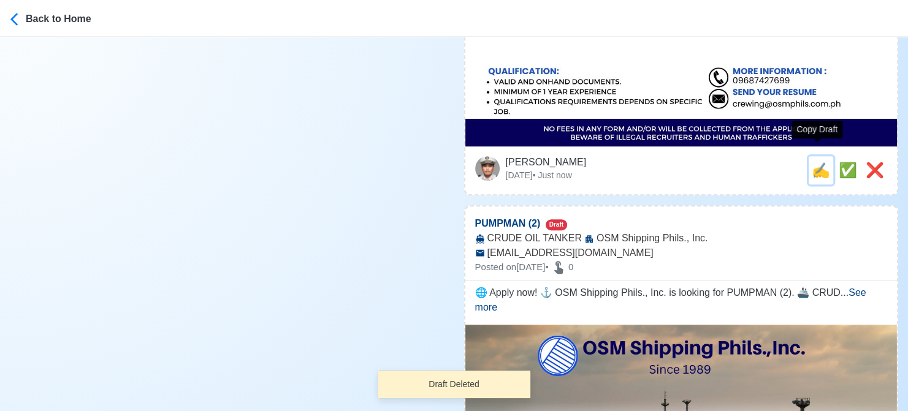
click at [812, 162] on span "✍️" at bounding box center [821, 170] width 18 height 17
type input "CHIEF [PERSON_NAME]"
type input "OSM Shipping Phils., Inc."
type input "CRUDE OIL TANKER"
type input "[EMAIL_ADDRESS][DOMAIN_NAME]"
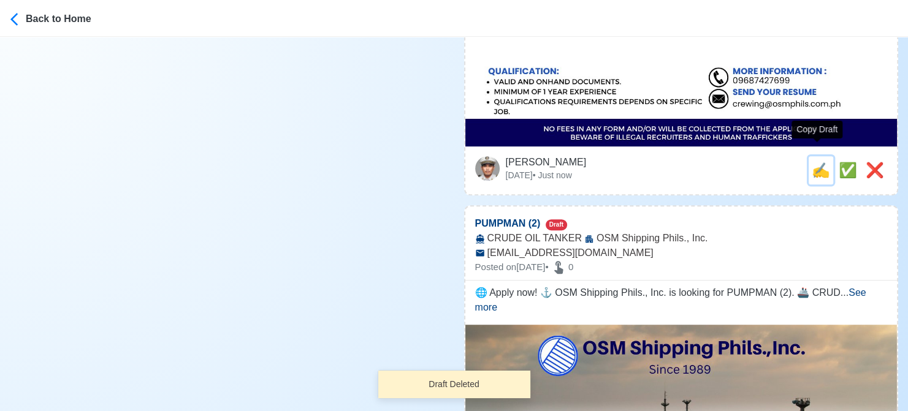
type textarea "Apply now! 🌅 OSM Shipping Phils., Inc. is looking for CHIEF COOK. 🚢 CRUDE OIL T…"
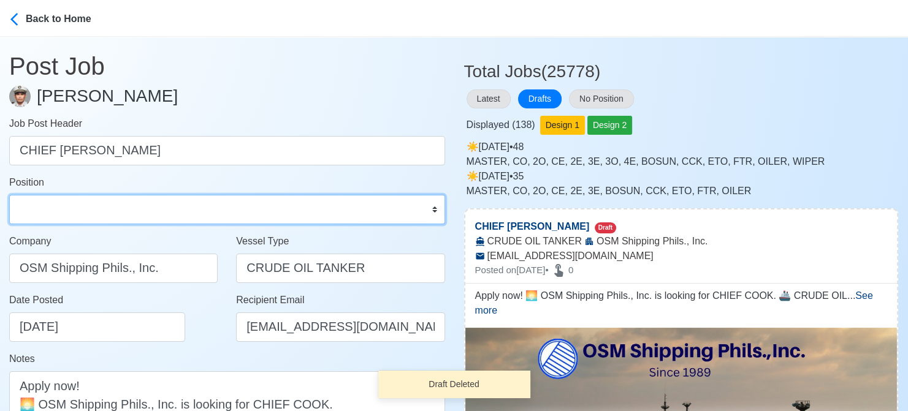
click at [124, 205] on select "Master Chief Officer 2nd Officer 3rd Officer Junior Officer Chief Engineer 2nd …" at bounding box center [227, 209] width 436 height 29
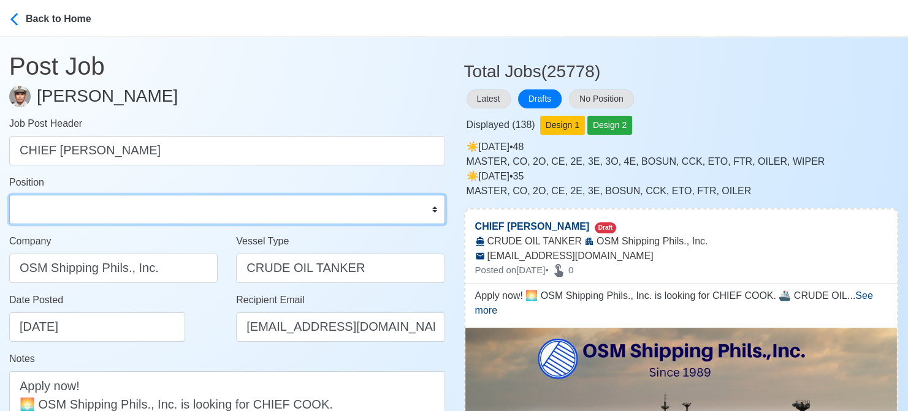
select select "Chief [PERSON_NAME]"
click at [9, 195] on select "Master Chief Officer 2nd Officer 3rd Officer Junior Officer Chief Engineer 2nd …" at bounding box center [227, 209] width 436 height 29
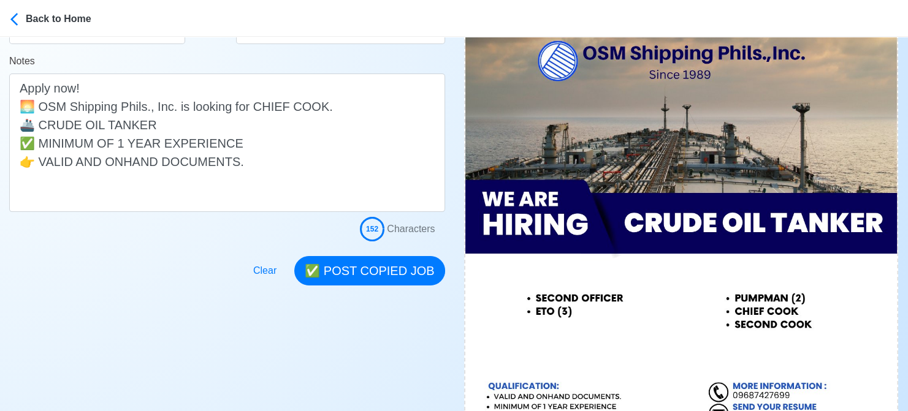
scroll to position [307, 0]
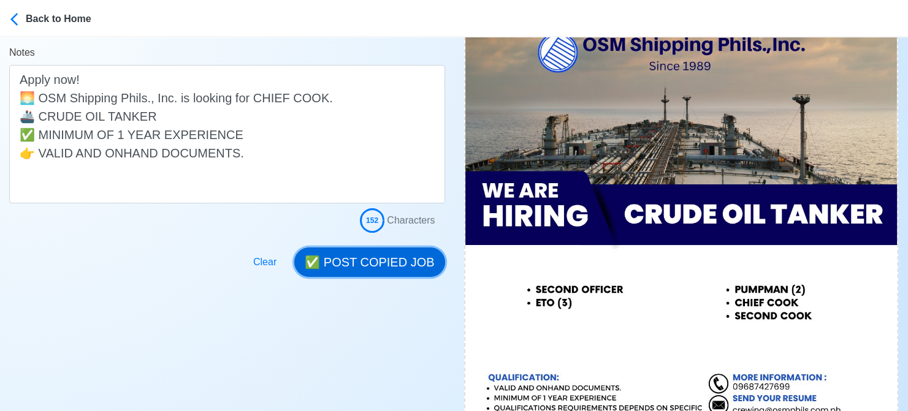
click at [389, 251] on button "✅ POST COPIED JOB" at bounding box center [369, 262] width 150 height 29
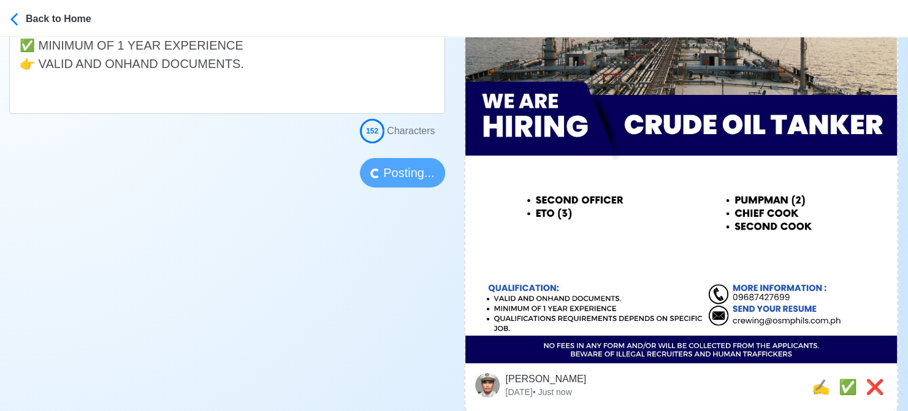
scroll to position [429, 0]
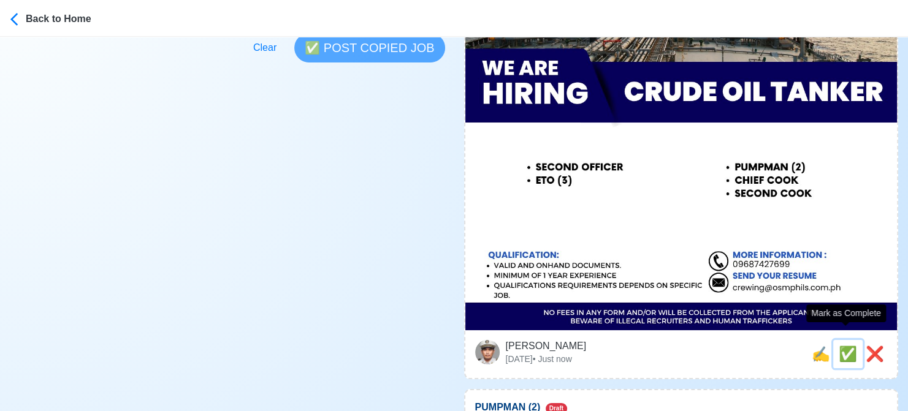
click at [845, 346] on span "✅" at bounding box center [848, 354] width 18 height 17
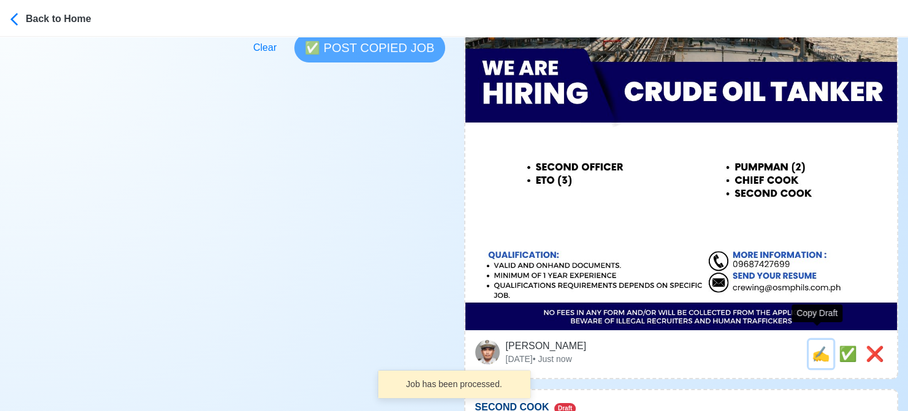
click at [817, 346] on span "✍️" at bounding box center [821, 354] width 18 height 17
type input "PUMPMAN (2)"
select select
type input "OSM Shipping Phils., Inc."
type input "CRUDE OIL TANKER"
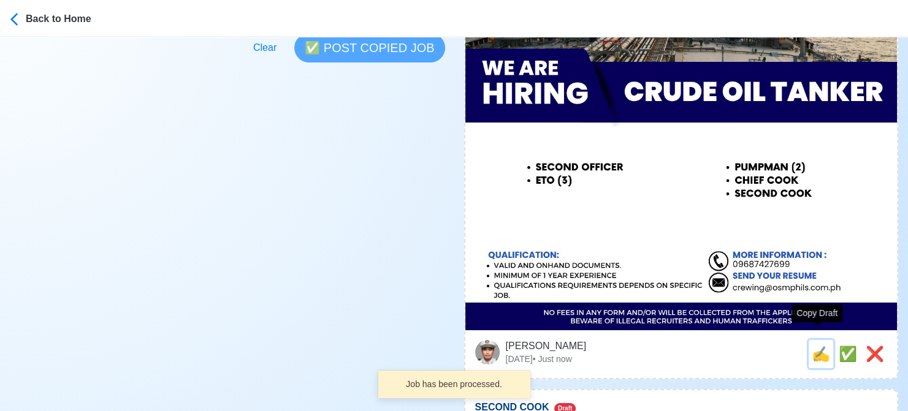
type input "[EMAIL_ADDRESS][DOMAIN_NAME]"
type textarea "🌐 Apply now! ⚓ OSM Shipping Phils., Inc. is looking for PUMPMAN (2). 🚢 CRUDE OI…"
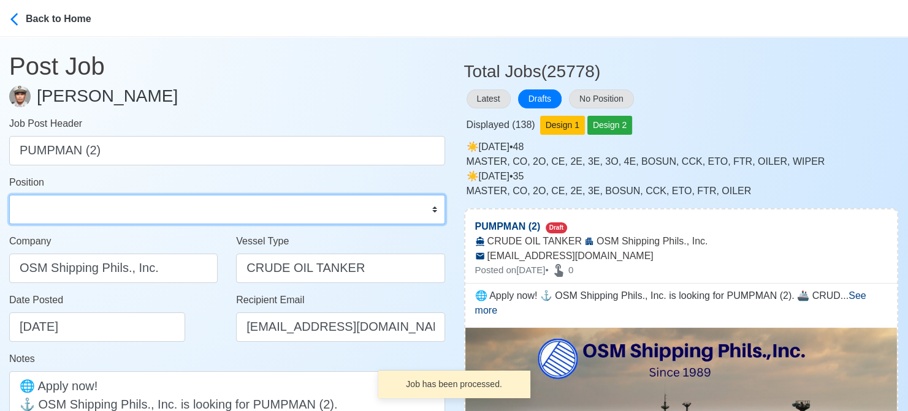
click at [104, 217] on select "Master Chief Officer 2nd Officer 3rd Officer Junior Officer Chief Engineer 2nd …" at bounding box center [227, 209] width 436 height 29
select select "Pumpman"
click at [9, 195] on select "Master Chief Officer 2nd Officer 3rd Officer Junior Officer Chief Engineer 2nd …" at bounding box center [227, 209] width 436 height 29
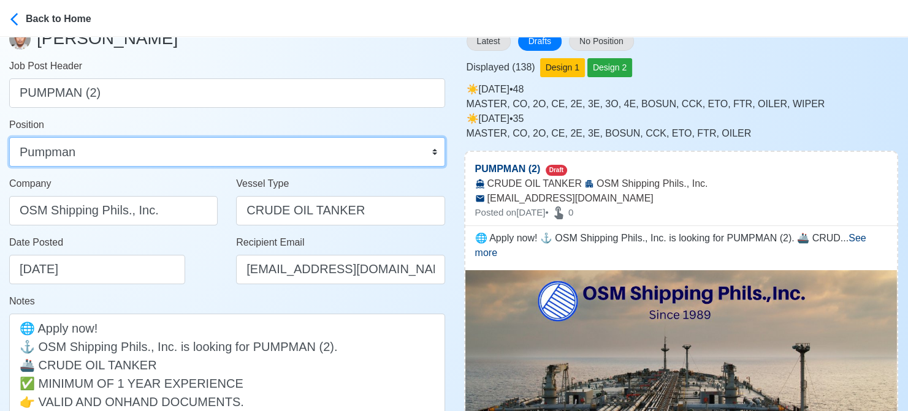
scroll to position [245, 0]
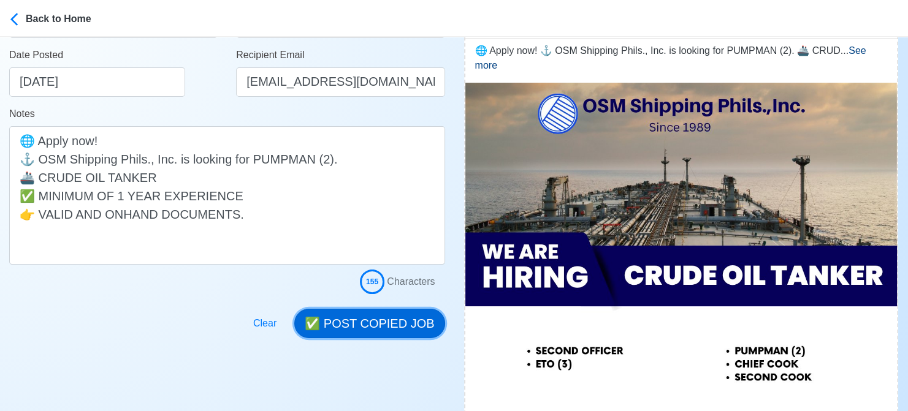
click at [400, 319] on button "✅ POST COPIED JOB" at bounding box center [369, 323] width 150 height 29
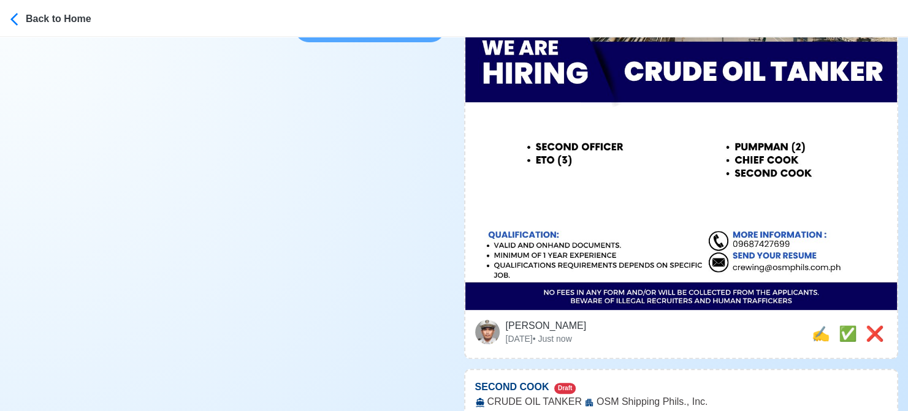
scroll to position [490, 0]
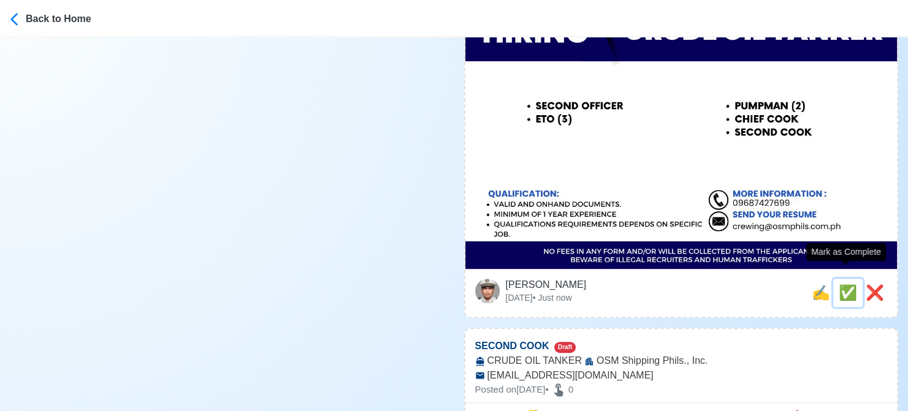
click at [847, 284] on span "✅" at bounding box center [848, 292] width 18 height 17
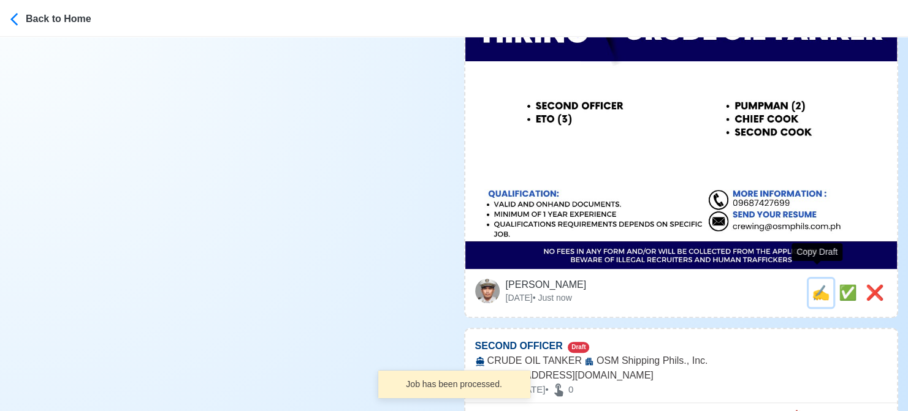
click at [823, 284] on span "✍️" at bounding box center [821, 292] width 18 height 17
type input "SECOND COOK"
select select
type input "OSM Shipping Phils., Inc."
type input "CRUDE OIL TANKER"
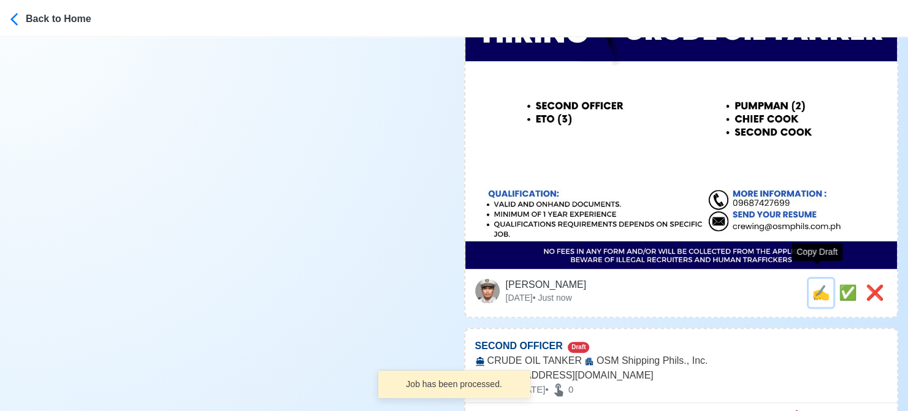
type input "[EMAIL_ADDRESS][DOMAIN_NAME]"
type textarea "Apply now! 🧭 OSM Shipping Phils., Inc. is looking for SECOND COOK. 🚢 CRUDE OIL …"
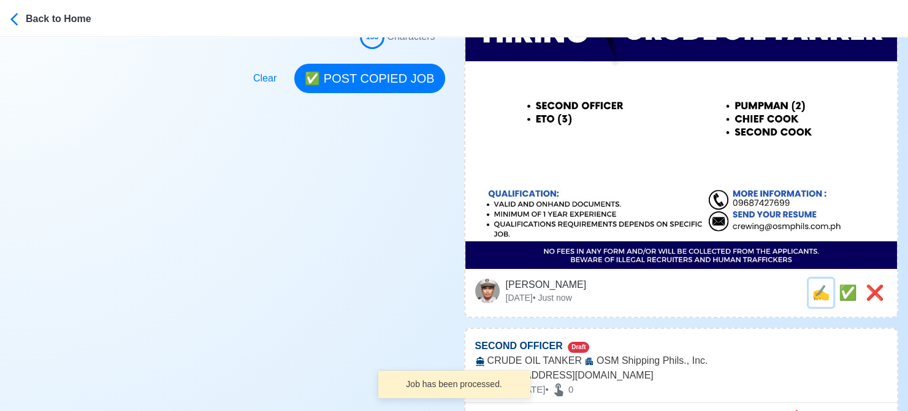
scroll to position [0, 0]
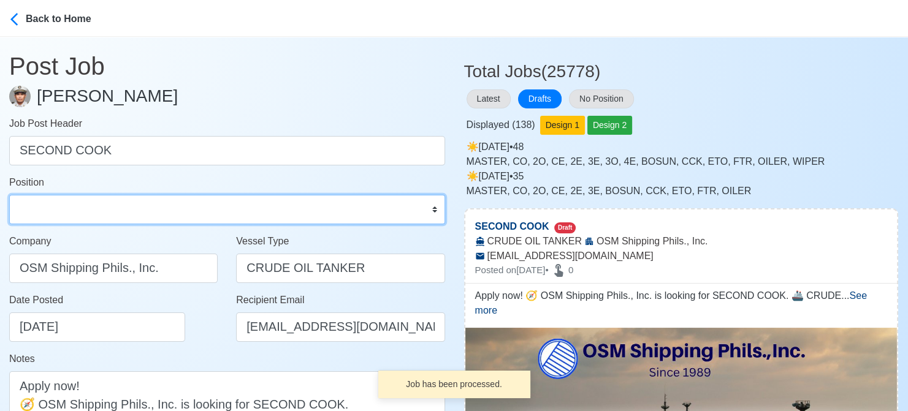
drag, startPoint x: 131, startPoint y: 205, endPoint x: 148, endPoint y: 196, distance: 19.8
click at [132, 205] on select "Master Chief Officer 2nd Officer 3rd Officer Junior Officer Chief Engineer 2nd …" at bounding box center [227, 209] width 436 height 29
select select "Cook"
click at [9, 195] on select "Master Chief Officer 2nd Officer 3rd Officer Junior Officer Chief Engineer 2nd …" at bounding box center [227, 209] width 436 height 29
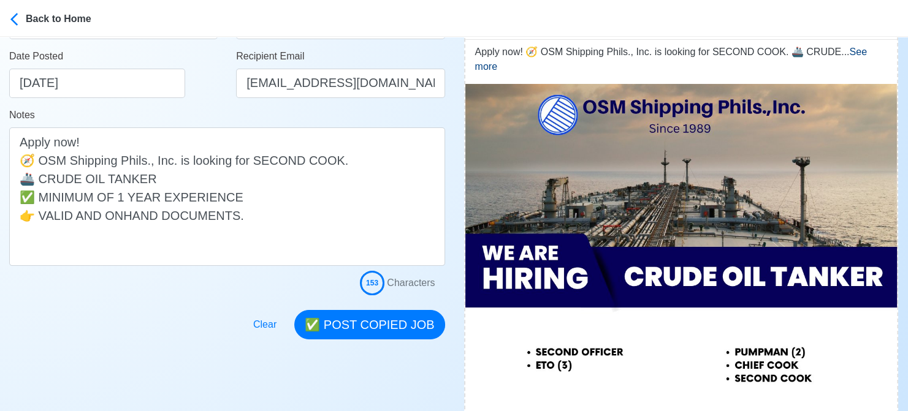
scroll to position [245, 0]
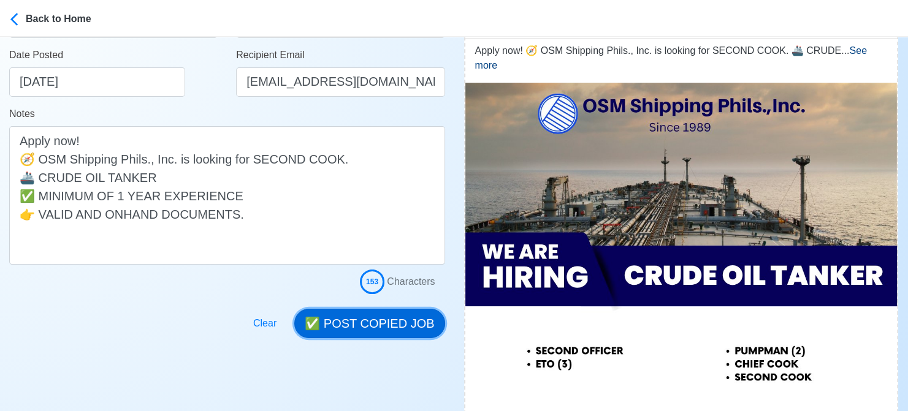
click at [383, 309] on button "✅ POST COPIED JOB" at bounding box center [369, 323] width 150 height 29
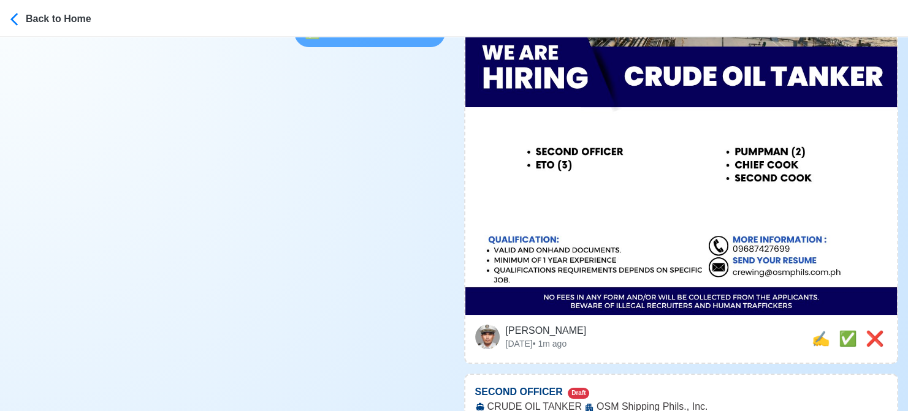
scroll to position [490, 0]
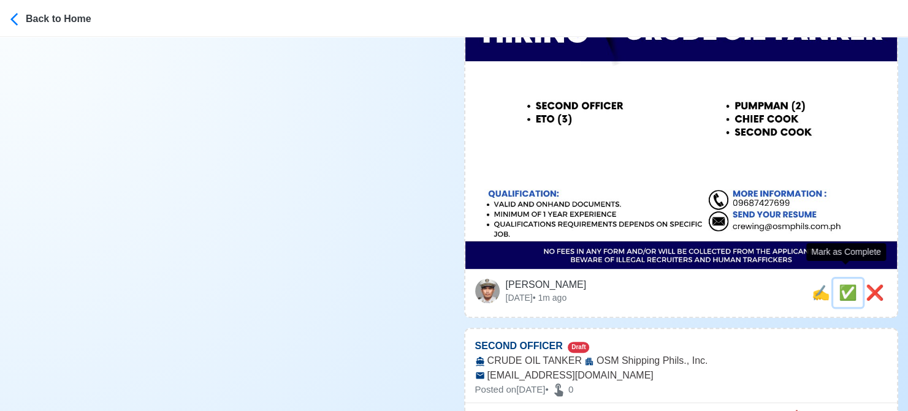
click at [845, 284] on span "✅" at bounding box center [848, 292] width 18 height 17
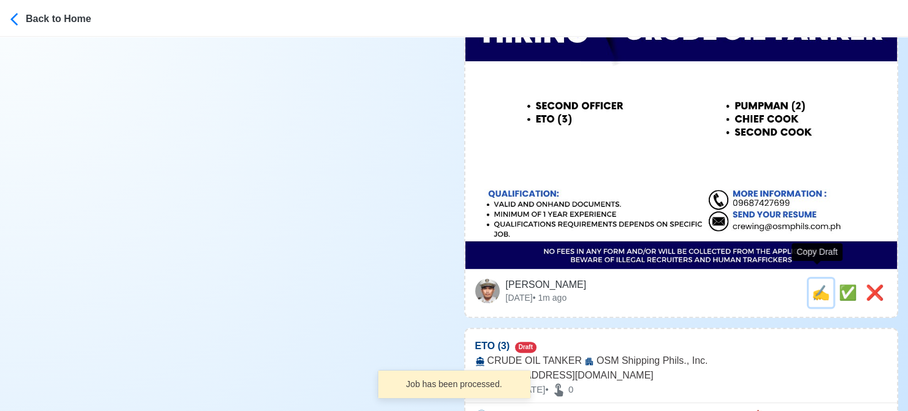
click at [818, 286] on span "✍️" at bounding box center [821, 292] width 18 height 17
type input "SECOND OFFICER"
select select
type input "OSM Shipping Phils., Inc."
type input "CRUDE OIL TANKER"
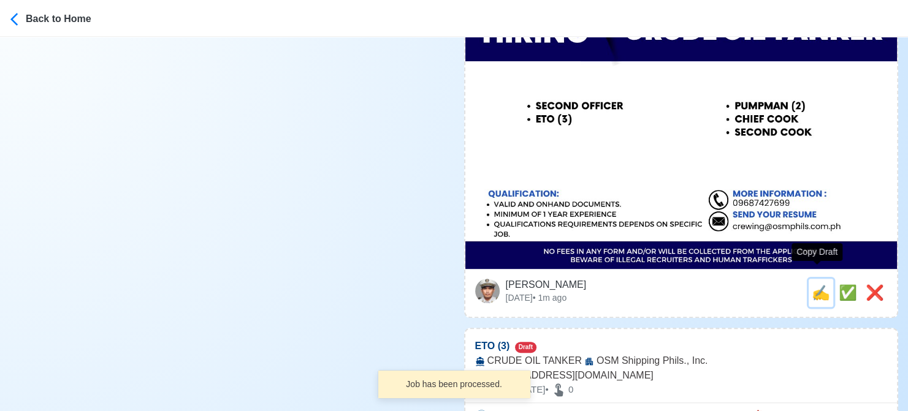
type input "[EMAIL_ADDRESS][DOMAIN_NAME]"
type textarea "Apply now! OSM Shipping Phils., Inc. is looking for SECOND OFFICER. 🚢 CRUDE OIL…"
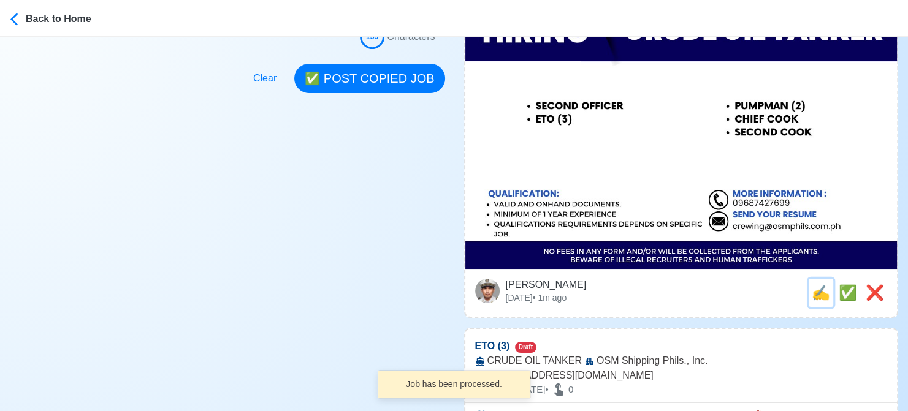
scroll to position [0, 0]
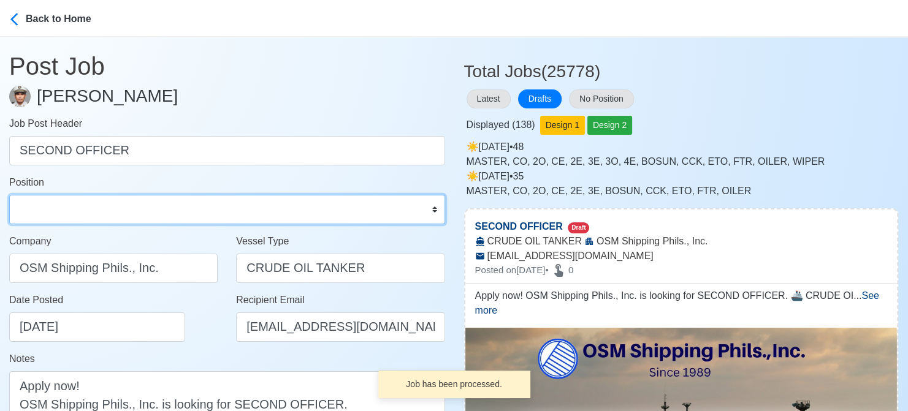
click at [96, 209] on select "Master Chief Officer 2nd Officer 3rd Officer Junior Officer Chief Engineer 2nd …" at bounding box center [227, 209] width 436 height 29
select select "2nd Officer"
click at [9, 195] on select "Master Chief Officer 2nd Officer 3rd Officer Junior Officer Chief Engineer 2nd …" at bounding box center [227, 209] width 436 height 29
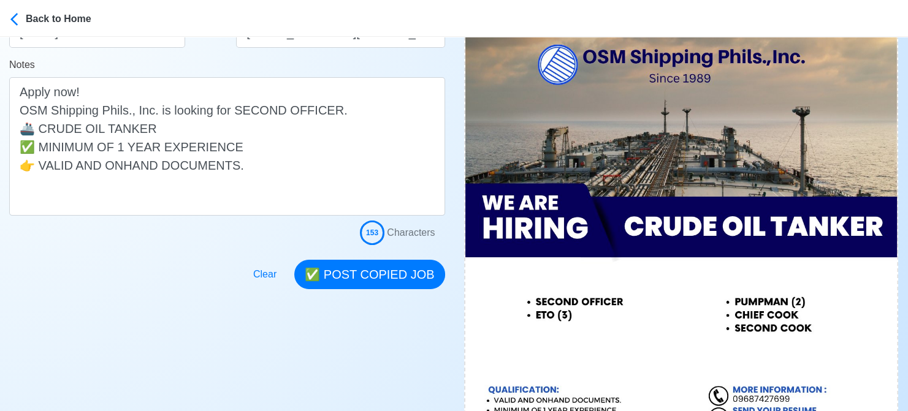
scroll to position [307, 0]
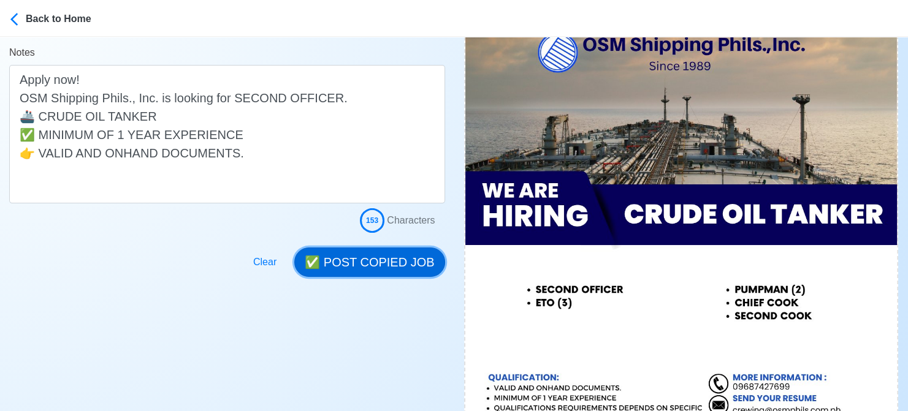
click at [385, 254] on button "✅ POST COPIED JOB" at bounding box center [369, 262] width 150 height 29
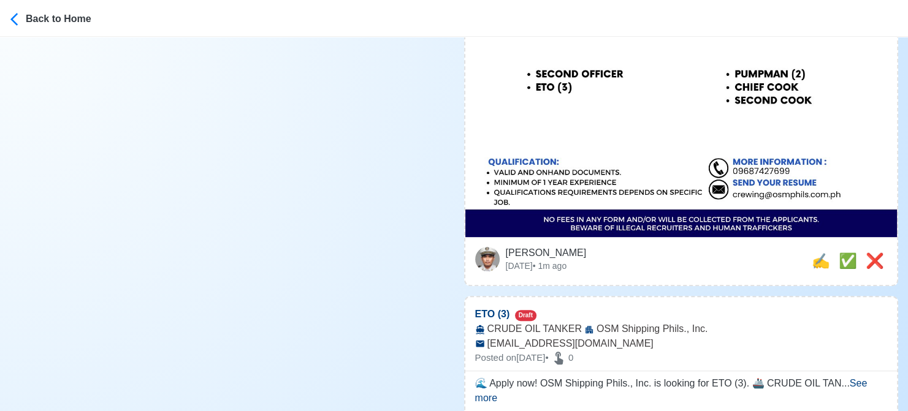
scroll to position [552, 0]
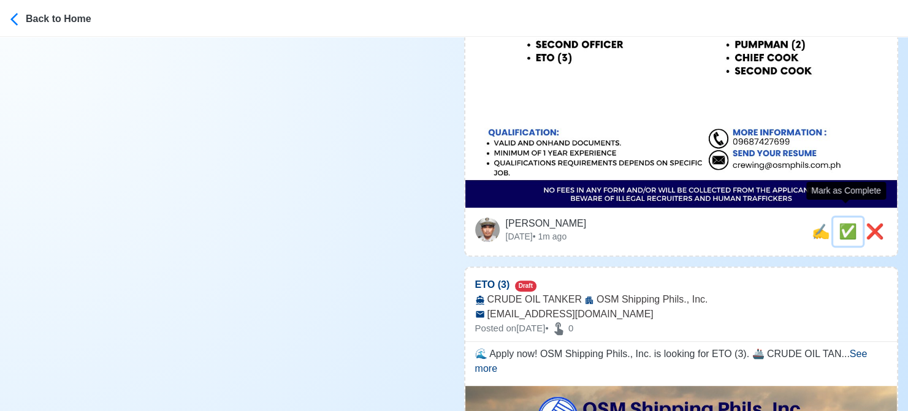
click at [839, 223] on span "✅" at bounding box center [848, 231] width 18 height 17
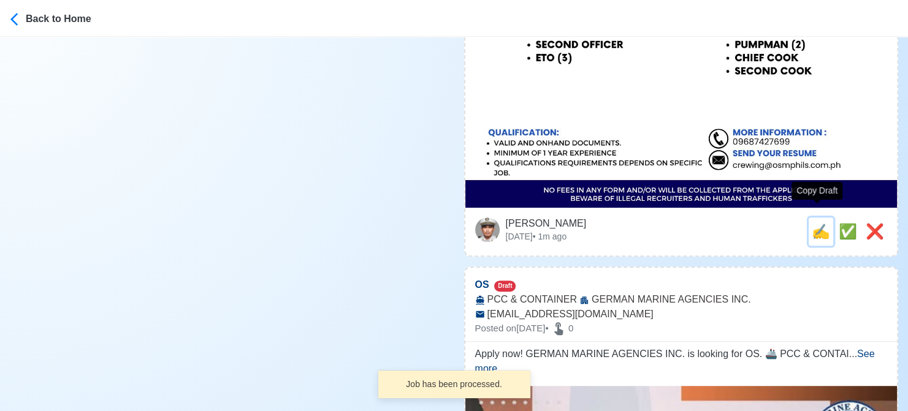
drag, startPoint x: 820, startPoint y: 218, endPoint x: 774, endPoint y: 218, distance: 46.0
click at [818, 223] on span "✍️" at bounding box center [821, 231] width 18 height 17
type input "ETO (3)"
select select
type input "OSM Shipping Phils., Inc."
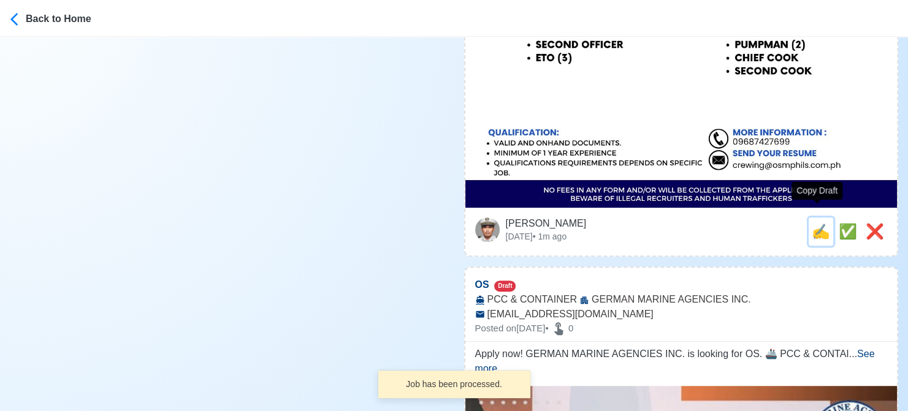
type input "CRUDE OIL TANKER"
type input "[EMAIL_ADDRESS][DOMAIN_NAME]"
type textarea "🌊 Apply now! OSM Shipping Phils., Inc. is looking for ETO (3). 🚢 CRUDE OIL TANK…"
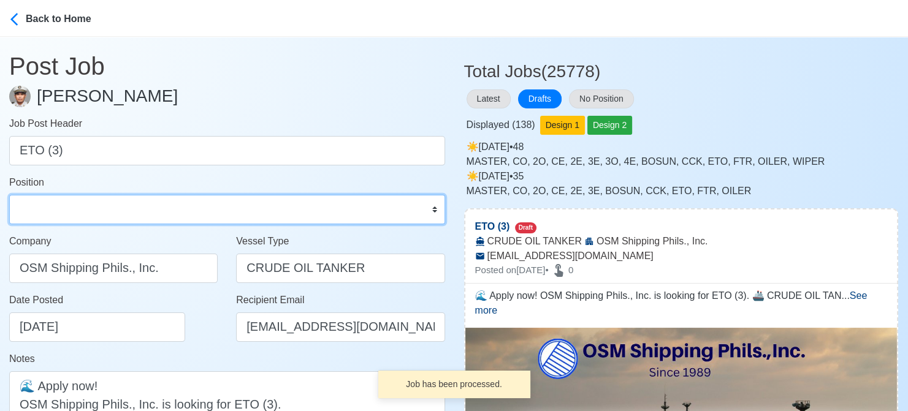
drag, startPoint x: 59, startPoint y: 206, endPoint x: 64, endPoint y: 195, distance: 12.3
click at [59, 206] on select "Master Chief Officer 2nd Officer 3rd Officer Junior Officer Chief Engineer 2nd …" at bounding box center [227, 209] width 436 height 29
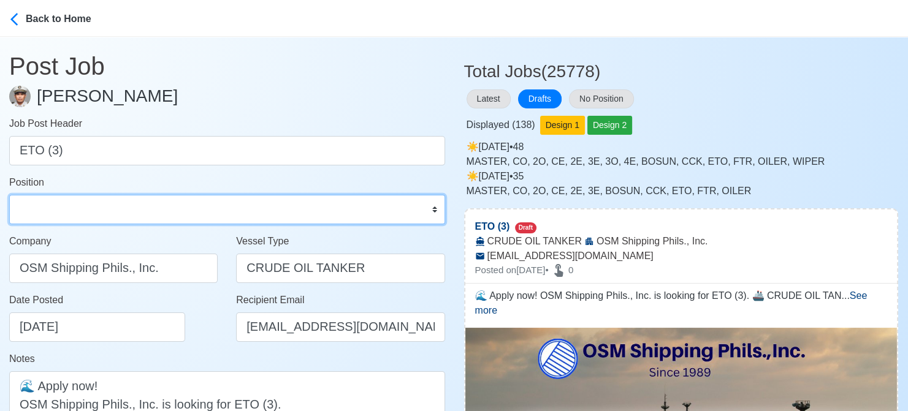
select select "ETO/ETR"
click at [9, 195] on select "Master Chief Officer 2nd Officer 3rd Officer Junior Officer Chief Engineer 2nd …" at bounding box center [227, 209] width 436 height 29
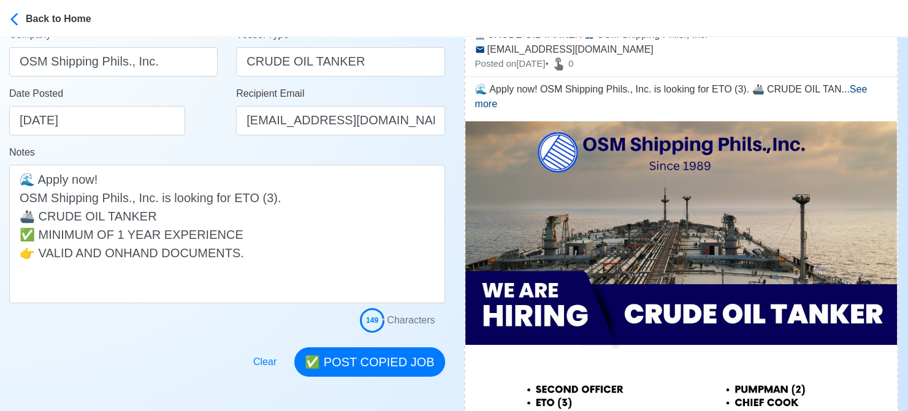
scroll to position [245, 0]
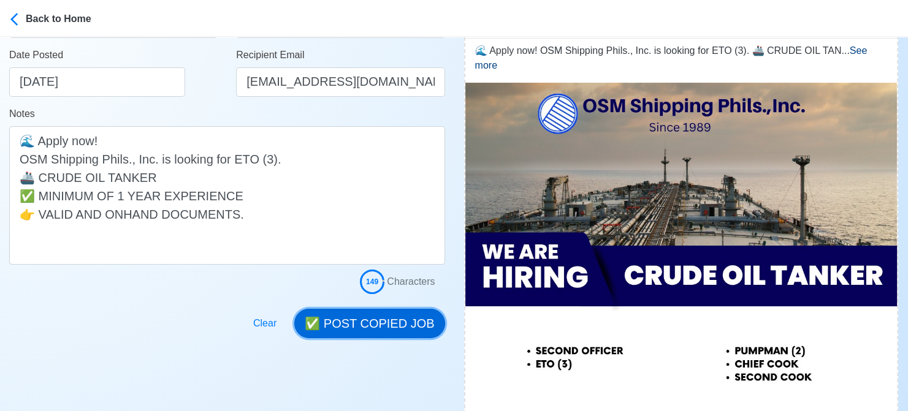
click at [363, 319] on button "✅ POST COPIED JOB" at bounding box center [369, 323] width 150 height 29
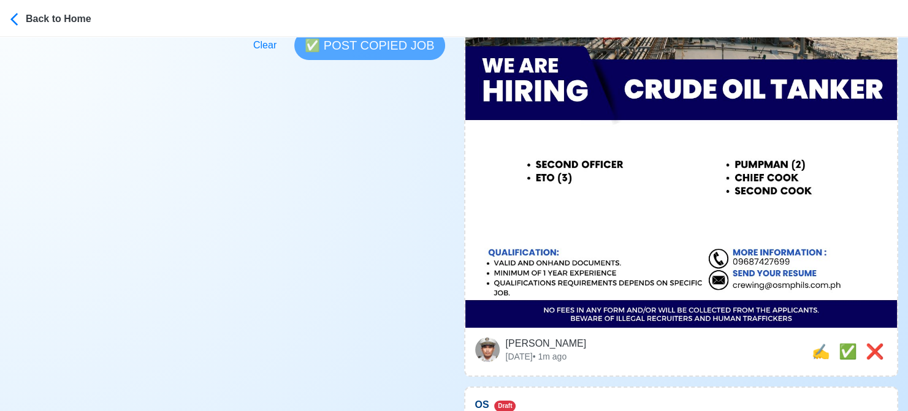
scroll to position [490, 0]
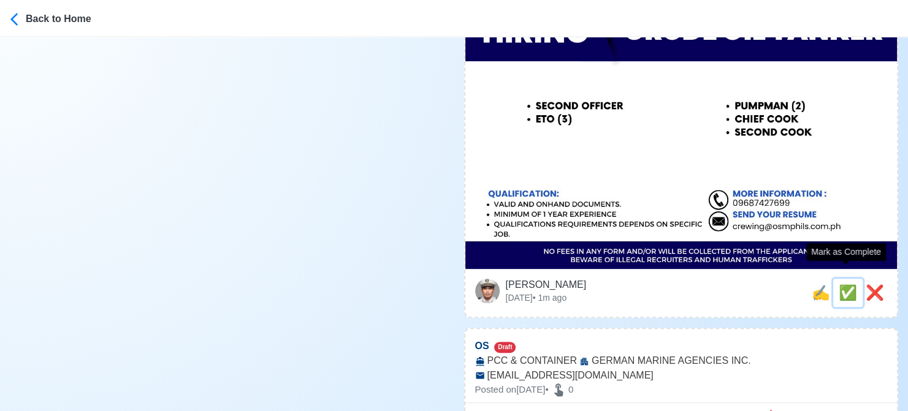
click at [848, 284] on span "✅" at bounding box center [848, 292] width 18 height 17
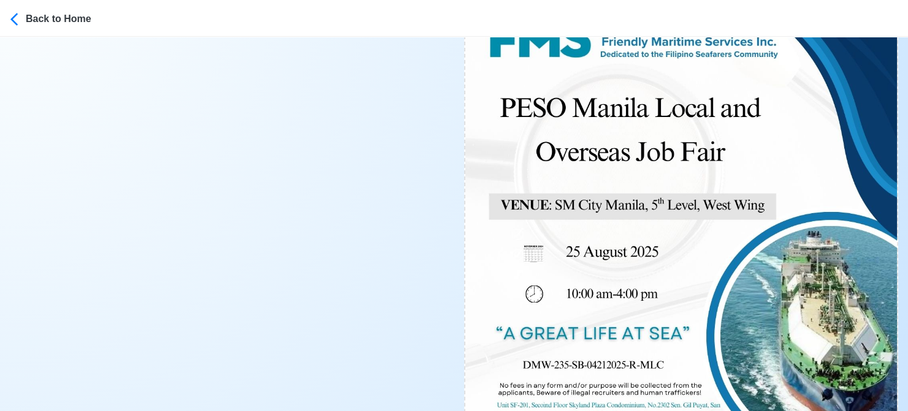
scroll to position [4782, 0]
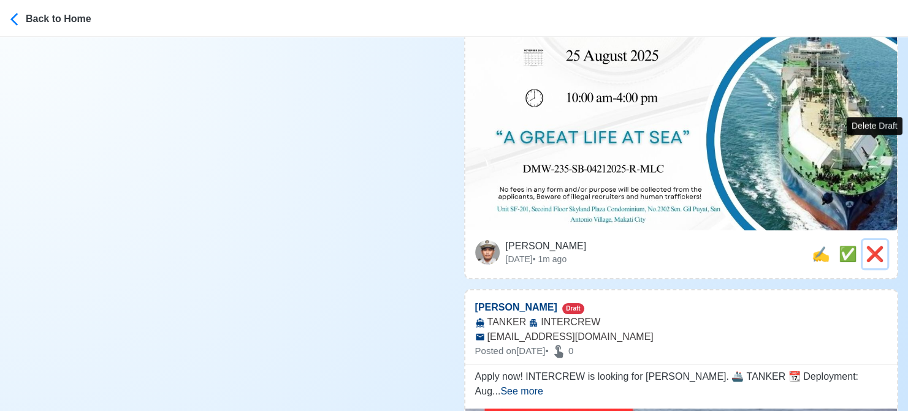
click at [877, 246] on span "❌" at bounding box center [875, 254] width 18 height 17
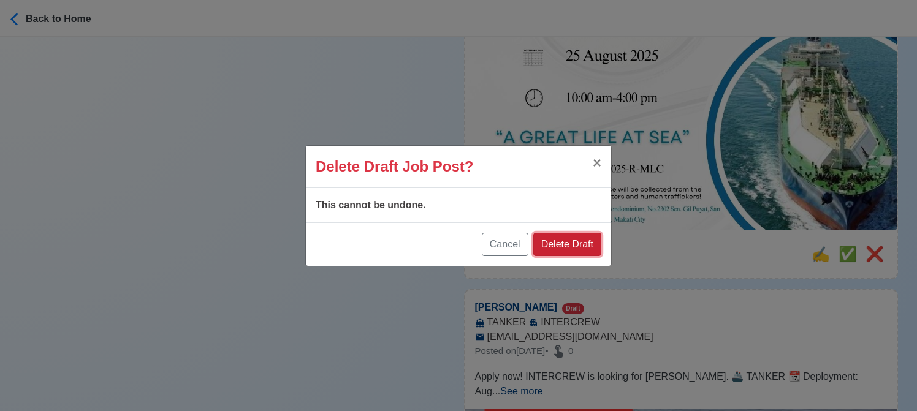
drag, startPoint x: 576, startPoint y: 241, endPoint x: 585, endPoint y: 237, distance: 9.3
click at [577, 241] on button "Delete Draft" at bounding box center [567, 244] width 68 height 23
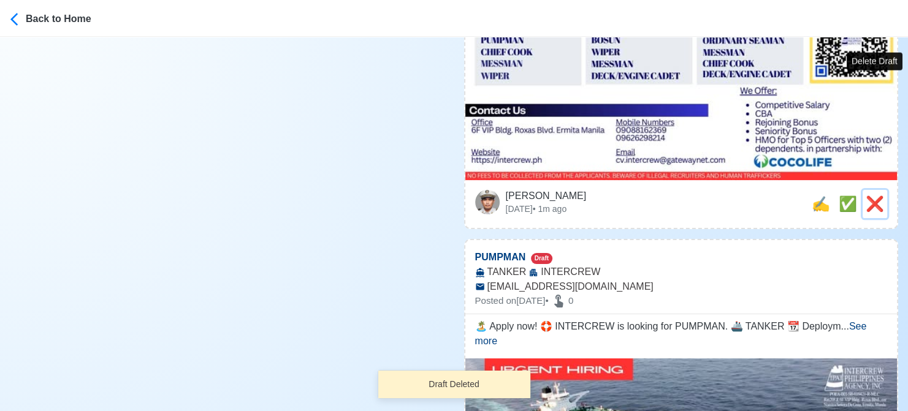
click at [873, 196] on span "❌" at bounding box center [875, 204] width 18 height 17
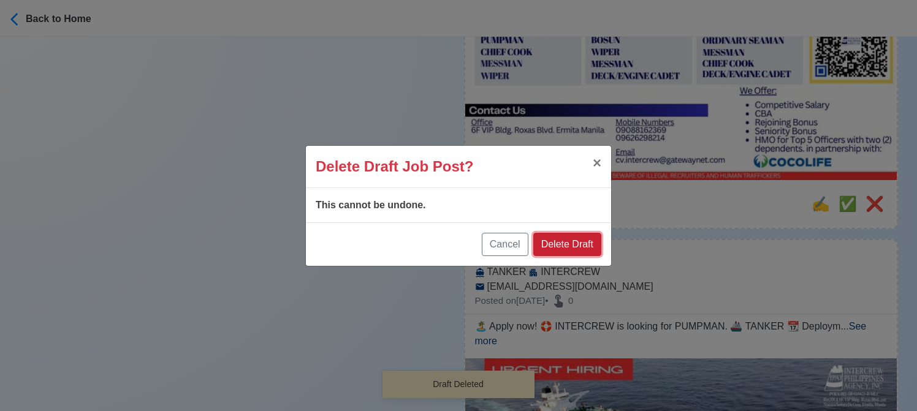
click at [590, 245] on button "Delete Draft" at bounding box center [567, 244] width 68 height 23
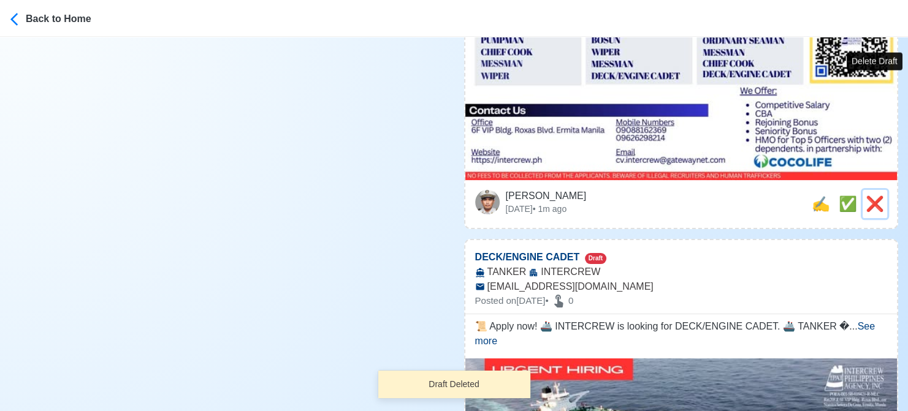
click at [878, 190] on button "❌" at bounding box center [875, 204] width 25 height 28
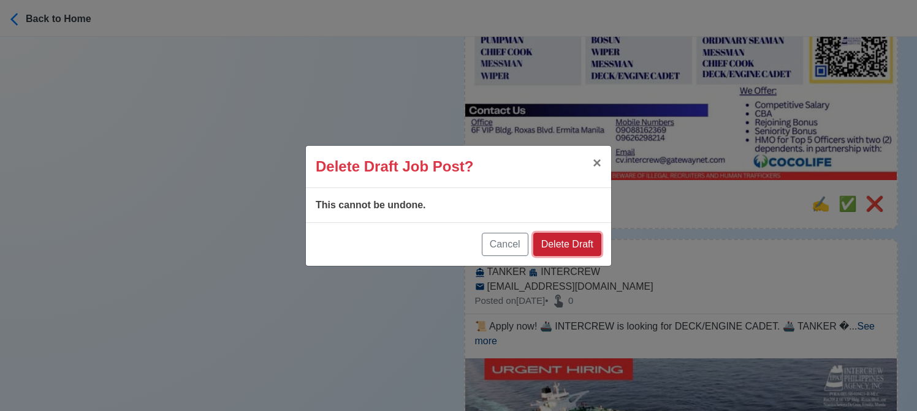
click at [594, 240] on button "Delete Draft" at bounding box center [567, 244] width 68 height 23
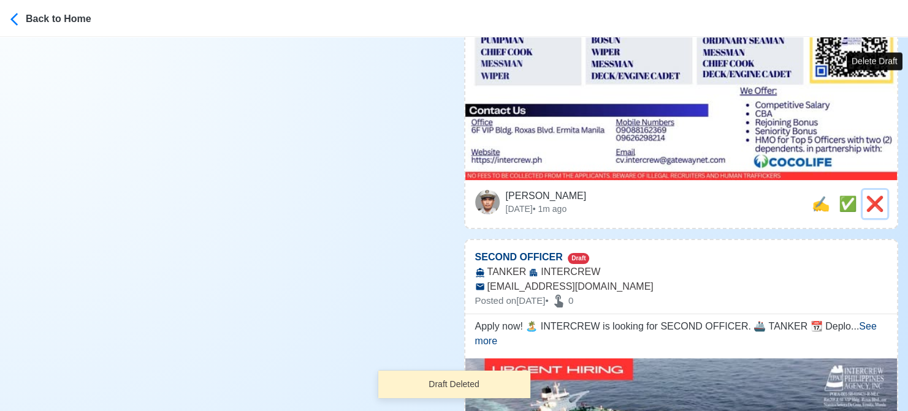
click at [868, 196] on span "❌" at bounding box center [875, 204] width 18 height 17
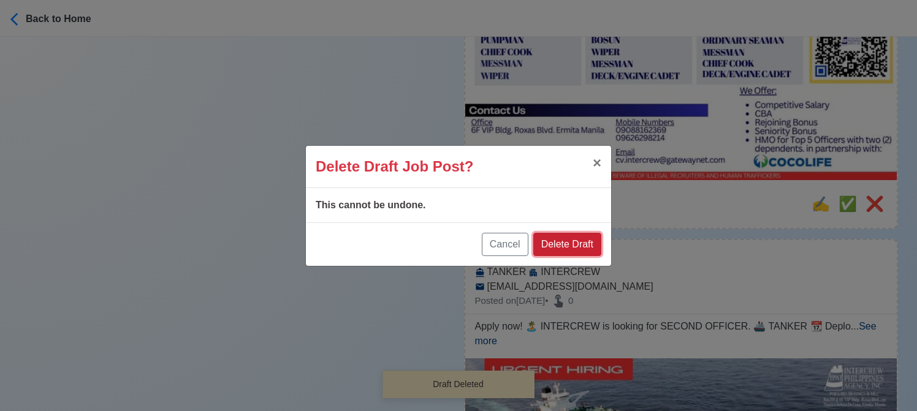
click at [567, 240] on button "Delete Draft" at bounding box center [567, 244] width 68 height 23
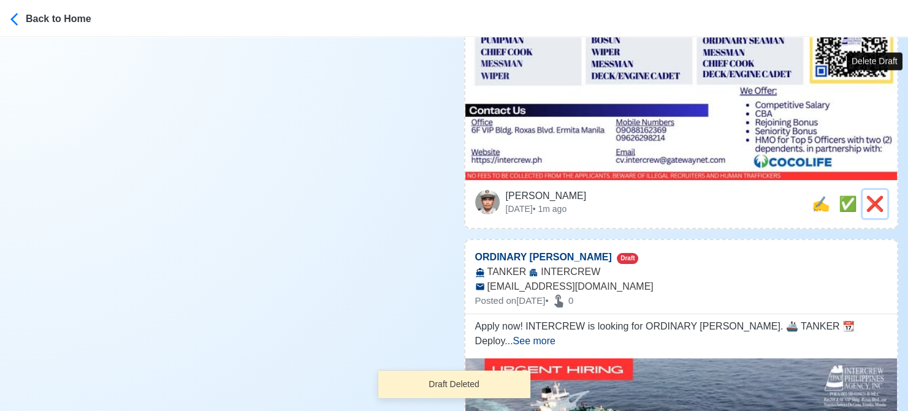
click at [873, 196] on span "❌" at bounding box center [875, 204] width 18 height 17
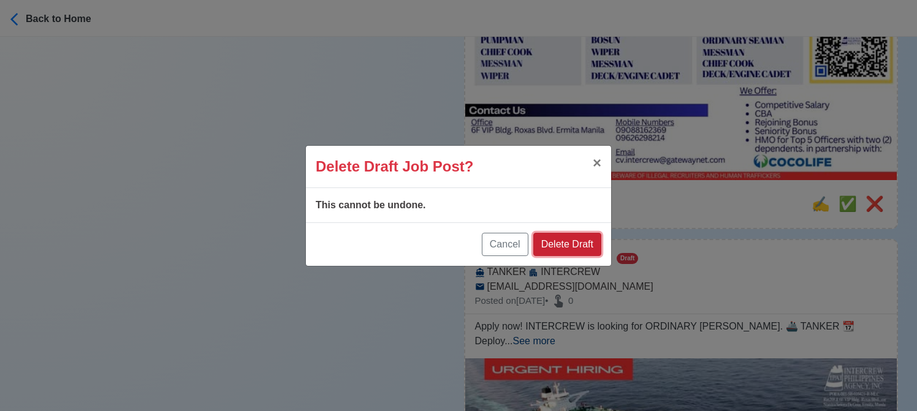
click at [586, 250] on button "Delete Draft" at bounding box center [567, 244] width 68 height 23
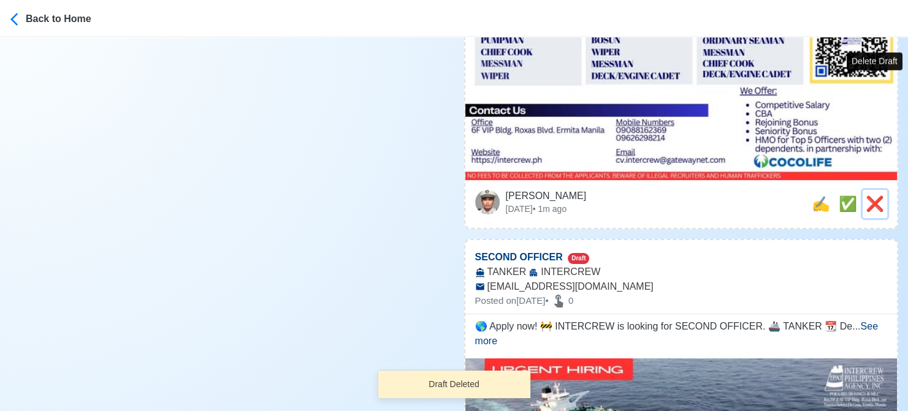
click at [875, 196] on span "❌" at bounding box center [875, 204] width 18 height 17
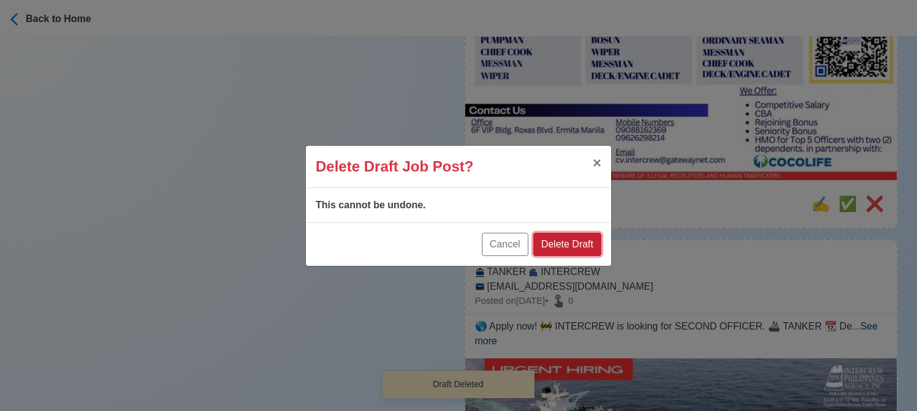
click at [574, 242] on button "Delete Draft" at bounding box center [567, 244] width 68 height 23
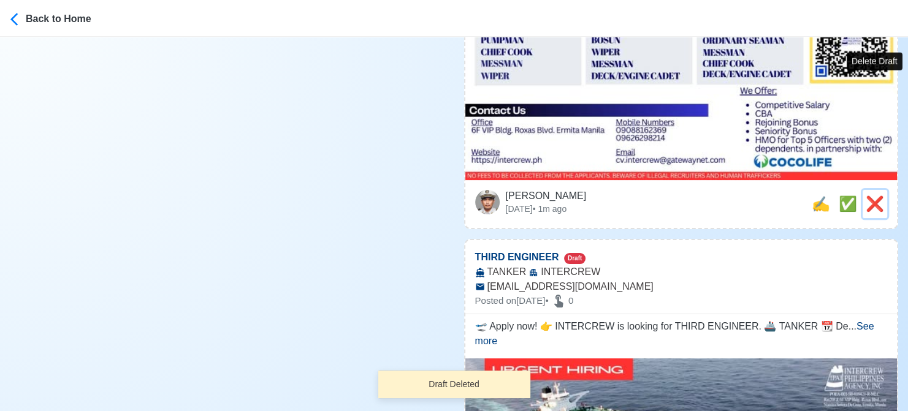
click at [871, 196] on span "❌" at bounding box center [875, 204] width 18 height 17
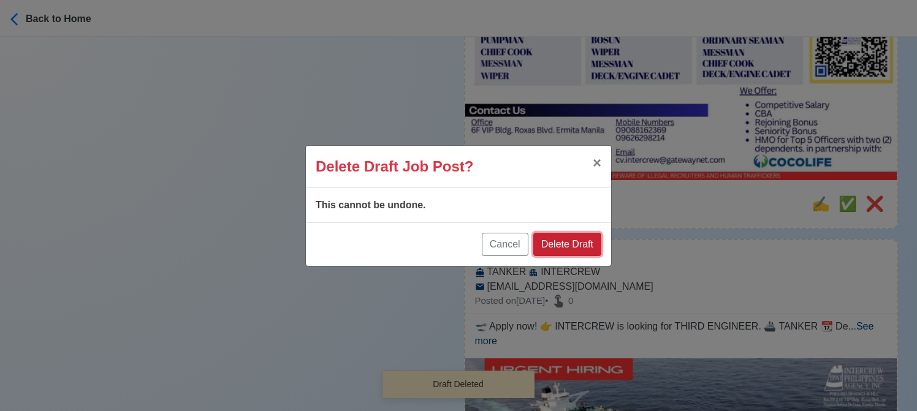
click at [564, 243] on button "Delete Draft" at bounding box center [567, 244] width 68 height 23
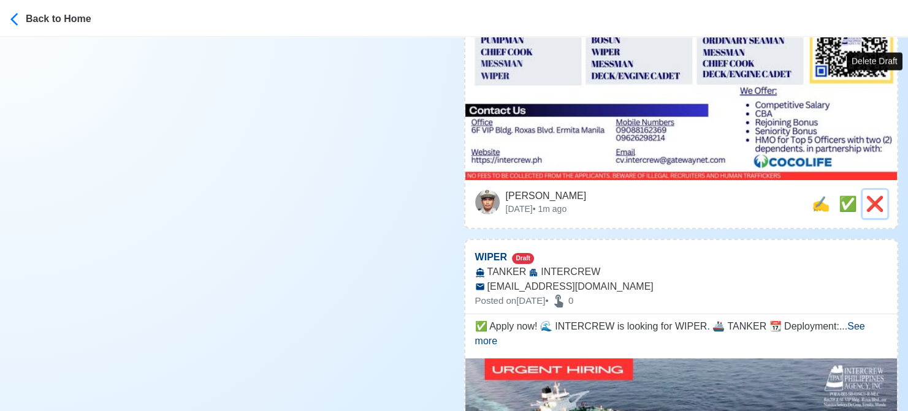
click at [878, 196] on span "❌" at bounding box center [875, 204] width 18 height 17
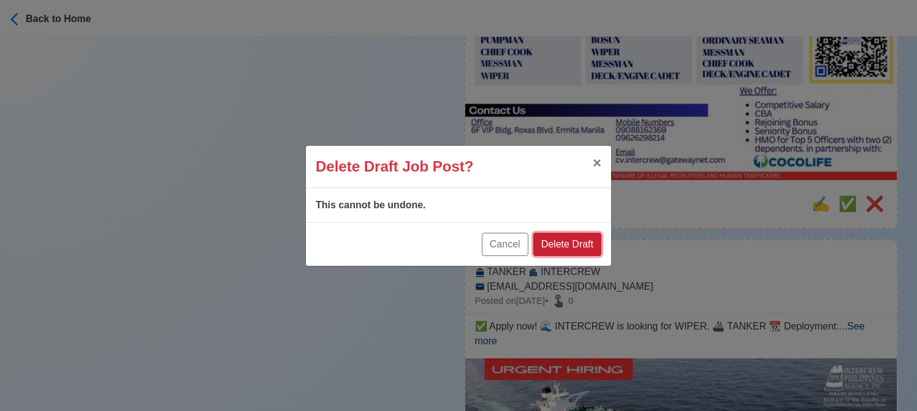
click at [591, 243] on button "Delete Draft" at bounding box center [567, 244] width 68 height 23
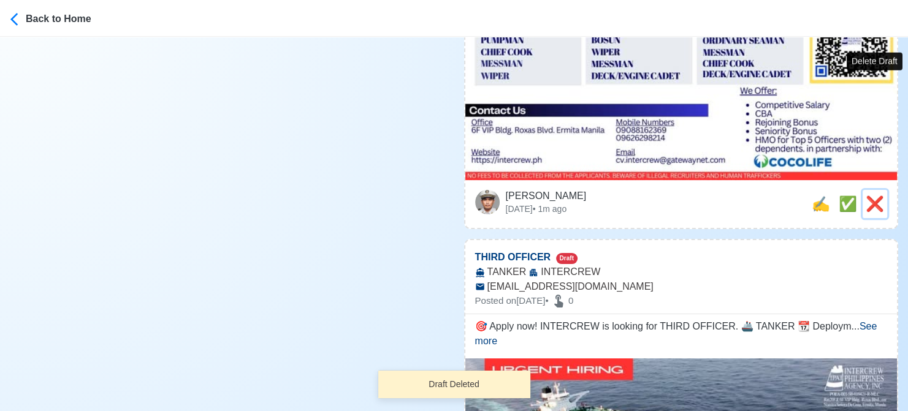
click at [872, 196] on span "❌" at bounding box center [875, 204] width 18 height 17
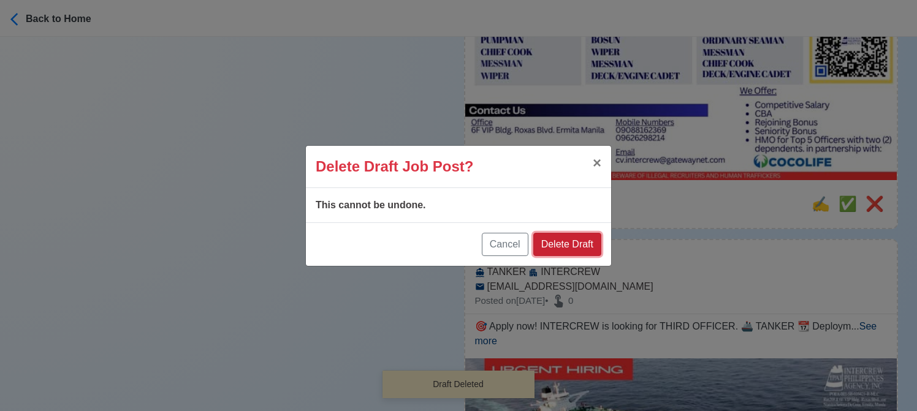
click at [585, 247] on button "Delete Draft" at bounding box center [567, 244] width 68 height 23
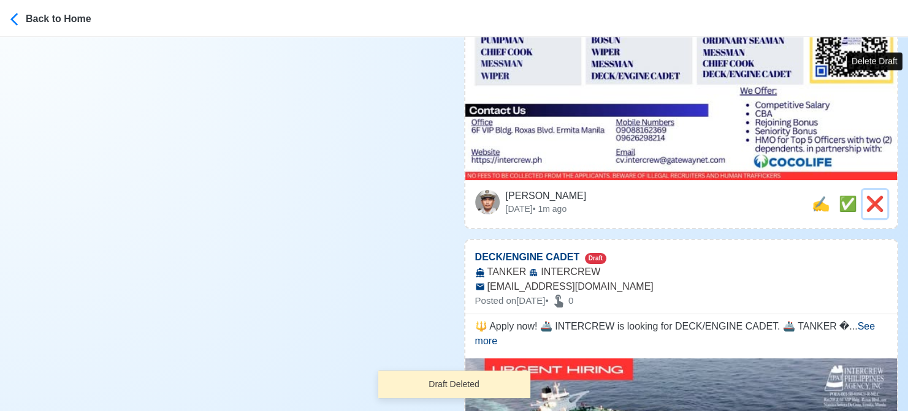
click at [878, 196] on span "❌" at bounding box center [875, 204] width 18 height 17
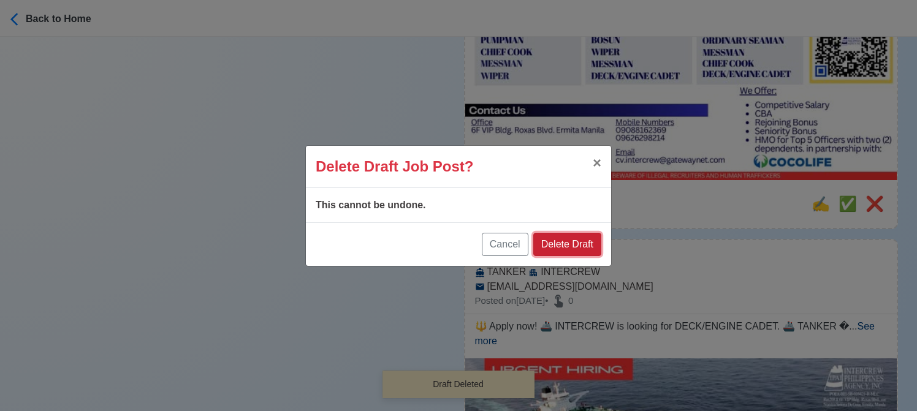
click at [590, 246] on button "Delete Draft" at bounding box center [567, 244] width 68 height 23
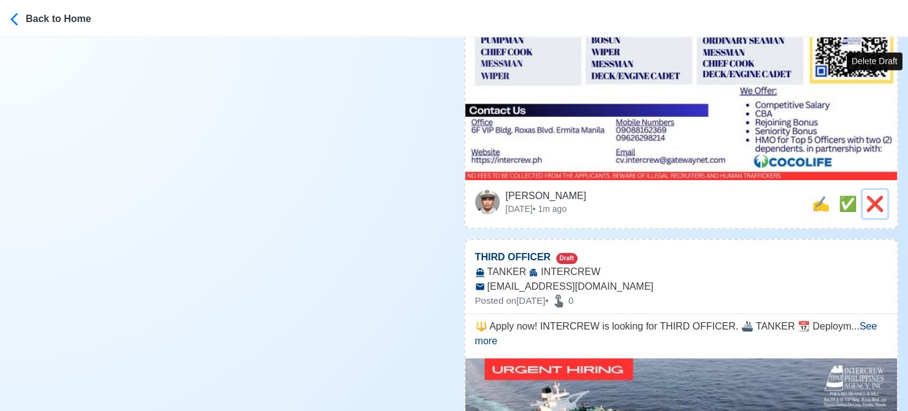
click at [878, 196] on span "❌" at bounding box center [875, 204] width 18 height 17
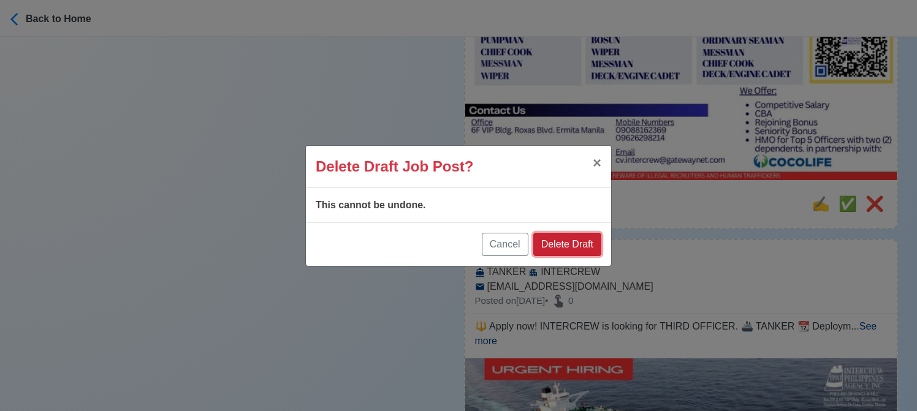
click at [573, 248] on button "Delete Draft" at bounding box center [567, 244] width 68 height 23
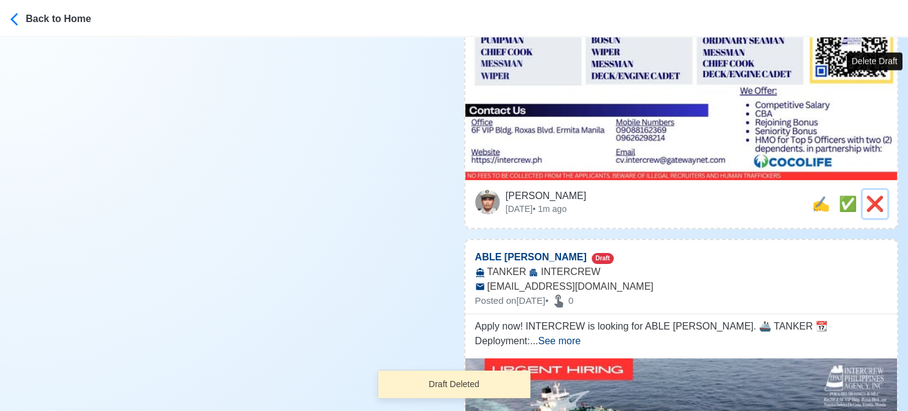
click at [876, 196] on span "❌" at bounding box center [875, 204] width 18 height 17
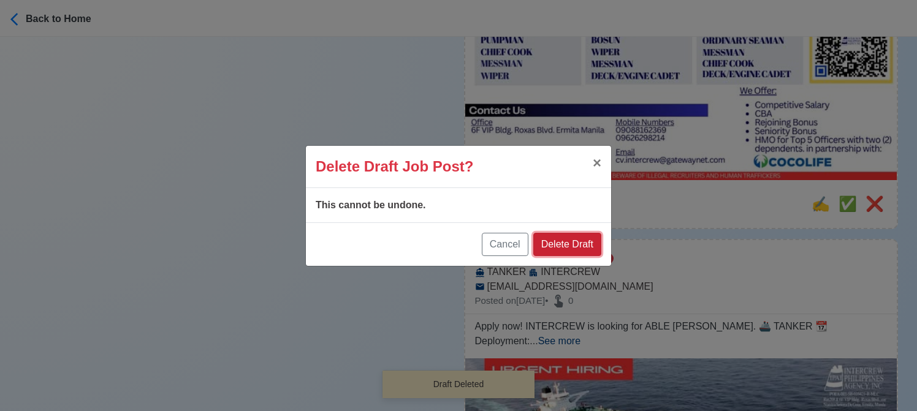
click at [601, 244] on button "Delete Draft" at bounding box center [567, 244] width 68 height 23
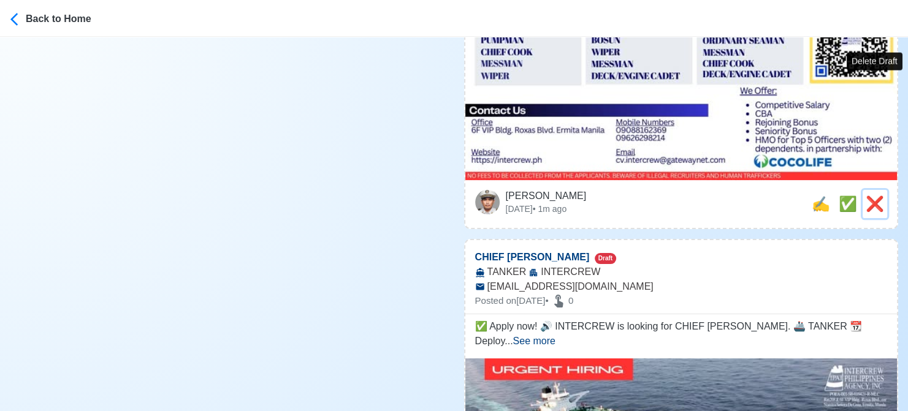
click at [868, 196] on span "❌" at bounding box center [875, 204] width 18 height 17
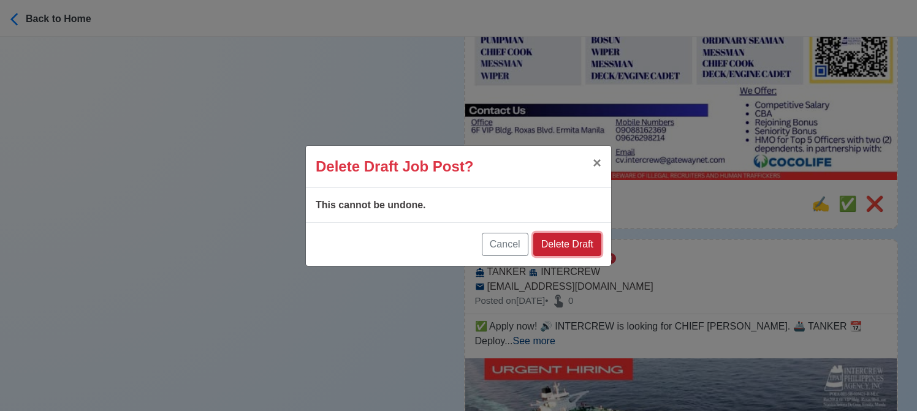
drag, startPoint x: 585, startPoint y: 235, endPoint x: 789, endPoint y: 139, distance: 226.0
click at [585, 235] on button "Delete Draft" at bounding box center [567, 244] width 68 height 23
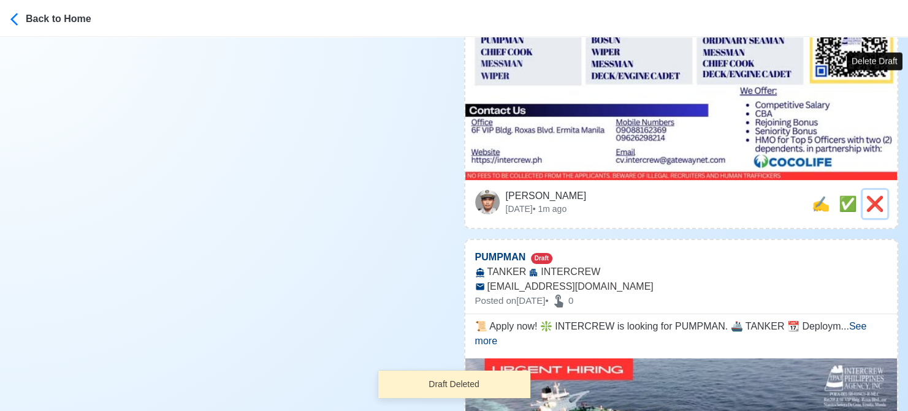
click at [875, 196] on span "❌" at bounding box center [875, 204] width 18 height 17
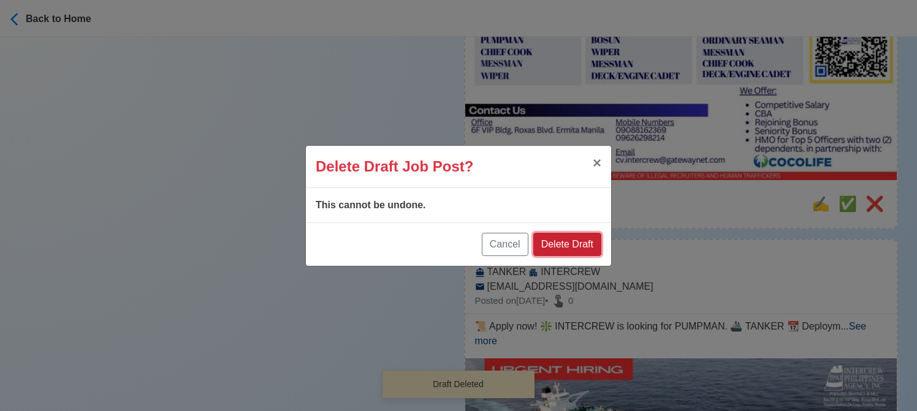
click at [581, 247] on button "Delete Draft" at bounding box center [567, 244] width 68 height 23
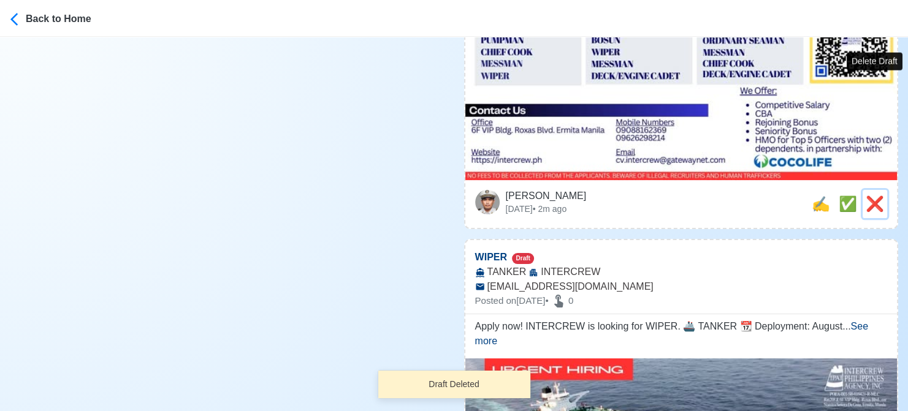
click at [874, 196] on span "❌" at bounding box center [875, 204] width 18 height 17
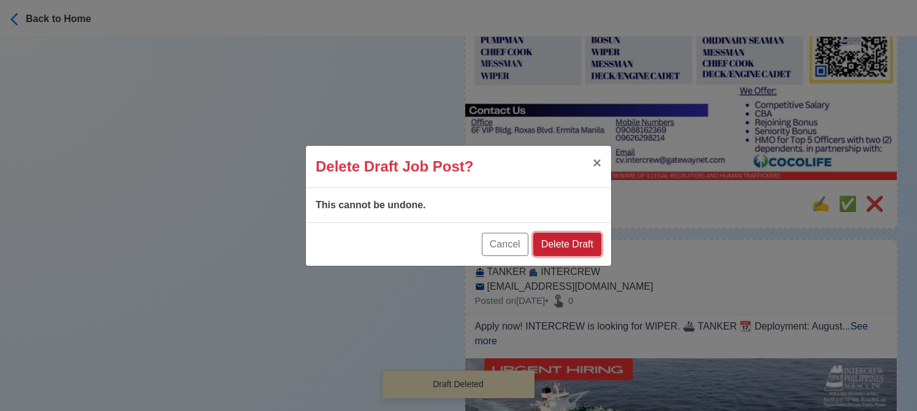
click at [584, 238] on button "Delete Draft" at bounding box center [567, 244] width 68 height 23
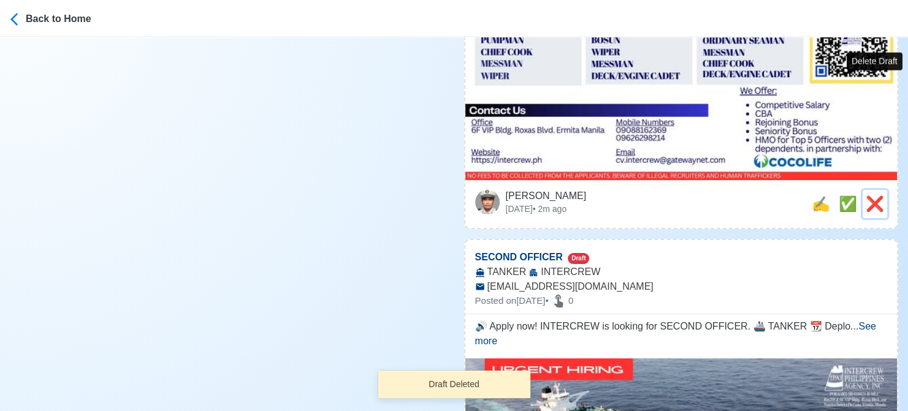
click at [880, 196] on span "❌" at bounding box center [875, 204] width 18 height 17
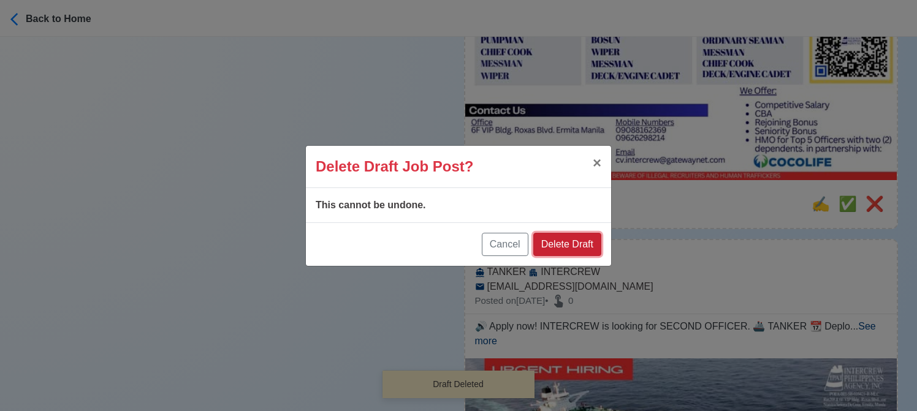
drag, startPoint x: 579, startPoint y: 245, endPoint x: 590, endPoint y: 242, distance: 11.9
click at [581, 245] on button "Delete Draft" at bounding box center [567, 244] width 68 height 23
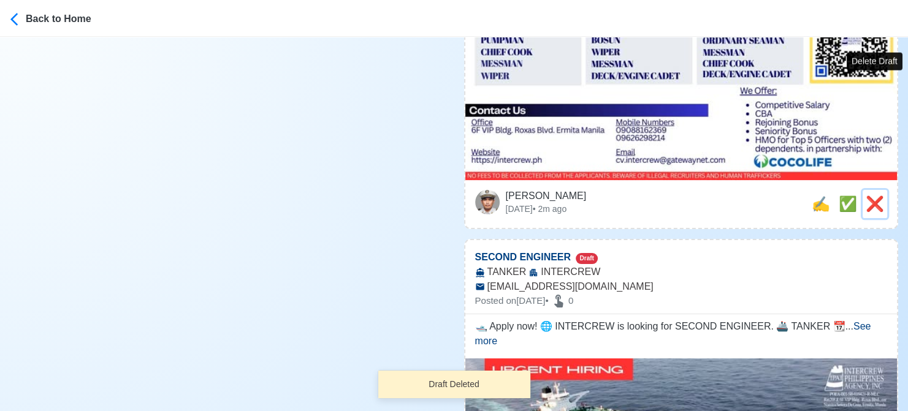
click at [875, 196] on span "❌" at bounding box center [875, 204] width 18 height 17
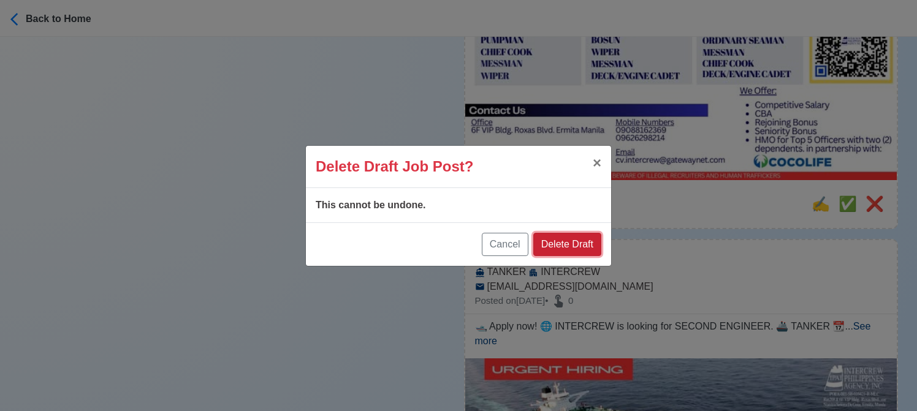
click at [574, 245] on button "Delete Draft" at bounding box center [567, 244] width 68 height 23
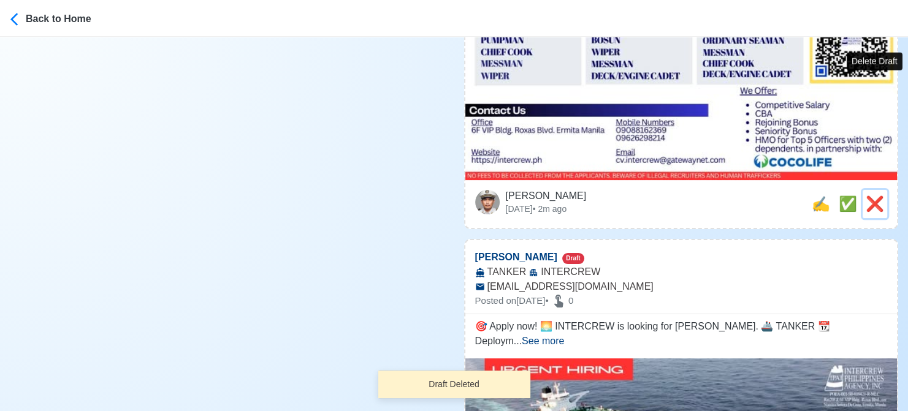
click at [874, 196] on span "❌" at bounding box center [875, 204] width 18 height 17
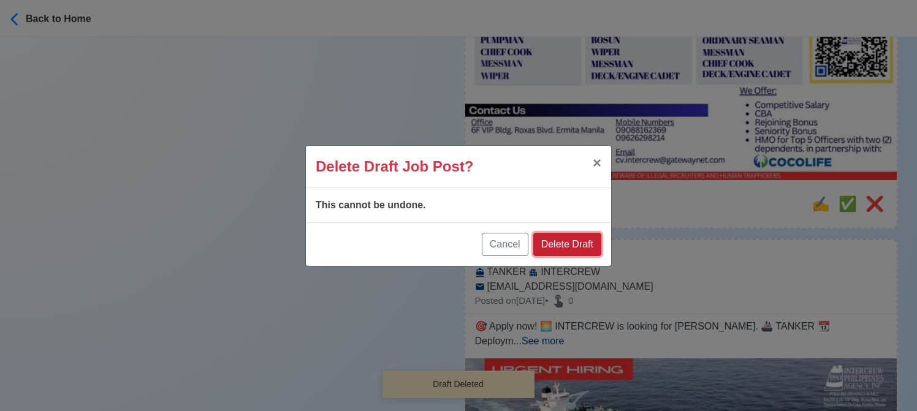
drag, startPoint x: 558, startPoint y: 242, endPoint x: 692, endPoint y: 183, distance: 146.6
click at [558, 242] on button "Delete Draft" at bounding box center [567, 244] width 68 height 23
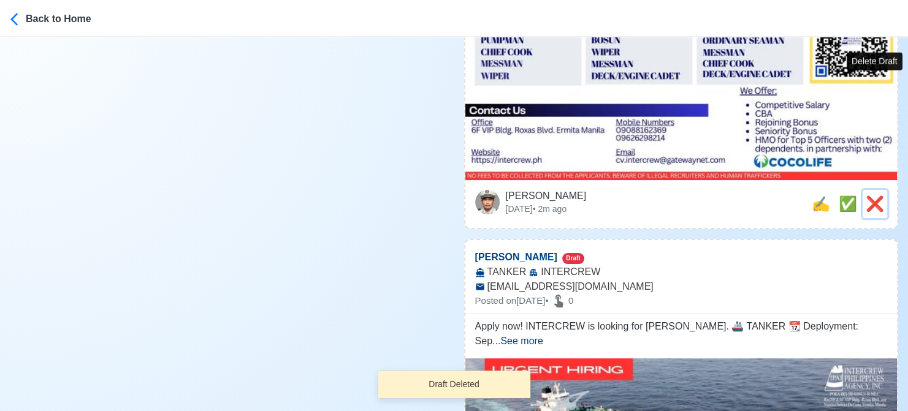
click at [868, 196] on span "❌" at bounding box center [875, 204] width 18 height 17
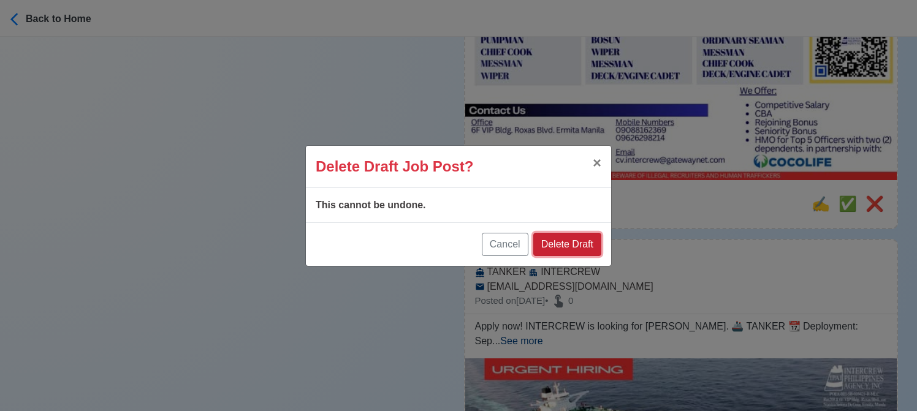
click at [562, 240] on button "Delete Draft" at bounding box center [567, 244] width 68 height 23
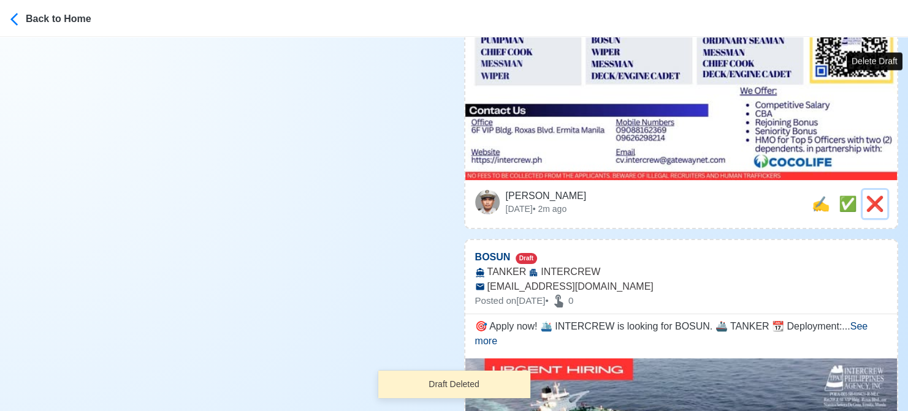
click at [872, 196] on span "❌" at bounding box center [875, 204] width 18 height 17
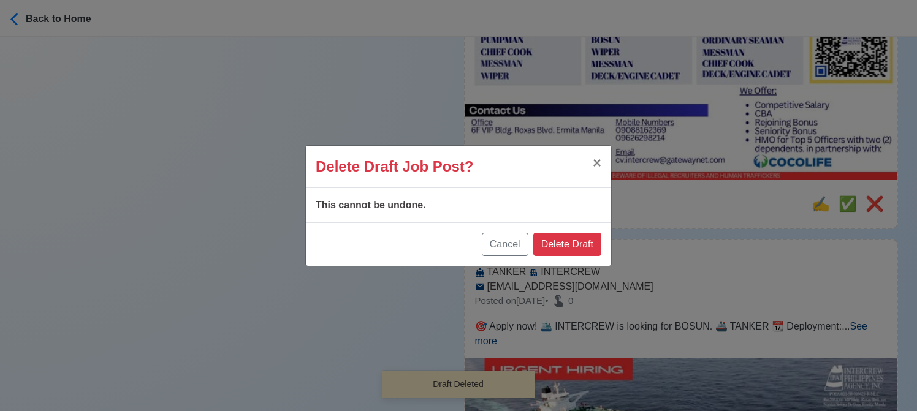
click at [581, 232] on div "Cancel Delete Draft" at bounding box center [458, 245] width 305 height 44
click at [581, 240] on button "Delete Draft" at bounding box center [567, 244] width 68 height 23
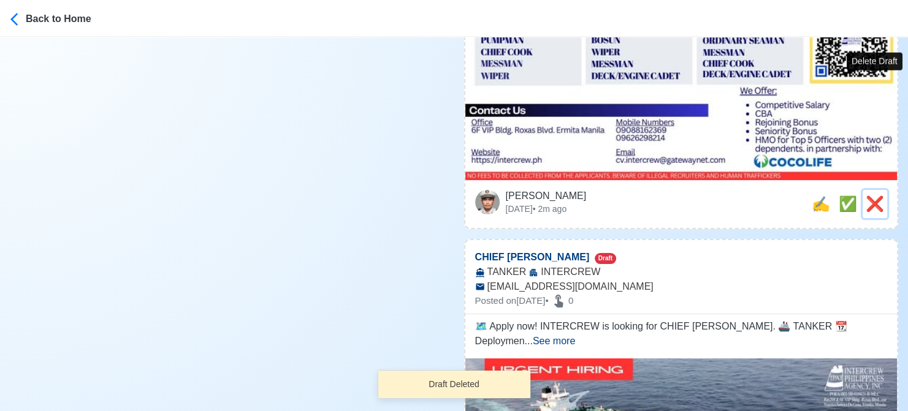
click at [876, 196] on span "❌" at bounding box center [875, 204] width 18 height 17
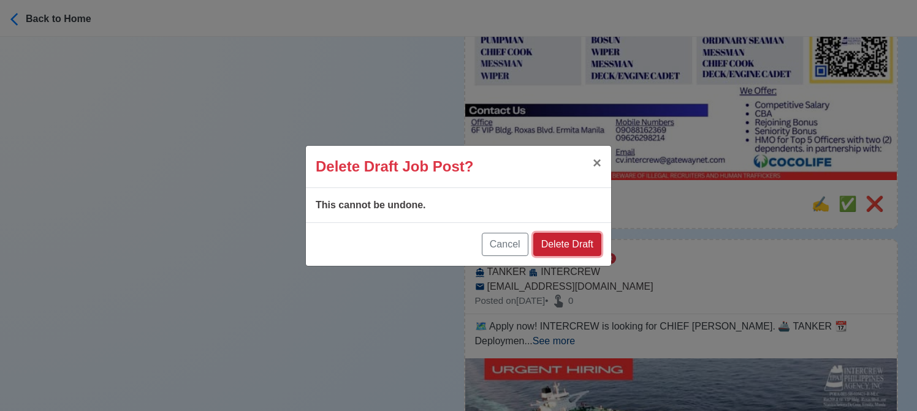
click at [576, 238] on button "Delete Draft" at bounding box center [567, 244] width 68 height 23
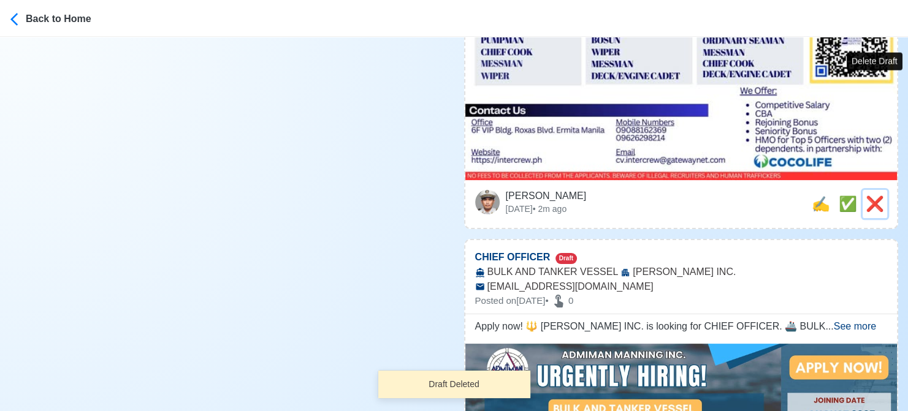
click at [874, 196] on span "❌" at bounding box center [875, 204] width 18 height 17
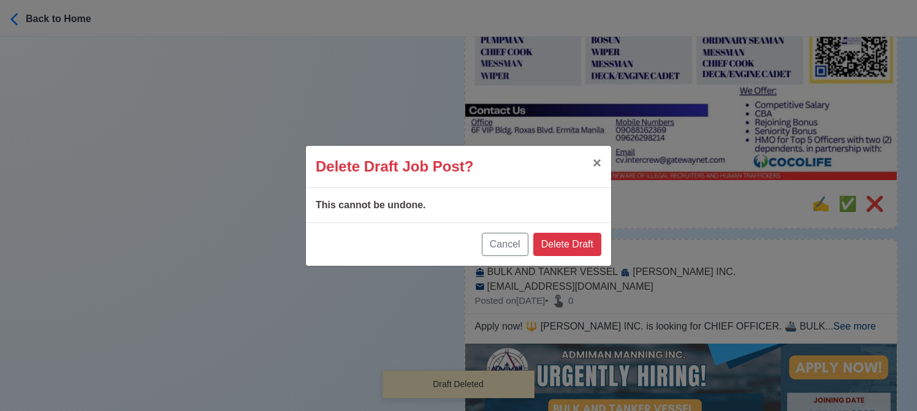
click at [585, 231] on div "Cancel Delete Draft" at bounding box center [458, 245] width 305 height 44
click at [578, 238] on button "Delete Draft" at bounding box center [567, 244] width 68 height 23
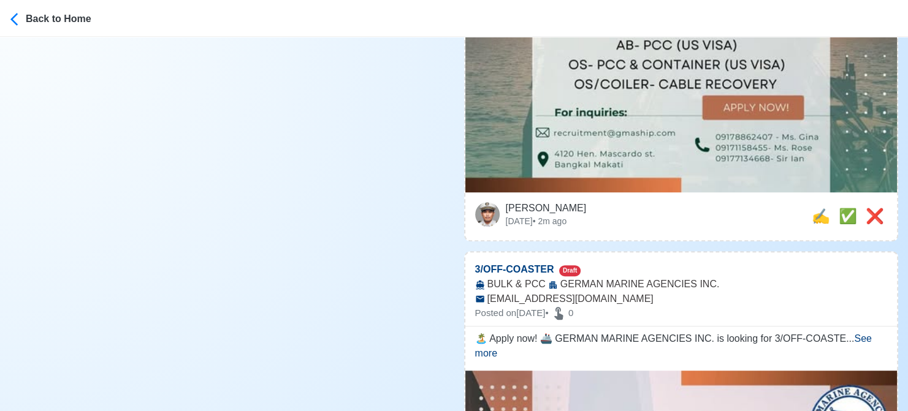
scroll to position [613, 0]
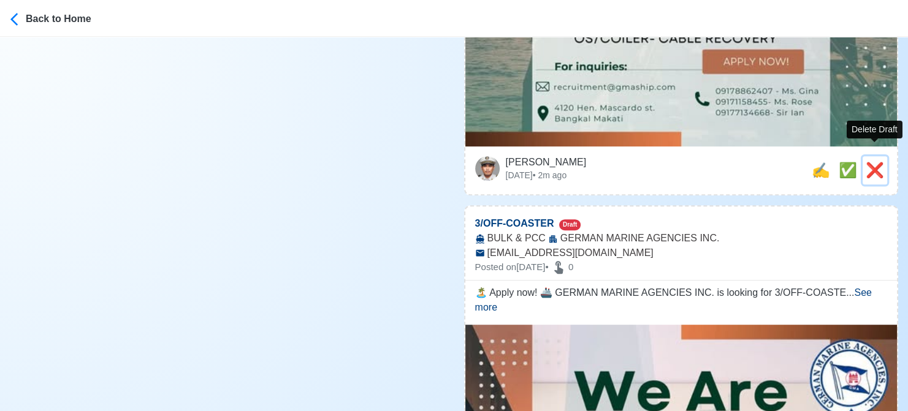
click at [874, 162] on span "❌" at bounding box center [875, 170] width 18 height 17
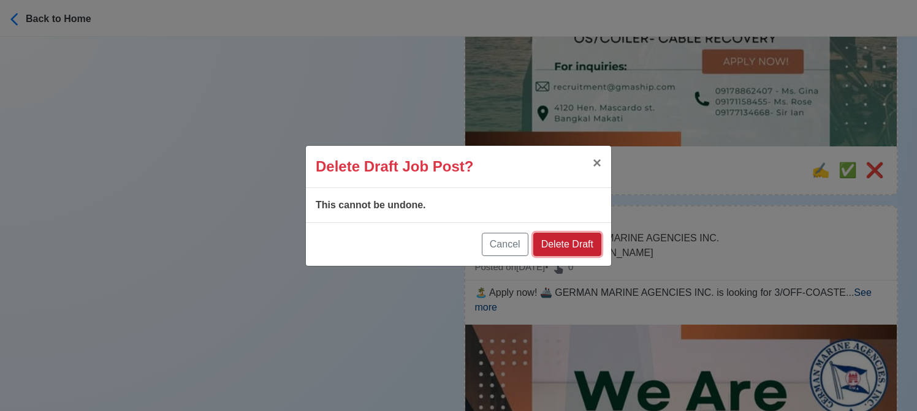
click at [597, 240] on button "Delete Draft" at bounding box center [567, 244] width 68 height 23
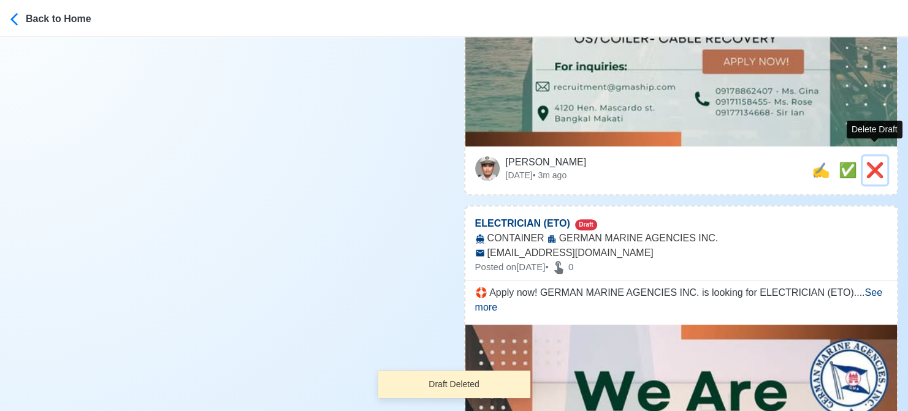
click at [878, 162] on span "❌" at bounding box center [875, 170] width 18 height 17
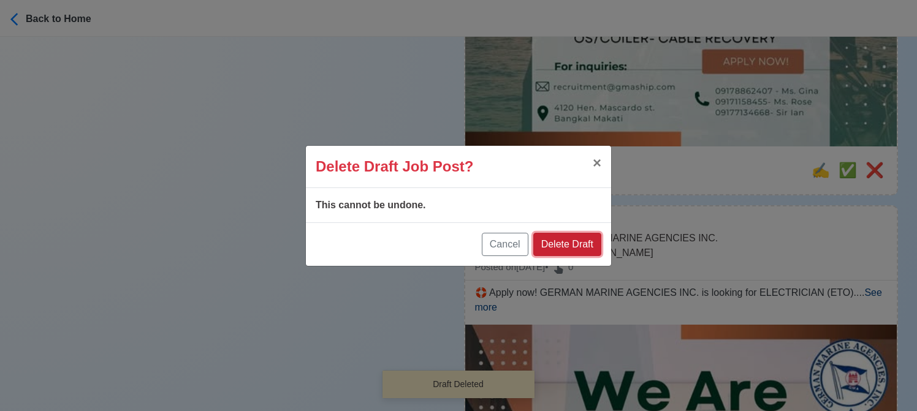
drag, startPoint x: 580, startPoint y: 241, endPoint x: 590, endPoint y: 235, distance: 11.8
click at [581, 240] on button "Delete Draft" at bounding box center [567, 244] width 68 height 23
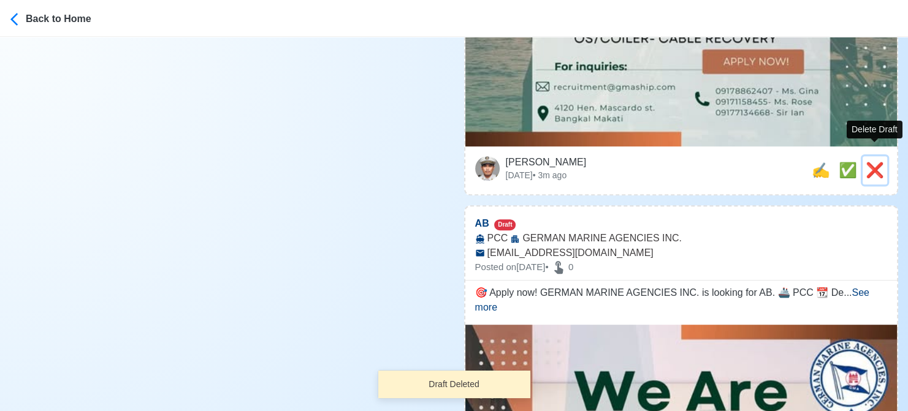
click at [871, 162] on span "❌" at bounding box center [875, 170] width 18 height 17
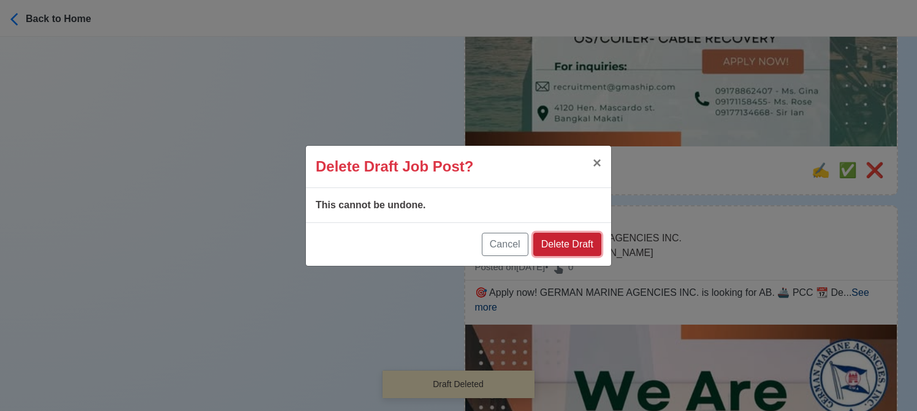
drag, startPoint x: 573, startPoint y: 240, endPoint x: 815, endPoint y: 186, distance: 247.5
click at [574, 238] on button "Delete Draft" at bounding box center [567, 244] width 68 height 23
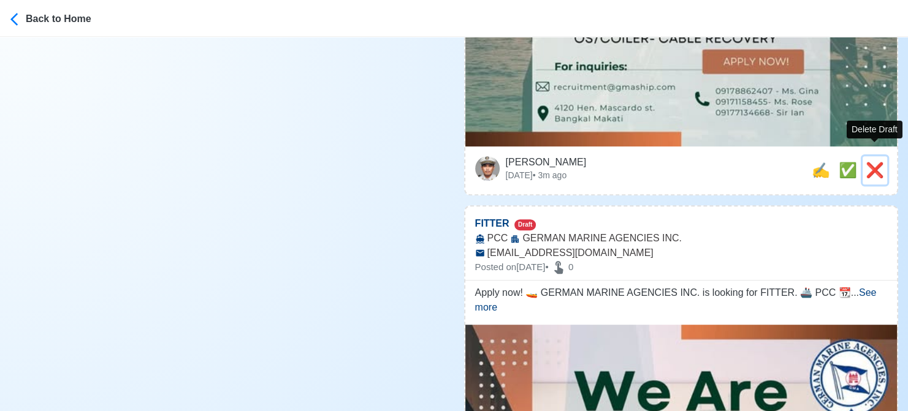
click at [876, 162] on span "❌" at bounding box center [875, 170] width 18 height 17
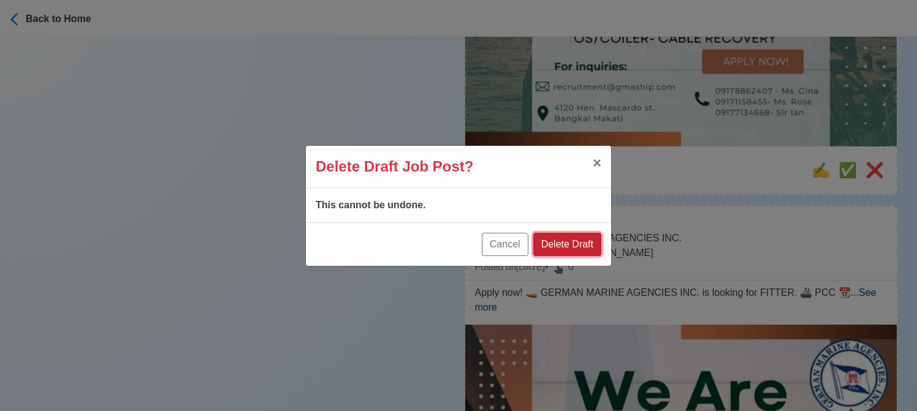
drag, startPoint x: 581, startPoint y: 249, endPoint x: 719, endPoint y: 203, distance: 146.0
click at [582, 248] on button "Delete Draft" at bounding box center [567, 244] width 68 height 23
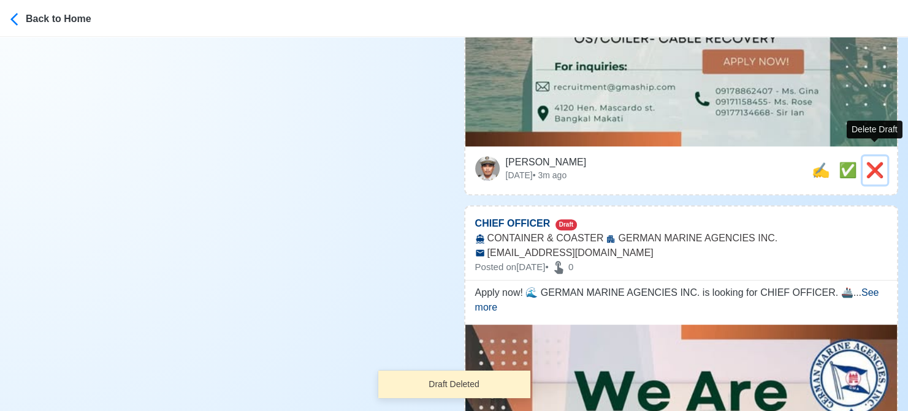
click at [872, 162] on span "❌" at bounding box center [875, 170] width 18 height 17
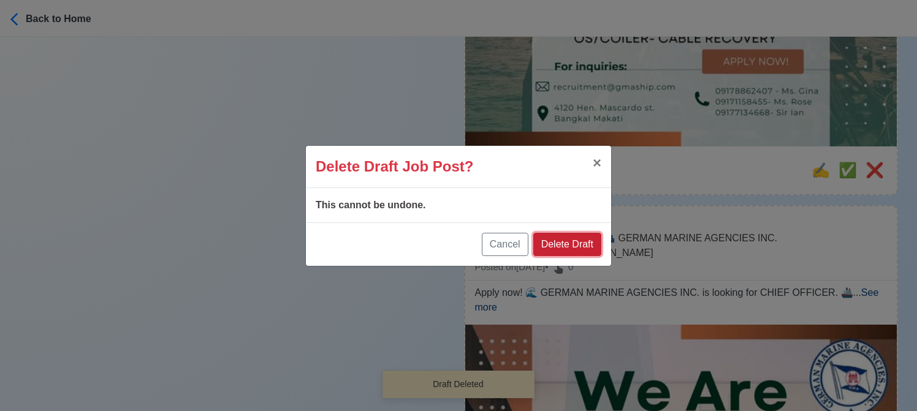
click at [596, 242] on button "Delete Draft" at bounding box center [567, 244] width 68 height 23
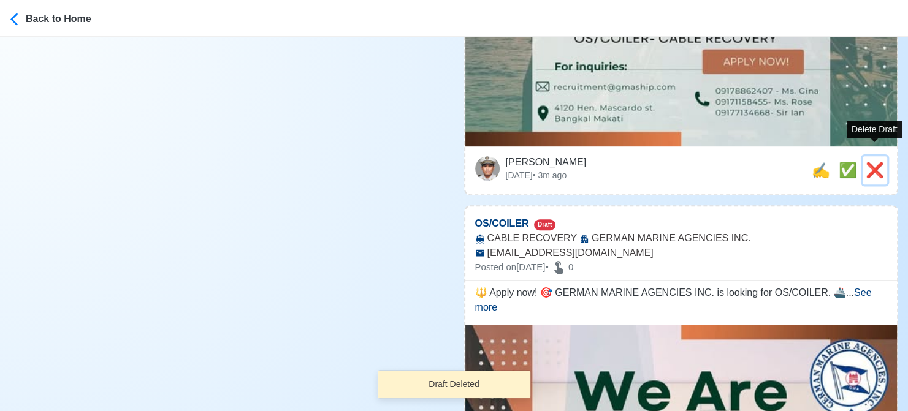
click at [871, 162] on span "❌" at bounding box center [875, 170] width 18 height 17
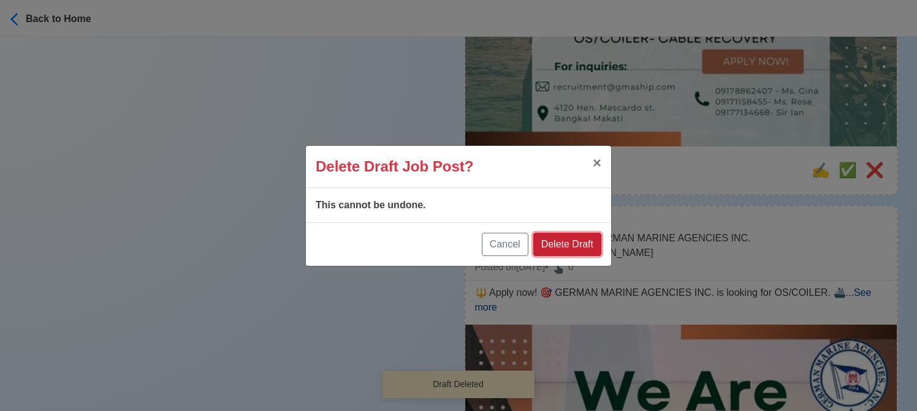
click at [563, 244] on button "Delete Draft" at bounding box center [567, 244] width 68 height 23
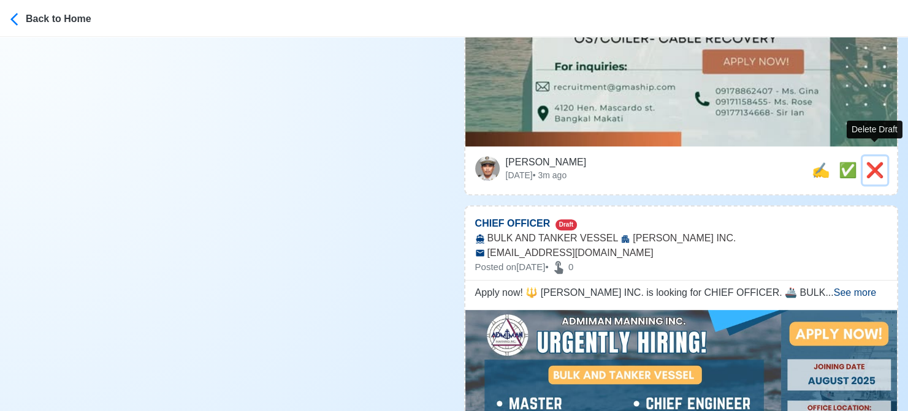
click at [870, 162] on span "❌" at bounding box center [875, 170] width 18 height 17
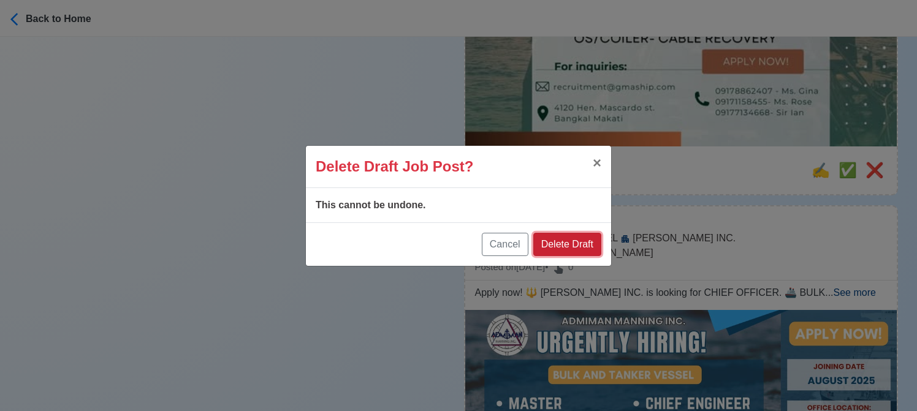
click at [570, 242] on button "Delete Draft" at bounding box center [567, 244] width 68 height 23
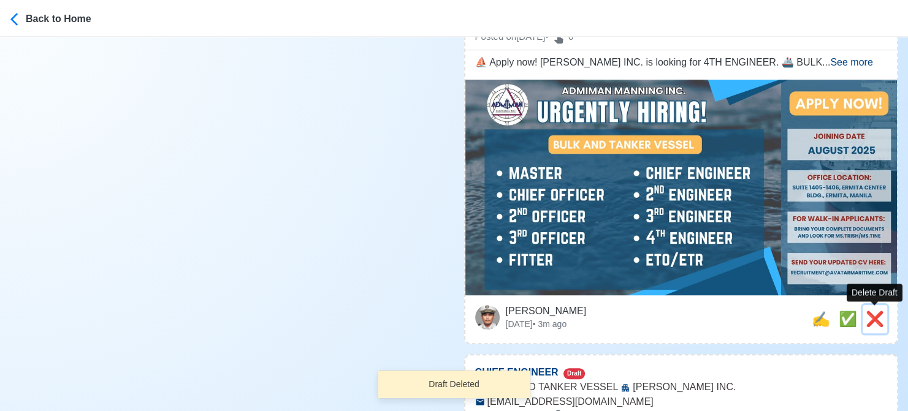
click at [869, 318] on span "❌" at bounding box center [875, 319] width 18 height 17
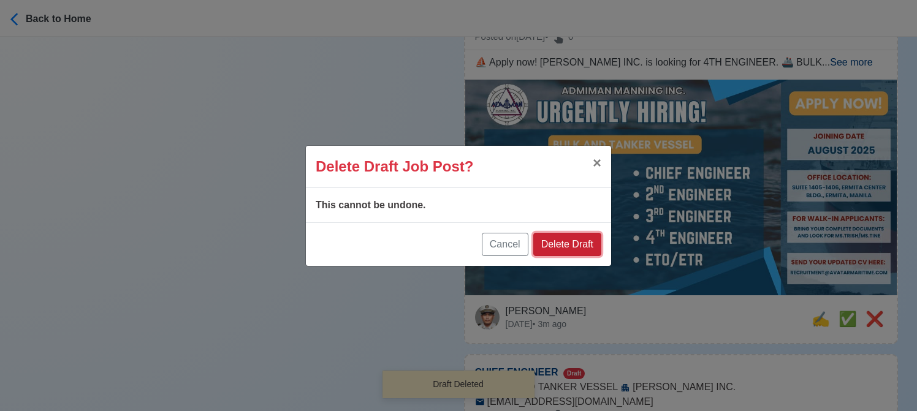
drag, startPoint x: 584, startPoint y: 243, endPoint x: 592, endPoint y: 242, distance: 7.6
click at [585, 243] on button "Delete Draft" at bounding box center [567, 244] width 68 height 23
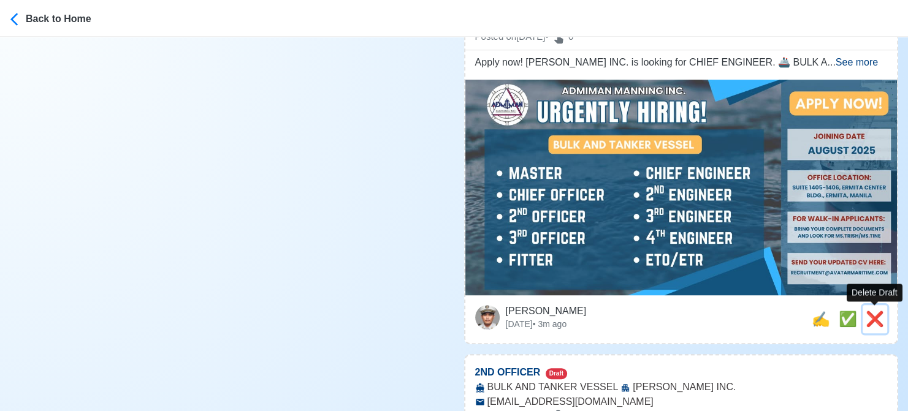
click at [877, 323] on span "❌" at bounding box center [875, 319] width 18 height 17
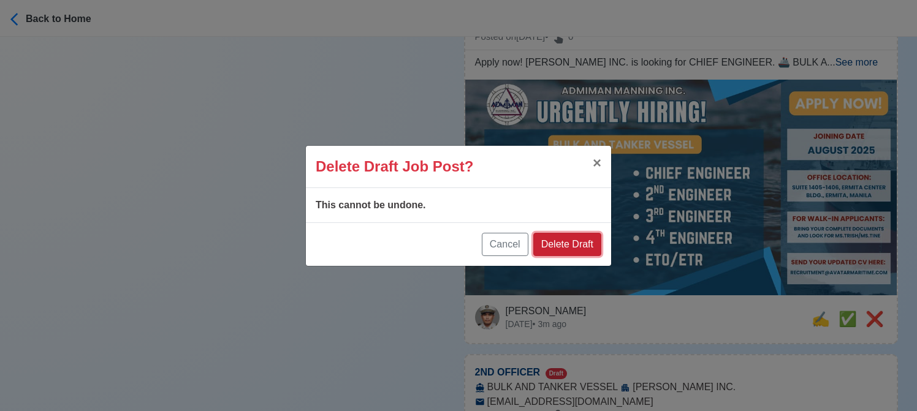
click at [585, 242] on button "Delete Draft" at bounding box center [567, 244] width 68 height 23
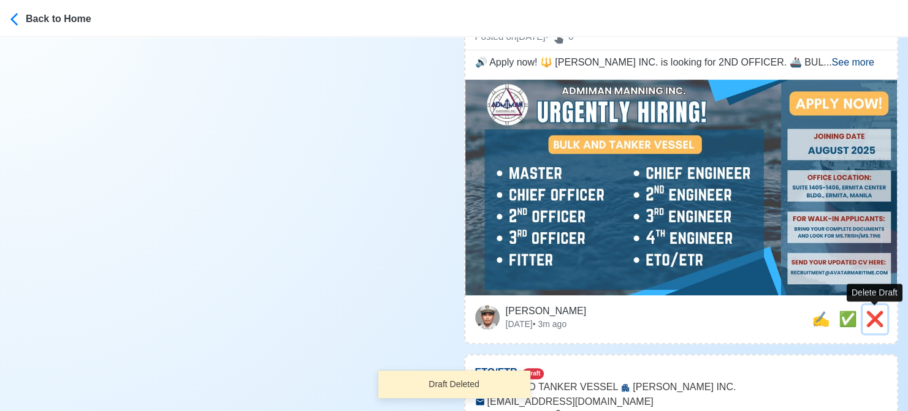
click at [873, 315] on span "❌" at bounding box center [875, 319] width 18 height 17
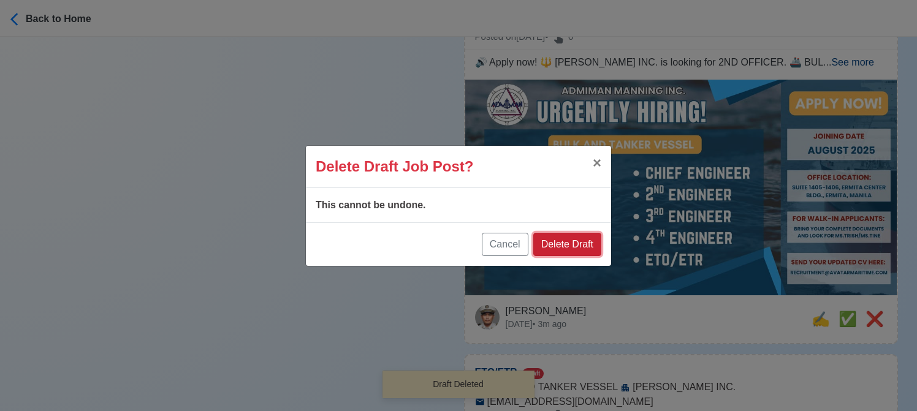
click at [585, 245] on button "Delete Draft" at bounding box center [567, 244] width 68 height 23
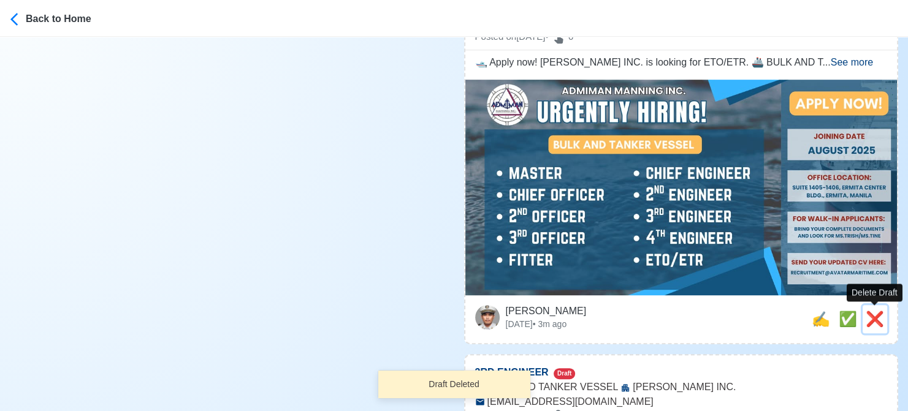
click at [877, 319] on span "❌" at bounding box center [875, 319] width 18 height 17
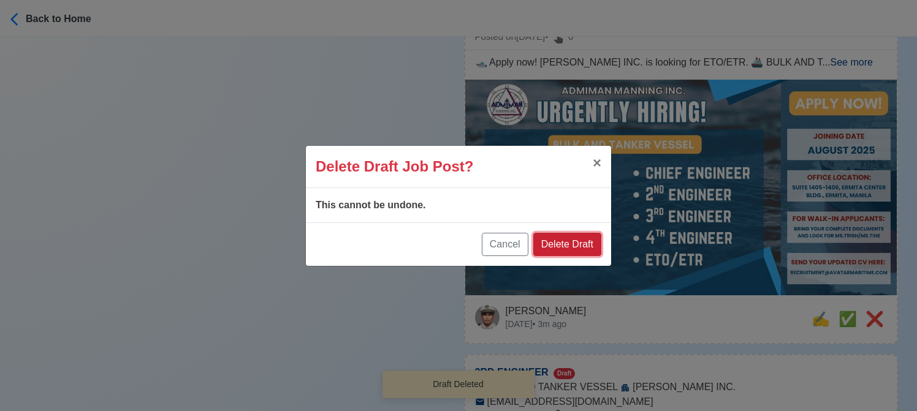
click at [542, 238] on button "Delete Draft" at bounding box center [567, 244] width 68 height 23
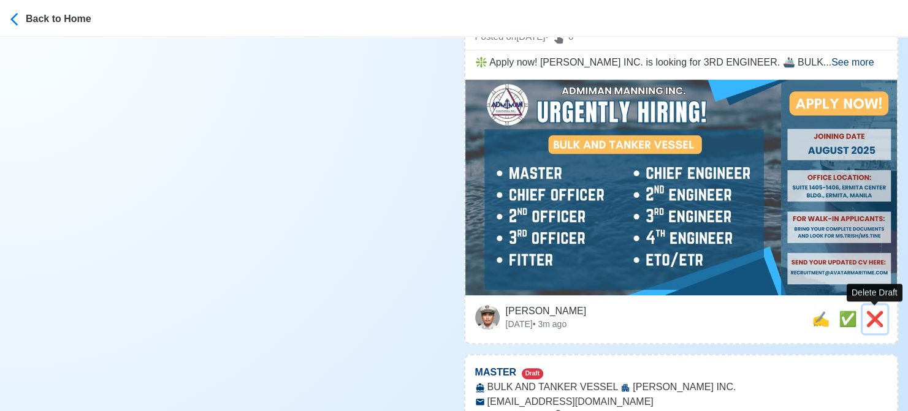
click at [874, 313] on span "❌" at bounding box center [875, 319] width 18 height 17
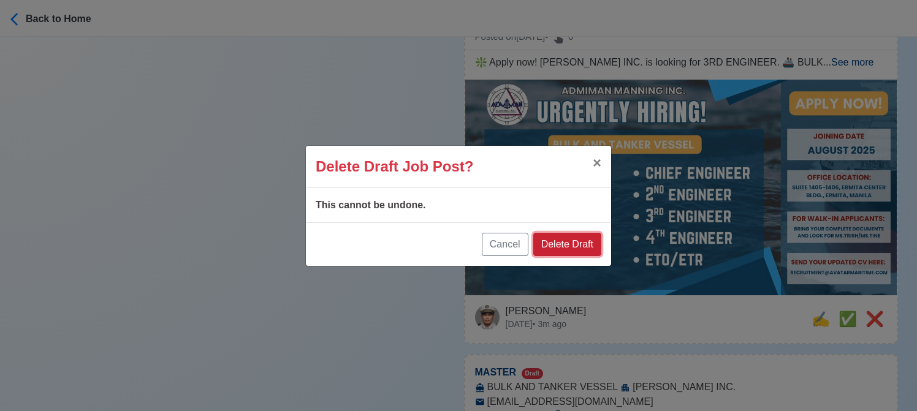
click at [569, 240] on button "Delete Draft" at bounding box center [567, 244] width 68 height 23
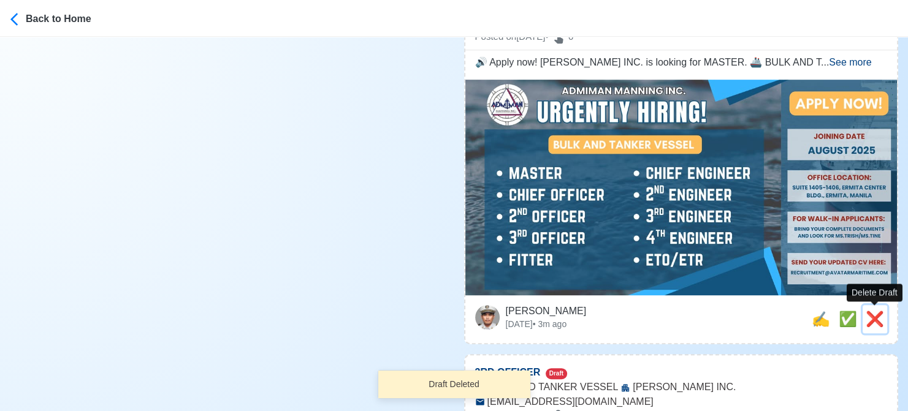
click at [873, 317] on span "❌" at bounding box center [875, 319] width 18 height 17
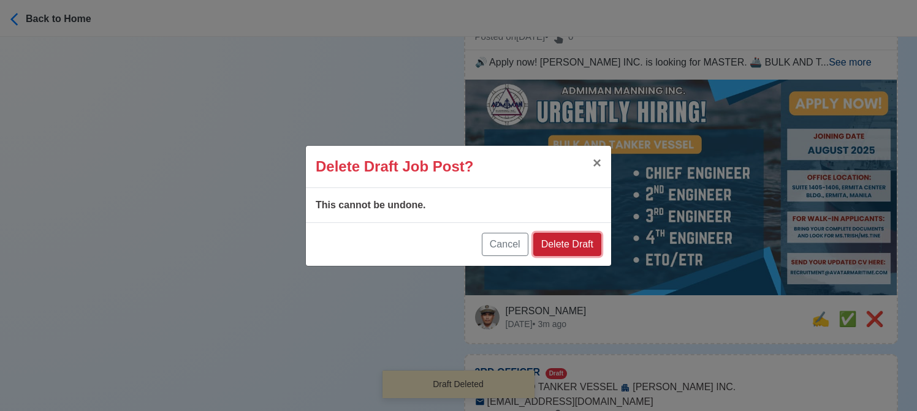
click at [588, 240] on button "Delete Draft" at bounding box center [567, 244] width 68 height 23
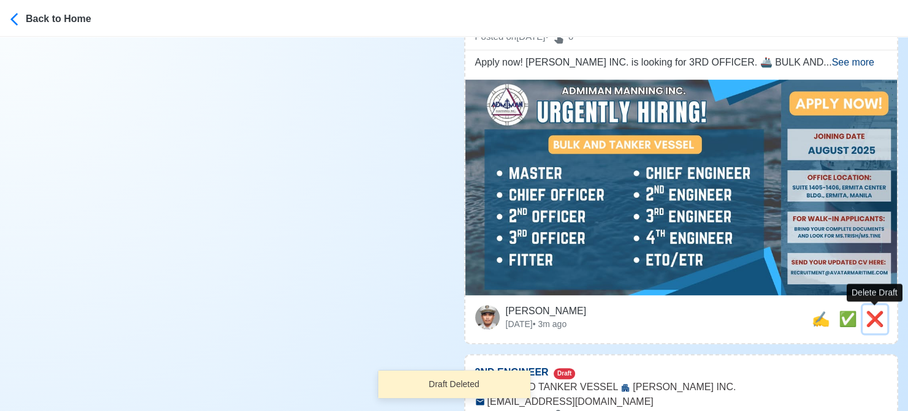
click at [875, 315] on span "❌" at bounding box center [875, 319] width 18 height 17
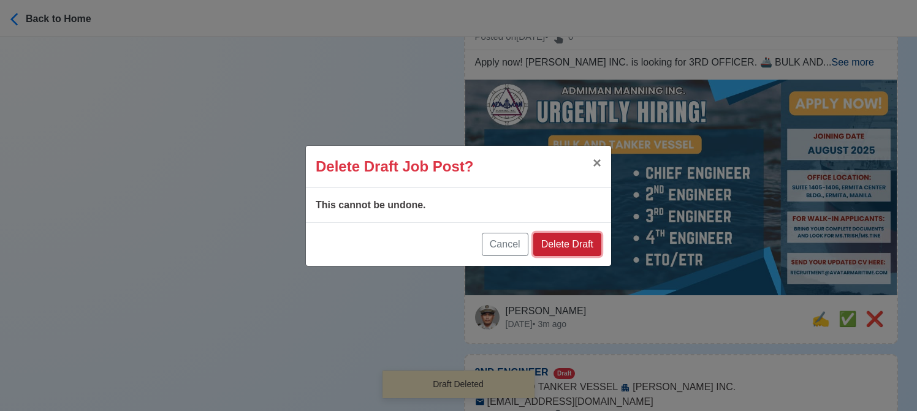
click at [558, 235] on button "Delete Draft" at bounding box center [567, 244] width 68 height 23
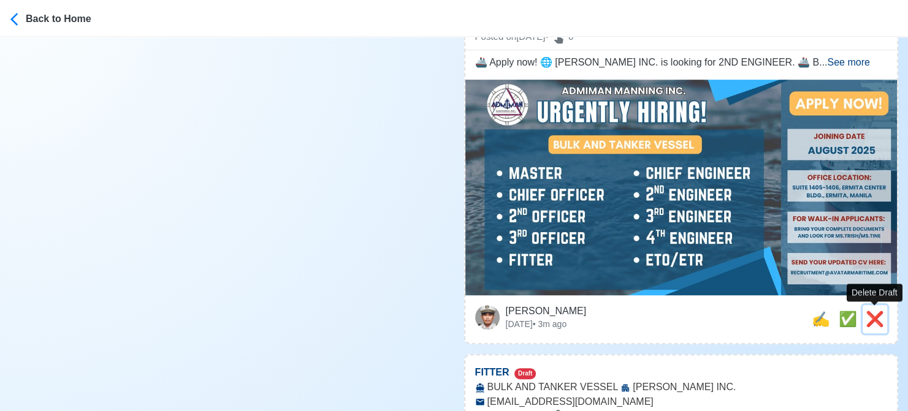
click at [875, 316] on span "❌" at bounding box center [875, 319] width 18 height 17
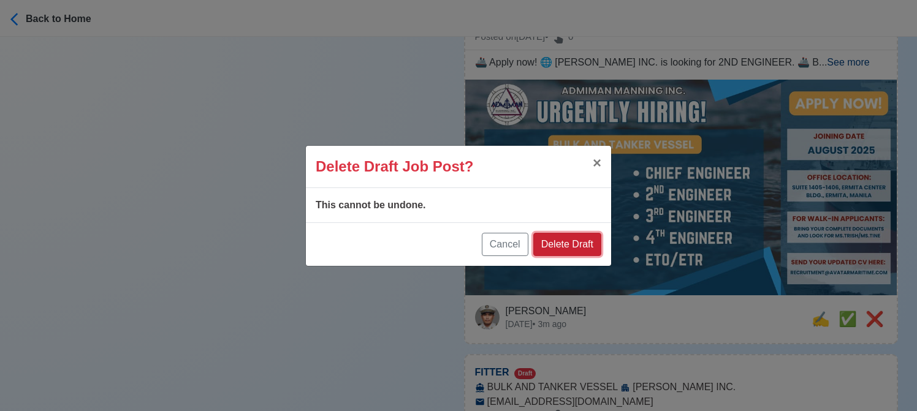
click at [587, 242] on button "Delete Draft" at bounding box center [567, 244] width 68 height 23
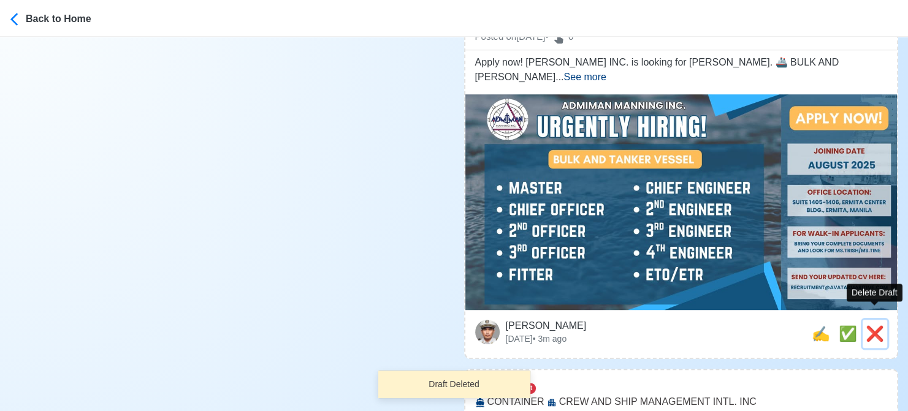
click at [875, 326] on span "❌" at bounding box center [875, 334] width 18 height 17
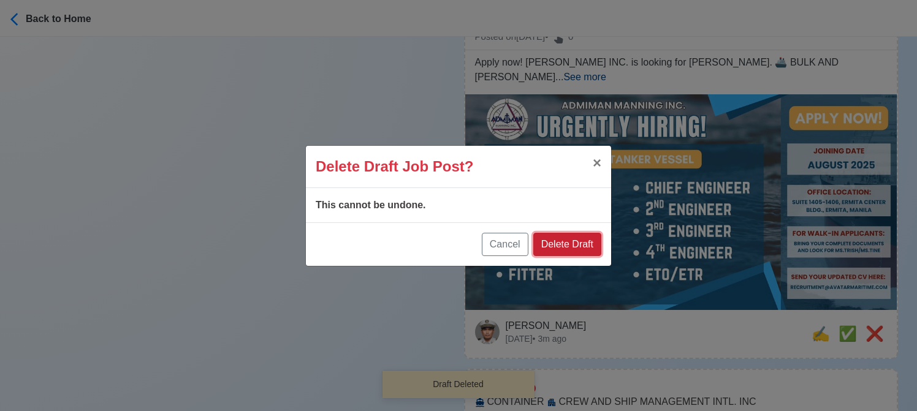
click at [581, 240] on button "Delete Draft" at bounding box center [567, 244] width 68 height 23
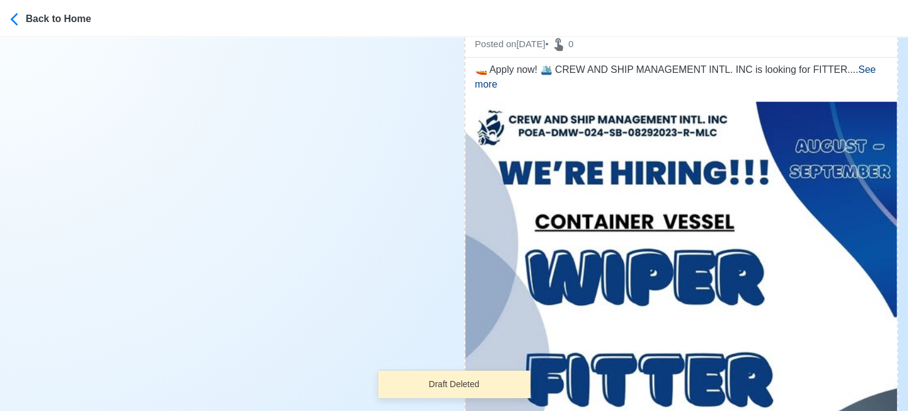
scroll to position [368, 0]
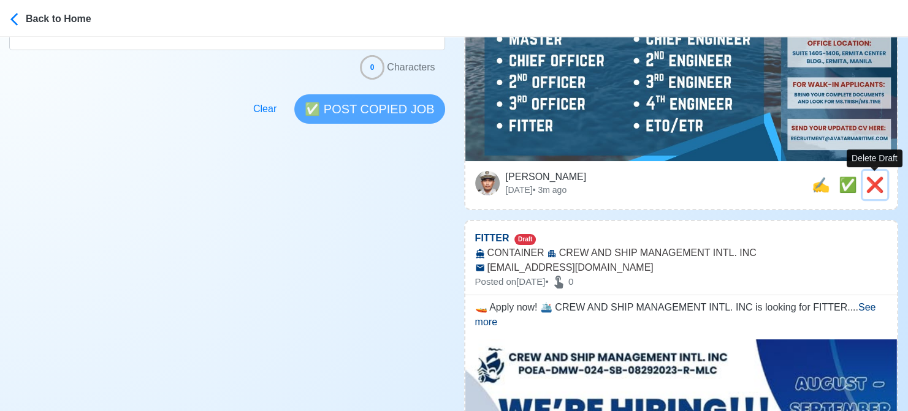
click at [872, 178] on span "❌" at bounding box center [875, 185] width 18 height 17
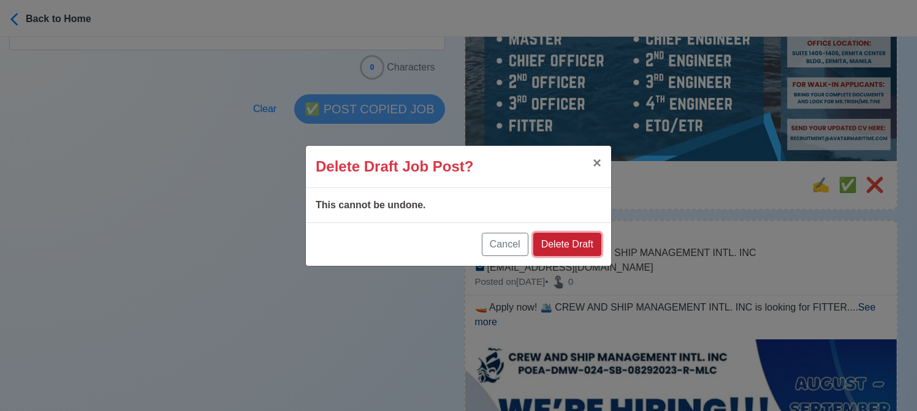
click at [566, 242] on button "Delete Draft" at bounding box center [567, 244] width 68 height 23
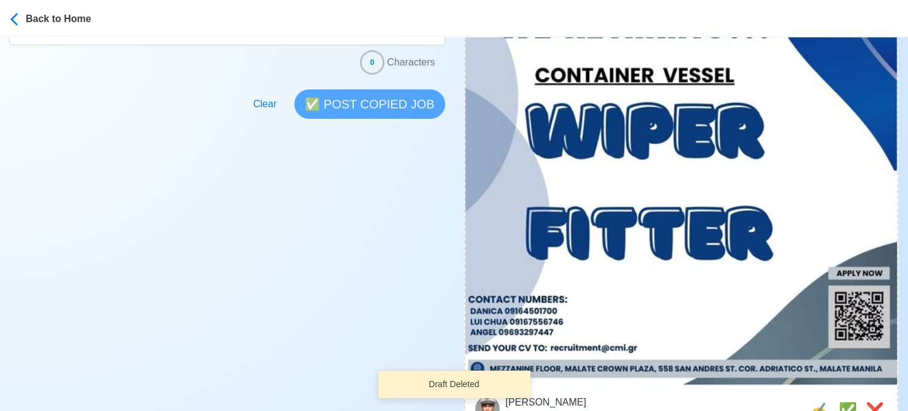
scroll to position [490, 0]
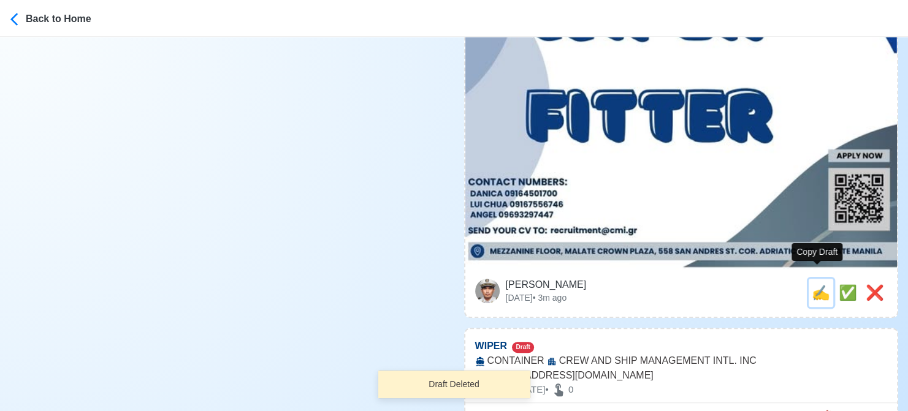
click at [815, 284] on span "✍️" at bounding box center [821, 292] width 18 height 17
type input "FITTER"
select select
type input "CREW AND SHIP MANAGEMENT INTL. INC"
type input "CONTAINER"
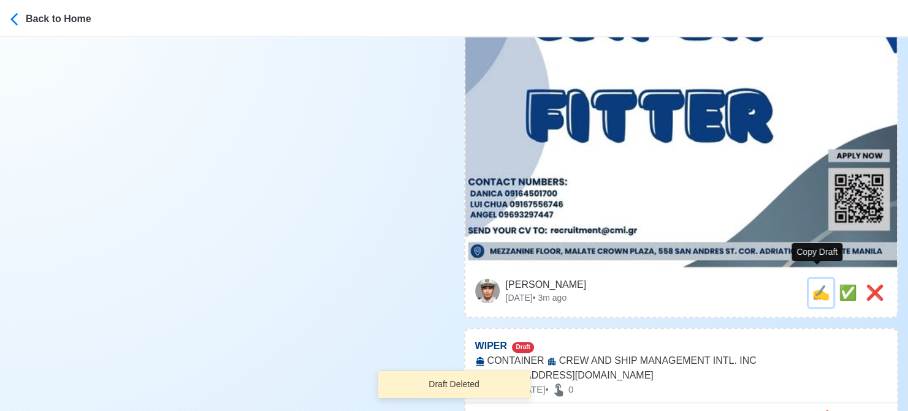
type input "[EMAIL_ADDRESS][DOMAIN_NAME]"
type textarea "🚤 Apply now! 🛳️ CREW AND SHIP MANAGEMENT INTL. INC is looking for FITTER. 🚢 CON…"
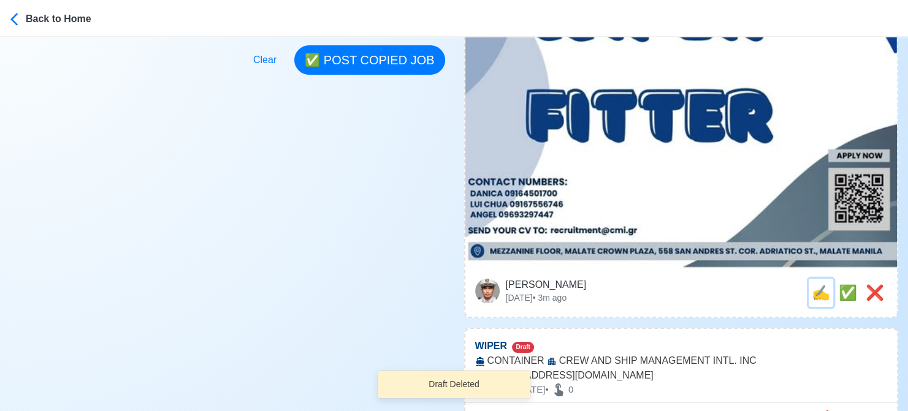
scroll to position [0, 0]
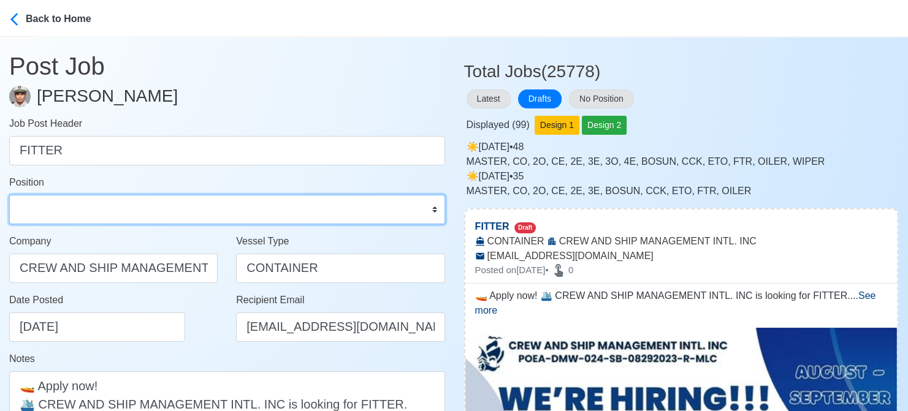
click at [151, 212] on select "Master Chief Officer 2nd Officer 3rd Officer Junior Officer Chief Engineer 2nd …" at bounding box center [227, 209] width 436 height 29
click at [9, 195] on select "Master Chief Officer 2nd Officer 3rd Officer Junior Officer Chief Engineer 2nd …" at bounding box center [227, 209] width 436 height 29
click at [113, 206] on select "Master Chief Officer 2nd Officer 3rd Officer Junior Officer Chief Engineer 2nd …" at bounding box center [227, 209] width 436 height 29
select select "Fitter"
click at [9, 195] on select "Master Chief Officer 2nd Officer 3rd Officer Junior Officer Chief Engineer 2nd …" at bounding box center [227, 209] width 436 height 29
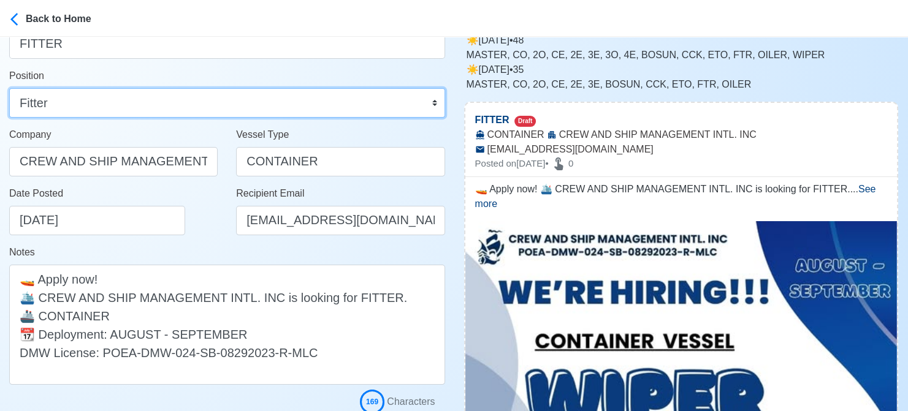
scroll to position [245, 0]
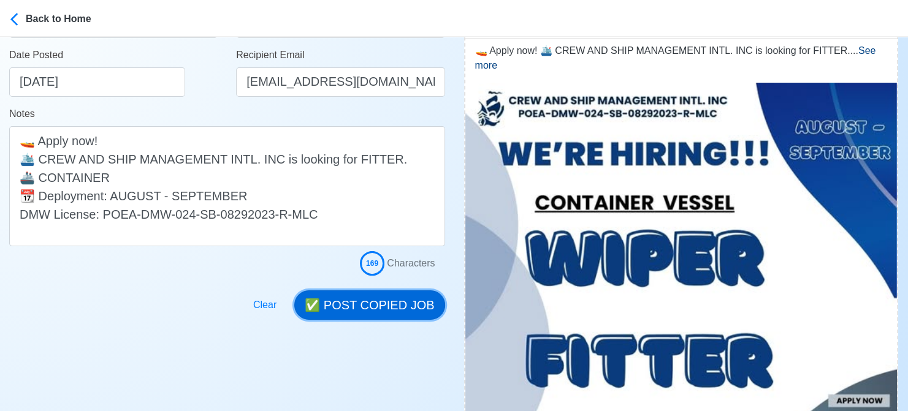
click at [386, 305] on button "✅ POST COPIED JOB" at bounding box center [369, 305] width 150 height 29
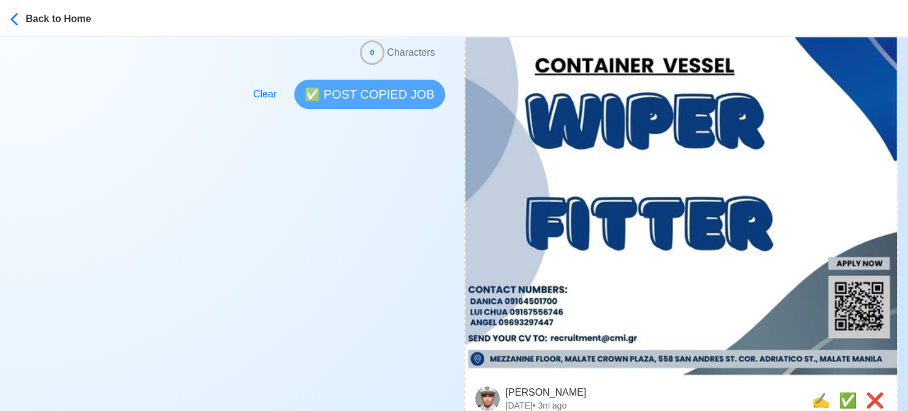
scroll to position [490, 0]
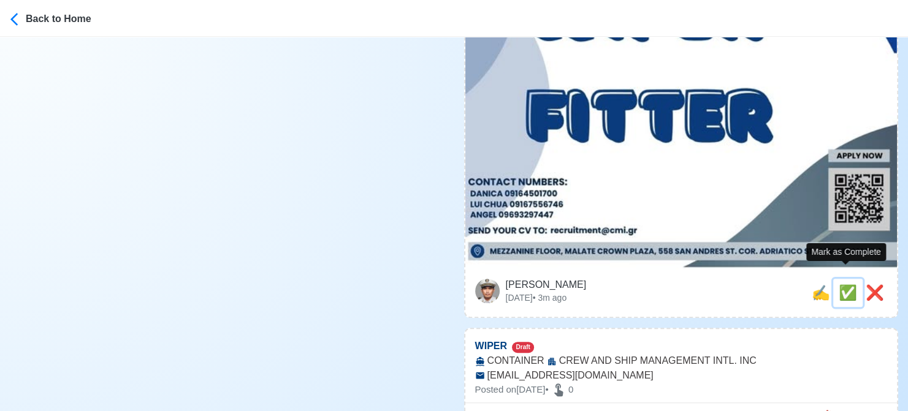
click at [842, 284] on span "✅" at bounding box center [848, 292] width 18 height 17
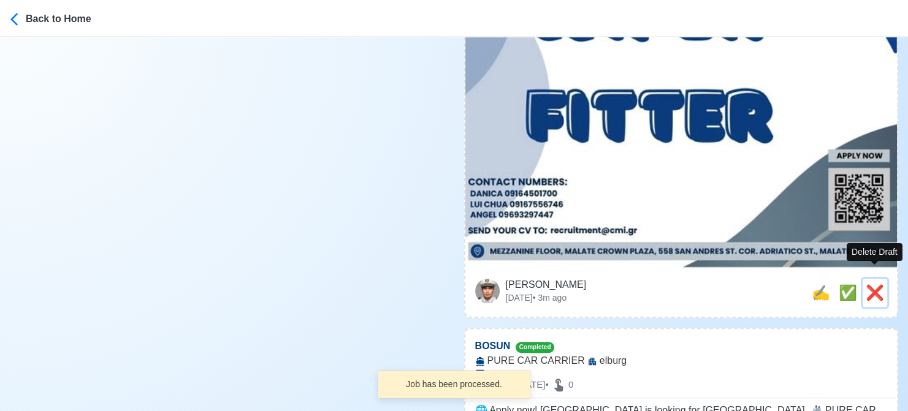
click at [886, 279] on button "❌" at bounding box center [875, 293] width 25 height 28
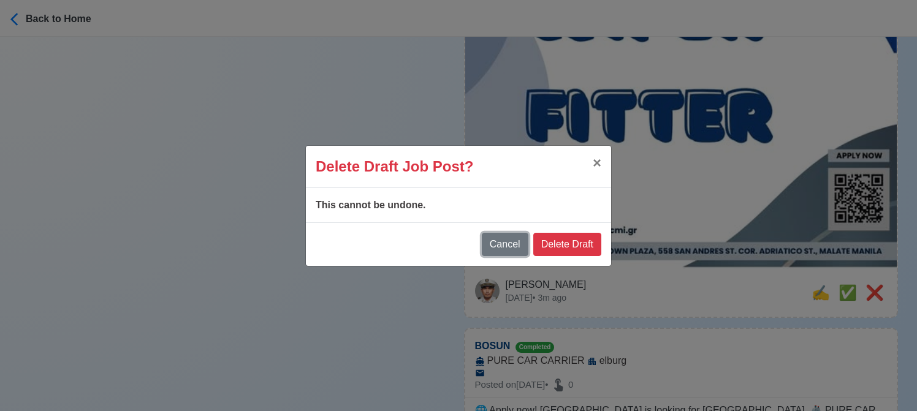
click at [515, 242] on button "Cancel" at bounding box center [505, 244] width 47 height 23
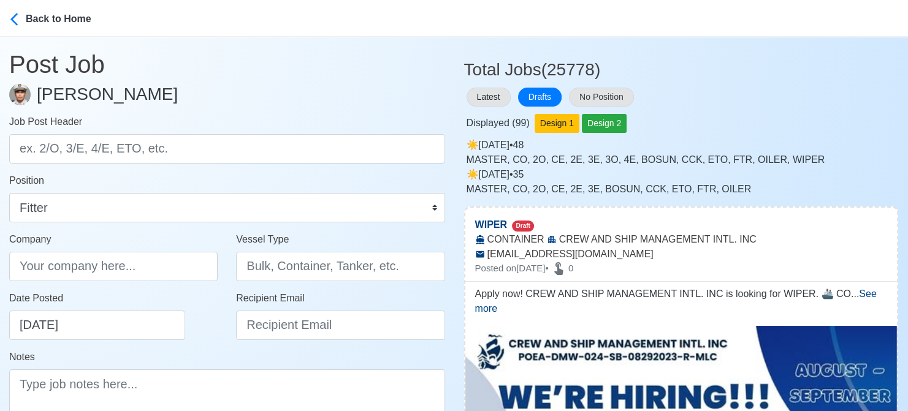
scroll to position [0, 0]
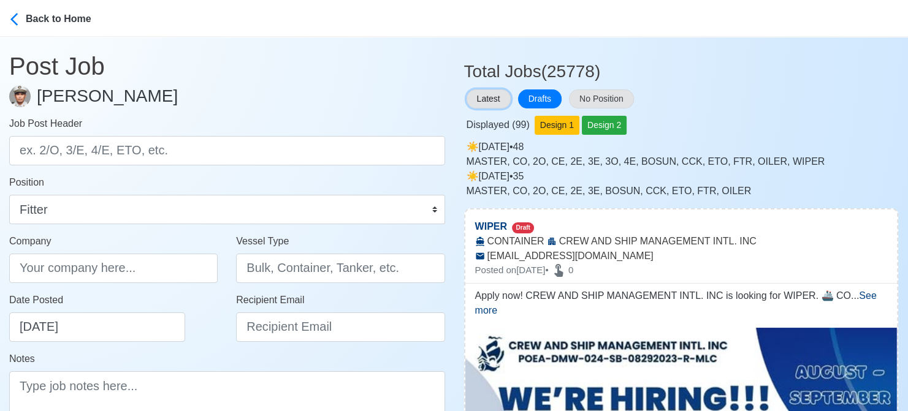
click at [496, 94] on button "Latest" at bounding box center [489, 99] width 44 height 19
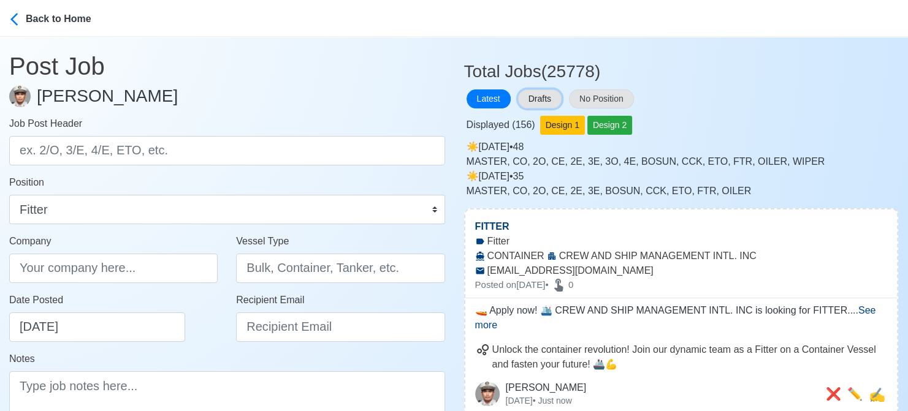
click at [545, 96] on button "Drafts" at bounding box center [540, 99] width 44 height 19
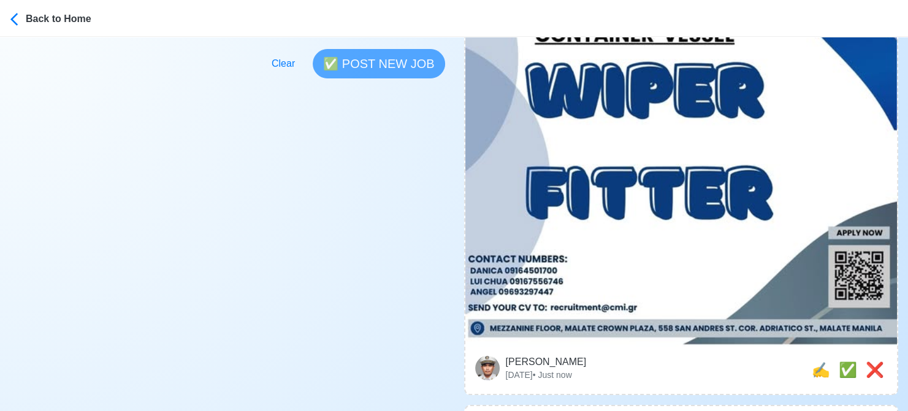
scroll to position [490, 0]
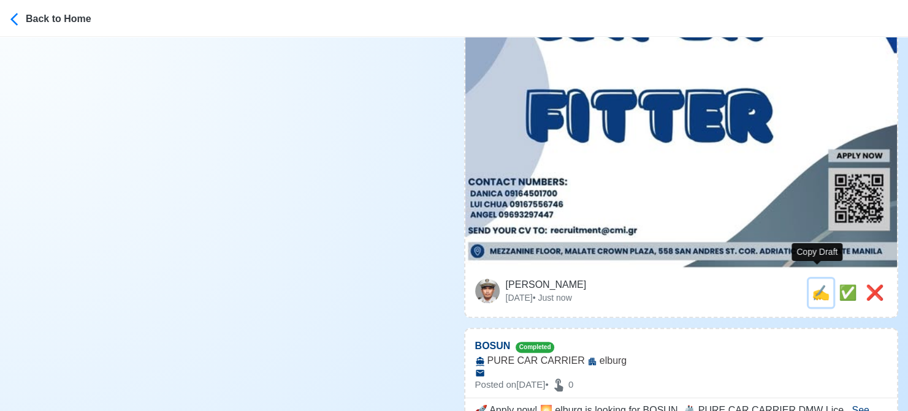
click at [813, 284] on span "✍️" at bounding box center [821, 292] width 18 height 17
type input "WIPER"
select select
type input "CREW AND SHIP MANAGEMENT INTL. INC"
type input "CONTAINER"
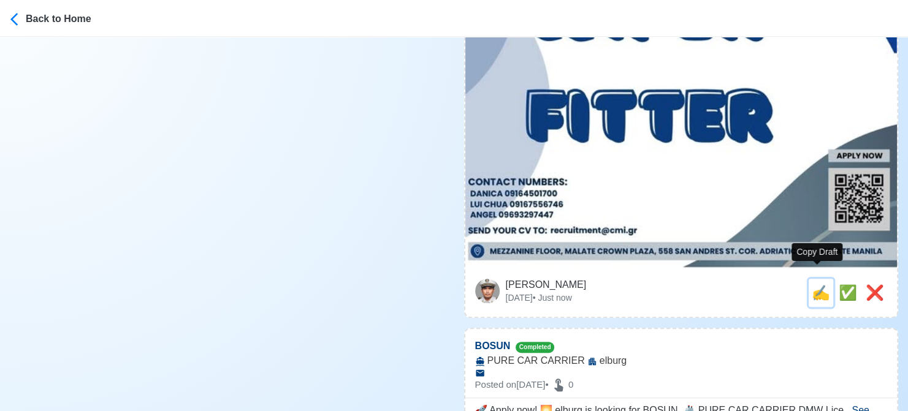
type input "[EMAIL_ADDRESS][DOMAIN_NAME]"
type textarea "🌅 Apply now! CREW AND SHIP MANAGEMENT INTL. INC is looking for WIPER. 🚢 CONTAIN…"
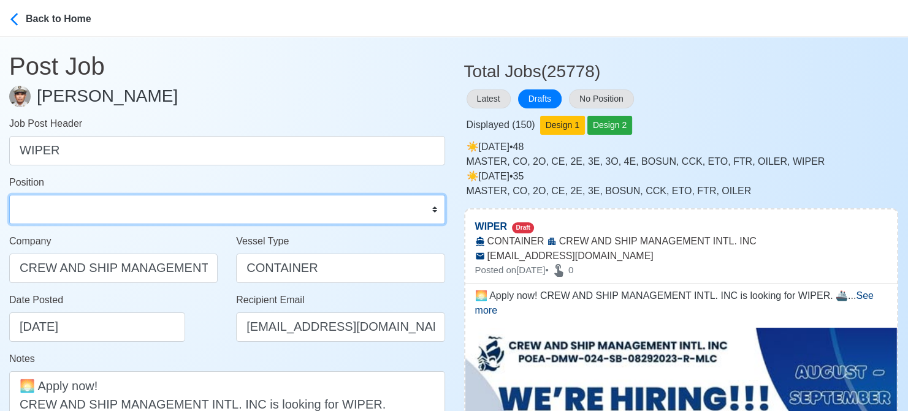
click at [179, 217] on select "Master Chief Officer 2nd Officer 3rd Officer Junior Officer Chief Engineer 2nd …" at bounding box center [227, 209] width 436 height 29
select select "Wiper"
click at [9, 195] on select "Master Chief Officer 2nd Officer 3rd Officer Junior Officer Chief Engineer 2nd …" at bounding box center [227, 209] width 436 height 29
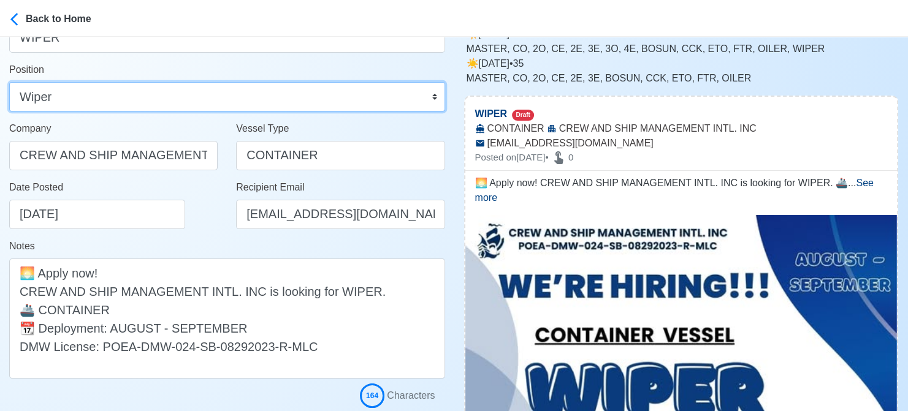
scroll to position [245, 0]
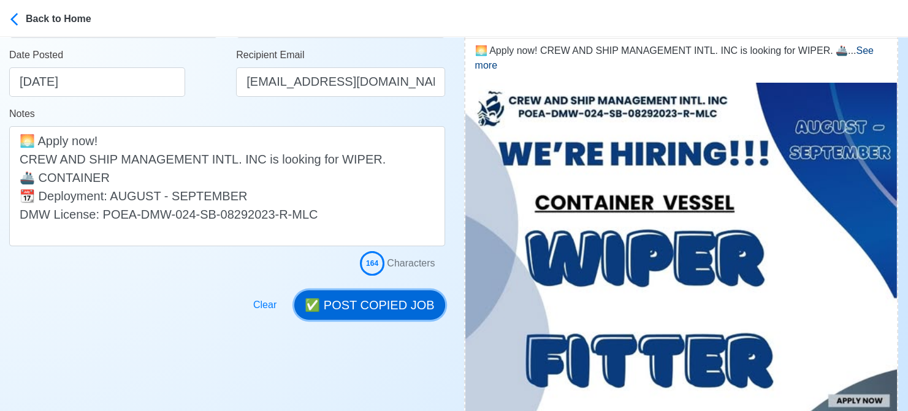
click at [384, 300] on button "✅ POST COPIED JOB" at bounding box center [369, 305] width 150 height 29
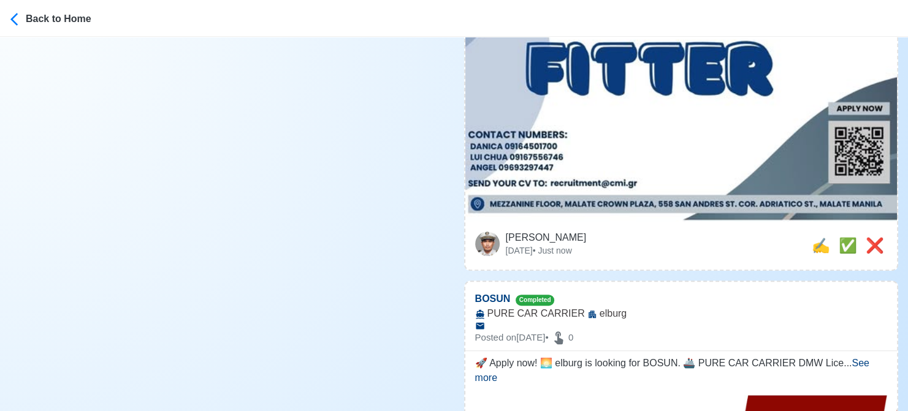
scroll to position [552, 0]
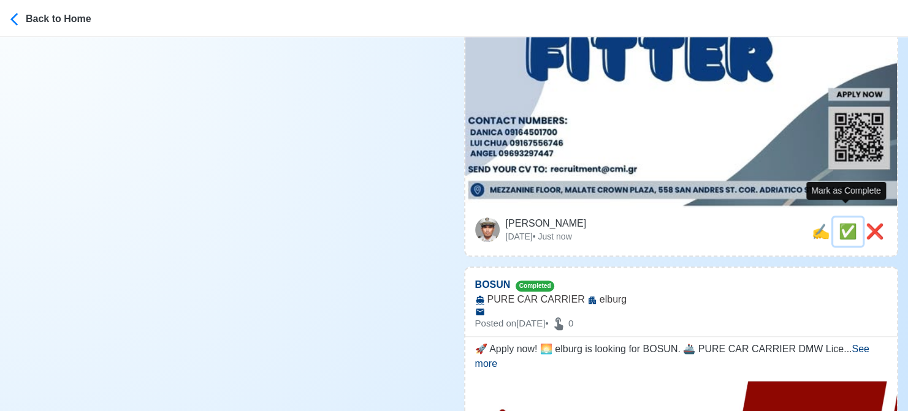
click at [846, 223] on span "✅" at bounding box center [848, 231] width 18 height 17
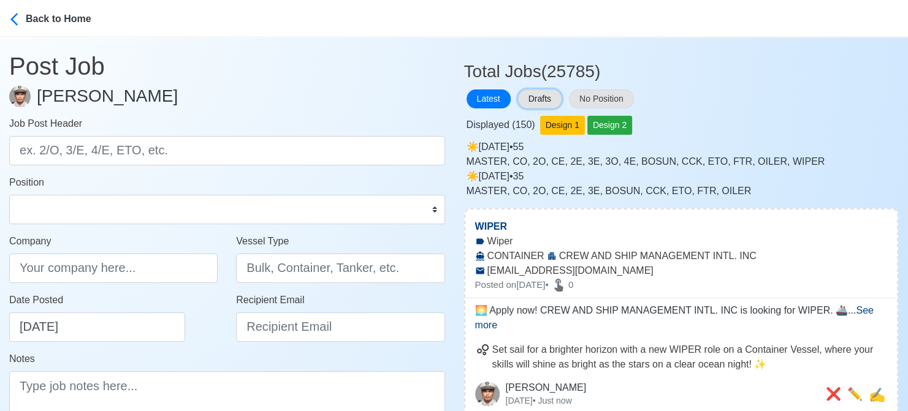
click at [537, 92] on button "Drafts" at bounding box center [540, 99] width 44 height 19
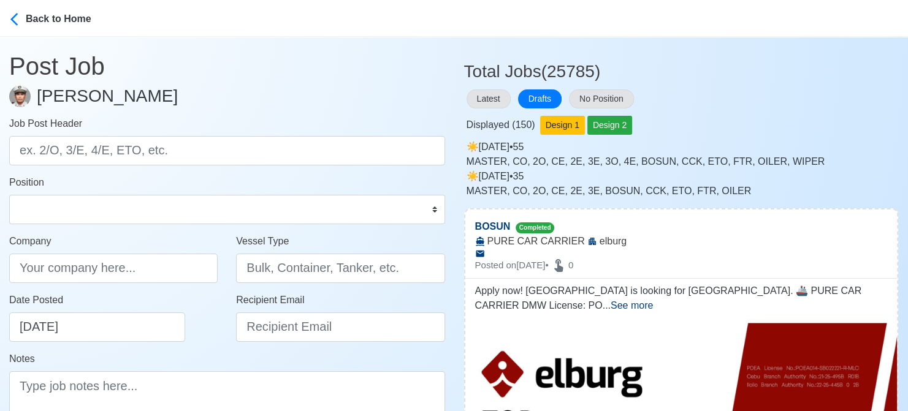
click at [755, 96] on div "Latest Drafts No Position" at bounding box center [681, 99] width 435 height 24
